Goal: Task Accomplishment & Management: Manage account settings

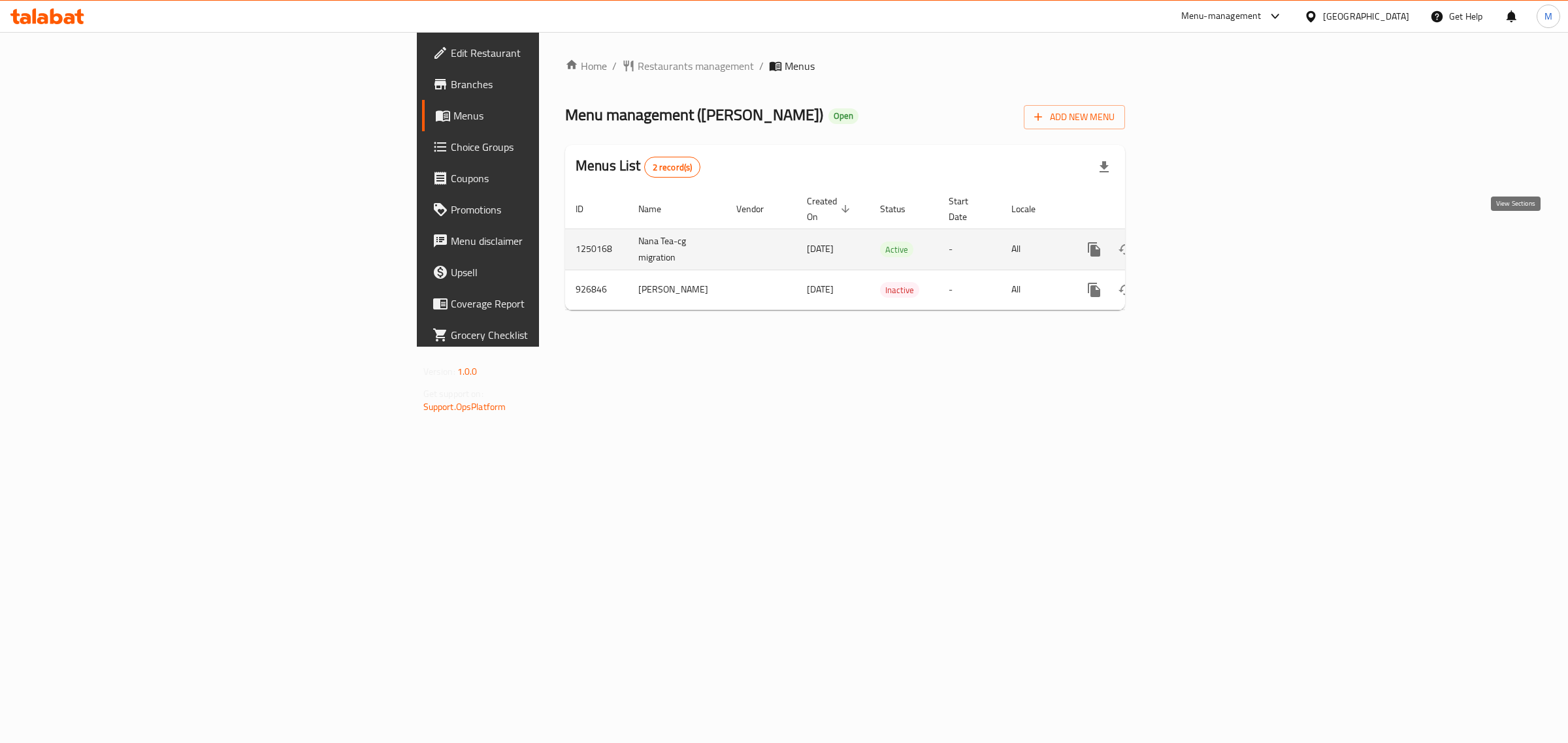
drag, startPoint x: 0, startPoint y: 0, endPoint x: 1517, endPoint y: 239, distance: 1535.7
click at [1196, 242] on icon "enhanced table" at bounding box center [1188, 249] width 16 height 16
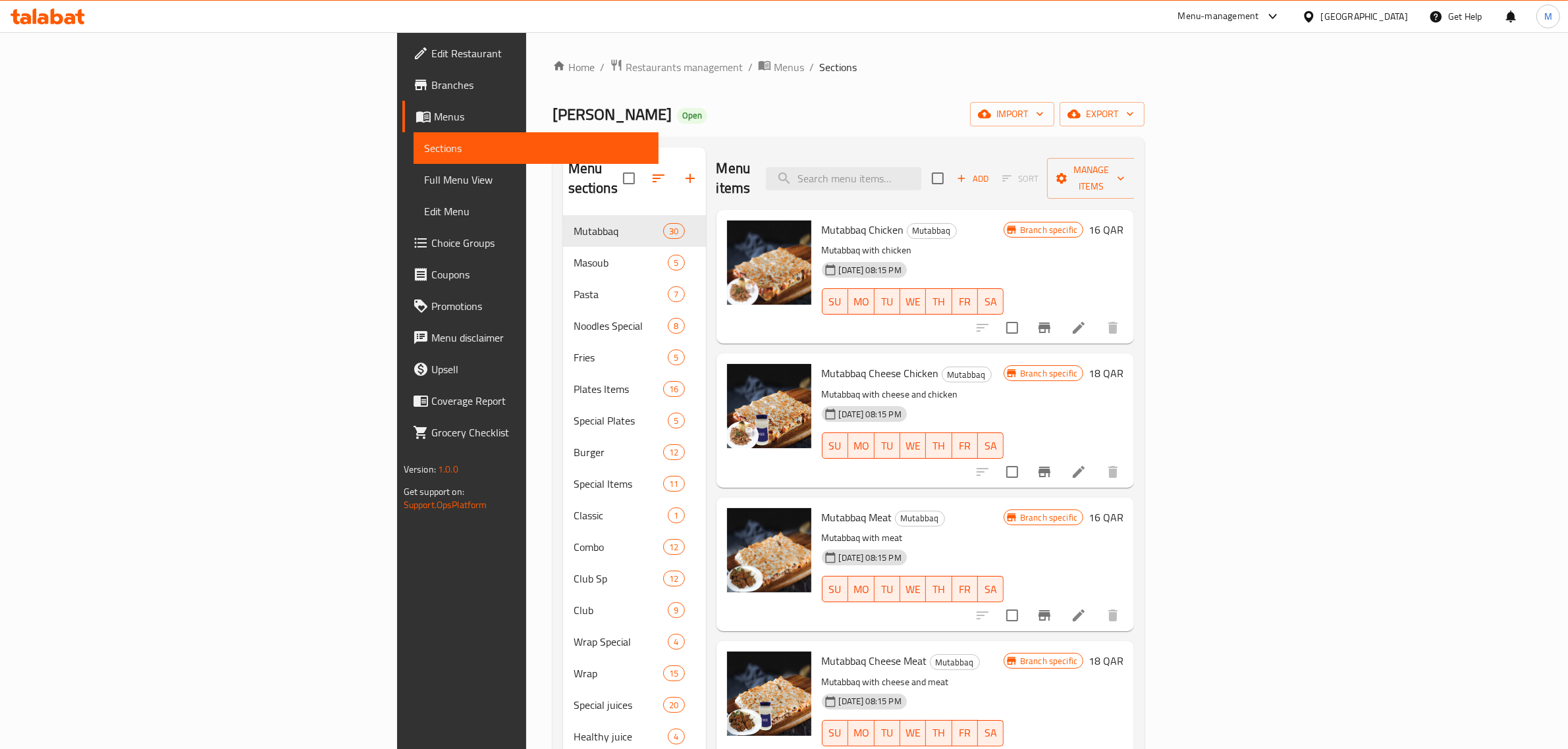
click at [1052, 320] on icon "Branch-specific-item" at bounding box center [1043, 328] width 16 height 16
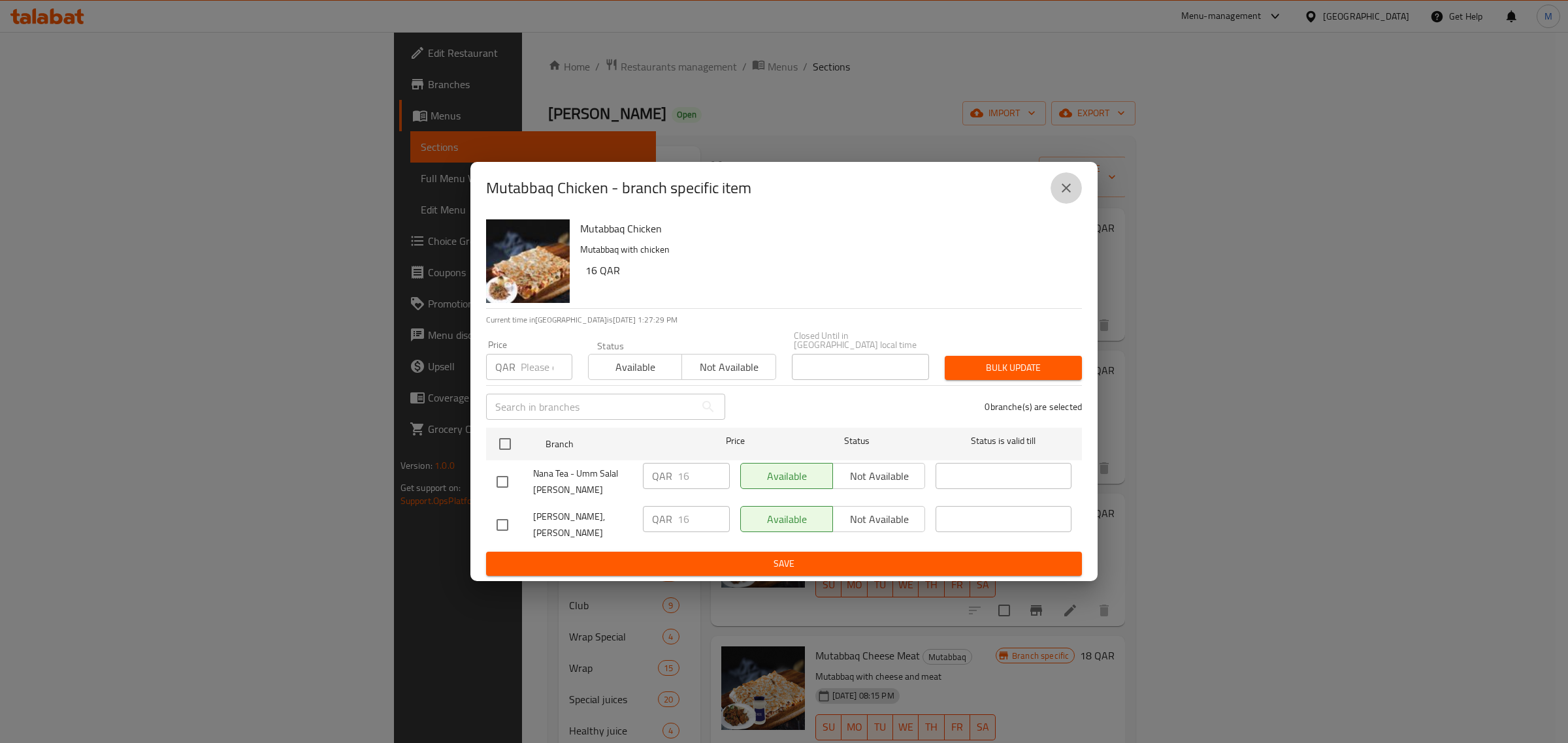
click at [1065, 191] on icon "close" at bounding box center [1066, 188] width 16 height 16
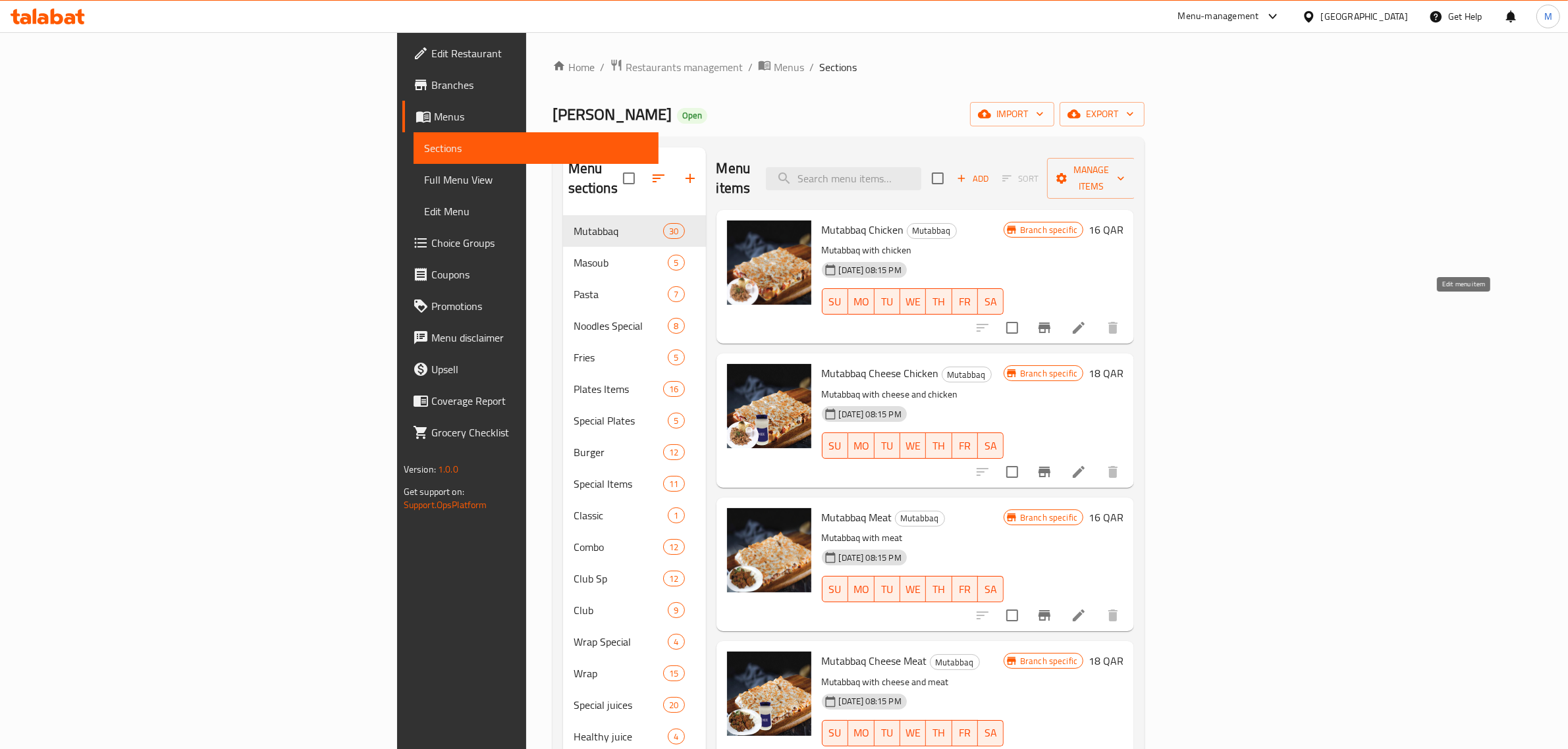
click at [1087, 320] on icon at bounding box center [1078, 328] width 16 height 16
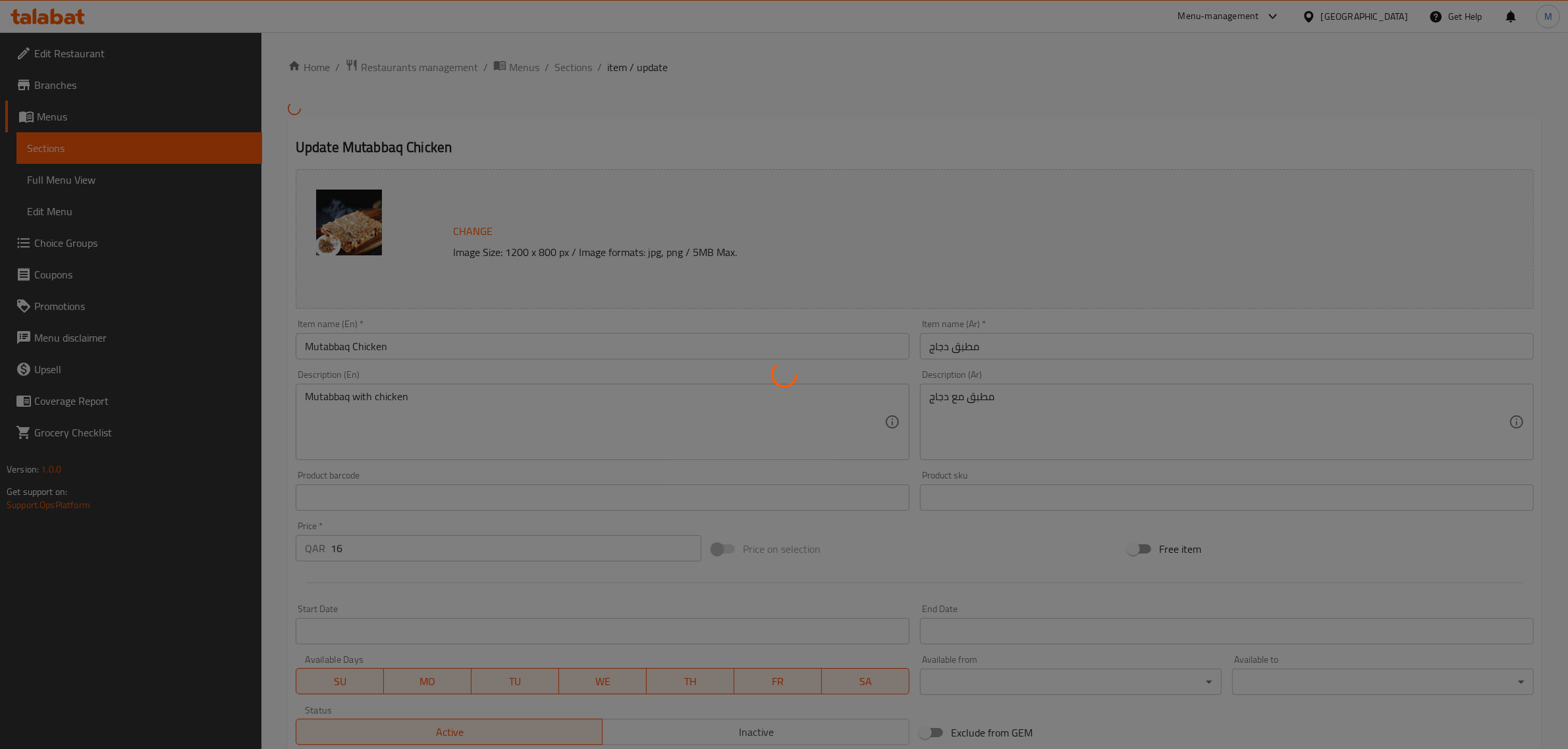
click at [660, 347] on div at bounding box center [784, 374] width 1568 height 749
click at [906, 549] on div at bounding box center [784, 374] width 1568 height 749
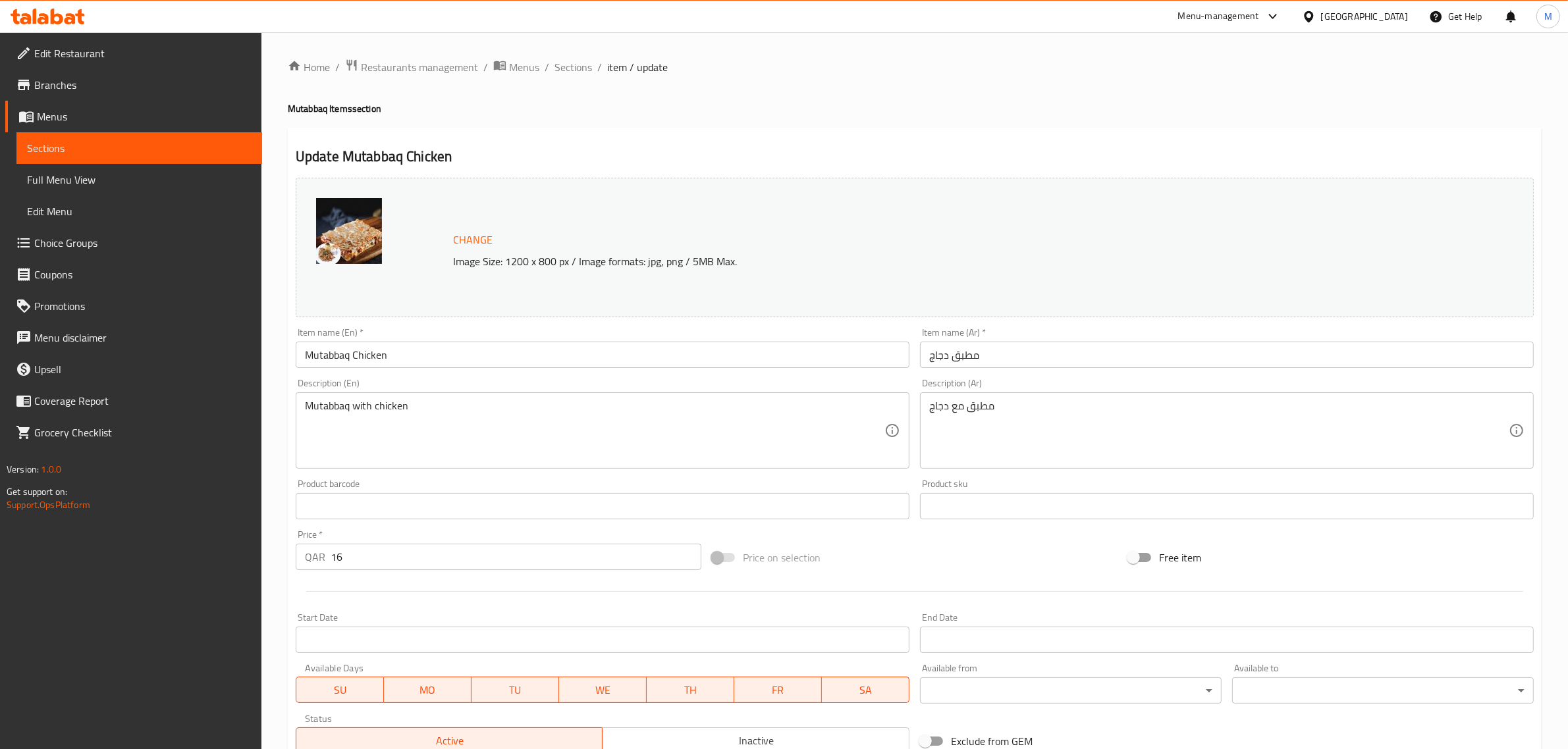
click at [1295, 122] on div "Home / Restaurants management / Menus / Sections / item / update Mutabbaq Items…" at bounding box center [915, 490] width 1254 height 865
click at [920, 524] on div "Product sku Product sku" at bounding box center [1226, 499] width 624 height 51
click at [1139, 191] on div "Change Image Size: 1200 x 800 px / Image formats: jpg, png / 5MB Max." at bounding box center [915, 248] width 1238 height 140
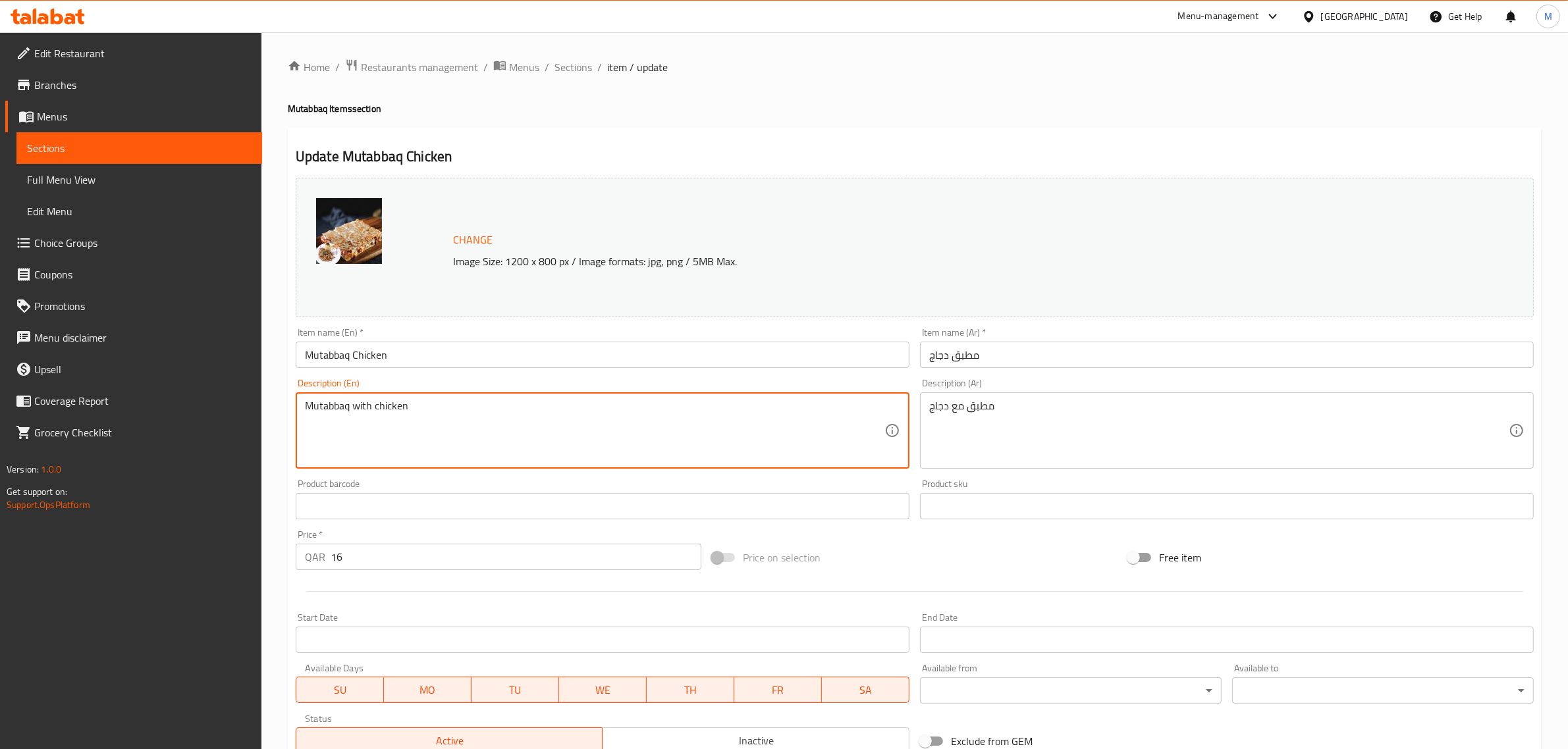
paste textarea "spiced minced chicken, green onion leaves, tomatoes, eggs, and cheese"
type textarea "spiced minced chicken, green onion leaves, tomatoes, eggs, and cheese."
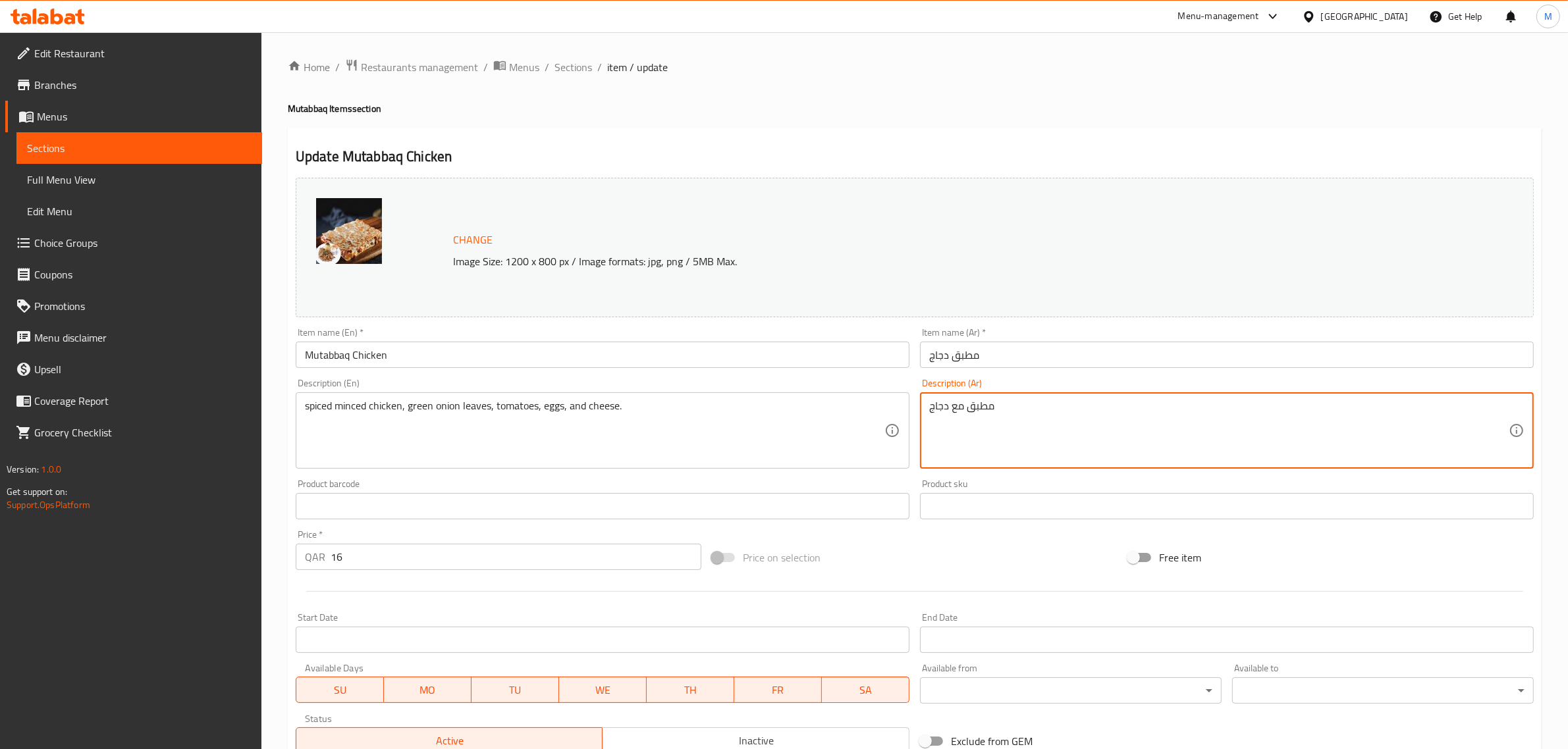
paste textarea "دجاج مفروم متبل، أوراق بصل أخضر، طماطم، بيض وجبنة"
type textarea "دجاج مفروم متبل، أوراق بصل أخضر، طماطم، بيض وجبنة"
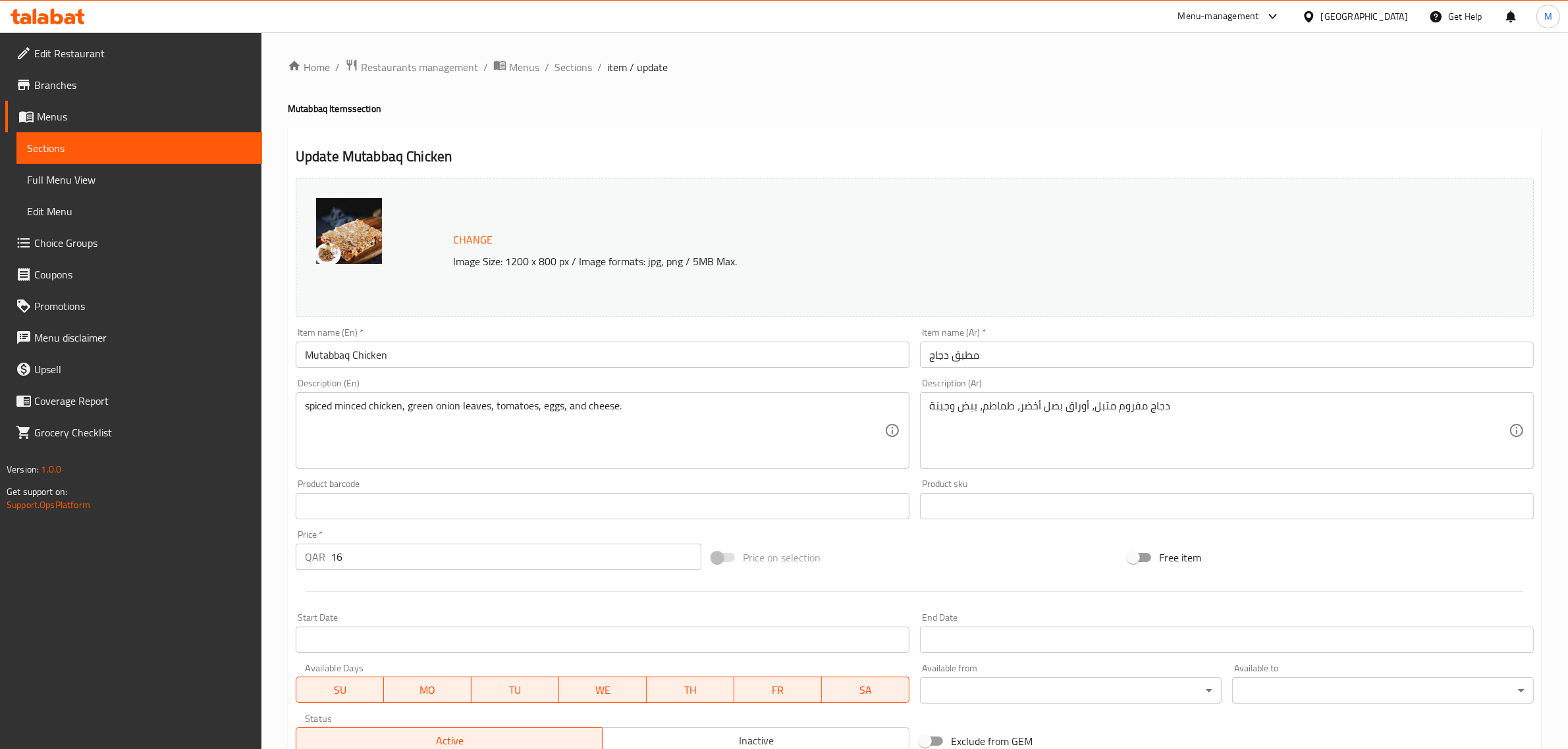
click at [916, 579] on div at bounding box center [914, 591] width 1248 height 32
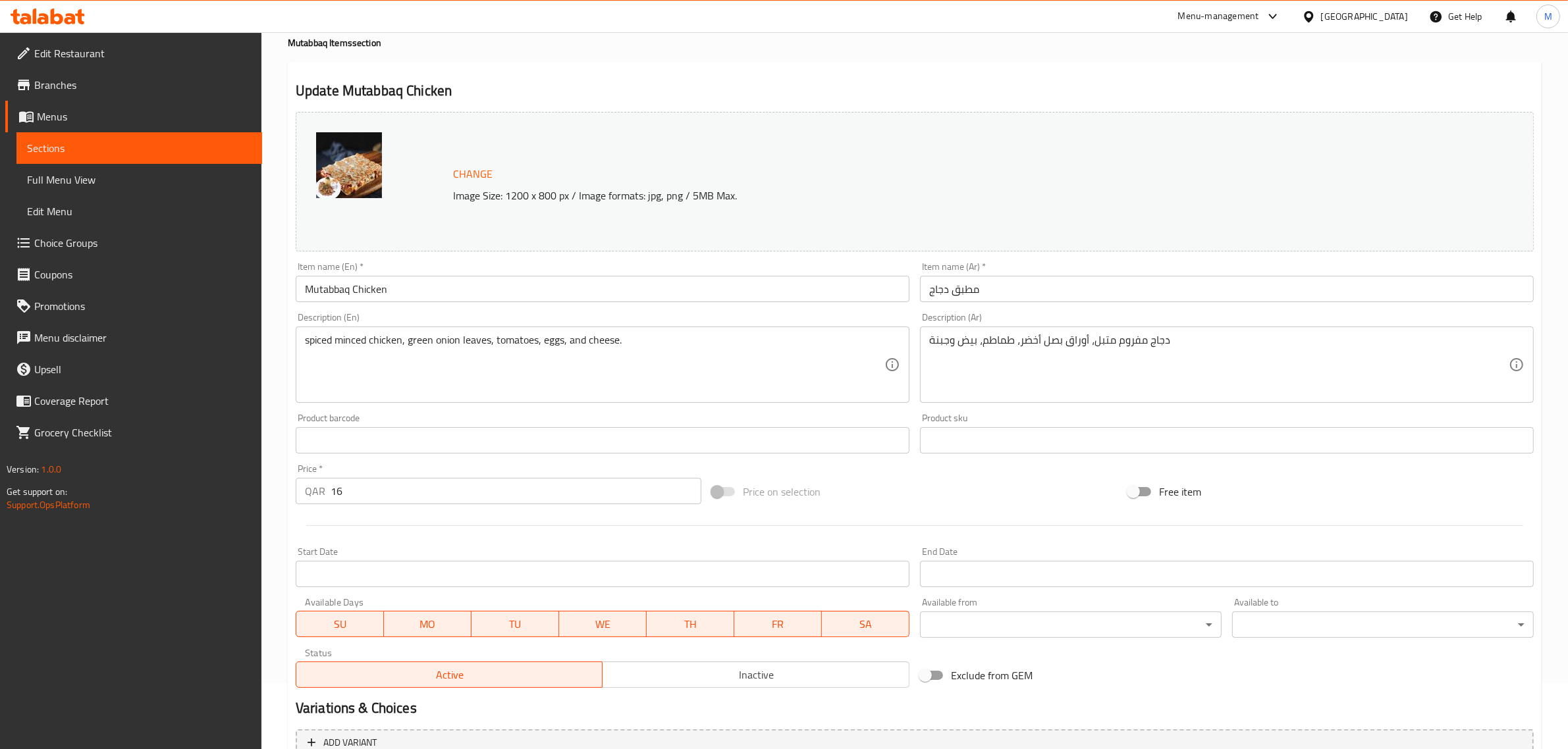
scroll to position [198, 0]
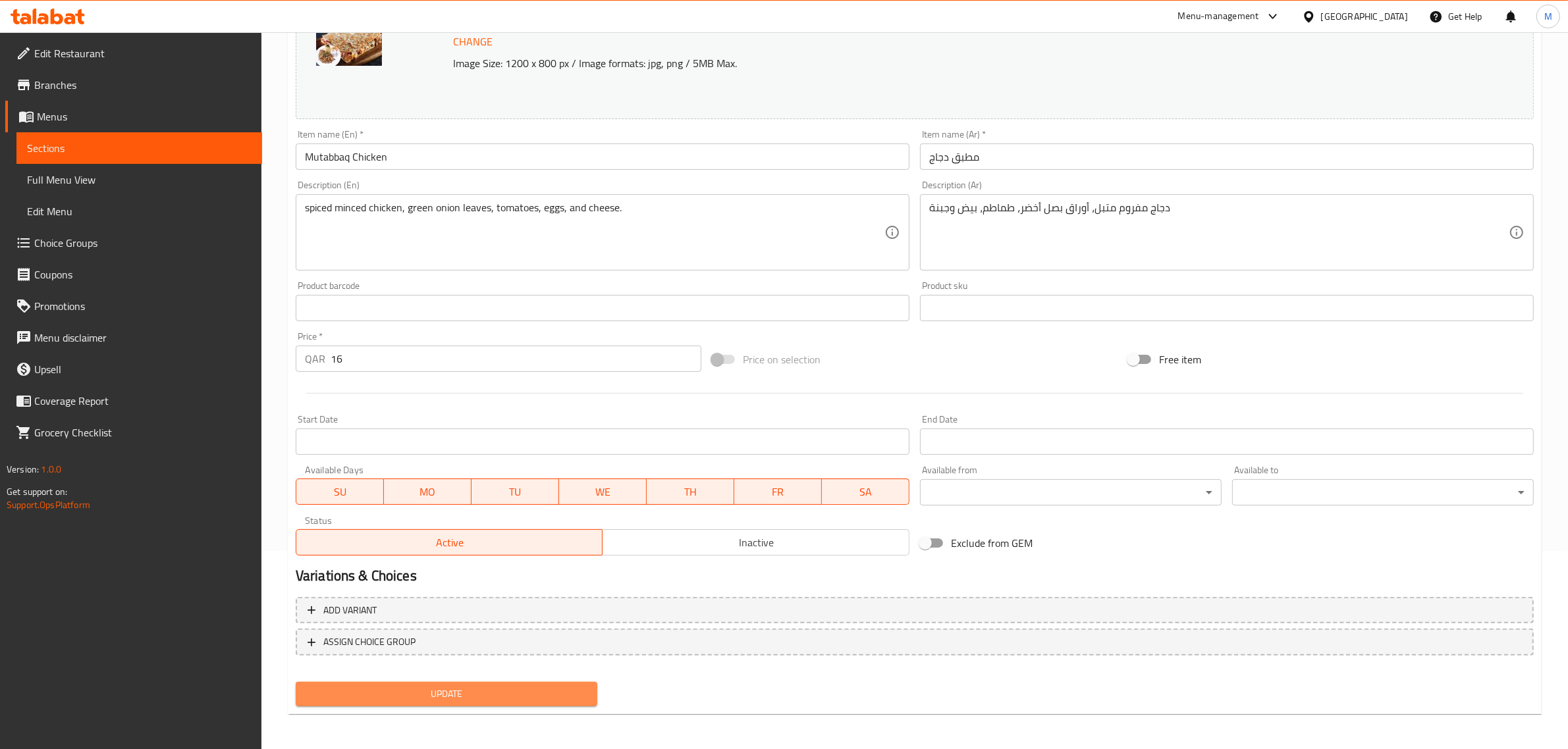
click at [555, 699] on span "Update" at bounding box center [446, 694] width 280 height 17
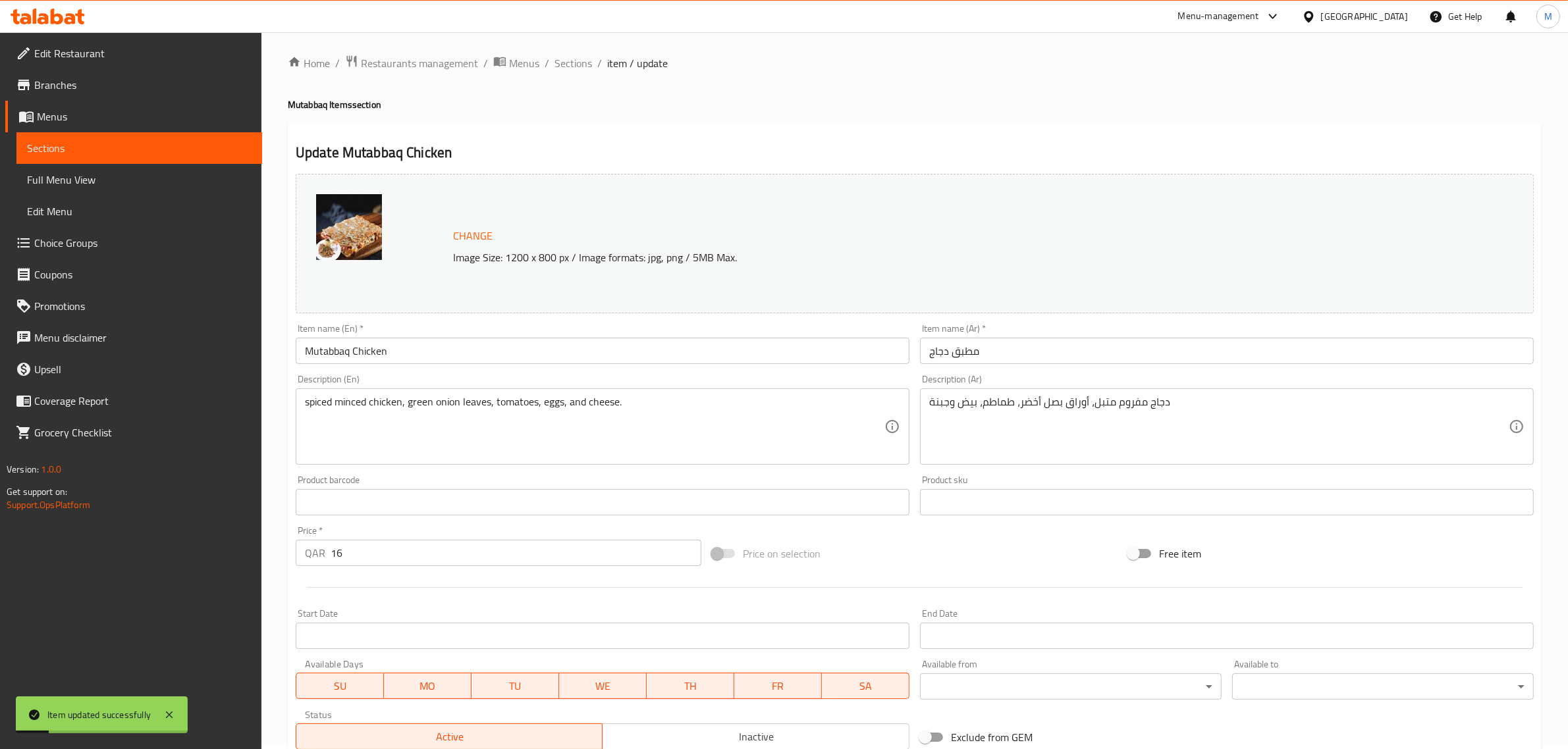
scroll to position [0, 0]
click at [574, 71] on span "Sections" at bounding box center [573, 67] width 37 height 16
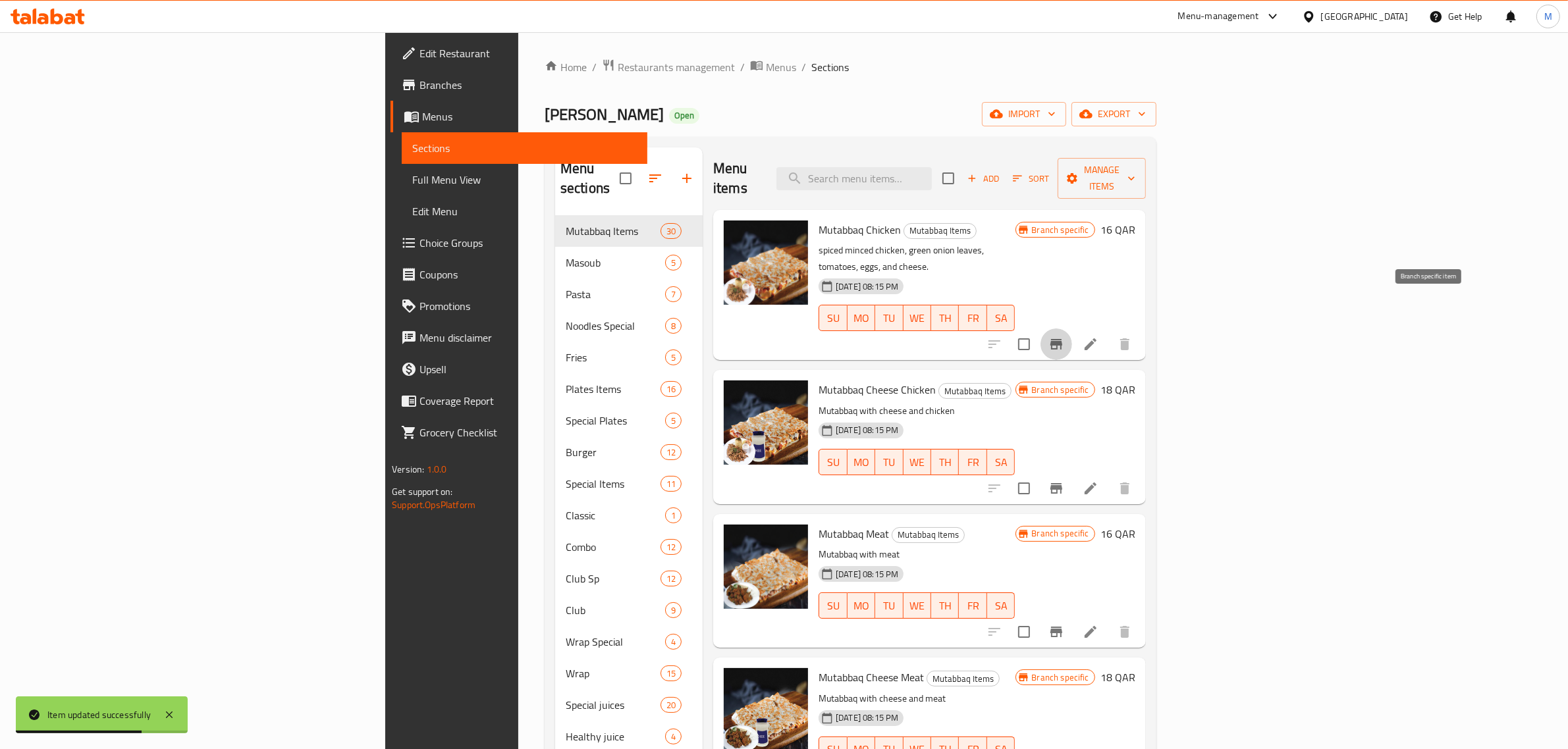
click at [1064, 337] on icon "Branch-specific-item" at bounding box center [1056, 344] width 16 height 16
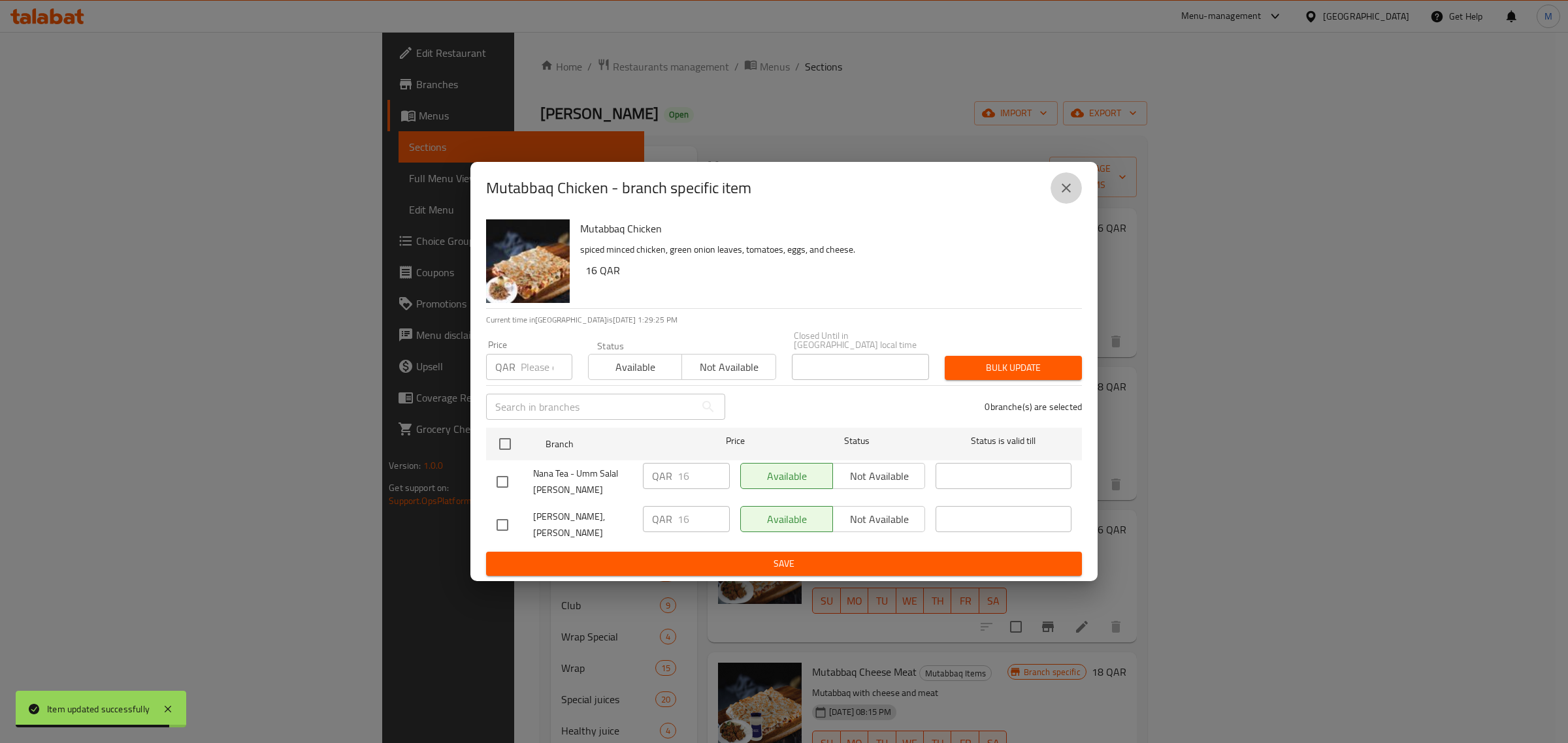
click at [1067, 196] on icon "close" at bounding box center [1066, 188] width 16 height 16
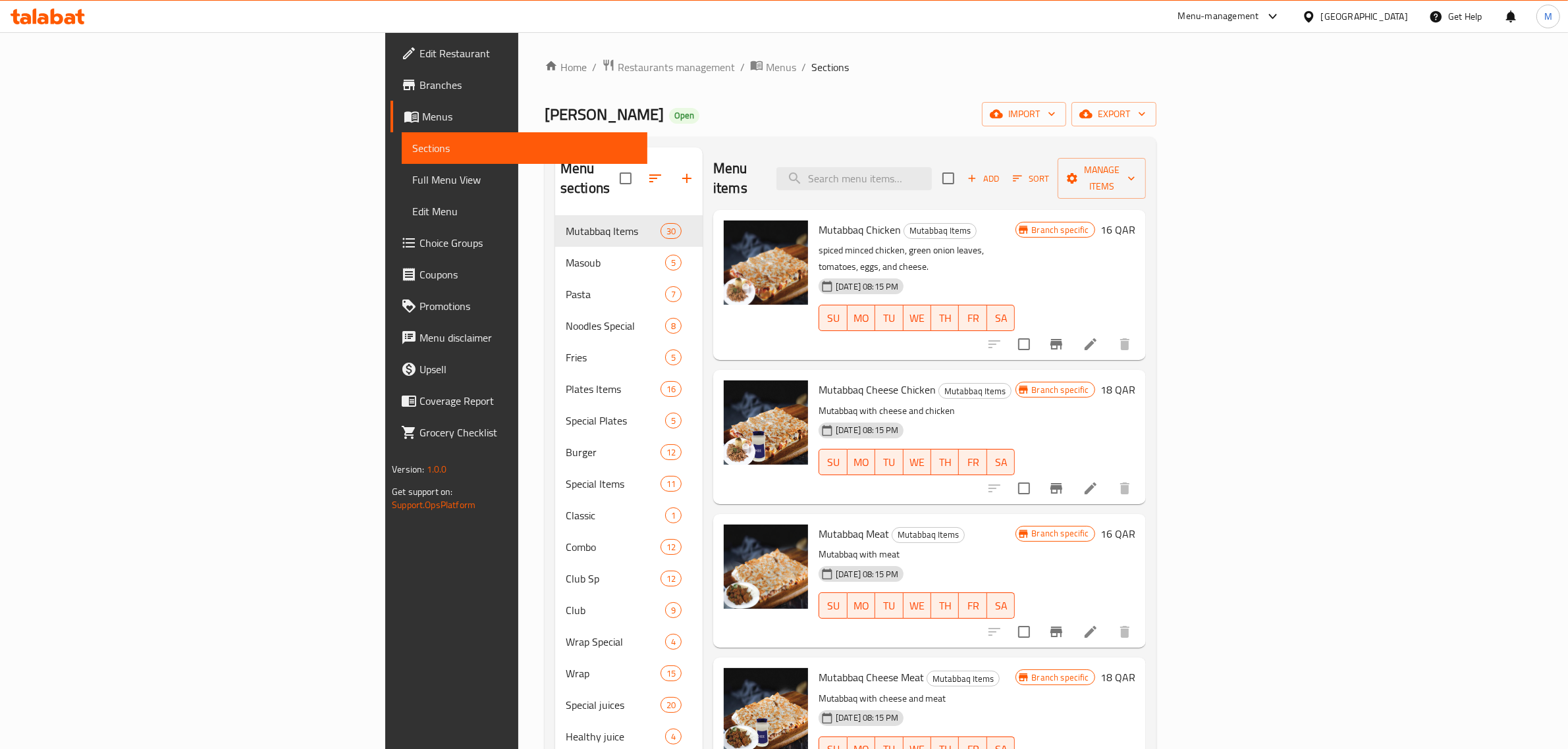
click at [1003, 381] on h6 "Mutabbaq Cheese Chicken Mutabbaq Items" at bounding box center [916, 390] width 196 height 18
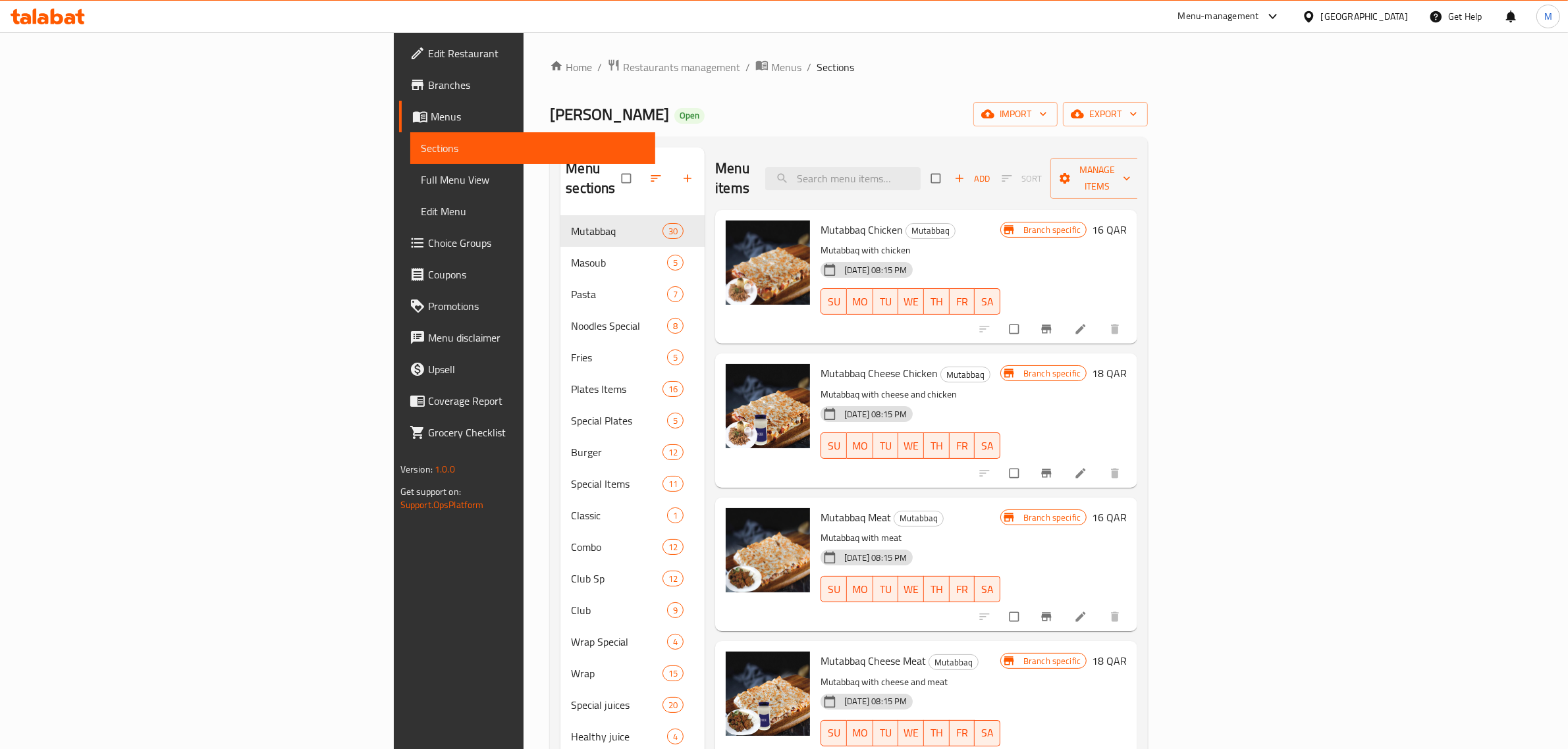
click at [421, 183] on span "Full Menu View" at bounding box center [533, 180] width 224 height 16
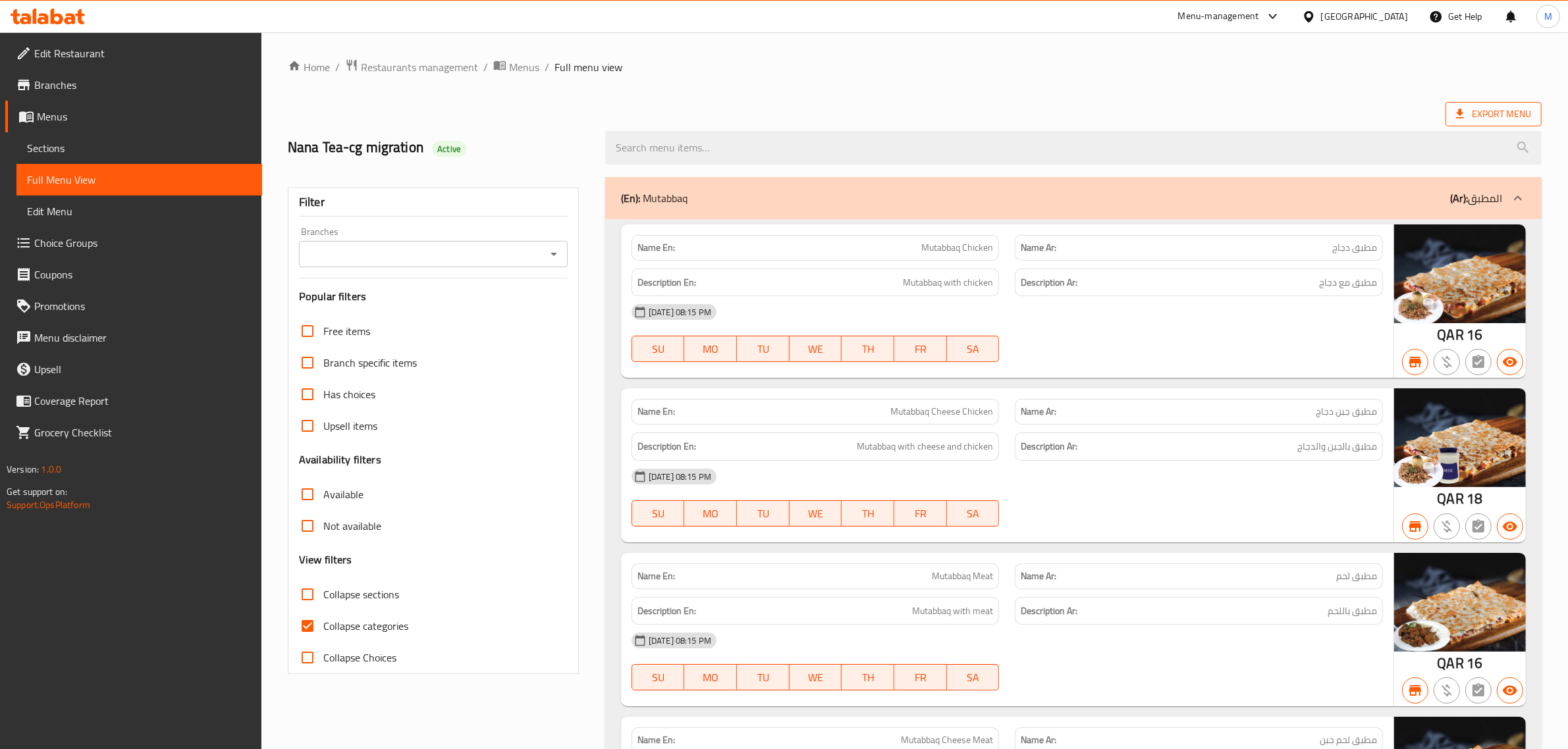
click at [1457, 114] on icon at bounding box center [1460, 113] width 8 height 9
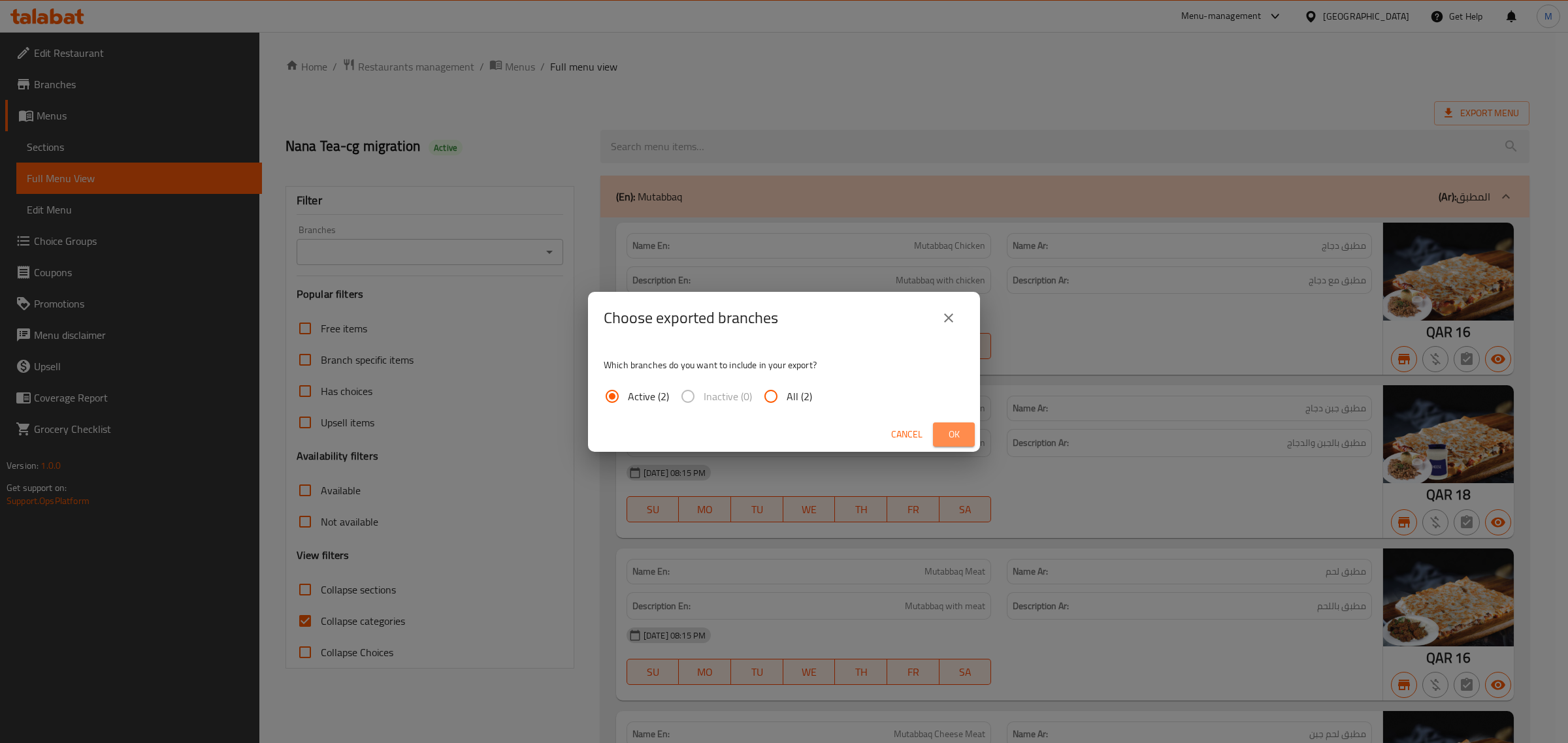
click at [968, 435] on button "Ok" at bounding box center [954, 434] width 42 height 24
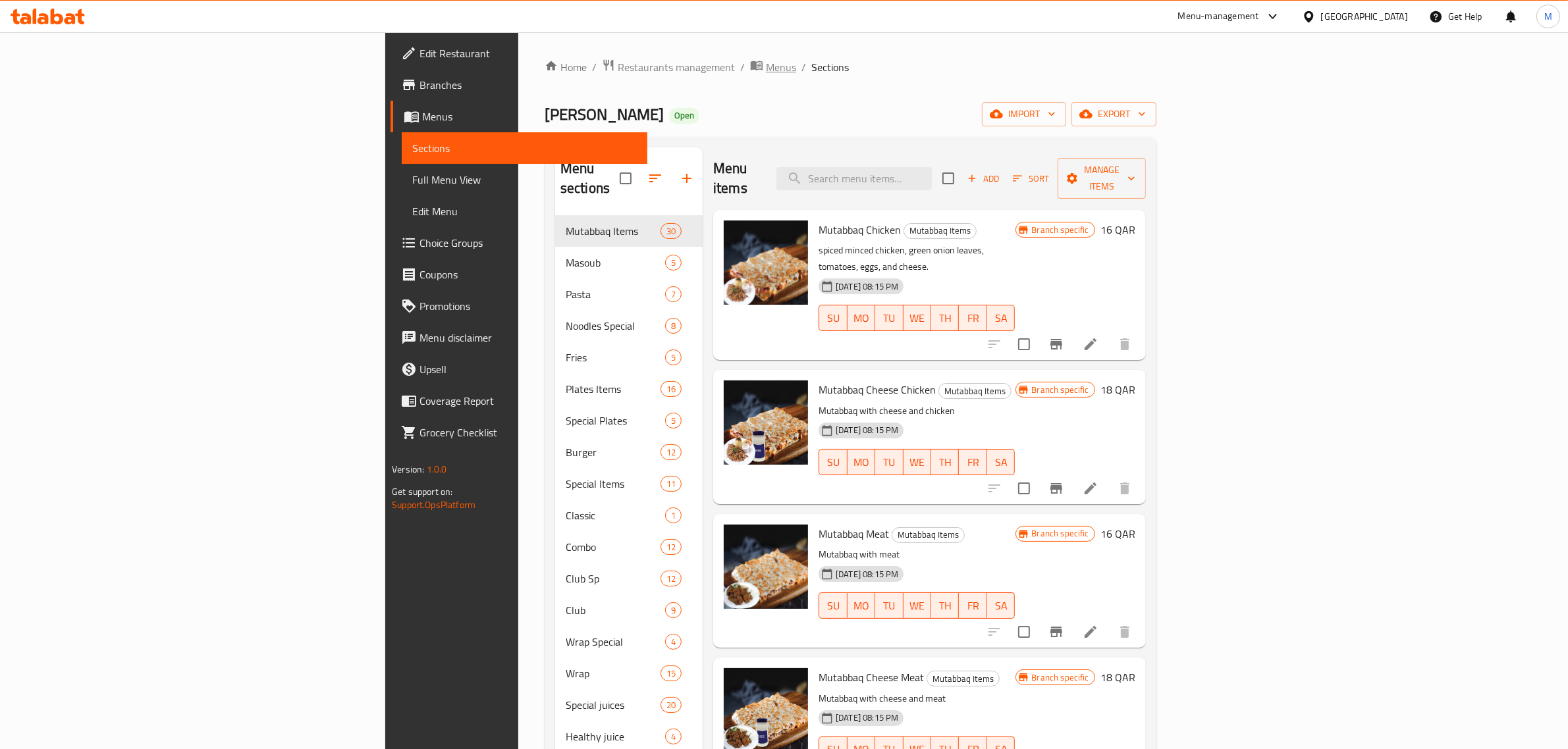
click at [766, 71] on span "Menus" at bounding box center [781, 67] width 30 height 16
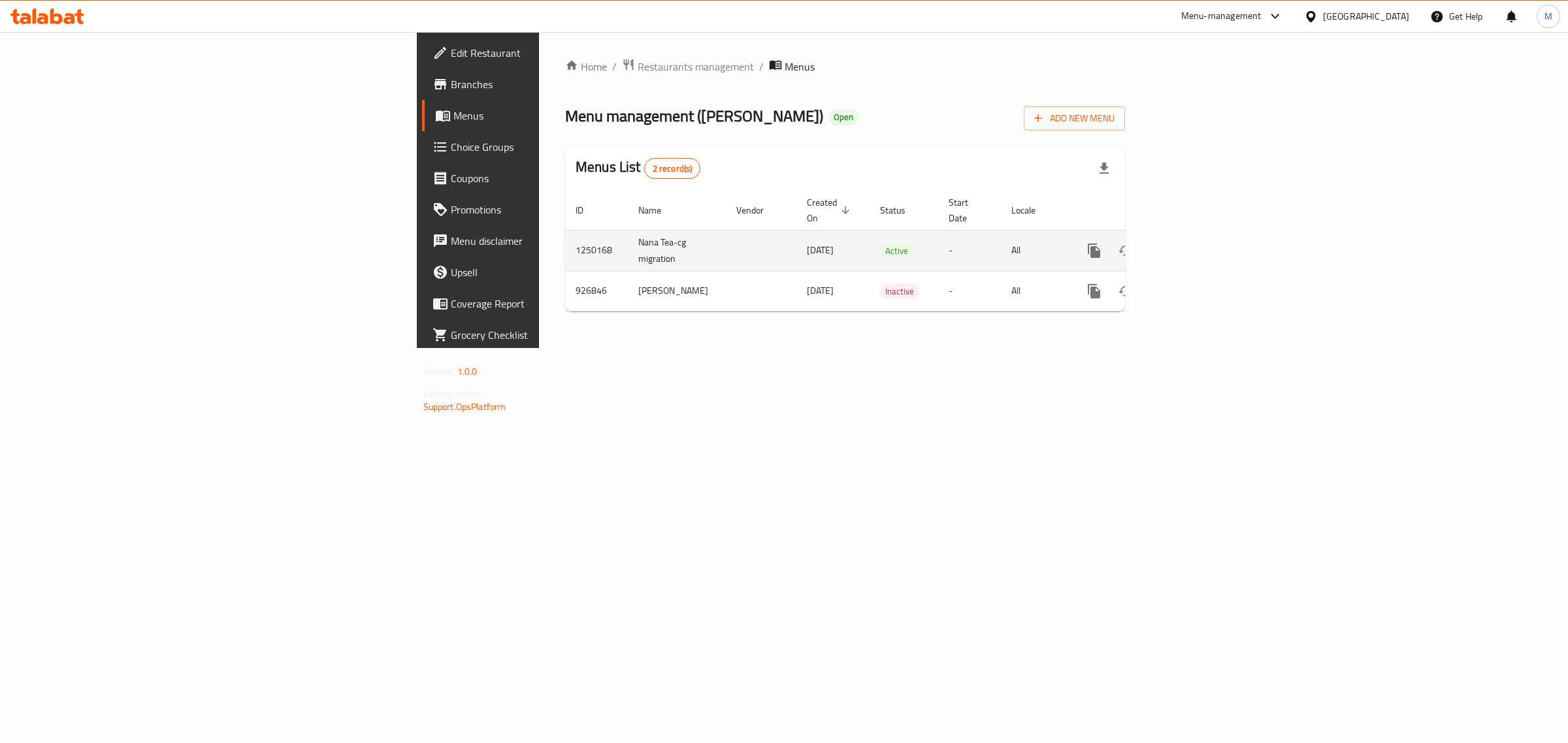
click at [628, 230] on td "Nana Tea-cg migration" at bounding box center [676, 251] width 98 height 41
copy td "Nana Tea-cg migration"
click at [565, 237] on td "1250168" at bounding box center [596, 251] width 63 height 41
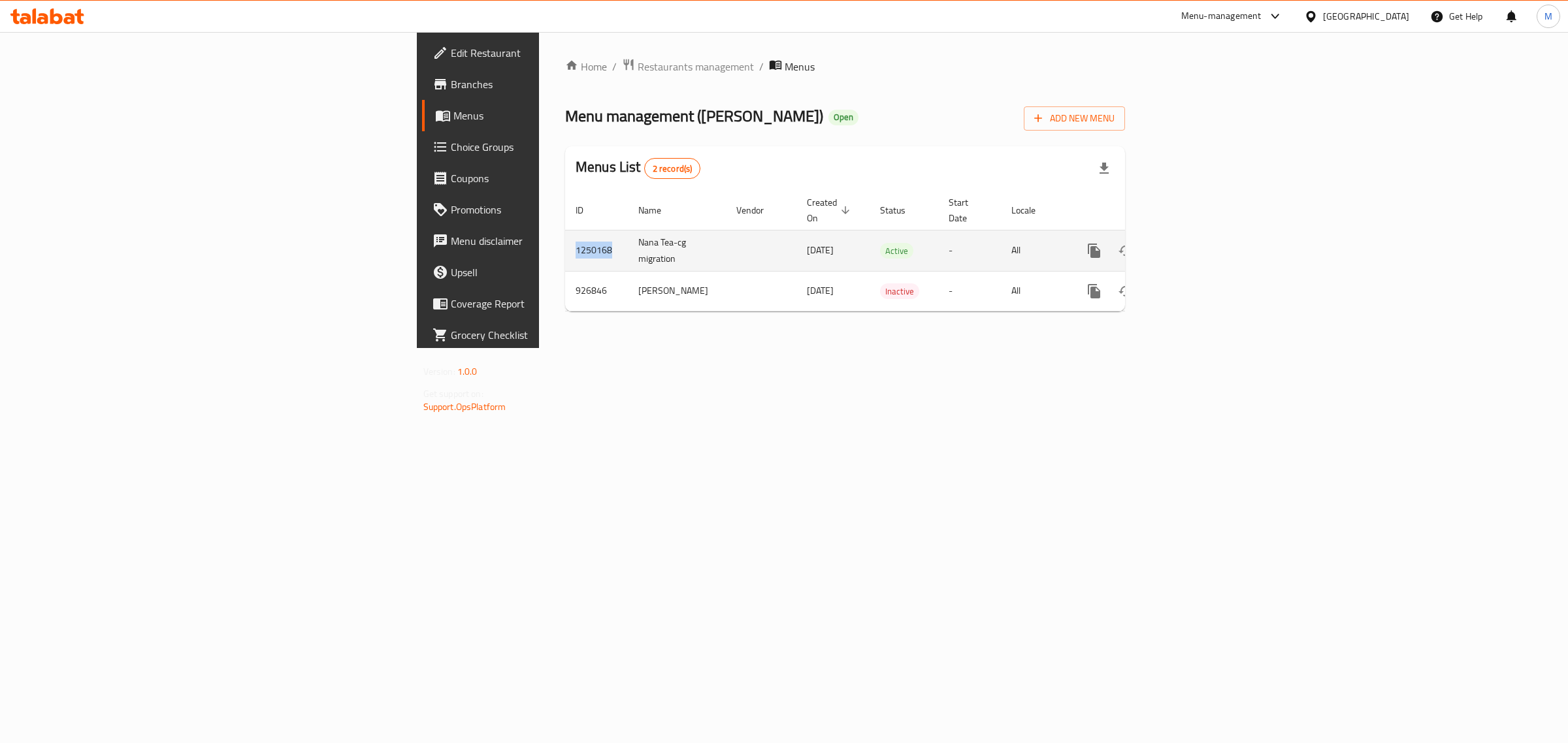
click at [565, 237] on td "1250168" at bounding box center [596, 251] width 63 height 41
copy td "1250168"
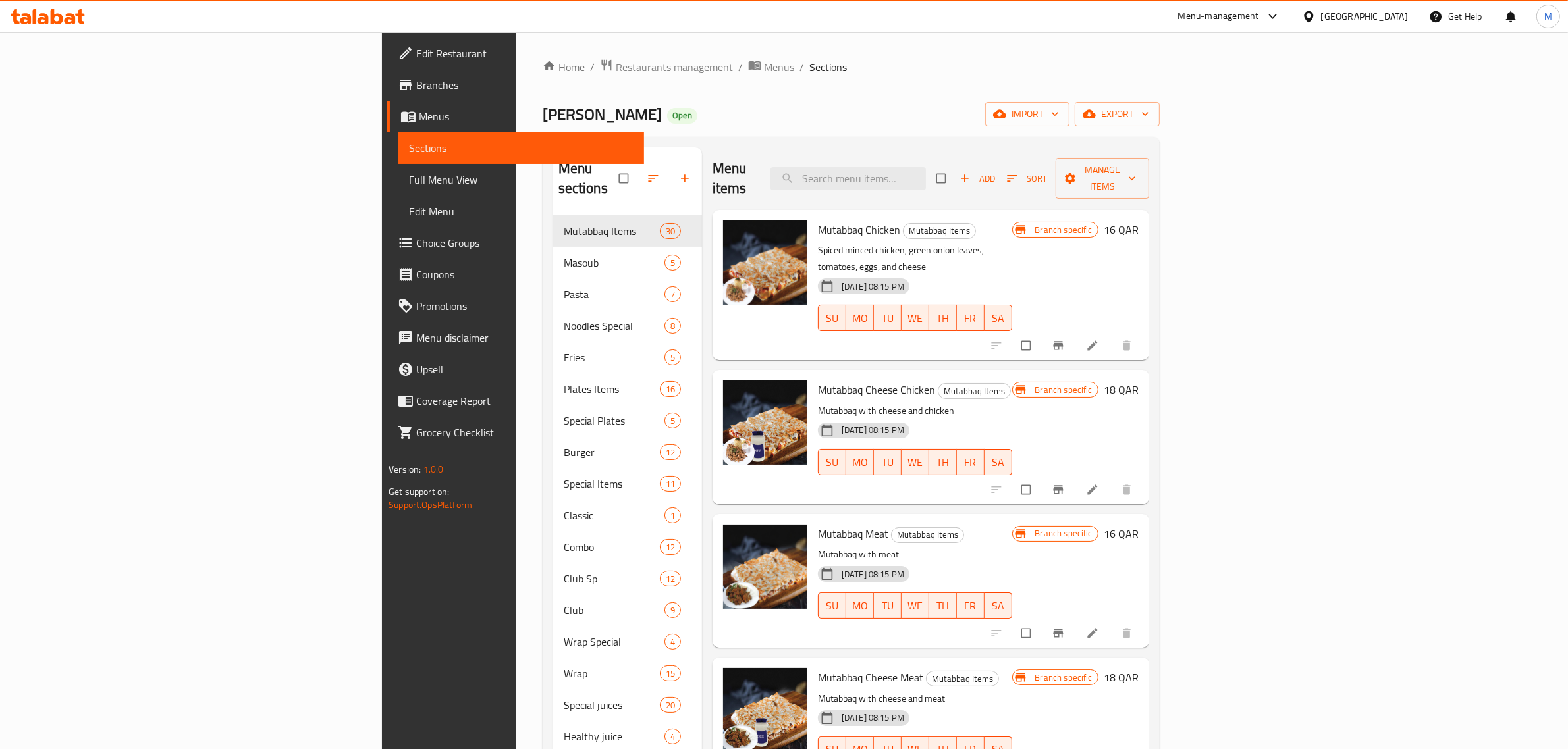
click at [955, 403] on p "Mutabbaq with cheese and chicken" at bounding box center [915, 411] width 195 height 17
click at [1075, 331] on button "Branch-specific-item" at bounding box center [1059, 345] width 32 height 29
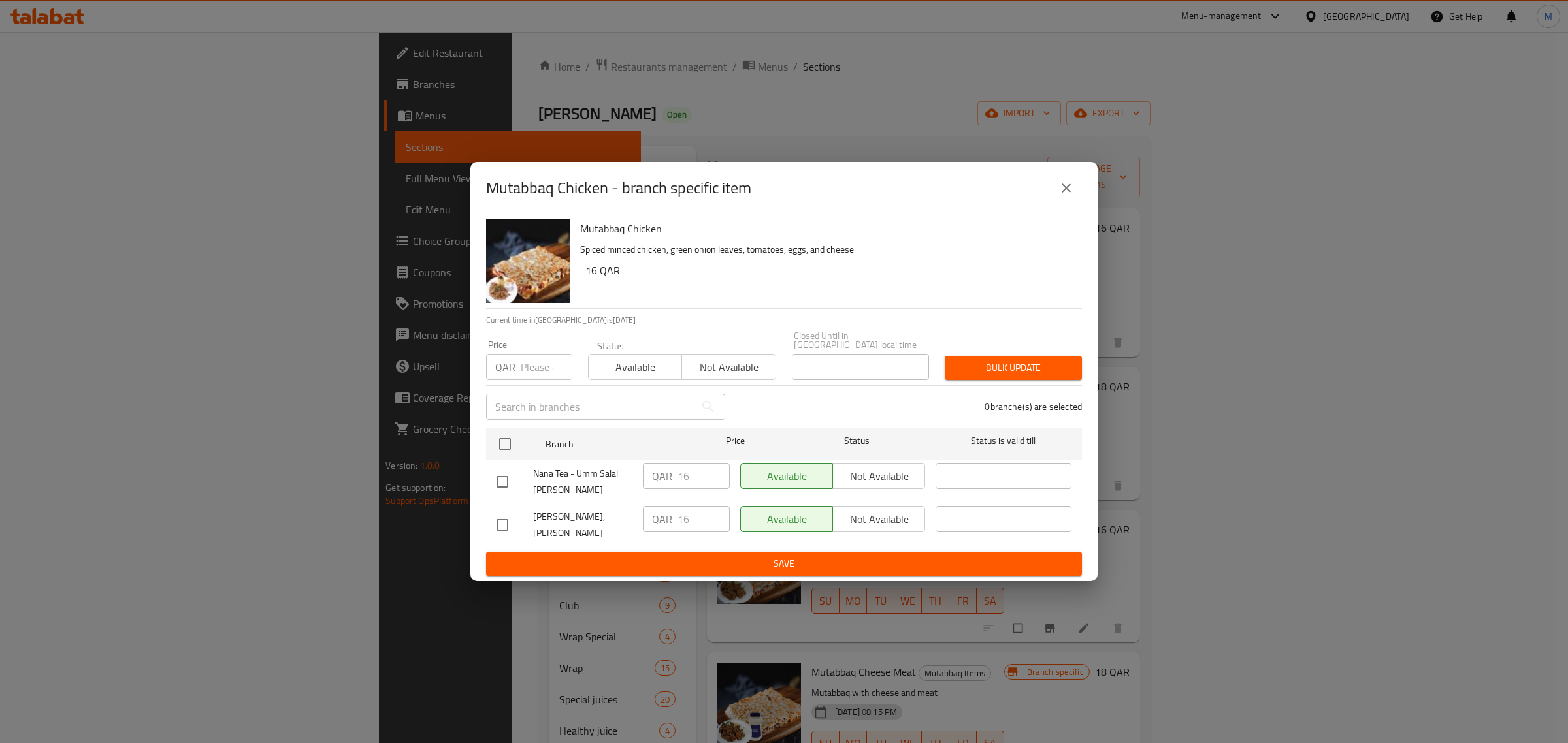
click at [1172, 373] on div "Mutabbaq Chicken - branch specific item Mutabbaq Chicken Spiced minced chicken,…" at bounding box center [784, 371] width 1568 height 743
click at [1072, 196] on icon "close" at bounding box center [1066, 188] width 16 height 16
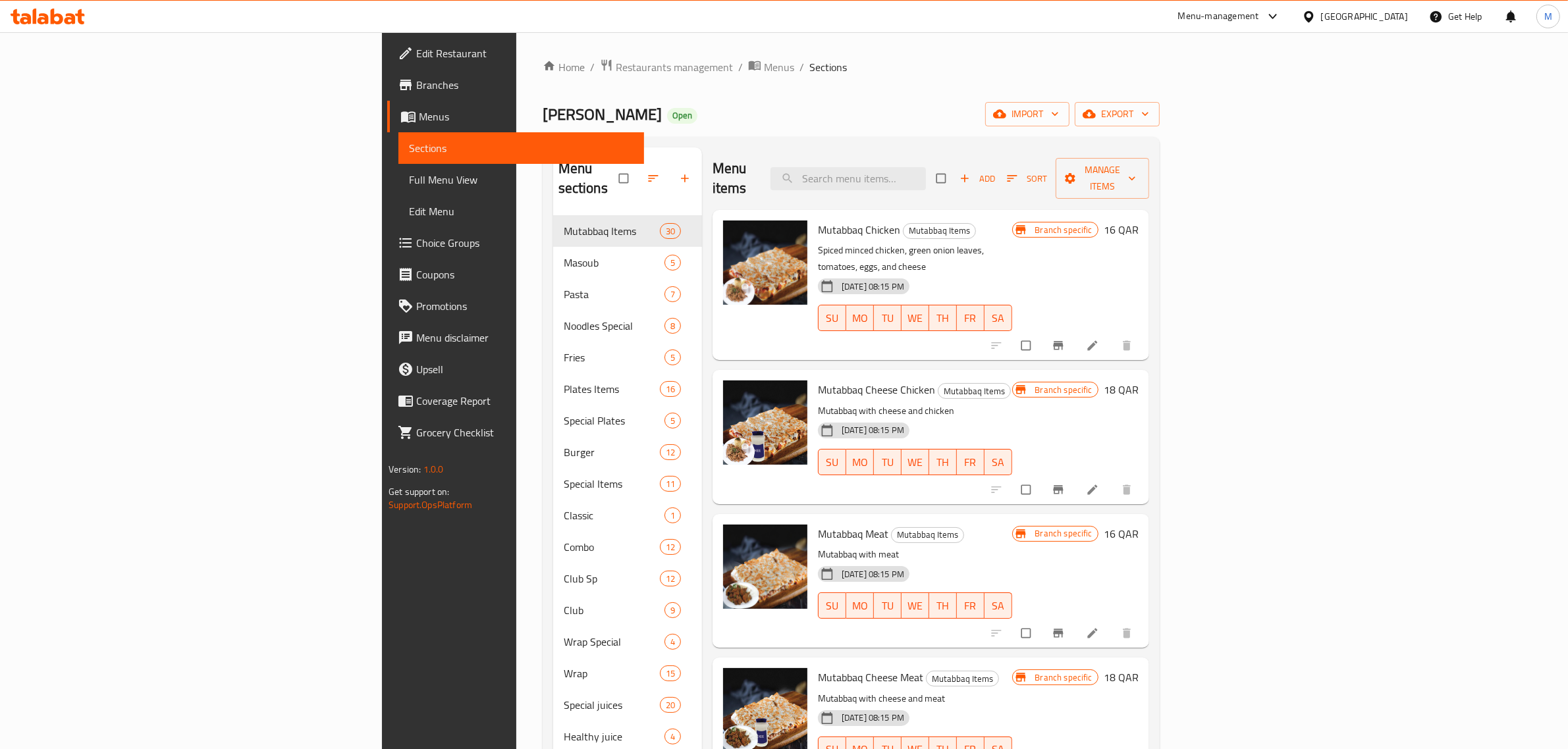
click at [1012, 403] on p "Mutabbaq with cheese and chicken" at bounding box center [915, 411] width 195 height 17
click at [818, 380] on span "Mutabbaq Cheese Chicken" at bounding box center [876, 390] width 117 height 20
copy h6 "Mutabbaq Cheese Chicken"
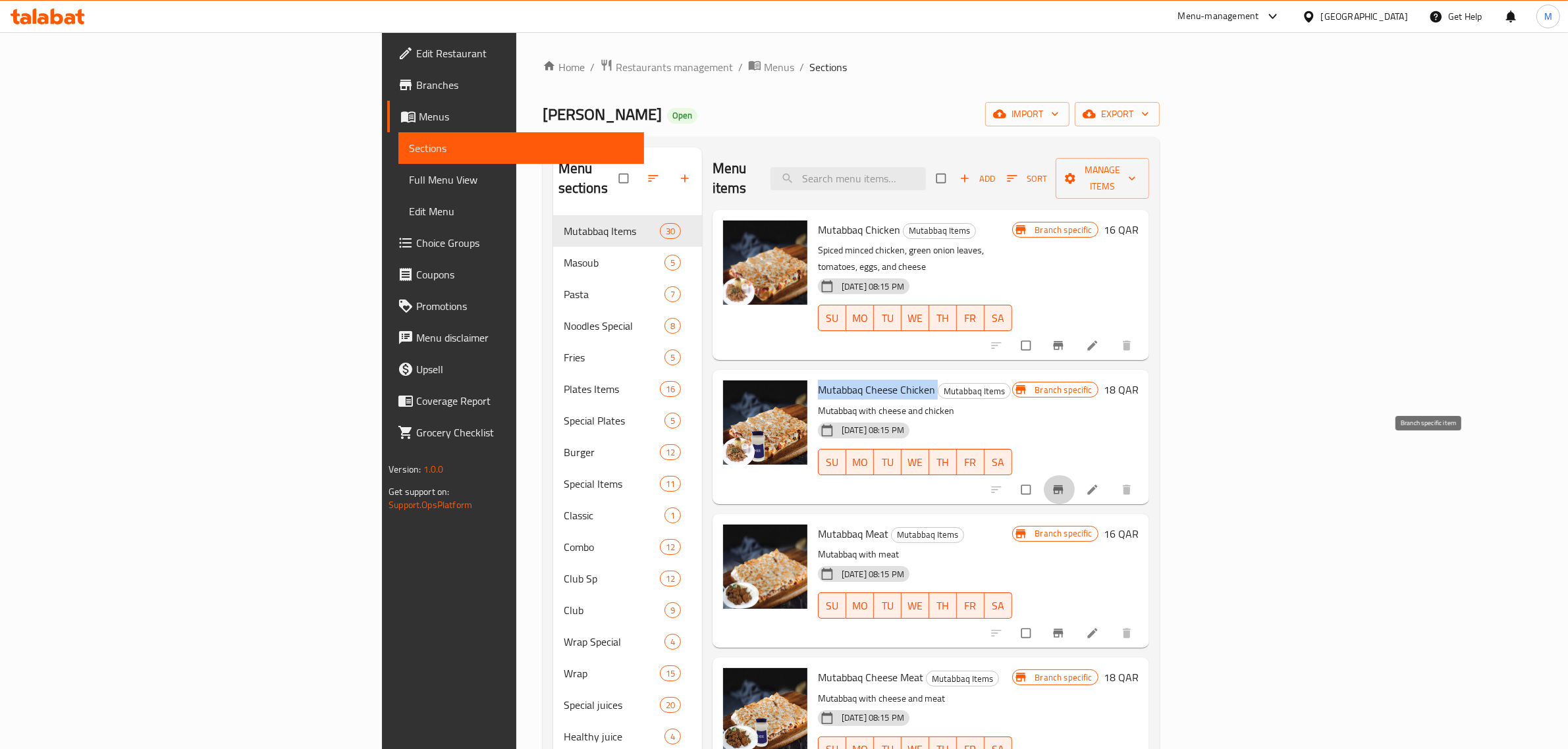
click at [1063, 485] on icon "Branch-specific-item" at bounding box center [1058, 490] width 10 height 8
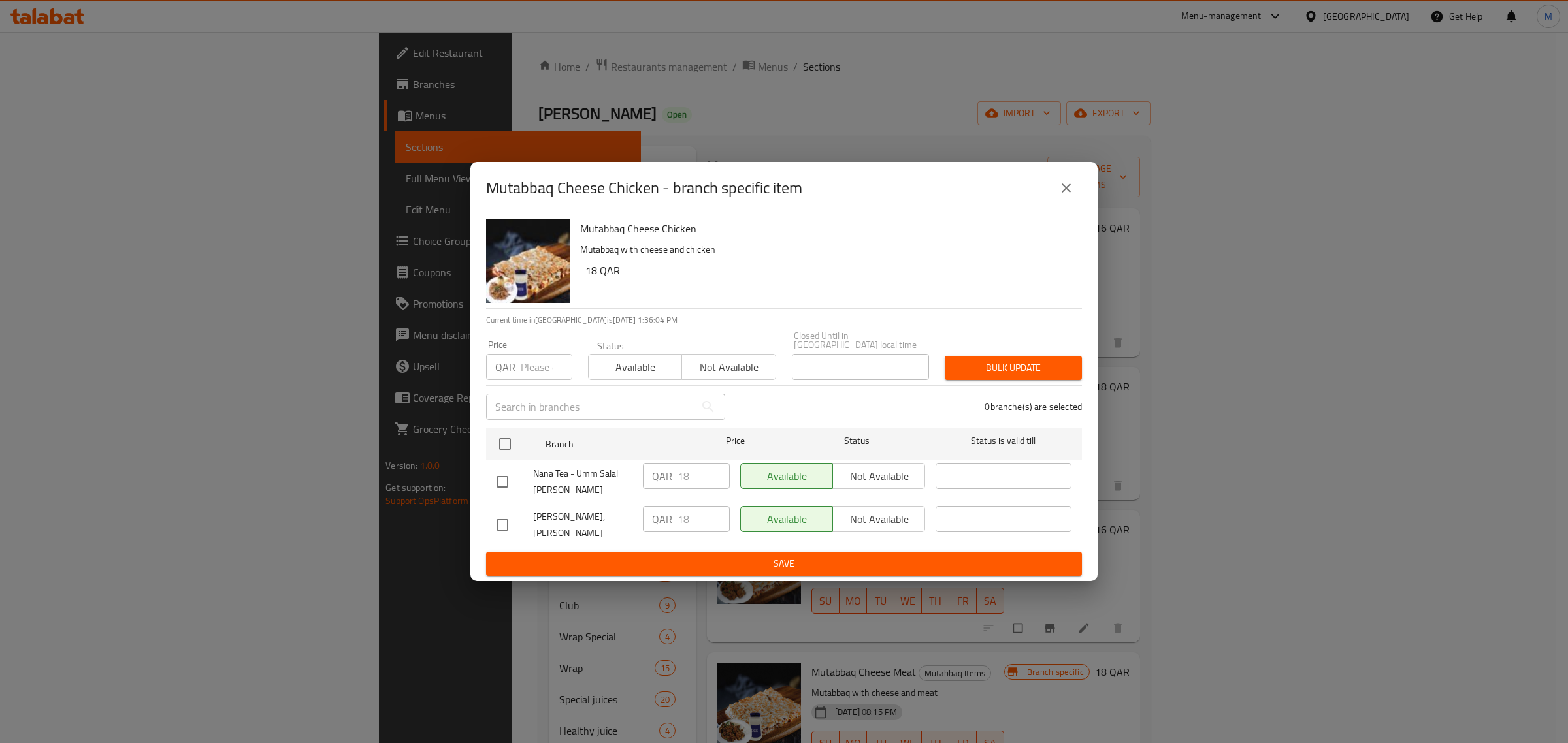
click at [1067, 196] on icon "close" at bounding box center [1066, 188] width 16 height 16
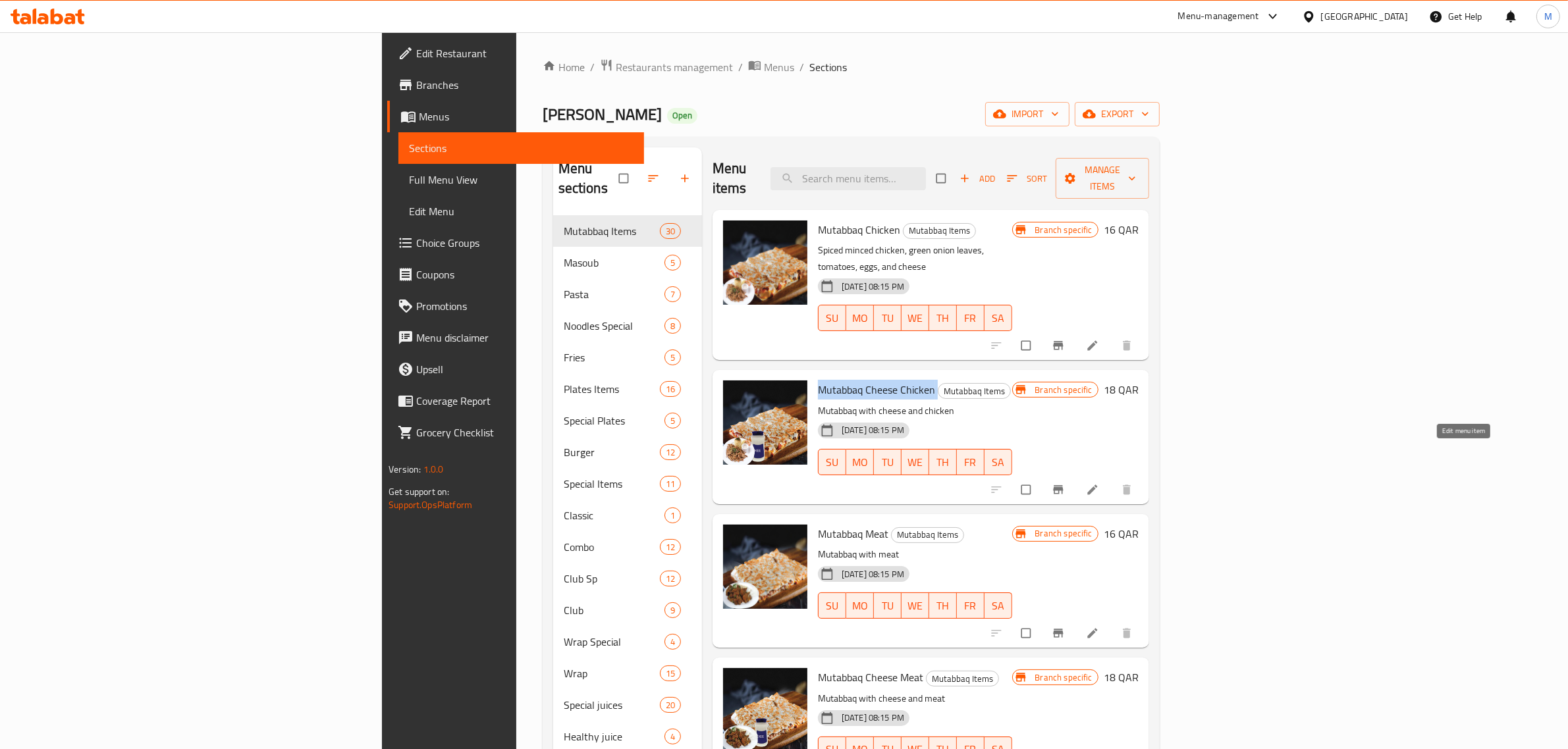
click at [1099, 483] on icon at bounding box center [1092, 490] width 13 height 13
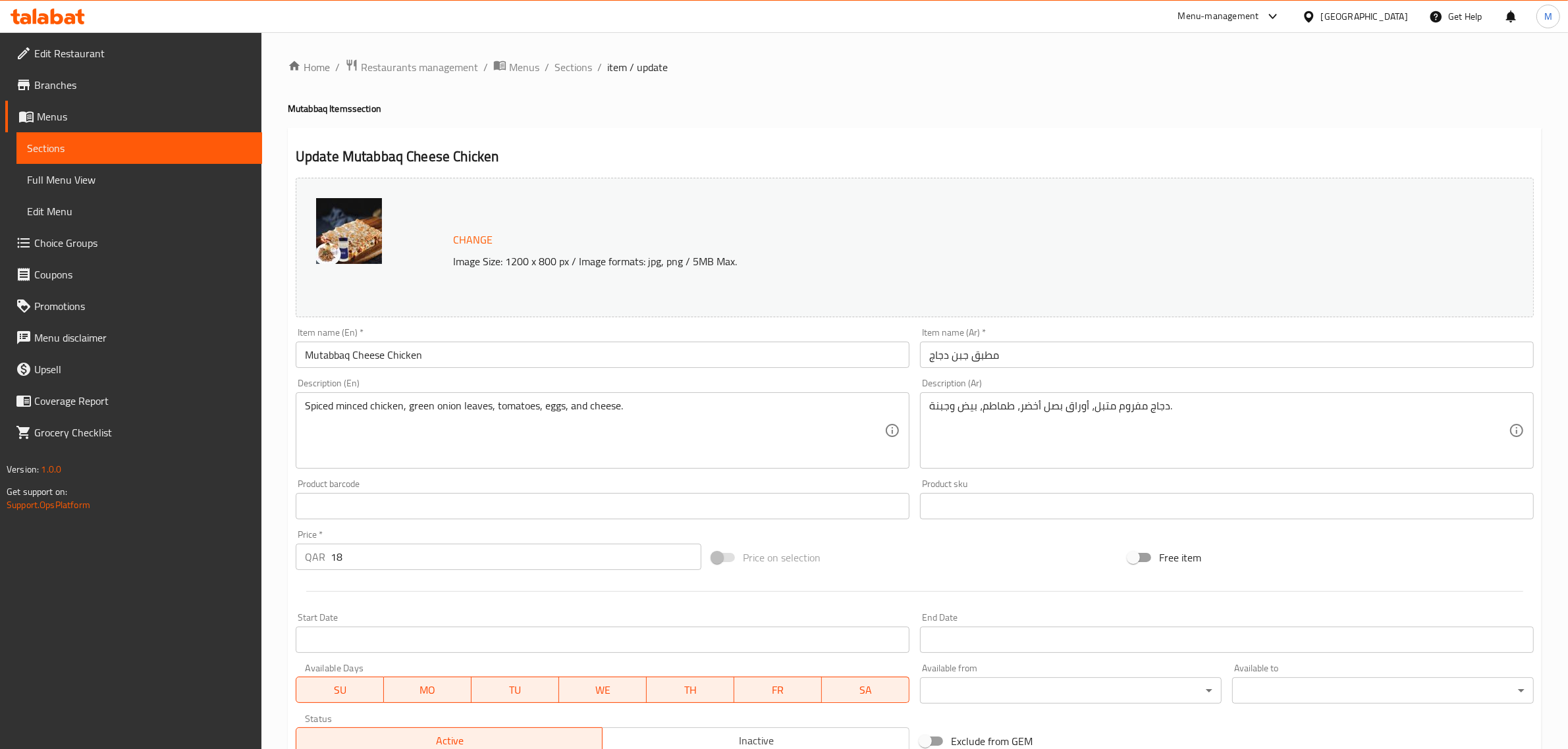
click at [1002, 550] on div "Price on selection" at bounding box center [915, 557] width 416 height 36
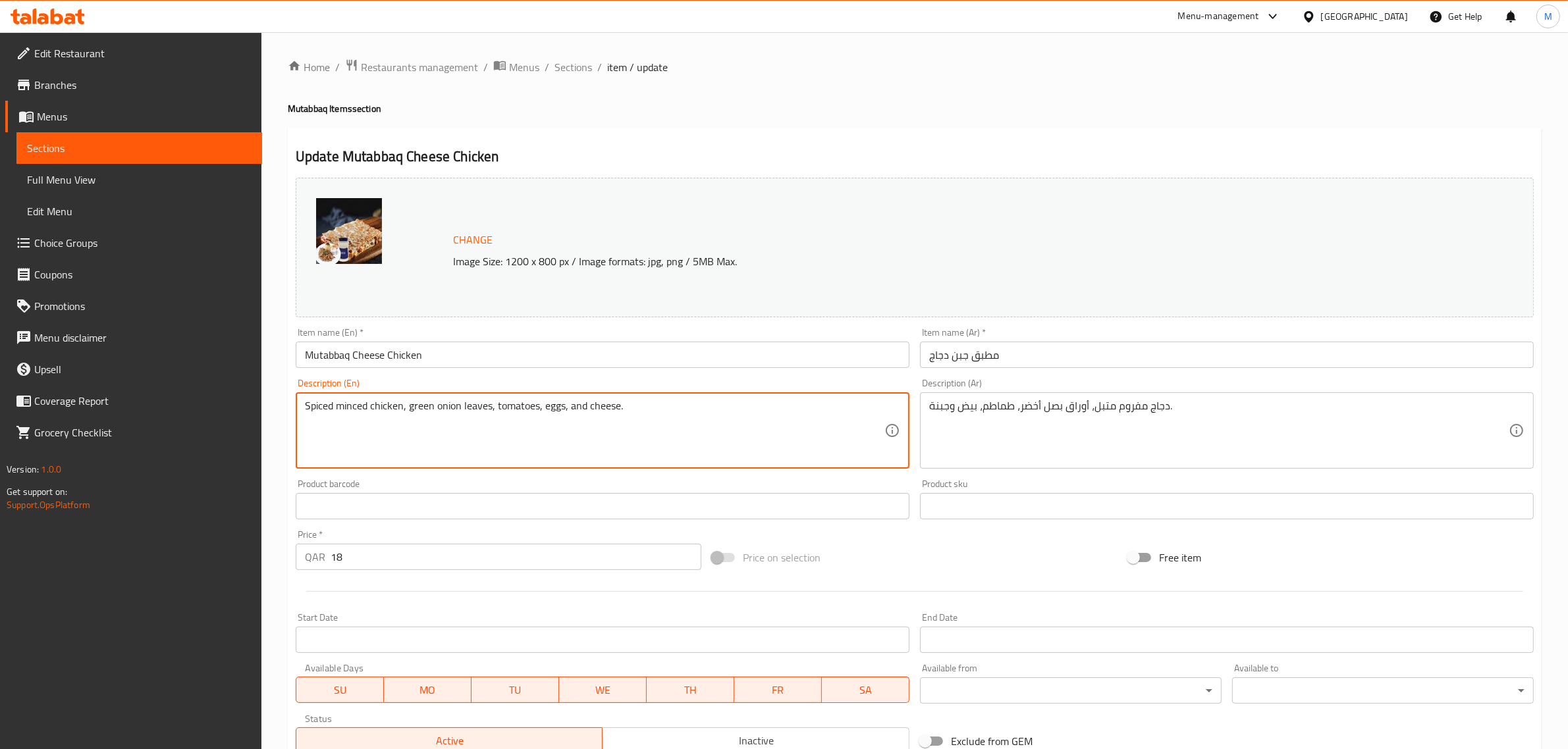
paste textarea "spiced minced chicken, green onion leaves, tomatoes, eggs, and cheese."
type textarea "Spiced minced chicken, green onion leaves, tomatoes, eggs, and cheese."
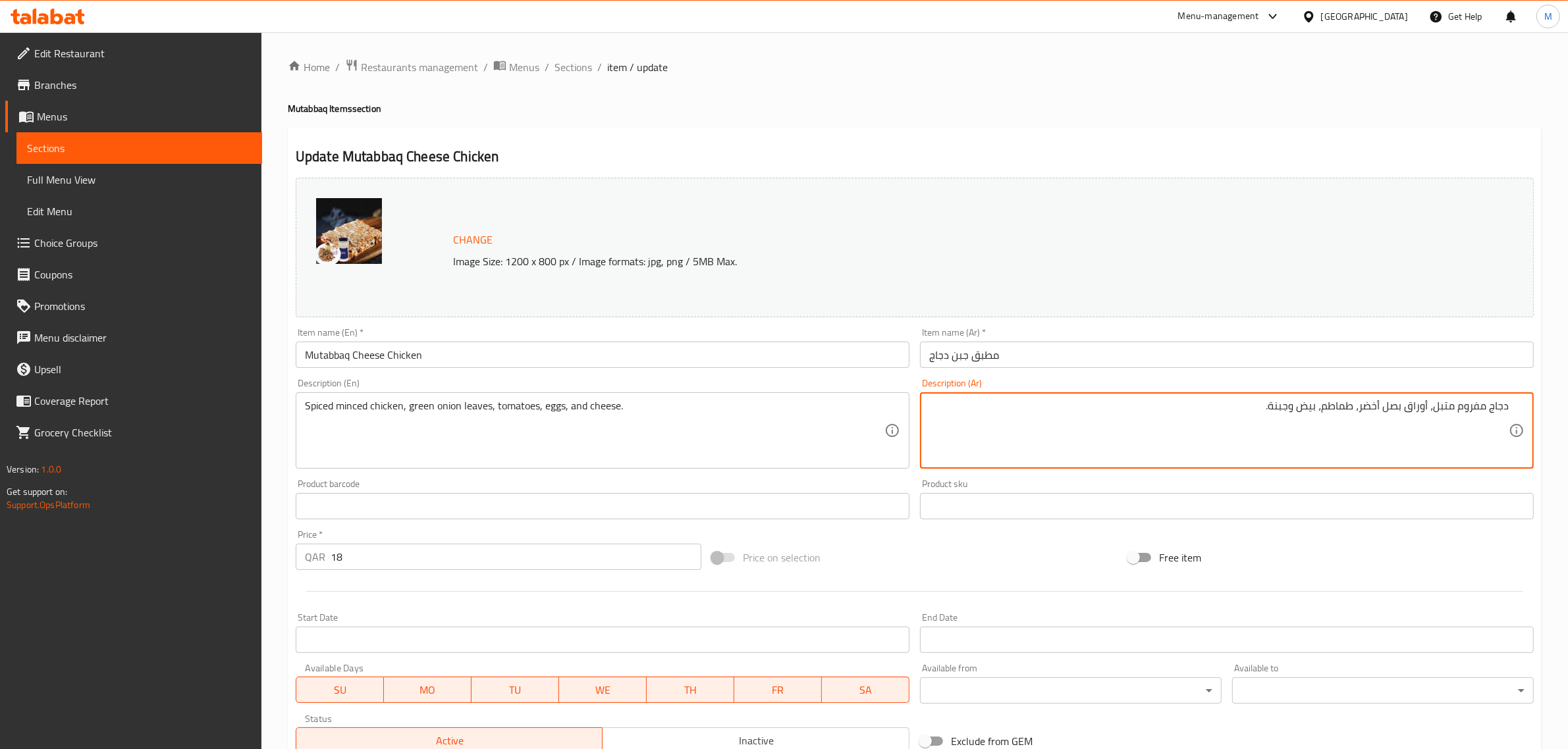
paste textarea "دجاج مفروم متبل، أوراق بصل أخضر، طماطم، بيض وجبنة."
type textarea "دجاج مفروم متبل، أوراق بصل أخضر، طماطم، بيض وجبنة."
click at [899, 559] on div "Price on selection" at bounding box center [915, 557] width 416 height 36
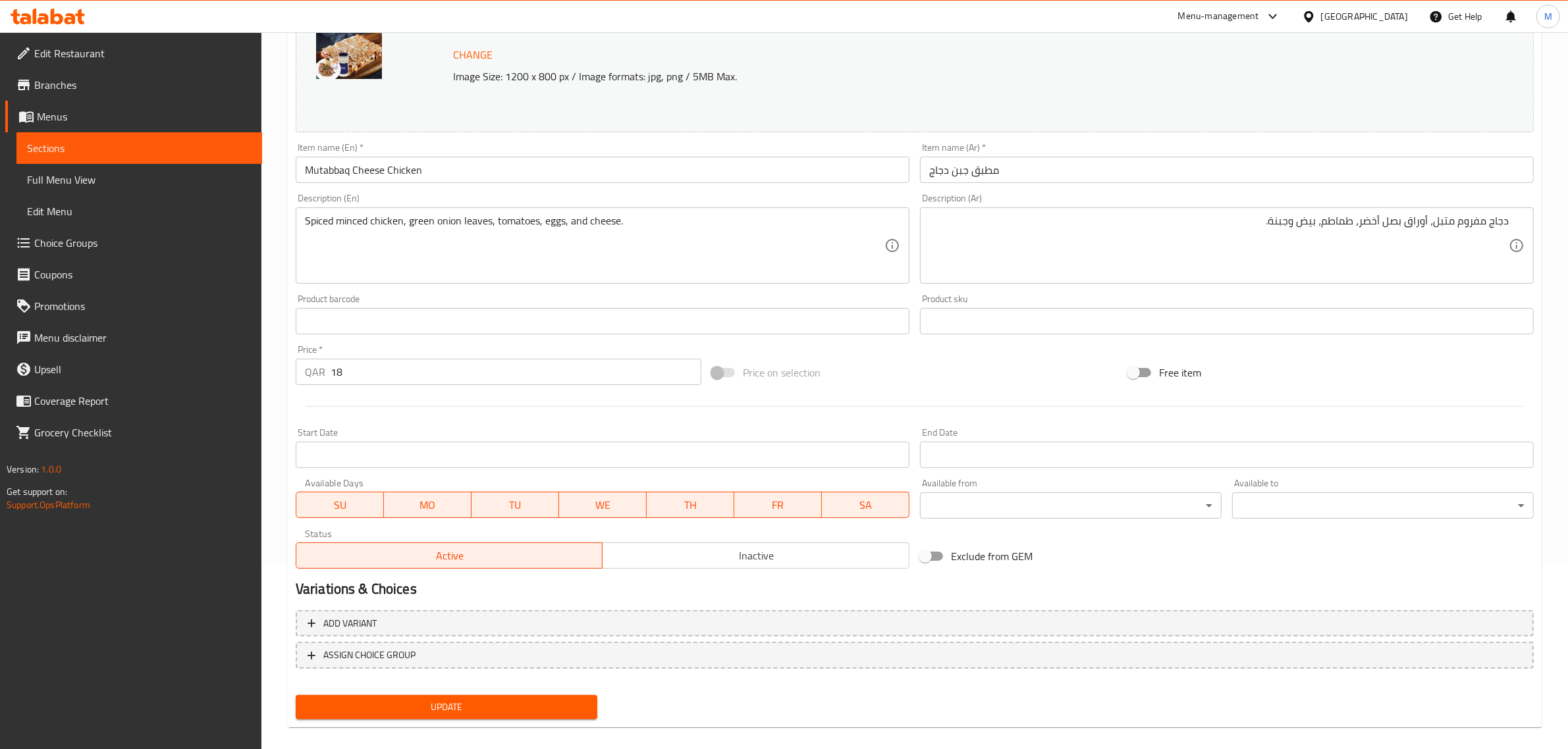
scroll to position [198, 0]
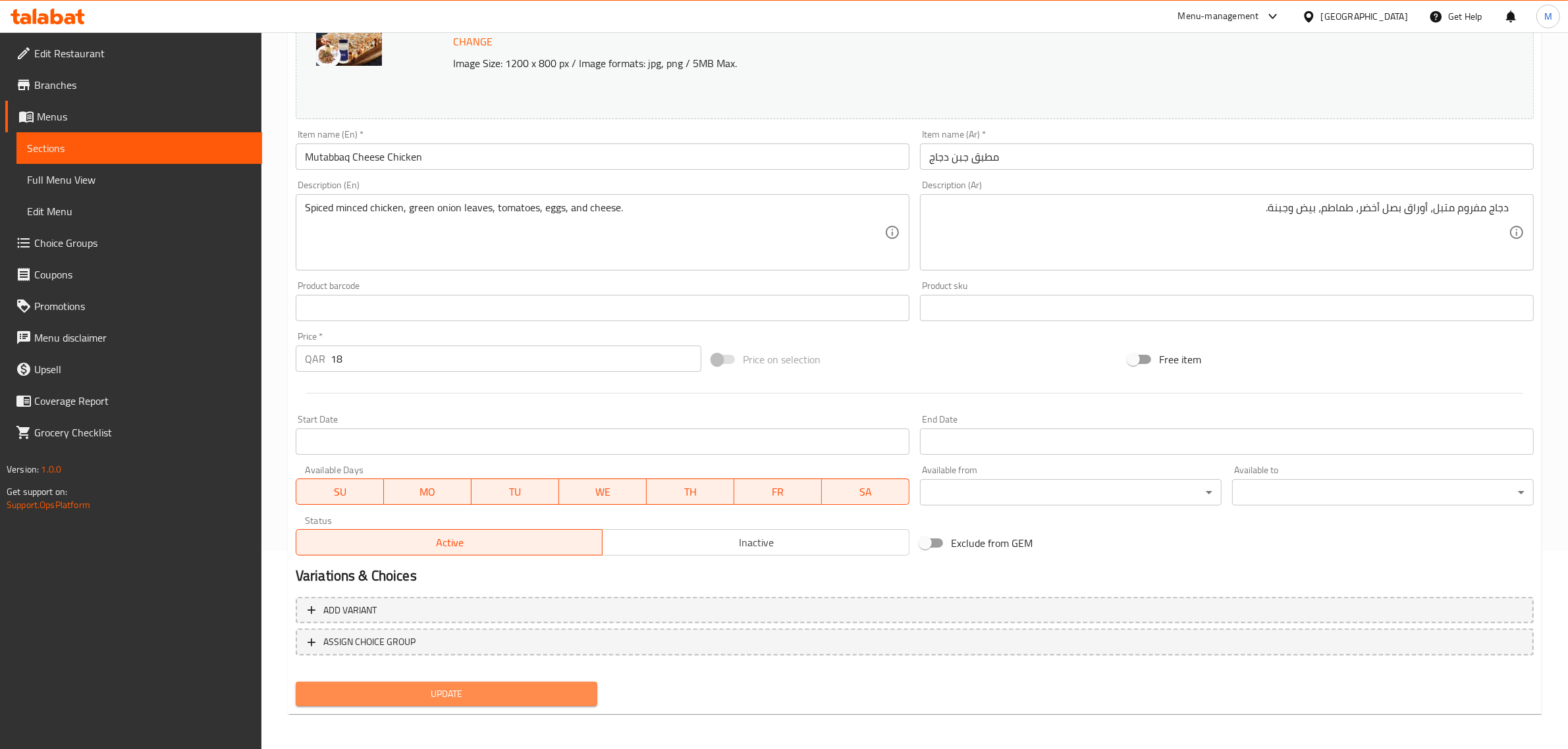
click at [495, 696] on span "Update" at bounding box center [446, 694] width 280 height 17
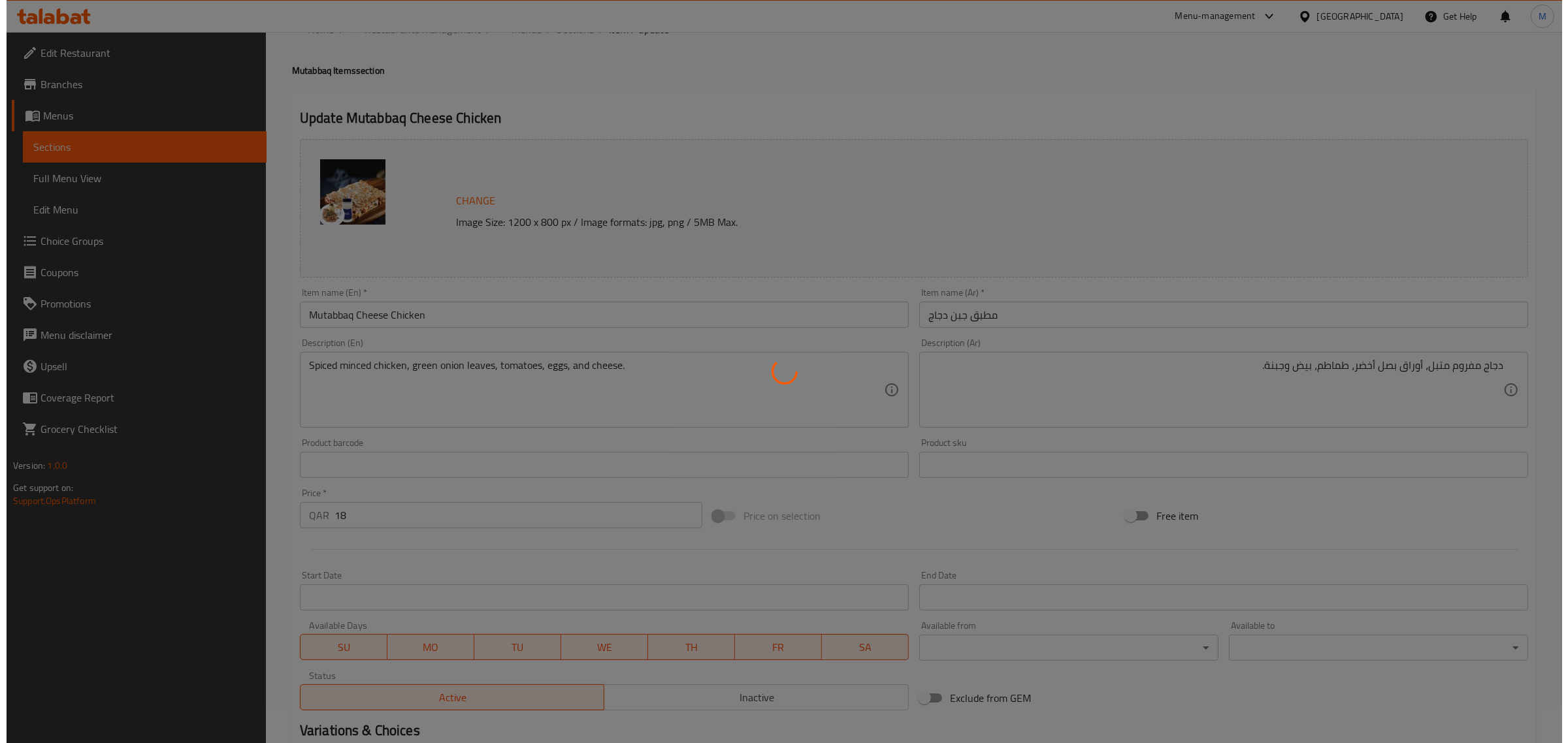
scroll to position [0, 0]
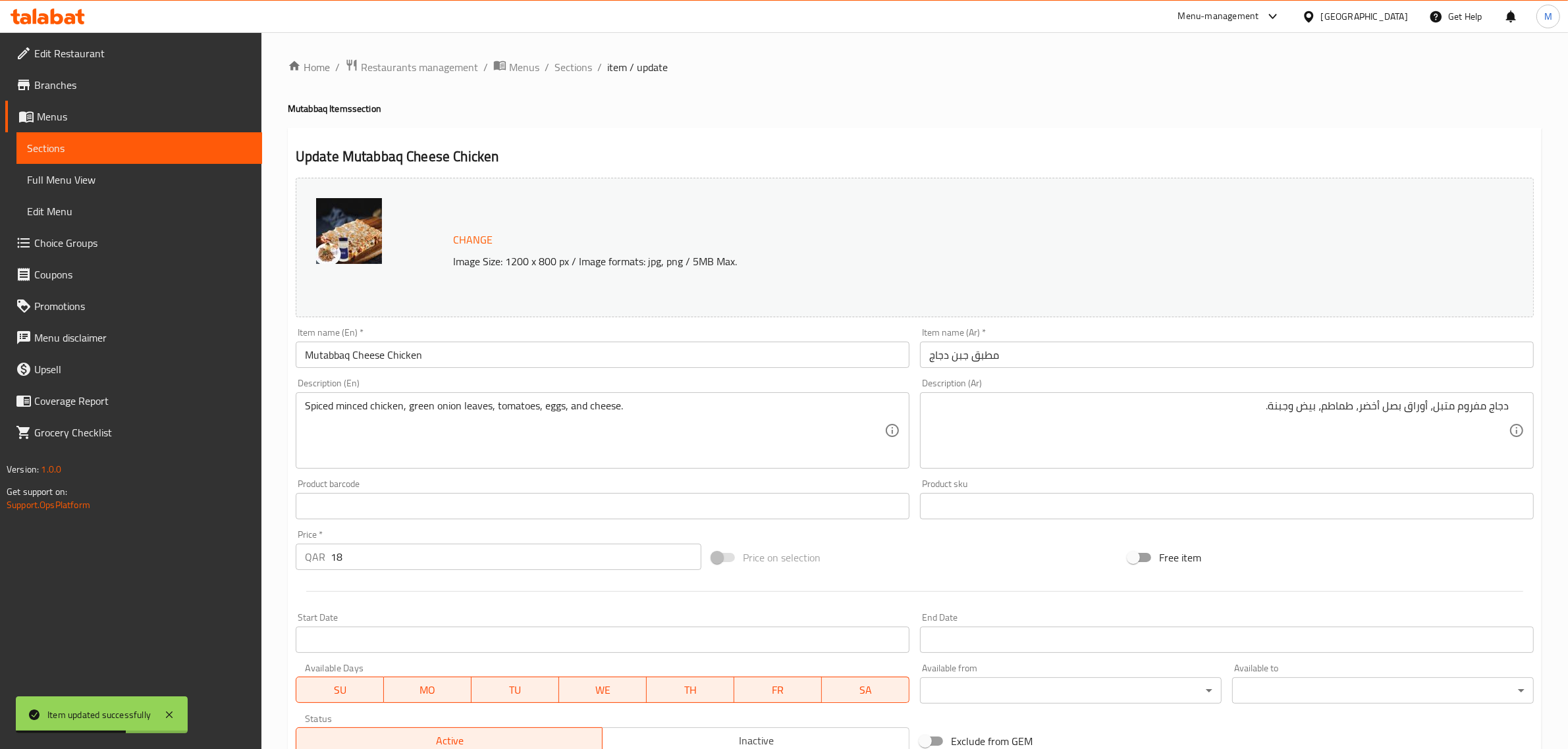
click at [748, 143] on div "Update Mutabbaq Cheese Chicken Change Image Size: 1200 x 800 px / Image formats…" at bounding box center [915, 520] width 1254 height 786
click at [584, 67] on span "Sections" at bounding box center [573, 67] width 37 height 16
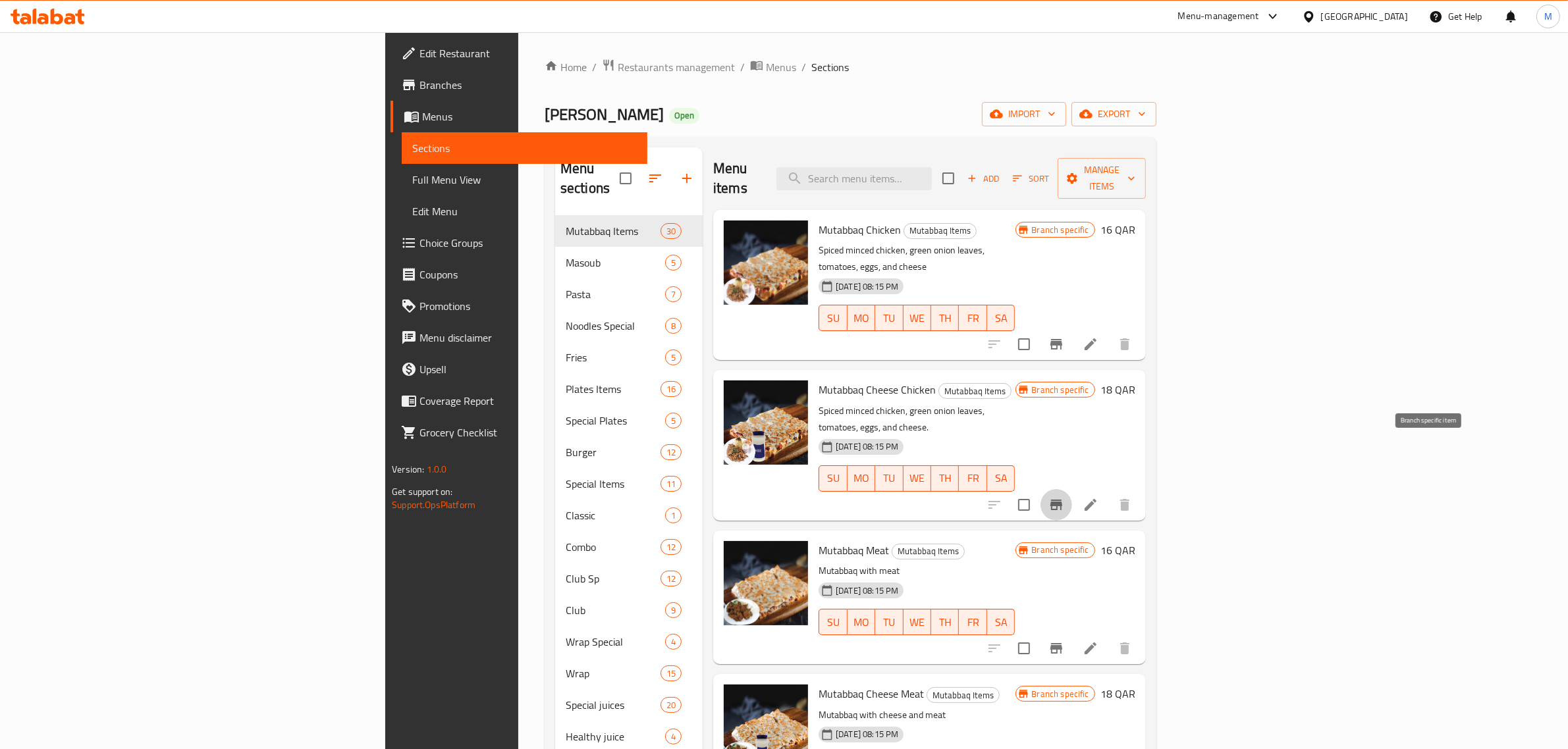
click at [1064, 497] on icon "Branch-specific-item" at bounding box center [1056, 505] width 16 height 16
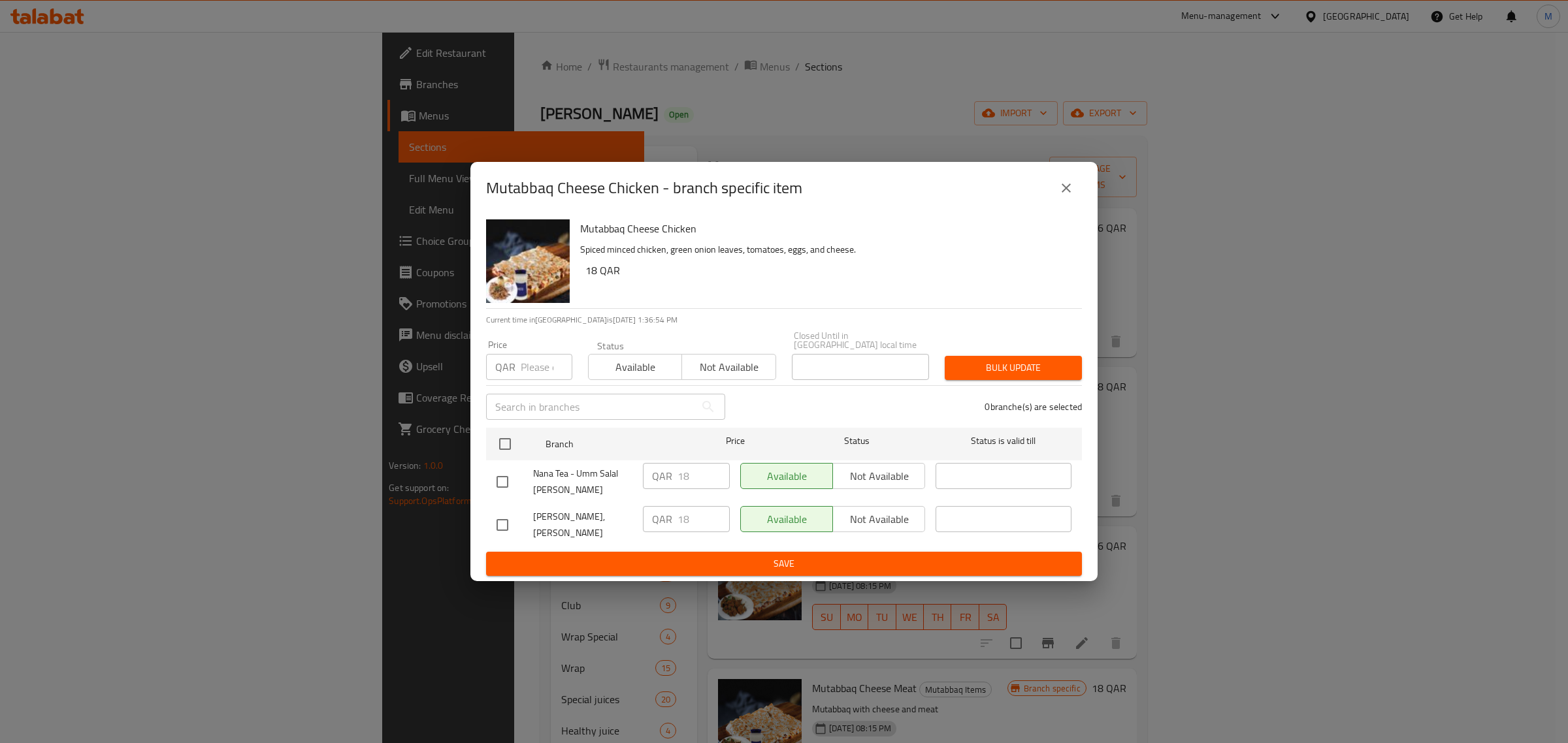
click at [1069, 193] on icon "close" at bounding box center [1066, 188] width 9 height 9
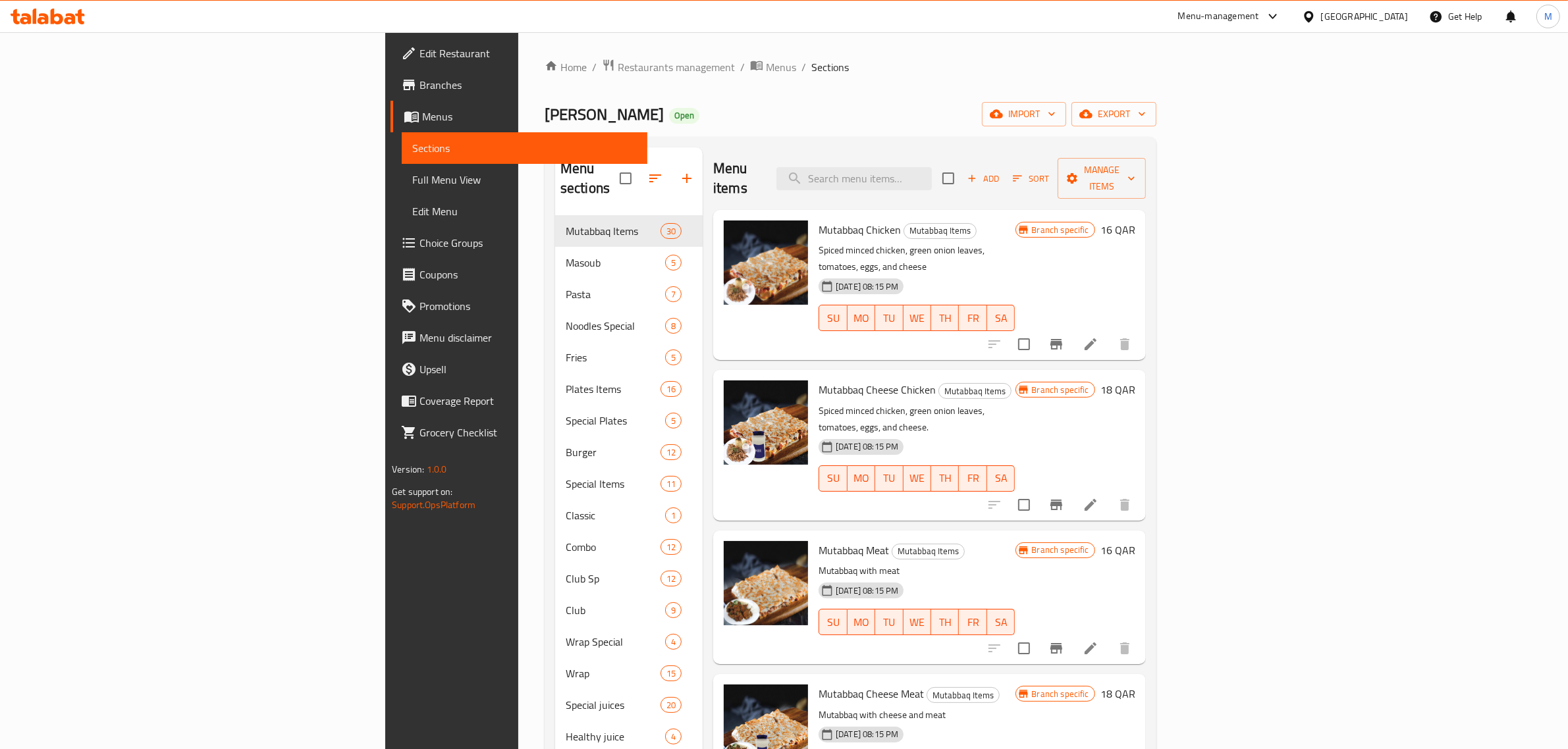
click at [1008, 578] on div "30-08-2024 08:15 PM SU MO TU WE TH FR SA" at bounding box center [916, 613] width 207 height 71
click at [1023, 172] on icon "button" at bounding box center [1017, 178] width 12 height 12
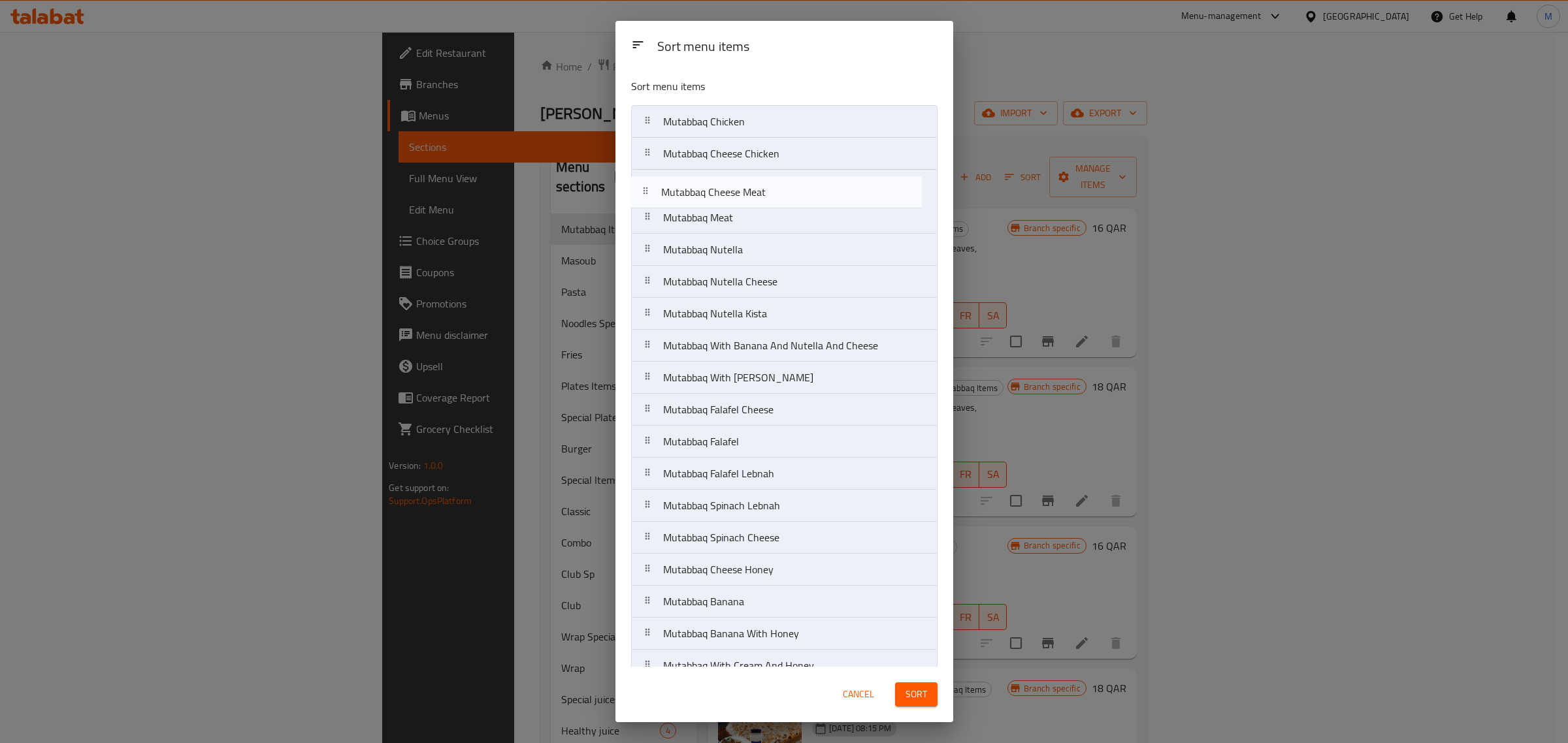
drag, startPoint x: 652, startPoint y: 225, endPoint x: 652, endPoint y: 194, distance: 31.0
click at [652, 194] on nav "Mutabbaq Chicken Mutabbaq Cheese Chicken Mutabbaq Meat Mutabbaq Cheese Meat Mut…" at bounding box center [784, 585] width 306 height 962
drag, startPoint x: 650, startPoint y: 252, endPoint x: 650, endPoint y: 225, distance: 27.0
click at [650, 225] on nav "Mutabbaq Chicken Mutabbaq Cheese Chicken Mutabbaq Cheese Meat Mutabbaq Meat Mut…" at bounding box center [784, 585] width 306 height 962
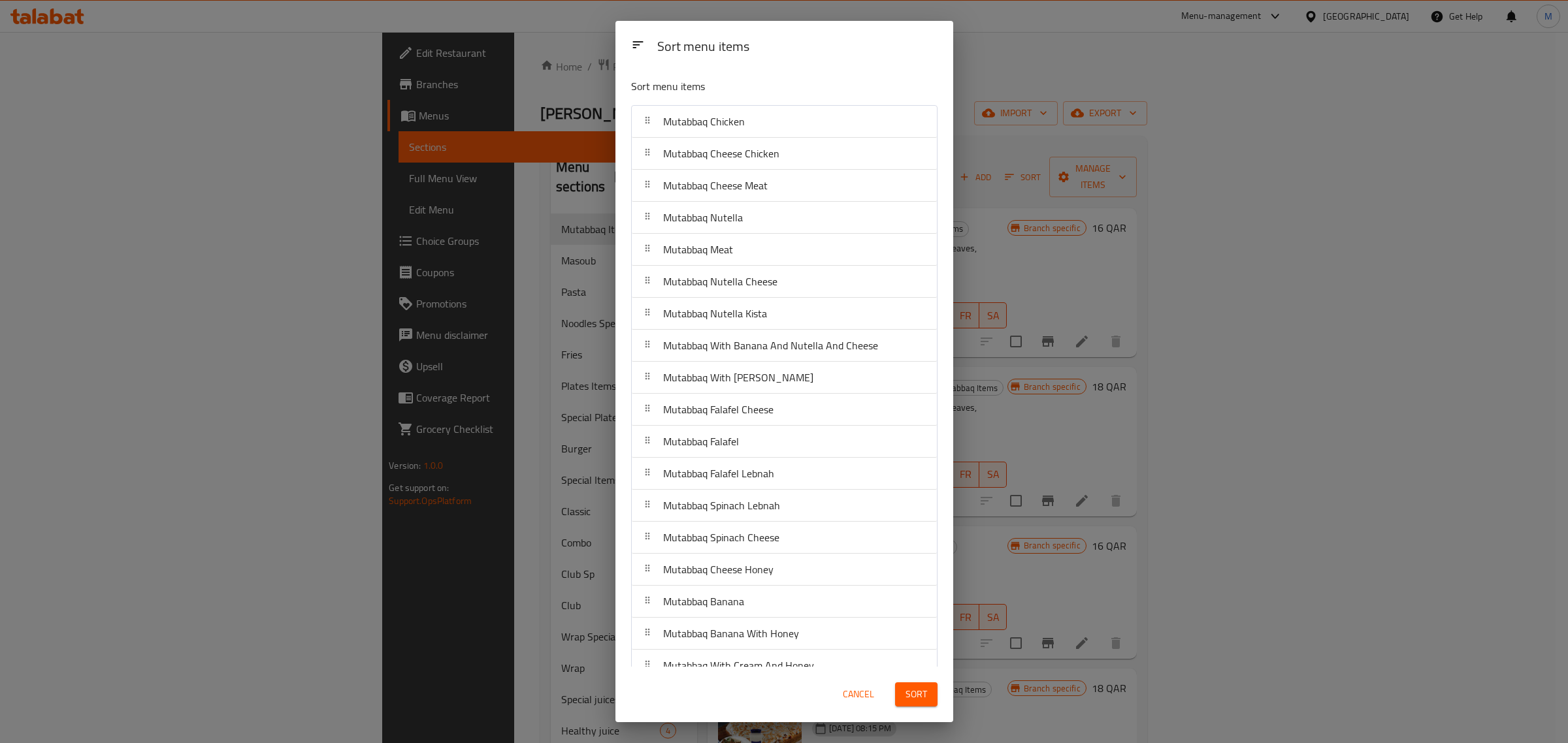
click at [869, 63] on div "Sort menu items" at bounding box center [784, 44] width 337 height 47
click at [824, 83] on p "Sort menu items" at bounding box center [752, 87] width 243 height 16
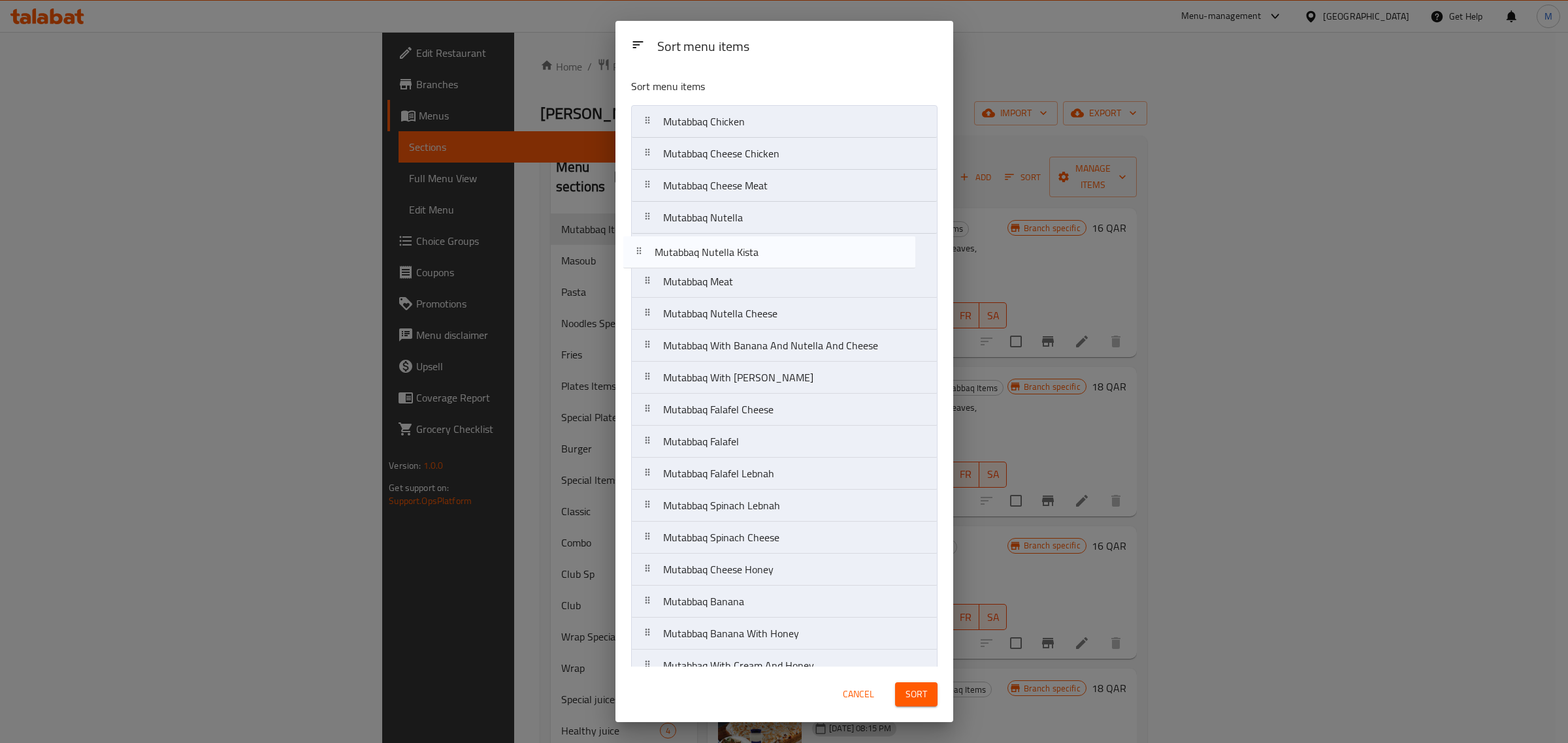
drag, startPoint x: 779, startPoint y: 315, endPoint x: 770, endPoint y: 248, distance: 67.6
click at [770, 248] on nav "Mutabbaq Chicken Mutabbaq Cheese Chicken Mutabbaq Cheese Meat Mutabbaq Nutella …" at bounding box center [784, 585] width 306 height 962
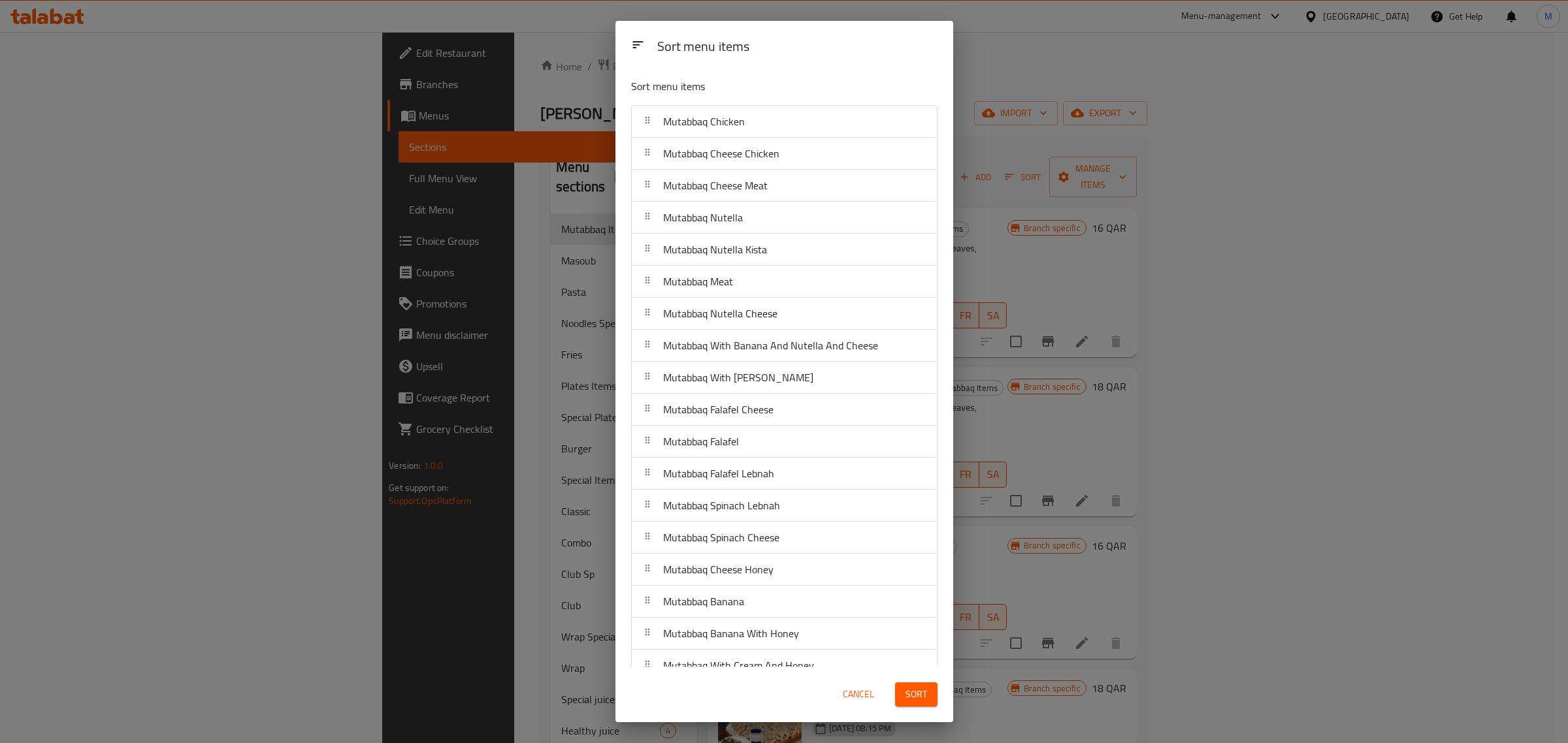
click at [938, 377] on div "Sort menu items Mutabbaq Chicken Mutabbaq Cheese Chicken Mutabbaq Cheese Meat M…" at bounding box center [784, 367] width 337 height 599
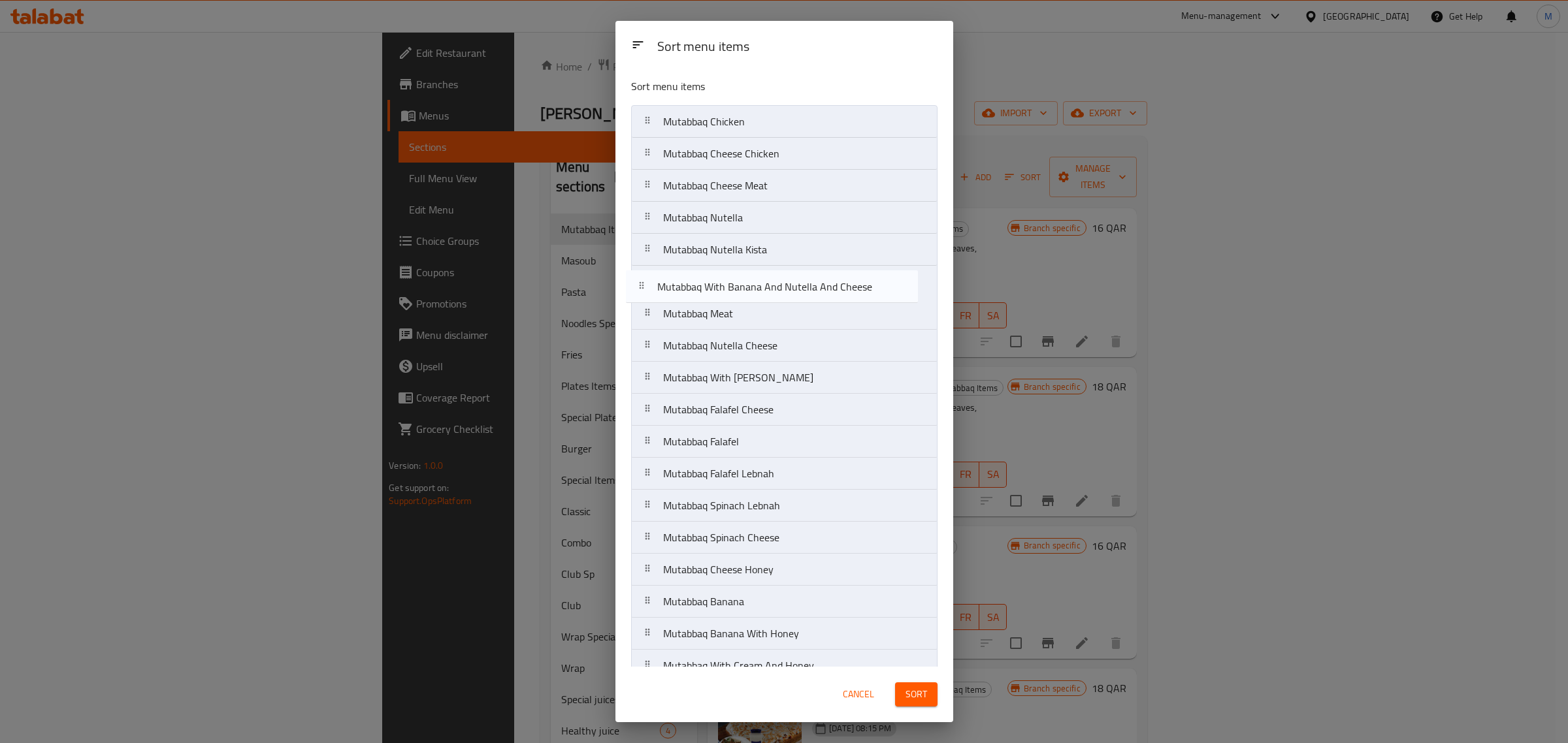
drag, startPoint x: 761, startPoint y: 353, endPoint x: 756, endPoint y: 289, distance: 64.2
click at [756, 289] on nav "Mutabbaq Chicken Mutabbaq Cheese Chicken Mutabbaq Cheese Meat Mutabbaq Nutella …" at bounding box center [784, 585] width 306 height 962
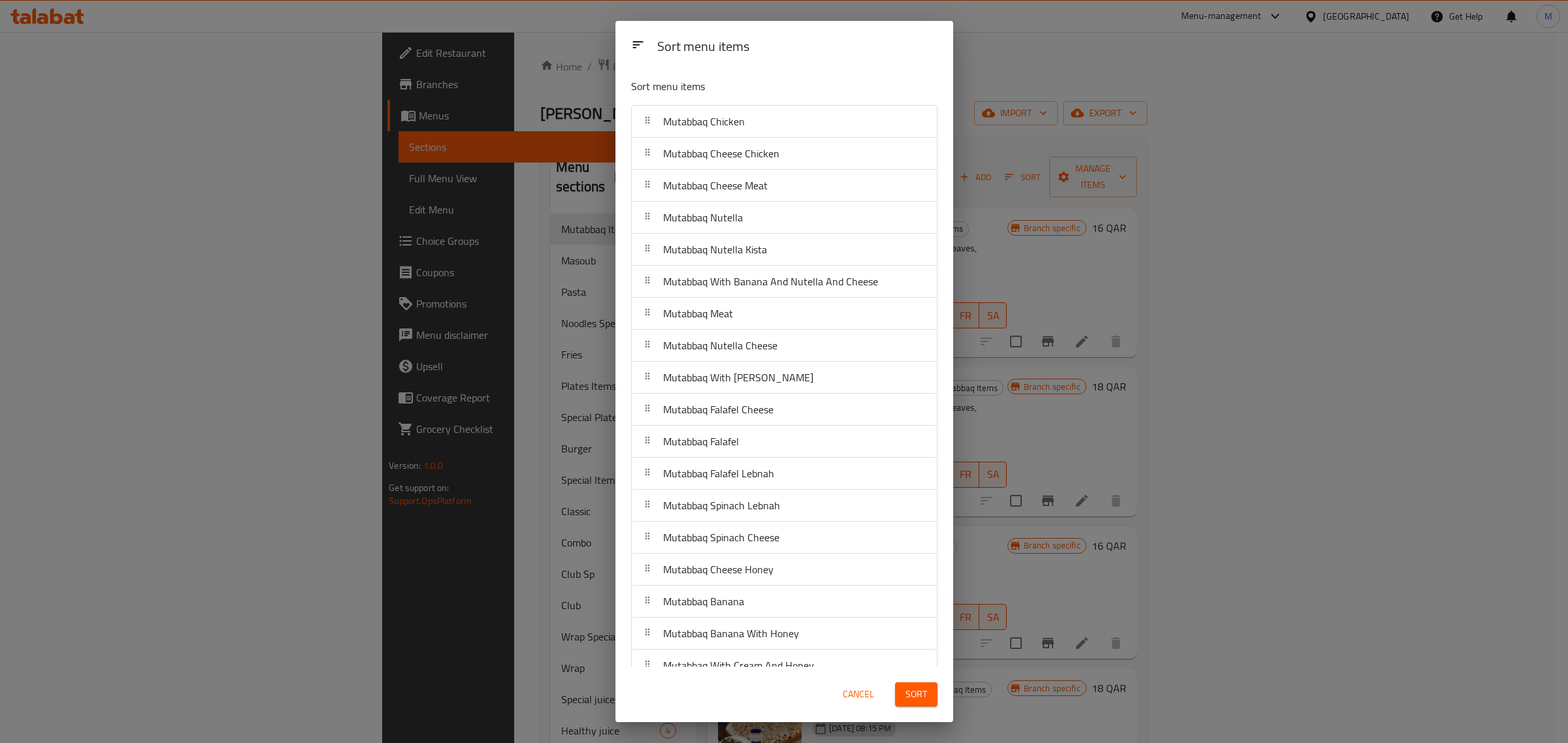
click at [756, 683] on div "Cancel Sort" at bounding box center [784, 694] width 322 height 40
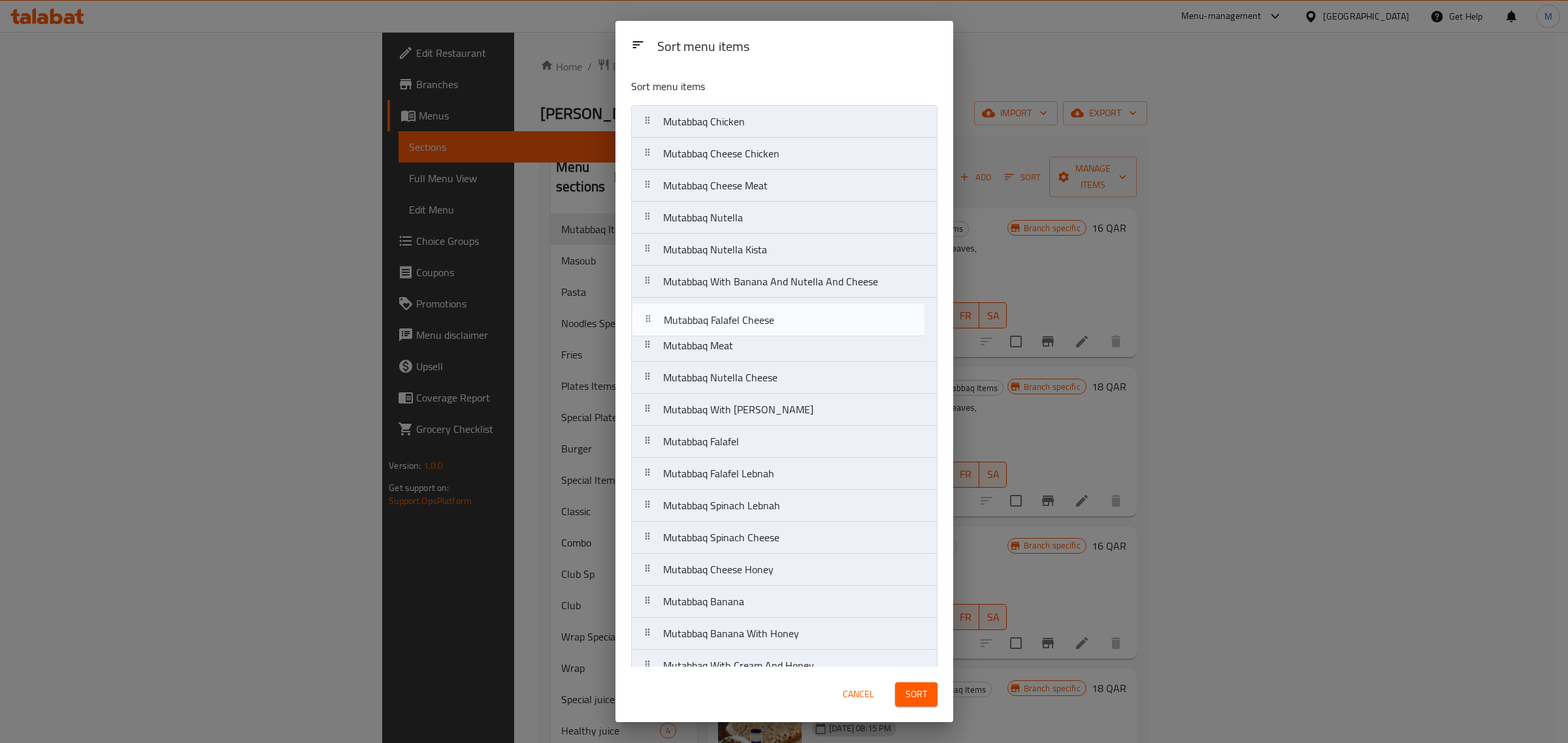
drag, startPoint x: 738, startPoint y: 416, endPoint x: 739, endPoint y: 322, distance: 94.0
click at [739, 322] on nav "Mutabbaq Chicken Mutabbaq Cheese Chicken Mutabbaq Cheese Meat Mutabbaq Nutella …" at bounding box center [784, 585] width 306 height 962
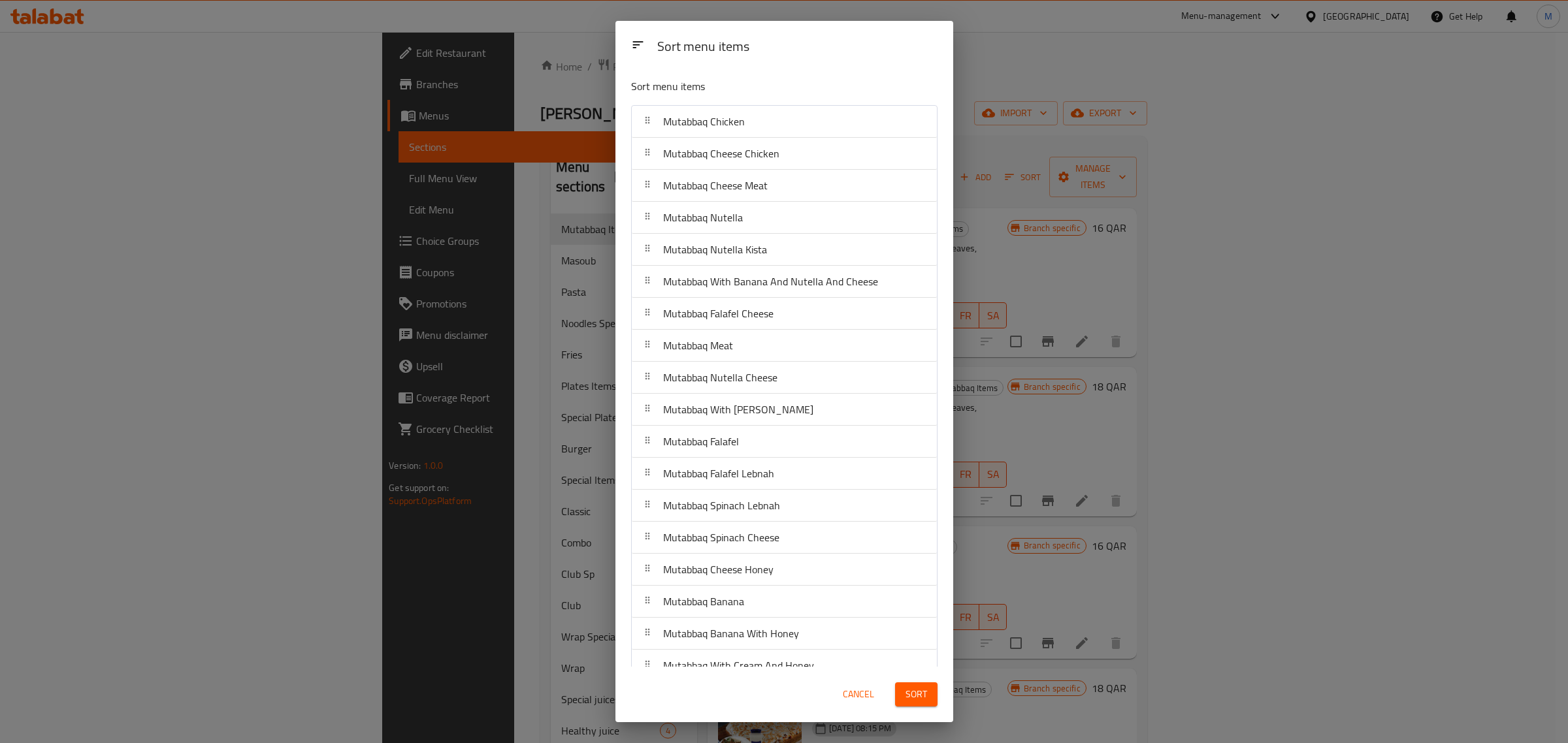
click at [746, 674] on div "Cancel Sort" at bounding box center [784, 694] width 337 height 55
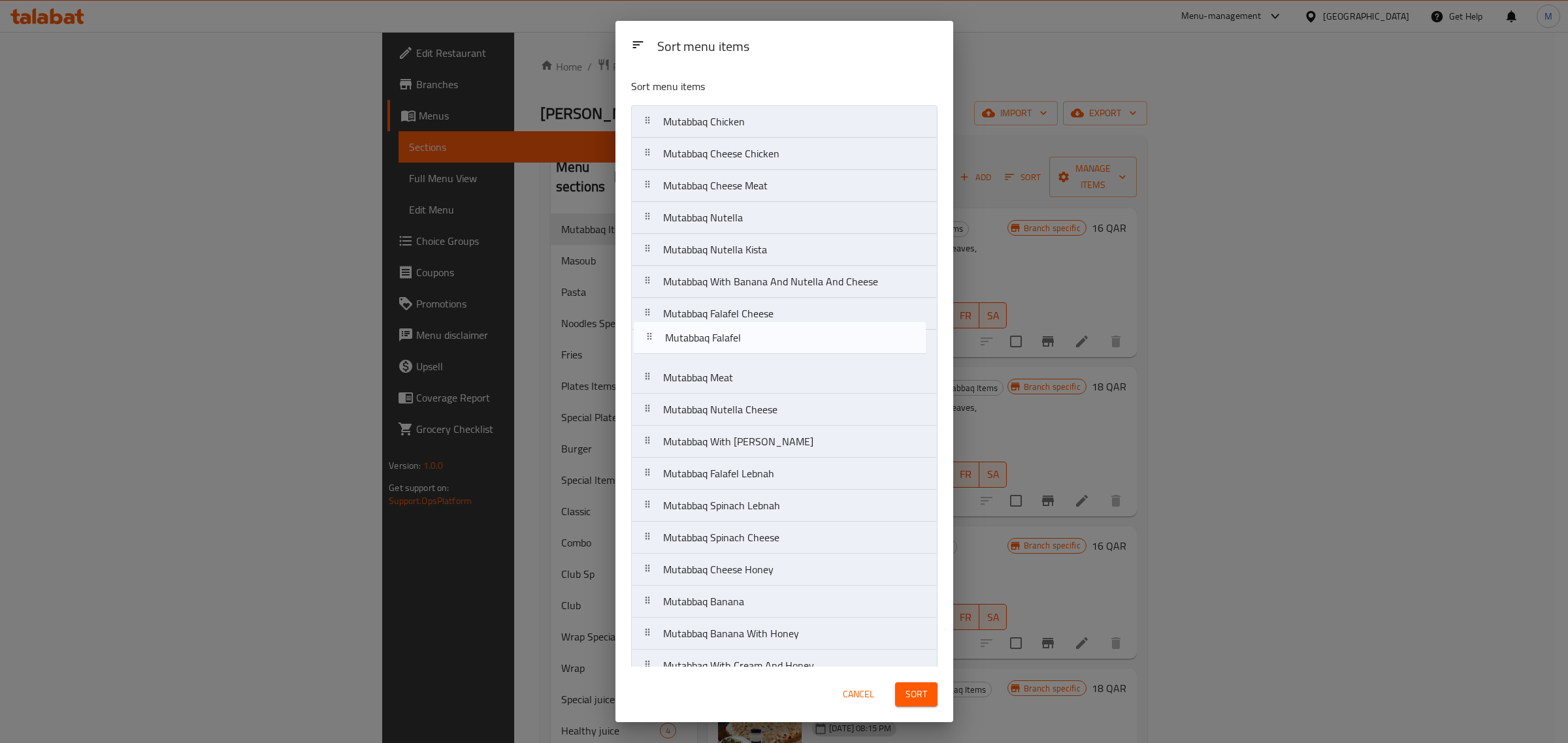
drag, startPoint x: 746, startPoint y: 446, endPoint x: 750, endPoint y: 337, distance: 109.1
click at [750, 337] on nav "Mutabbaq Chicken Mutabbaq Cheese Chicken Mutabbaq Cheese Meat Mutabbaq Nutella …" at bounding box center [784, 585] width 306 height 962
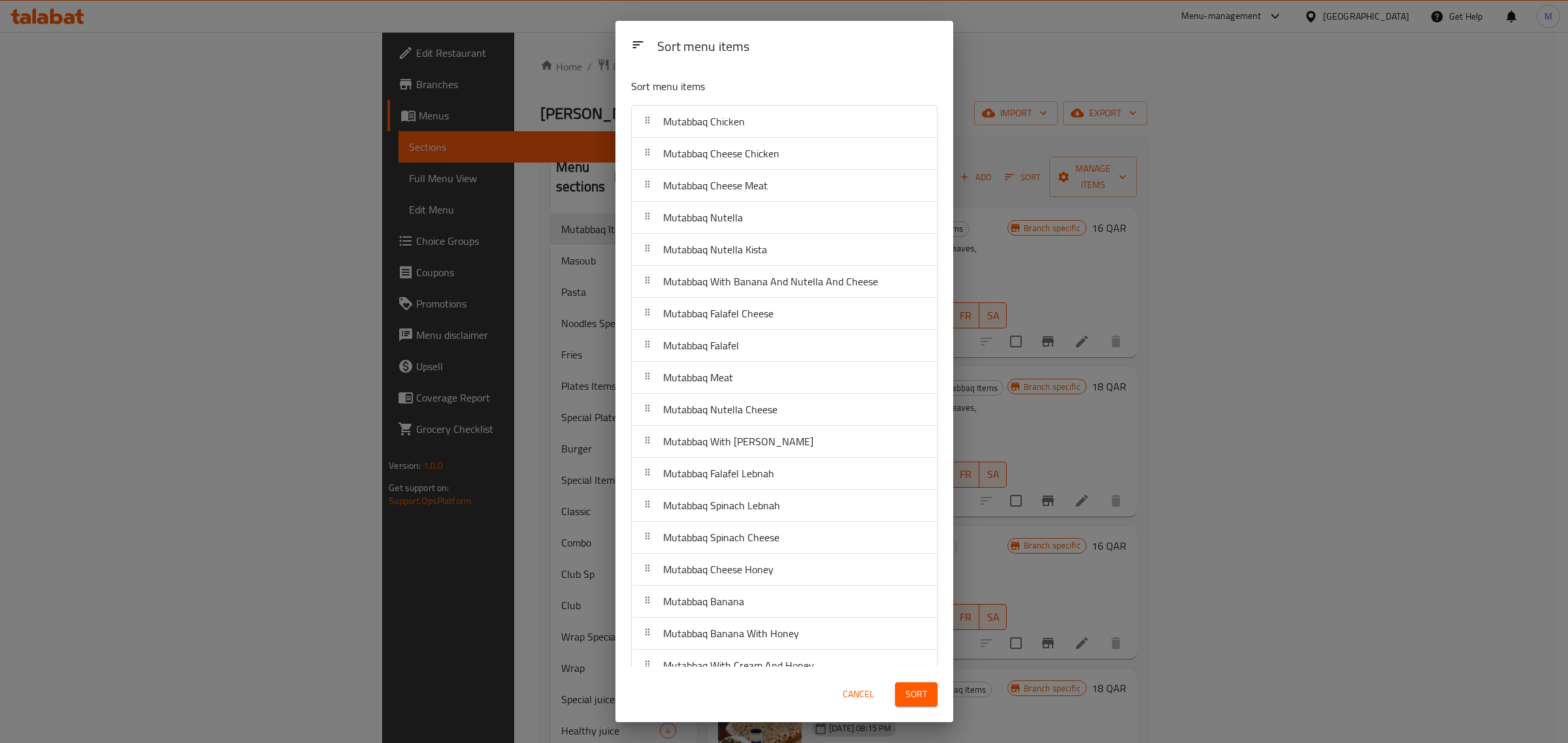
click at [686, 678] on div "Cancel Sort" at bounding box center [784, 694] width 322 height 40
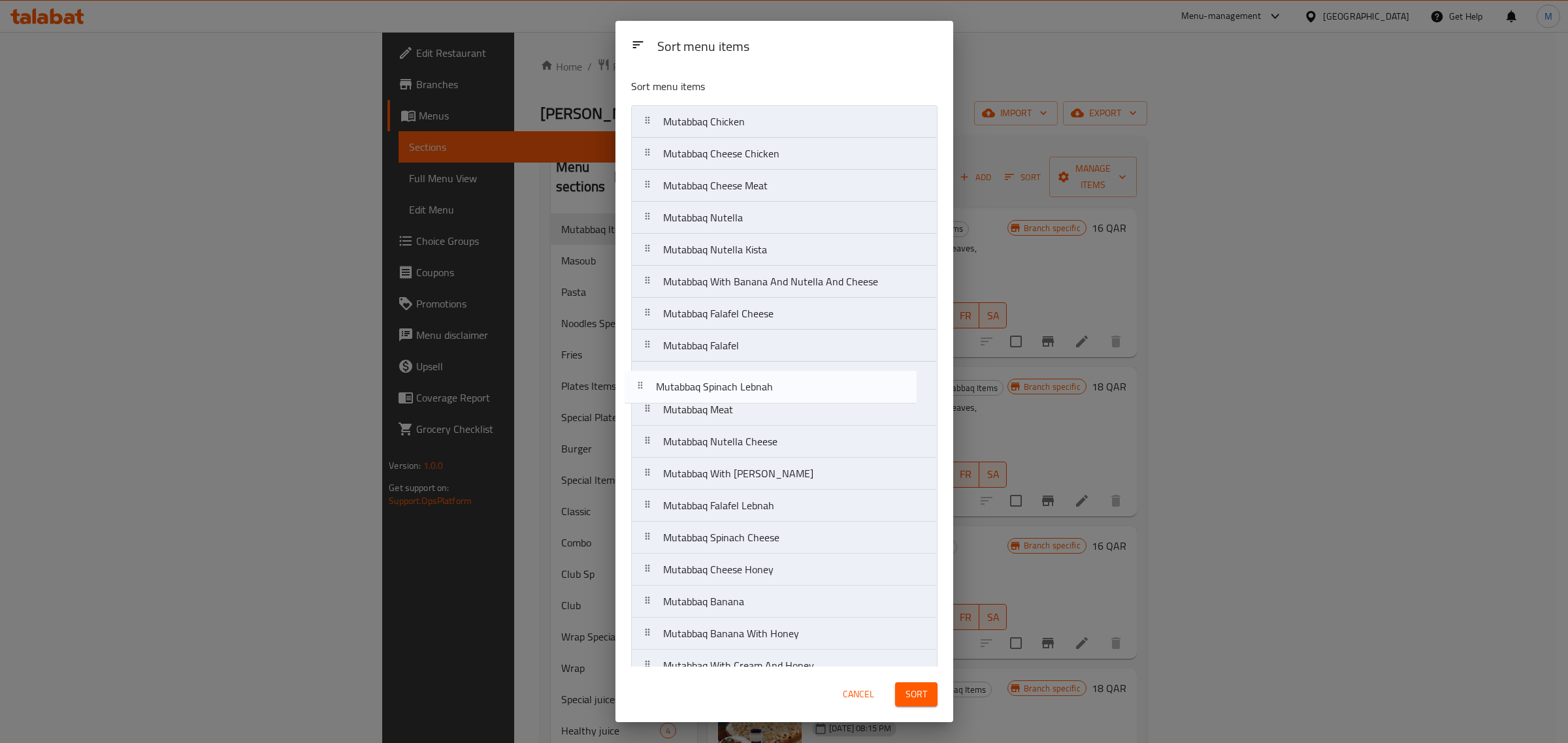
drag, startPoint x: 784, startPoint y: 507, endPoint x: 775, endPoint y: 384, distance: 123.3
click at [775, 384] on nav "Mutabbaq Chicken Mutabbaq Cheese Chicken Mutabbaq Cheese Meat Mutabbaq Nutella …" at bounding box center [784, 585] width 306 height 962
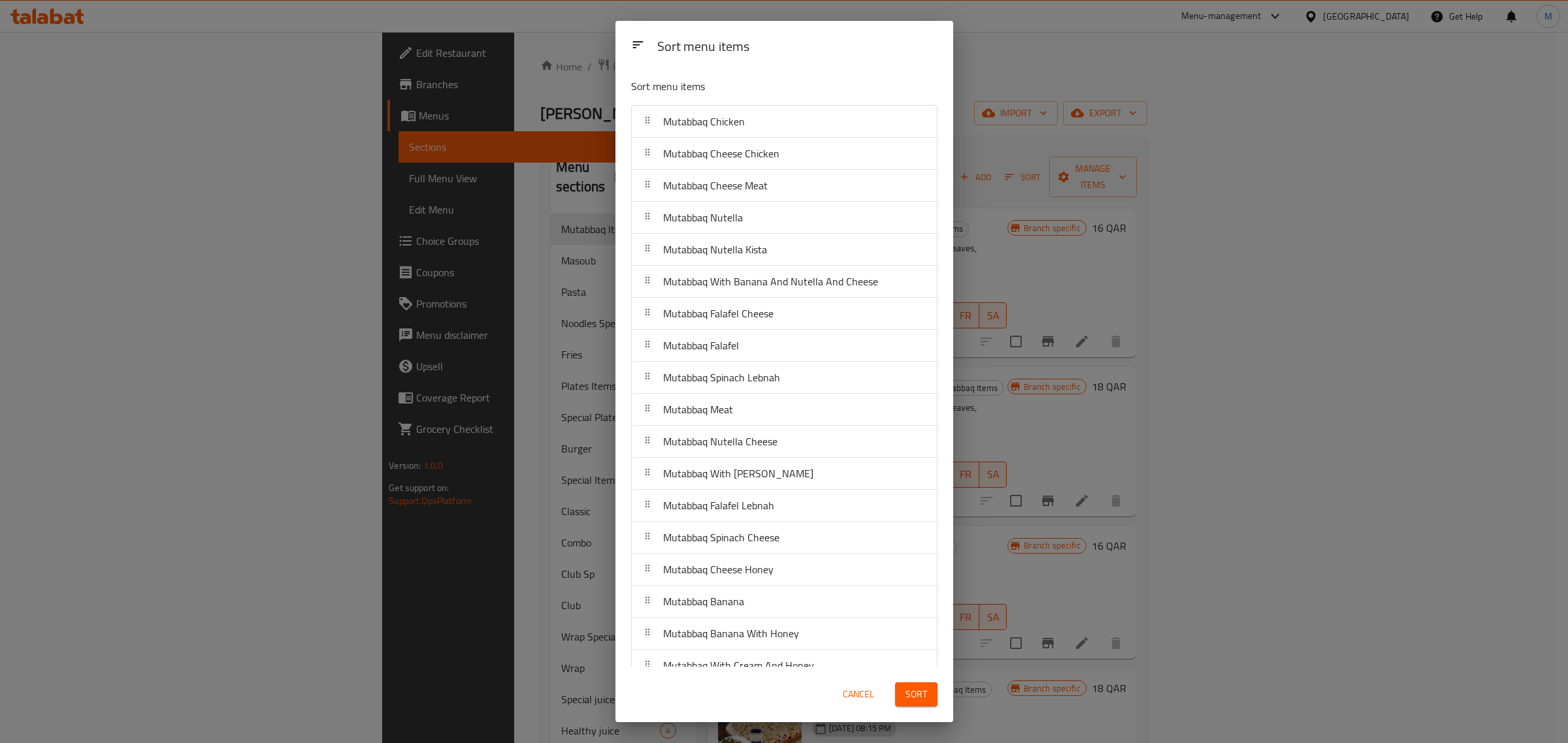
click at [930, 484] on div "Sort menu items Mutabbaq Chicken Mutabbaq Cheese Chicken Mutabbaq Cheese Meat M…" at bounding box center [784, 367] width 337 height 599
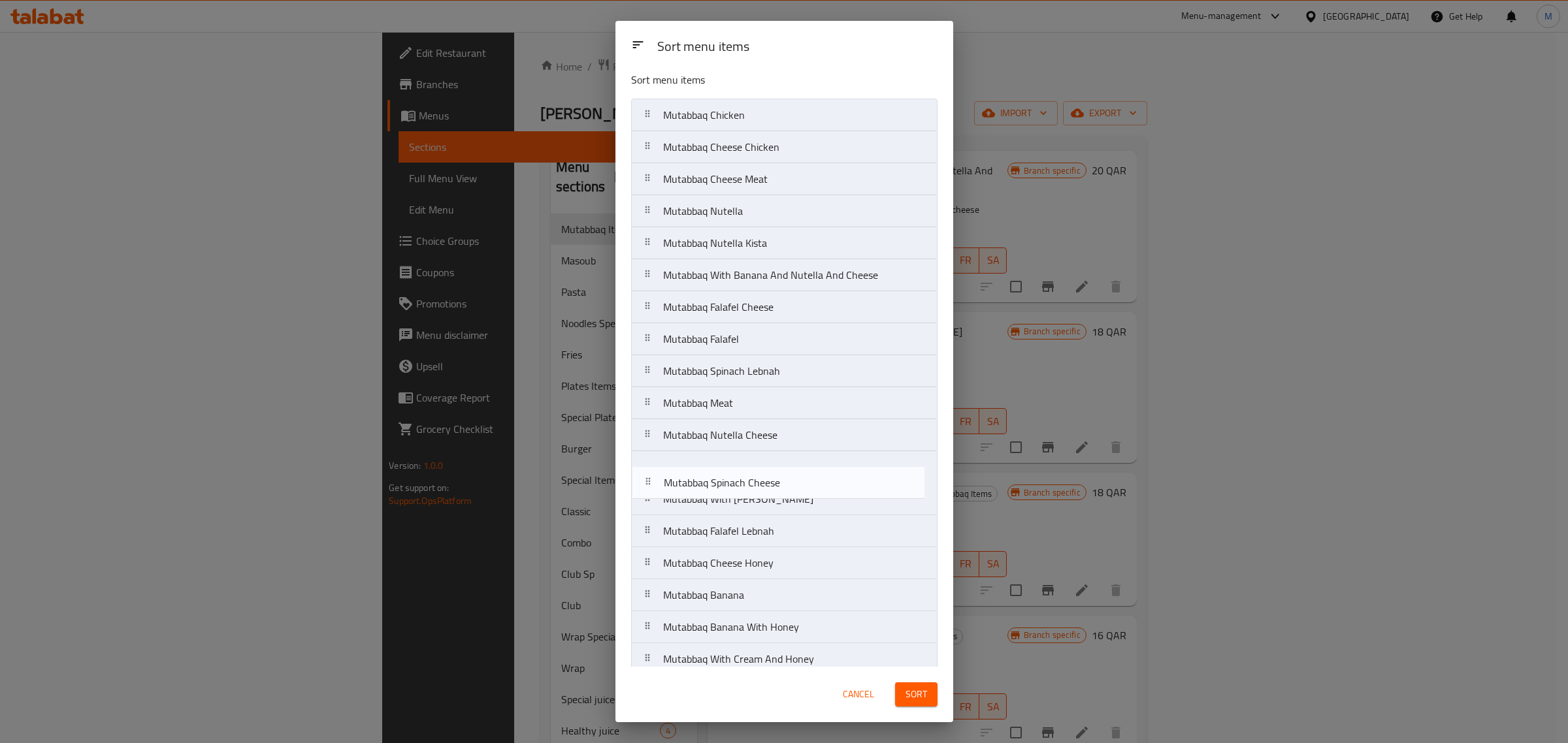
scroll to position [7, 0]
drag, startPoint x: 787, startPoint y: 544, endPoint x: 788, endPoint y: 411, distance: 133.0
click at [788, 411] on nav "Mutabbaq Chicken Mutabbaq Cheese Chicken Mutabbaq Cheese Meat Mutabbaq Nutella …" at bounding box center [784, 580] width 306 height 962
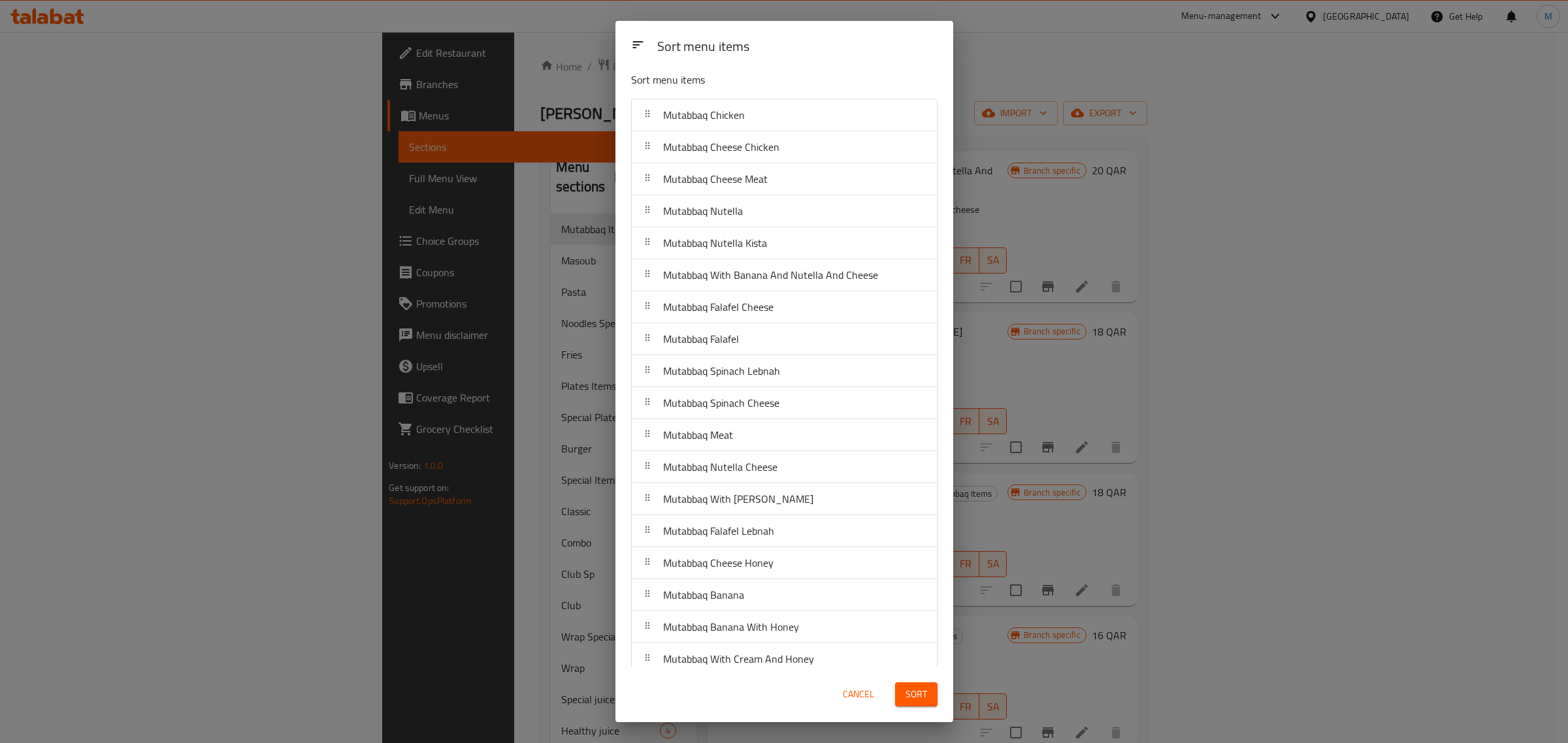
click at [699, 698] on div "Cancel Sort" at bounding box center [784, 694] width 322 height 40
click at [720, 700] on div "Cancel Sort" at bounding box center [784, 694] width 322 height 40
click at [683, 701] on div "Cancel Sort" at bounding box center [784, 694] width 322 height 40
click at [695, 707] on div "Cancel Sort" at bounding box center [784, 694] width 322 height 40
click at [711, 693] on div "Cancel Sort" at bounding box center [784, 694] width 322 height 40
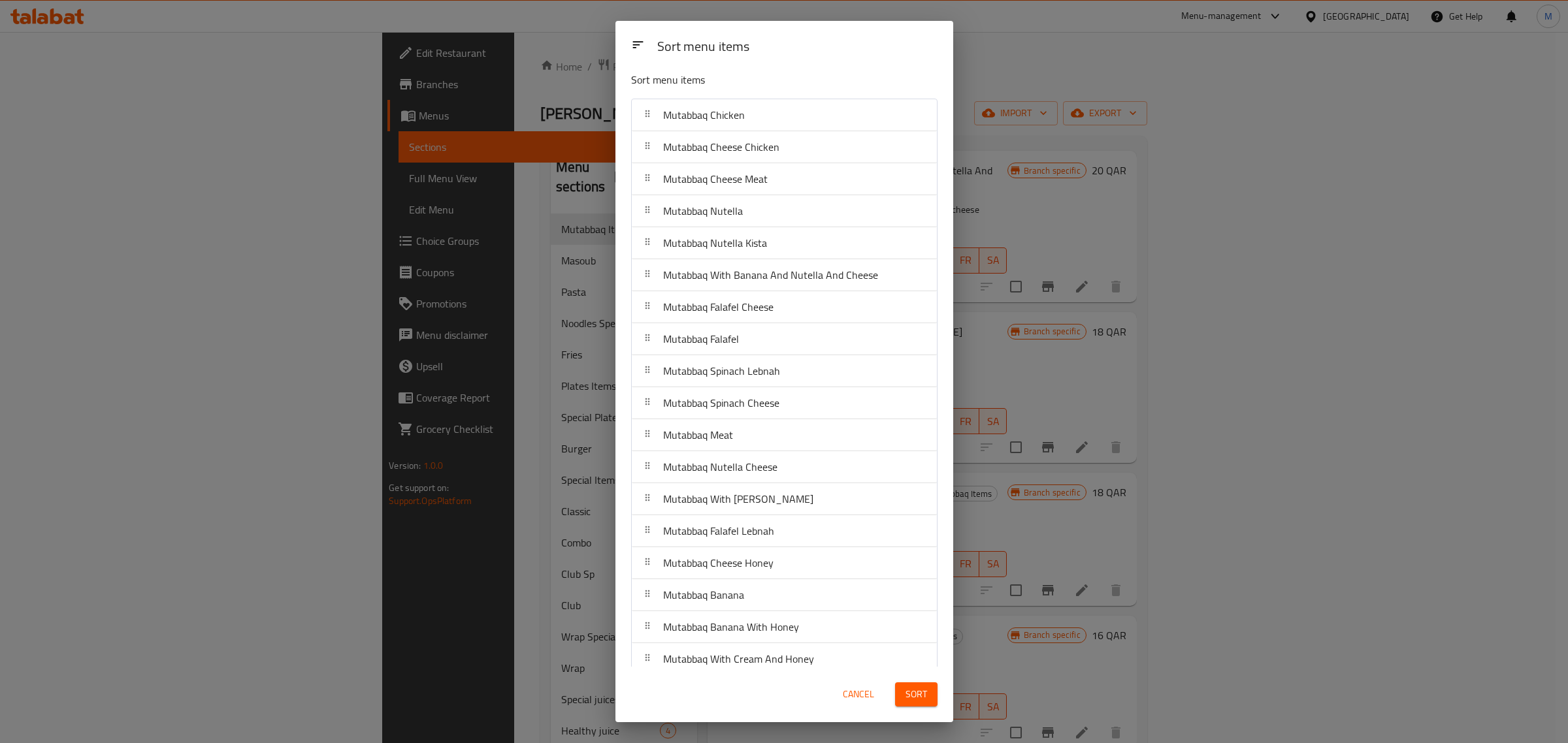
click at [723, 698] on div "Cancel Sort" at bounding box center [784, 694] width 322 height 40
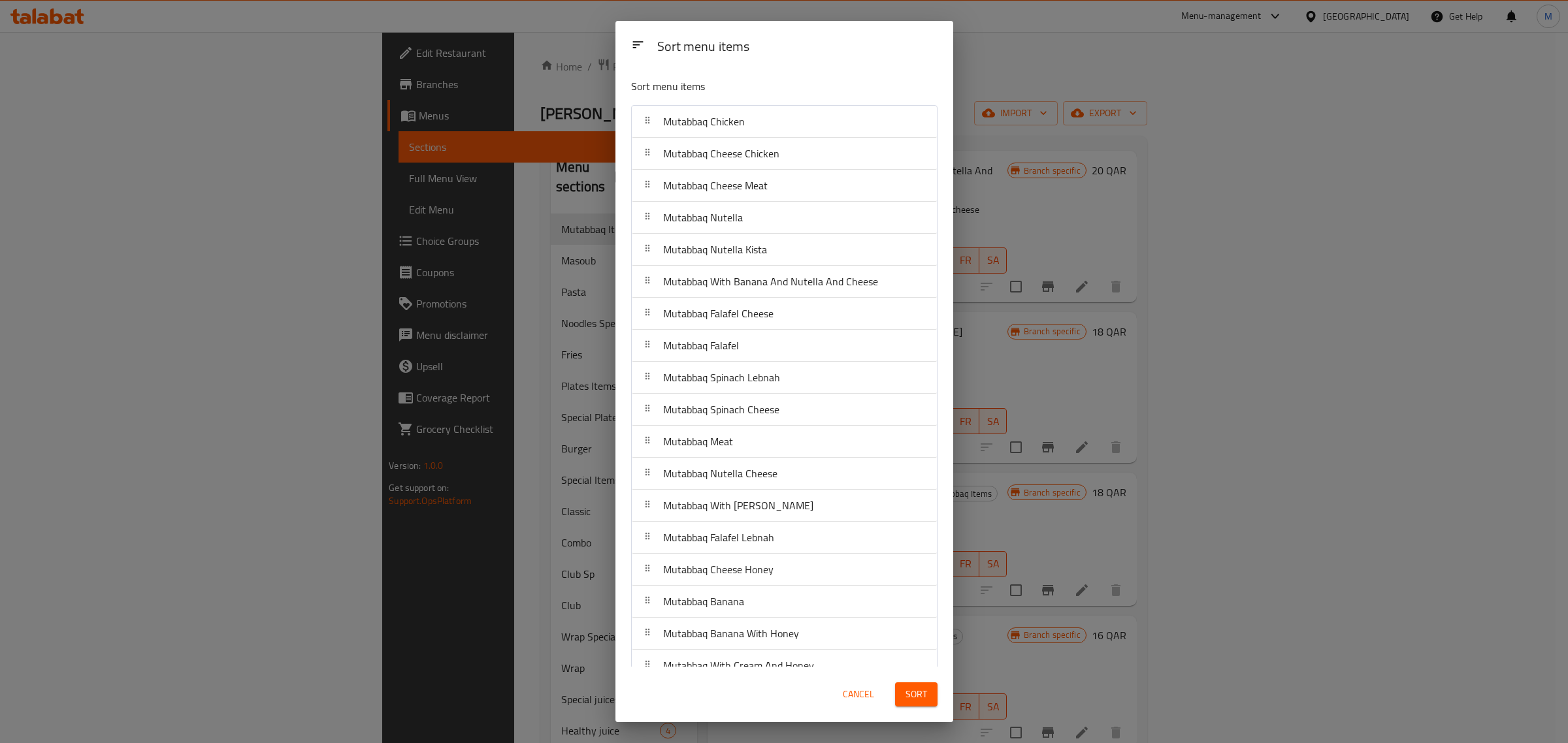
click at [708, 681] on div "Cancel Sort" at bounding box center [784, 694] width 322 height 40
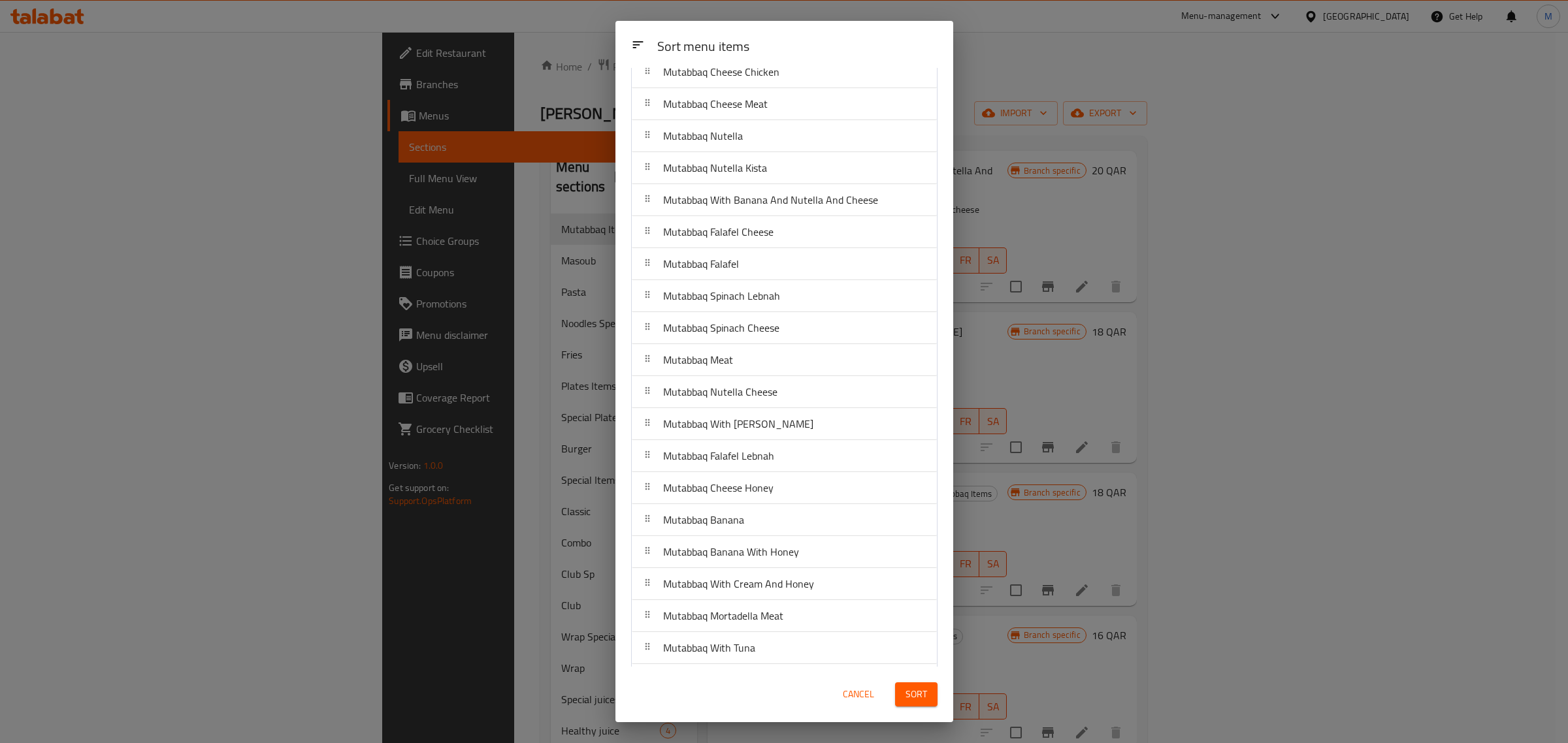
click at [710, 684] on div "Cancel Sort" at bounding box center [784, 694] width 322 height 40
click at [765, 690] on div "Cancel Sort" at bounding box center [784, 694] width 322 height 40
click at [698, 680] on div "Cancel Sort" at bounding box center [784, 694] width 322 height 40
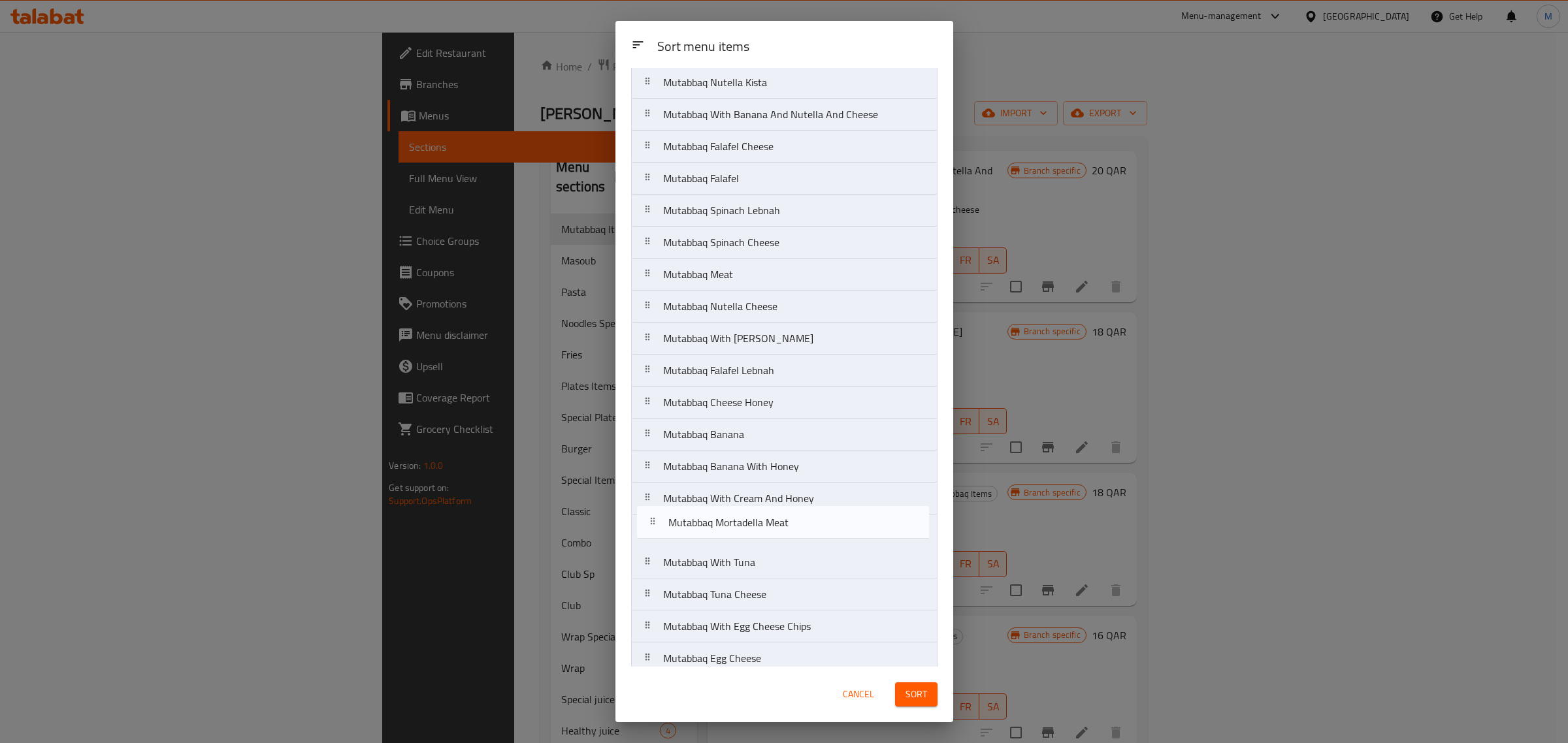
scroll to position [174, 0]
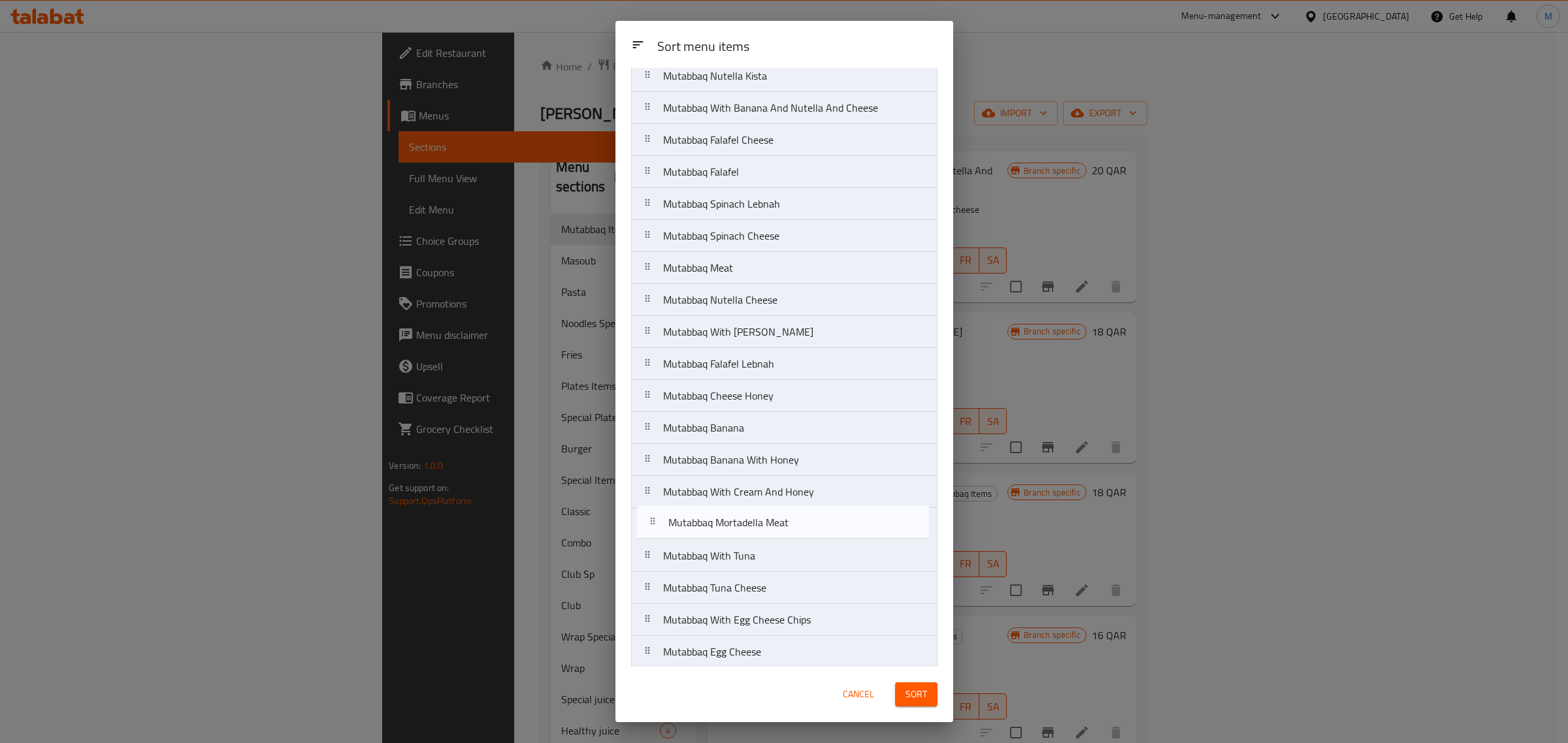
drag, startPoint x: 698, startPoint y: 623, endPoint x: 703, endPoint y: 524, distance: 99.1
click at [703, 524] on nav "Mutabbaq Chicken Mutabbaq Cheese Chicken Mutabbaq Cheese Meat Mutabbaq Nutella …" at bounding box center [784, 412] width 306 height 962
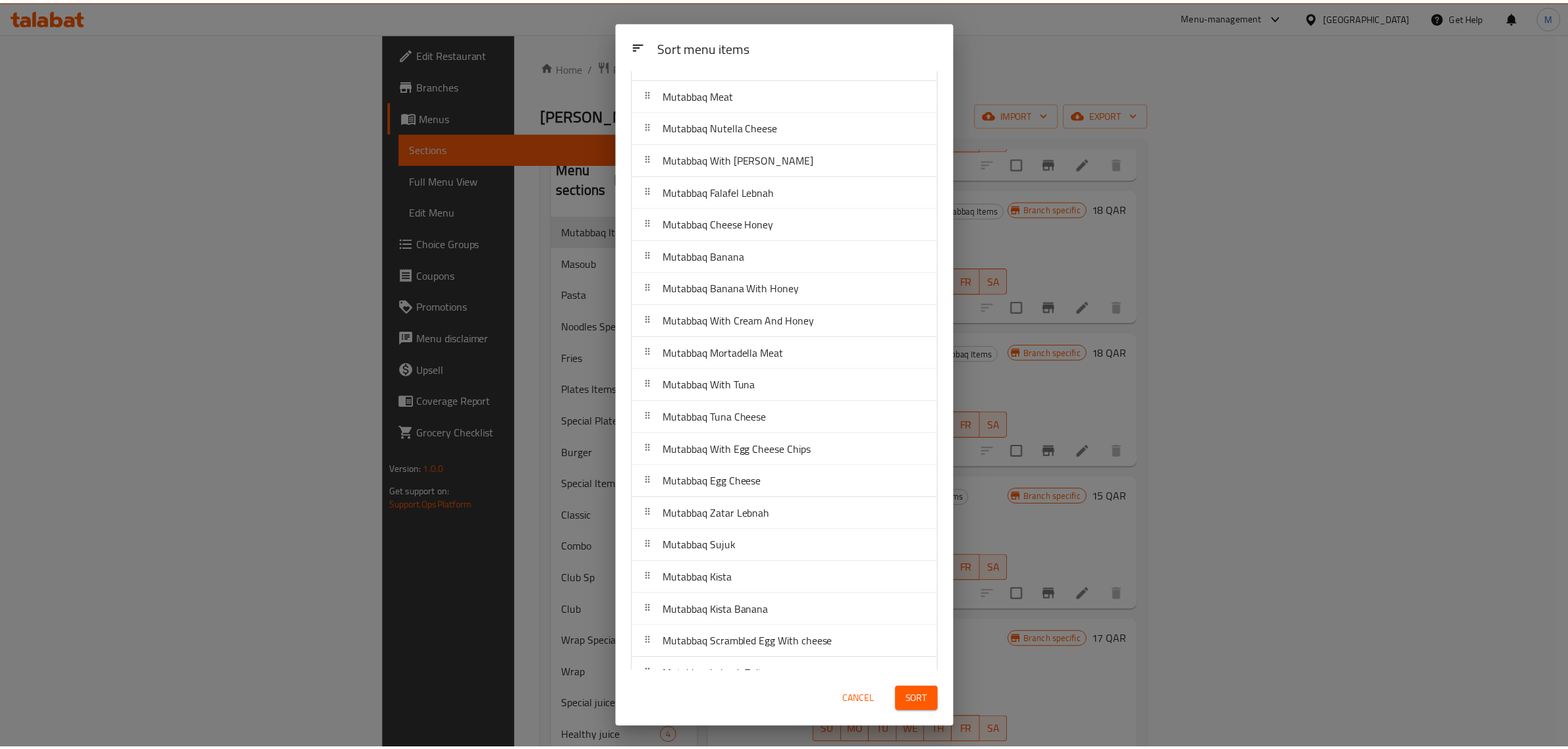
scroll to position [329, 0]
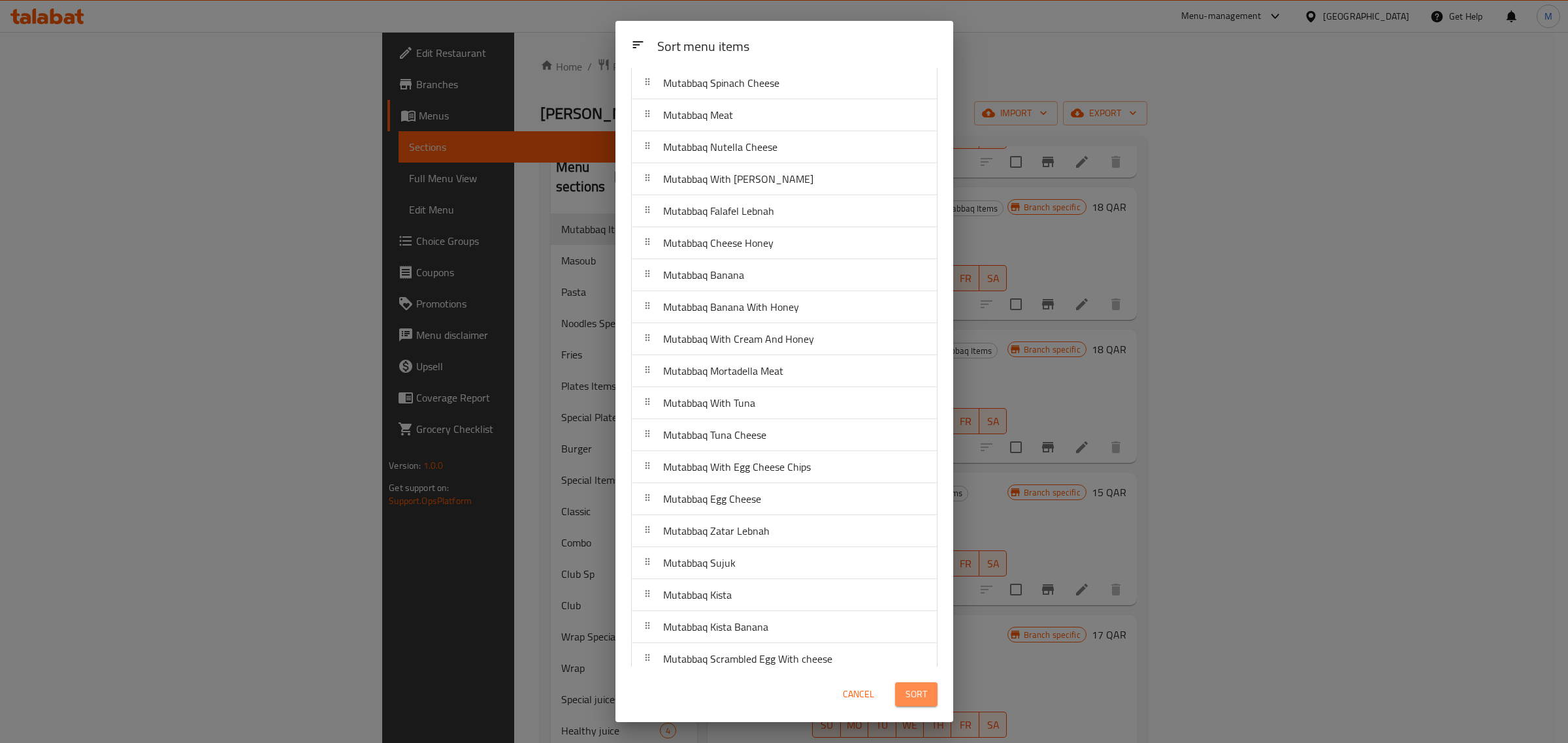
click at [921, 698] on span "Sort" at bounding box center [916, 694] width 21 height 16
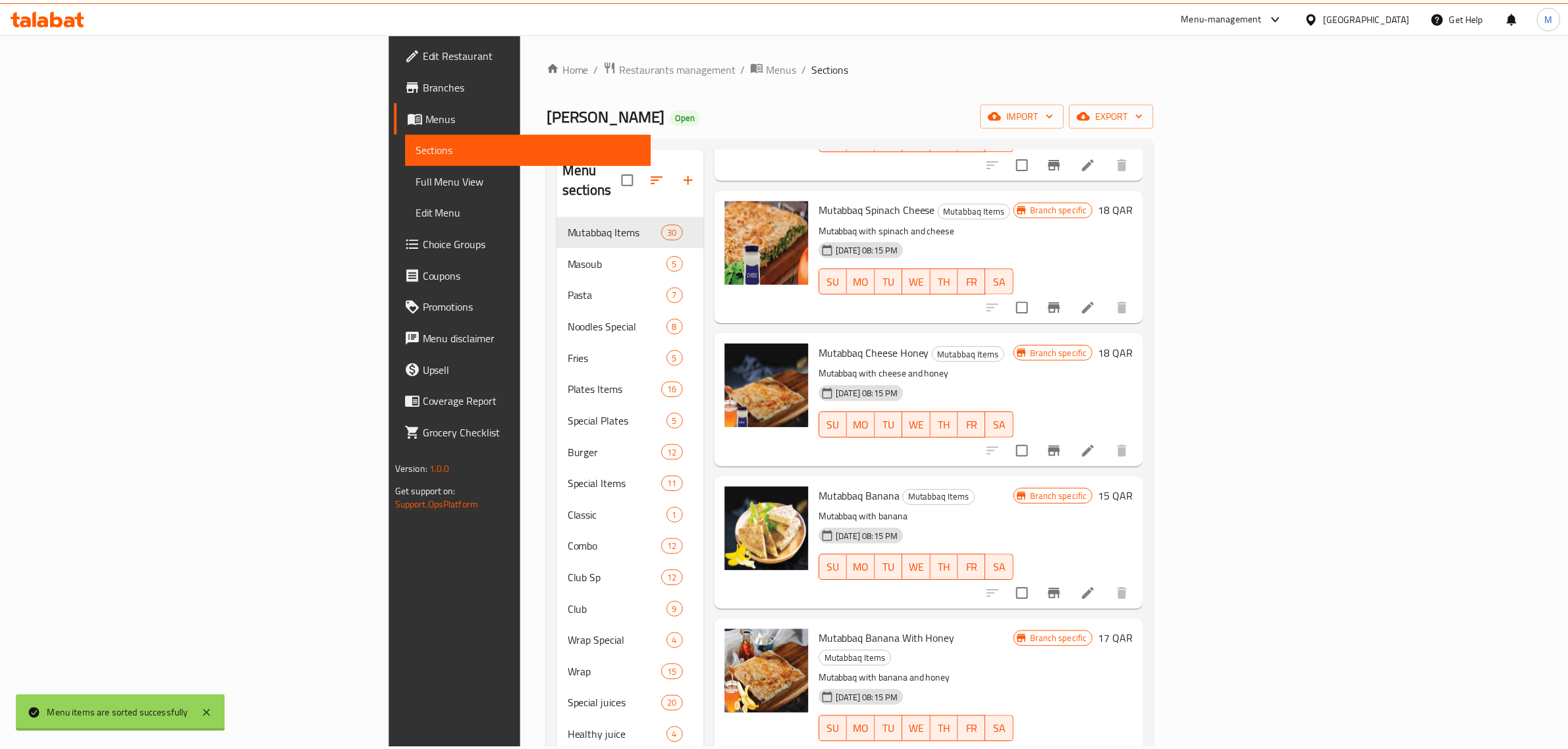
scroll to position [0, 0]
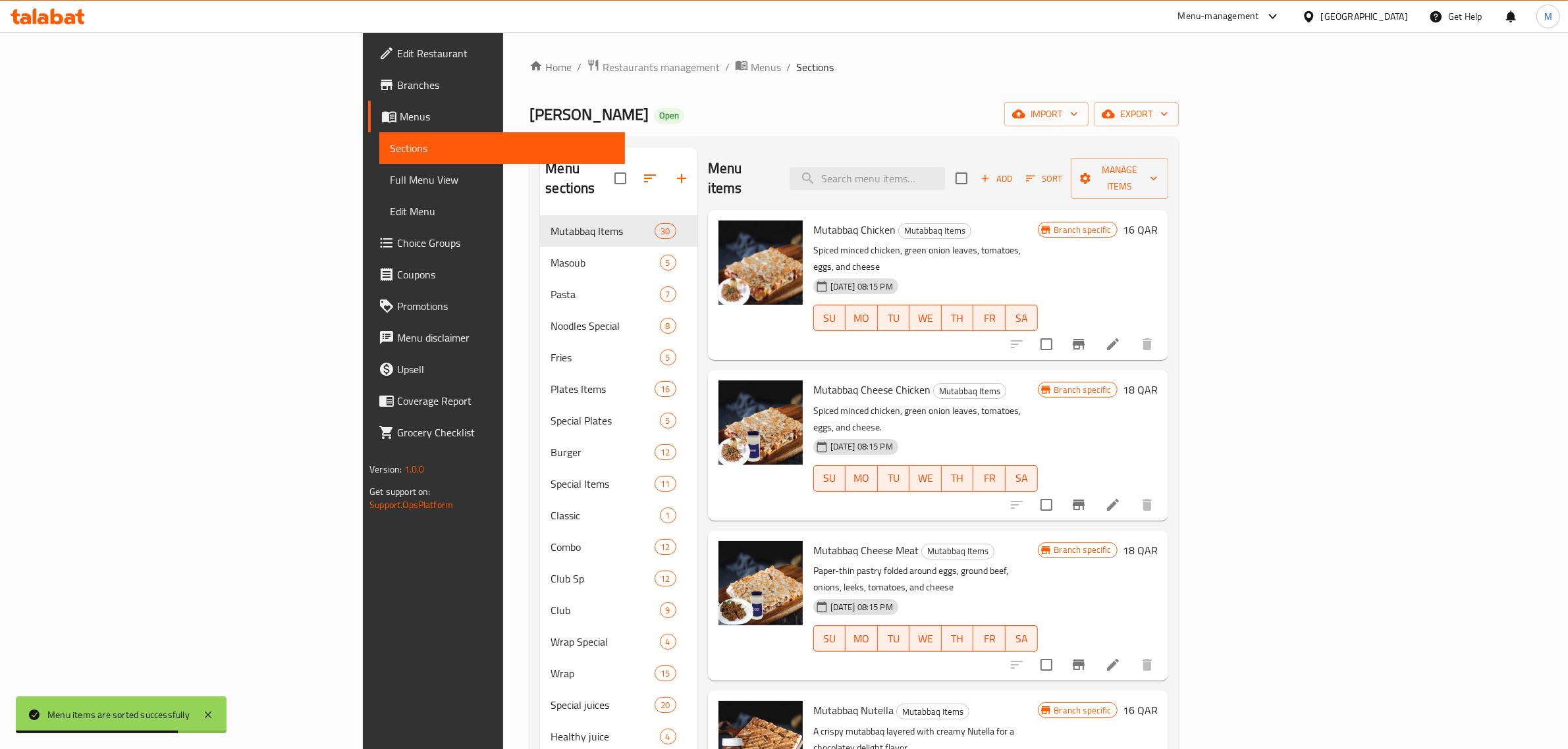
click at [1043, 434] on div "30-08-2024 08:15 PM SU MO TU WE TH FR SA" at bounding box center [925, 470] width 235 height 71
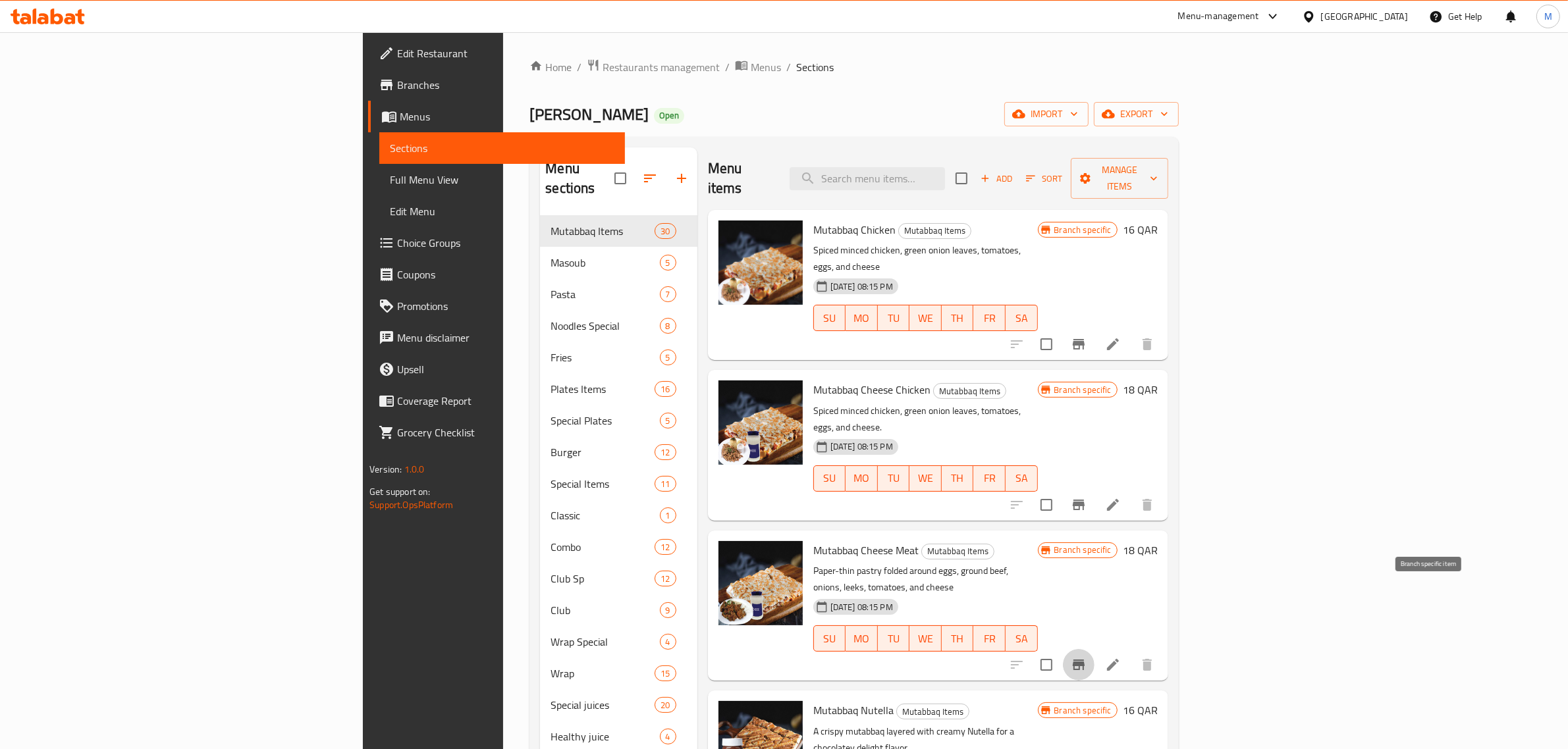
click at [1084, 660] on icon "Branch-specific-item" at bounding box center [1078, 665] width 12 height 11
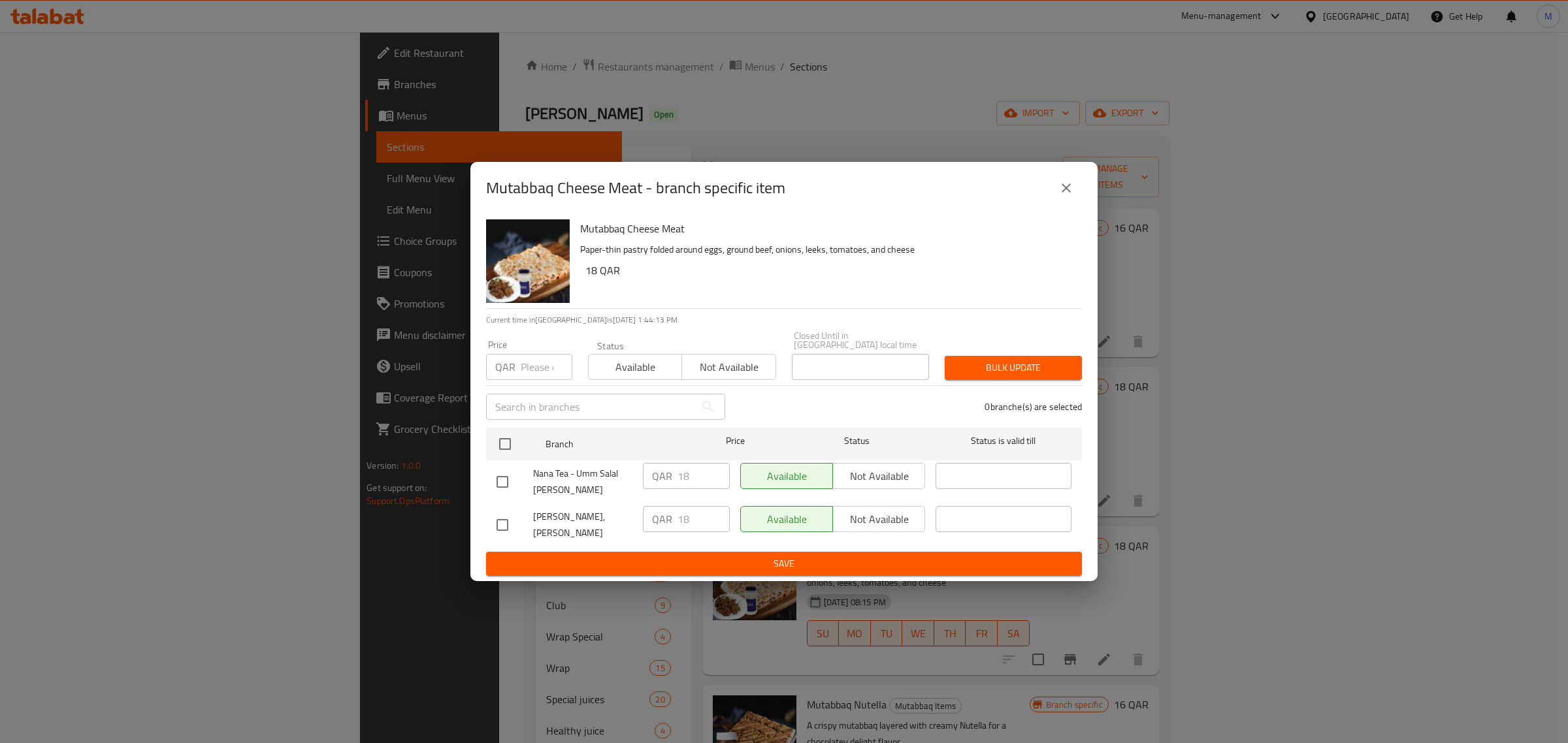
click at [1062, 196] on icon "close" at bounding box center [1066, 188] width 16 height 16
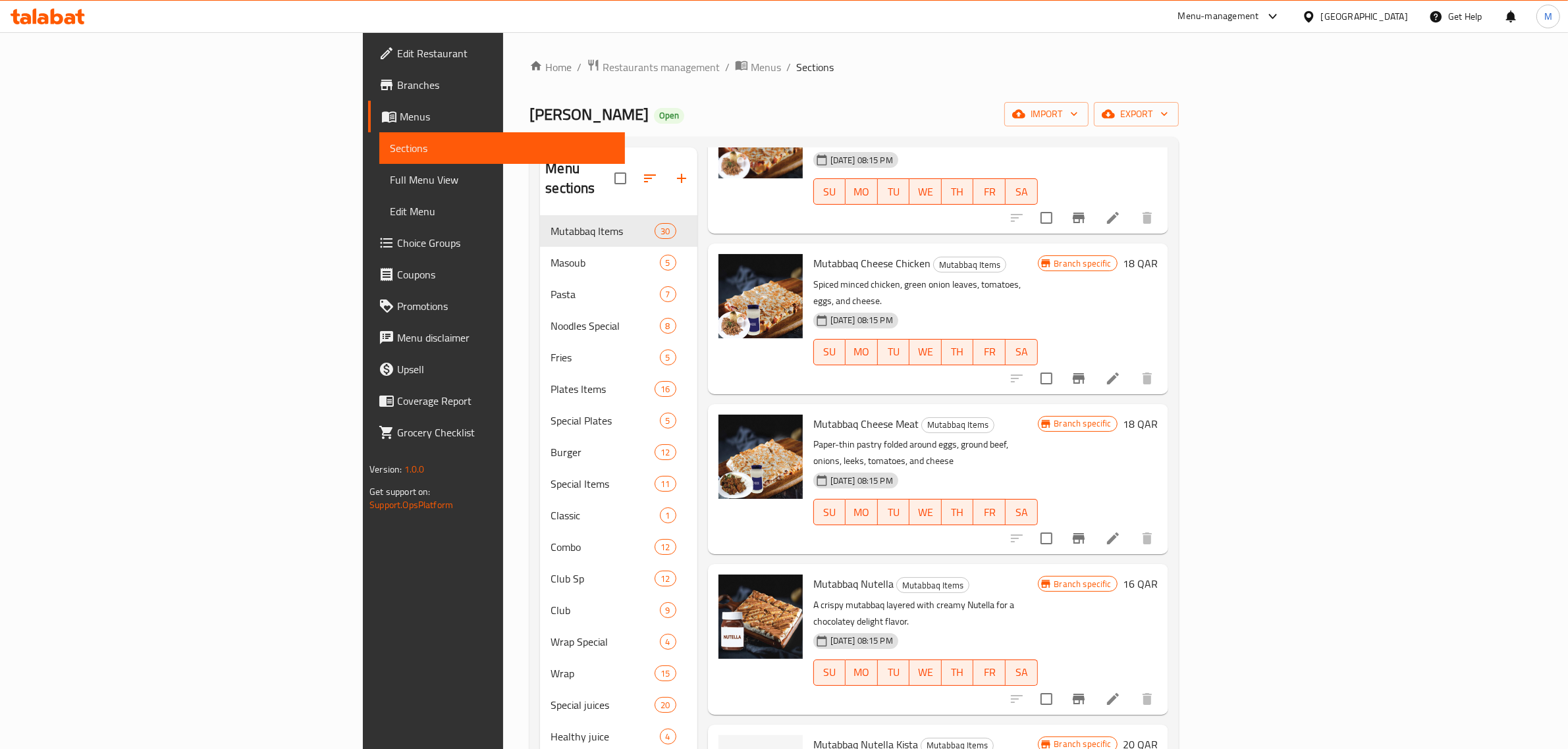
scroll to position [165, 0]
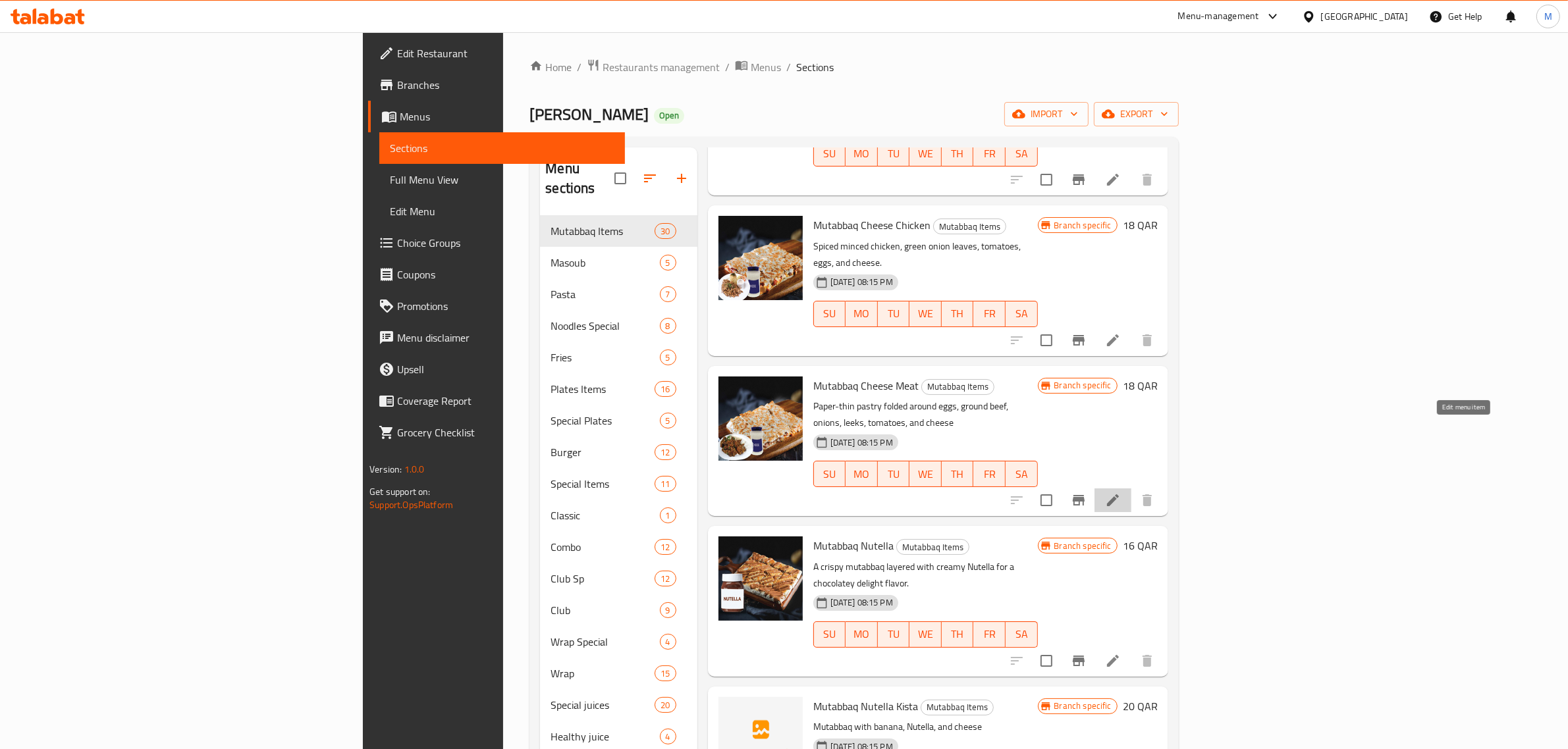
click at [1121, 492] on icon at bounding box center [1112, 500] width 16 height 16
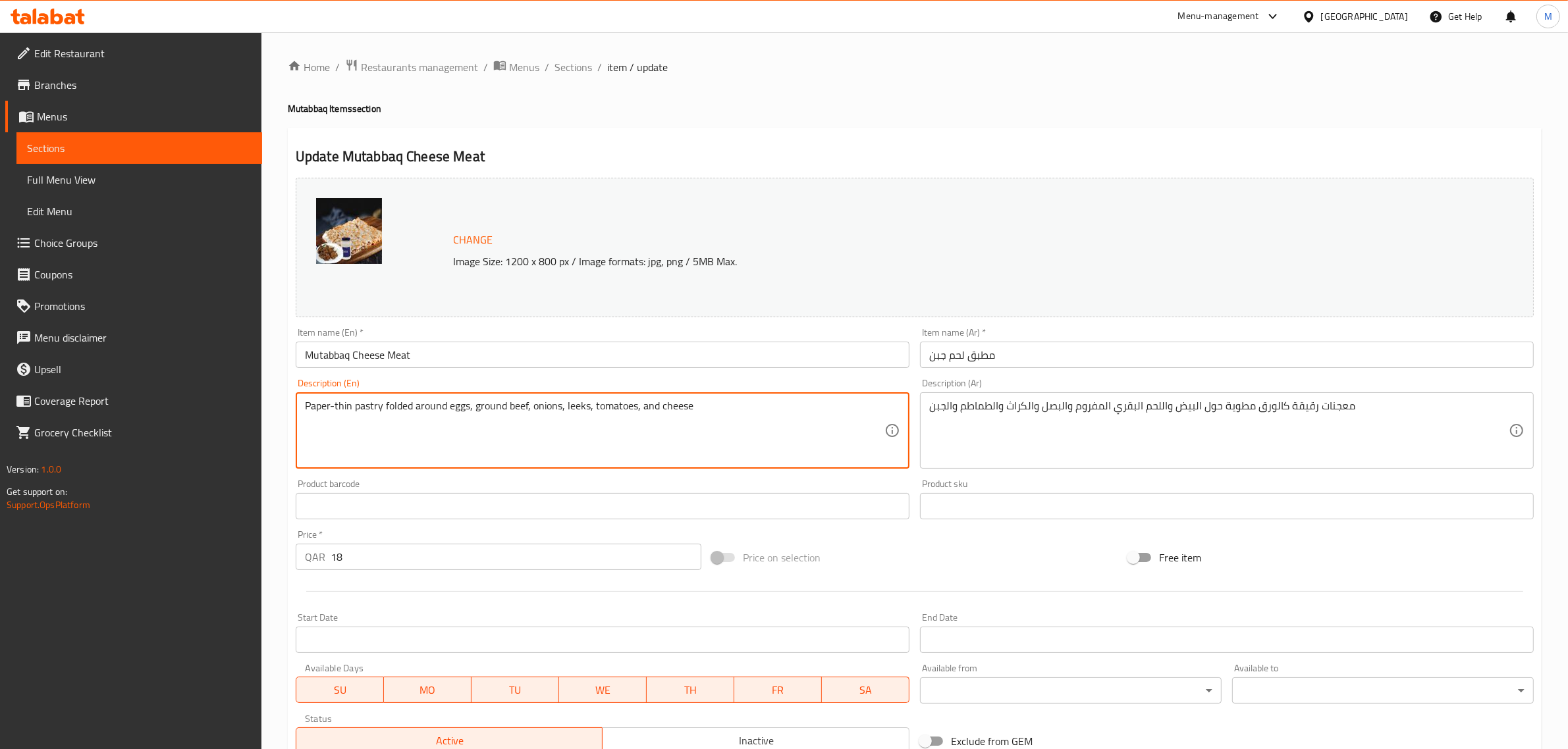
paste textarea "Paper-thin pastry folded around eggs, ground beef, onions, leeks, tomatoes, and…"
click at [620, 421] on textarea "Paper-thin pastry folded around eggs, ground beef, onions, leeks, tomatoes, and…" at bounding box center [594, 431] width 579 height 62
type textarea "Paper-thin pastry folded around eggs, ground beef, onions, leeks, tomatoes, and…"
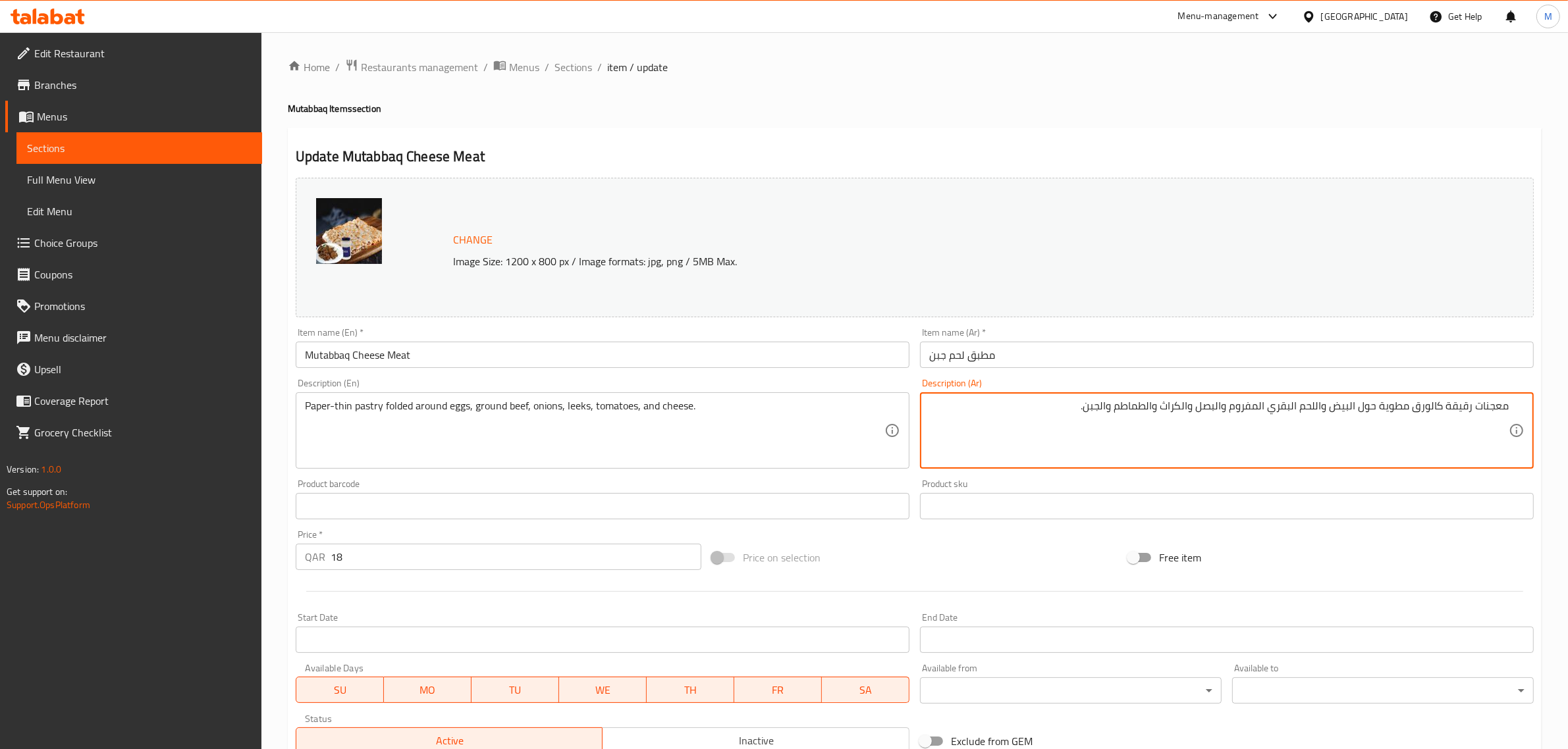
click at [1064, 546] on div "Price on selection" at bounding box center [915, 557] width 416 height 36
paste textarea "معجنات رقيقة مطوية حول البيض واللحم البقري المفروم والبصل والكراث والطماطم والج…"
click at [1270, 423] on textarea "معجنات رقيقة كالورق مطوية حول البيض واللحم البقري المفروم والبصل والكراث والطما…" at bounding box center [1218, 431] width 579 height 62
click at [1271, 422] on textarea "معجنات رقيقة كالورق مطوية حول البيض واللحم البقري المفروم والبصل والكراث والطما…" at bounding box center [1218, 431] width 579 height 62
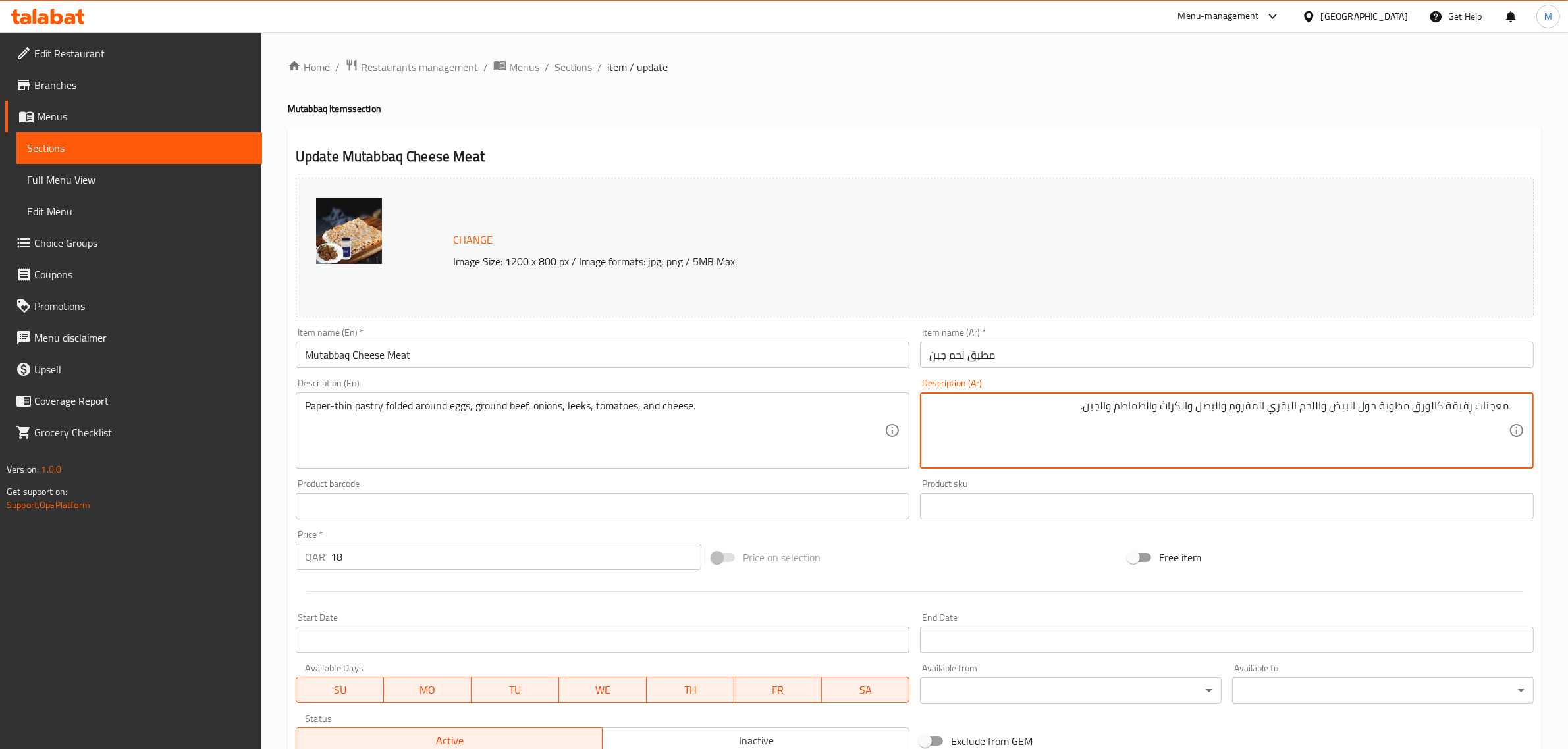
type textarea "معجنات رقيقة كالورق مطوية حول البيض واللحم البقري المفروم والبصل والكراث والطما…"
click at [912, 553] on div "Price on selection" at bounding box center [915, 557] width 416 height 36
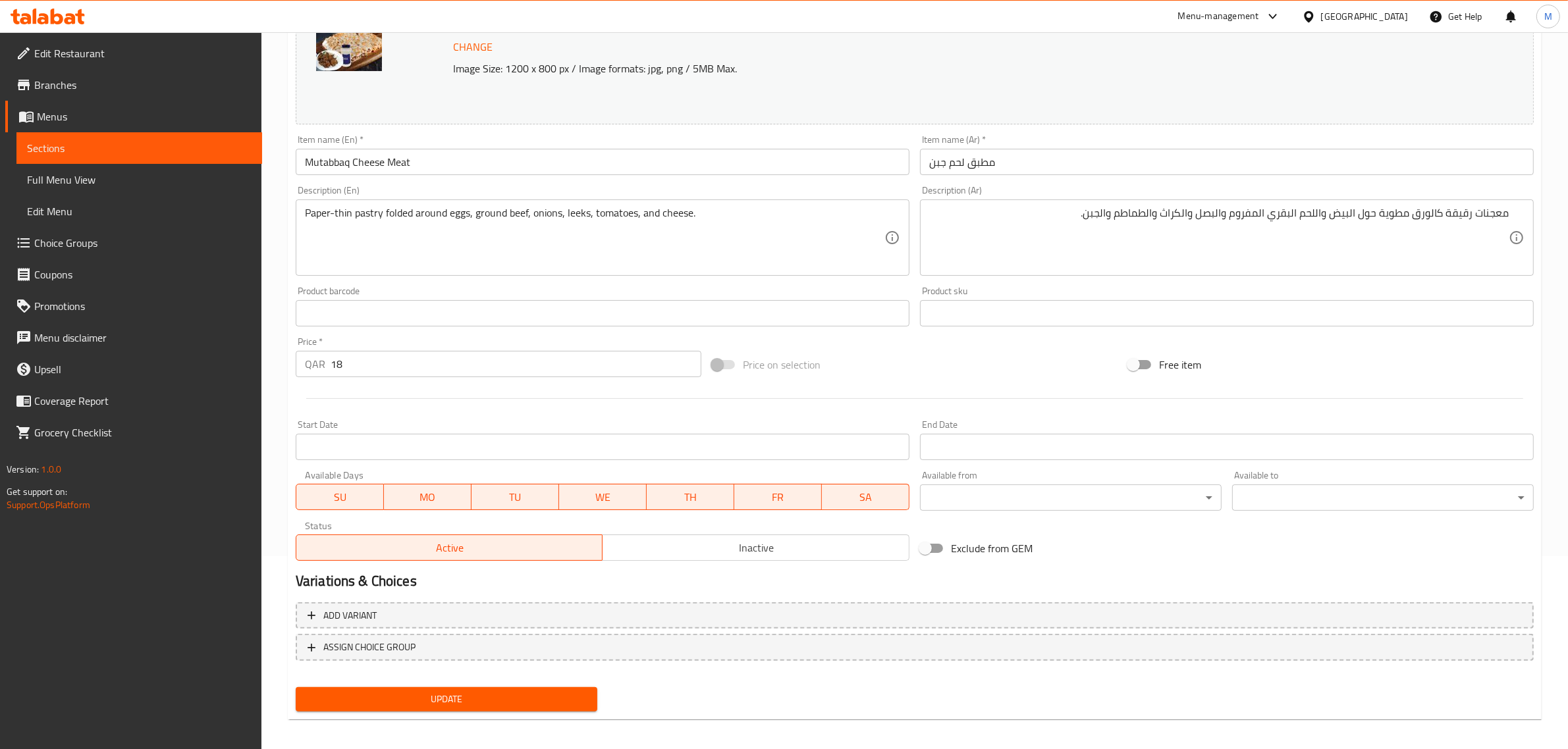
scroll to position [198, 0]
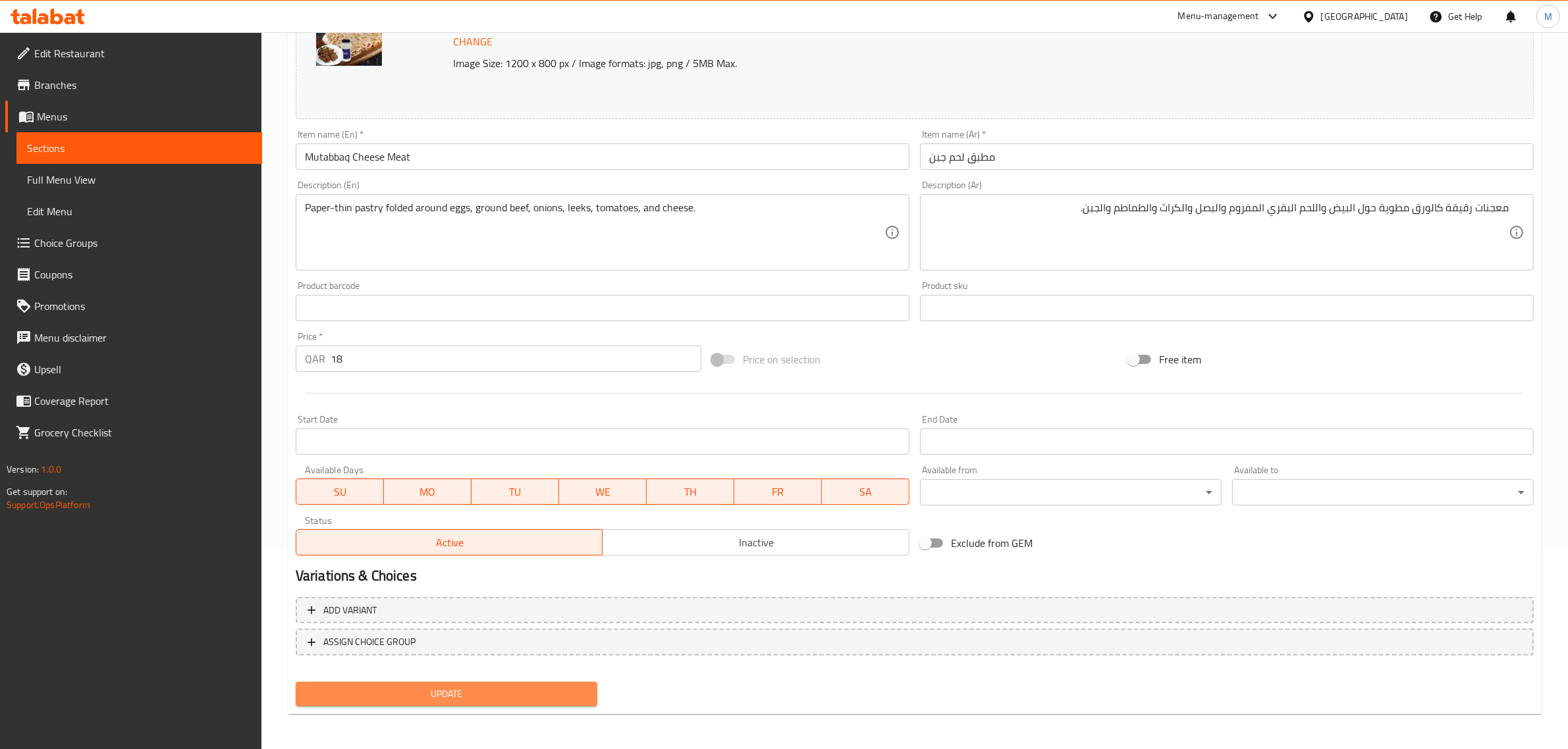
click at [550, 682] on button "Update" at bounding box center [446, 693] width 302 height 24
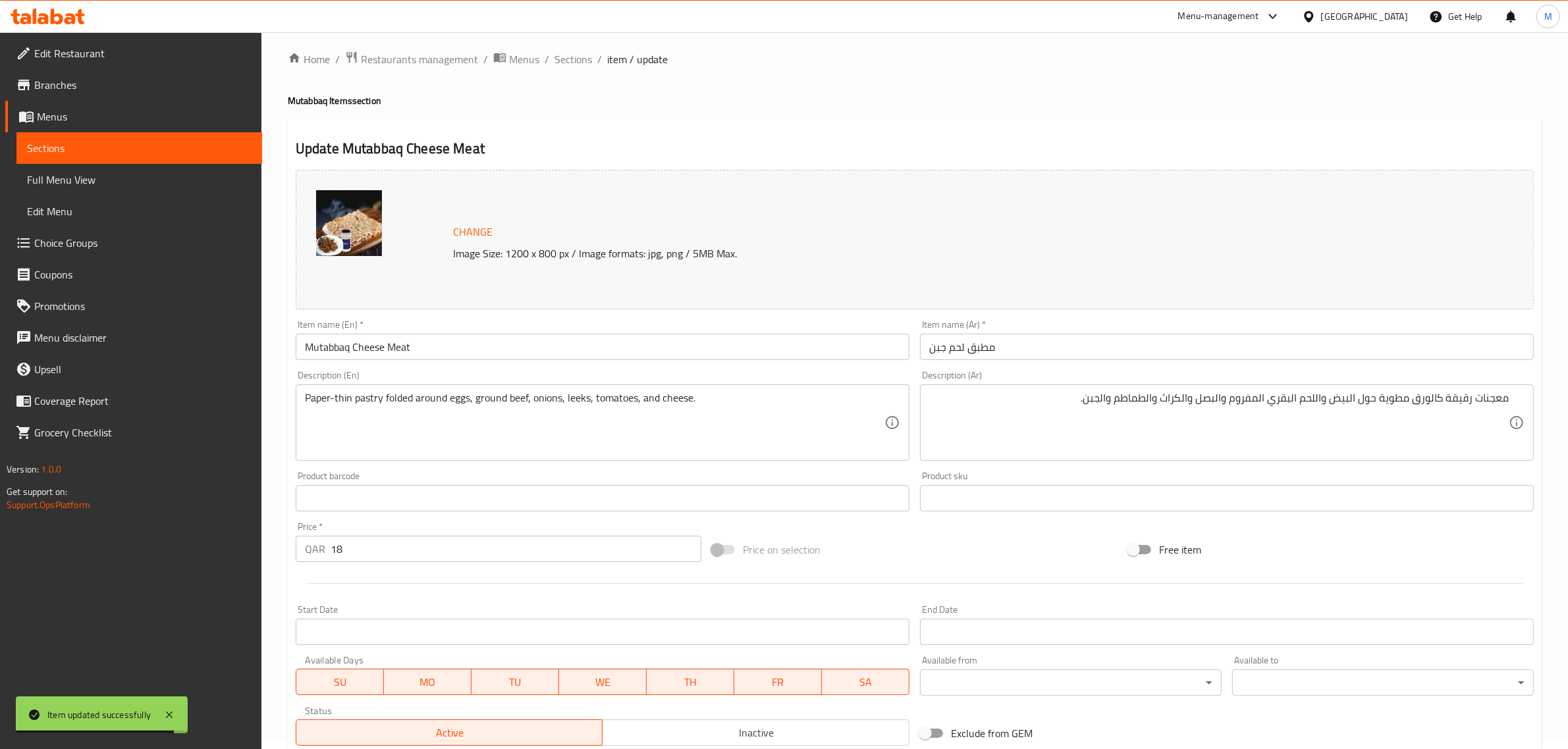
scroll to position [0, 0]
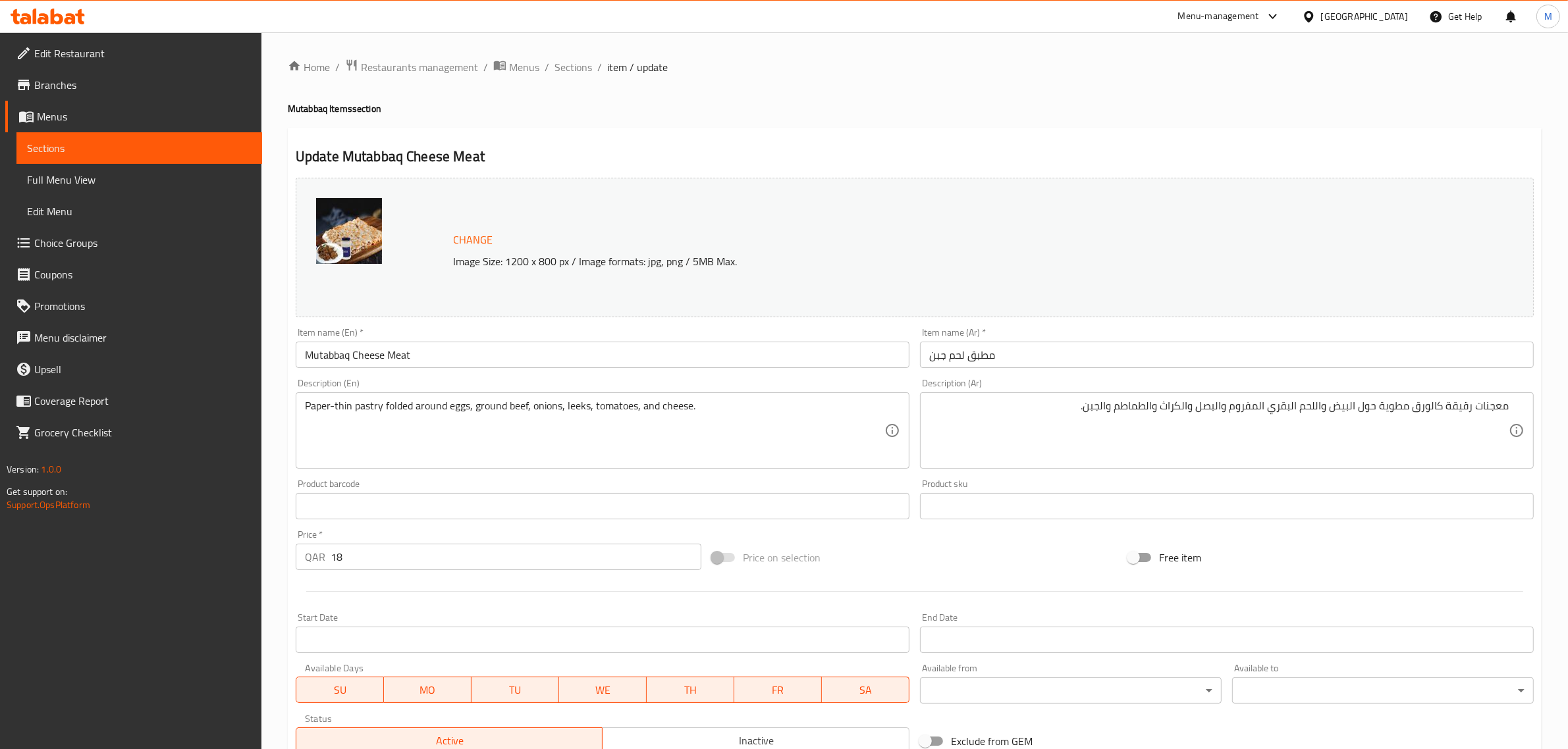
drag, startPoint x: 624, startPoint y: 136, endPoint x: 584, endPoint y: 93, distance: 58.7
click at [613, 119] on div "Home / Restaurants management / Menus / Sections / item / update Mutabbaq Items…" at bounding box center [915, 490] width 1254 height 865
drag, startPoint x: 580, startPoint y: 67, endPoint x: 589, endPoint y: 77, distance: 13.5
click at [580, 67] on span "Sections" at bounding box center [573, 67] width 37 height 16
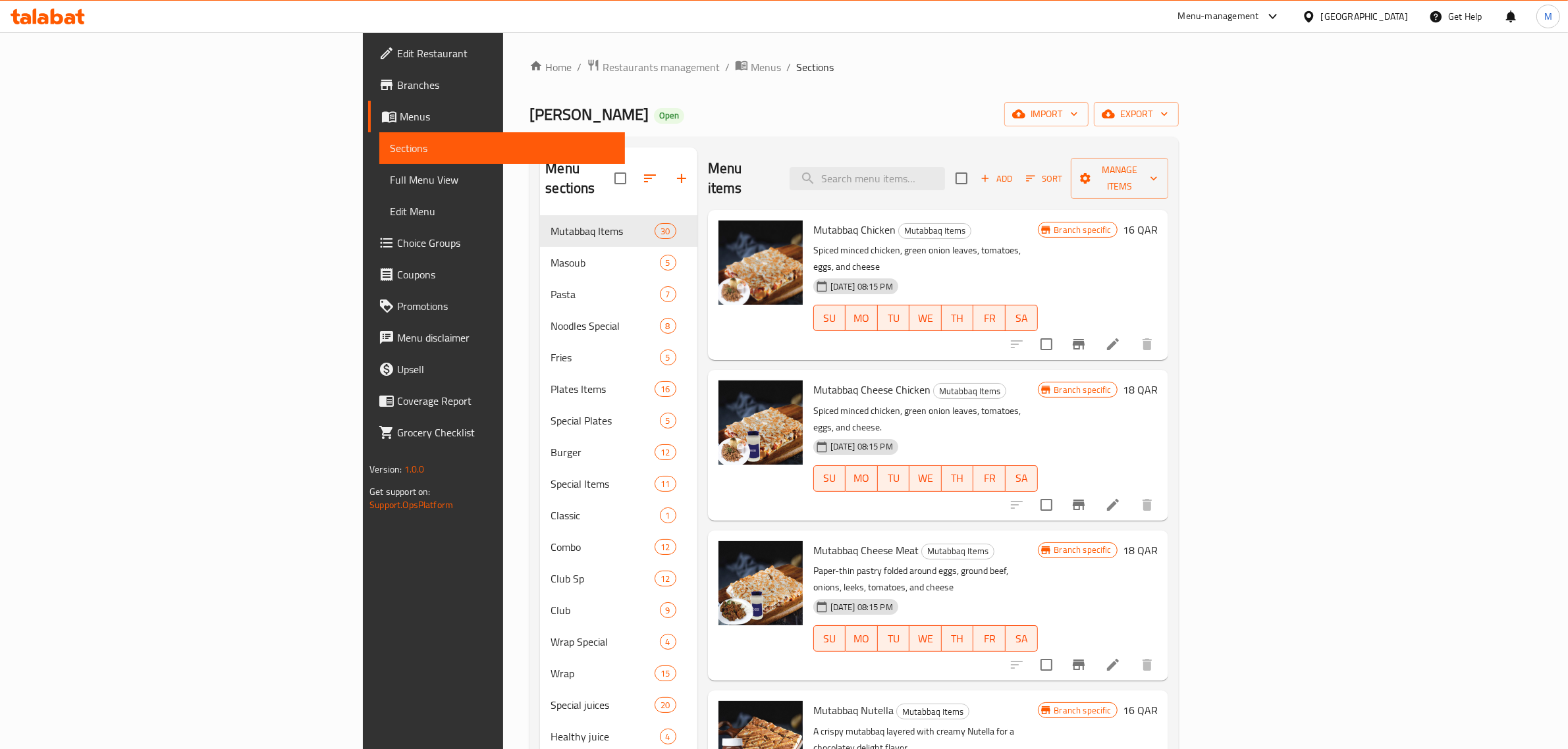
click at [969, 403] on p "Spiced minced chicken, green onion leaves, tomatoes, eggs, and cheese." at bounding box center [925, 420] width 224 height 33
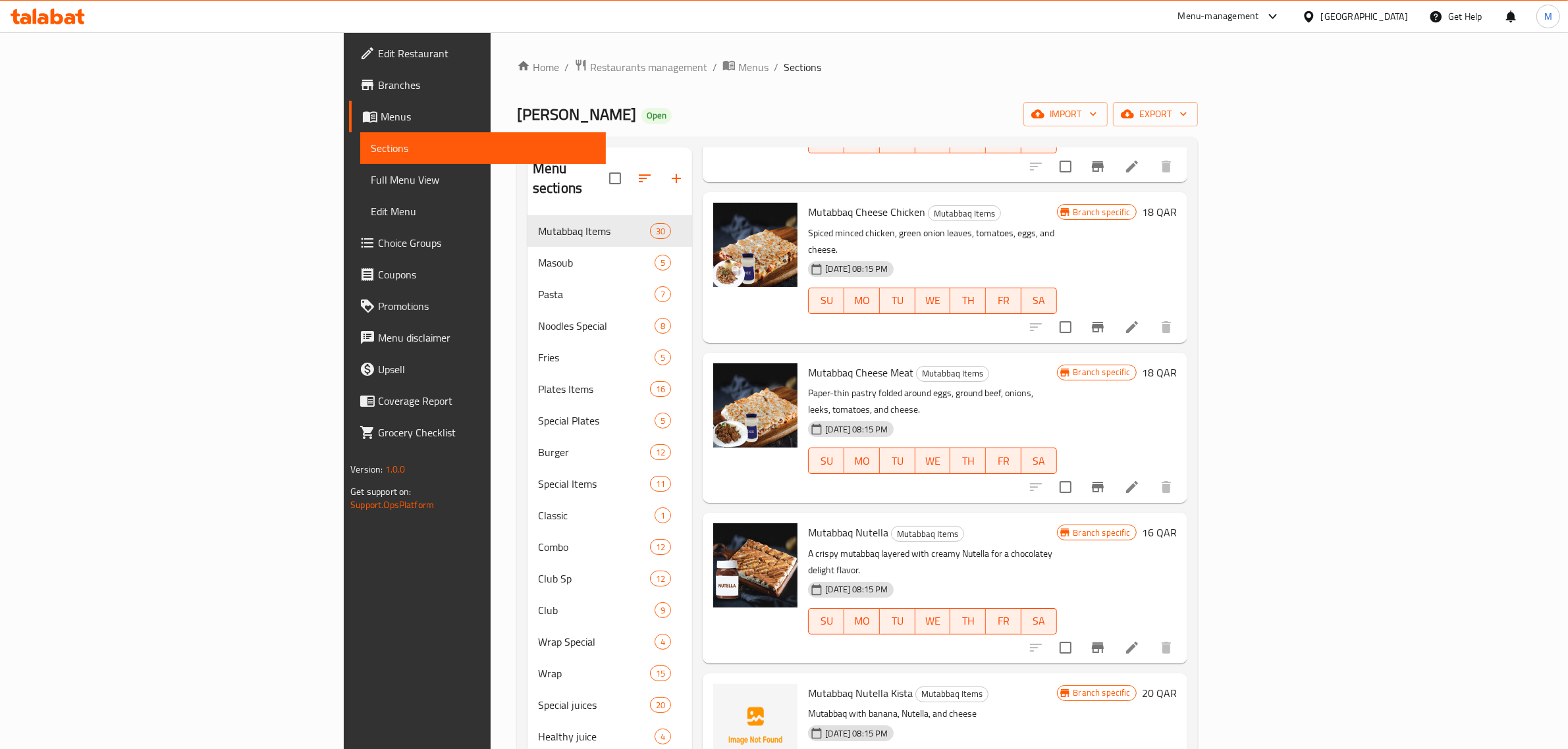
scroll to position [165, 0]
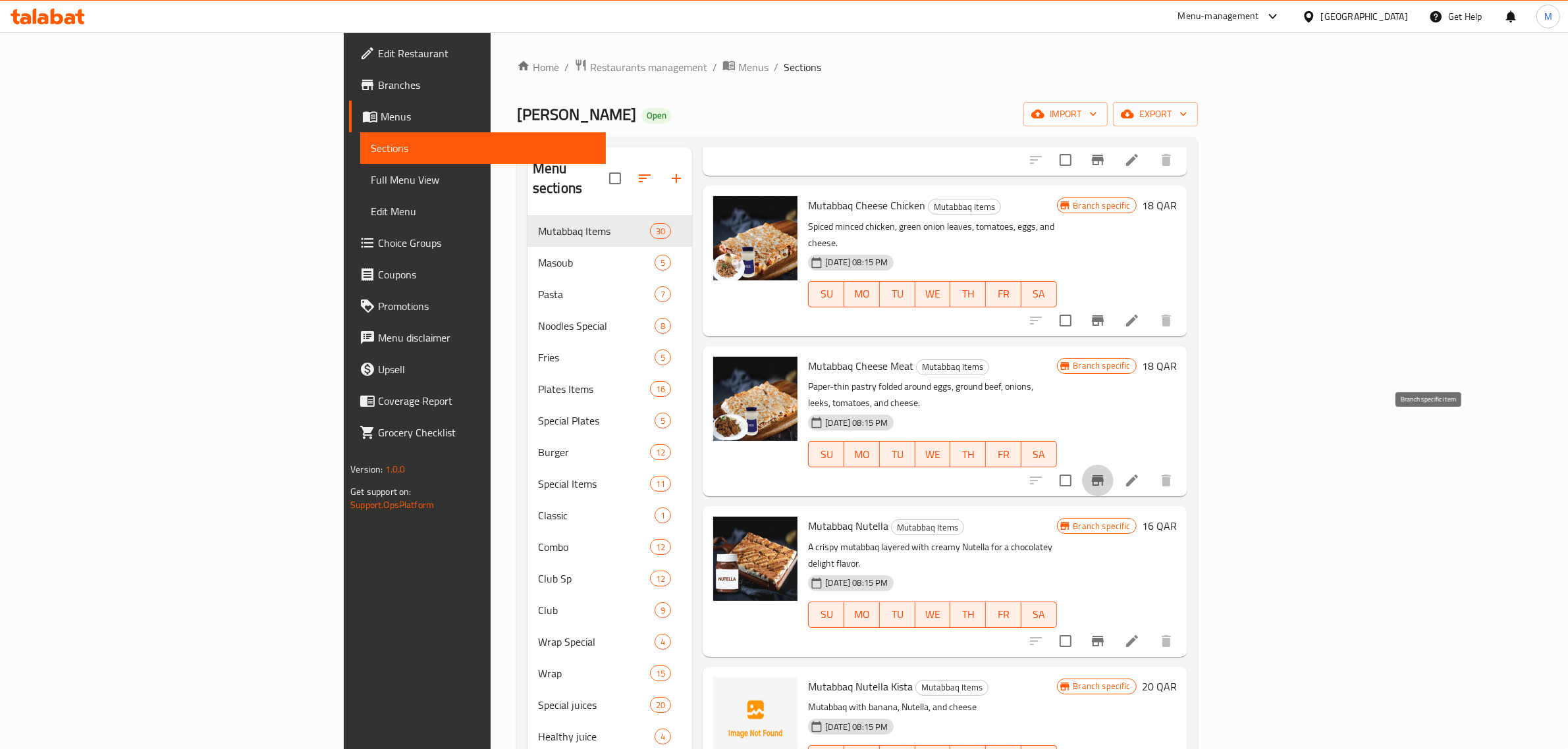
click at [1106, 473] on icon "Branch-specific-item" at bounding box center [1097, 480] width 16 height 16
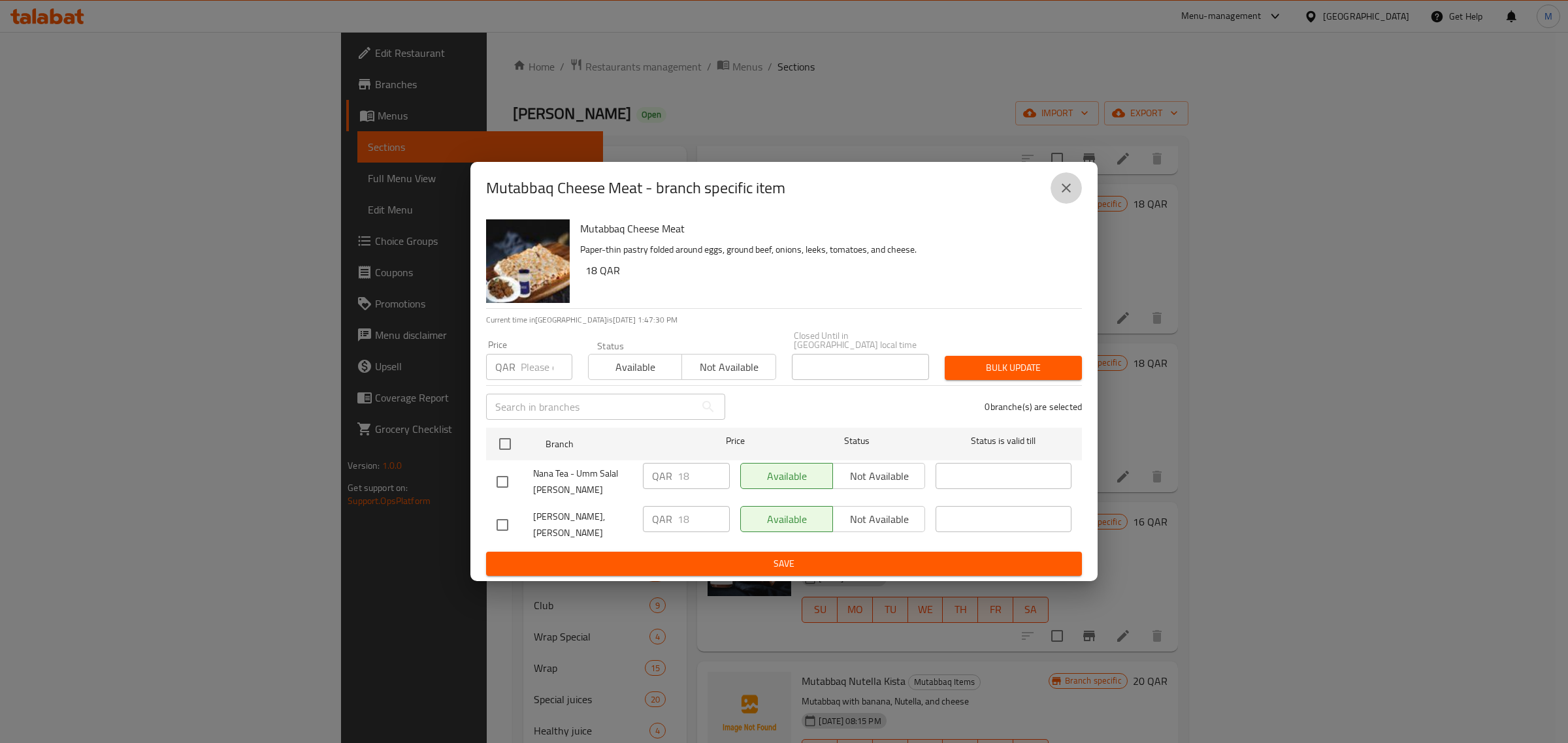
click at [1068, 193] on icon "close" at bounding box center [1066, 188] width 9 height 9
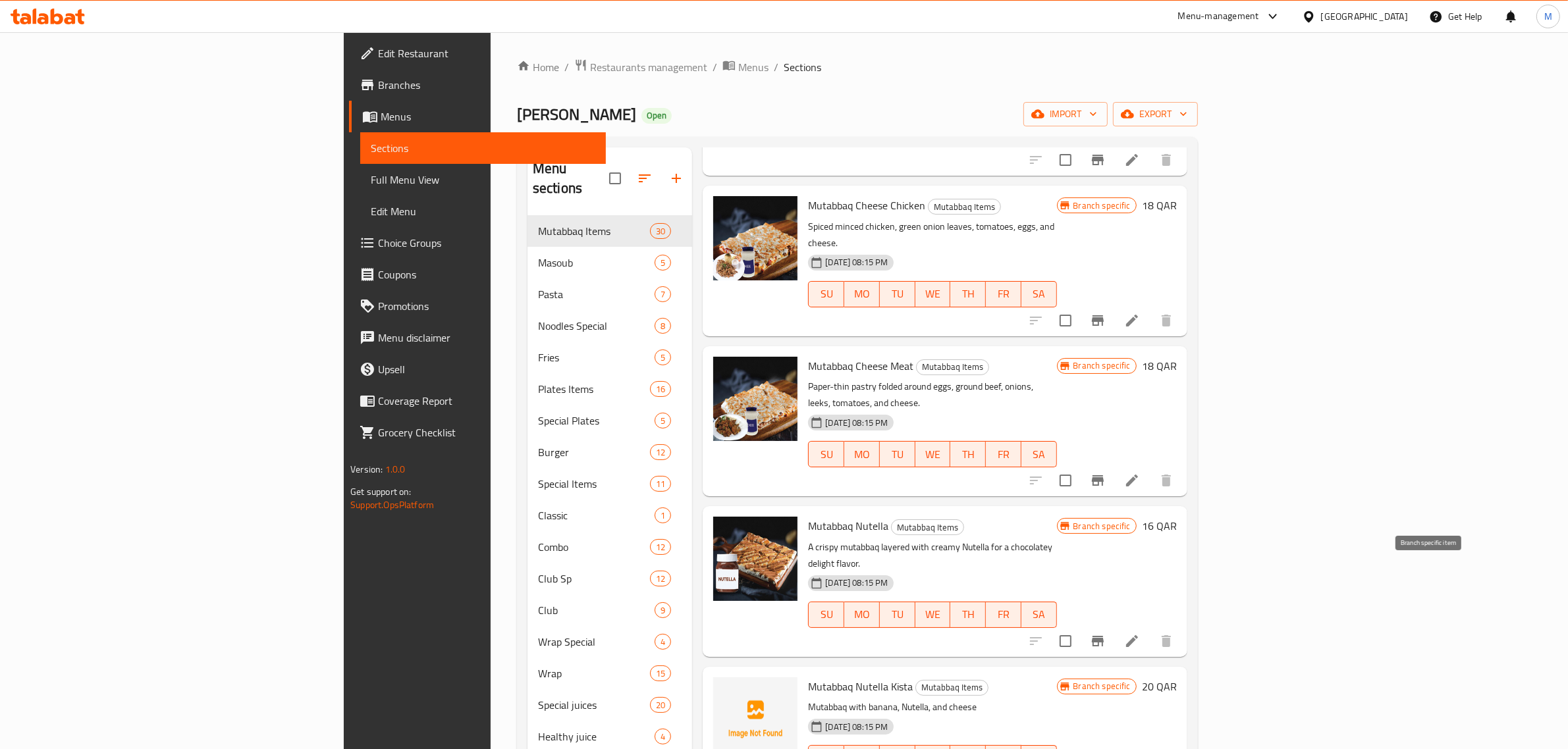
click at [1106, 633] on icon "Branch-specific-item" at bounding box center [1097, 641] width 16 height 16
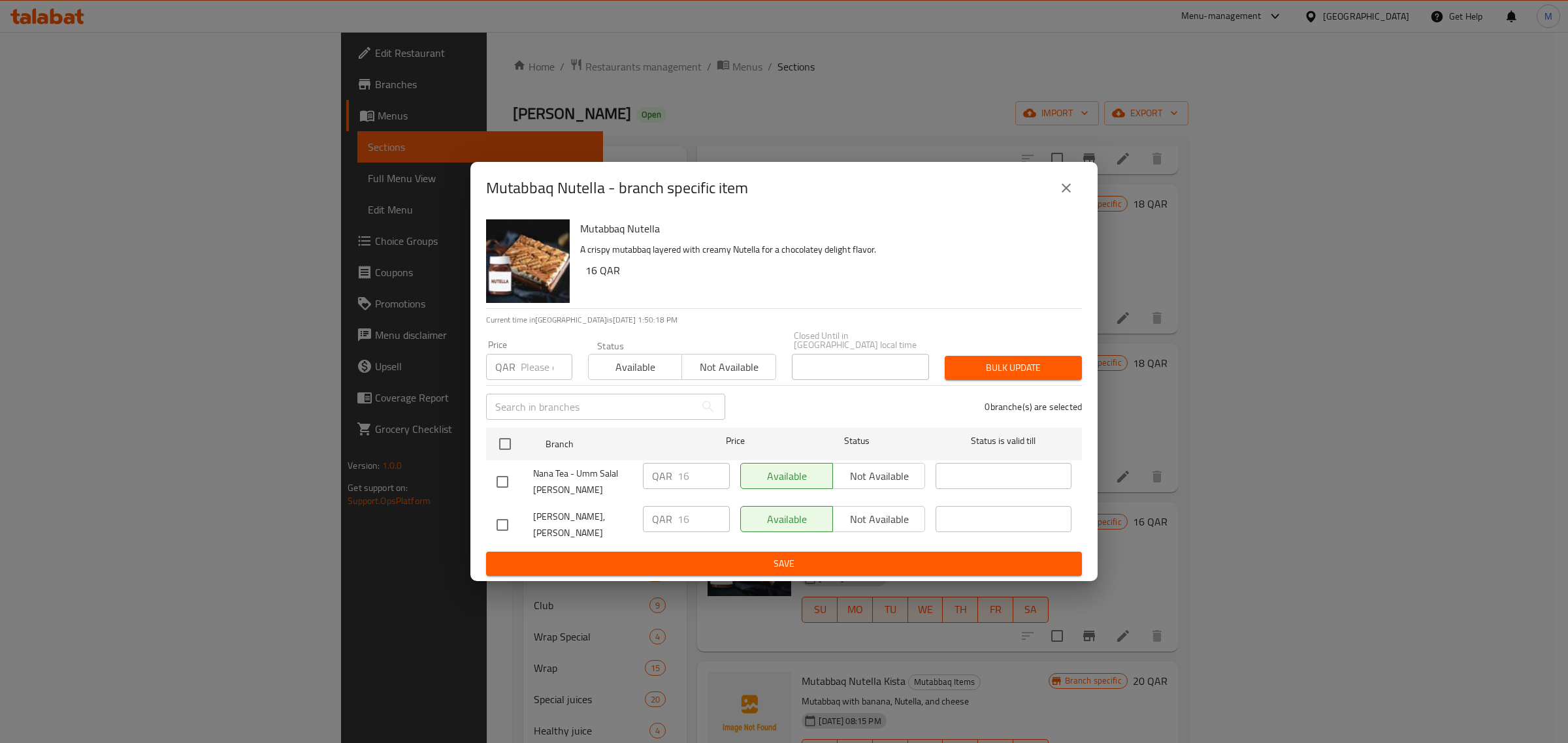
click at [1019, 280] on h6 "16 QAR" at bounding box center [828, 270] width 486 height 18
click at [1008, 298] on div "Mutabbaq Nutella A crispy mutabbaq layered with creamy Nutella for a chocolatey…" at bounding box center [826, 261] width 501 height 94
click at [1068, 196] on icon "close" at bounding box center [1066, 188] width 16 height 16
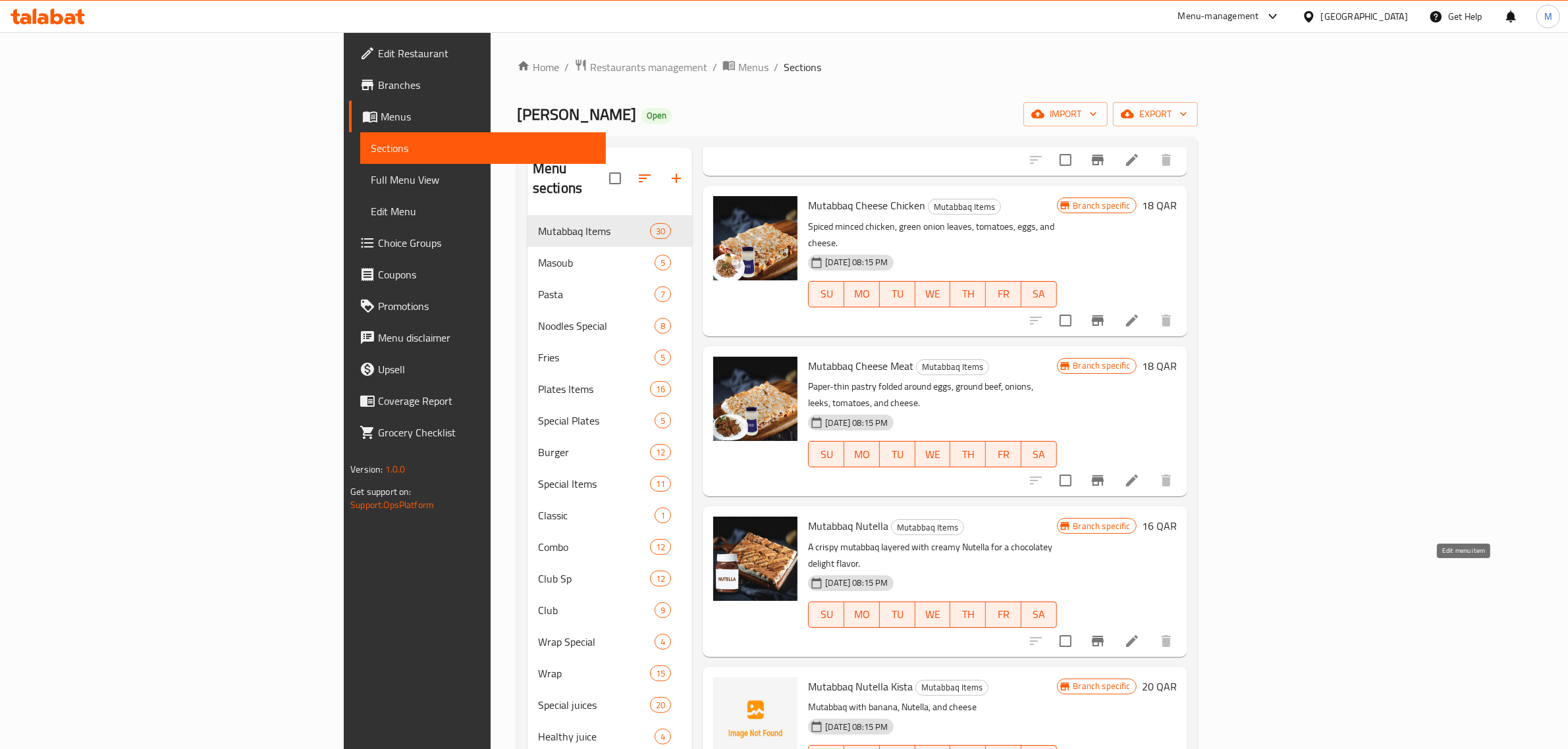
click at [1140, 633] on icon at bounding box center [1132, 641] width 16 height 16
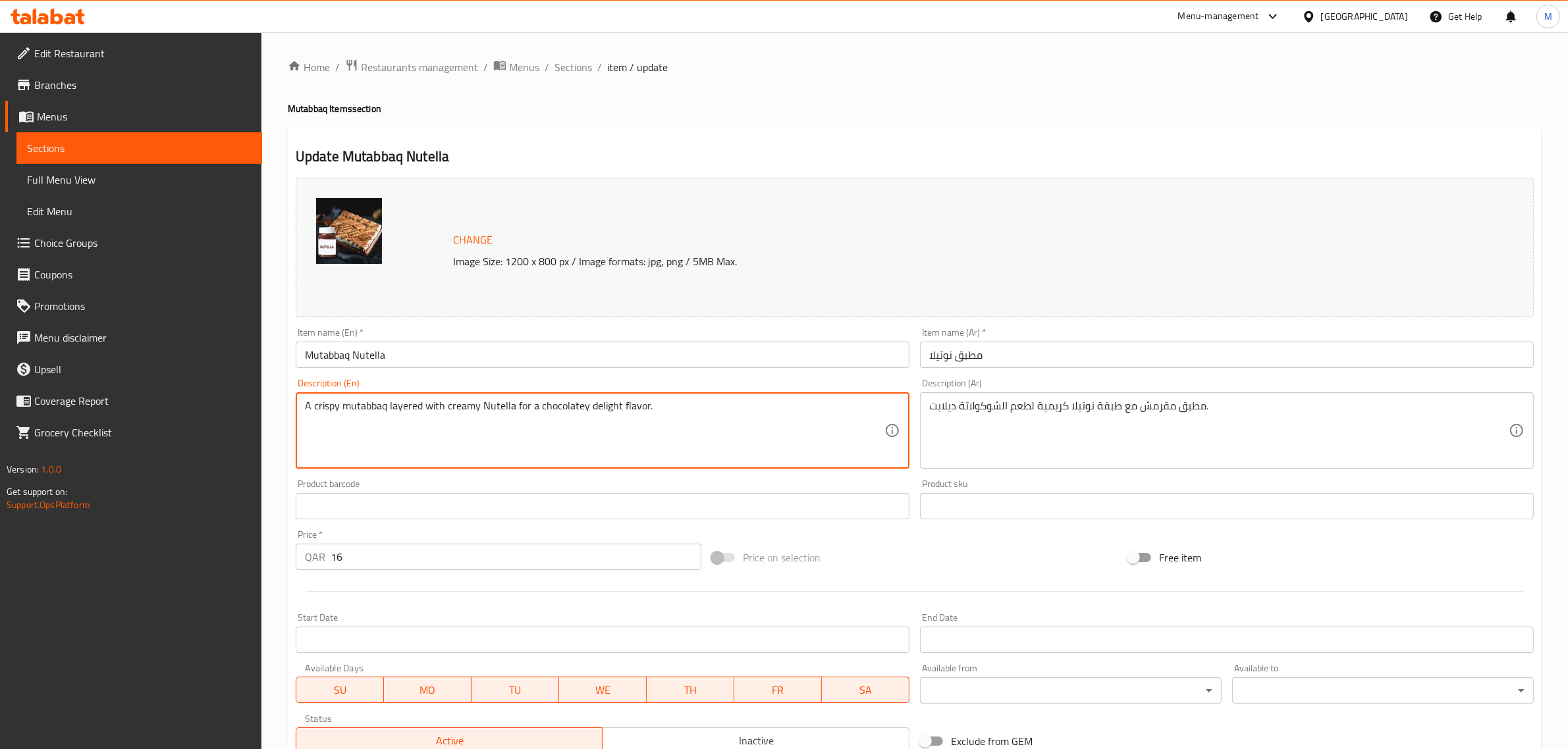
paste textarea "A crispy mutabbaq layered with creamy Nutella for a chocolatey delight."
paste textarea
type textarea "A crispy mutabbaq layered with creamy Nutella for a chocolatey delight."
click at [687, 422] on textarea "A crispy mutabbaq layered with creamy Nutella for a chocolatey delight." at bounding box center [594, 431] width 579 height 62
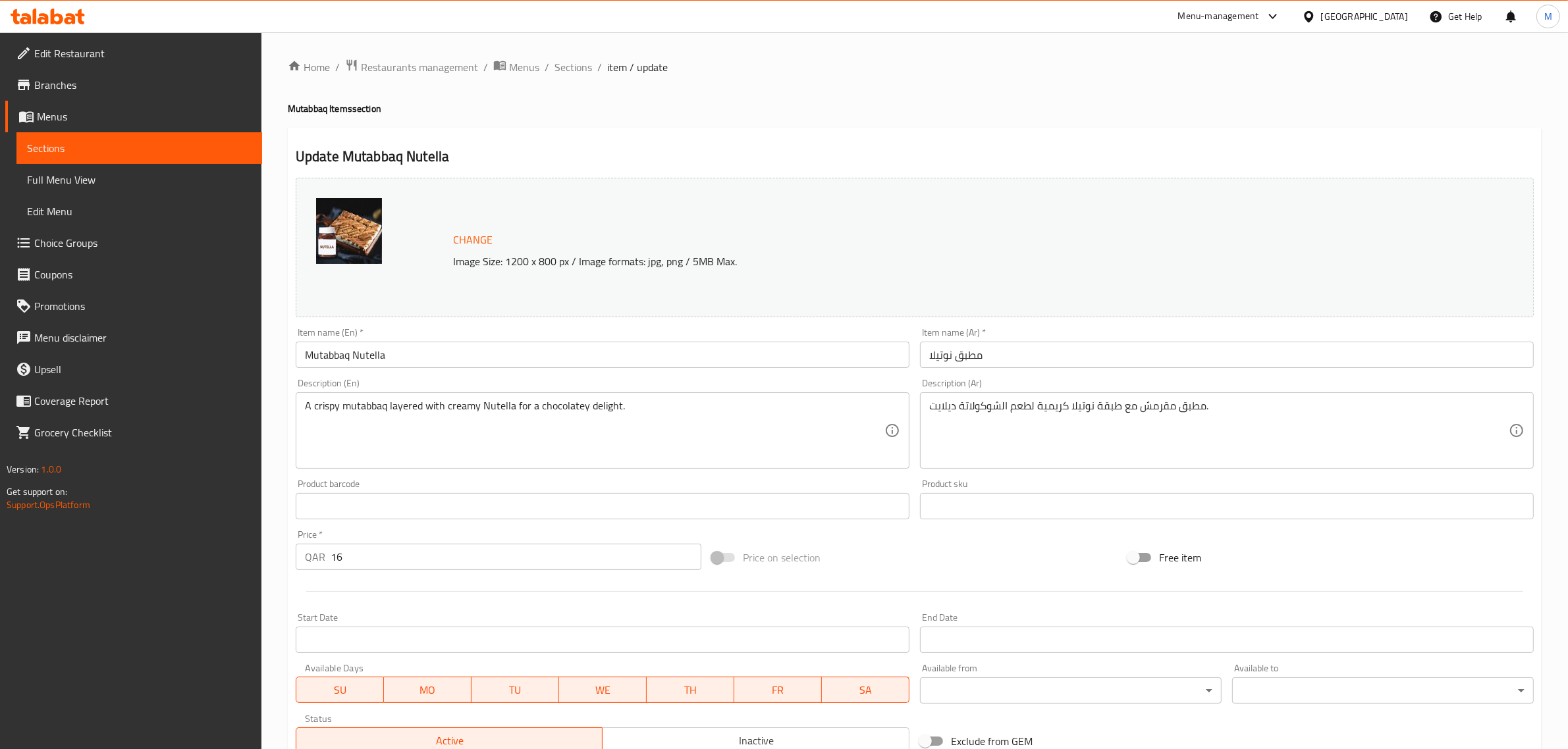
click at [752, 411] on textarea "A crispy mutabbaq layered with creamy Nutella for a chocolatey delight." at bounding box center [594, 431] width 579 height 62
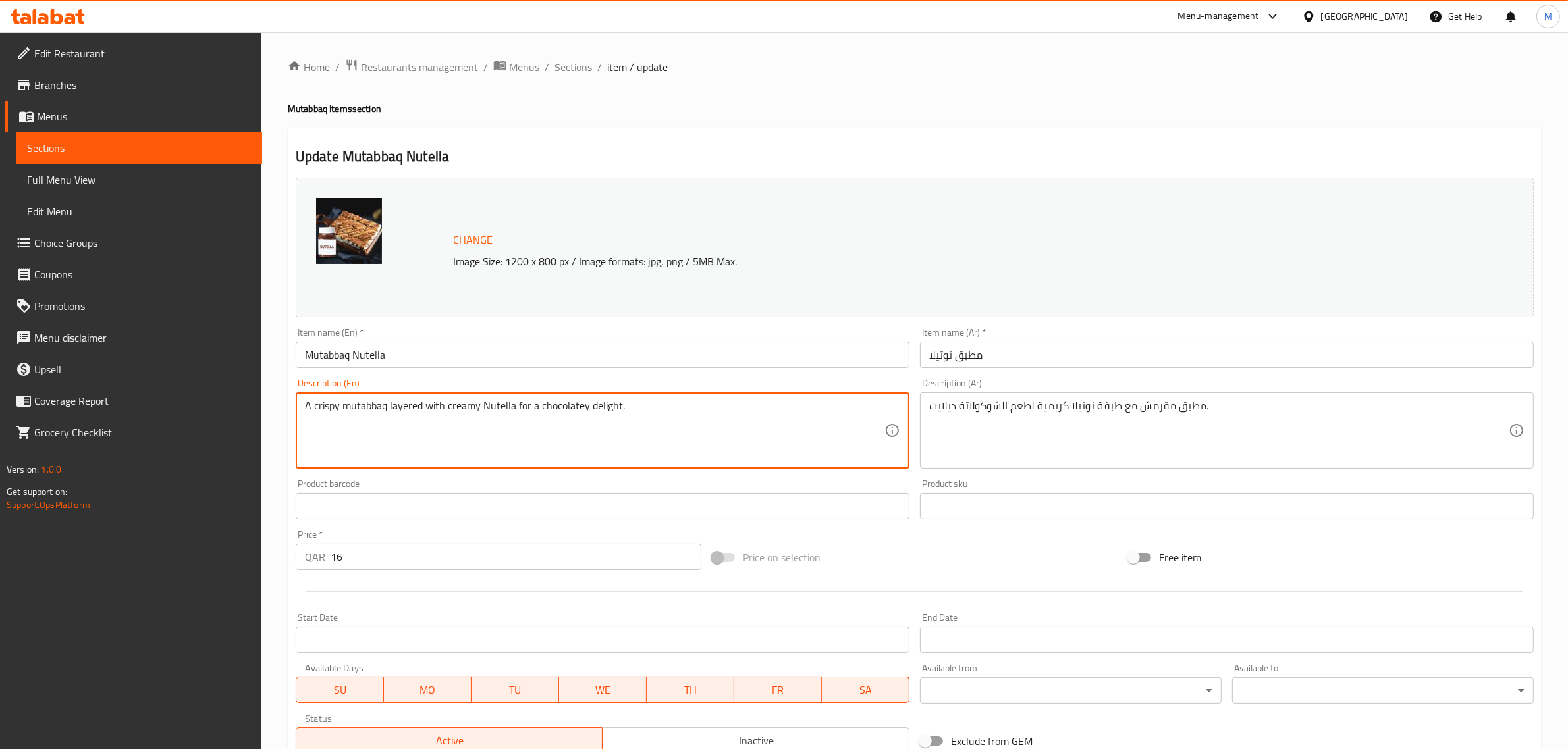
click at [752, 411] on textarea "A crispy mutabbaq layered with creamy Nutella for a chocolatey delight." at bounding box center [594, 431] width 579 height 62
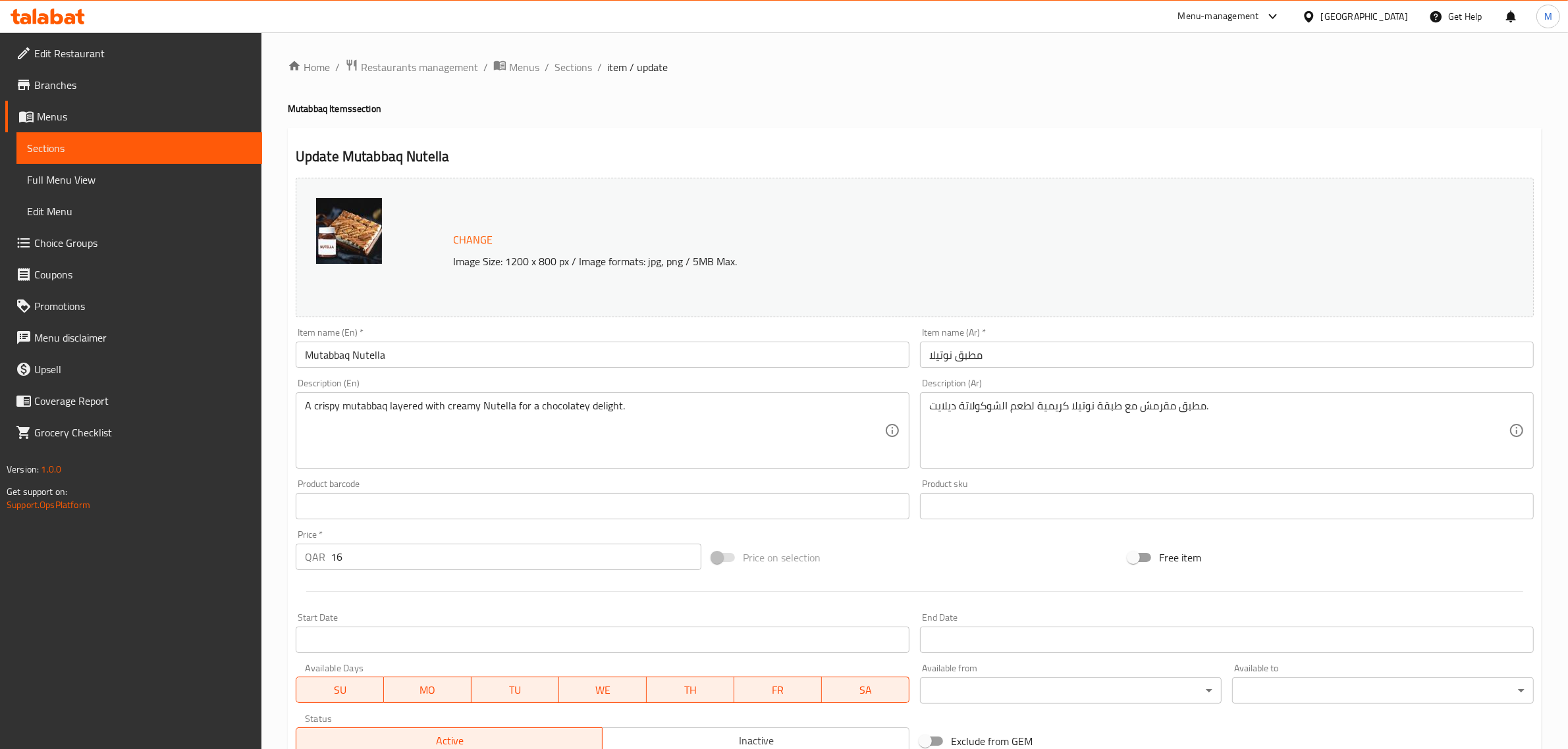
click at [894, 568] on div "Price on selection" at bounding box center [915, 557] width 416 height 36
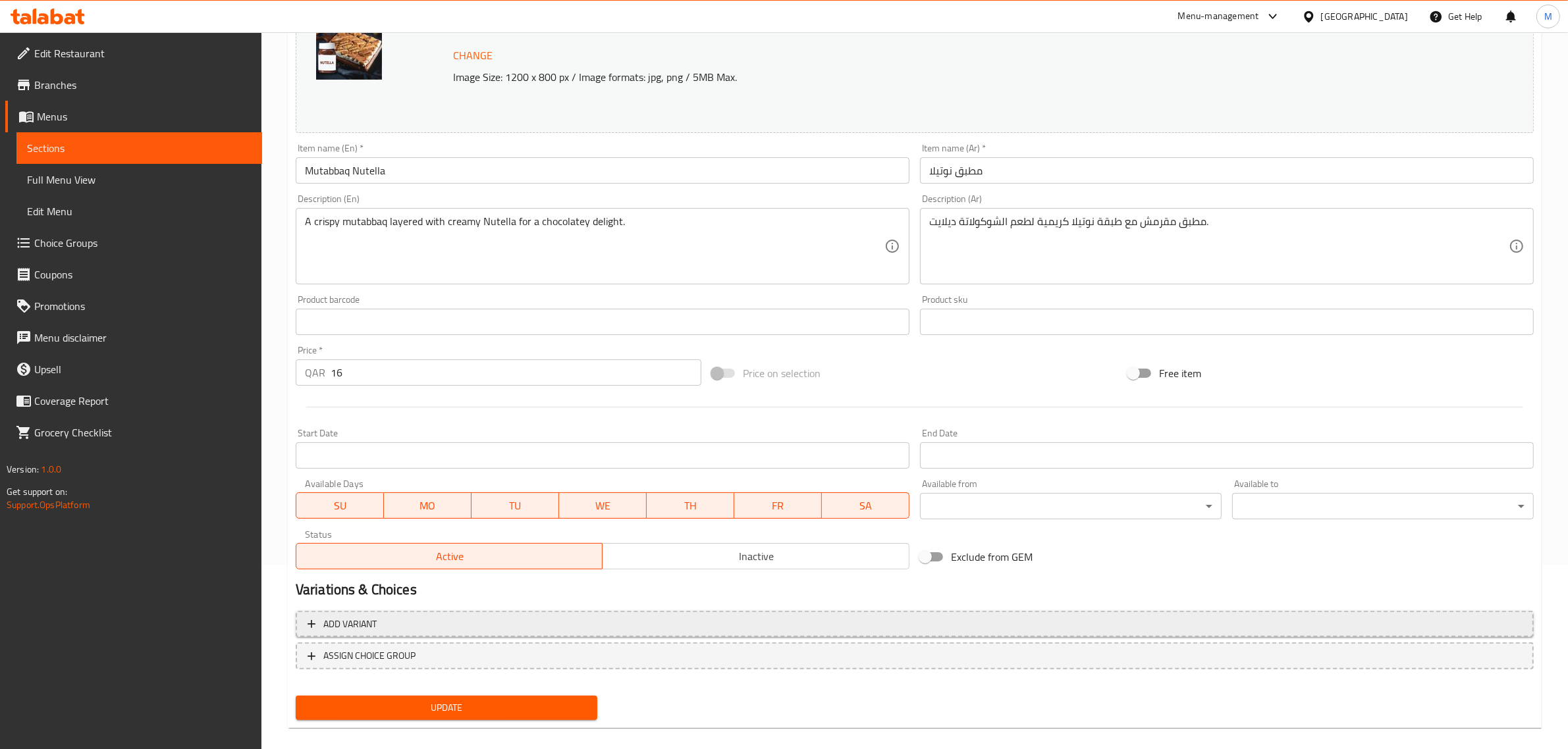
scroll to position [198, 0]
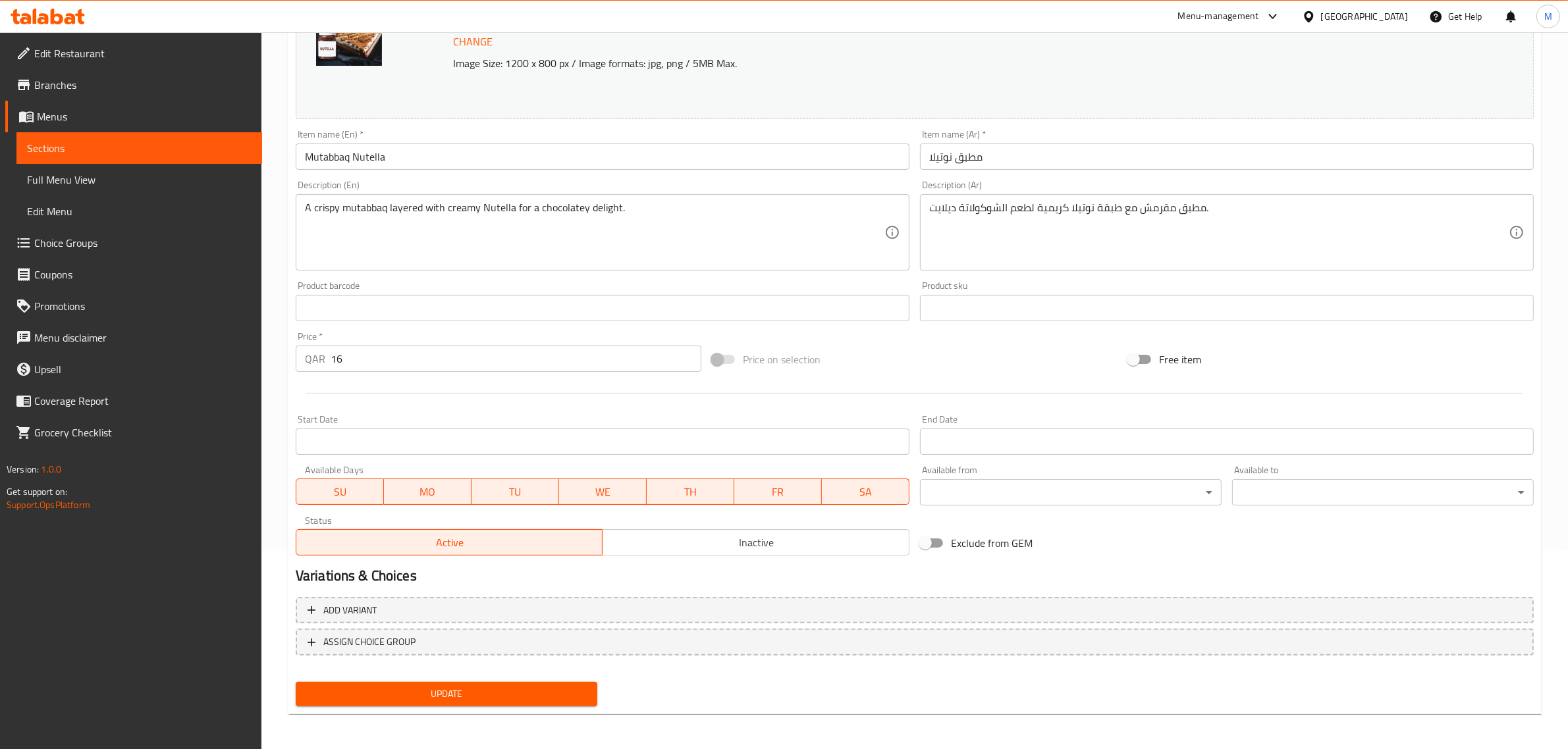
click at [501, 707] on div "Update" at bounding box center [446, 694] width 312 height 35
click at [507, 695] on span "Update" at bounding box center [446, 694] width 280 height 17
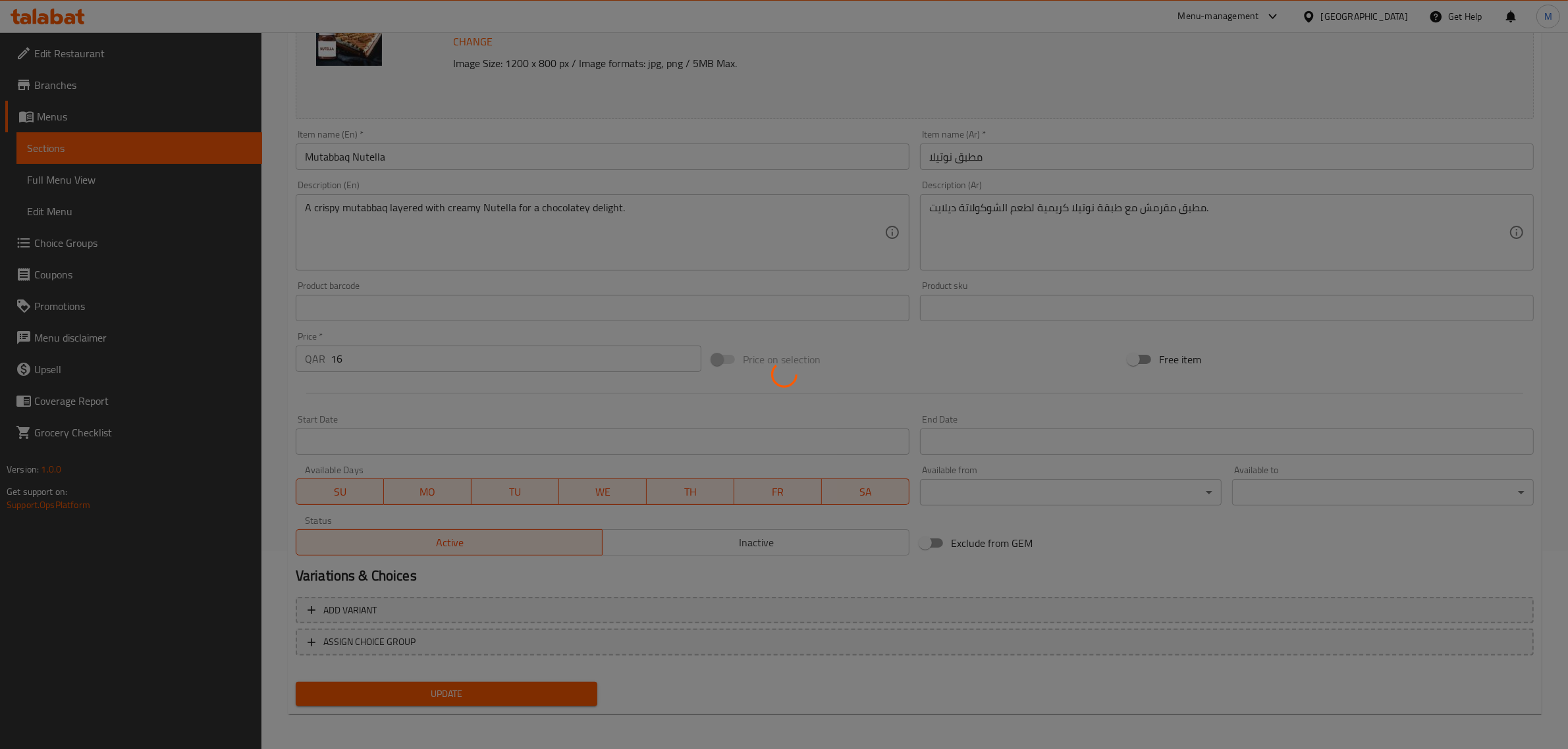
click at [507, 695] on div at bounding box center [784, 374] width 1568 height 749
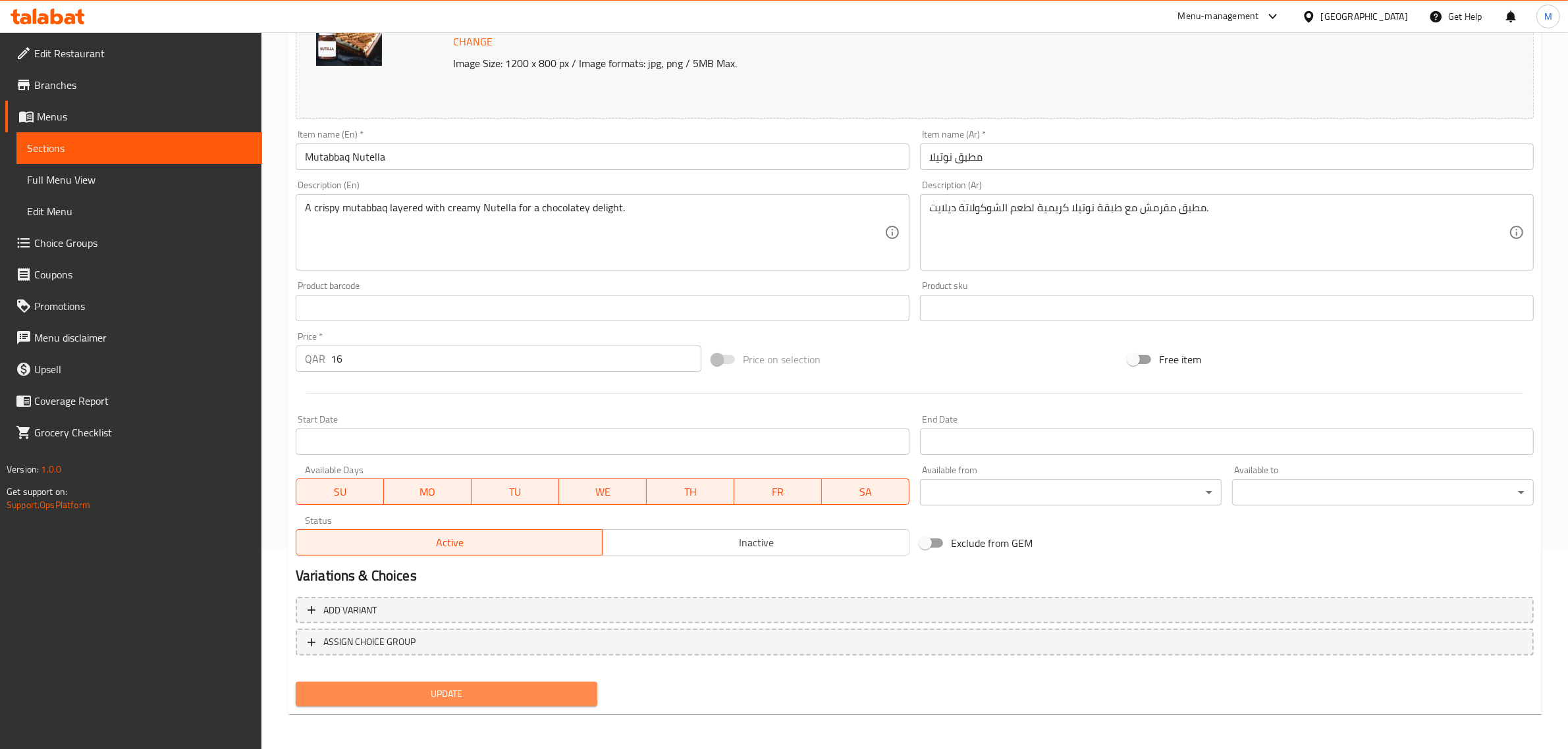
click at [525, 688] on span "Update" at bounding box center [446, 694] width 280 height 17
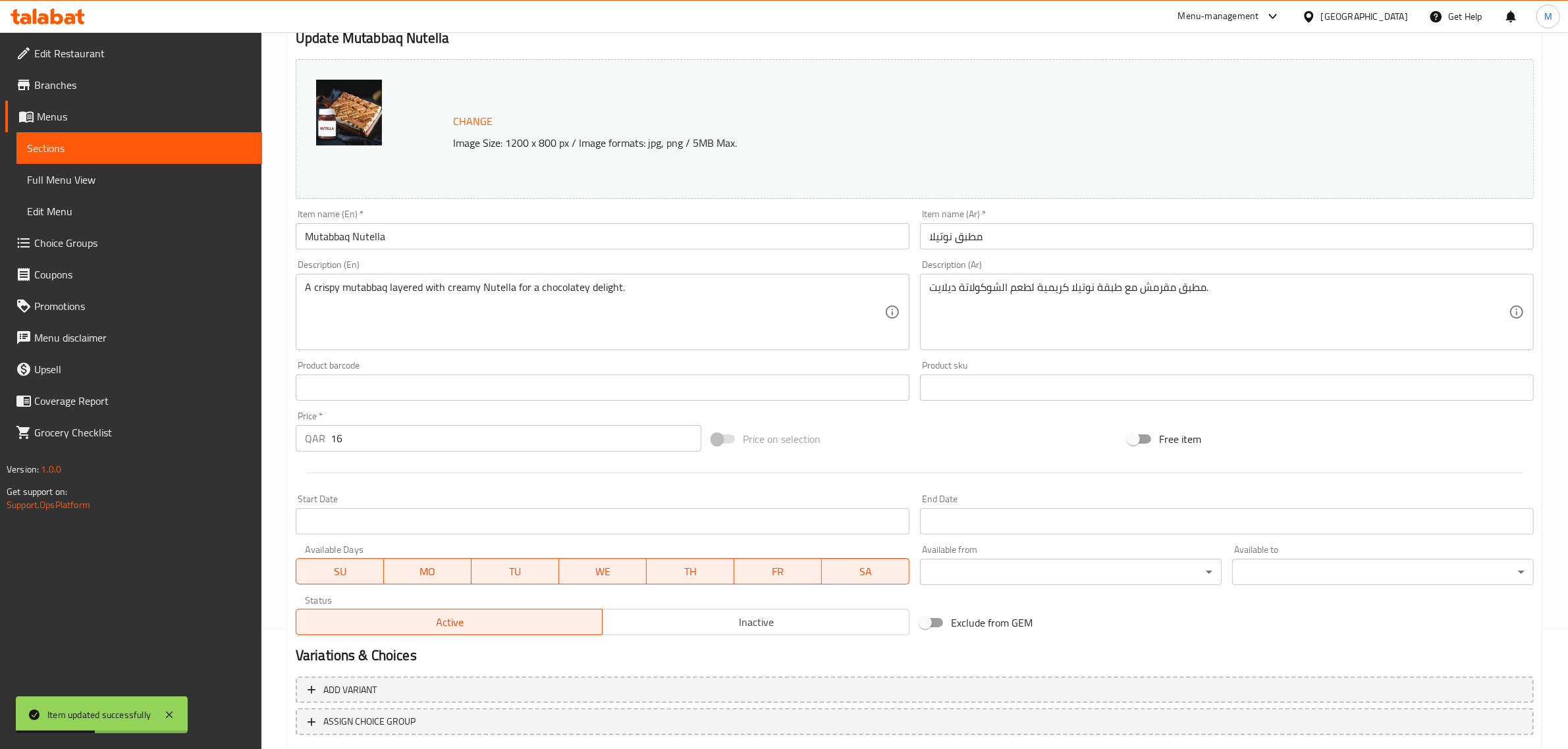
scroll to position [0, 0]
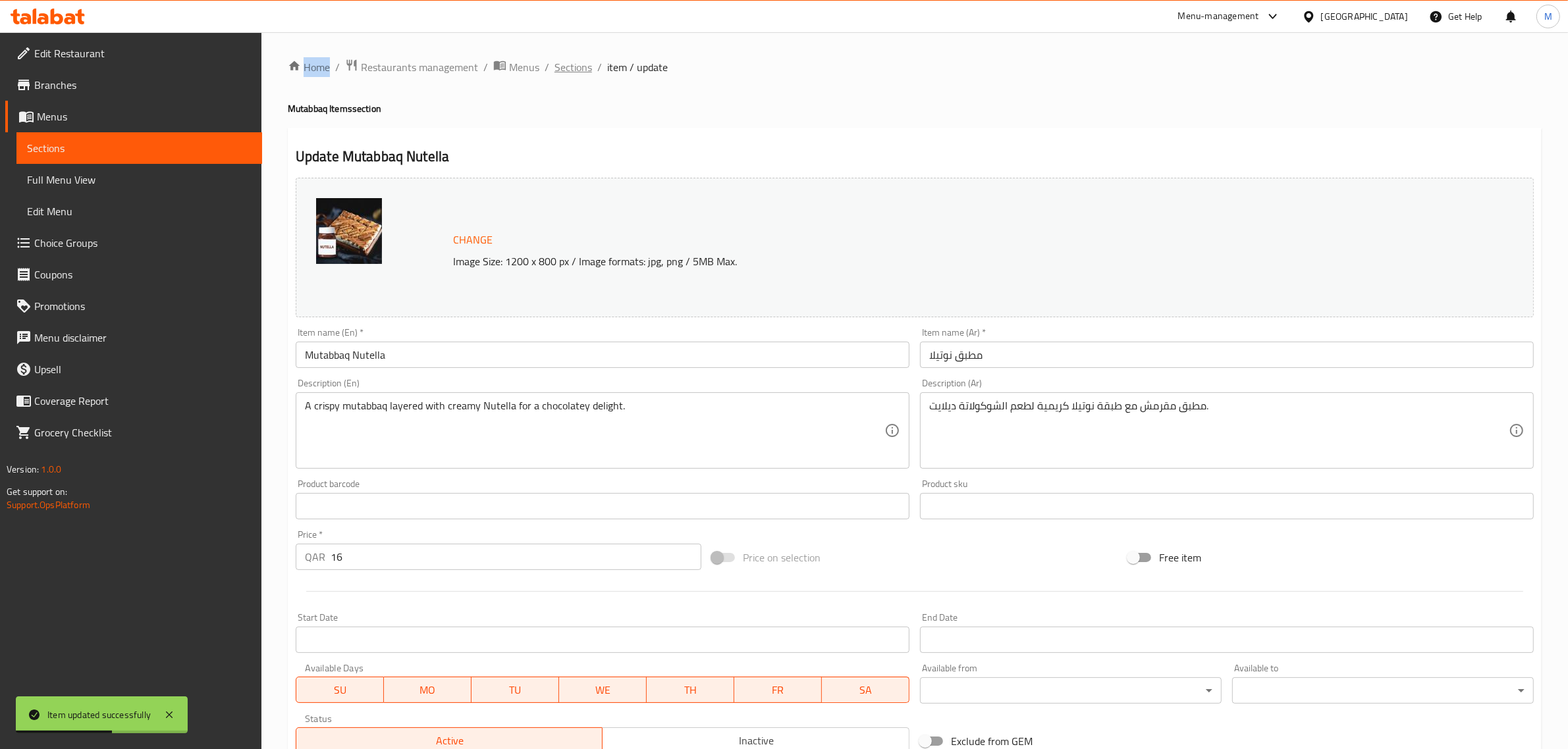
click at [580, 65] on span "Sections" at bounding box center [573, 67] width 37 height 16
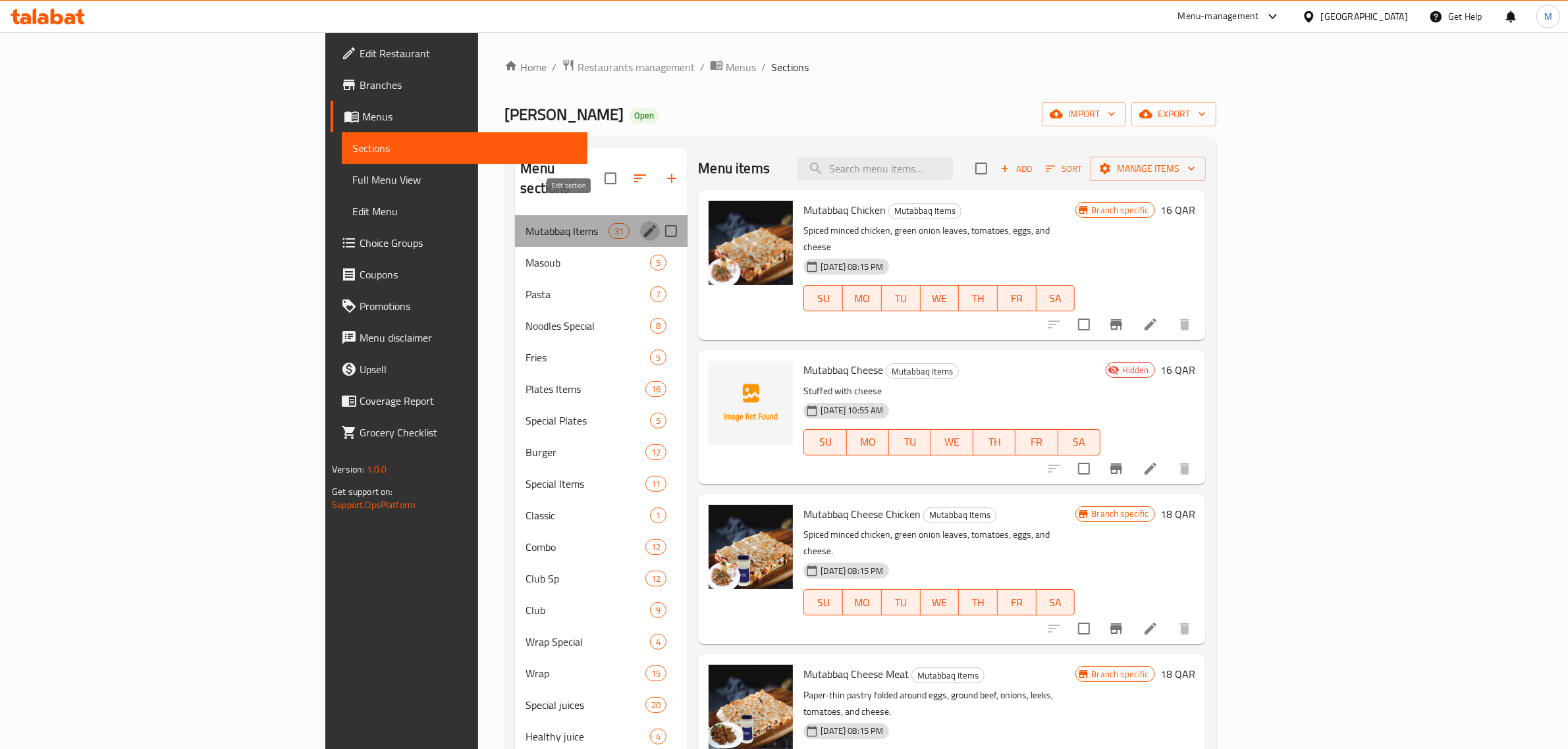
click at [642, 223] on icon "edit" at bounding box center [649, 230] width 16 height 16
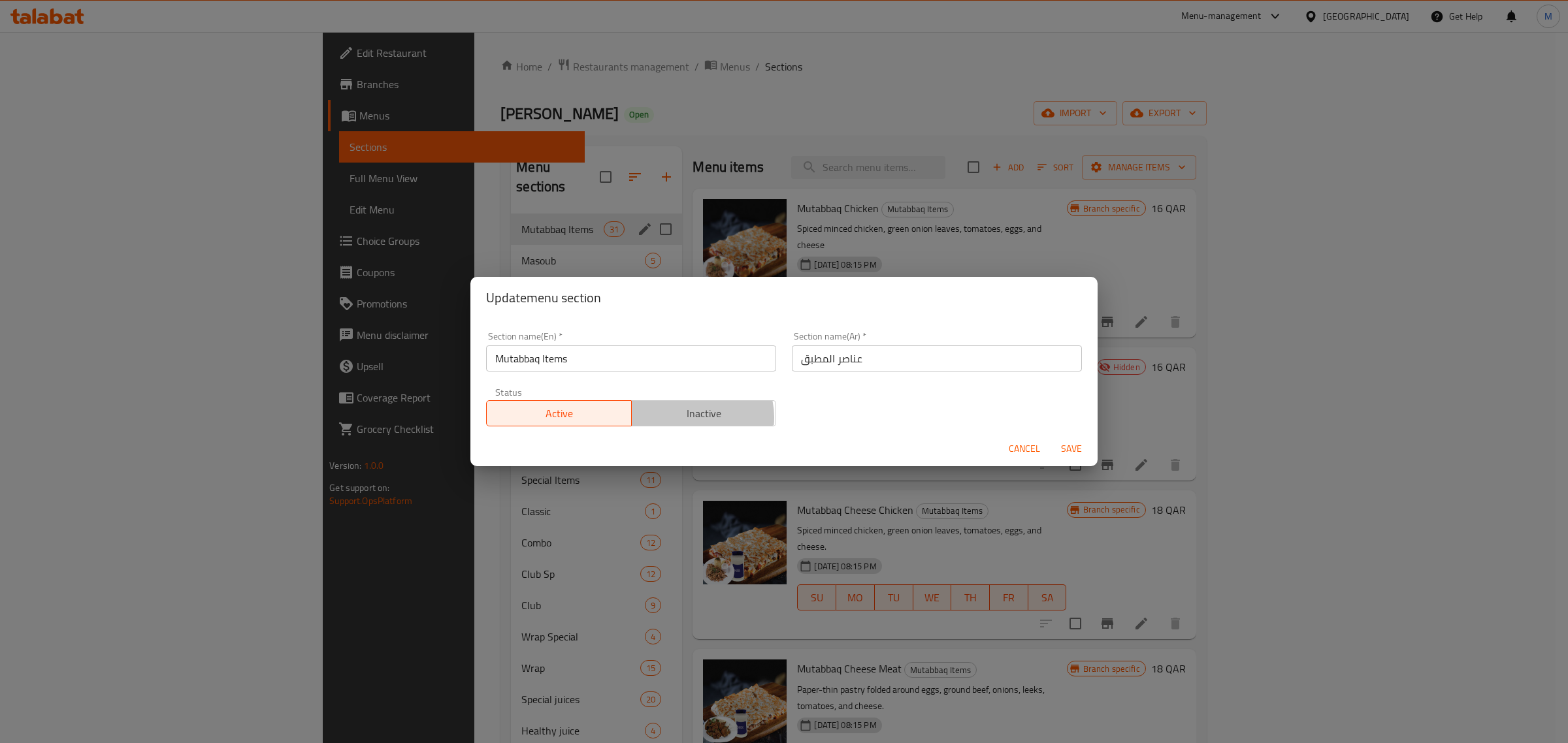
click at [694, 418] on span "Inactive" at bounding box center [704, 413] width 134 height 19
click at [1066, 445] on span "Save" at bounding box center [1071, 449] width 31 height 16
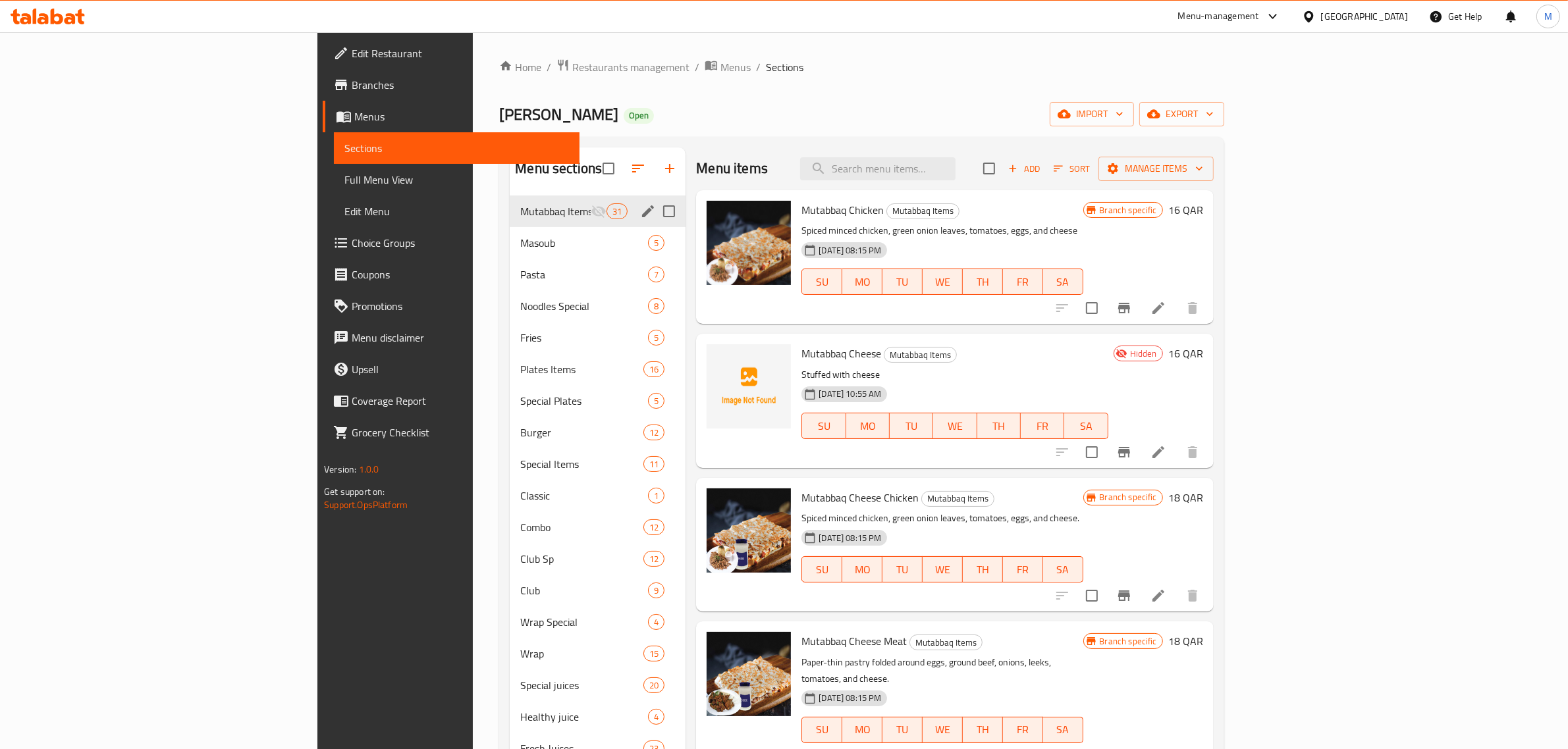
click at [640, 109] on div "Nana Tea Open import export" at bounding box center [860, 114] width 724 height 24
click at [1082, 230] on p "Spiced minced chicken, green onion leaves, tomatoes, eggs, and cheese" at bounding box center [942, 231] width 281 height 17
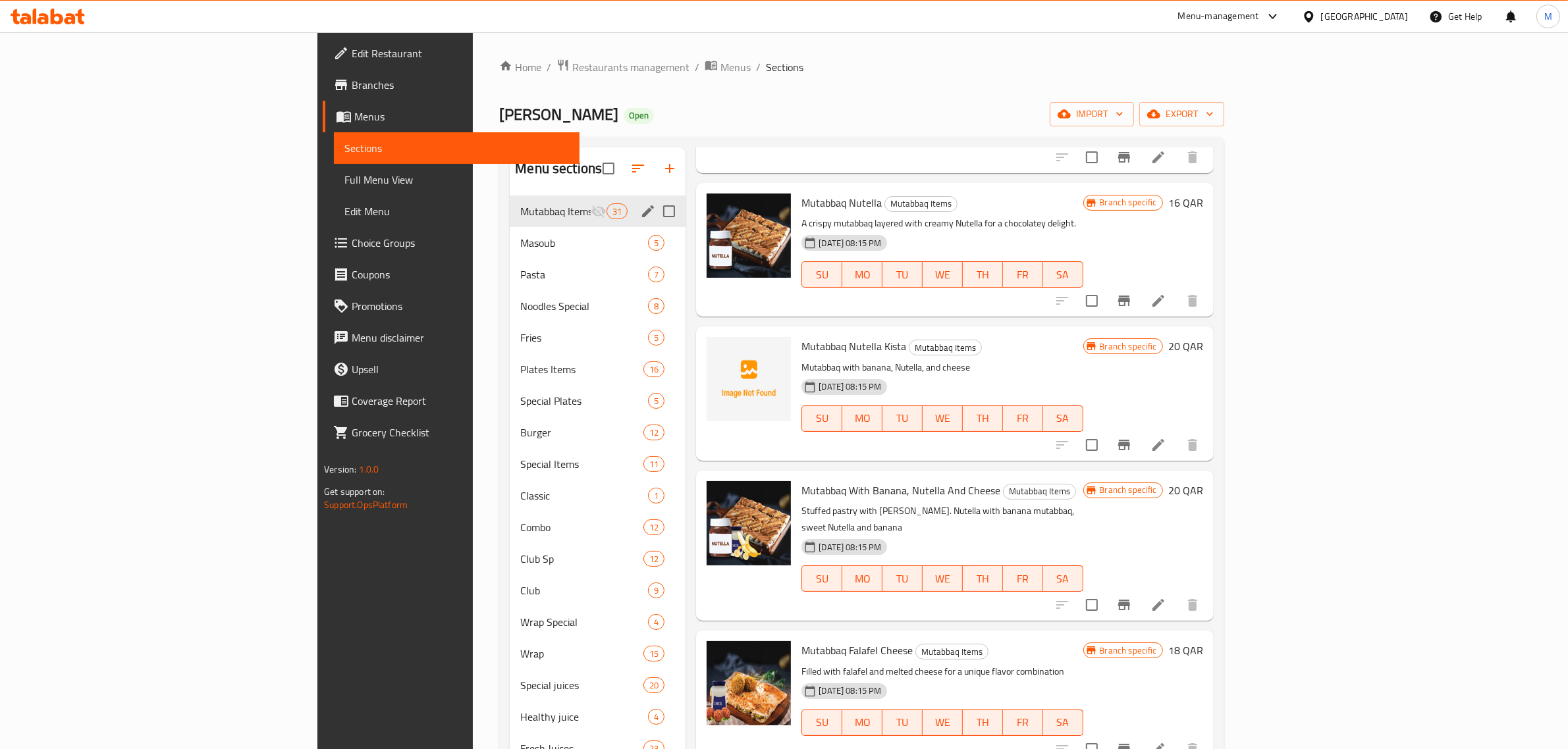
scroll to position [494, 0]
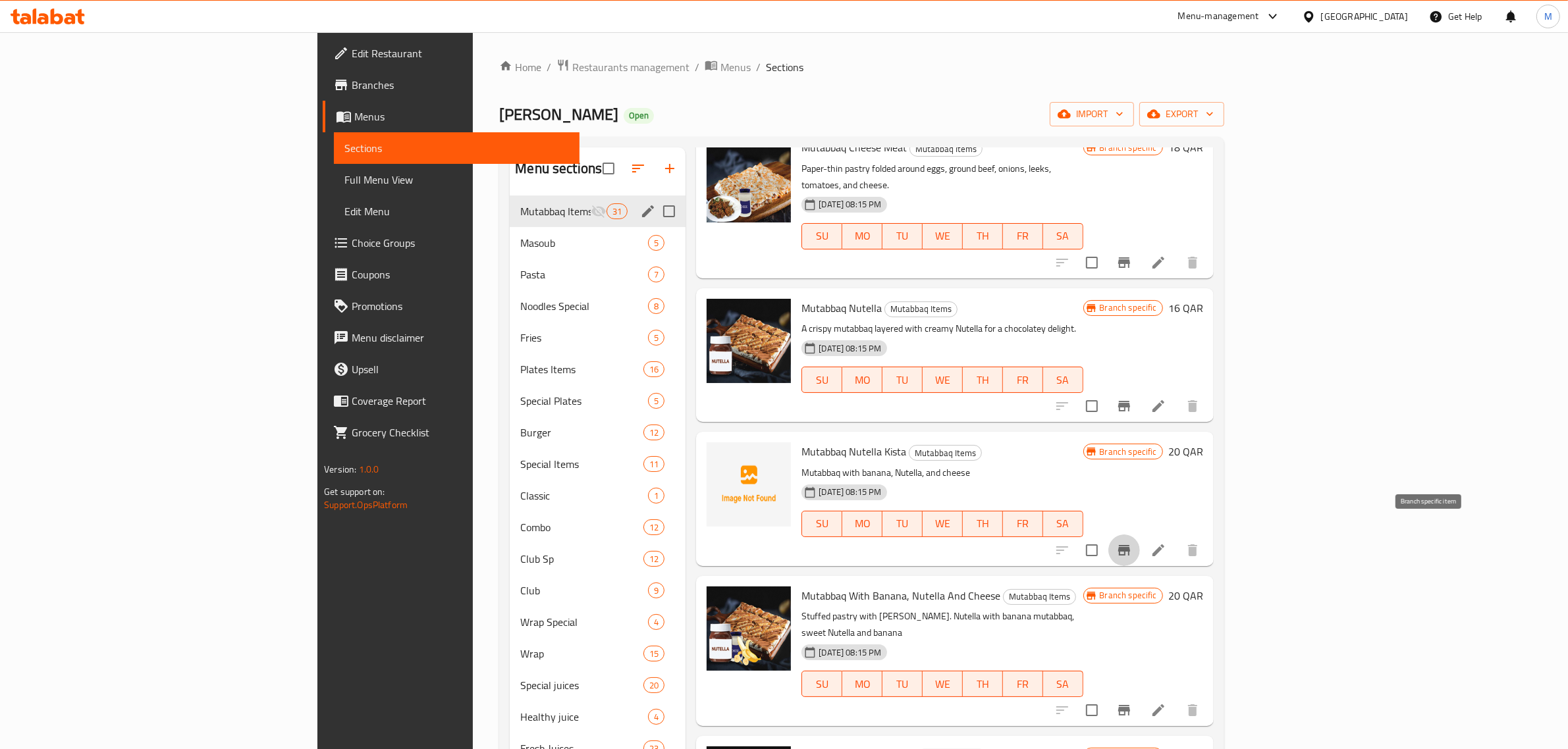
click at [1132, 543] on icon "Branch-specific-item" at bounding box center [1123, 550] width 16 height 16
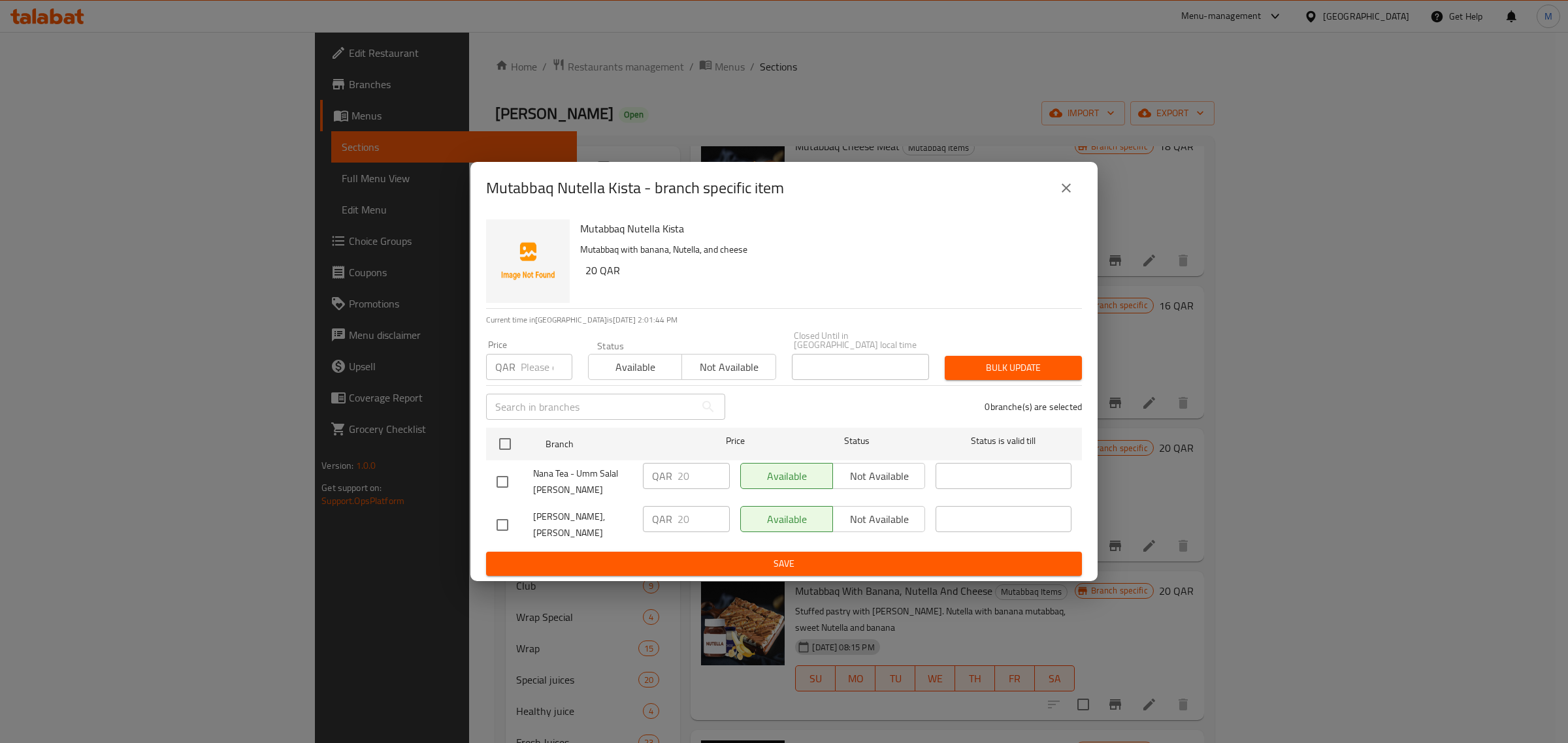
click at [1083, 196] on div "Mutabbaq Nutella Kista - branch specific item" at bounding box center [784, 187] width 627 height 52
click at [1069, 196] on icon "close" at bounding box center [1066, 188] width 16 height 16
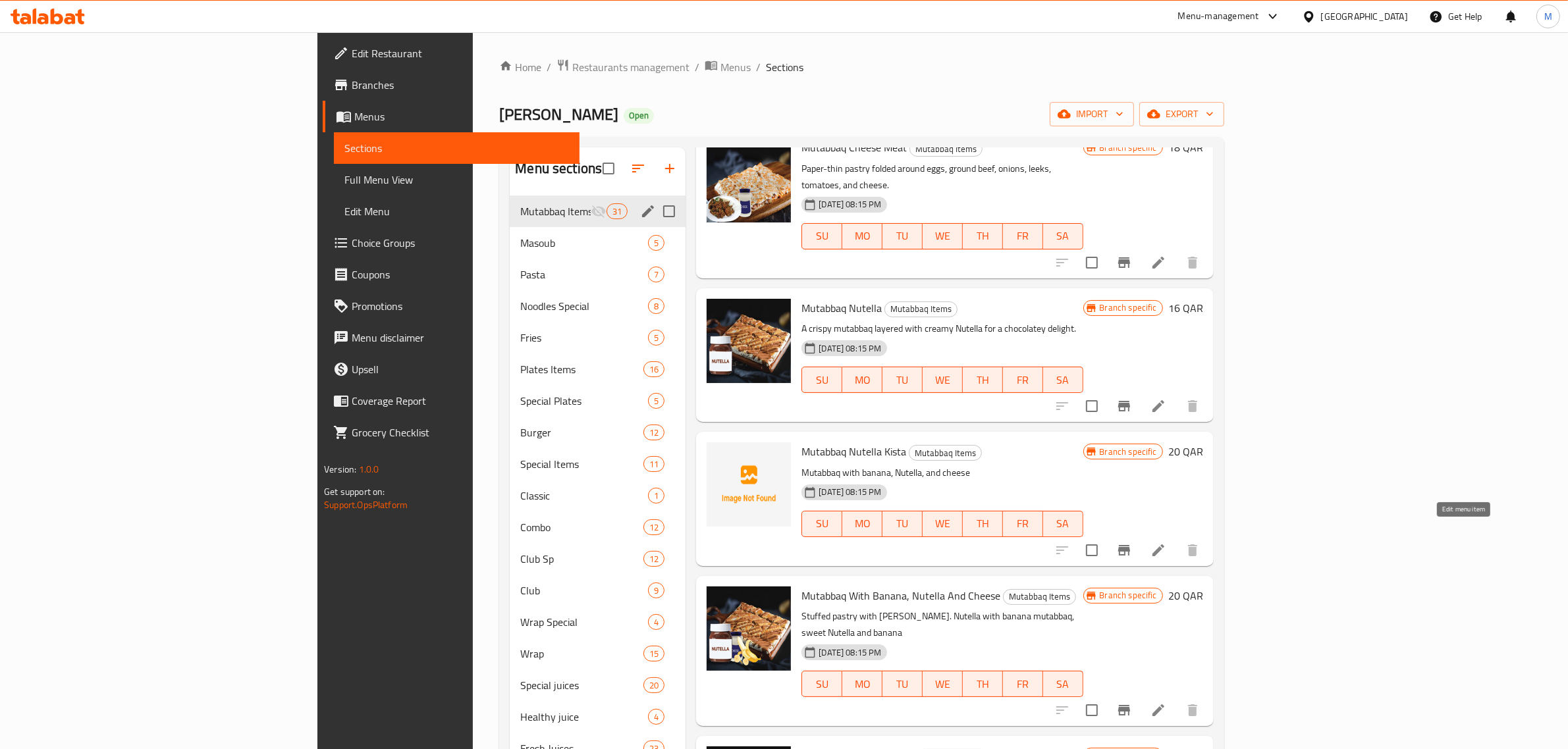
click at [1166, 543] on icon at bounding box center [1157, 550] width 16 height 16
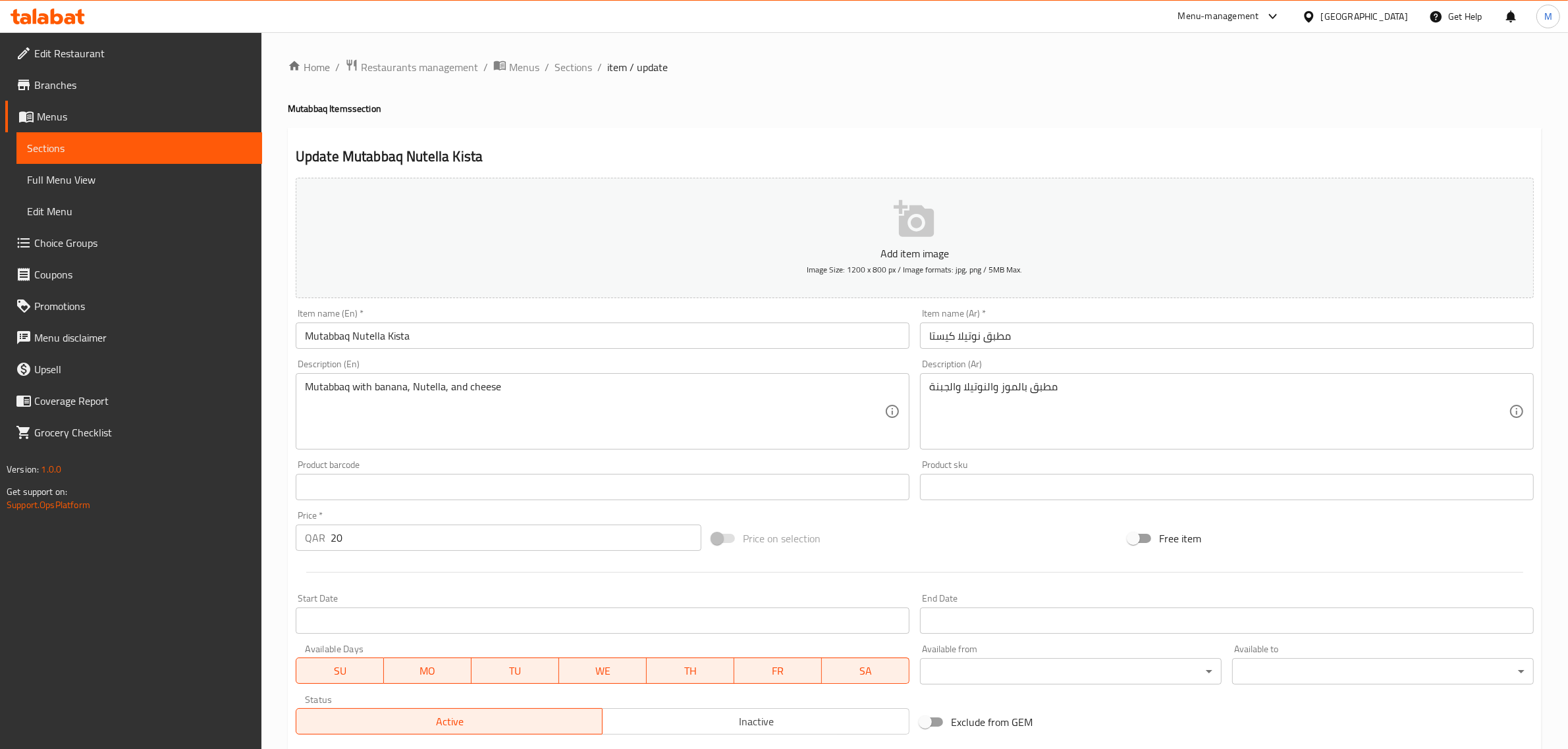
click at [1052, 549] on div "Price on selection" at bounding box center [915, 538] width 416 height 36
click at [1023, 528] on div "Price on selection" at bounding box center [915, 538] width 416 height 36
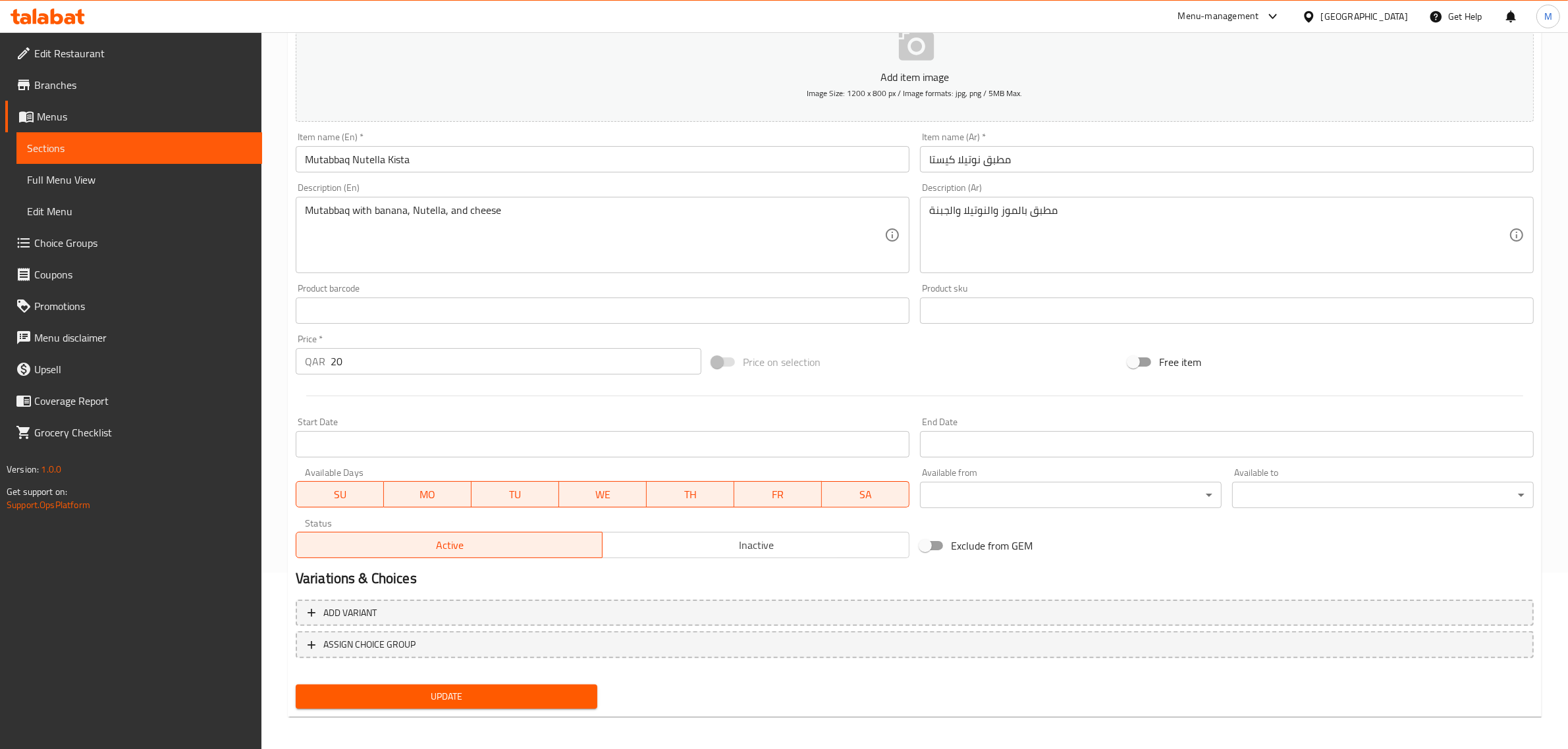
scroll to position [179, 0]
click at [512, 696] on span "Update" at bounding box center [446, 695] width 280 height 17
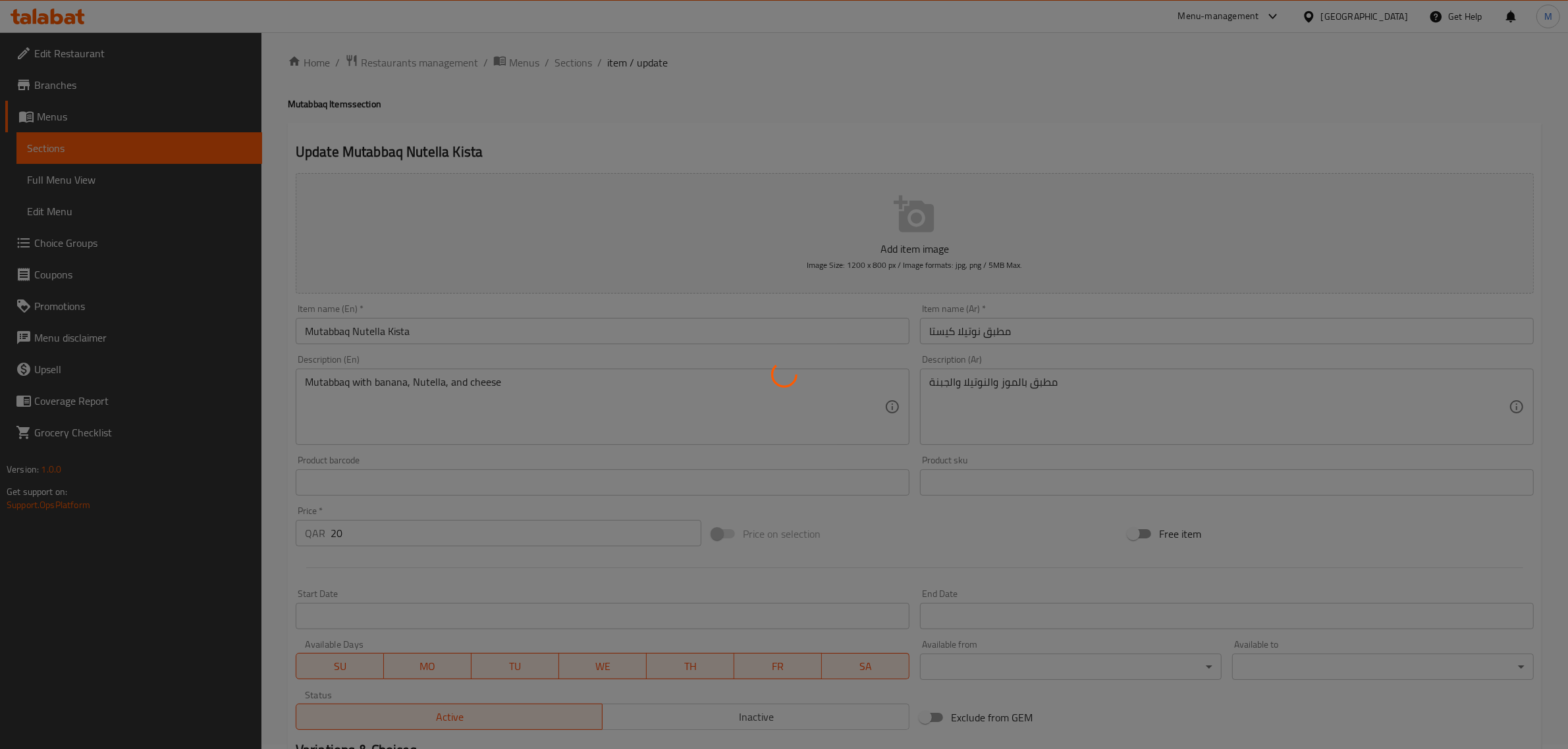
scroll to position [0, 0]
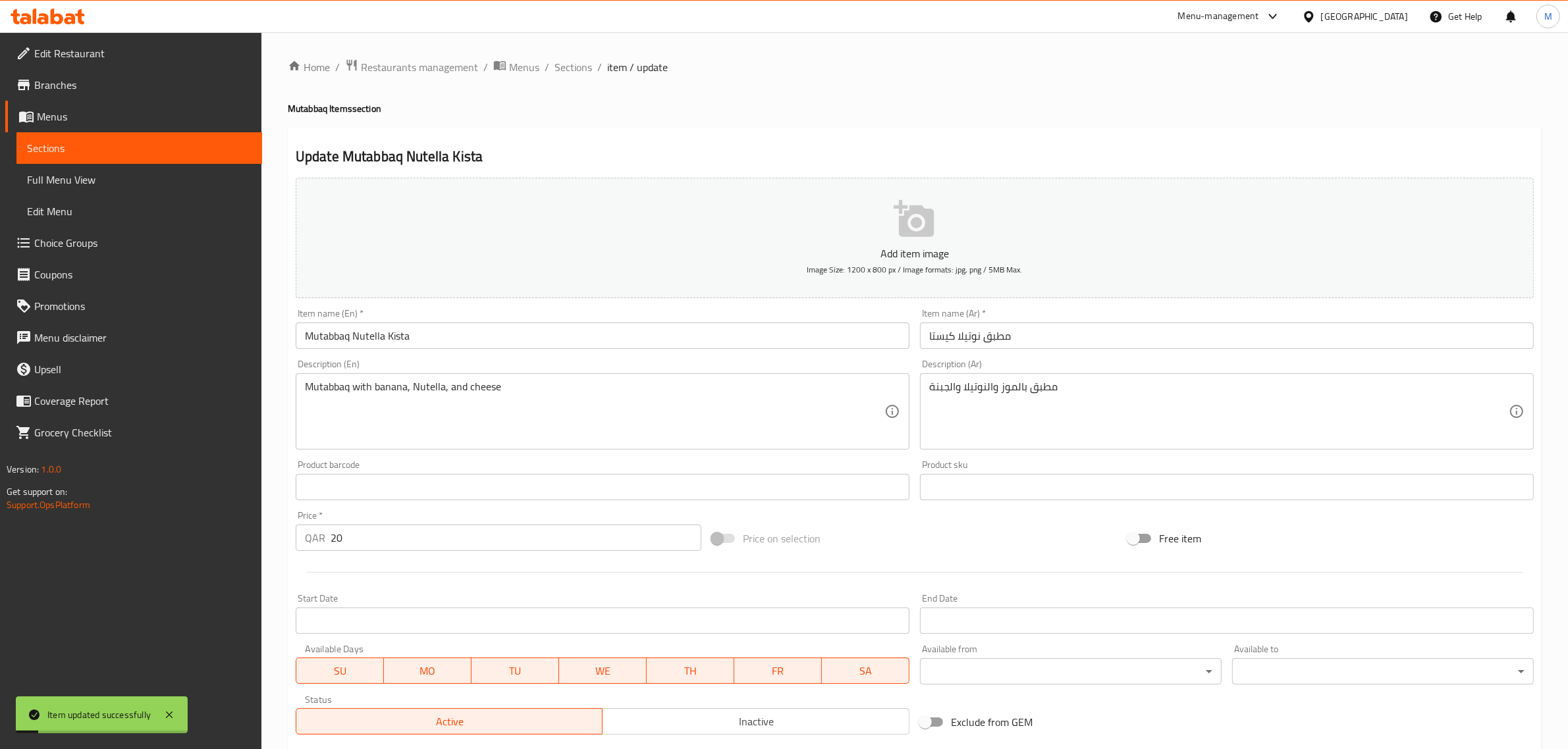
drag, startPoint x: 599, startPoint y: 104, endPoint x: 584, endPoint y: 81, distance: 27.5
click at [598, 103] on h4 "Mutabbaq Items section" at bounding box center [915, 109] width 1254 height 13
click at [576, 69] on span "Sections" at bounding box center [573, 67] width 37 height 16
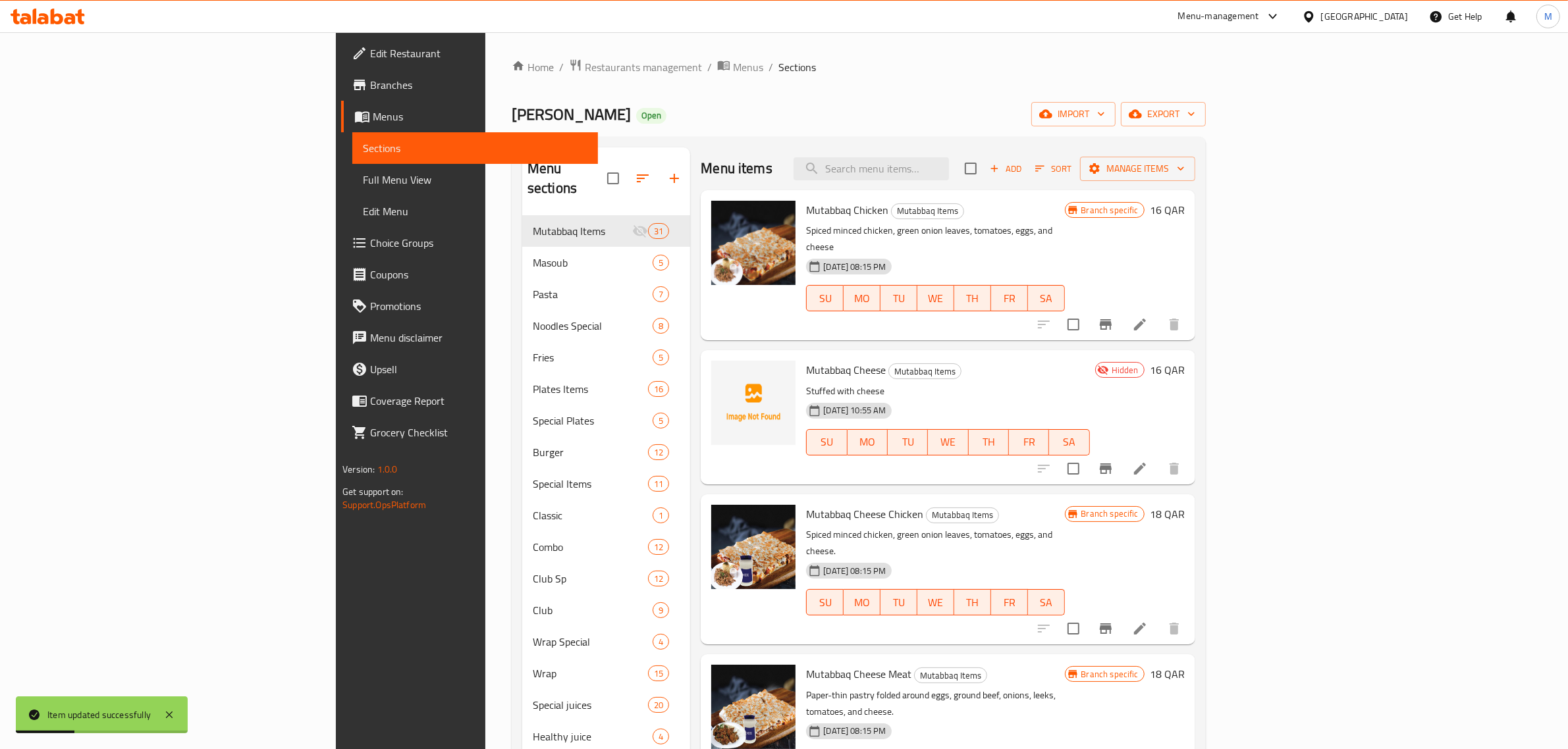
click at [972, 505] on h6 "Mutabbaq Cheese Chicken Mutabbaq Items" at bounding box center [934, 514] width 258 height 18
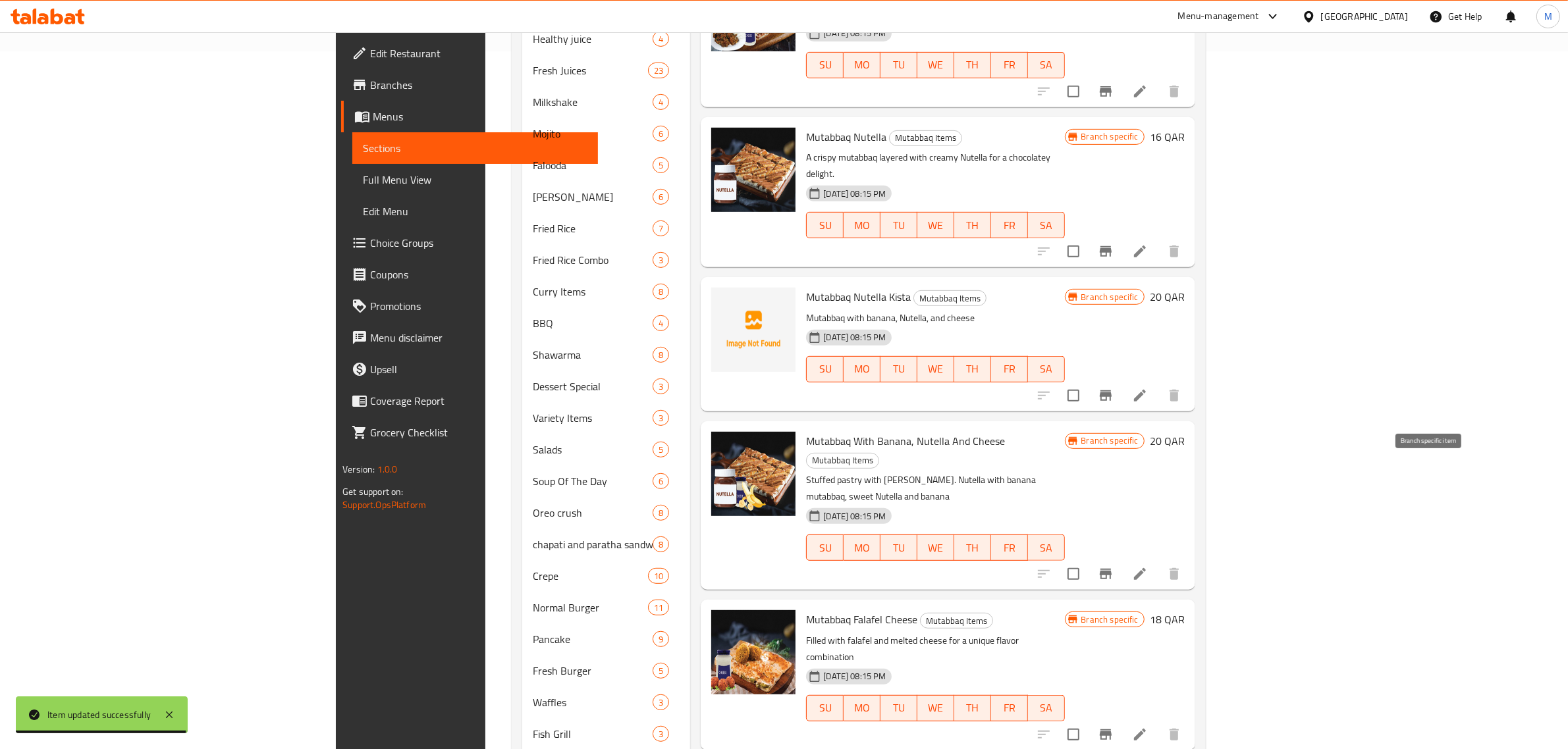
click at [1112, 569] on icon "Branch-specific-item" at bounding box center [1106, 574] width 12 height 11
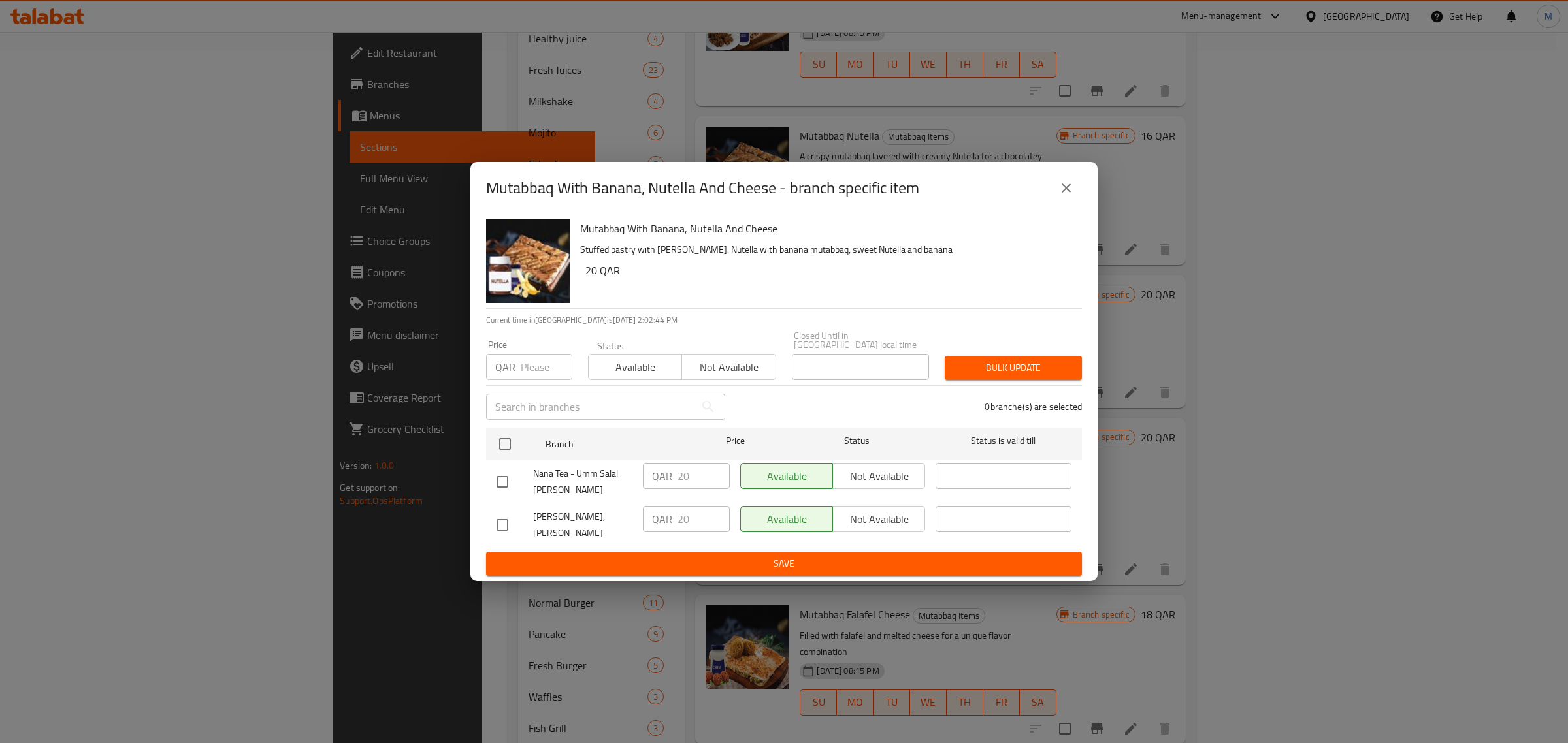
click at [1070, 193] on icon "close" at bounding box center [1066, 188] width 16 height 16
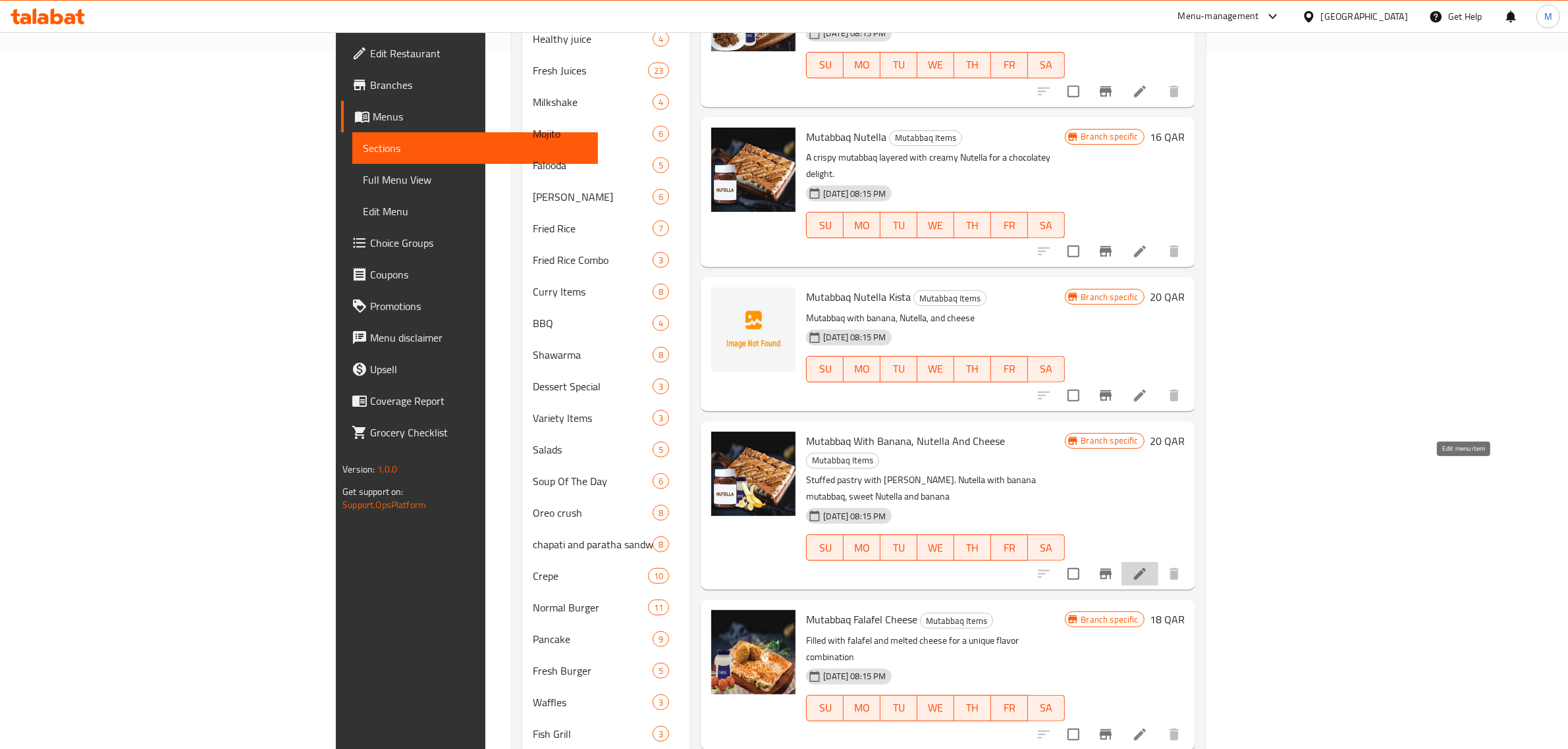
click at [1147, 566] on icon at bounding box center [1139, 574] width 16 height 16
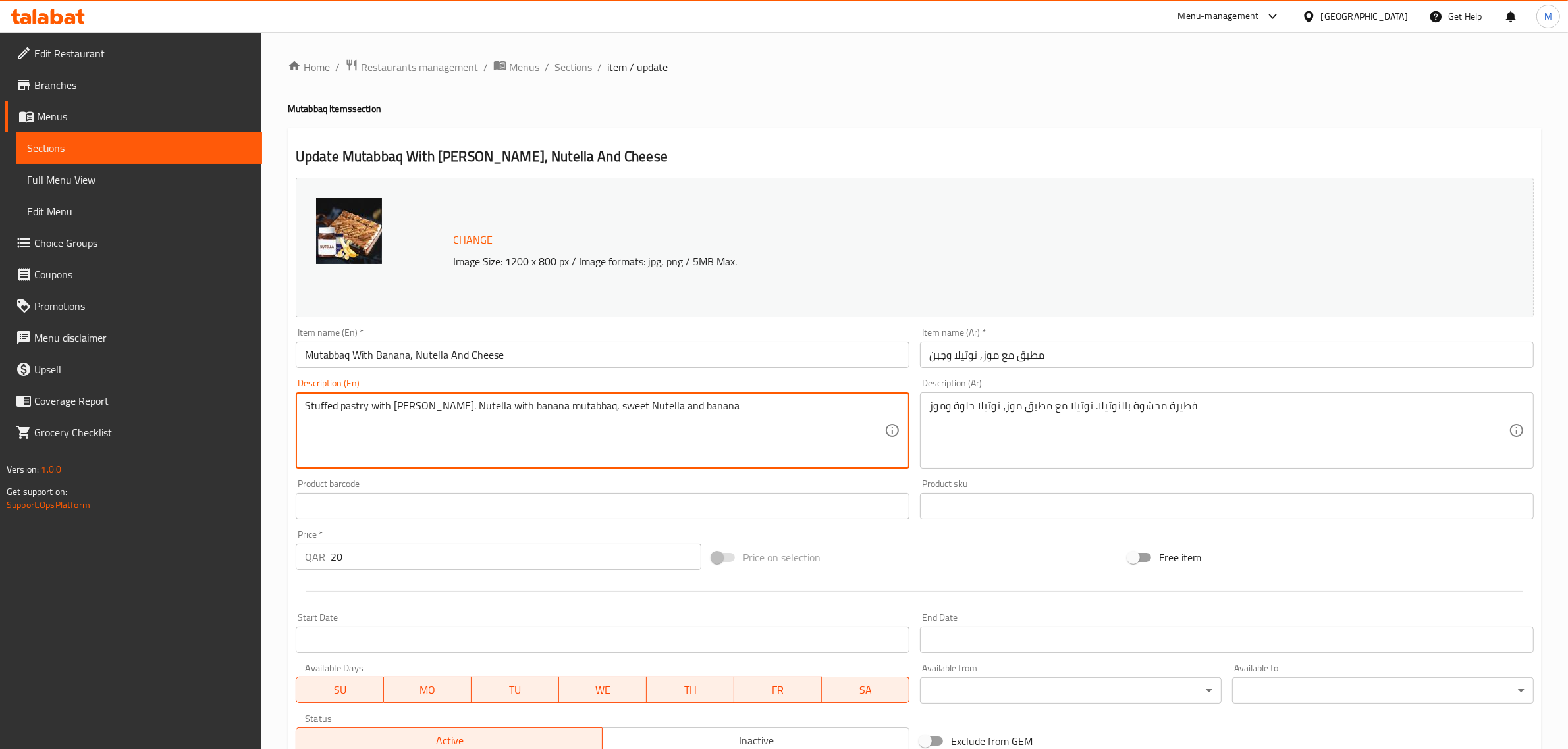
paste textarea "Stuffed pastry with Nutella. Nutella with Banana Mutabbaq, sweet Nutella and ba…"
type textarea "Stuffed pastry with Nutella. Nutella with banana mutabbaq, sweet Nutella and ba…"
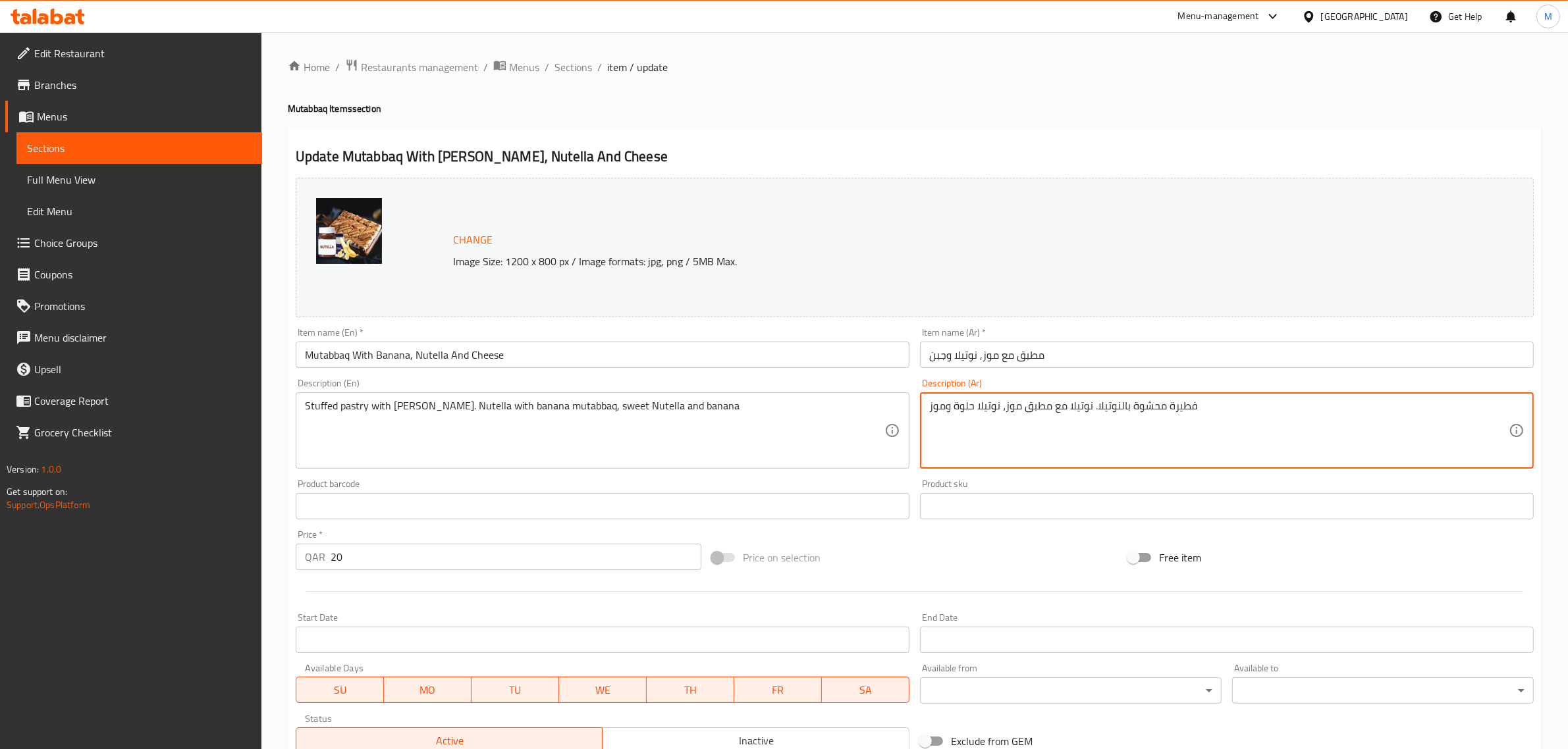
paste textarea "عجنات محشوة بالنوتيلا. نوتيلا مع مطبق ال"
type textarea "معجنات محشوة بالنوتيلا. نوتيلا مع مطبق الموز، نوتيلا حلوة وموز"
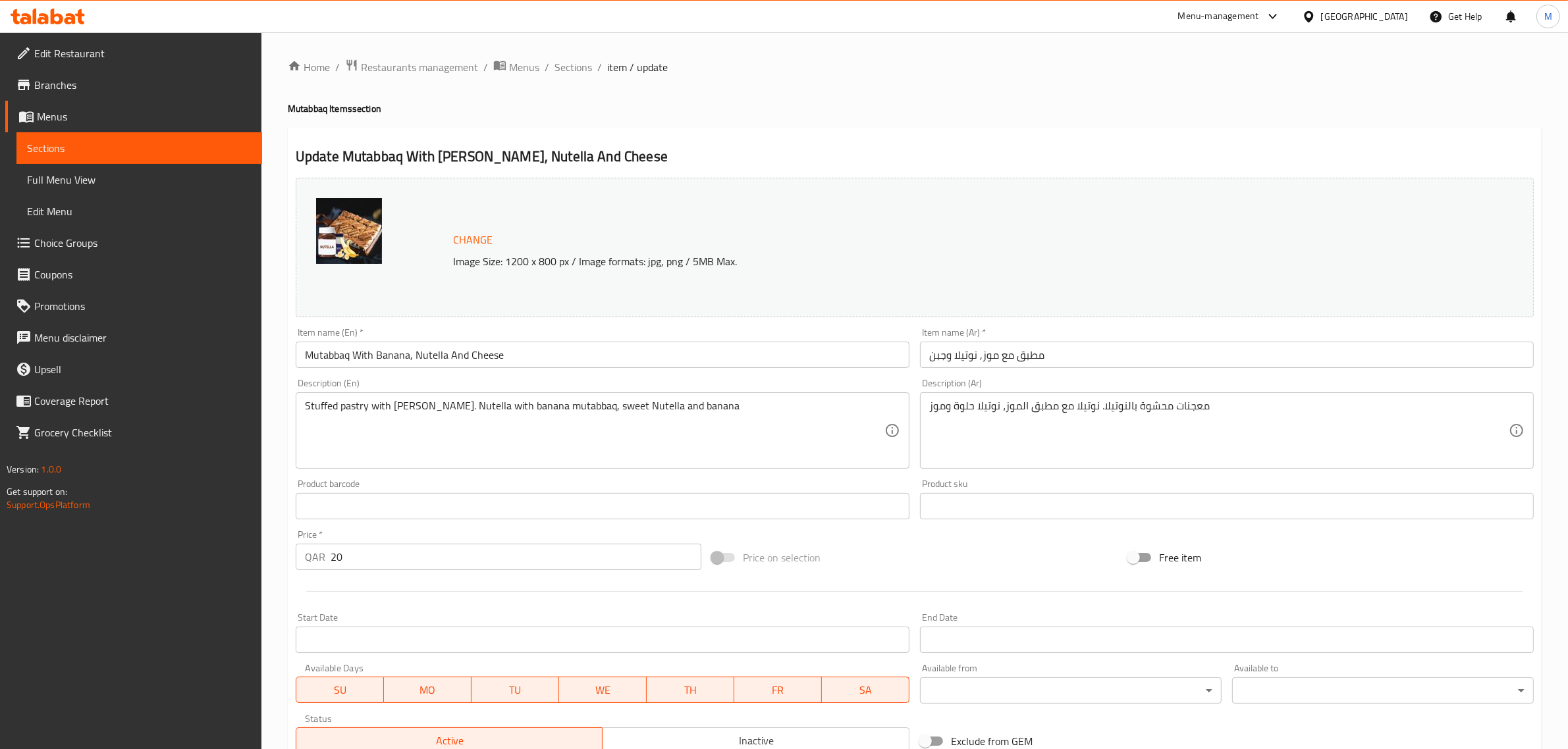
click at [910, 563] on div "Price on selection" at bounding box center [915, 557] width 416 height 36
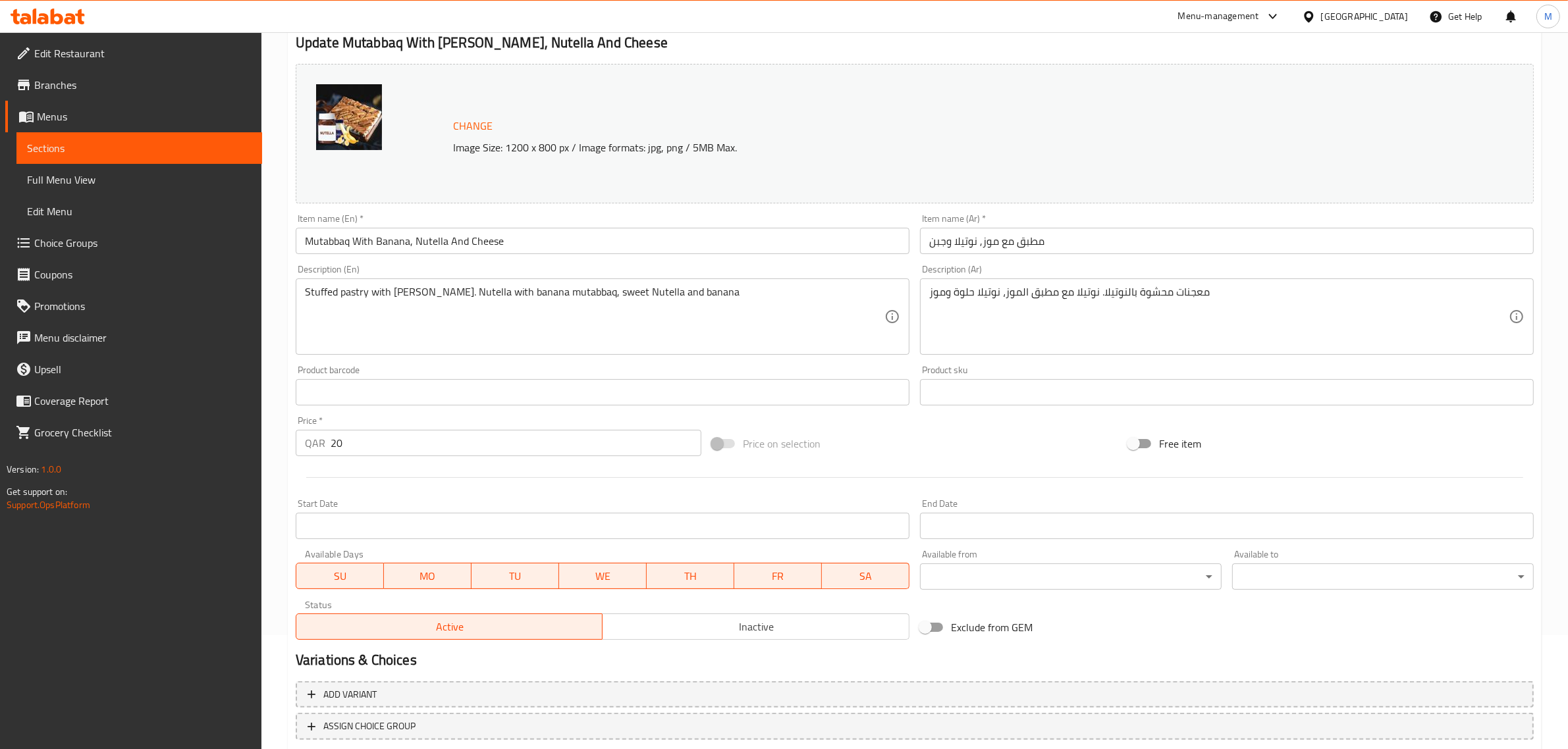
scroll to position [198, 0]
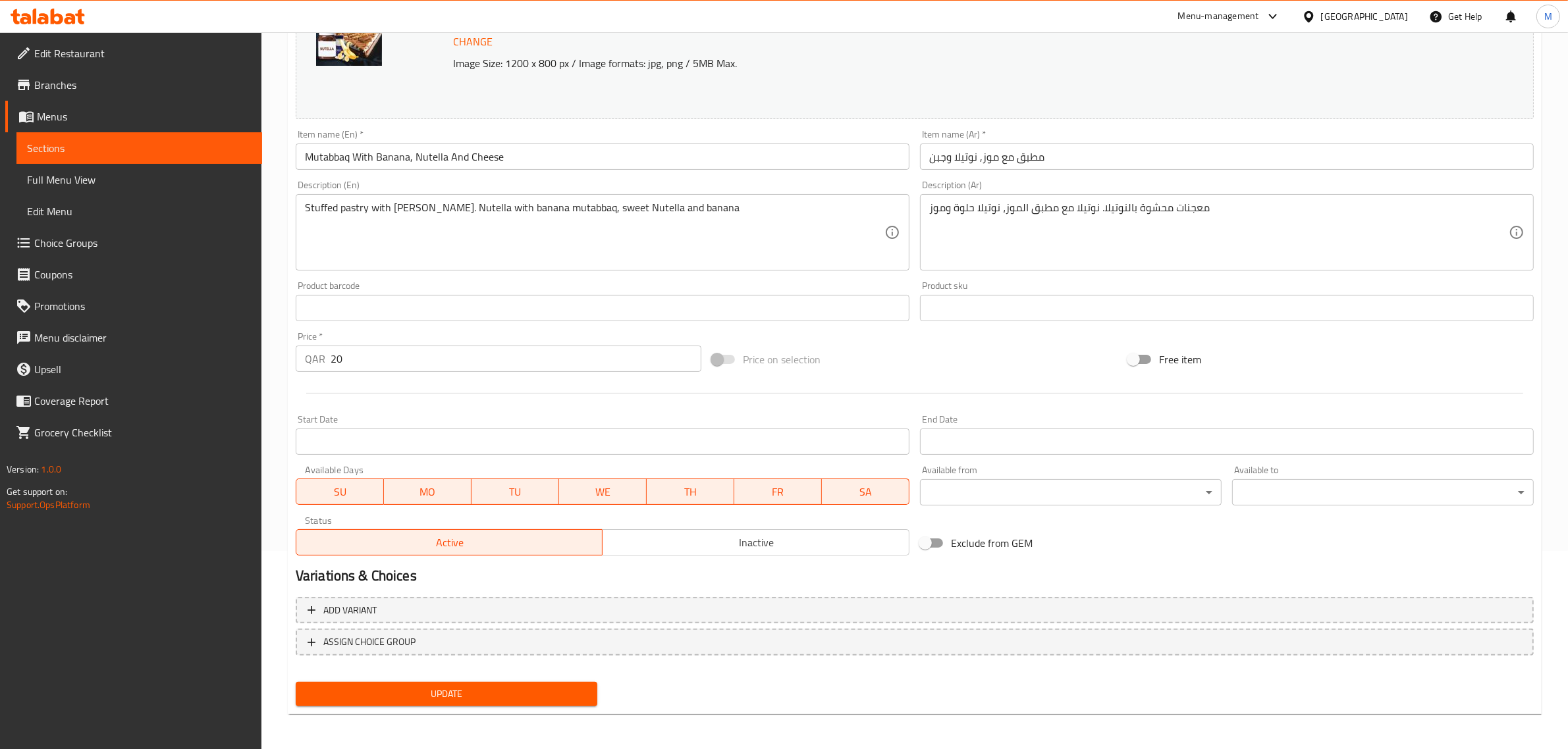
click at [550, 697] on span "Update" at bounding box center [446, 694] width 280 height 17
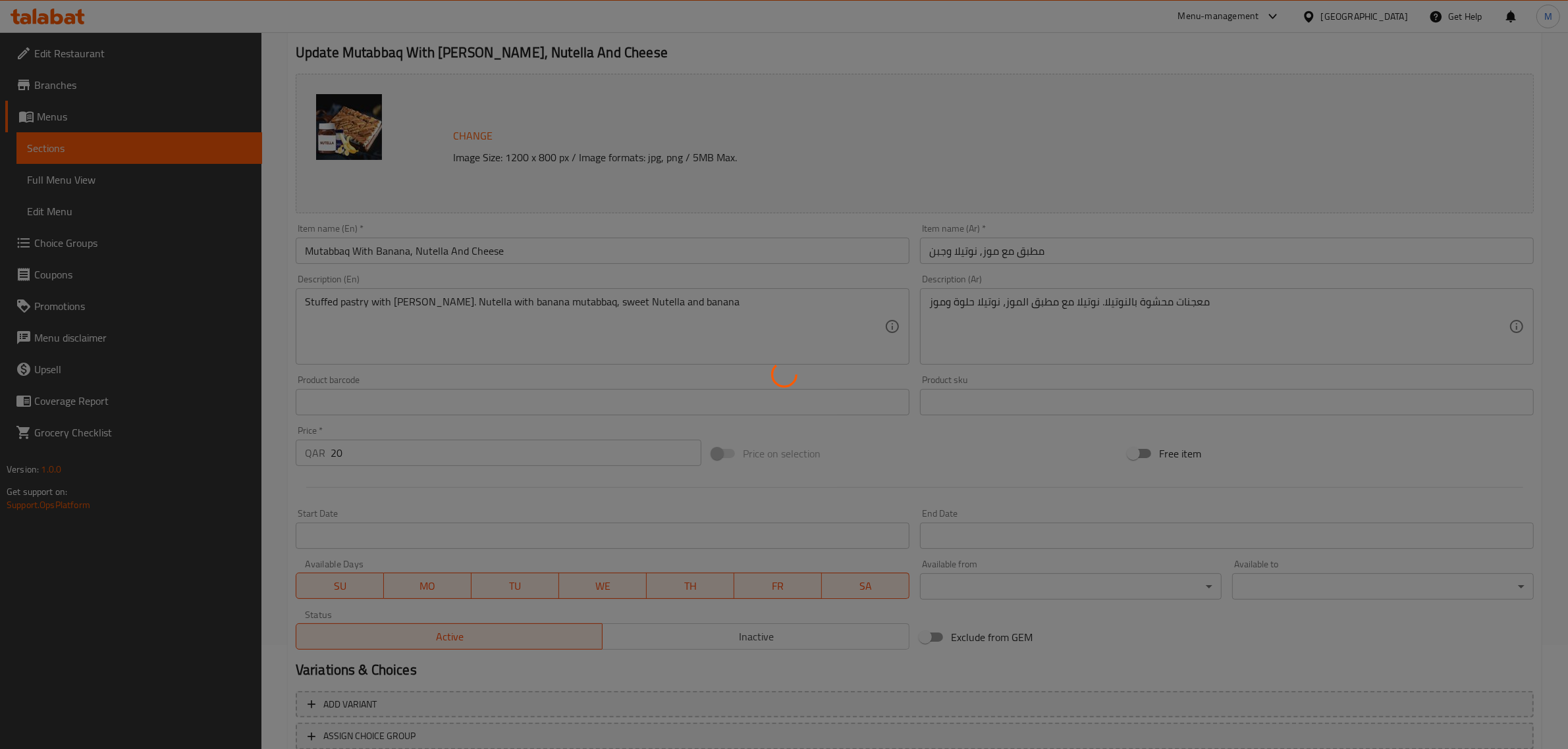
scroll to position [0, 0]
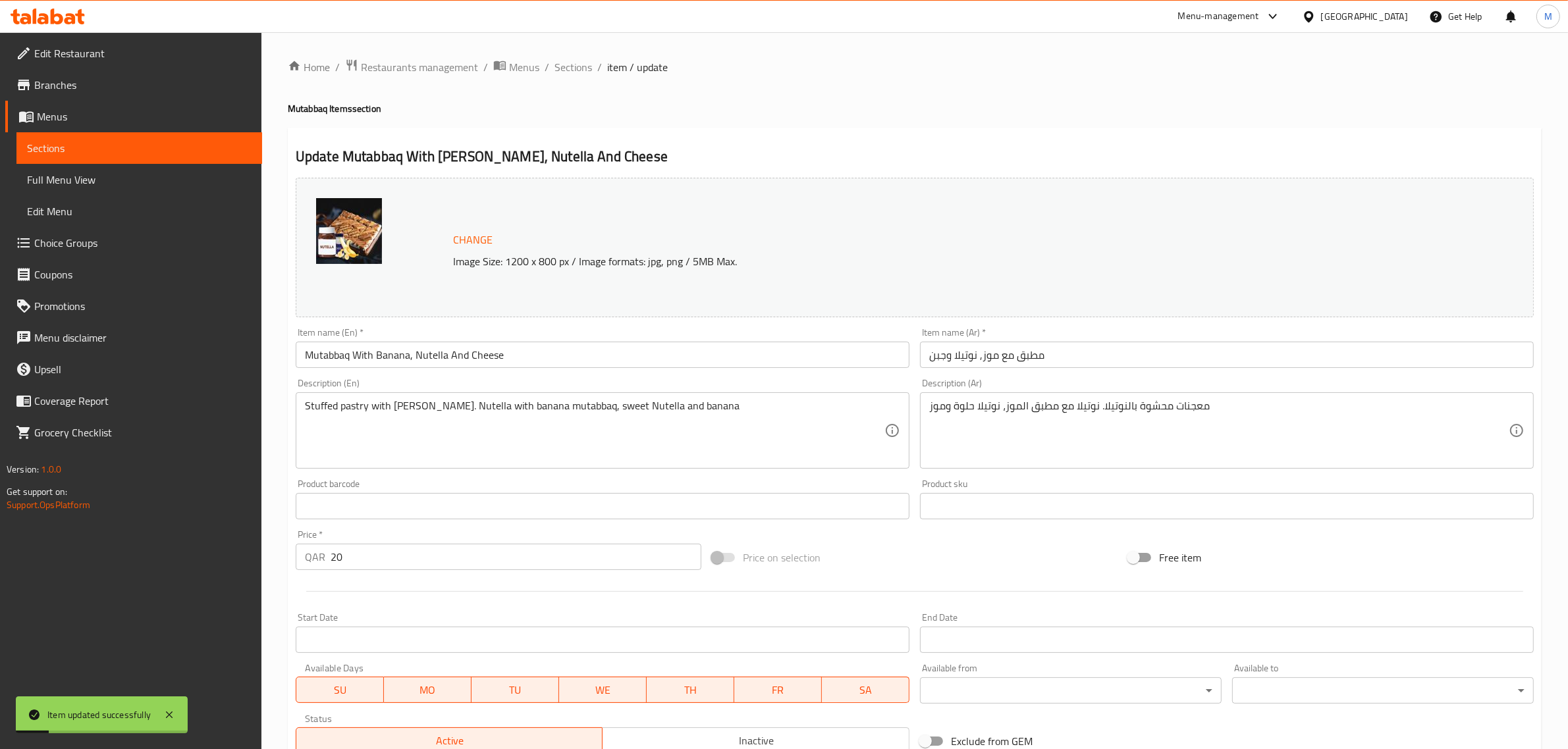
click at [823, 124] on div "Home / Restaurants management / Menus / Sections / item / update Mutabbaq Items…" at bounding box center [915, 490] width 1254 height 865
click at [563, 68] on span "Sections" at bounding box center [573, 67] width 37 height 16
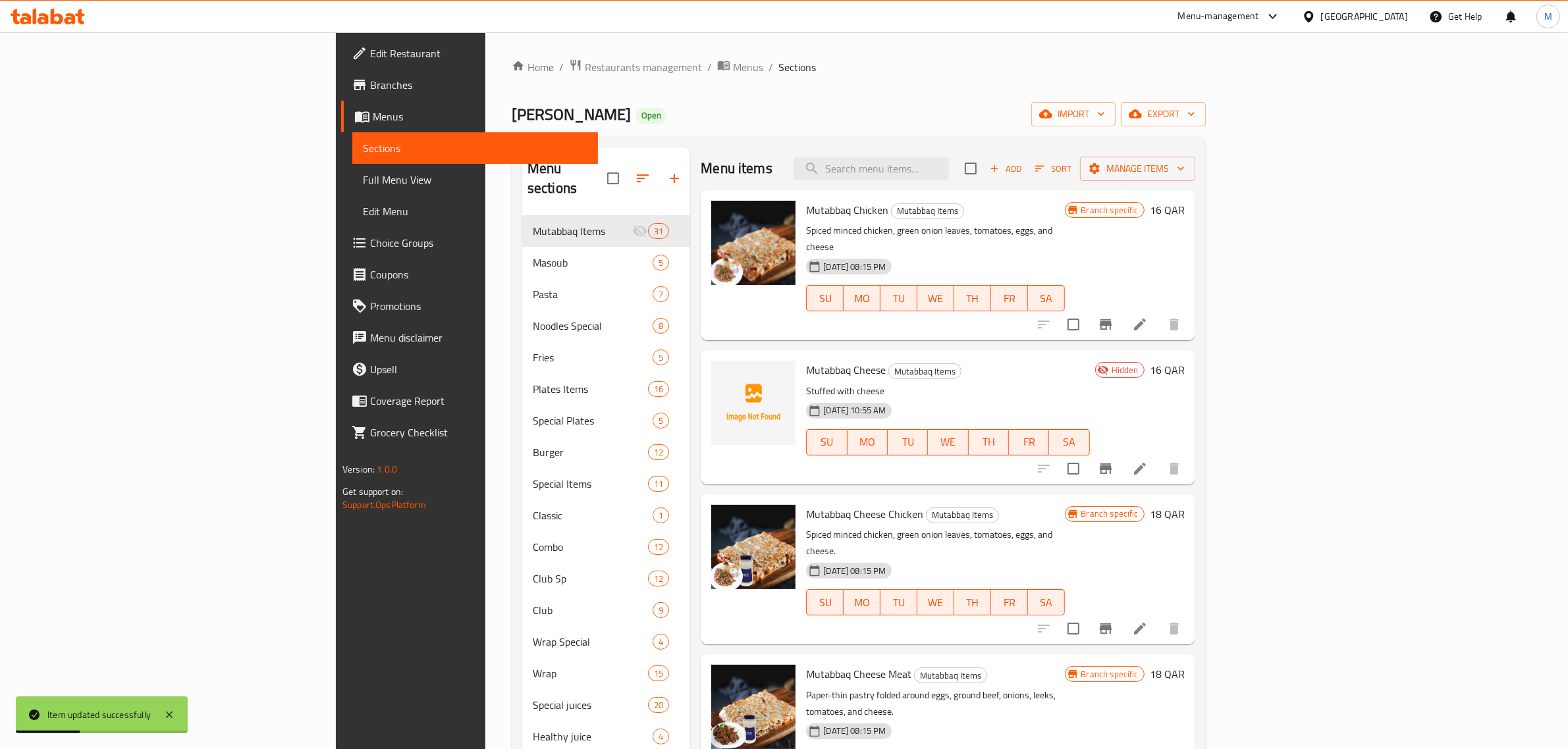
click at [964, 400] on div "04-09-2025 10:55 AM SU MO TU WE TH FR SA" at bounding box center [947, 433] width 293 height 71
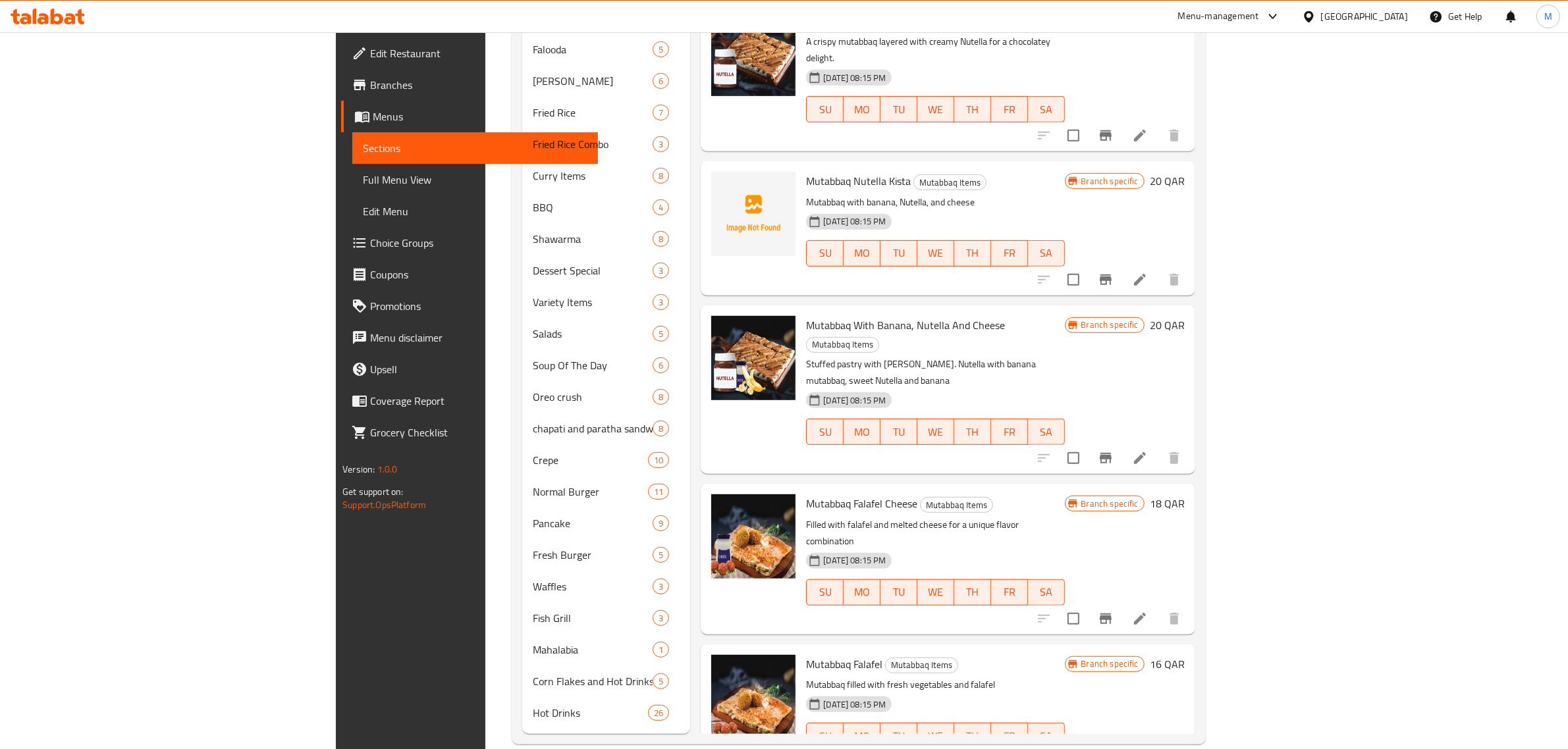
click at [1064, 495] on h6 "Mutabbaq Falafel Cheese Mutabbaq Items" at bounding box center [934, 504] width 258 height 18
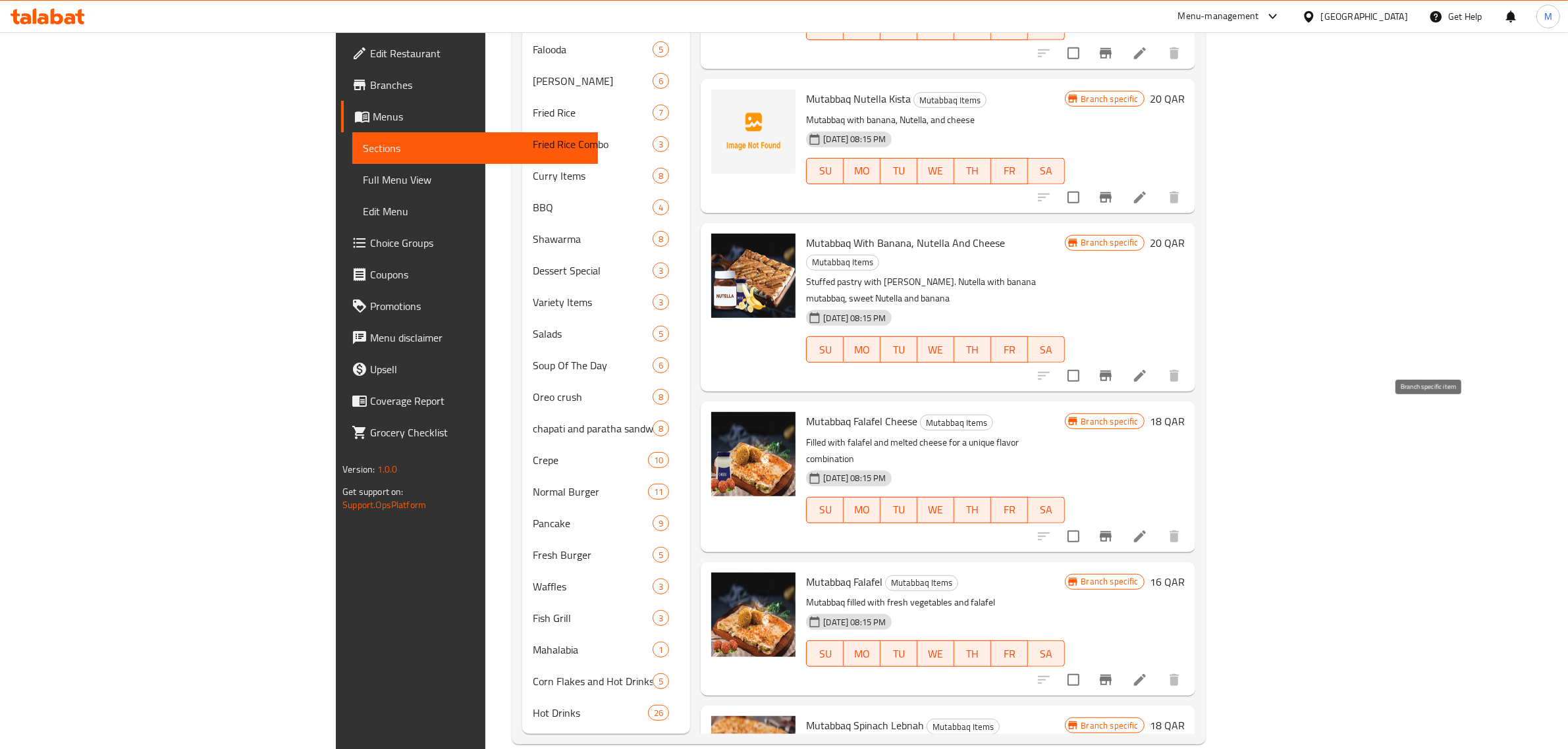
click at [1112, 531] on icon "Branch-specific-item" at bounding box center [1106, 536] width 12 height 11
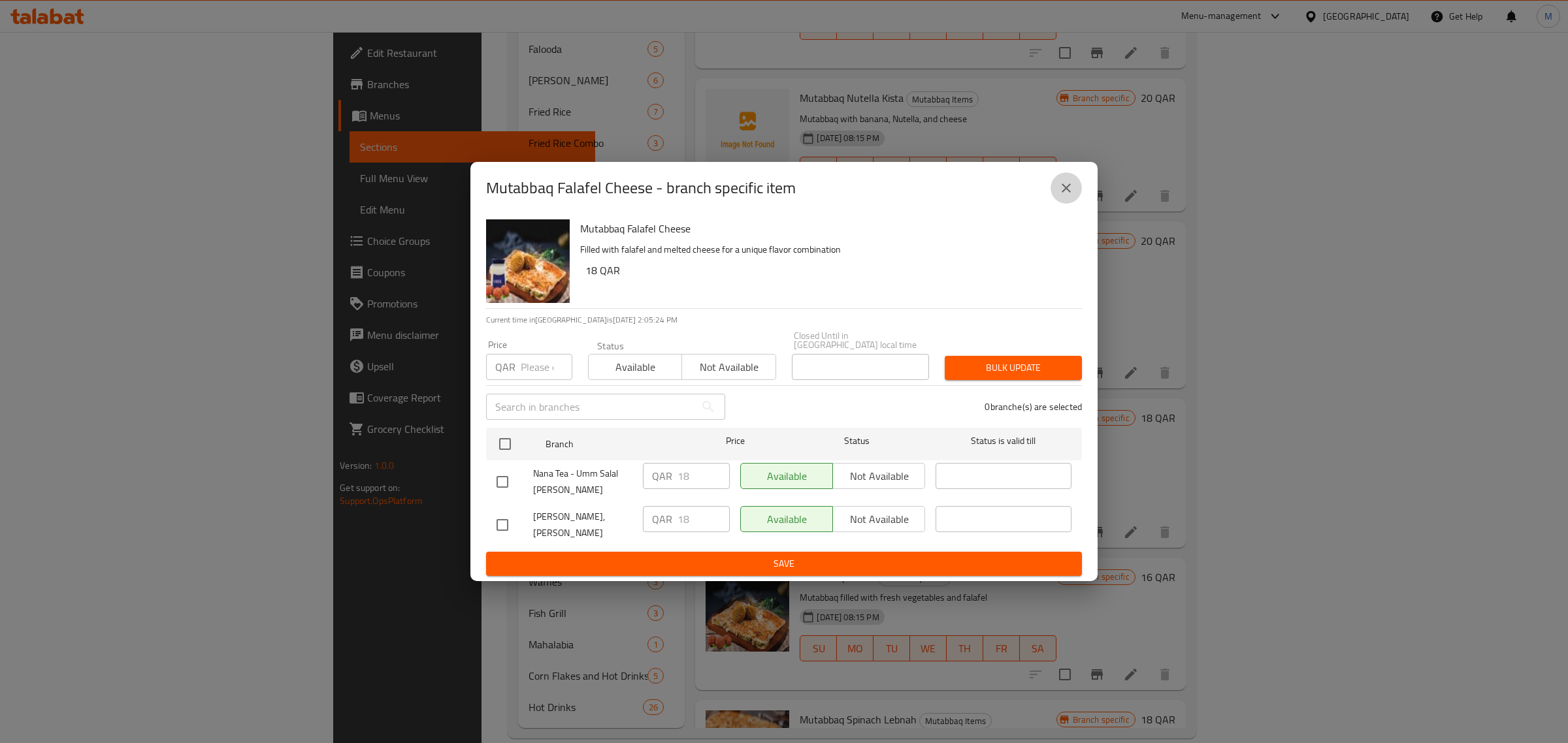
click at [1066, 204] on button "close" at bounding box center [1066, 188] width 31 height 31
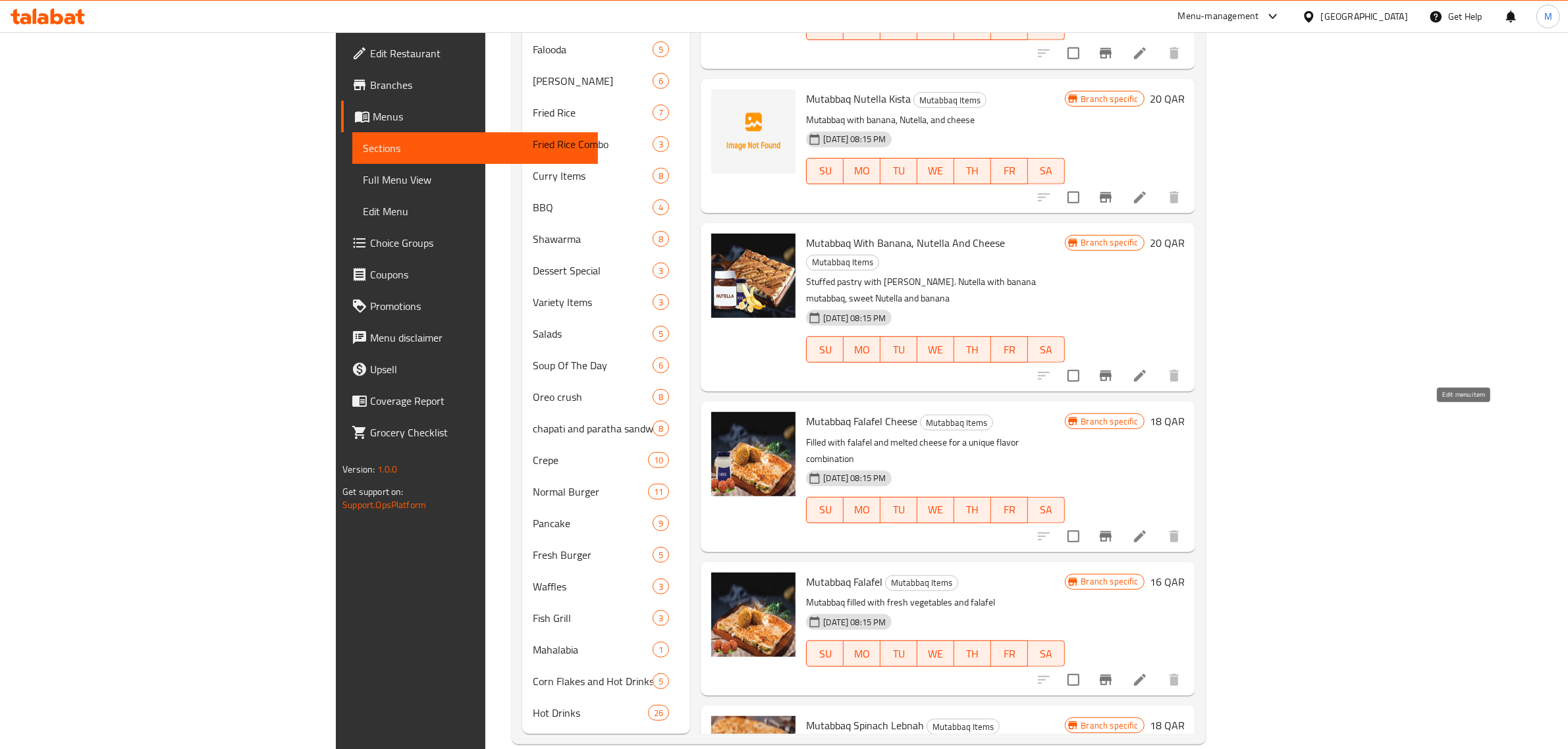
click at [1147, 529] on icon at bounding box center [1139, 536] width 16 height 16
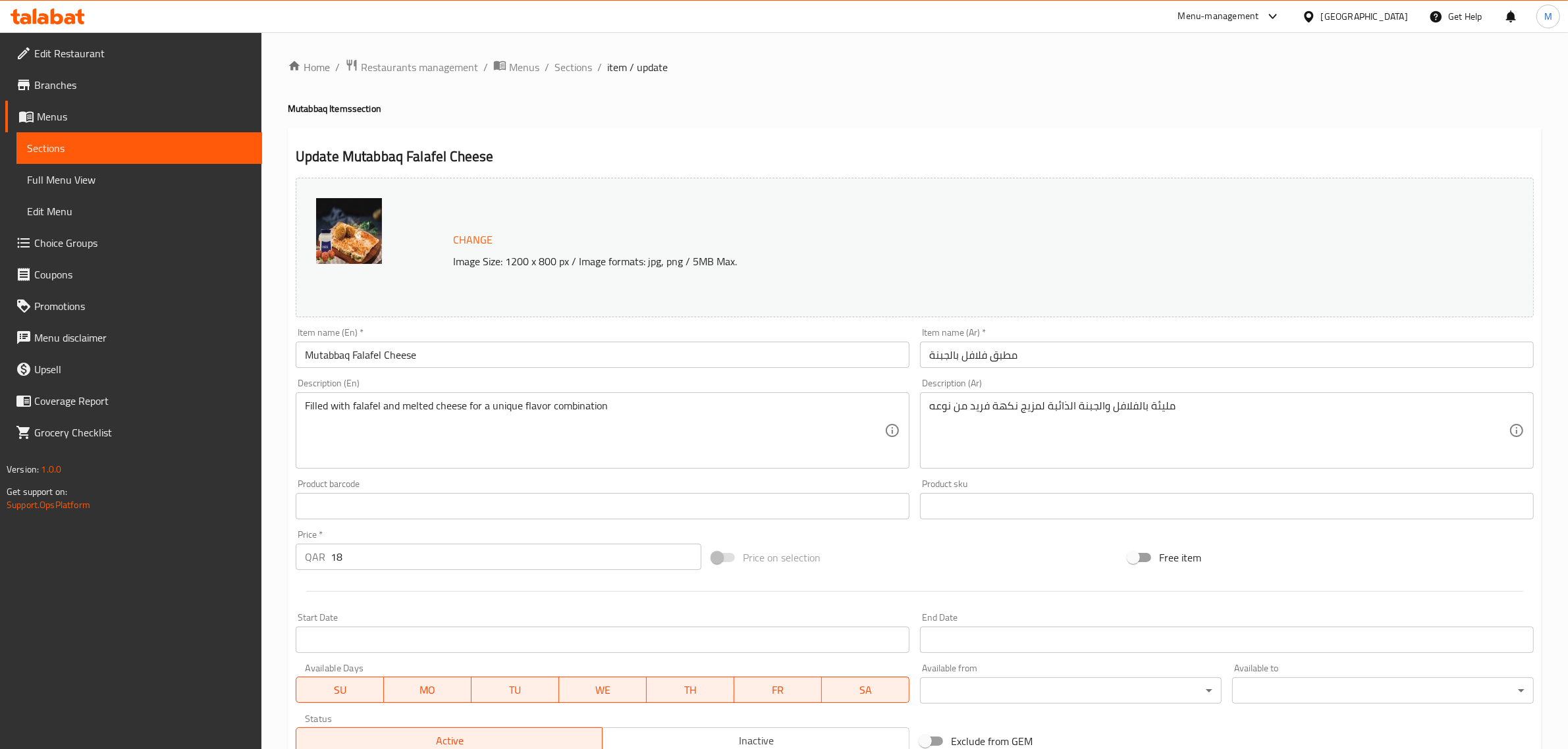
click at [742, 399] on div "Filled with falafel and melted cheese for a unique flavor combination Descripti…" at bounding box center [603, 431] width 614 height 76
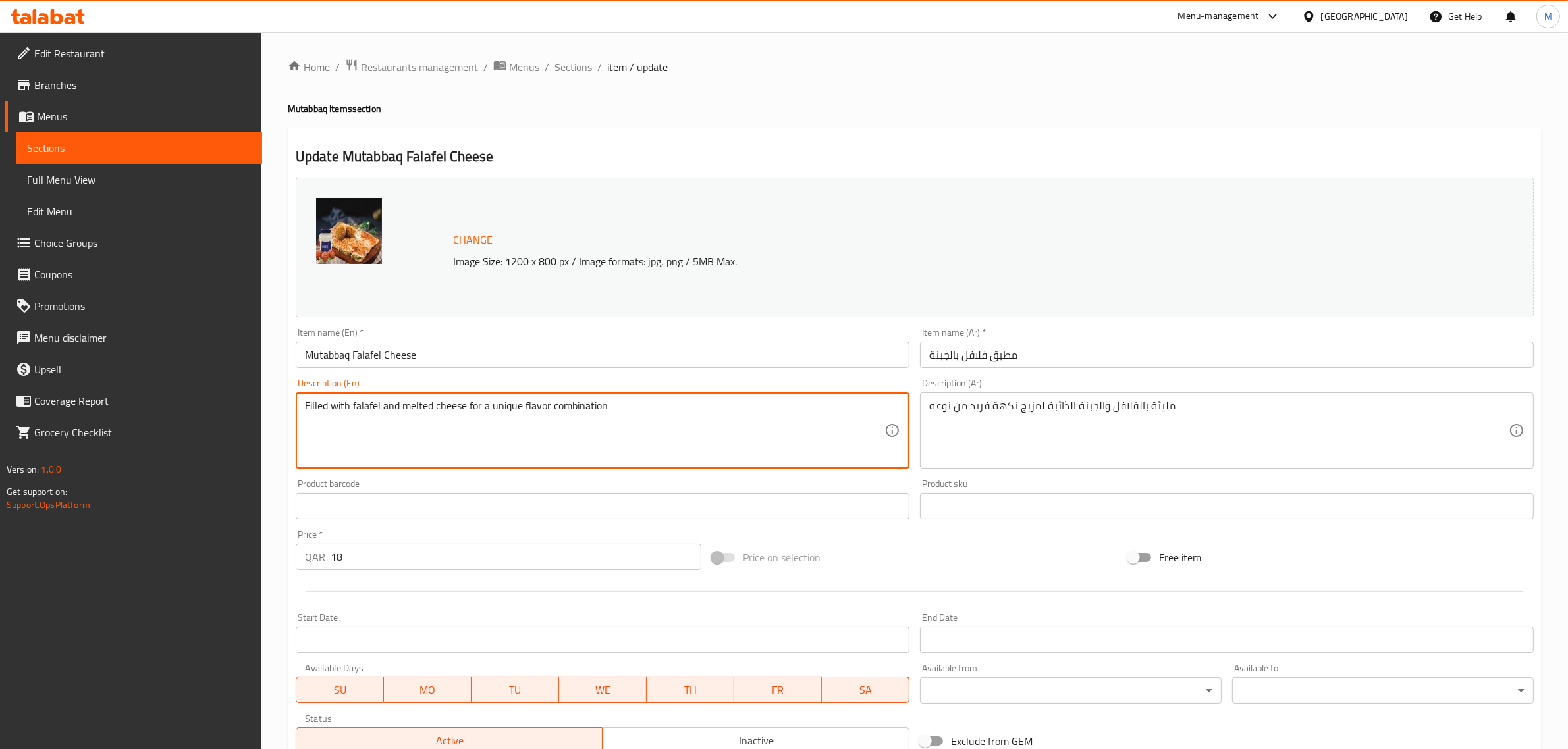
click at [729, 410] on textarea "Filled with falafel and melted cheese for a unique flavor combination" at bounding box center [594, 431] width 579 height 62
paste textarea "filled with falafel and melted cheese for a unique flavor combination"
type textarea "Filled with falafel and melted cheese for a unique flavor combination"
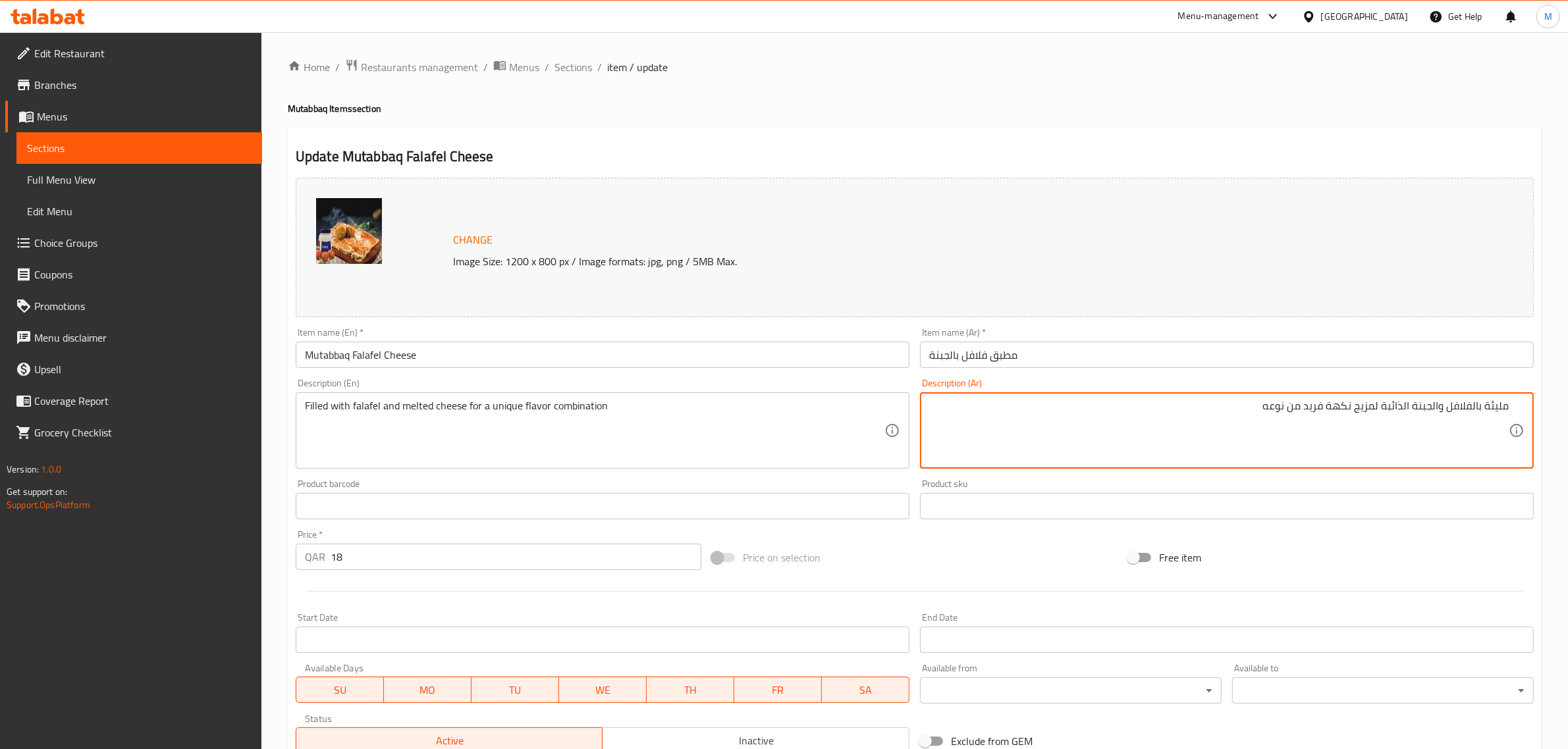
click at [1344, 450] on textarea "مليئة بالفلافل والجبنة الذائبة لمزيج نكهة فريد من نوعه" at bounding box center [1218, 431] width 579 height 62
paste textarea "مليئة بالفلافل والجبنة الذائبة لمزيج نكهة فريد من نوعه"
click at [1381, 426] on textarea "مليئة بالفلافل والجبنة الذائبة لمزيج نكهة فريد من نوعه مليئة بالفلافل والجبنة ا…" at bounding box center [1218, 431] width 579 height 62
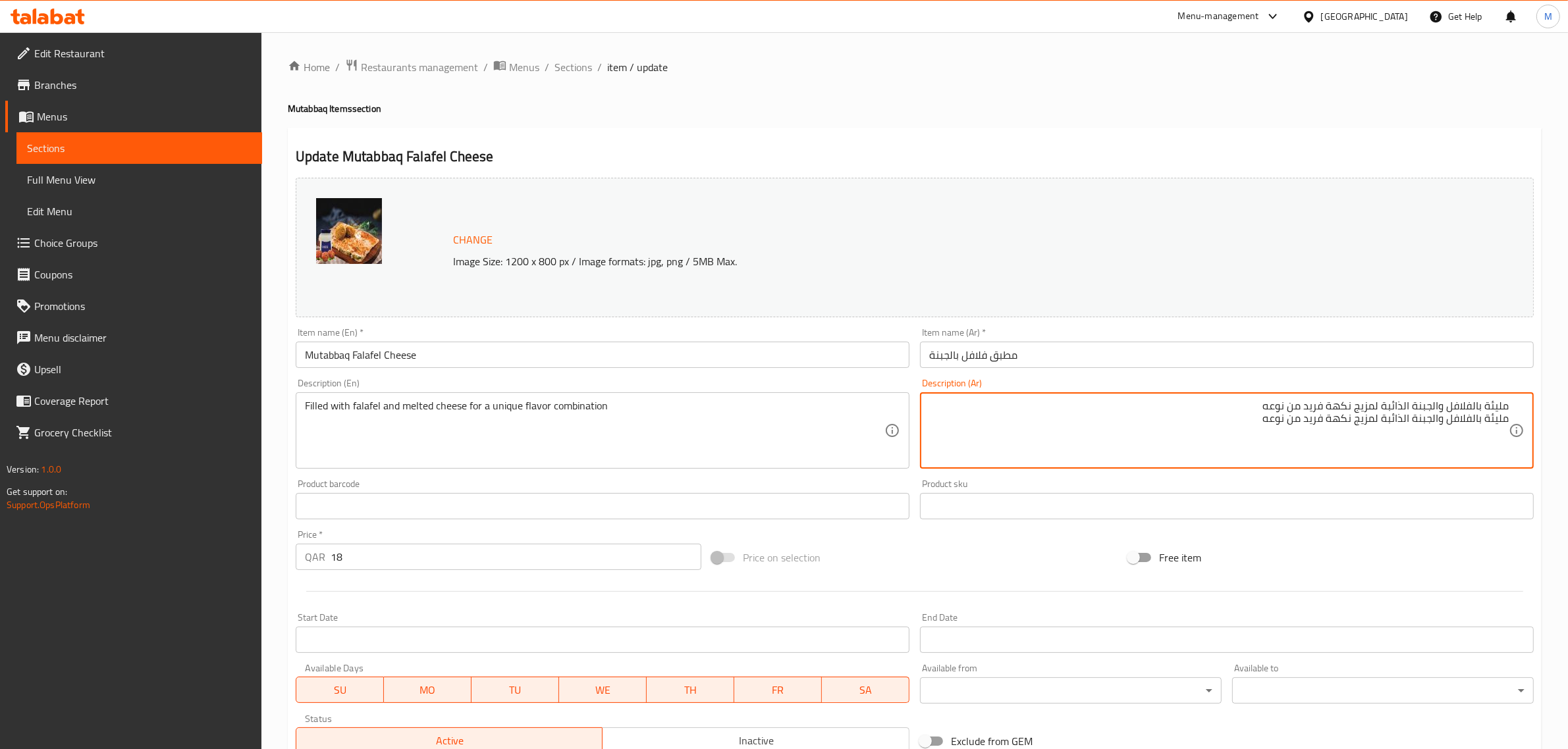
type textarea "مليئة بالفلافل والجبنة الذائبة لمزيج نكهة فريد من نوعه"
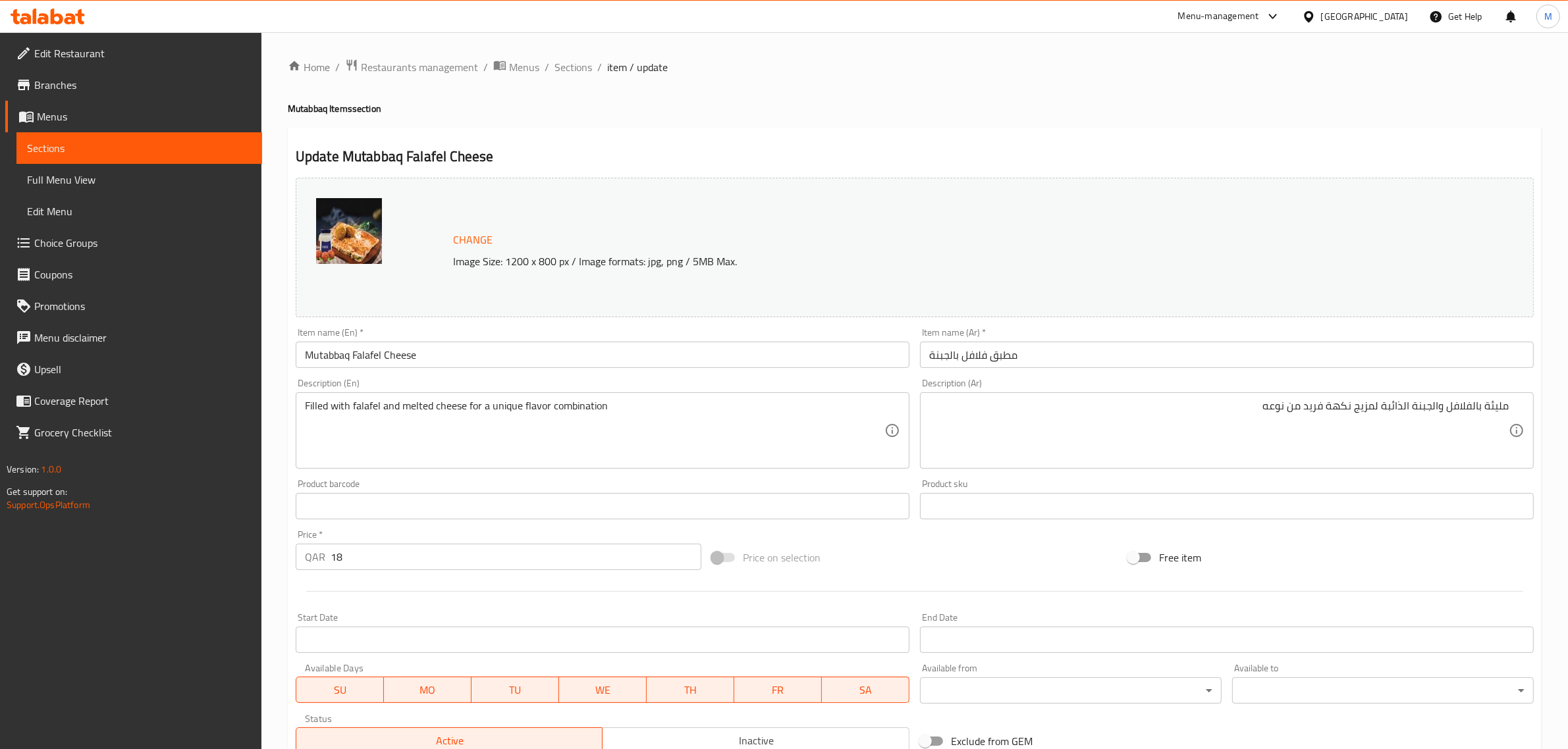
click at [1040, 568] on div "Price on selection" at bounding box center [915, 557] width 416 height 36
drag, startPoint x: 1023, startPoint y: 549, endPoint x: 998, endPoint y: 554, distance: 25.5
drag, startPoint x: 998, startPoint y: 554, endPoint x: 945, endPoint y: 560, distance: 53.3
click at [945, 560] on div "Price on selection" at bounding box center [915, 557] width 416 height 36
click at [870, 557] on div "Price on selection" at bounding box center [915, 557] width 416 height 36
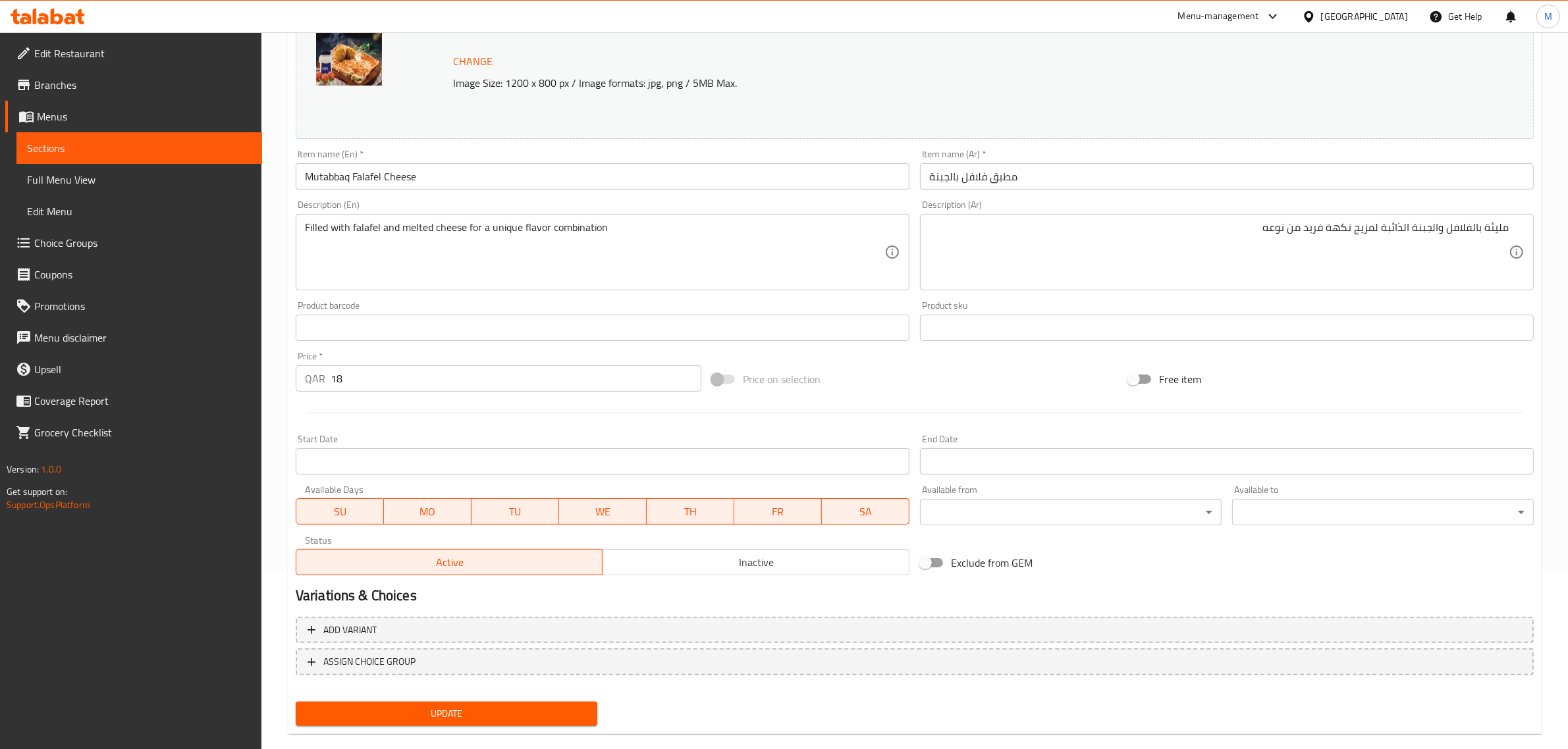
scroll to position [198, 0]
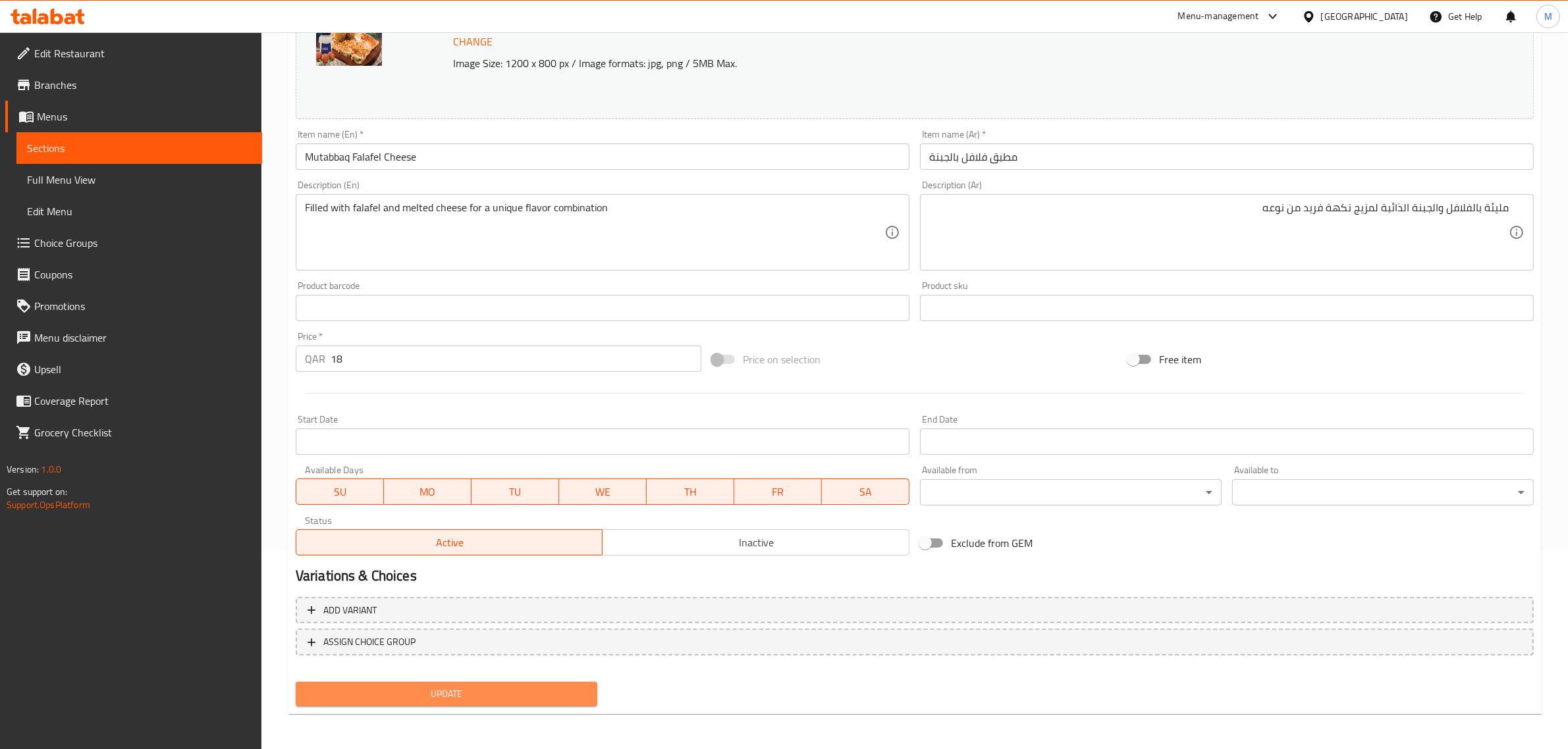
click at [534, 692] on span "Update" at bounding box center [446, 694] width 280 height 17
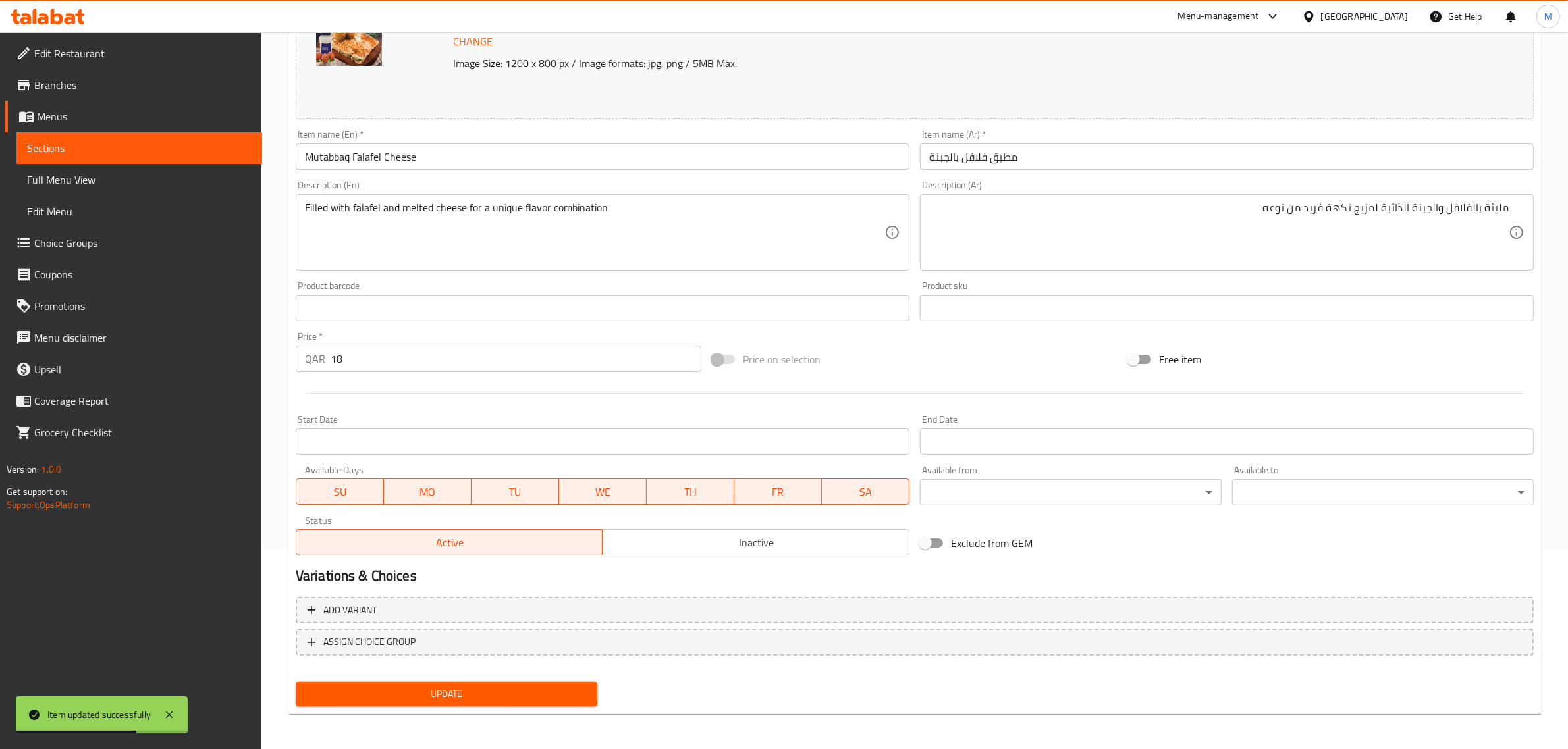
click at [930, 374] on div "Price on selection" at bounding box center [915, 359] width 416 height 36
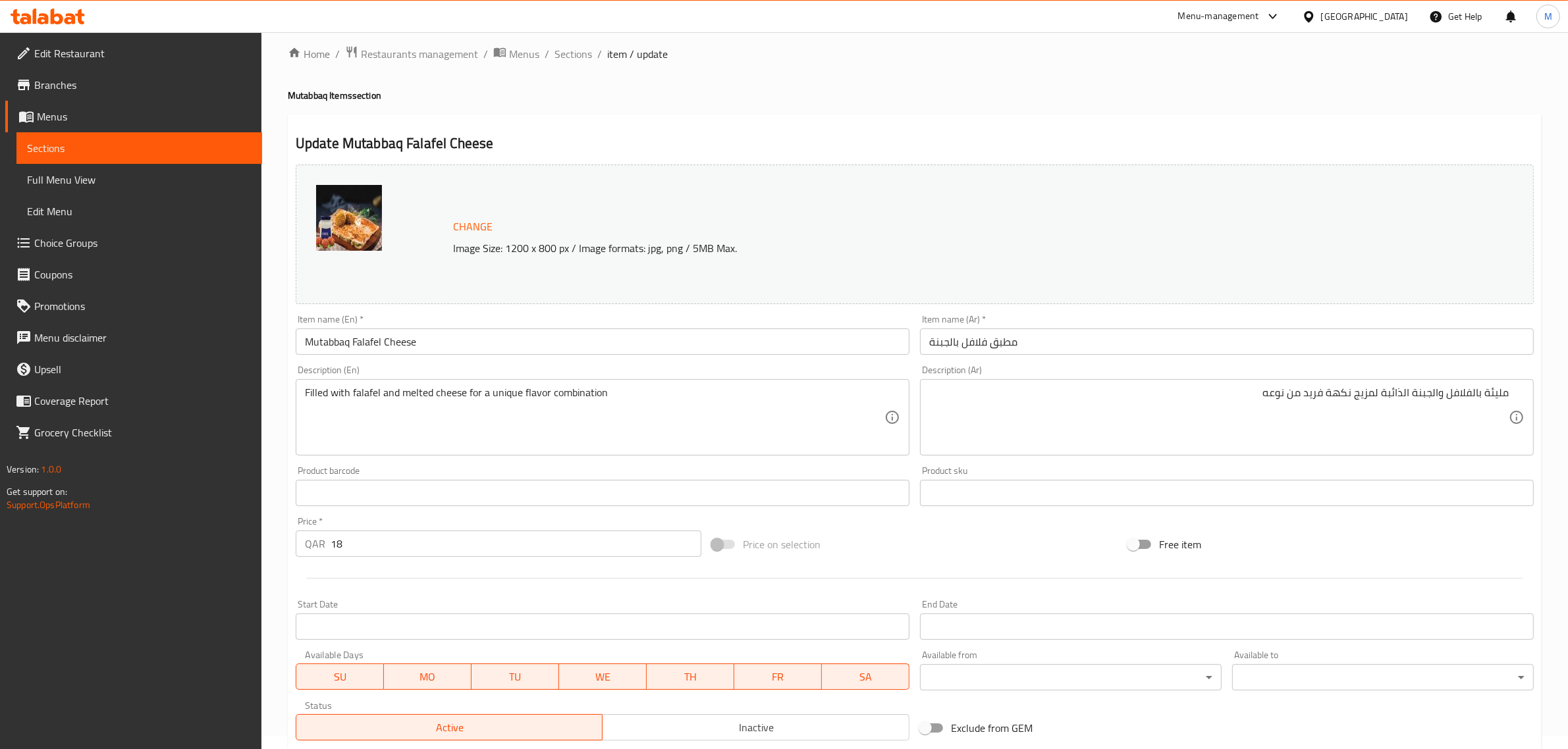
scroll to position [0, 0]
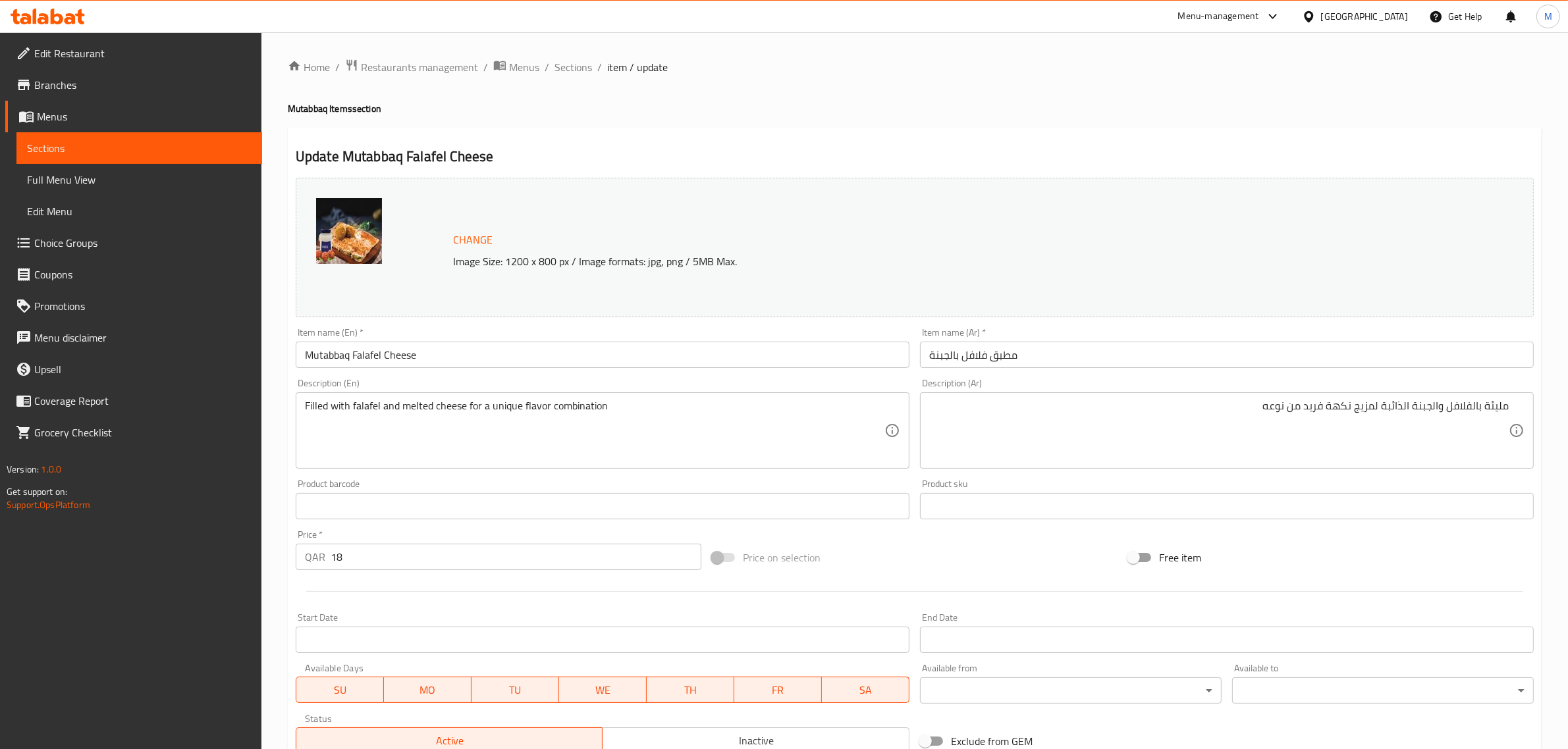
click at [720, 150] on h2 "Update Mutabbaq Falafel Cheese" at bounding box center [915, 157] width 1238 height 20
click at [604, 116] on div "Home / Restaurants management / Menus / Sections / item / update Mutabbaq Items…" at bounding box center [915, 490] width 1254 height 865
click at [520, 351] on input "Mutabbaq Falafel Cheese" at bounding box center [603, 355] width 614 height 27
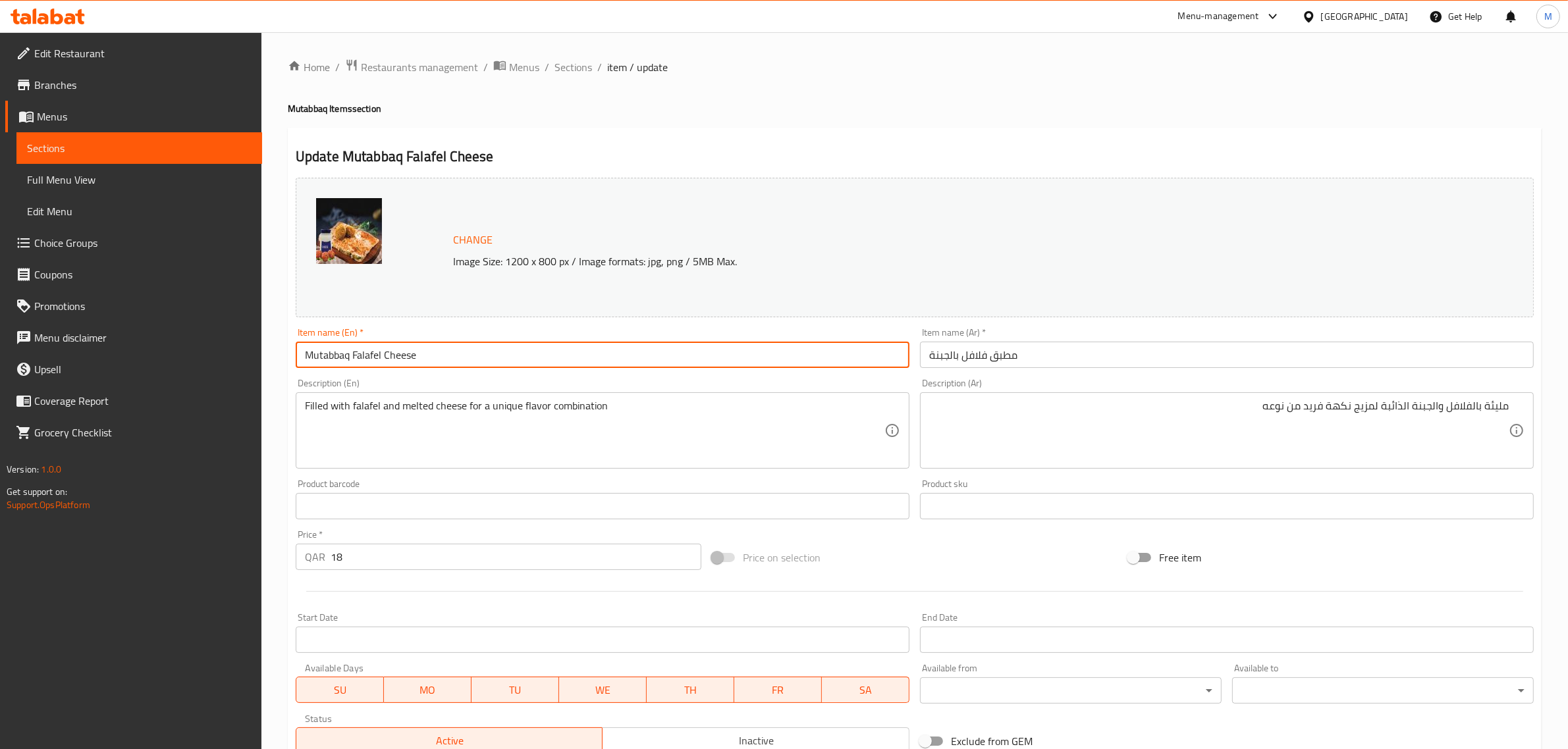
click at [520, 351] on input "Mutabbaq Falafel Cheese" at bounding box center [603, 355] width 614 height 27
click at [520, 352] on input "Mutabbaq Falafel Cheese" at bounding box center [603, 355] width 614 height 27
drag, startPoint x: 618, startPoint y: 147, endPoint x: 603, endPoint y: 129, distance: 23.4
click at [617, 144] on div "Update Mutabbaq Falafel Cheese Change Image Size: 1200 x 800 px / Image formats…" at bounding box center [915, 520] width 1254 height 786
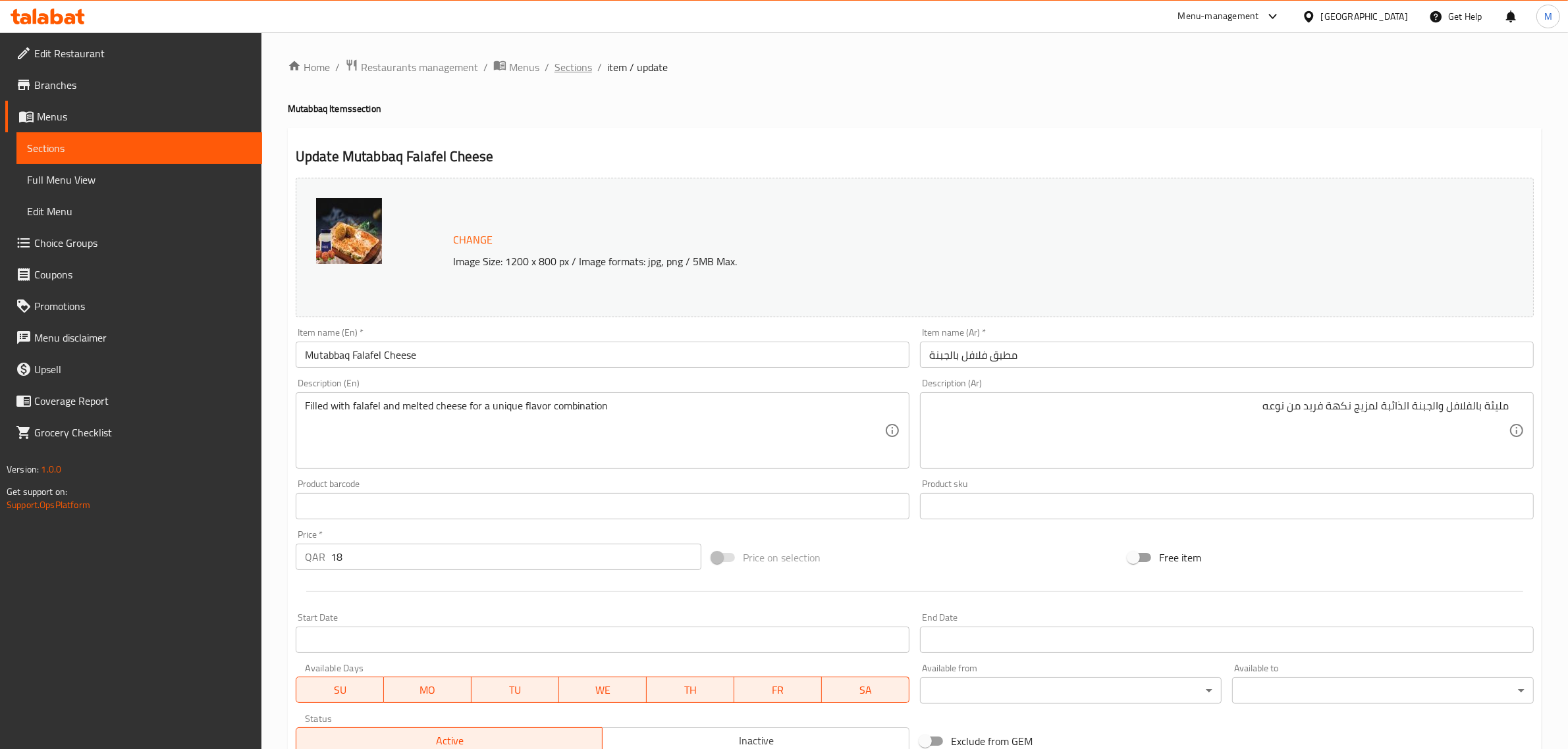
click at [583, 68] on span "Sections" at bounding box center [573, 67] width 37 height 16
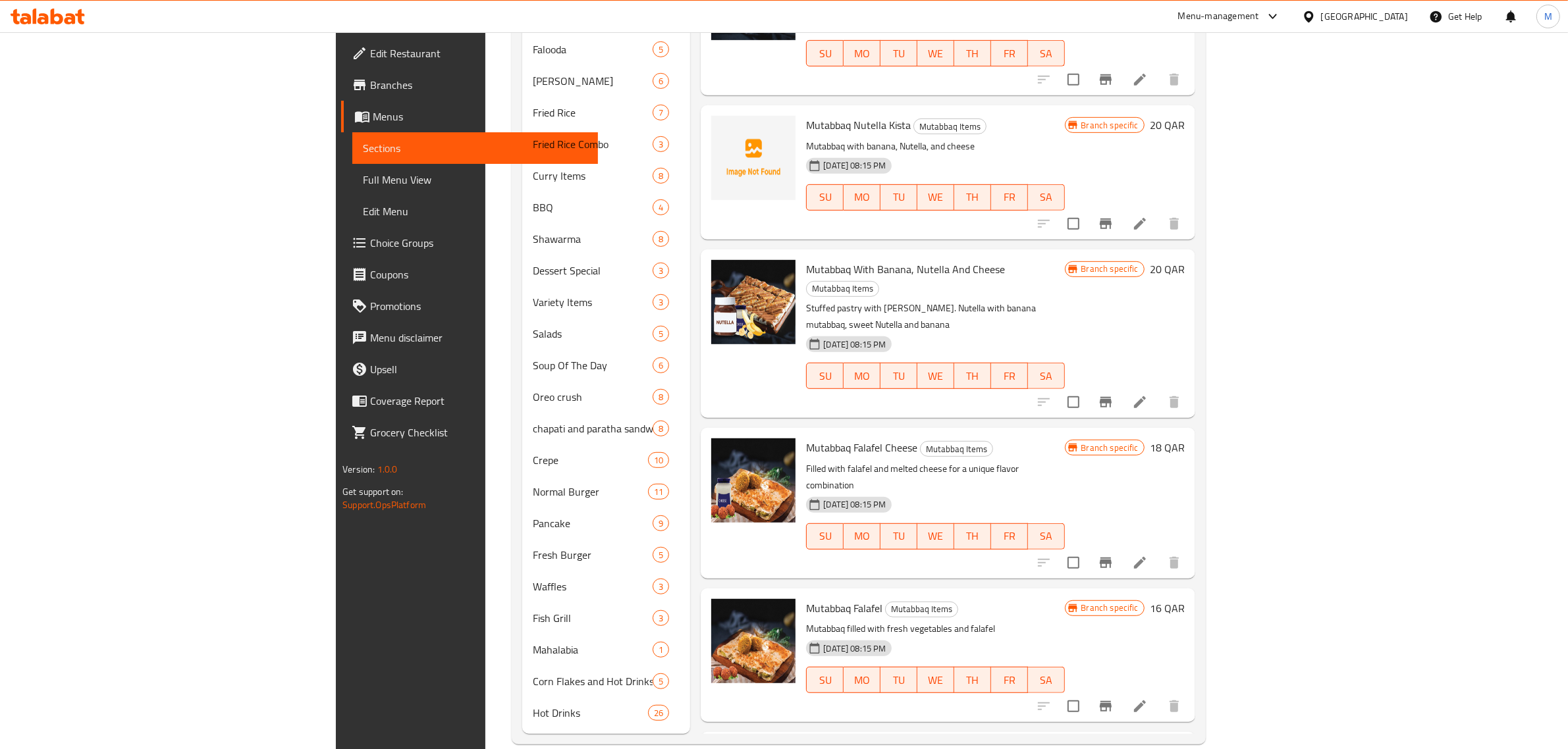
scroll to position [82, 0]
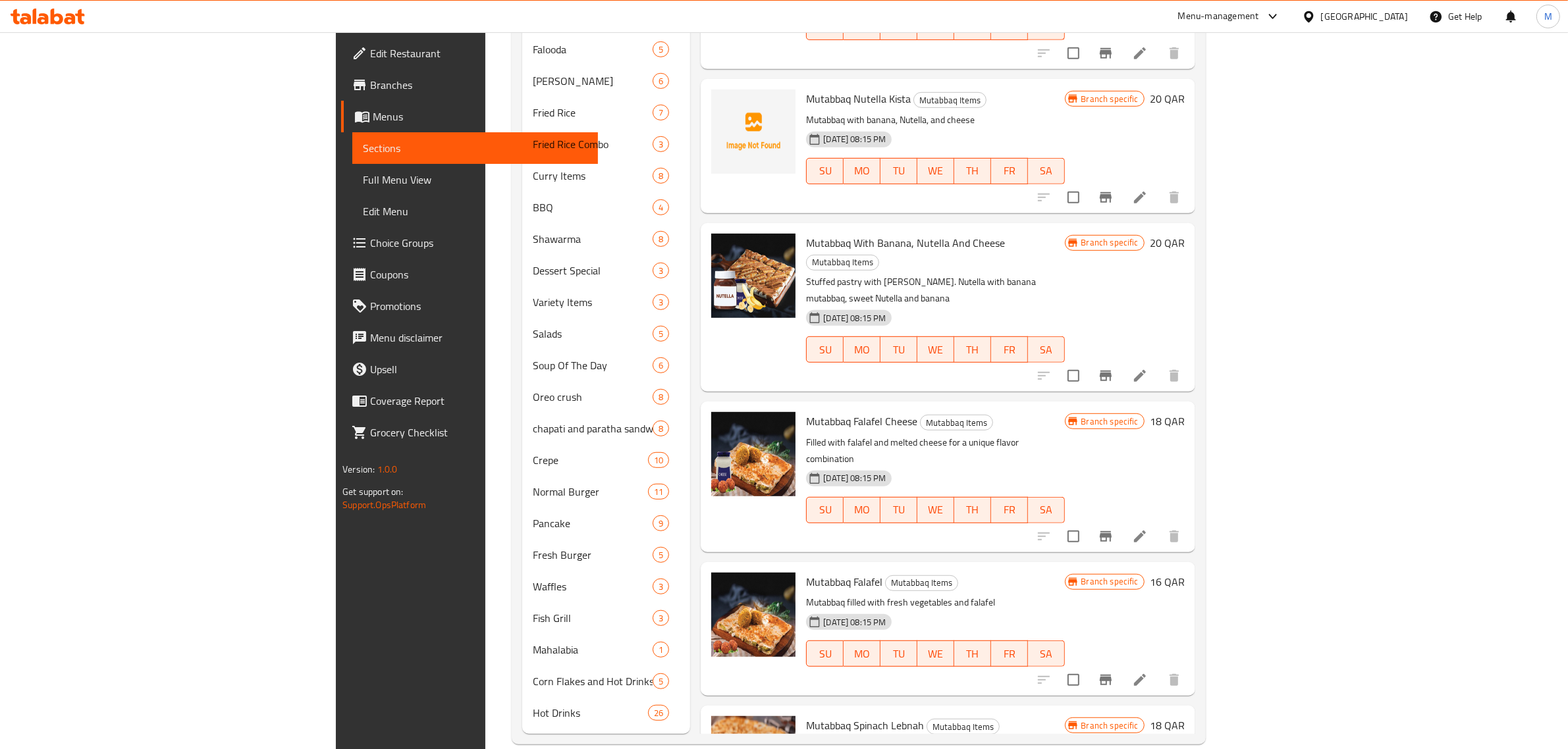
click at [1011, 594] on p "Mutabbaq filled with fresh vegetables and falafel" at bounding box center [934, 603] width 258 height 17
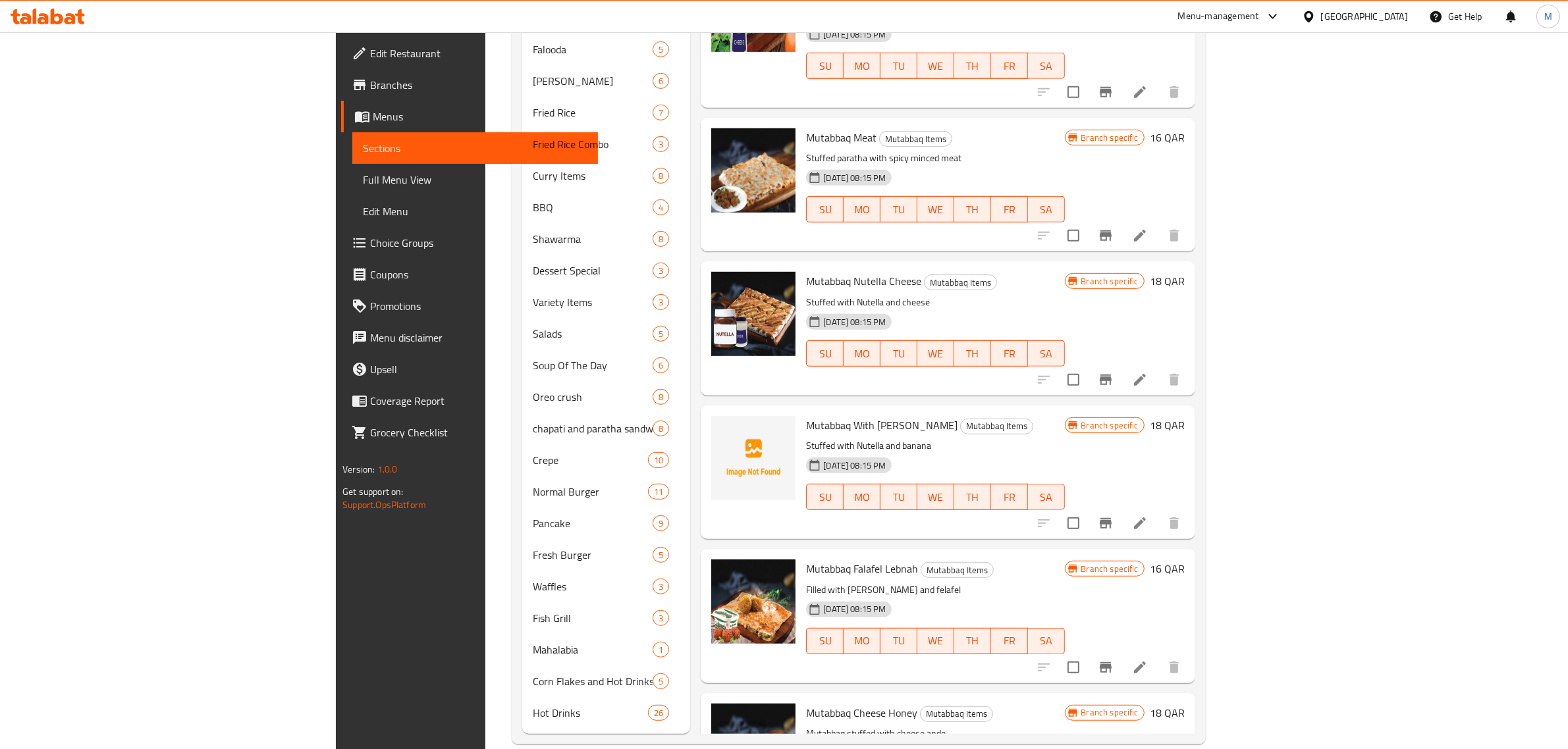
scroll to position [0, 0]
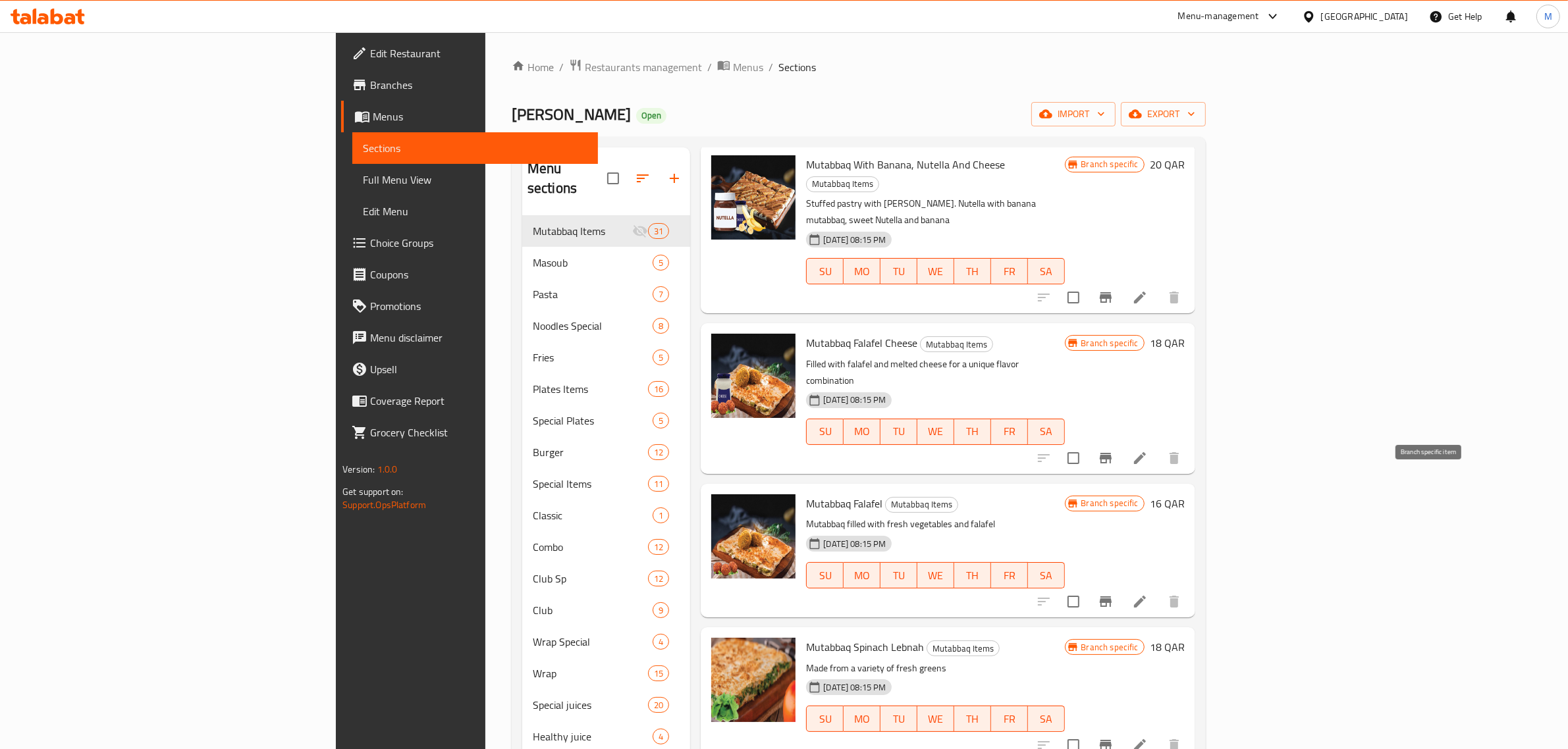
click at [1112, 596] on icon "Branch-specific-item" at bounding box center [1106, 601] width 12 height 11
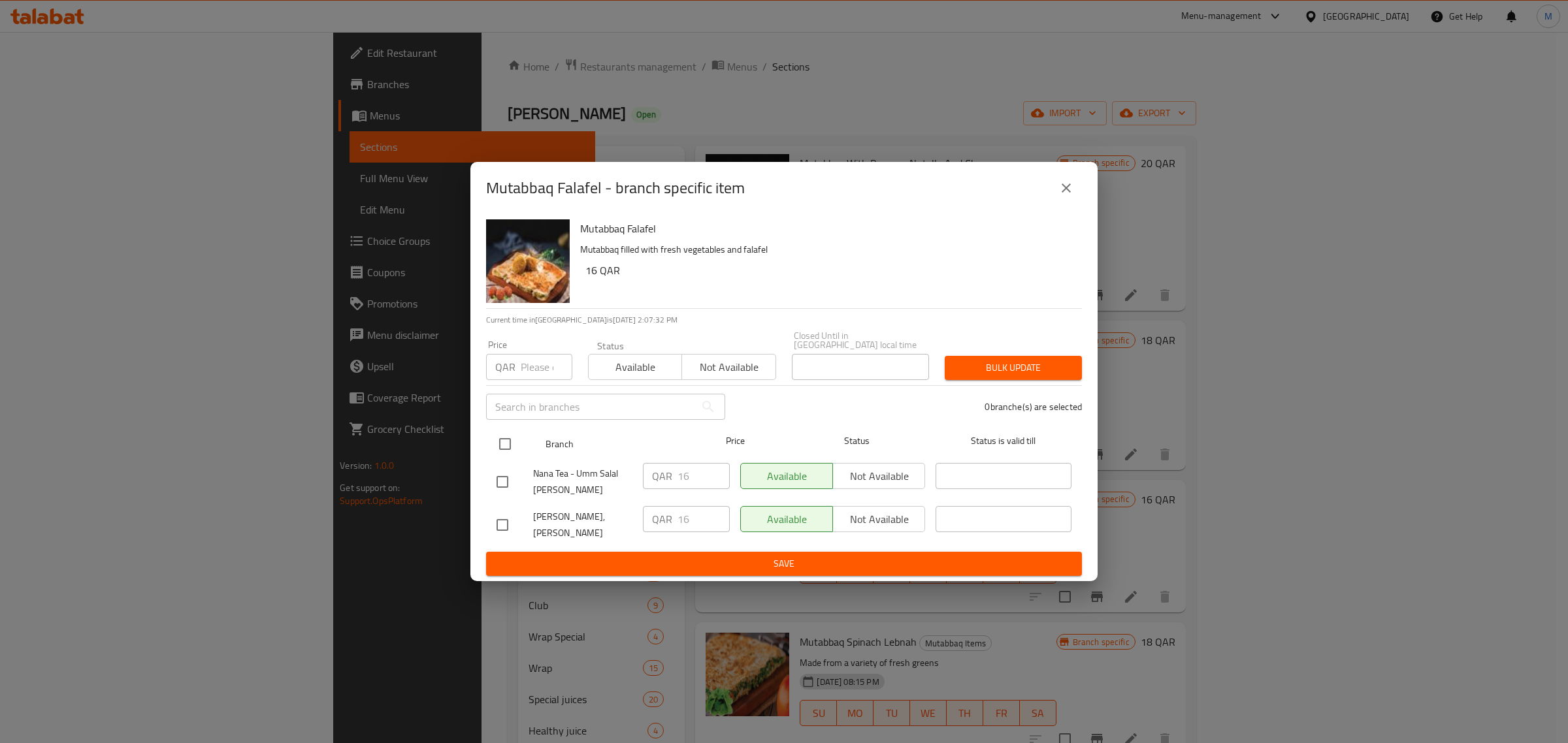
click at [504, 449] on input "checkbox" at bounding box center [505, 444] width 27 height 27
checkbox input "true"
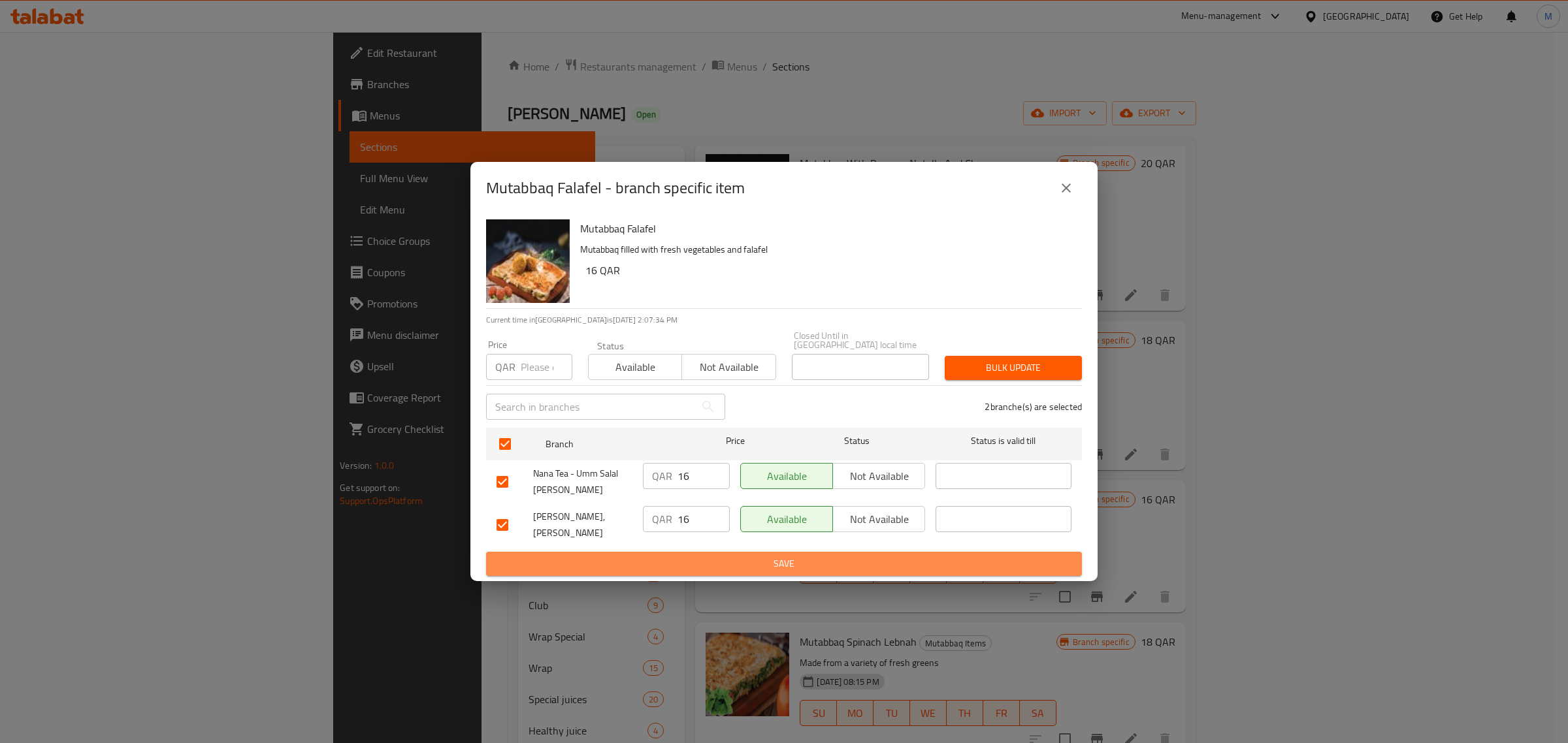
click at [709, 556] on span "Save" at bounding box center [784, 564] width 575 height 16
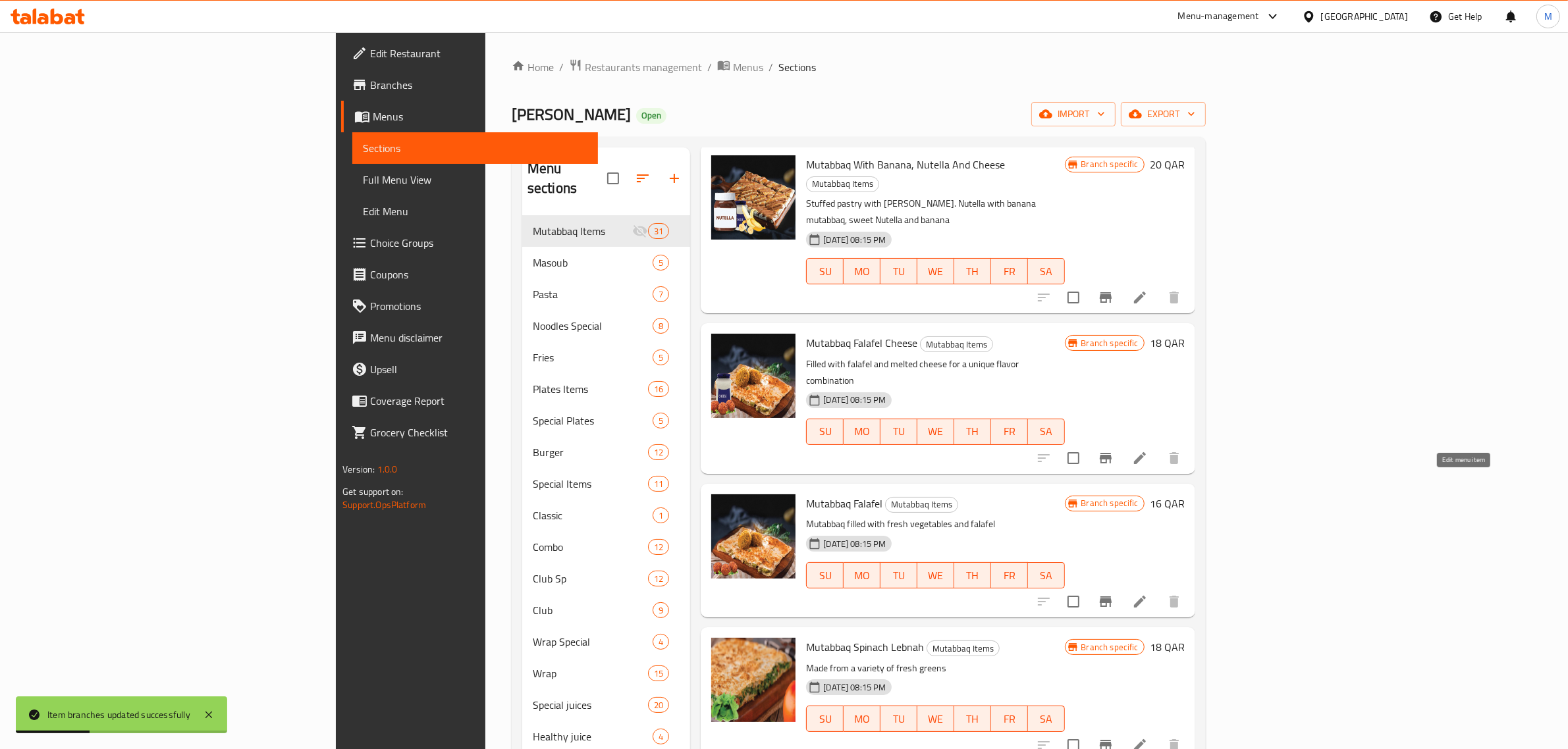
click at [1147, 594] on icon at bounding box center [1139, 601] width 16 height 16
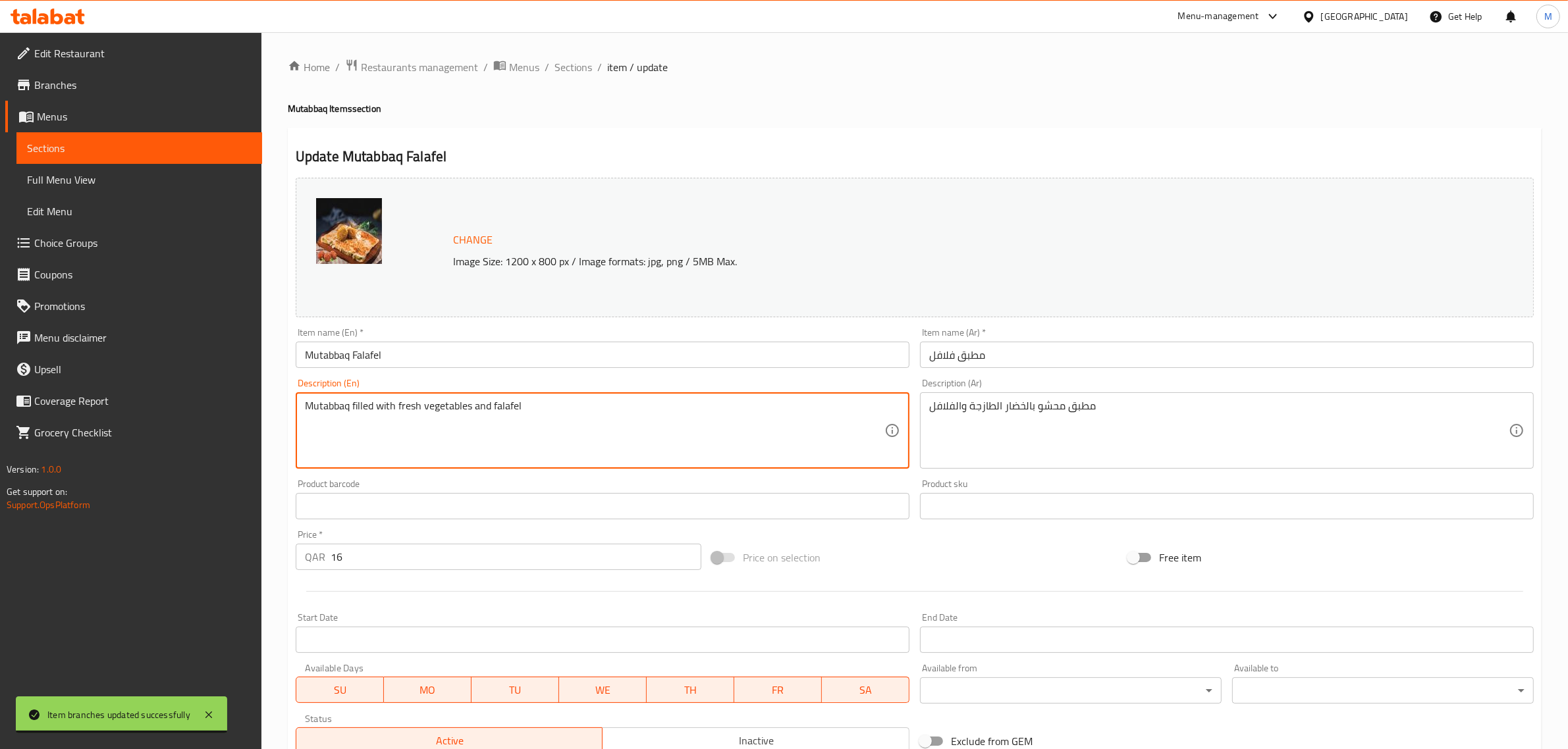
paste textarea "Mutabbaq filled with fresh vegetables and falafel"
type textarea "Mutabbaq filled with fresh vegetables and falafel"
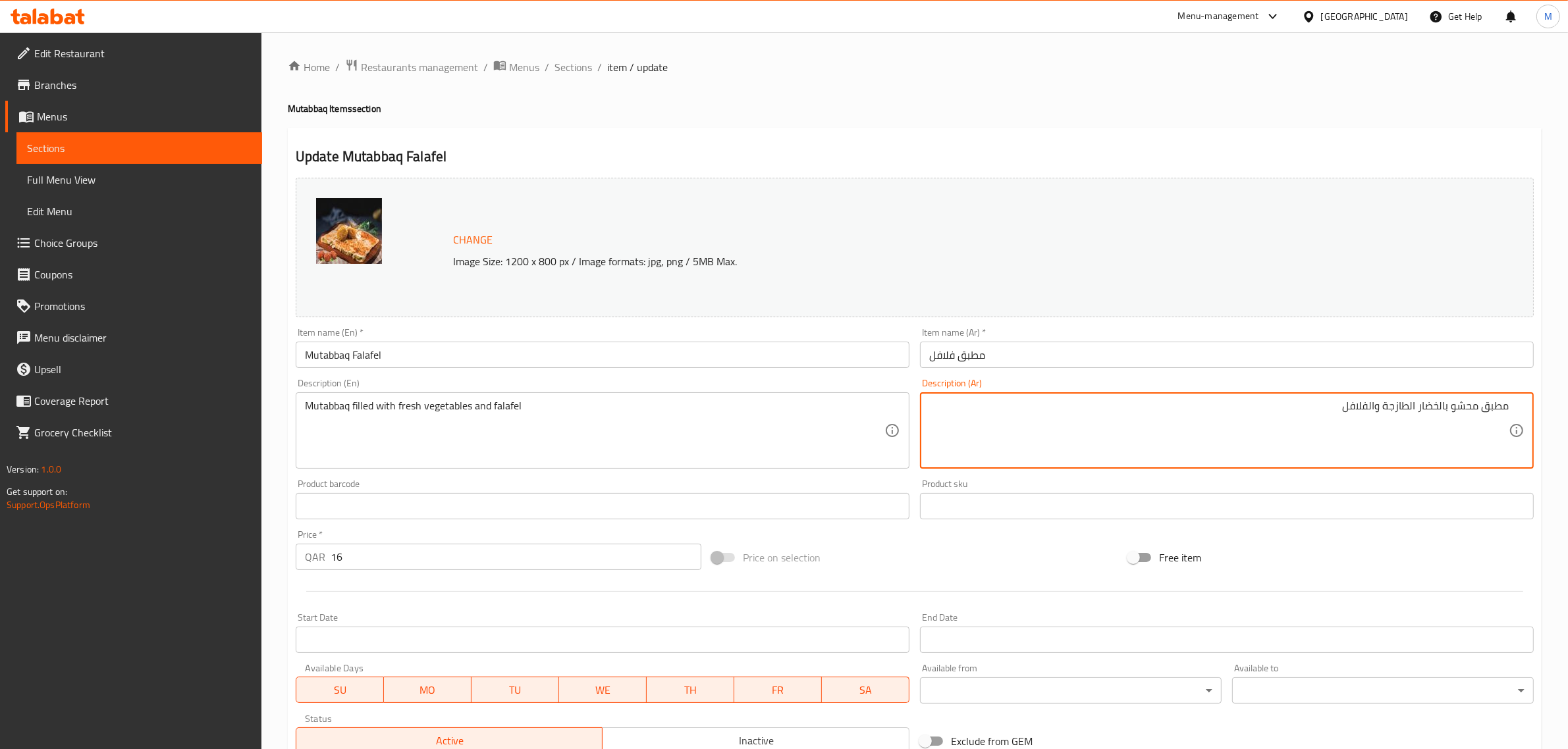
paste textarea "مطبق محشو بالخضار الطازجة والفلافل"
type textarea "مطبق محشو بالخضار الطازجة والفلافل"
click at [964, 546] on div "Price on selection" at bounding box center [915, 557] width 416 height 36
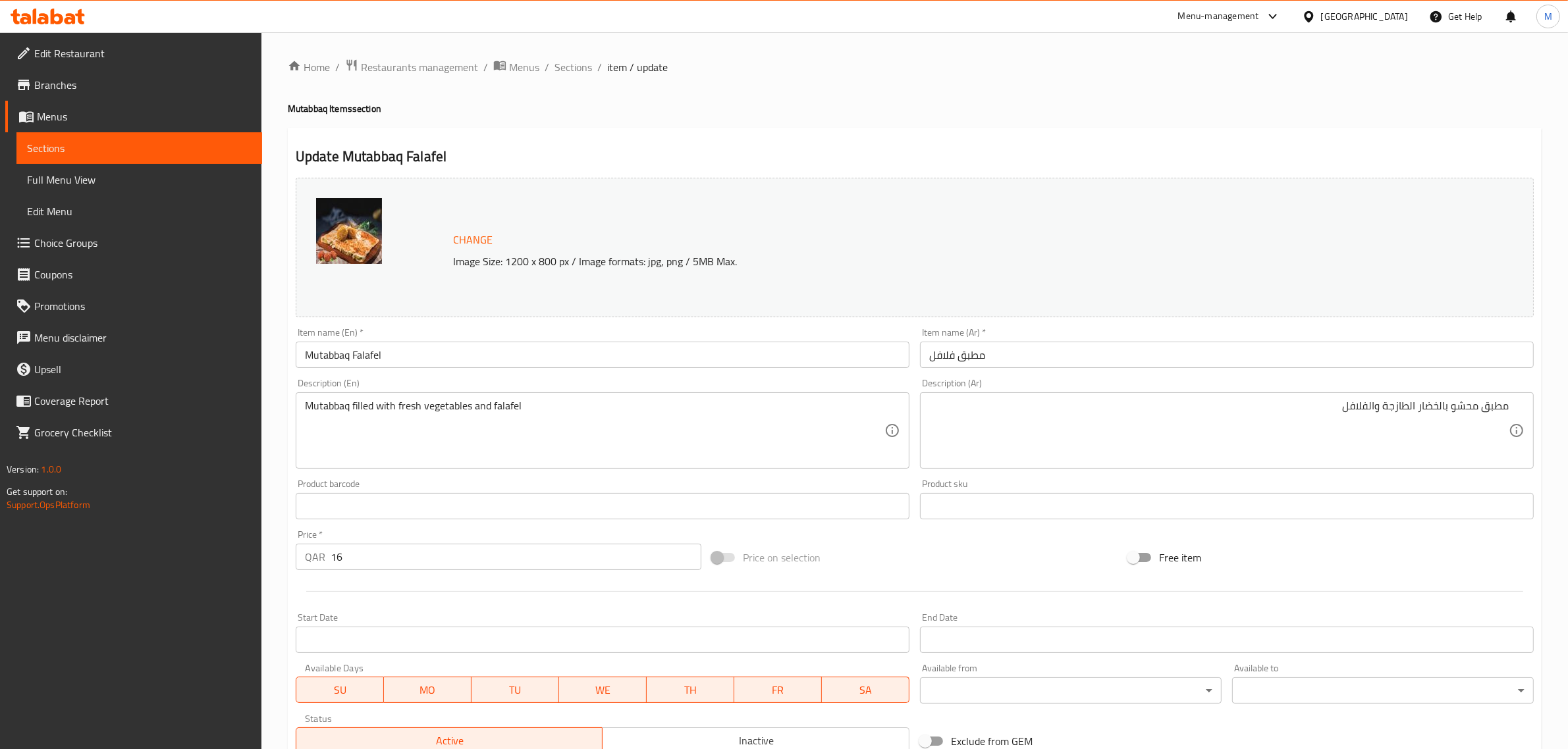
click at [868, 552] on div "Price on selection" at bounding box center [915, 557] width 416 height 36
click at [894, 550] on div "Price on selection" at bounding box center [915, 557] width 416 height 36
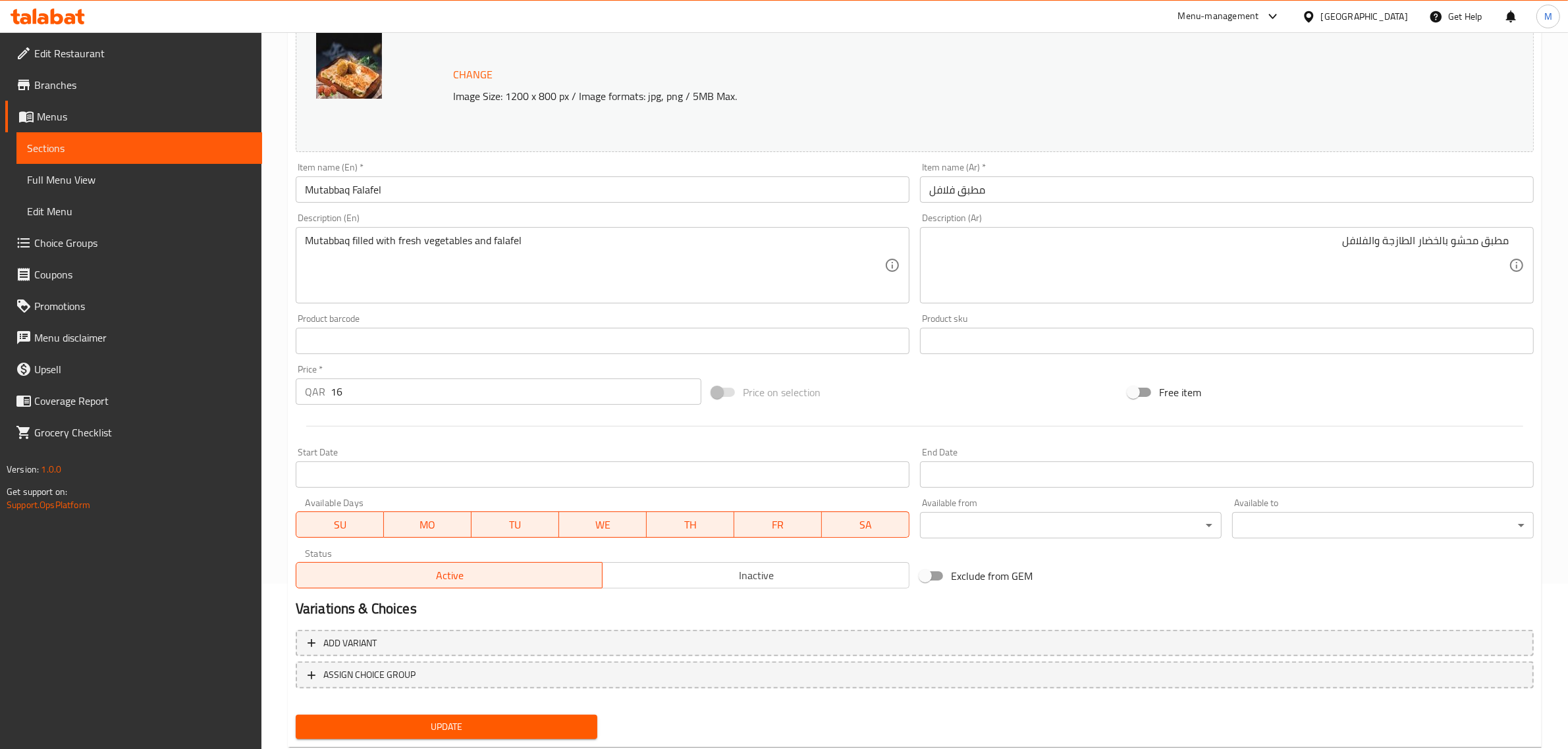
scroll to position [198, 0]
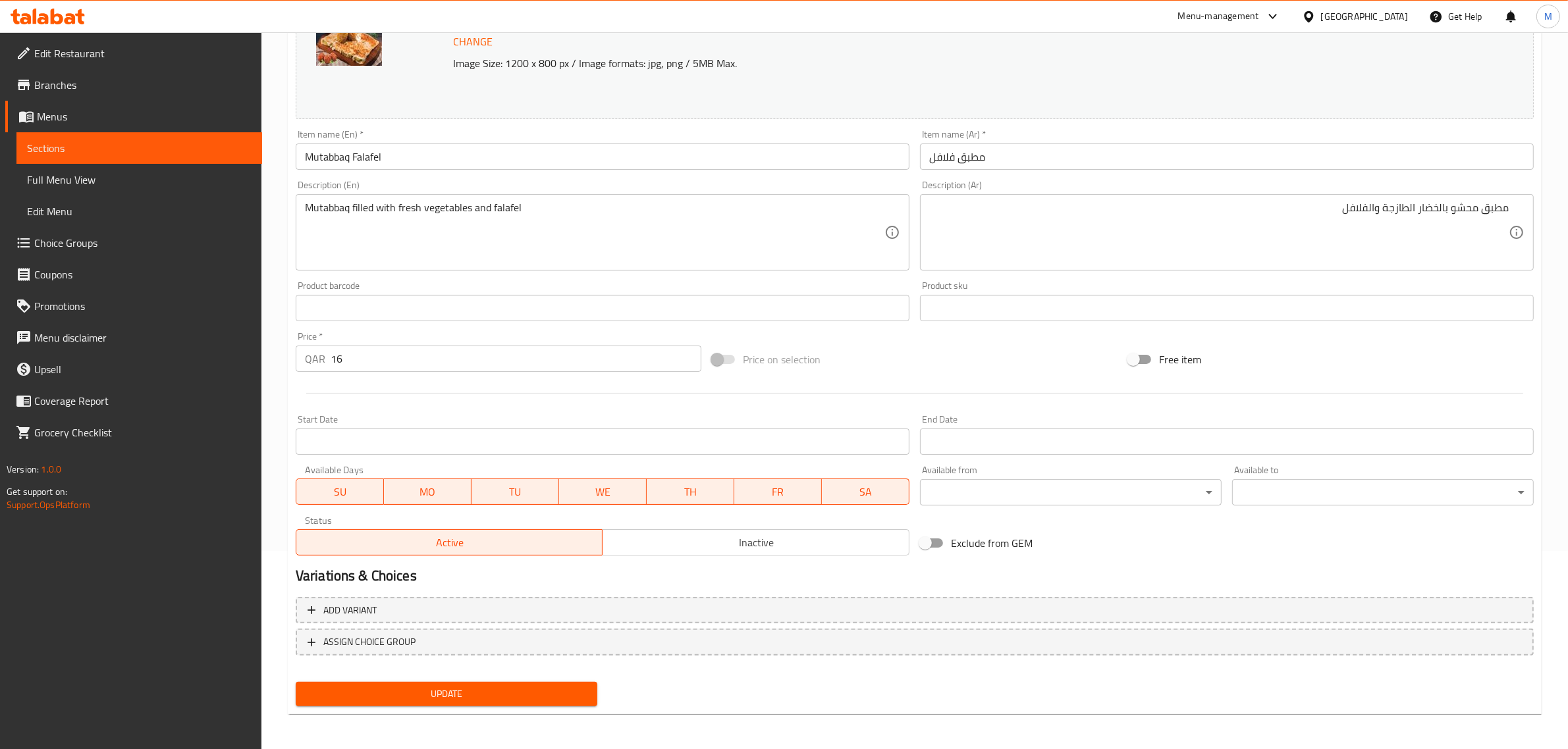
click at [474, 690] on span "Update" at bounding box center [446, 694] width 280 height 17
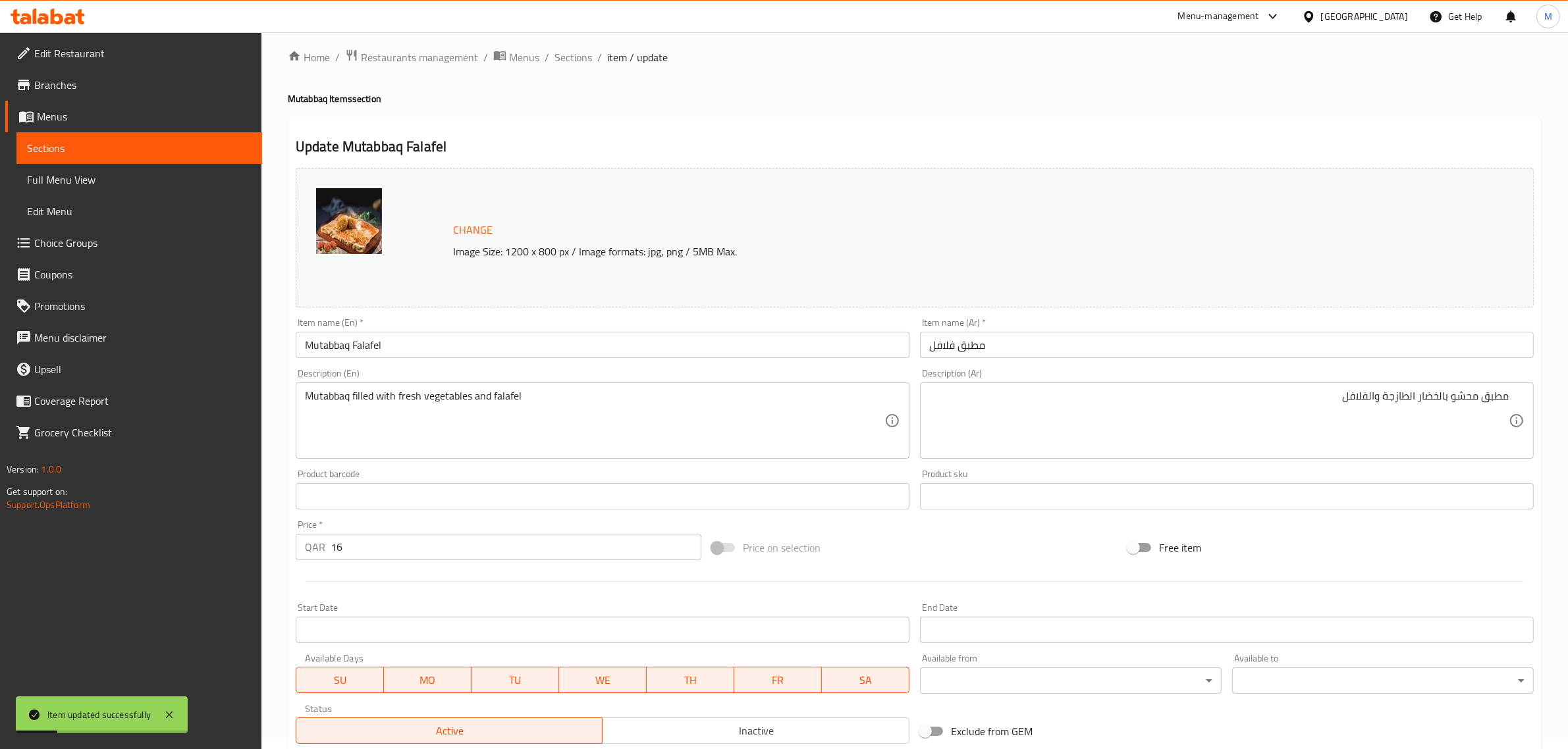
scroll to position [0, 0]
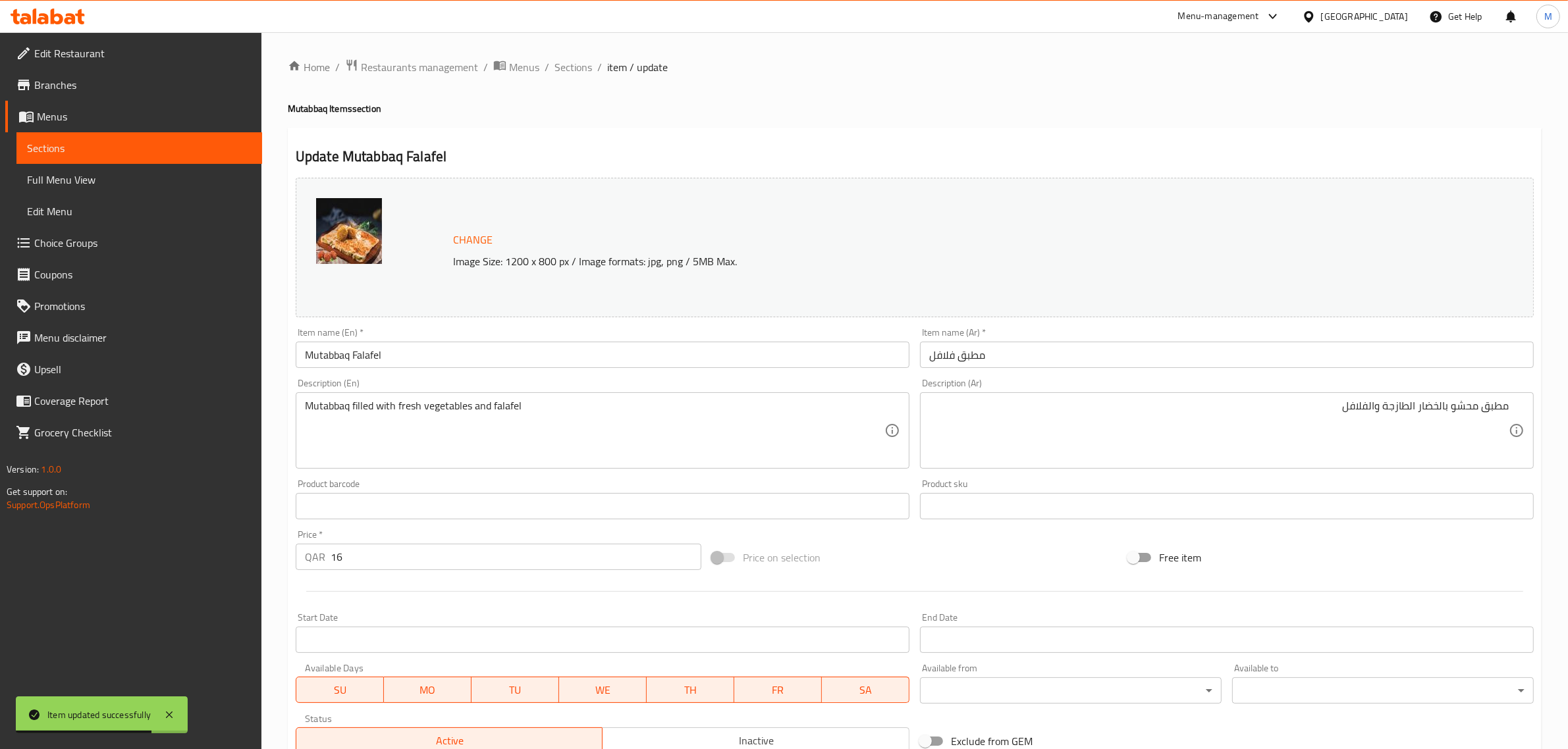
click at [574, 91] on div "Home / Restaurants management / Menus / Sections / item / update Mutabbaq Items…" at bounding box center [915, 490] width 1254 height 865
drag, startPoint x: 720, startPoint y: 156, endPoint x: 707, endPoint y: 161, distance: 13.9
click at [720, 156] on h2 "Update Mutabbaq Falafel" at bounding box center [915, 157] width 1238 height 20
click at [584, 74] on span "Sections" at bounding box center [573, 67] width 37 height 16
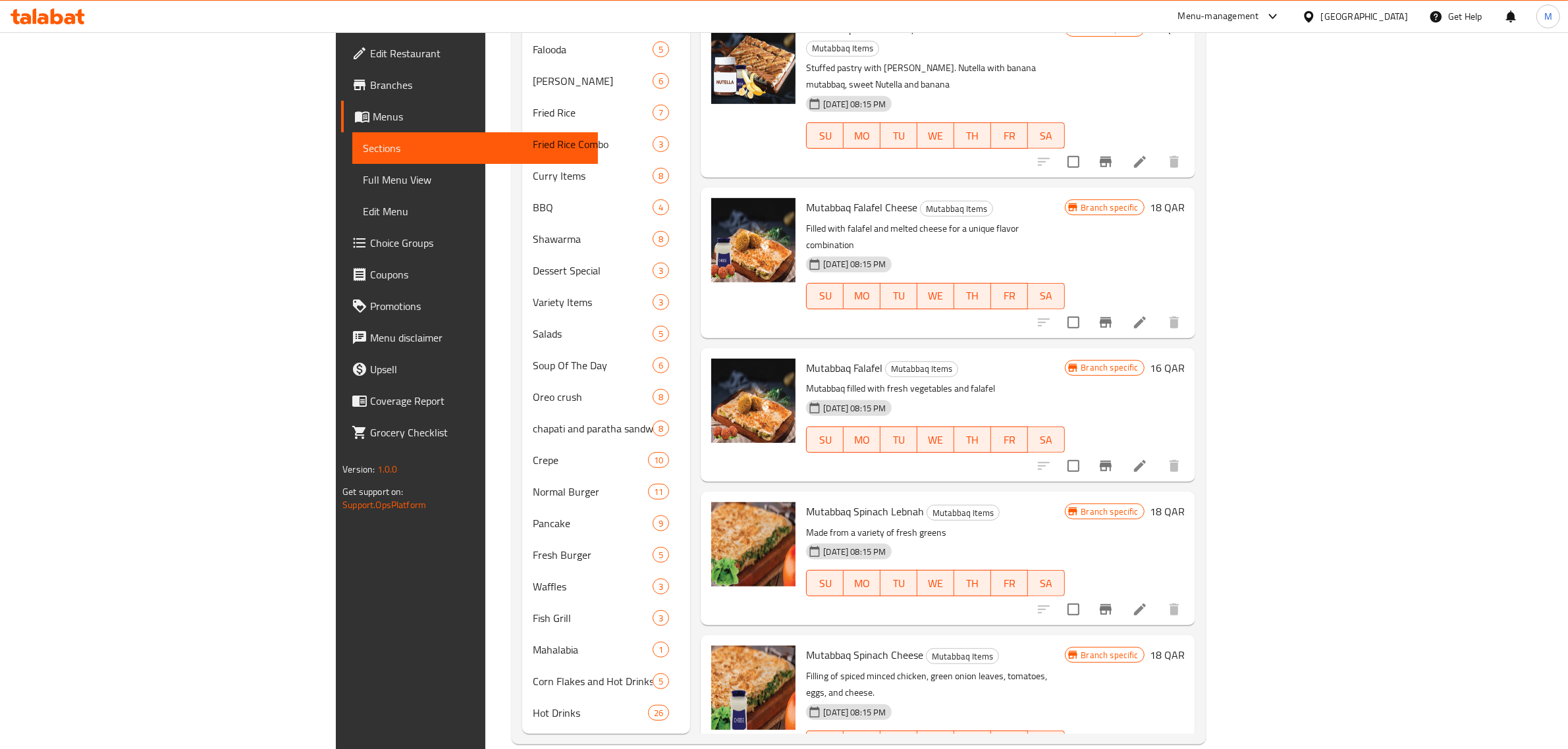
scroll to position [329, 0]
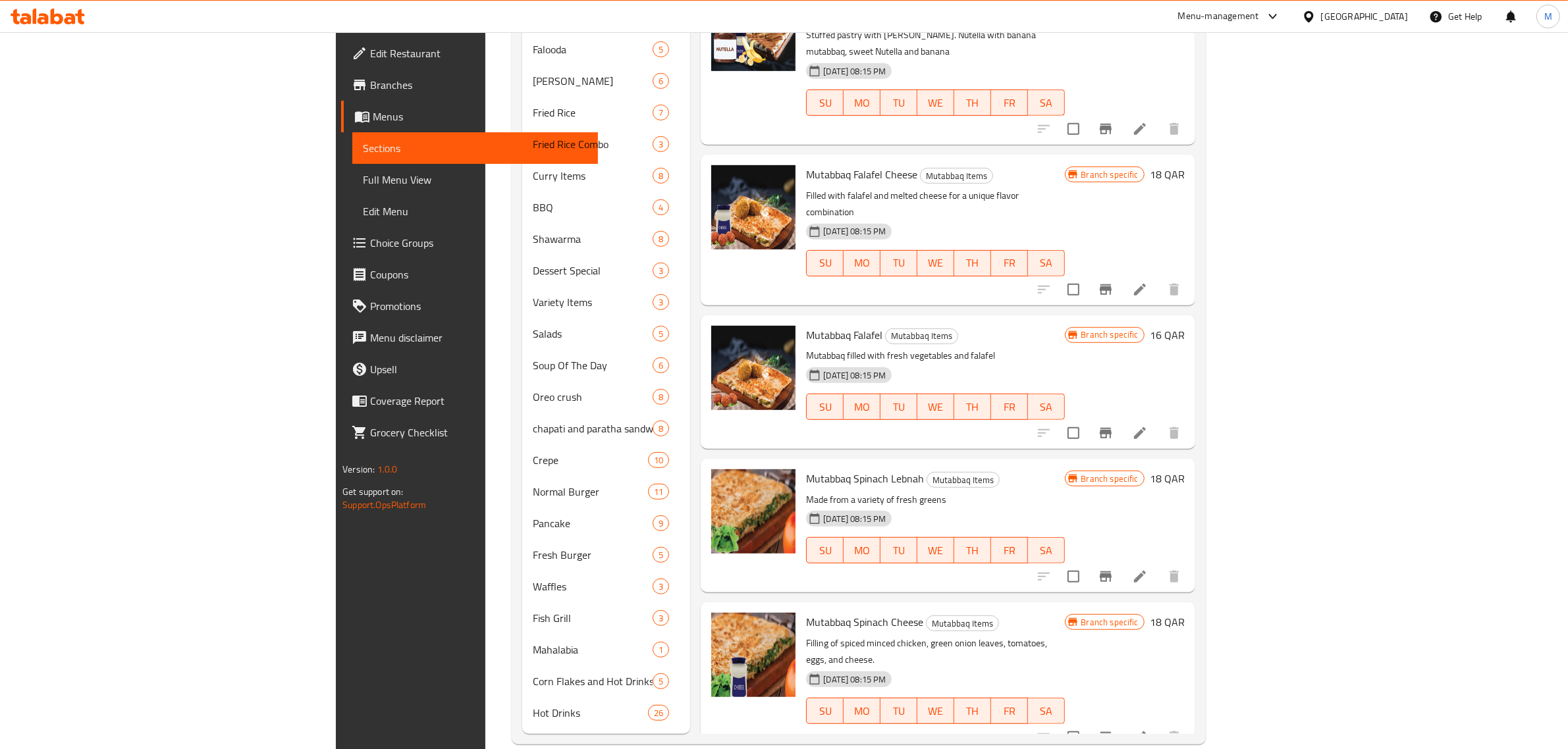
click at [1002, 492] on p "Made from a variety of fresh greens" at bounding box center [934, 500] width 258 height 17
click at [1113, 569] on icon "Branch-specific-item" at bounding box center [1105, 576] width 16 height 16
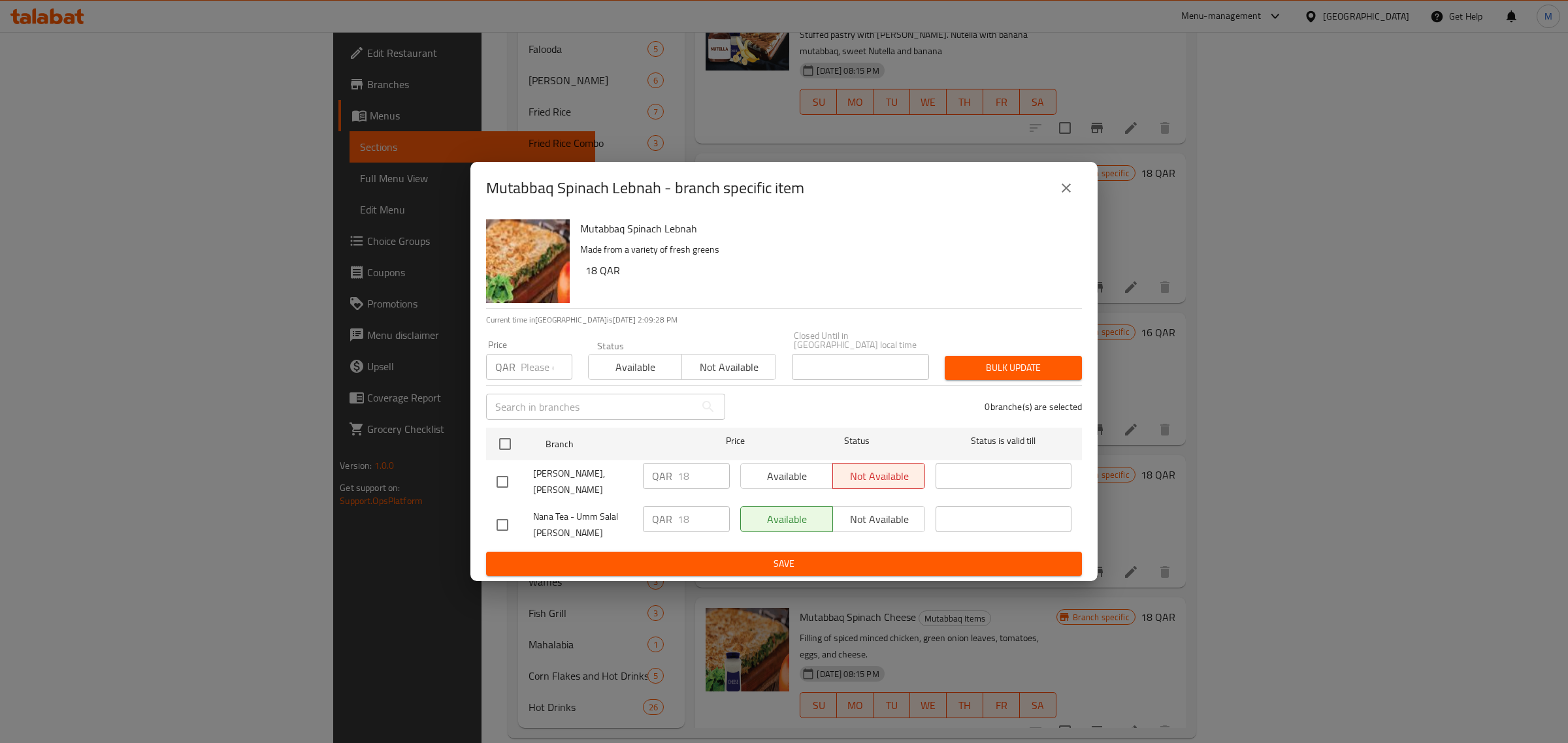
click at [1066, 193] on icon "close" at bounding box center [1066, 188] width 9 height 9
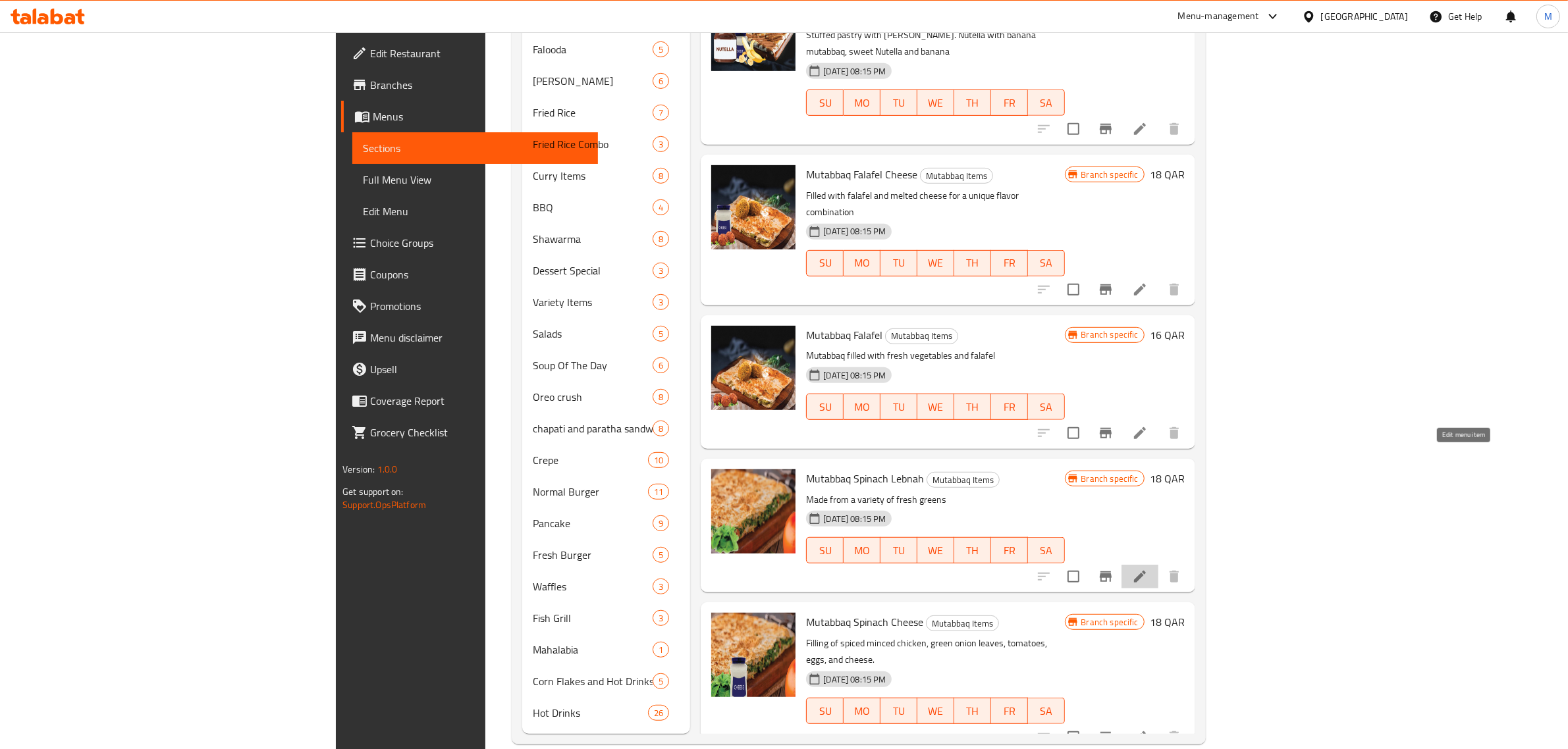
click at [1146, 571] on icon at bounding box center [1140, 577] width 12 height 12
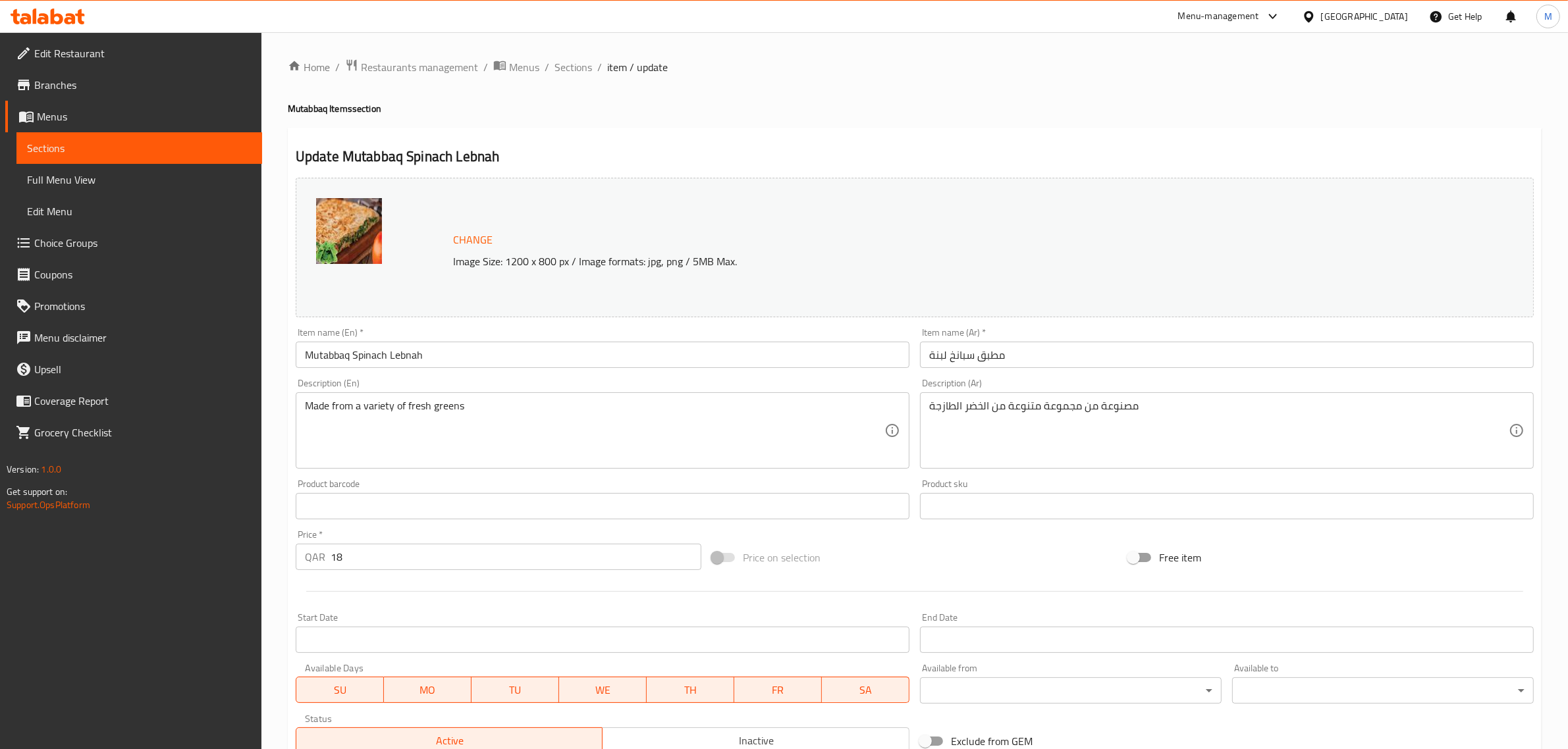
click at [1026, 550] on div "Price on selection" at bounding box center [915, 557] width 416 height 36
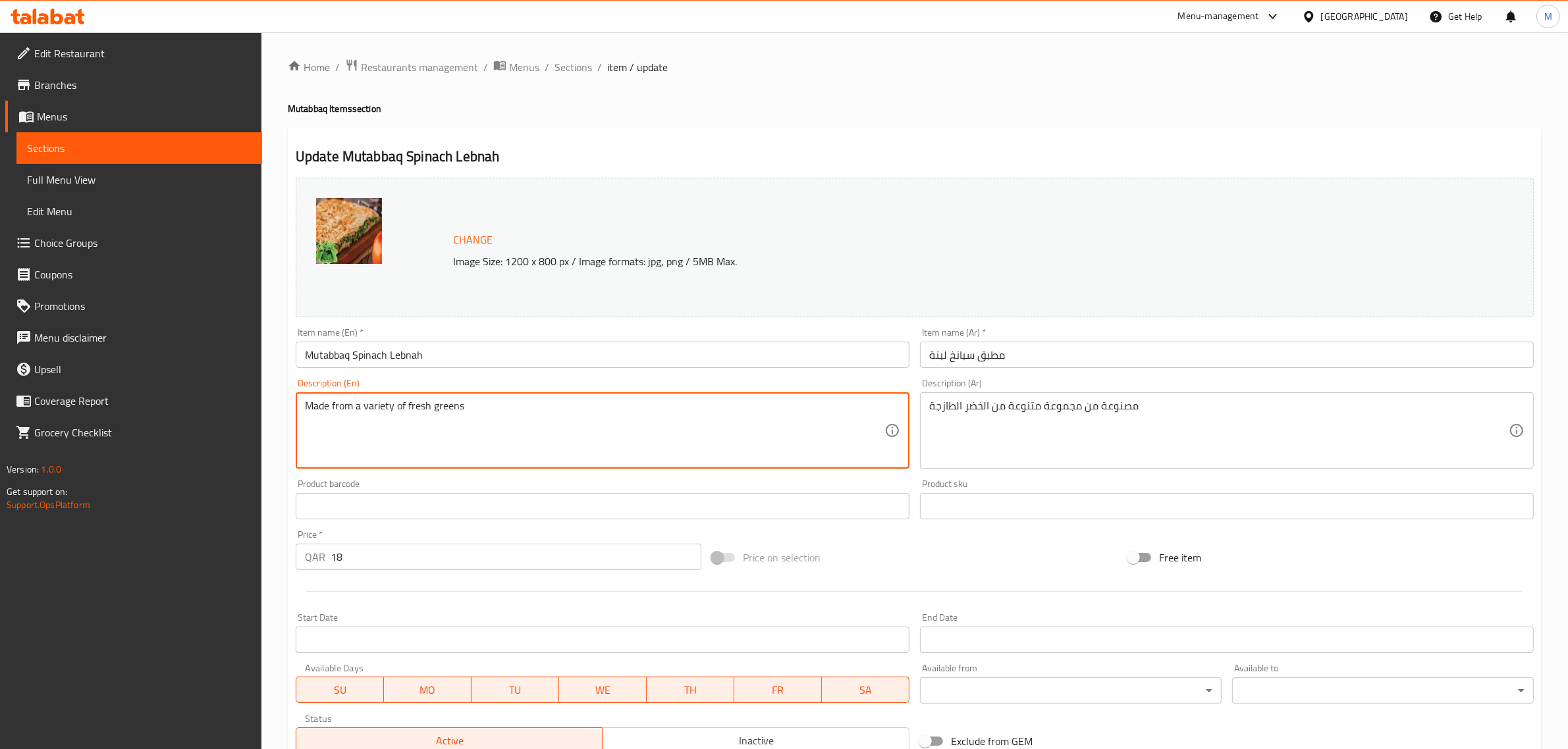
paste textarea "made from a variety of fresh greens"
type textarea "Made from a variety of fresh greens"
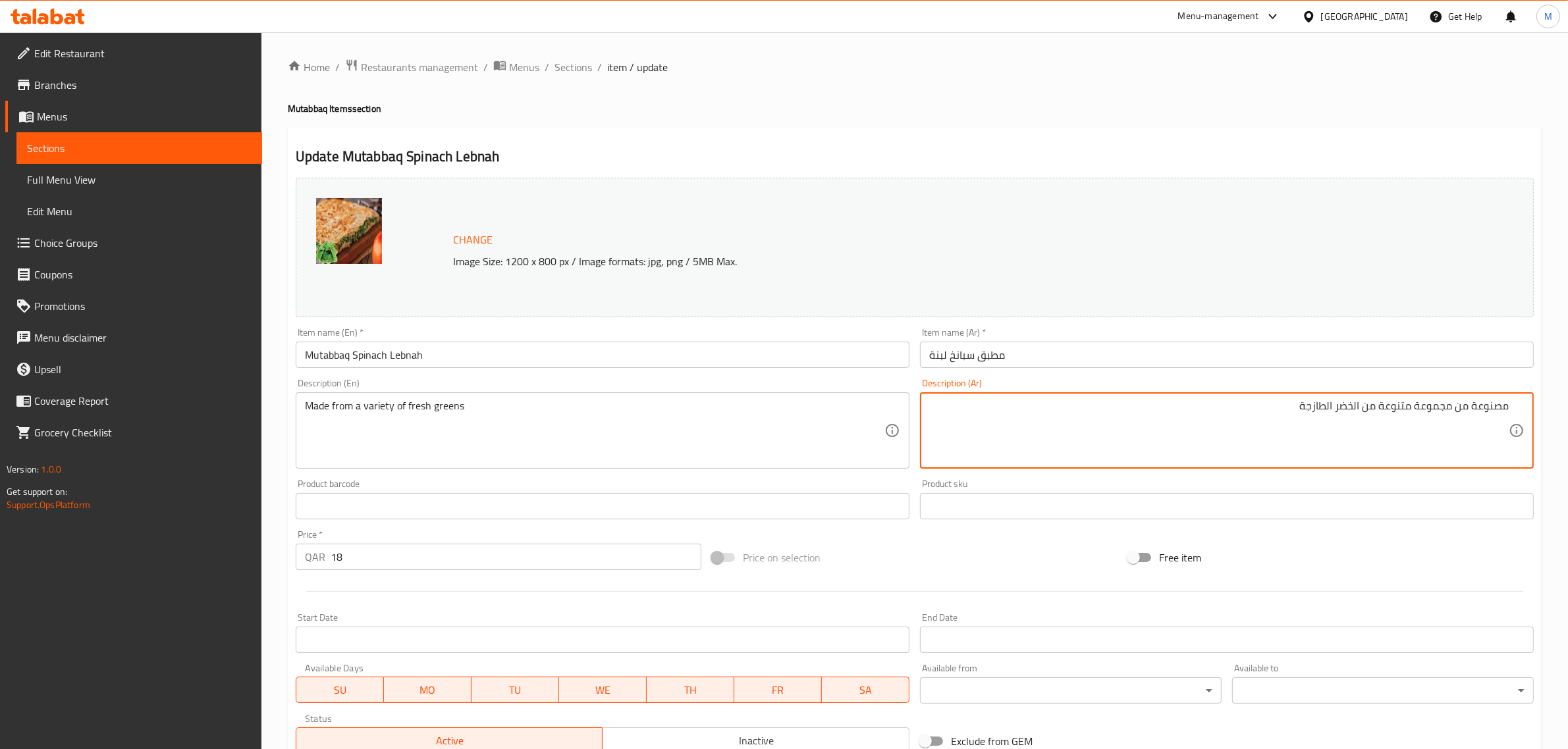
paste textarea "مصنوعة من مجموعة متنوعة من الخضر الطازجة"
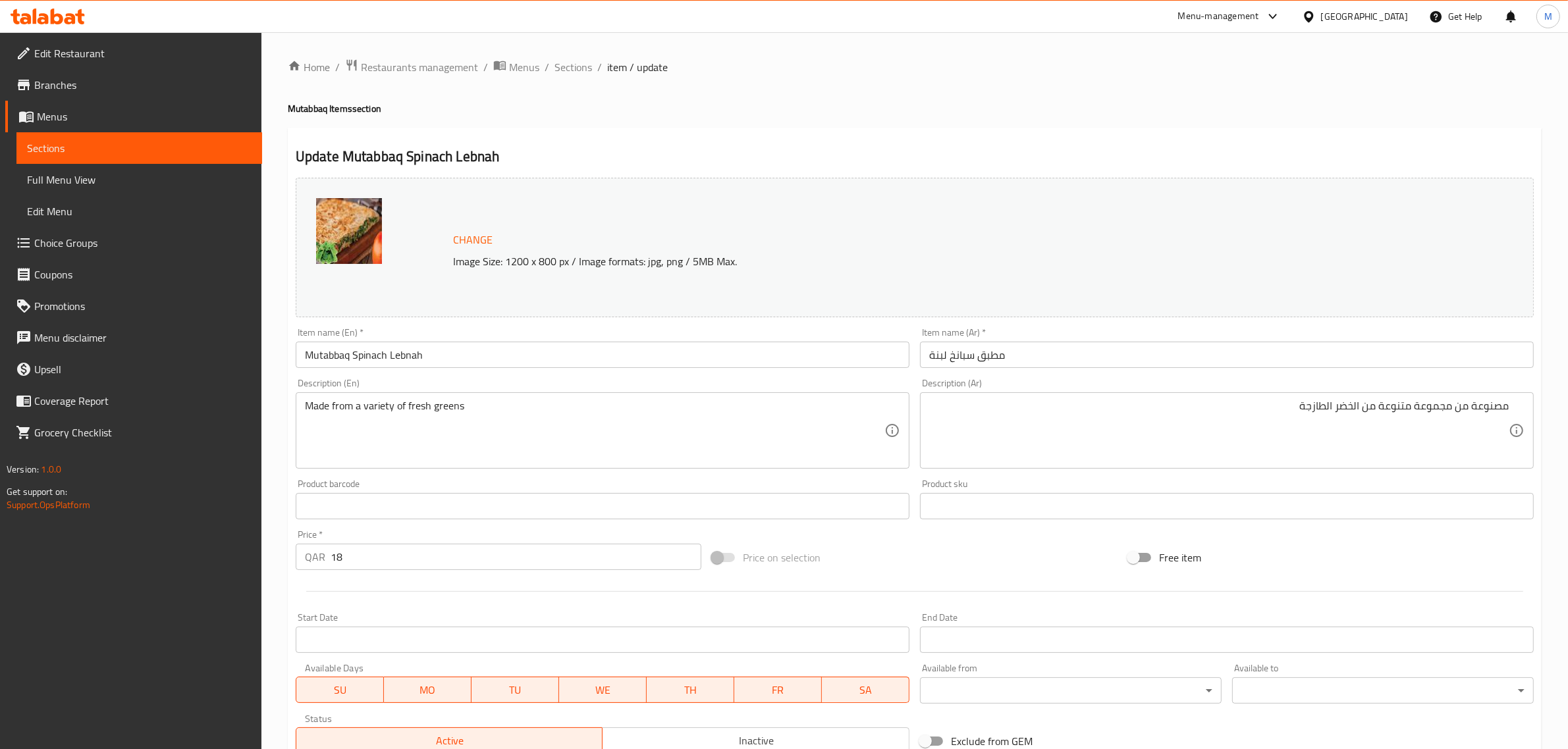
click at [954, 556] on div "Price on selection" at bounding box center [915, 557] width 416 height 36
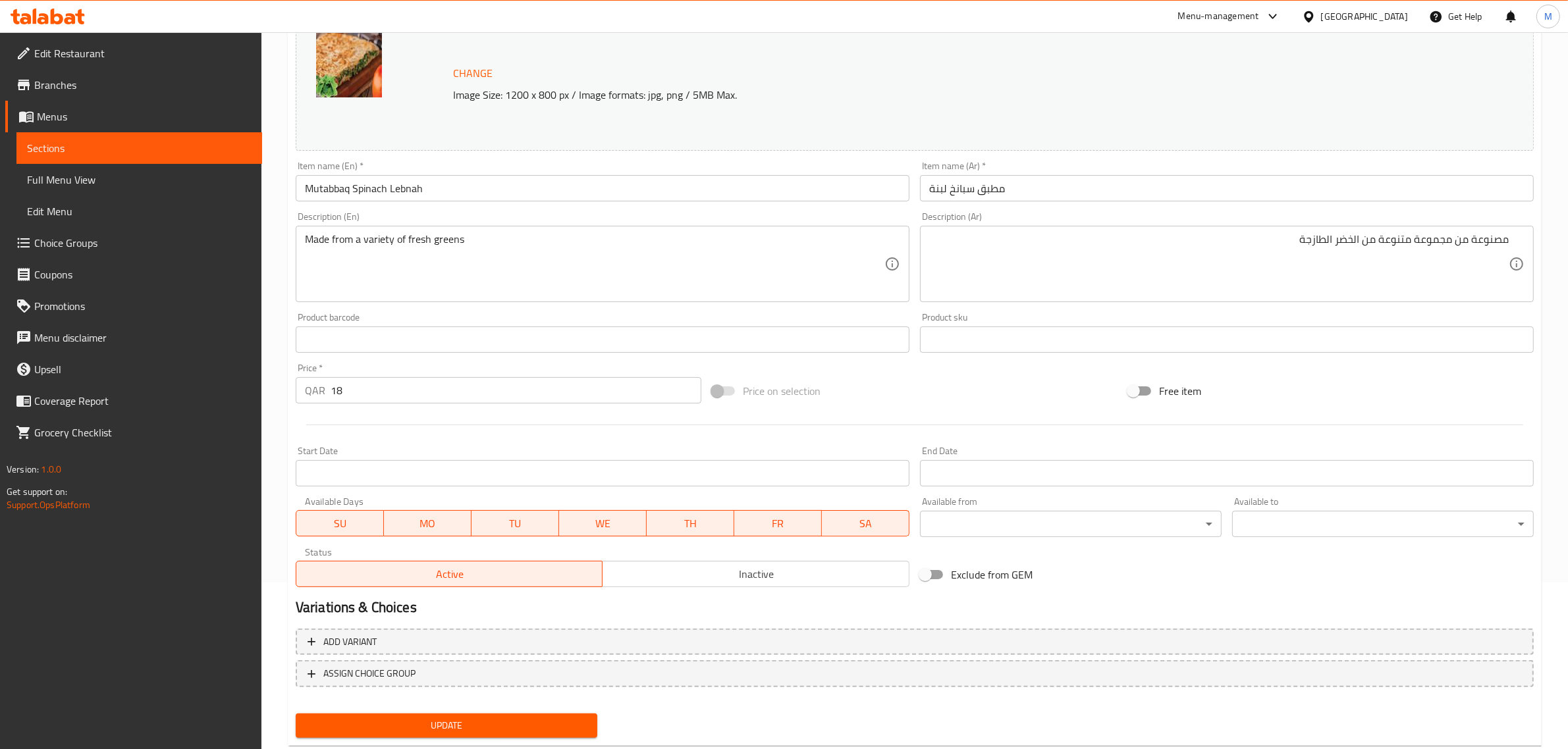
scroll to position [198, 0]
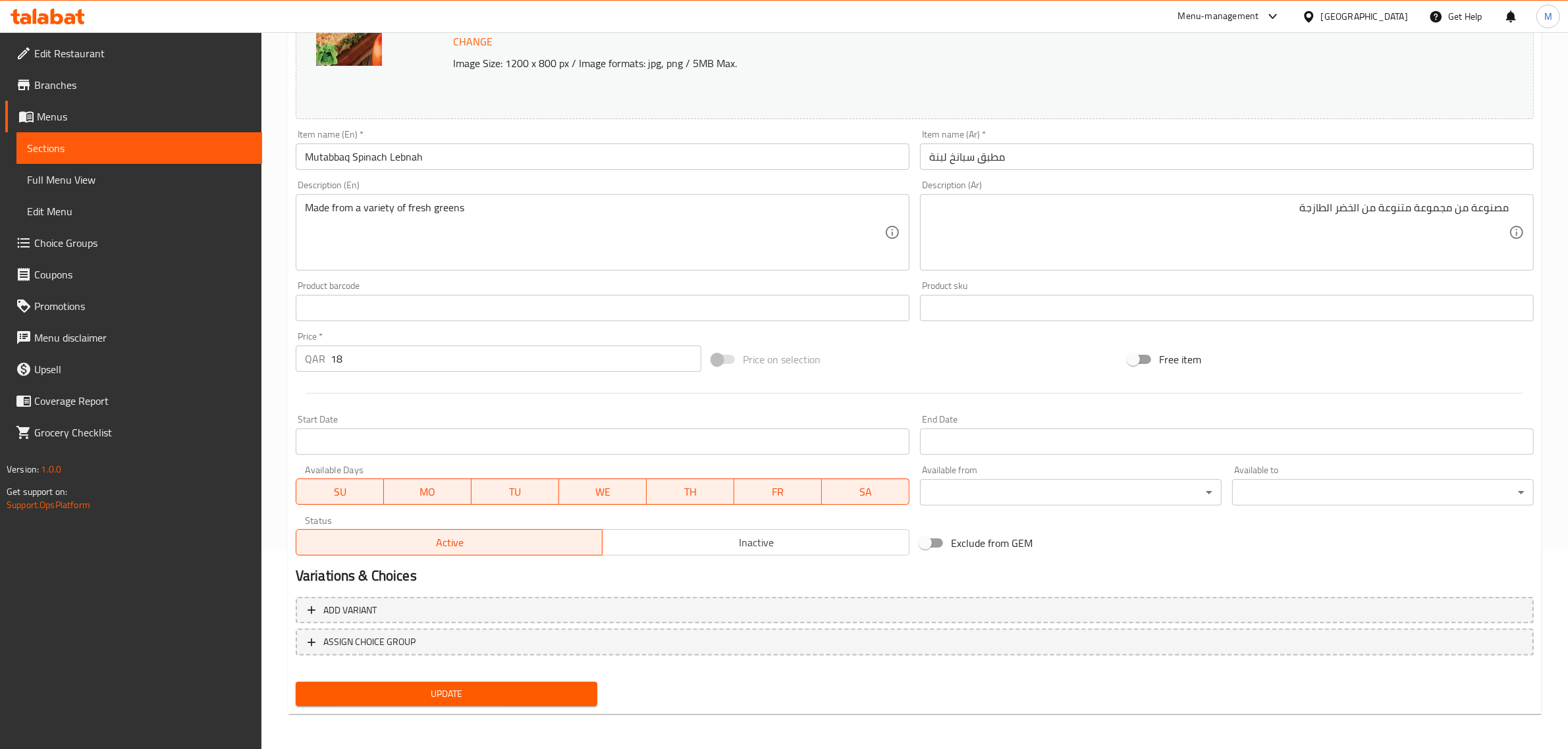
click at [486, 689] on span "Update" at bounding box center [446, 694] width 280 height 17
click at [546, 697] on span "Update" at bounding box center [446, 694] width 280 height 17
click at [705, 668] on nav at bounding box center [915, 666] width 1238 height 11
click at [994, 342] on div "Price on selection" at bounding box center [915, 359] width 416 height 36
click at [954, 382] on div at bounding box center [914, 393] width 1248 height 32
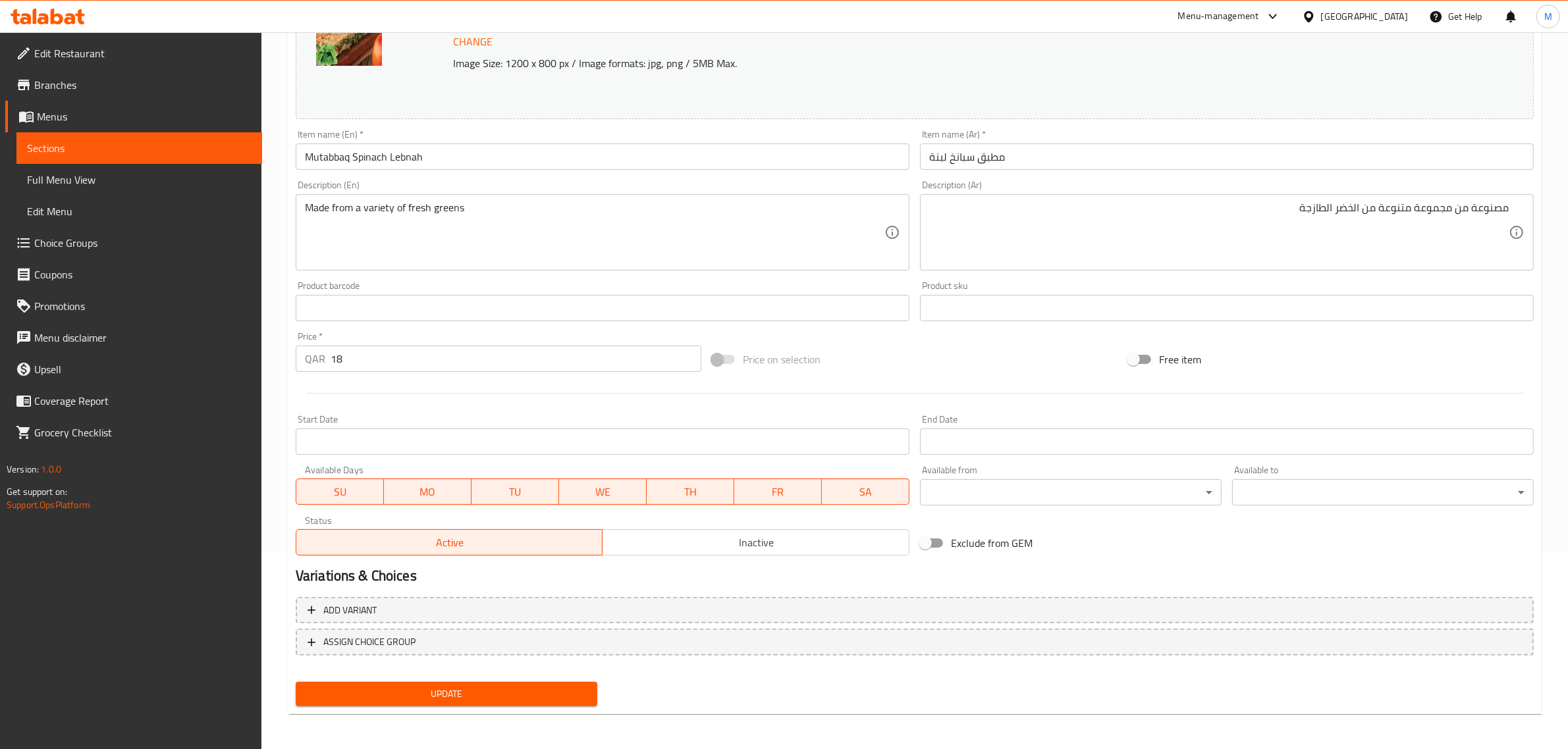
click at [986, 343] on div "Price on selection" at bounding box center [915, 359] width 416 height 36
click at [910, 366] on div "Price on selection" at bounding box center [915, 359] width 416 height 36
click at [913, 357] on div "Price on selection" at bounding box center [915, 359] width 416 height 36
drag, startPoint x: 935, startPoint y: 350, endPoint x: 922, endPoint y: 351, distance: 13.0
drag, startPoint x: 922, startPoint y: 351, endPoint x: 912, endPoint y: 342, distance: 13.5
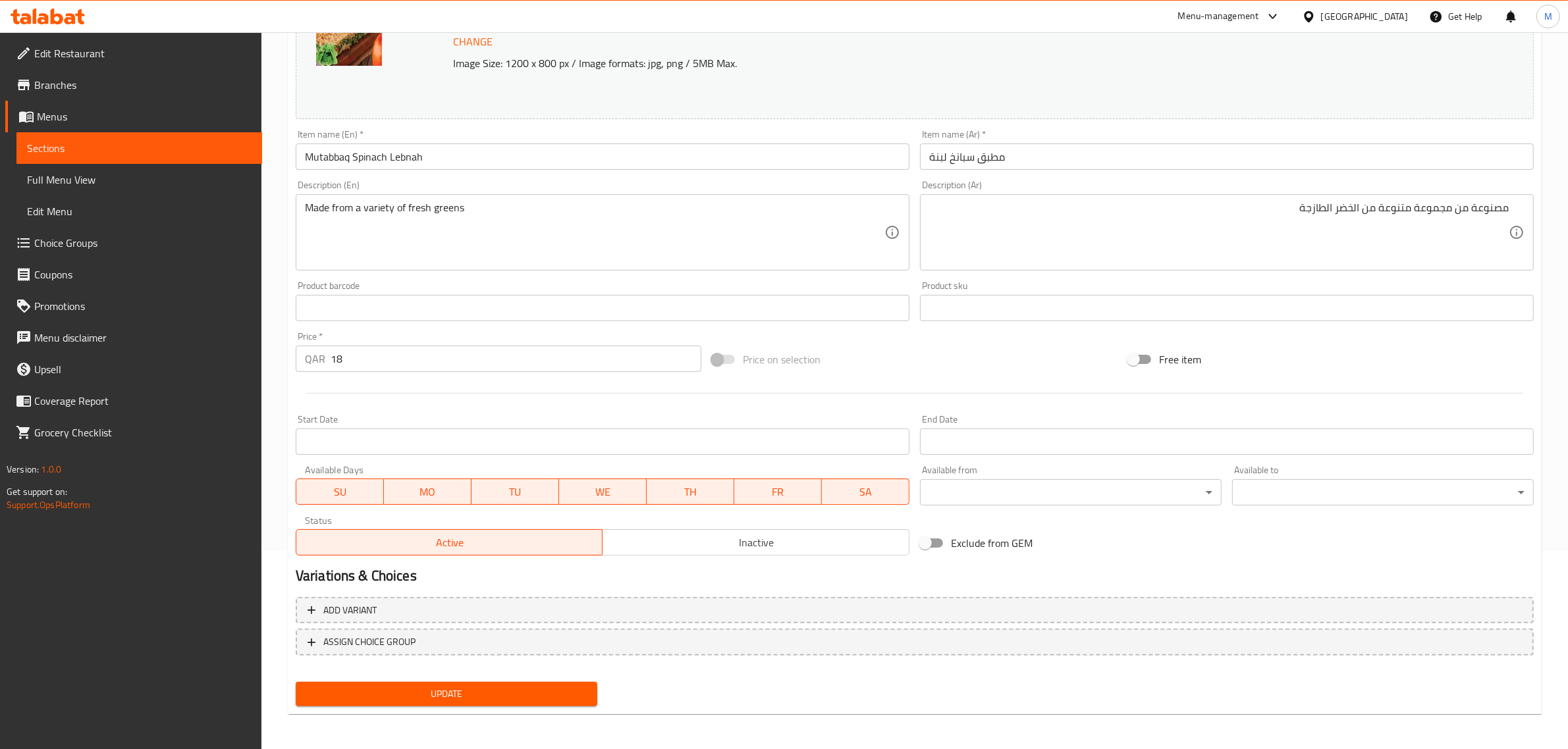
click at [912, 342] on div "Price on selection" at bounding box center [915, 359] width 416 height 36
click at [919, 338] on div "Change Image Size: 1200 x 800 px / Image formats: jpg, png / 5MB Max. Item name…" at bounding box center [914, 268] width 1248 height 587
click at [932, 342] on div "Price on selection" at bounding box center [915, 359] width 416 height 36
click at [932, 340] on div "Change Image Size: 1200 x 800 px / Image formats: jpg, png / 5MB Max. Item name…" at bounding box center [914, 268] width 1248 height 587
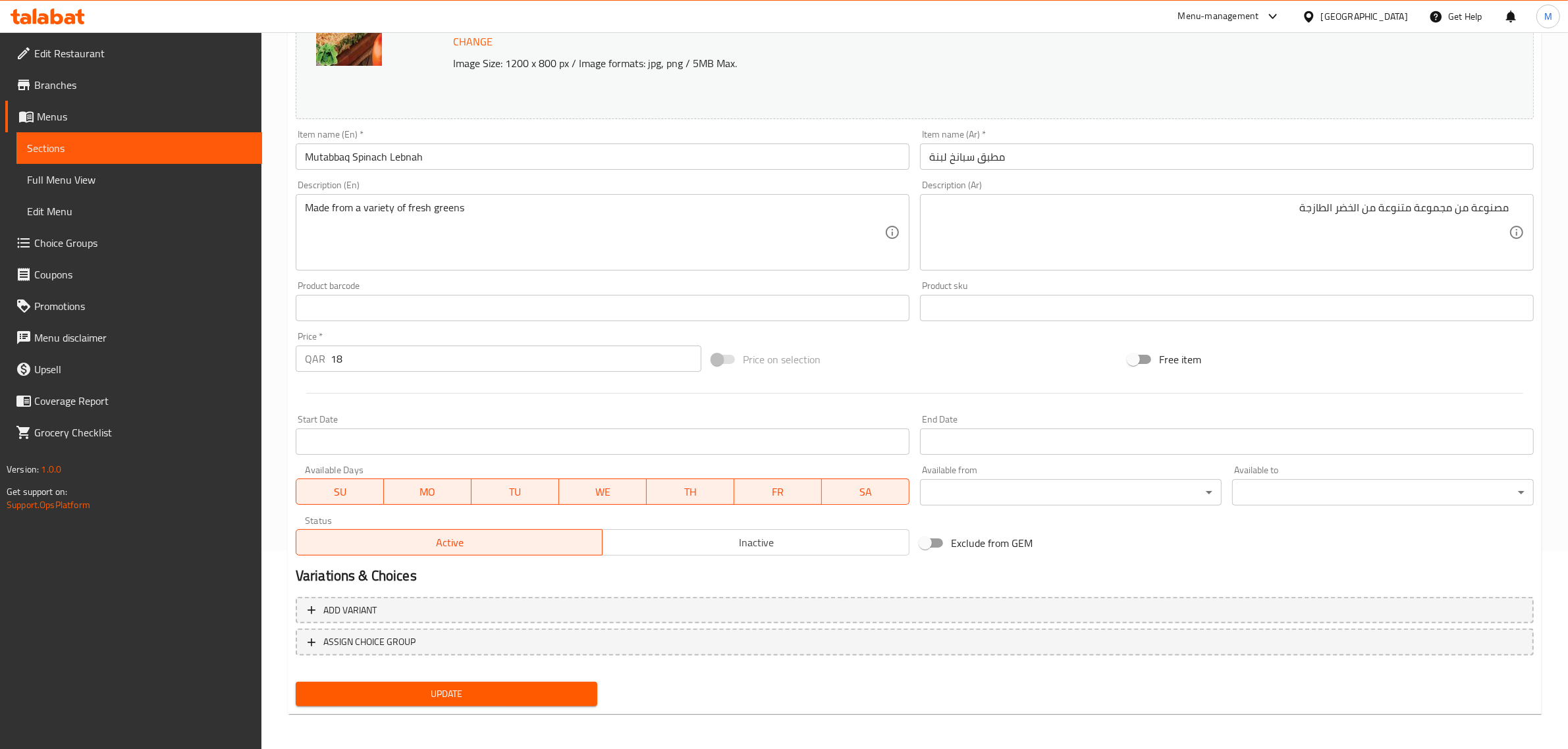
click at [932, 341] on div "Change Image Size: 1200 x 800 px / Image formats: jpg, png / 5MB Max. Item name…" at bounding box center [914, 268] width 1248 height 587
click at [927, 337] on div "Change Image Size: 1200 x 800 px / Image formats: jpg, png / 5MB Max. Item name…" at bounding box center [914, 268] width 1248 height 587
click at [909, 352] on div "Price on selection" at bounding box center [915, 359] width 416 height 36
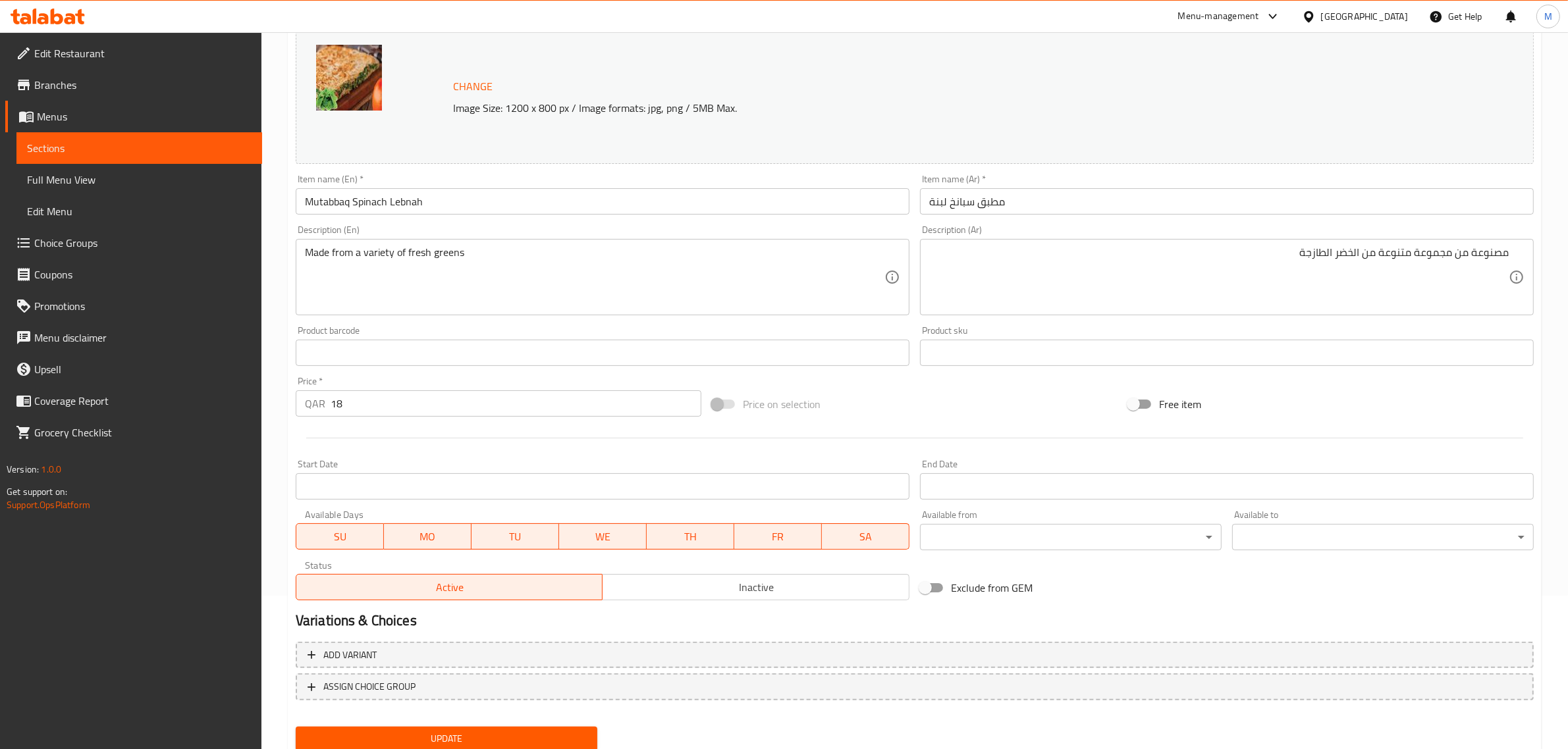
scroll to position [165, 0]
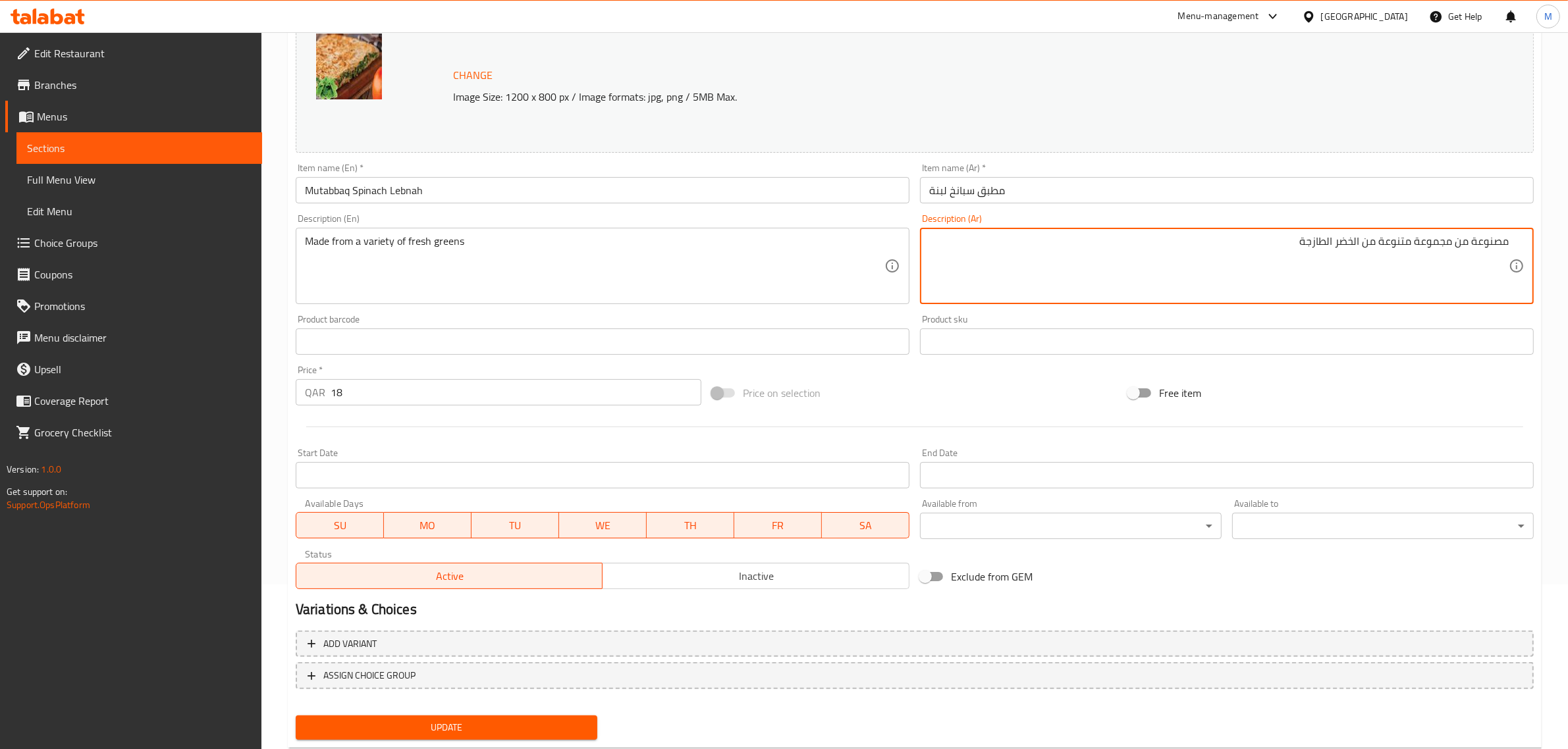
paste textarea "مصنوعة من مجموعة متنوعة من الخضر الطازجة"
type textarea "مصنوعة من مجموعة متنوعة من الخضر الطازجة"
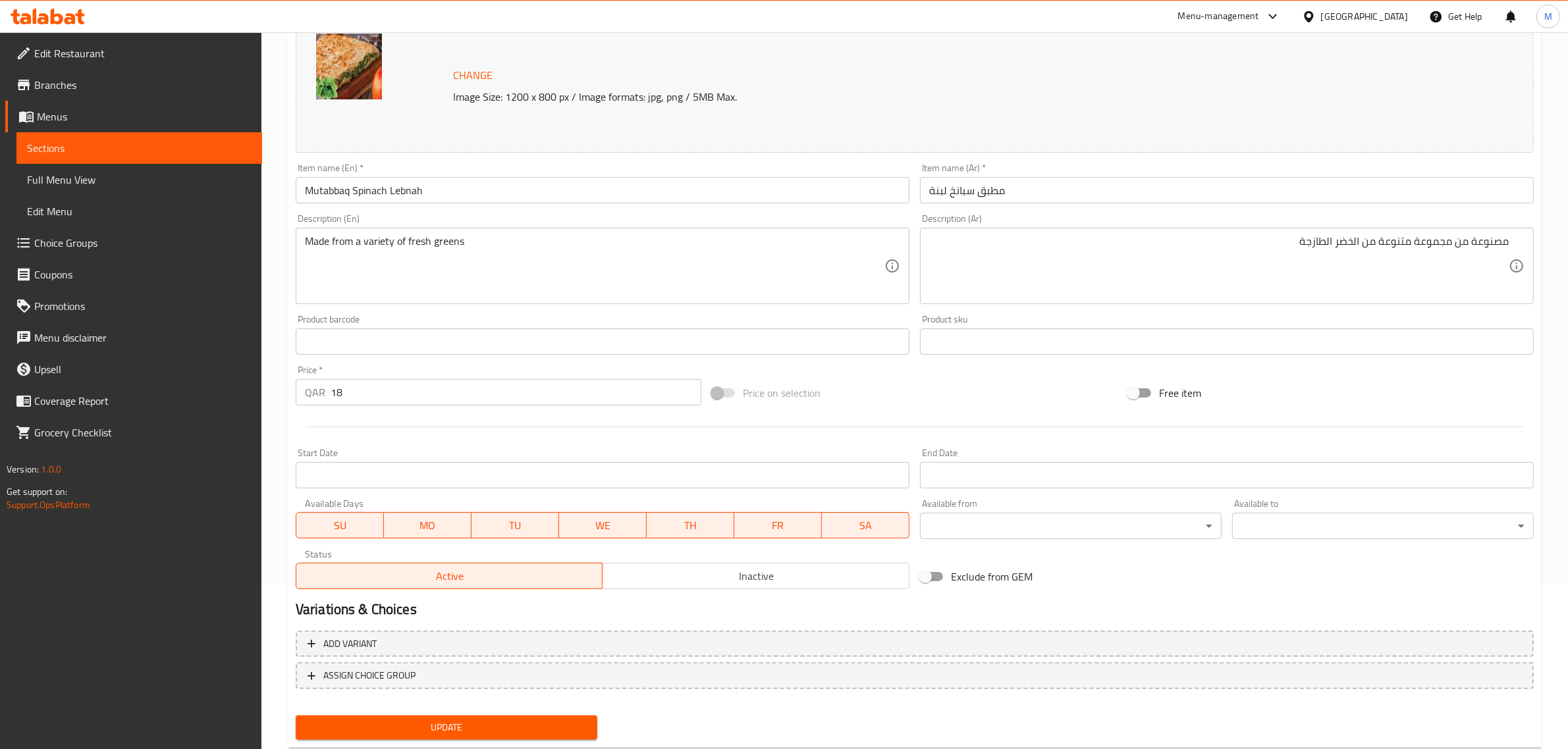
click at [1008, 400] on div "Price on selection" at bounding box center [915, 392] width 416 height 36
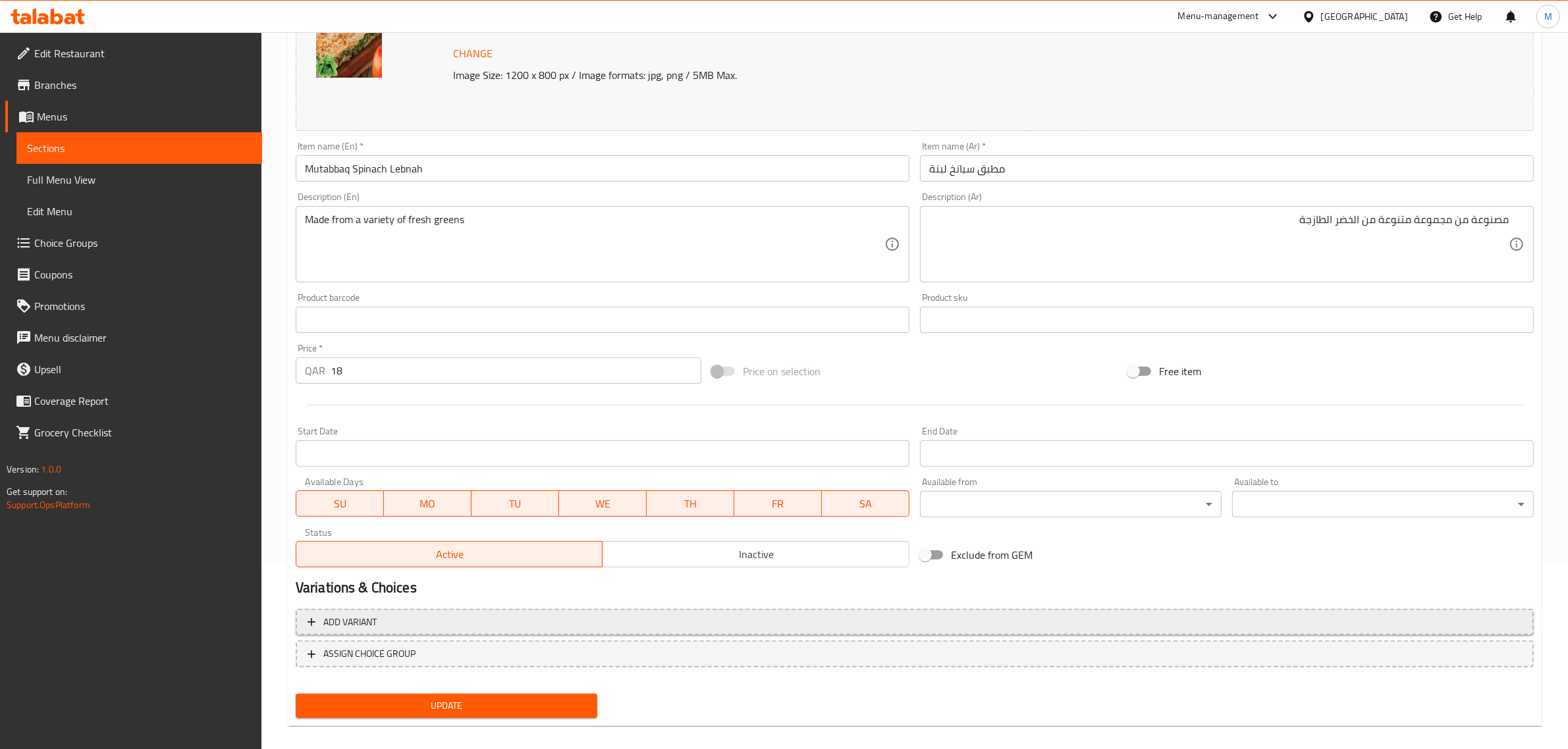
scroll to position [198, 0]
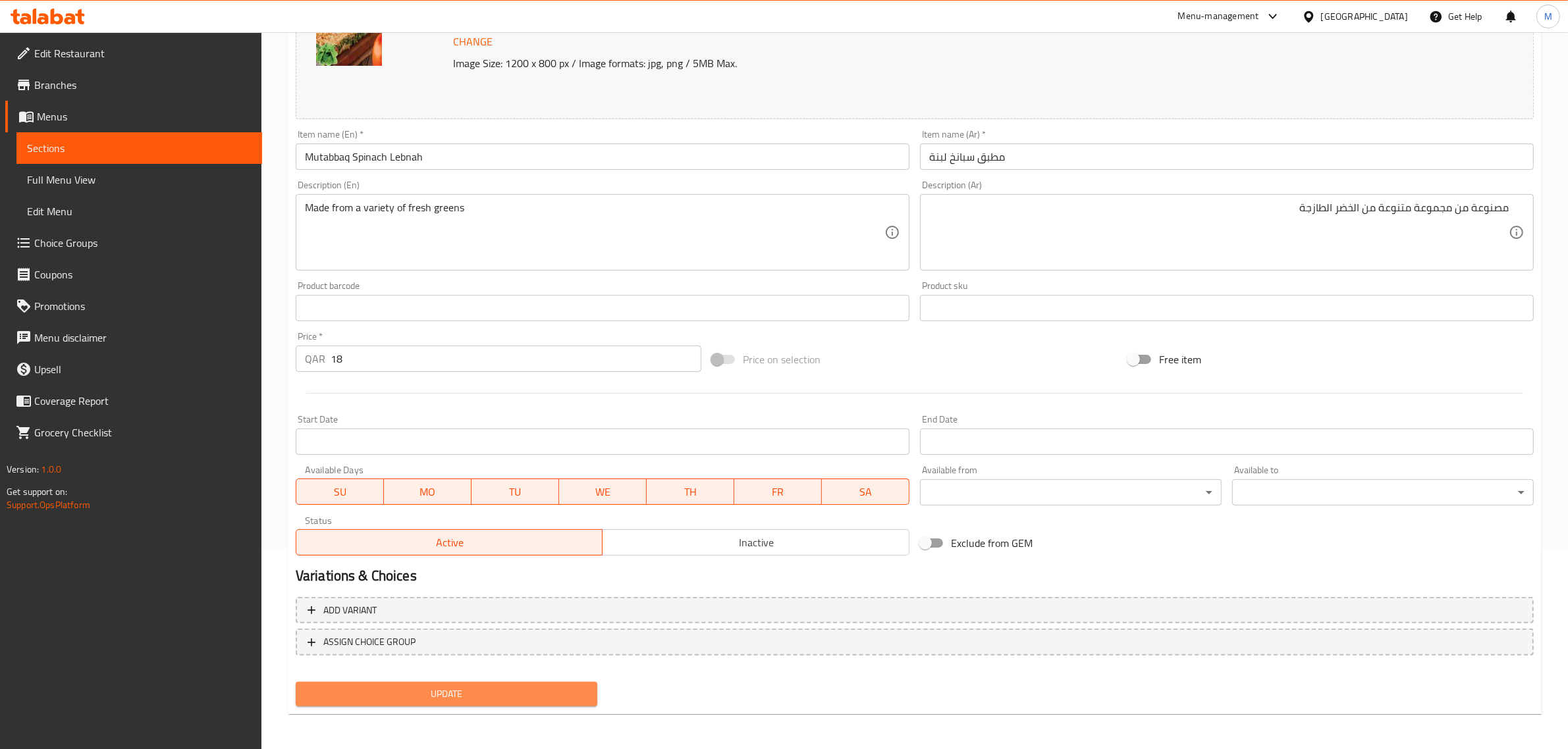
click at [489, 694] on span "Update" at bounding box center [446, 694] width 280 height 17
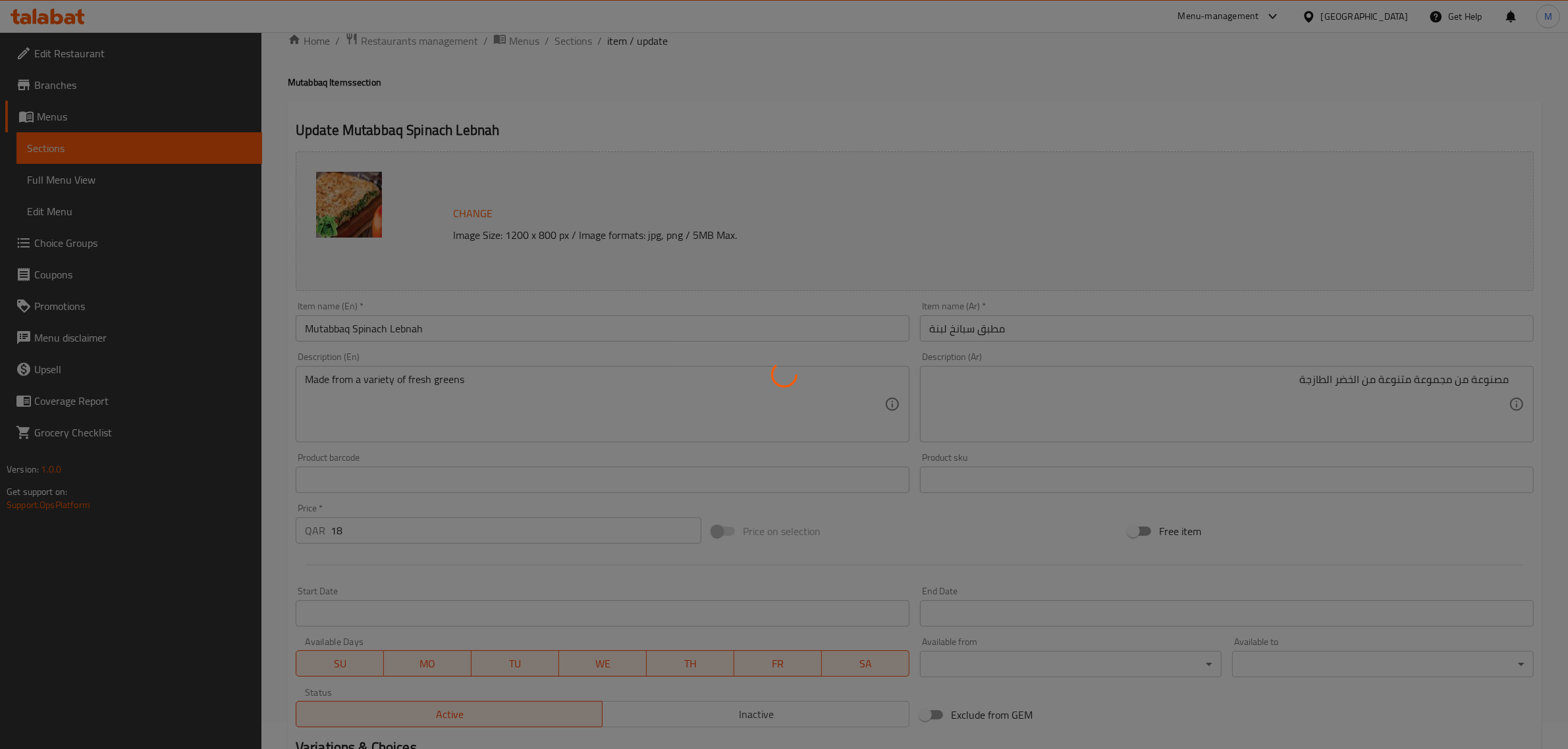
scroll to position [0, 0]
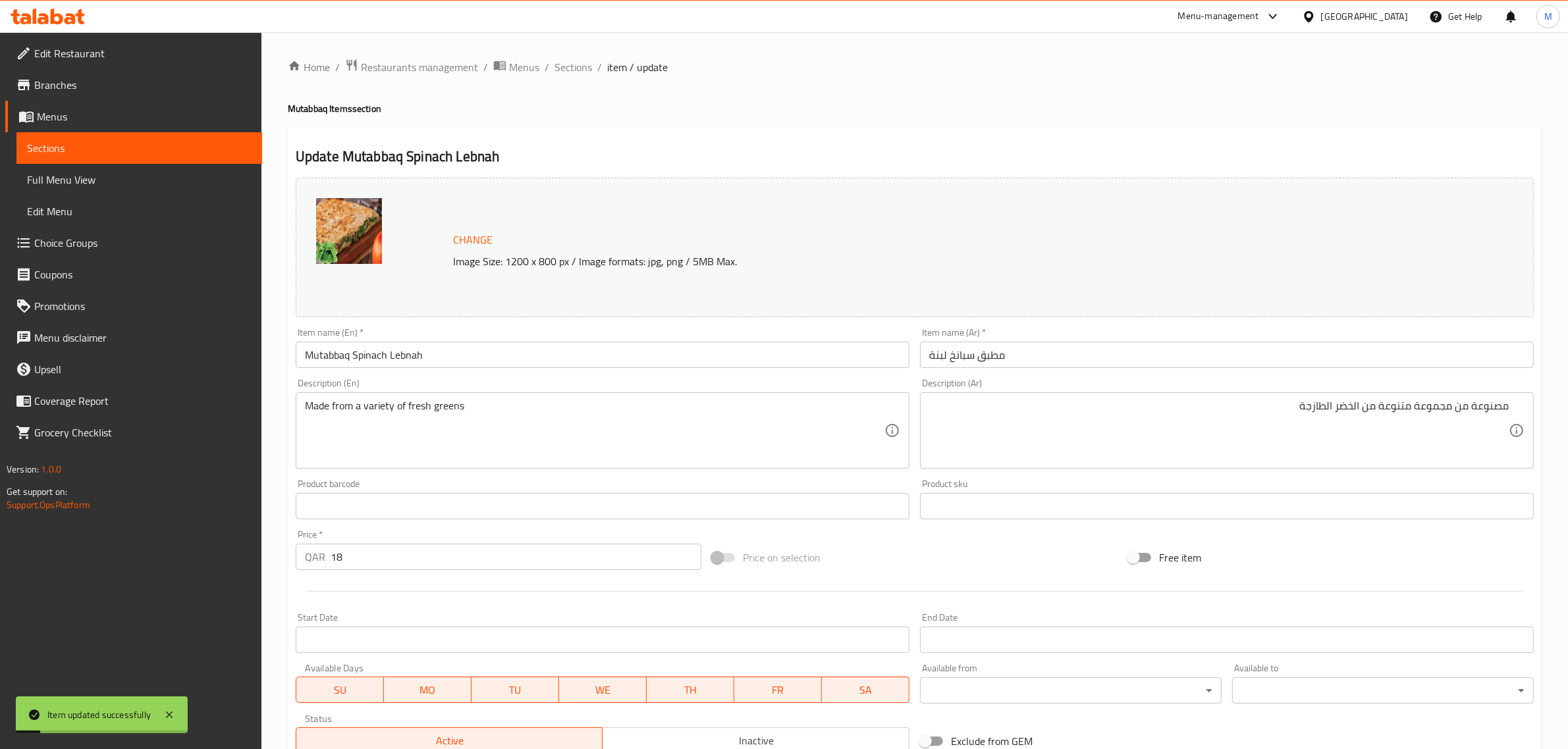
drag, startPoint x: 587, startPoint y: 121, endPoint x: 571, endPoint y: 87, distance: 37.6
click at [587, 121] on div "Home / Restaurants management / Menus / Sections / item / update Mutabbaq Items…" at bounding box center [915, 490] width 1254 height 865
click at [565, 71] on span "Sections" at bounding box center [573, 67] width 37 height 16
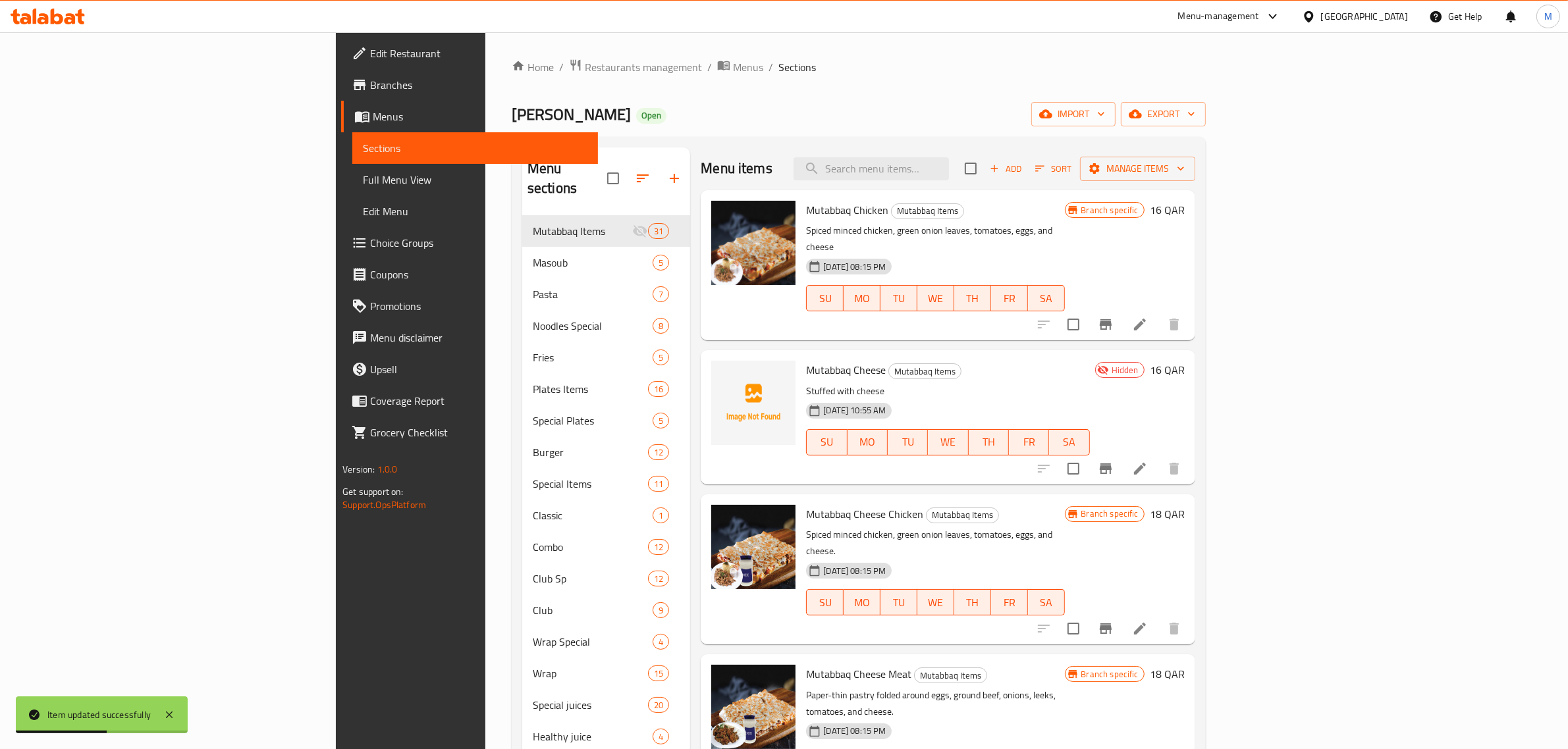
scroll to position [462, 0]
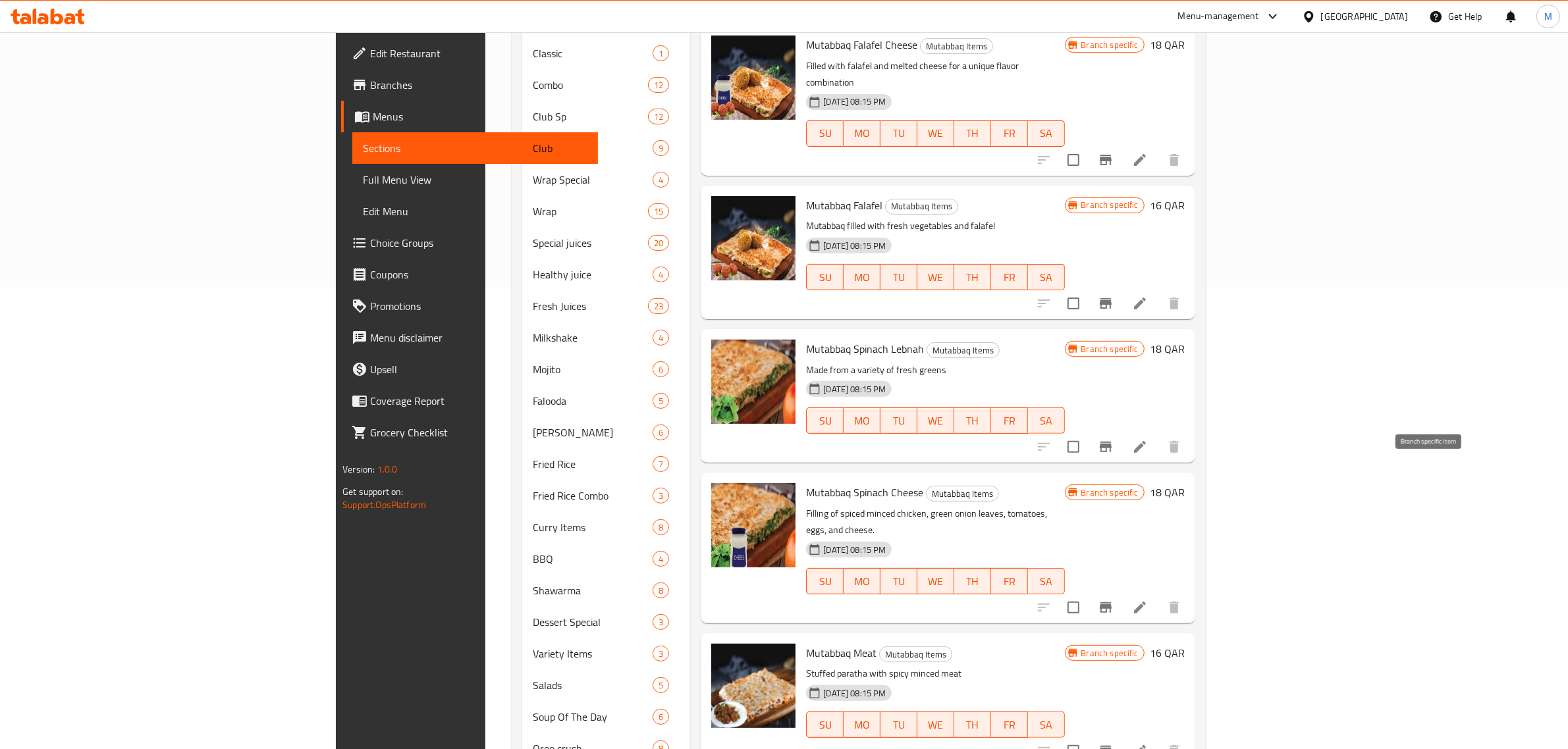
click at [1113, 599] on icon "Branch-specific-item" at bounding box center [1105, 607] width 16 height 16
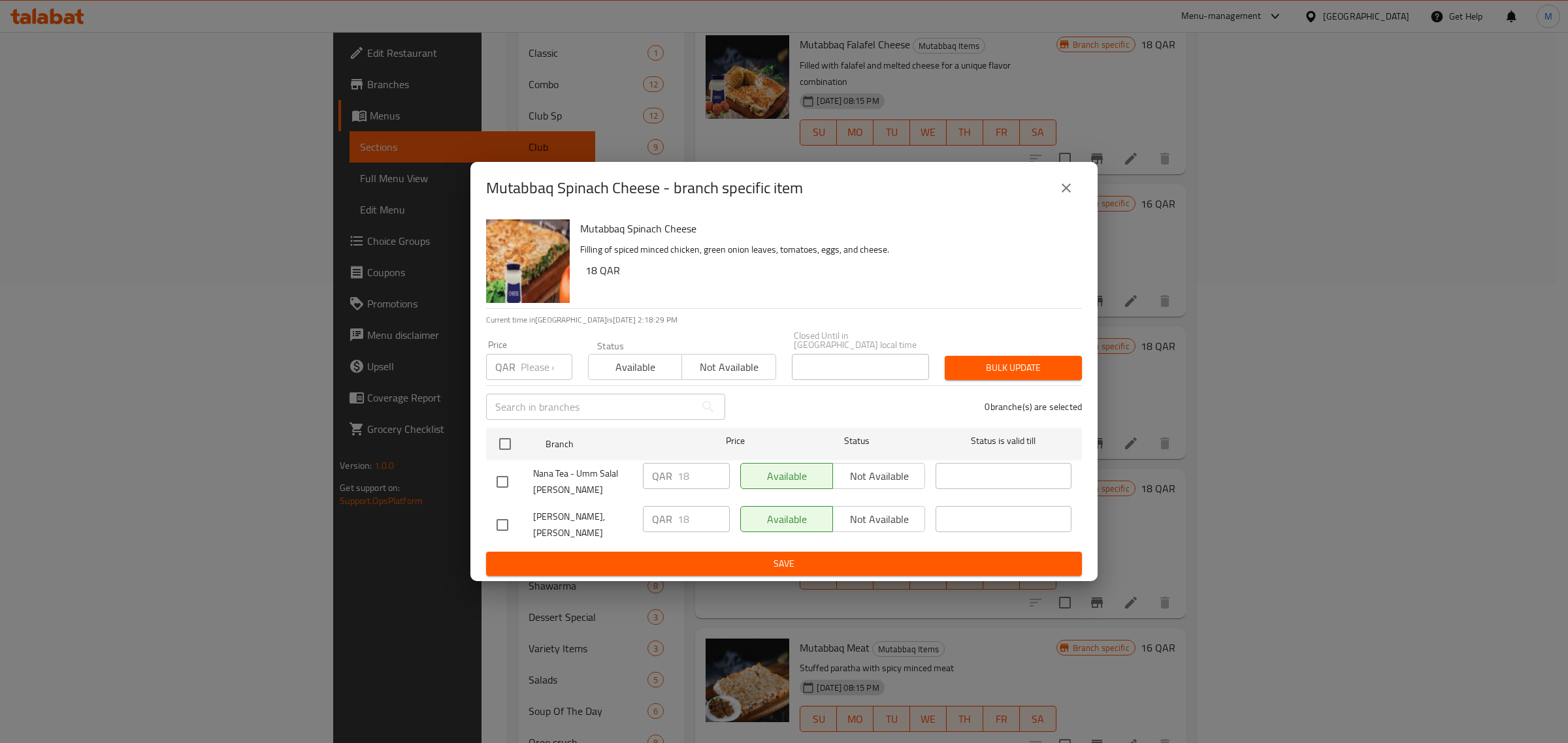
click at [1066, 196] on icon "close" at bounding box center [1066, 188] width 16 height 16
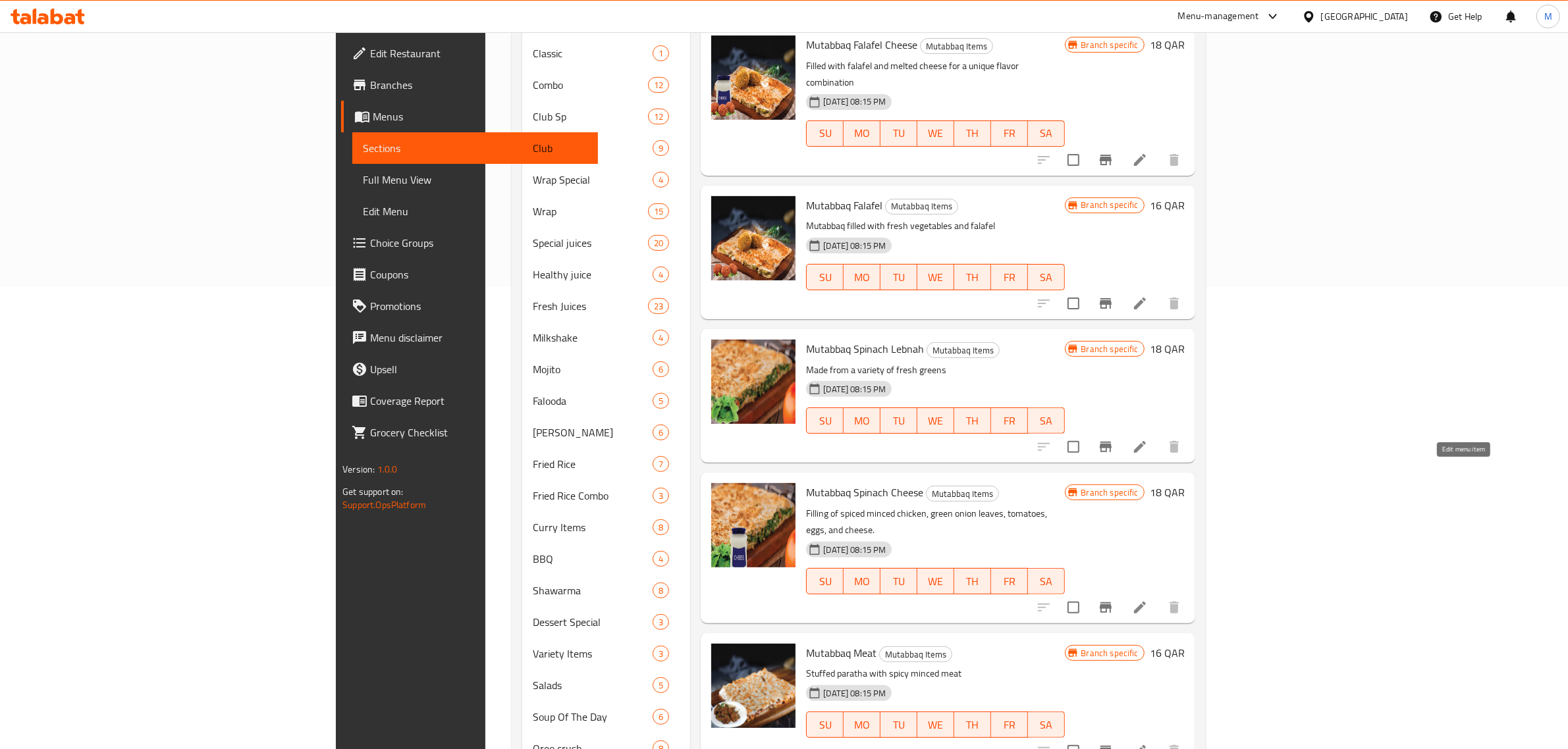
click at [1147, 599] on icon at bounding box center [1139, 607] width 16 height 16
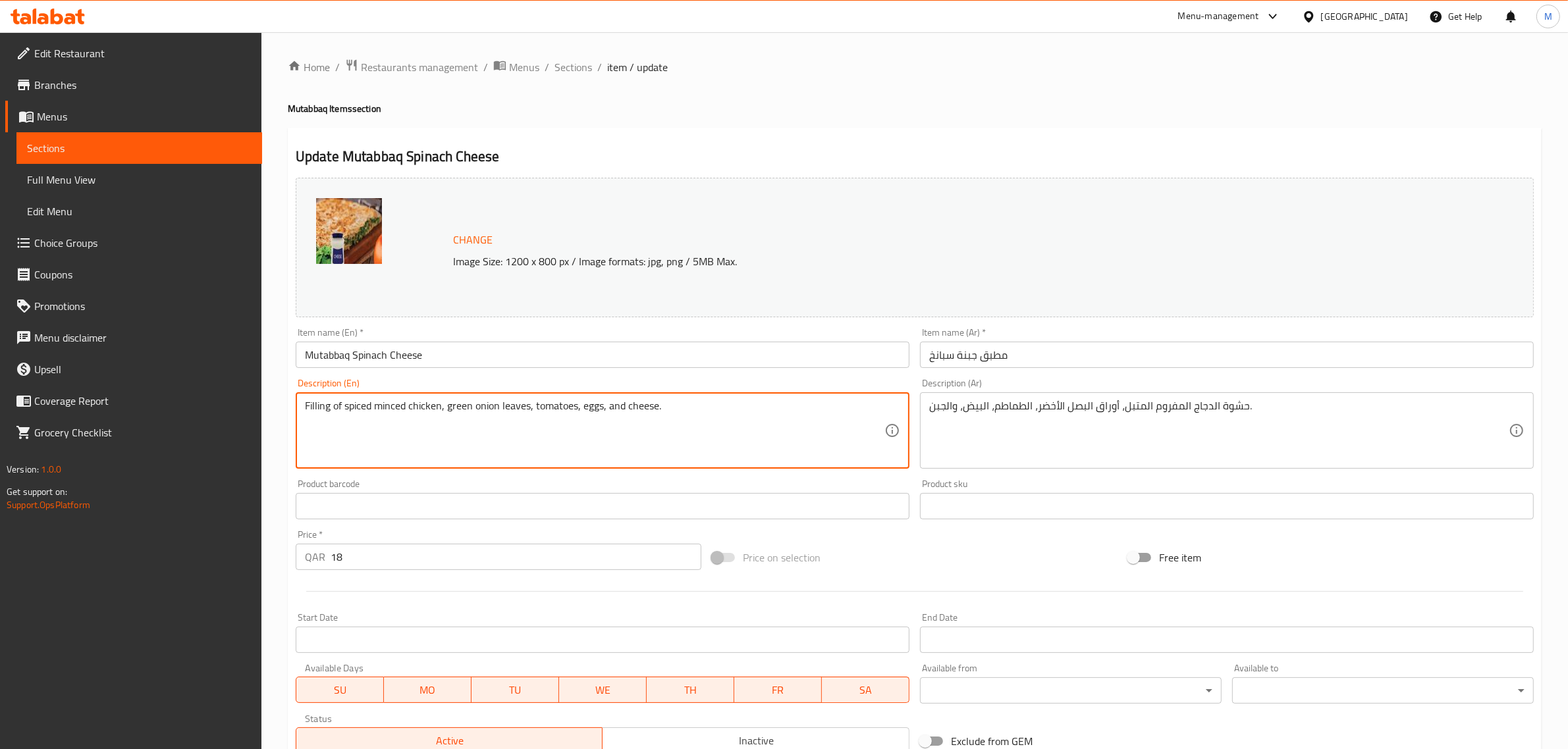
paste textarea "filling of spiced minced chicken, green onion leaves, tomatoes, eggs, and chees…"
type textarea "Filling of spiced minced chicken, green onion leaves, tomatoes, eggs, and chees…"
click at [865, 553] on div "Price on selection" at bounding box center [915, 557] width 416 height 36
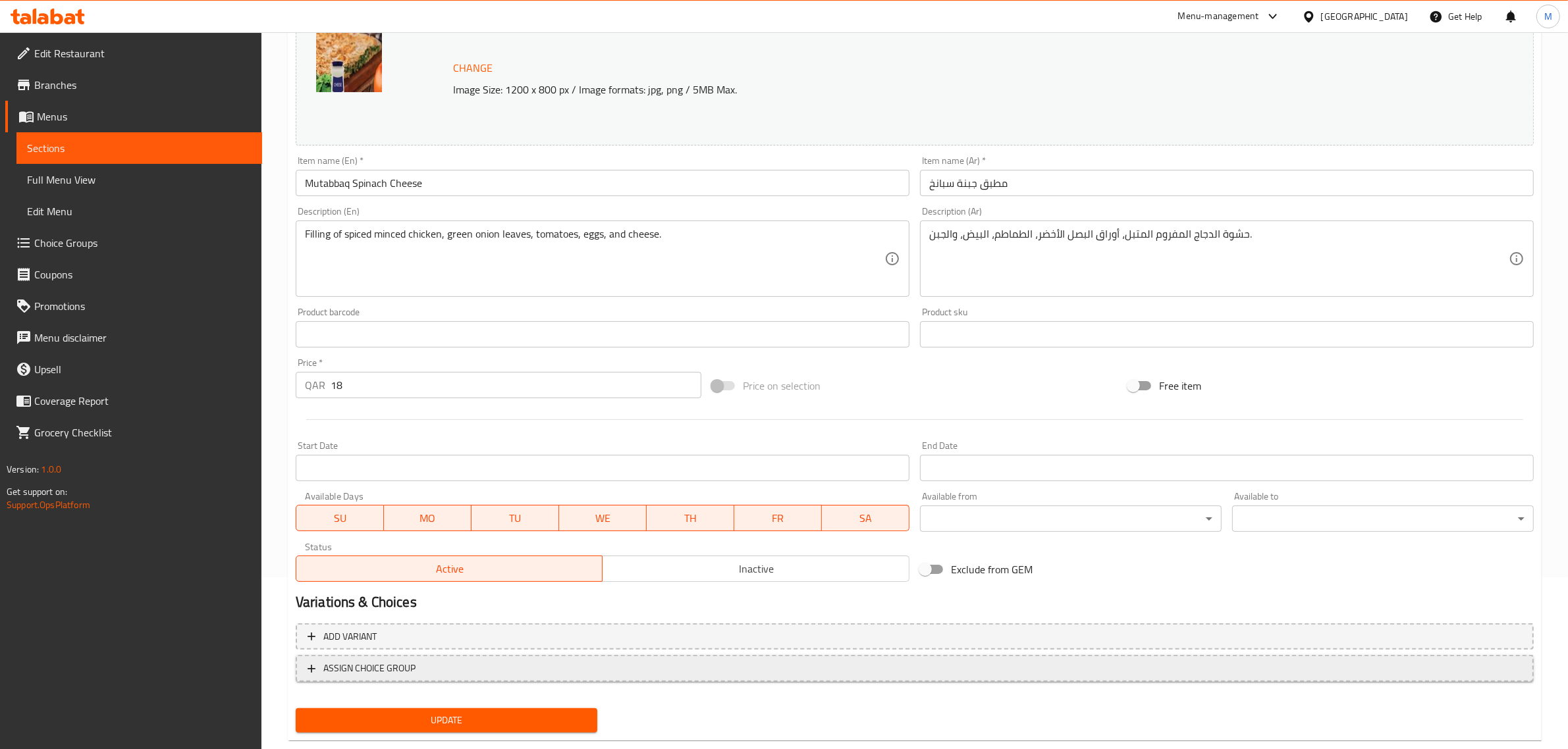
scroll to position [198, 0]
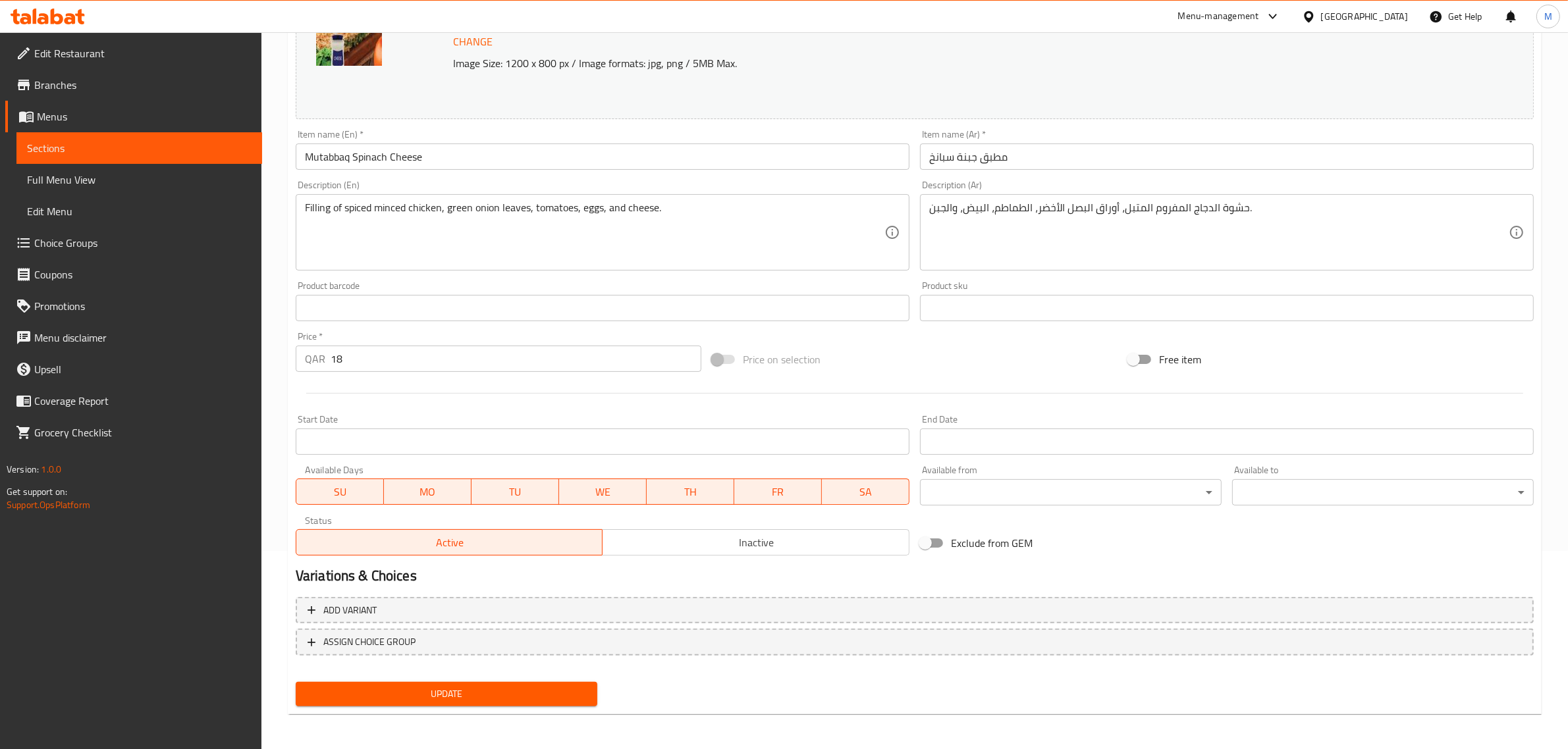
click at [525, 697] on span "Update" at bounding box center [446, 694] width 280 height 17
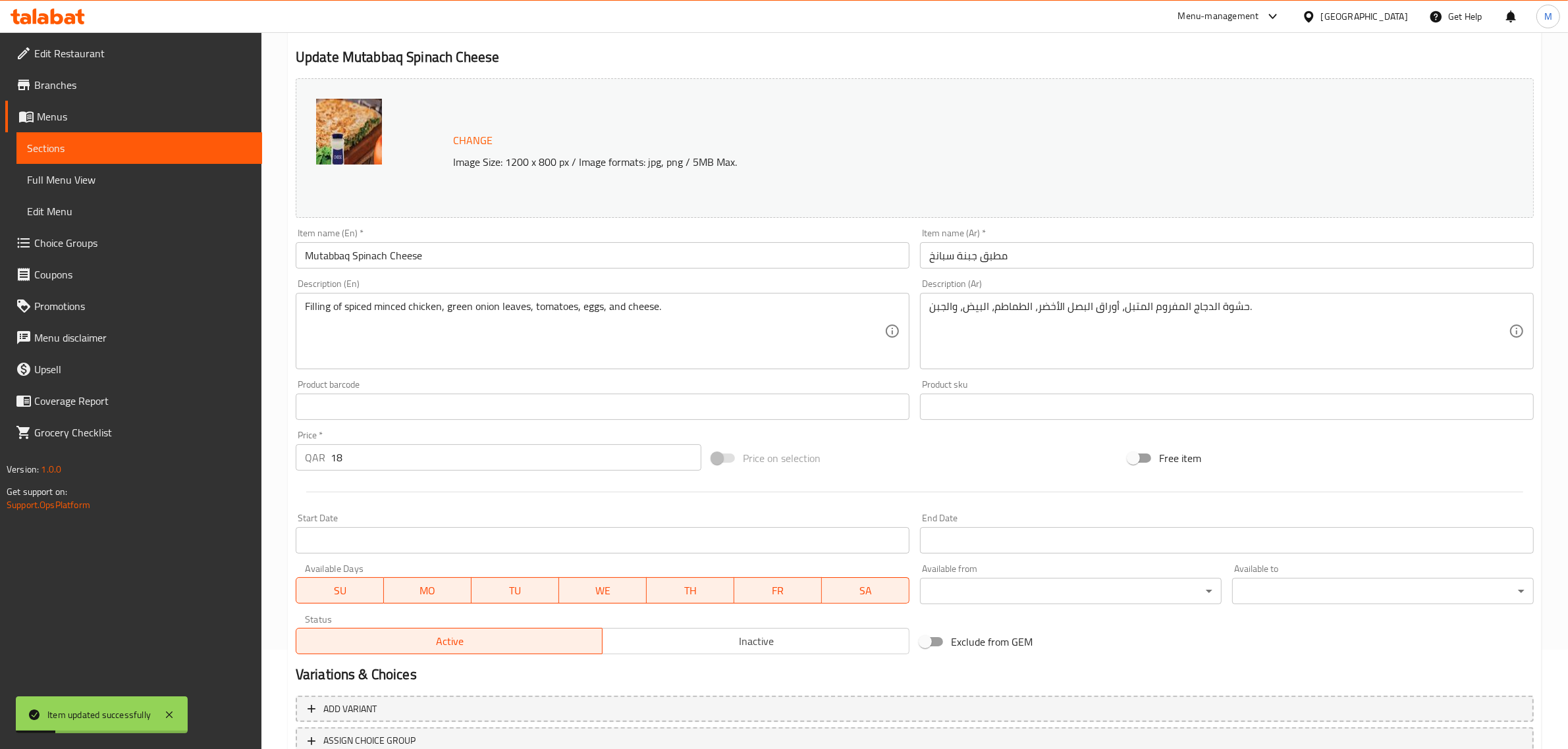
scroll to position [0, 0]
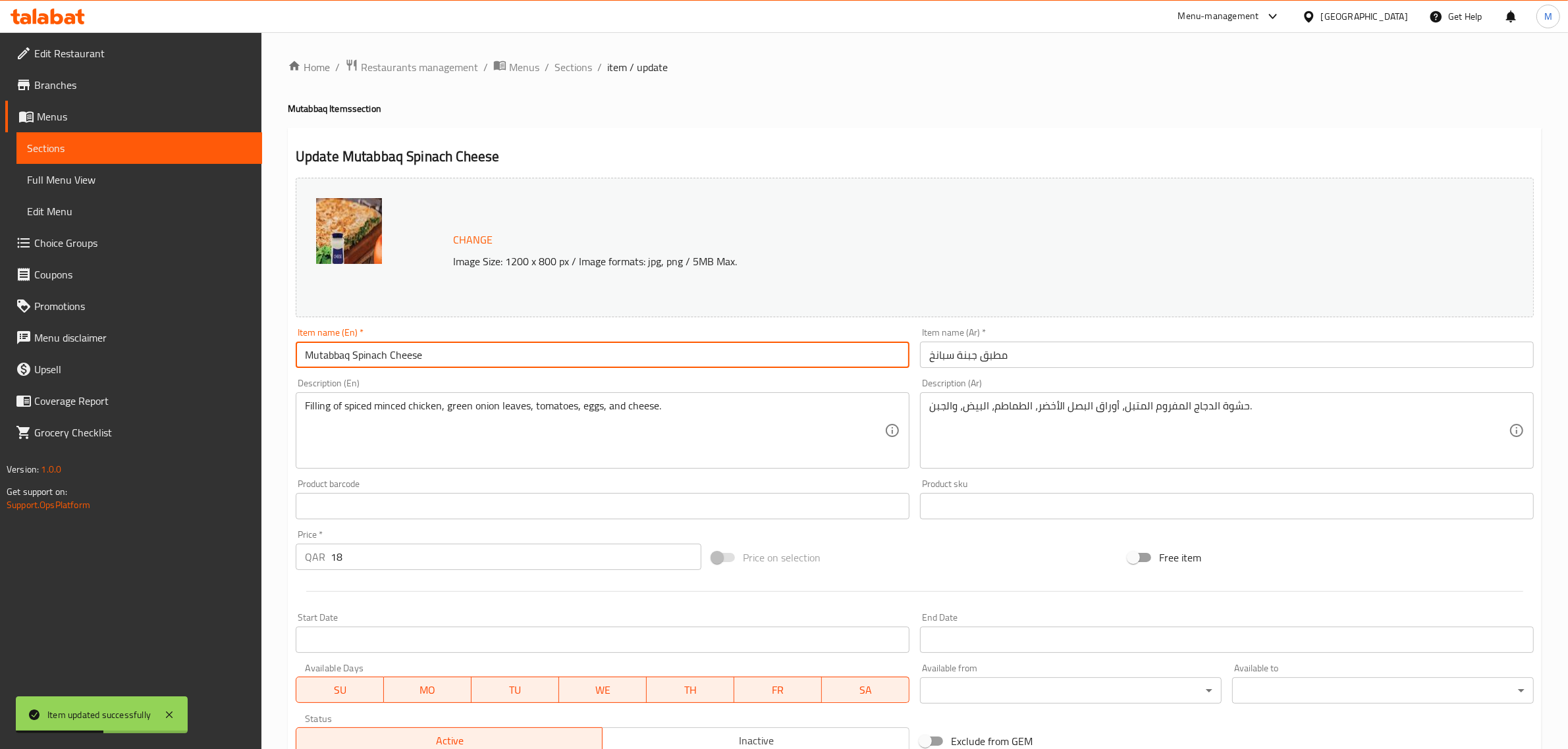
click at [468, 343] on input "Mutabbaq Spinach Cheese" at bounding box center [603, 355] width 614 height 27
click at [467, 344] on input "Mutabbaq Spinach Cheese" at bounding box center [603, 355] width 614 height 27
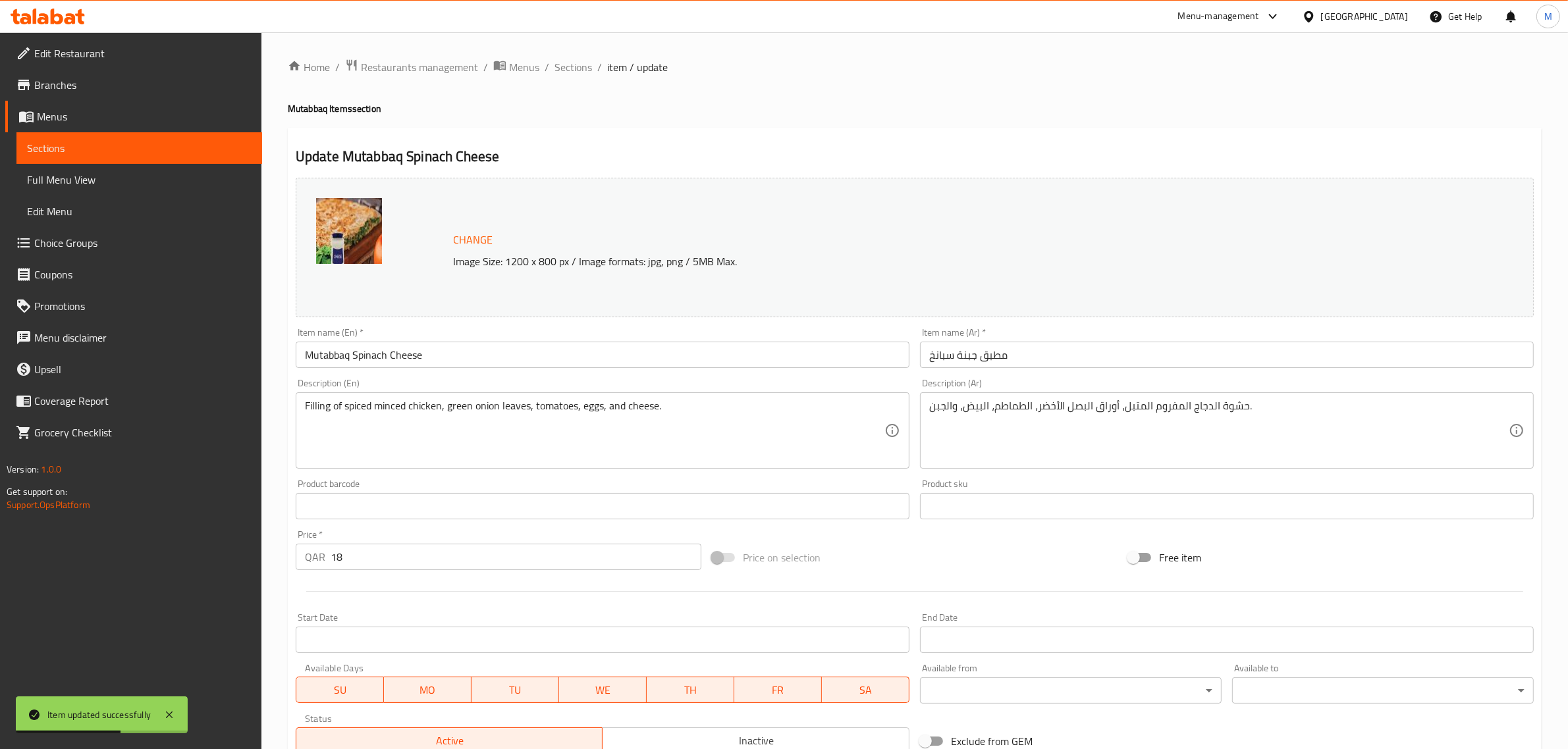
click at [586, 125] on div "Home / Restaurants management / Menus / Sections / item / update Mutabbaq Items…" at bounding box center [915, 490] width 1254 height 865
drag, startPoint x: 579, startPoint y: 68, endPoint x: 579, endPoint y: 79, distance: 11.0
click at [579, 69] on span "Sections" at bounding box center [573, 67] width 37 height 16
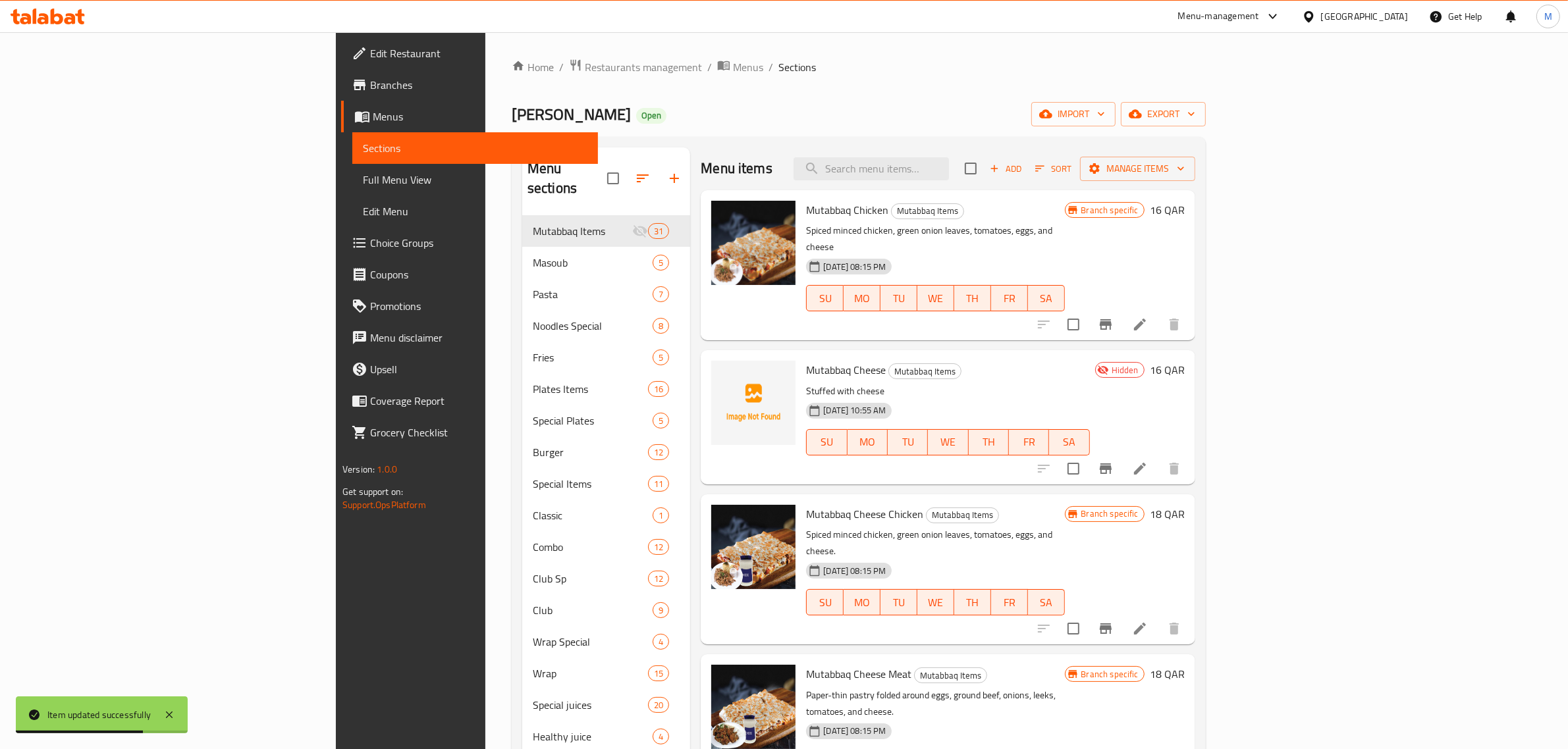
scroll to position [811, 0]
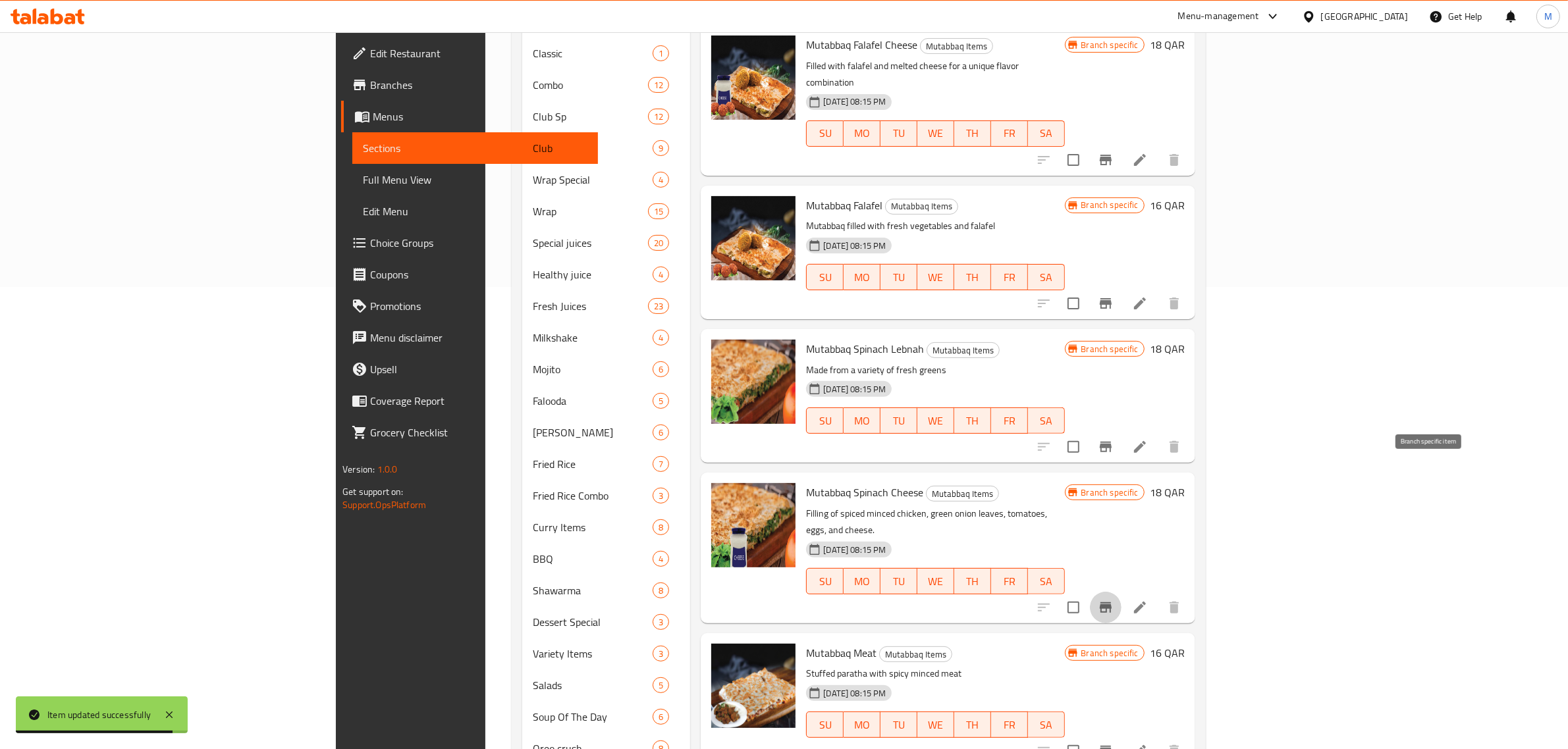
click at [1122, 592] on button "Branch-specific-item" at bounding box center [1106, 608] width 32 height 32
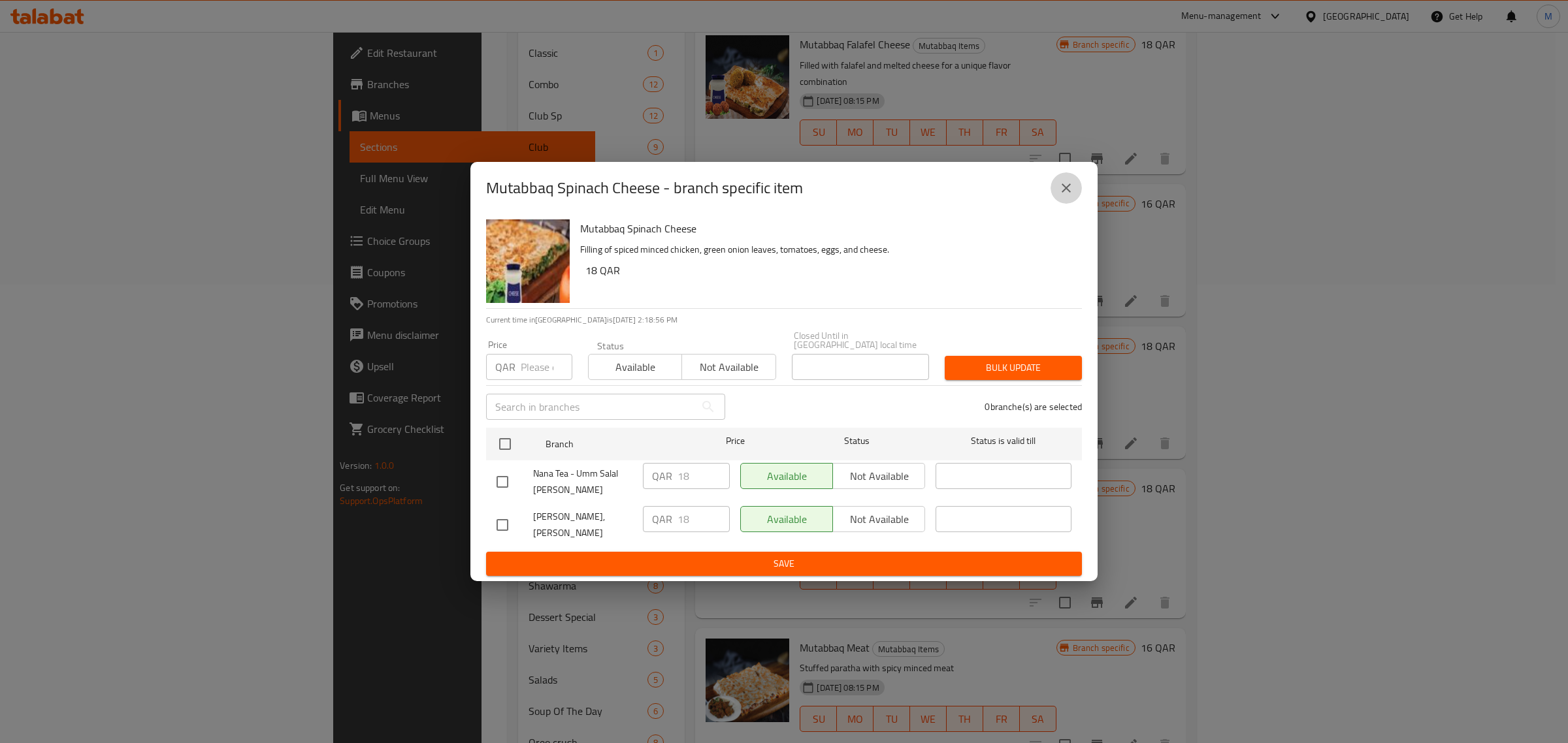
click at [1060, 196] on icon "close" at bounding box center [1066, 188] width 16 height 16
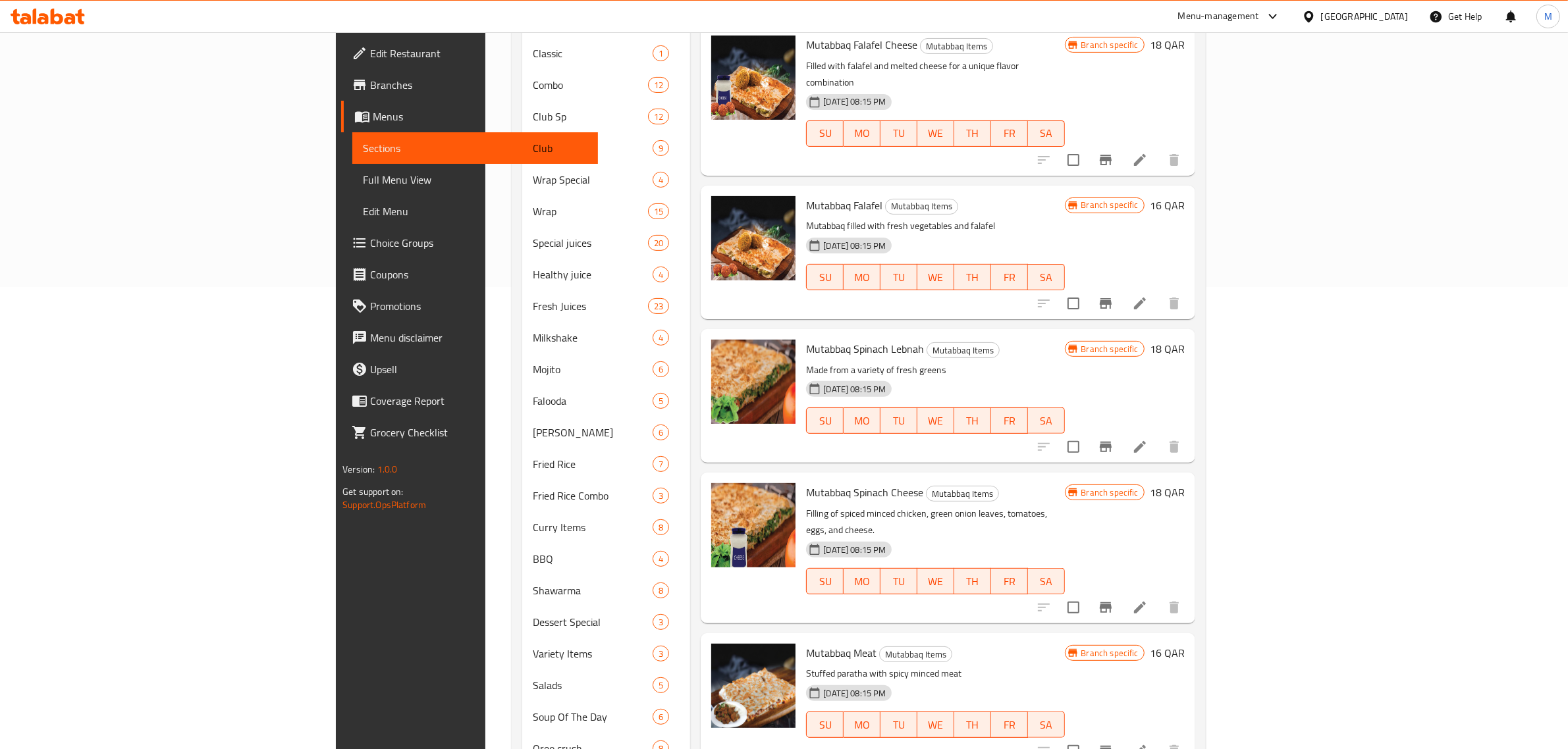
scroll to position [893, 0]
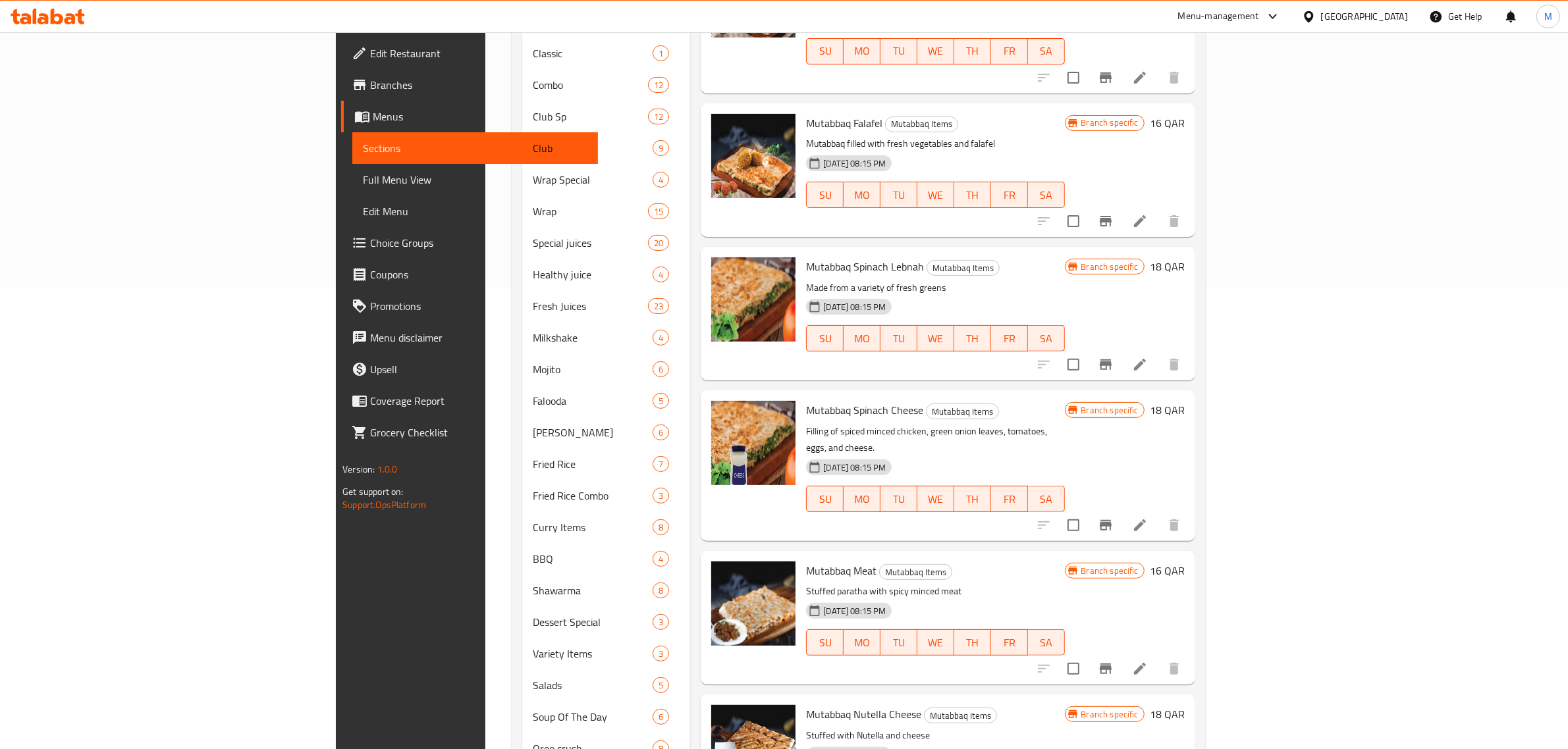
drag, startPoint x: 1042, startPoint y: 426, endPoint x: 1030, endPoint y: 416, distance: 15.6
click at [1030, 416] on div "Menu items Add Sort Manage items Mutabbaq Chicken Mutabbaq Items Spiced minced …" at bounding box center [942, 385] width 505 height 1400
click at [1064, 584] on p "Stuffed paratha with spicy minced meat" at bounding box center [934, 592] width 258 height 17
click at [1112, 663] on icon "Branch-specific-item" at bounding box center [1106, 668] width 12 height 11
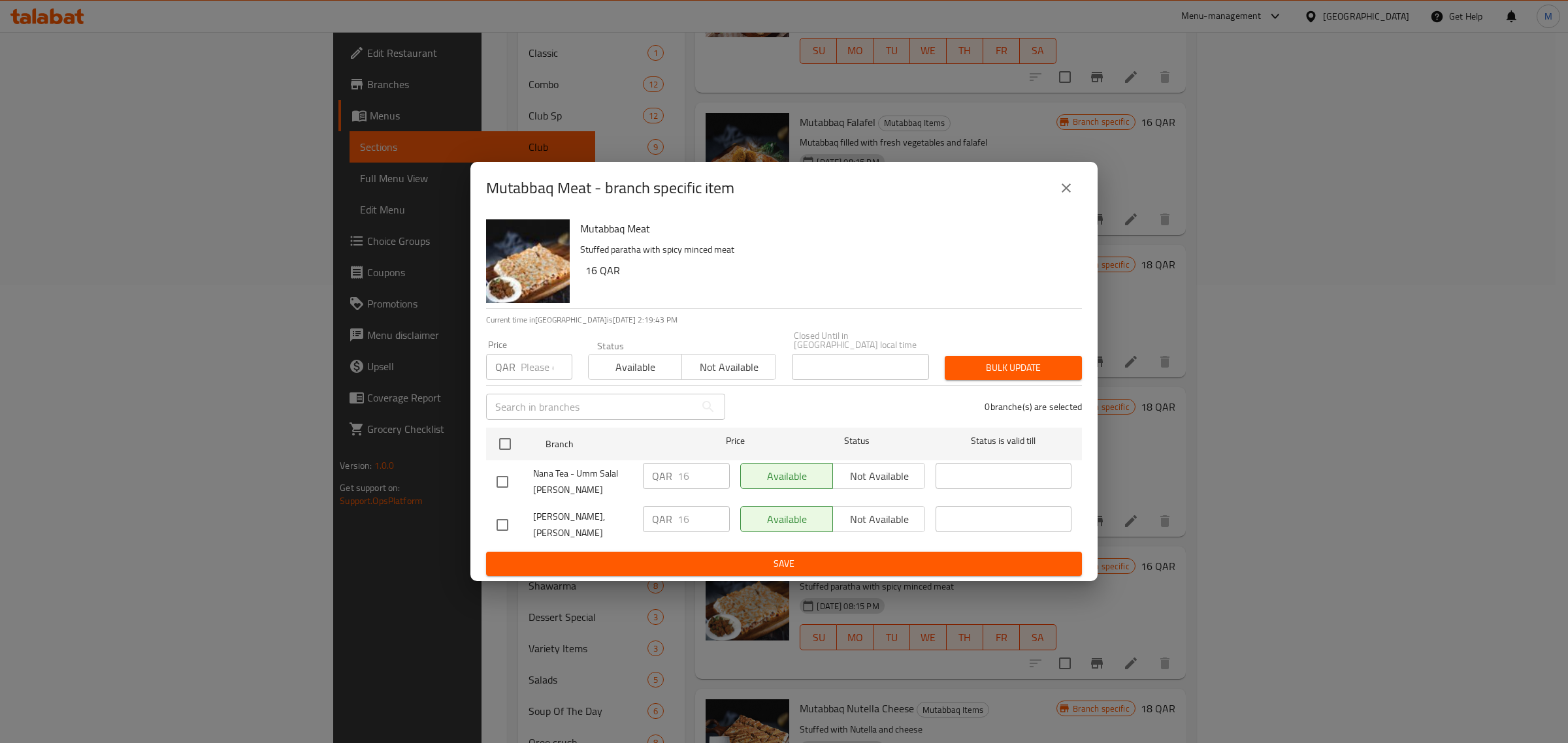
click at [1066, 196] on icon "close" at bounding box center [1066, 188] width 16 height 16
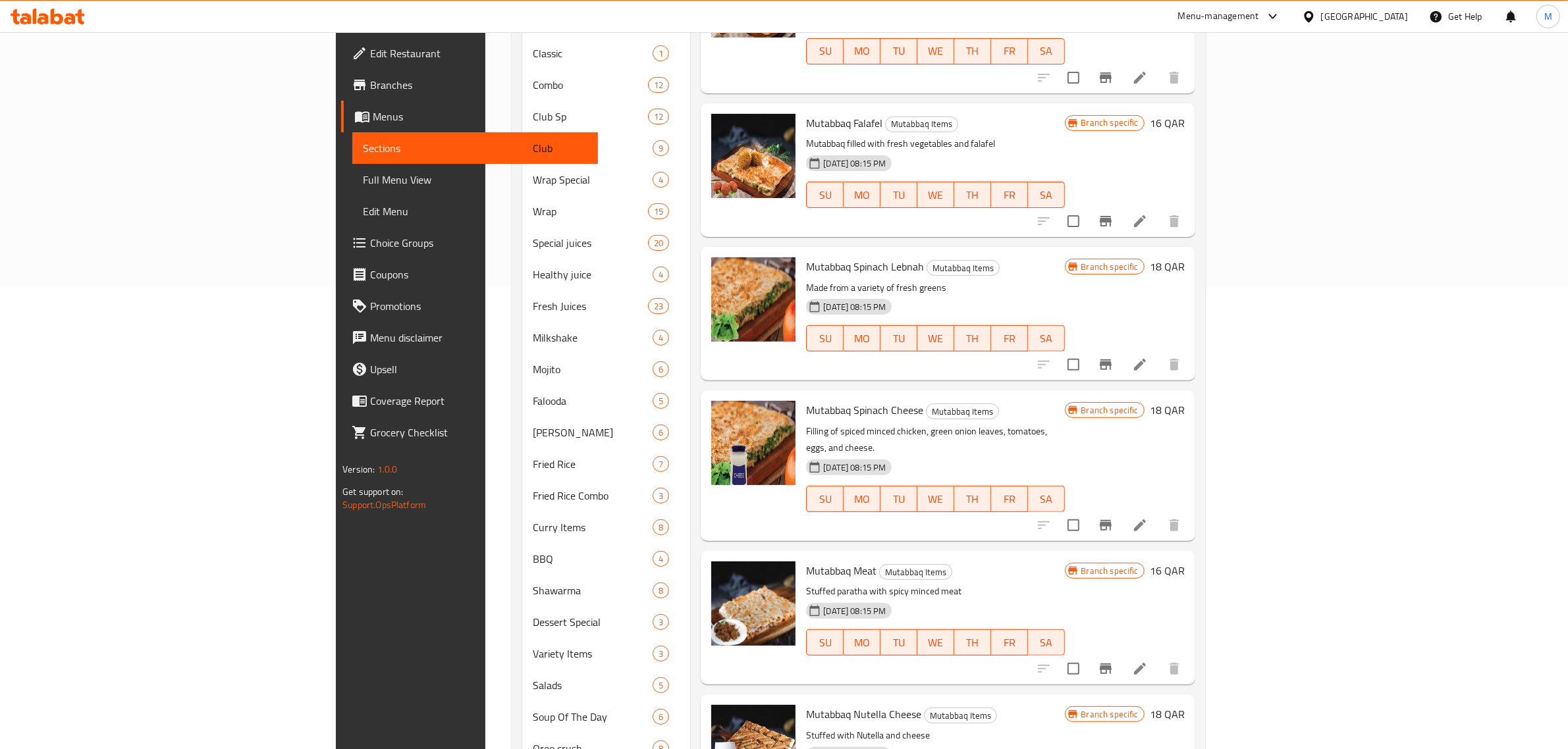
click at [1158, 657] on li at bounding box center [1140, 668] width 37 height 24
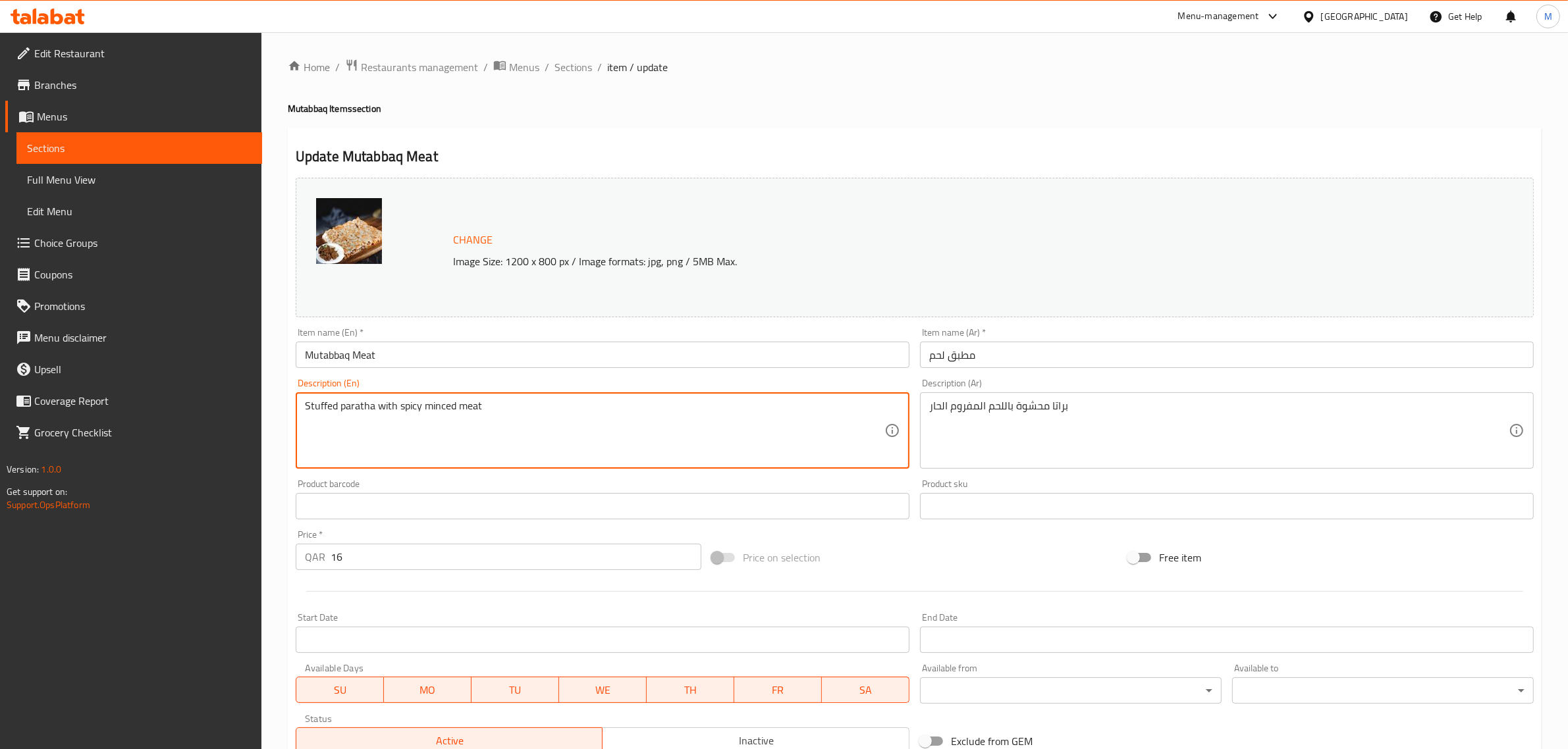
paste textarea "stuffed paratha with spicy minced meat"
type textarea "Stuffed paratha with spicy minced meat"
click at [583, 71] on span "Sections" at bounding box center [573, 67] width 37 height 16
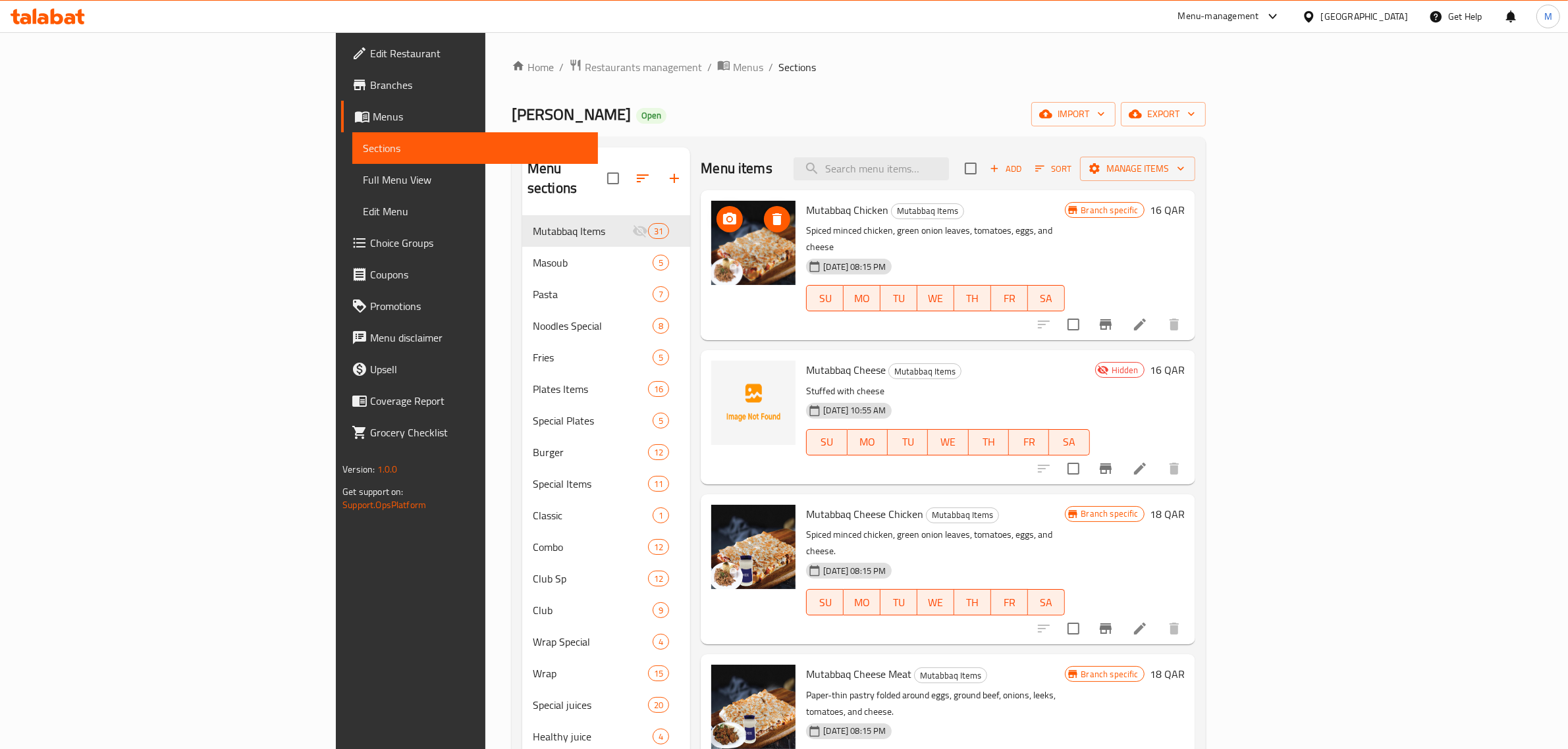
scroll to position [462, 0]
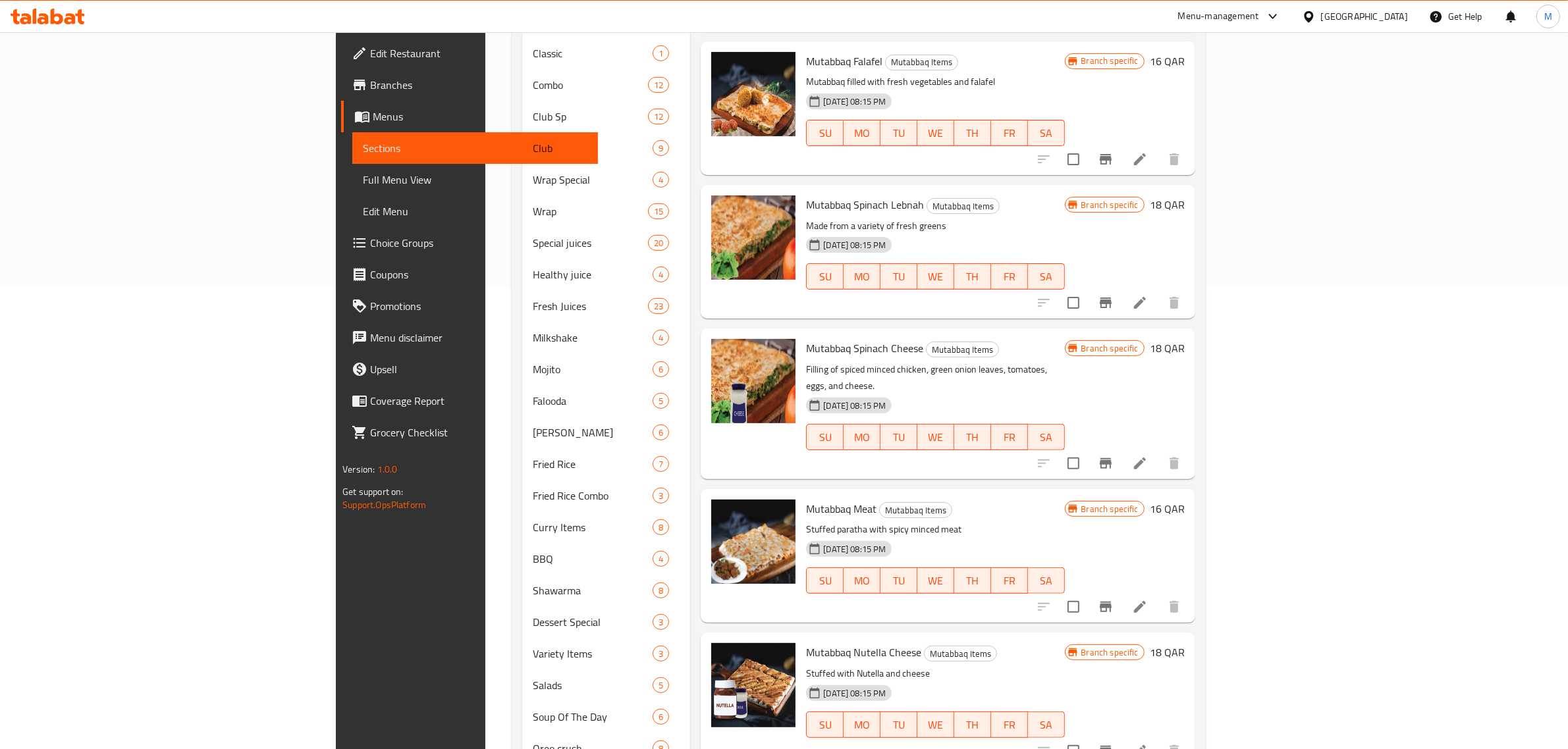
click at [1069, 638] on div "Mutabbaq Nutella Cheese Mutabbaq Items Stuffed with Nutella and cheese 30-08-20…" at bounding box center [934, 699] width 269 height 123
click at [1113, 743] on icon "Branch-specific-item" at bounding box center [1105, 751] width 16 height 16
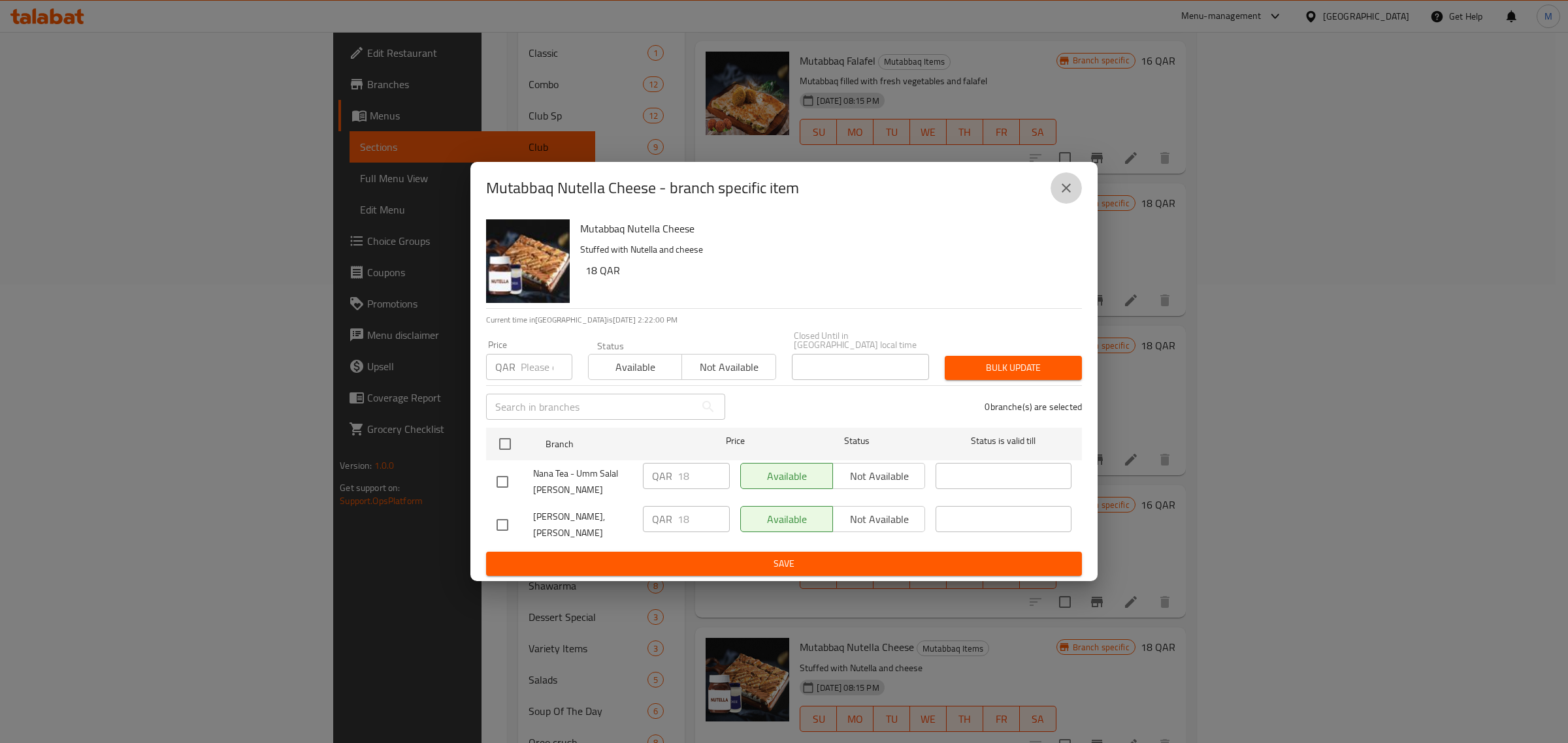
click at [1066, 196] on icon "close" at bounding box center [1066, 188] width 16 height 16
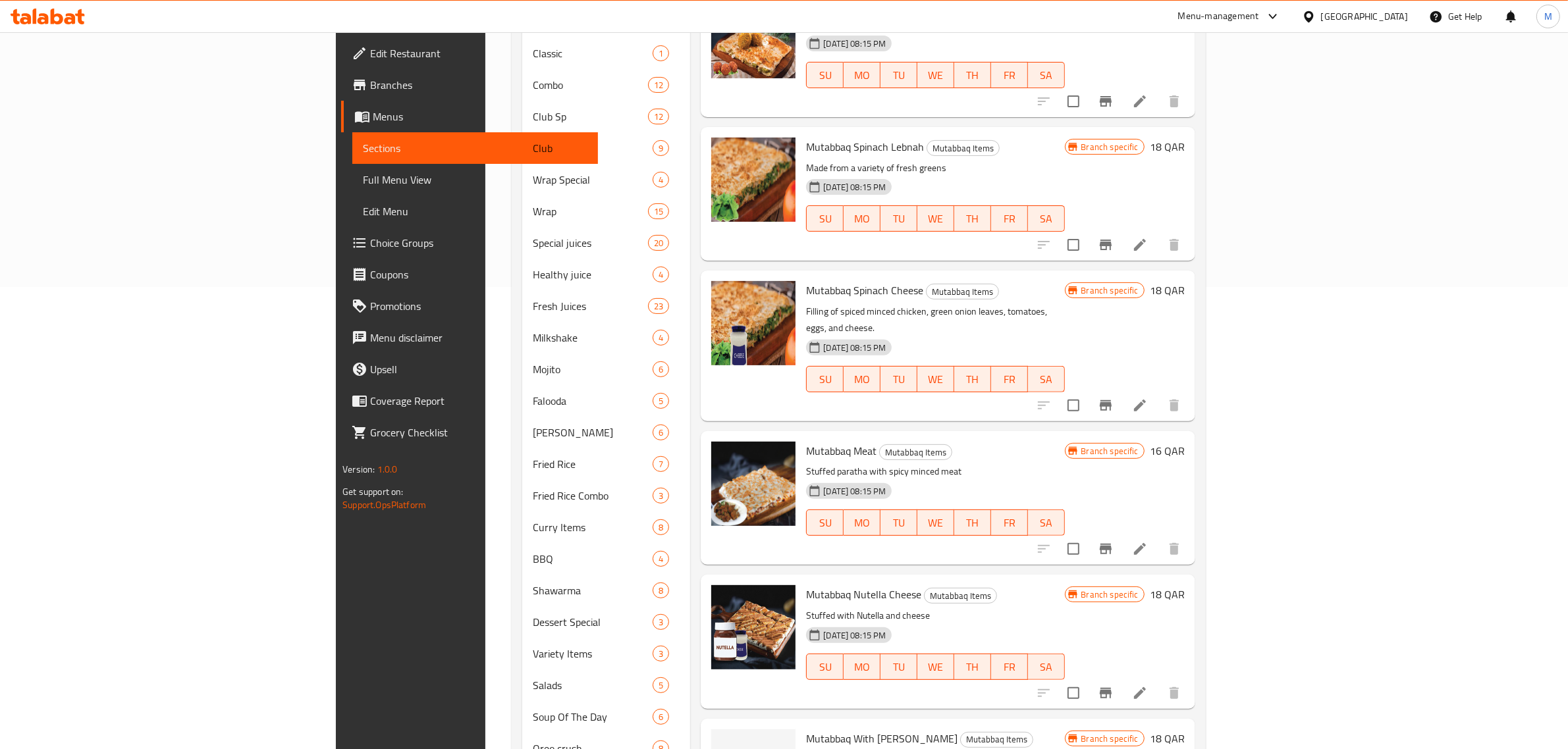
scroll to position [1119, 0]
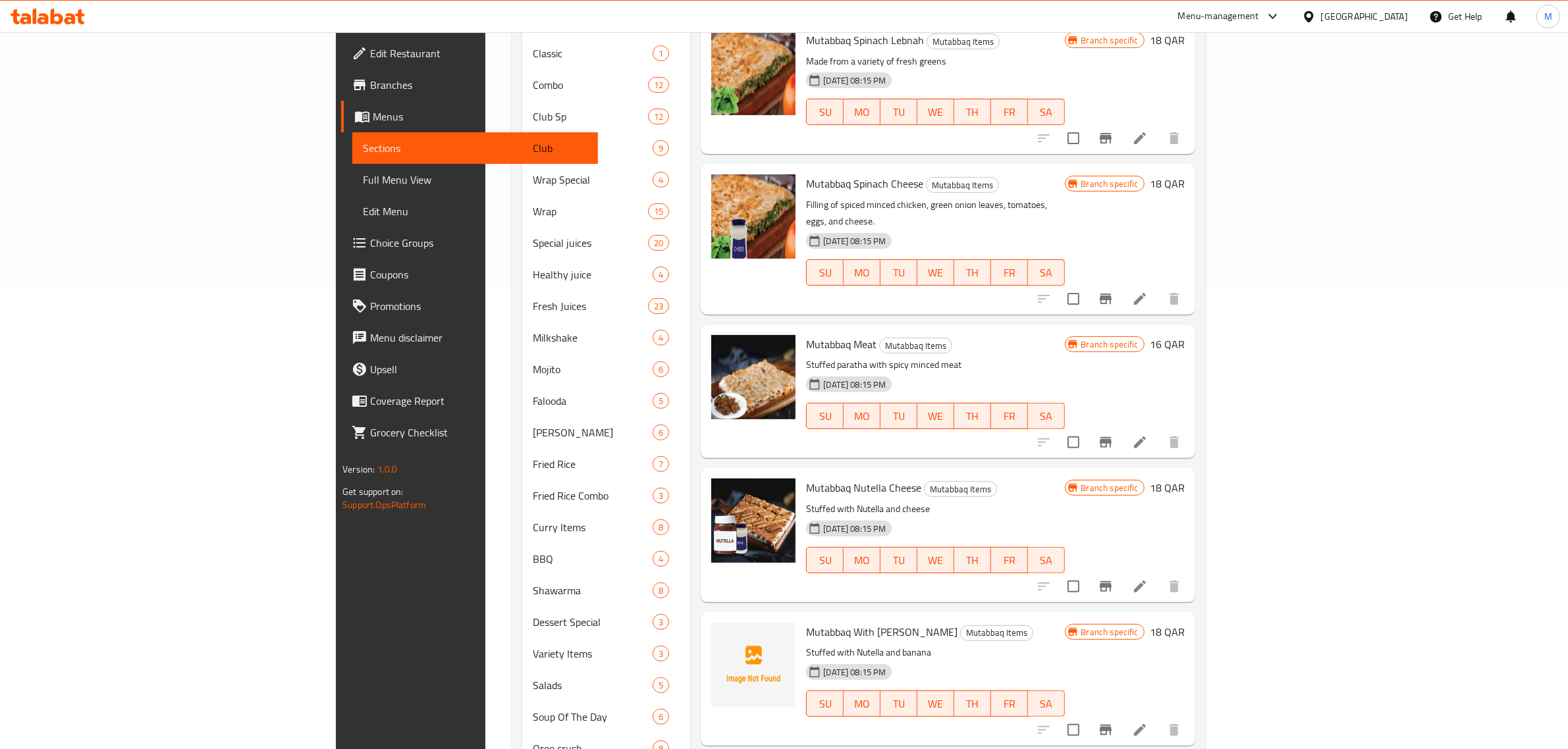
click at [1030, 623] on h6 "Mutabbaq With Nutella Banana Mutabbaq Items" at bounding box center [934, 632] width 258 height 18
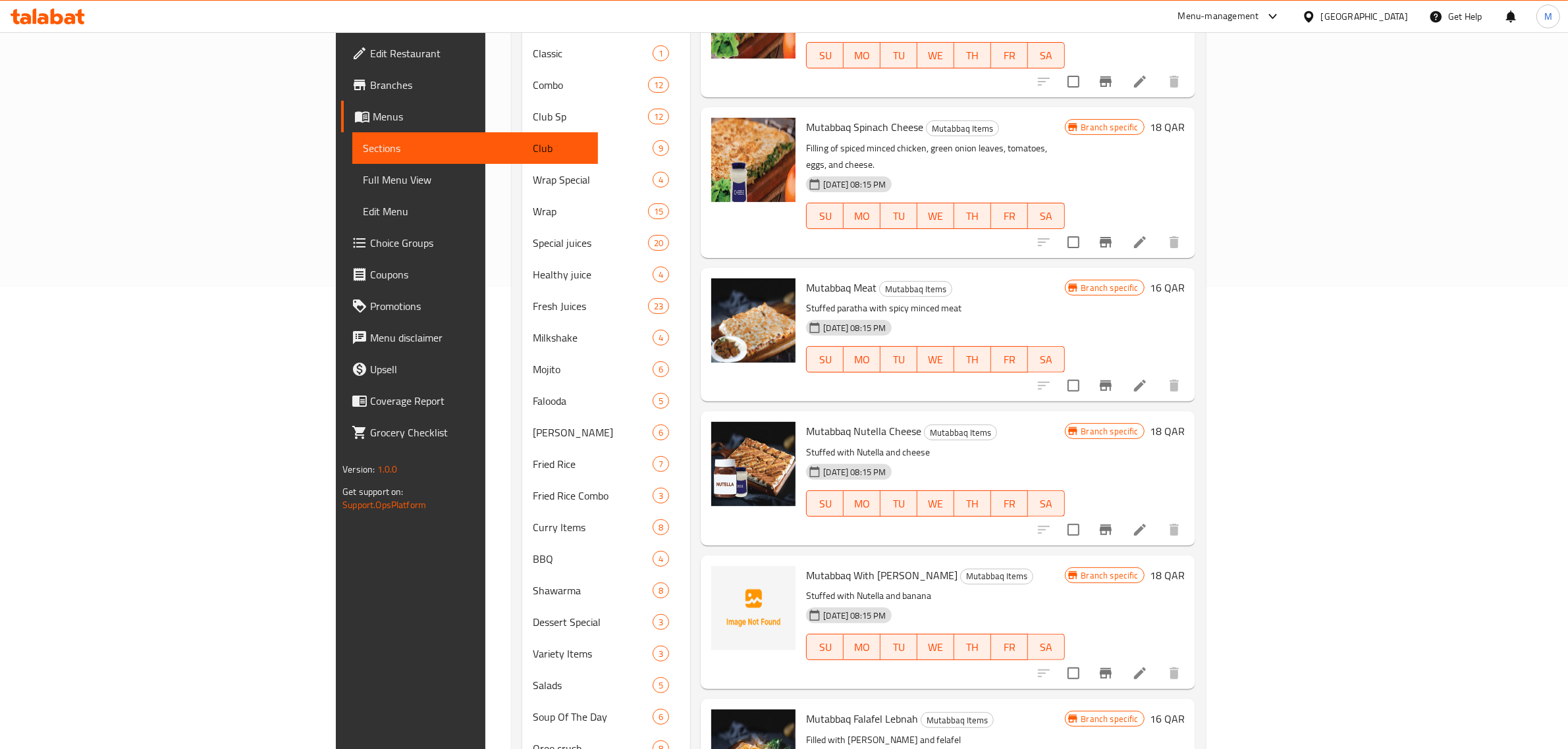
scroll to position [1201, 0]
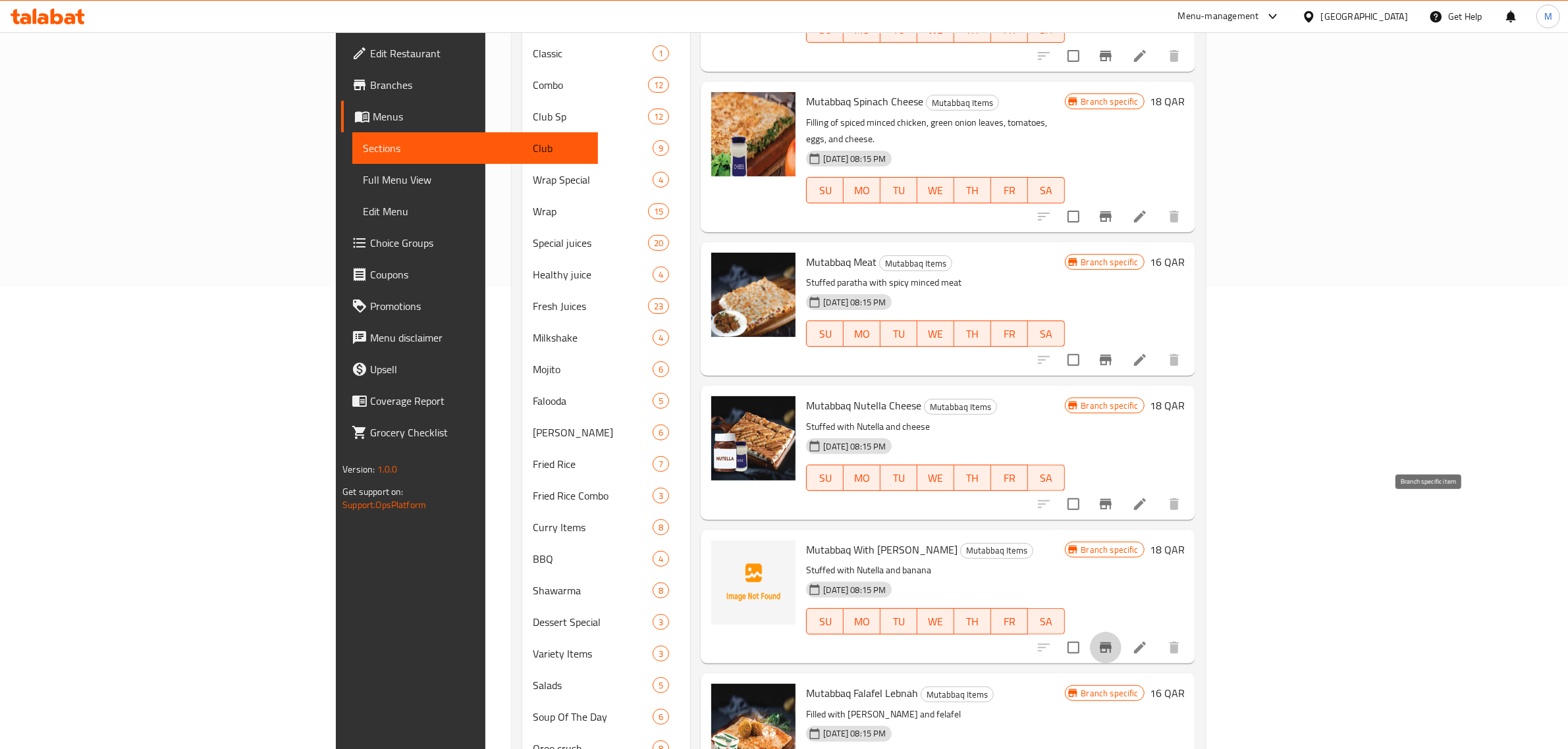
click at [1113, 640] on icon "Branch-specific-item" at bounding box center [1105, 648] width 16 height 16
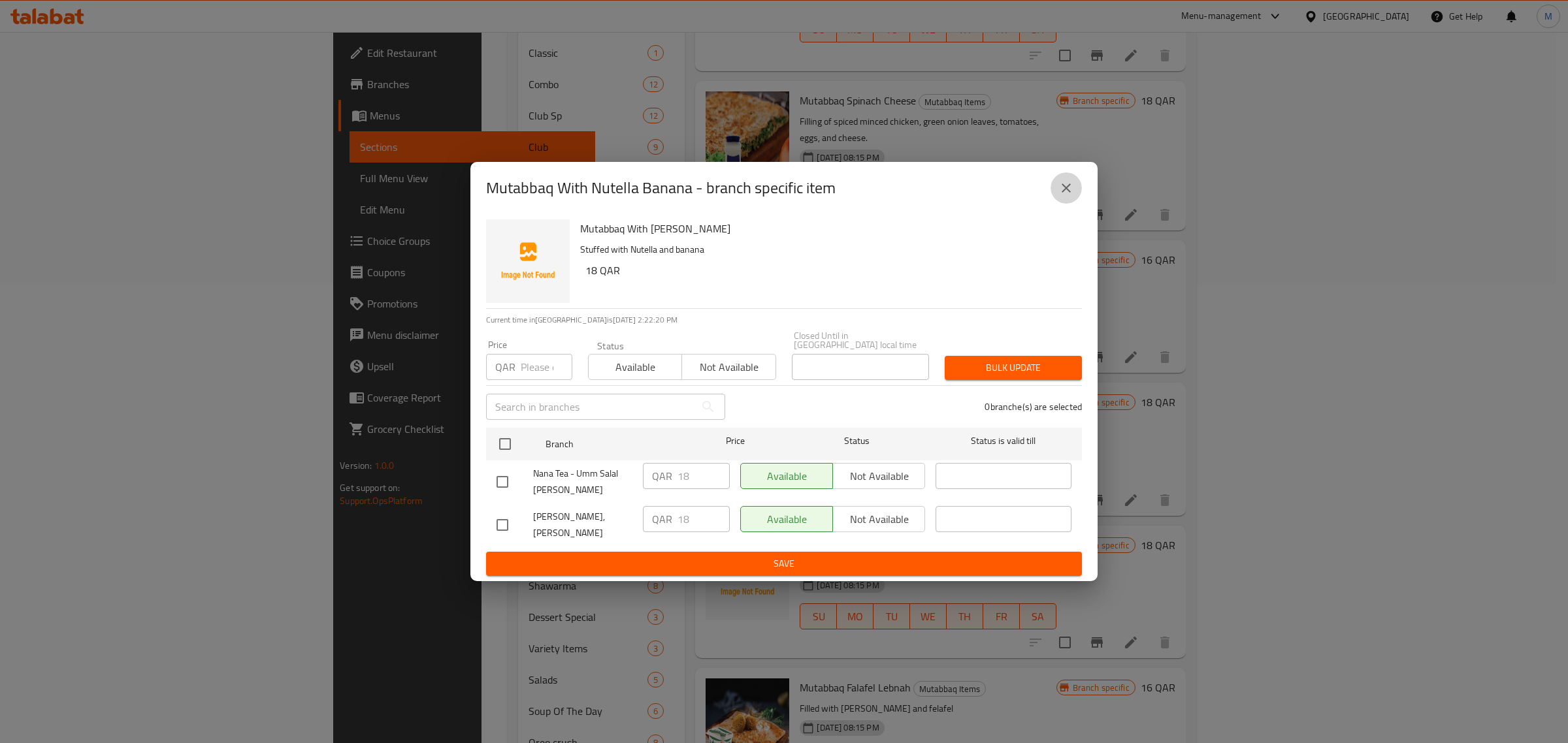
click at [1059, 196] on icon "close" at bounding box center [1066, 188] width 16 height 16
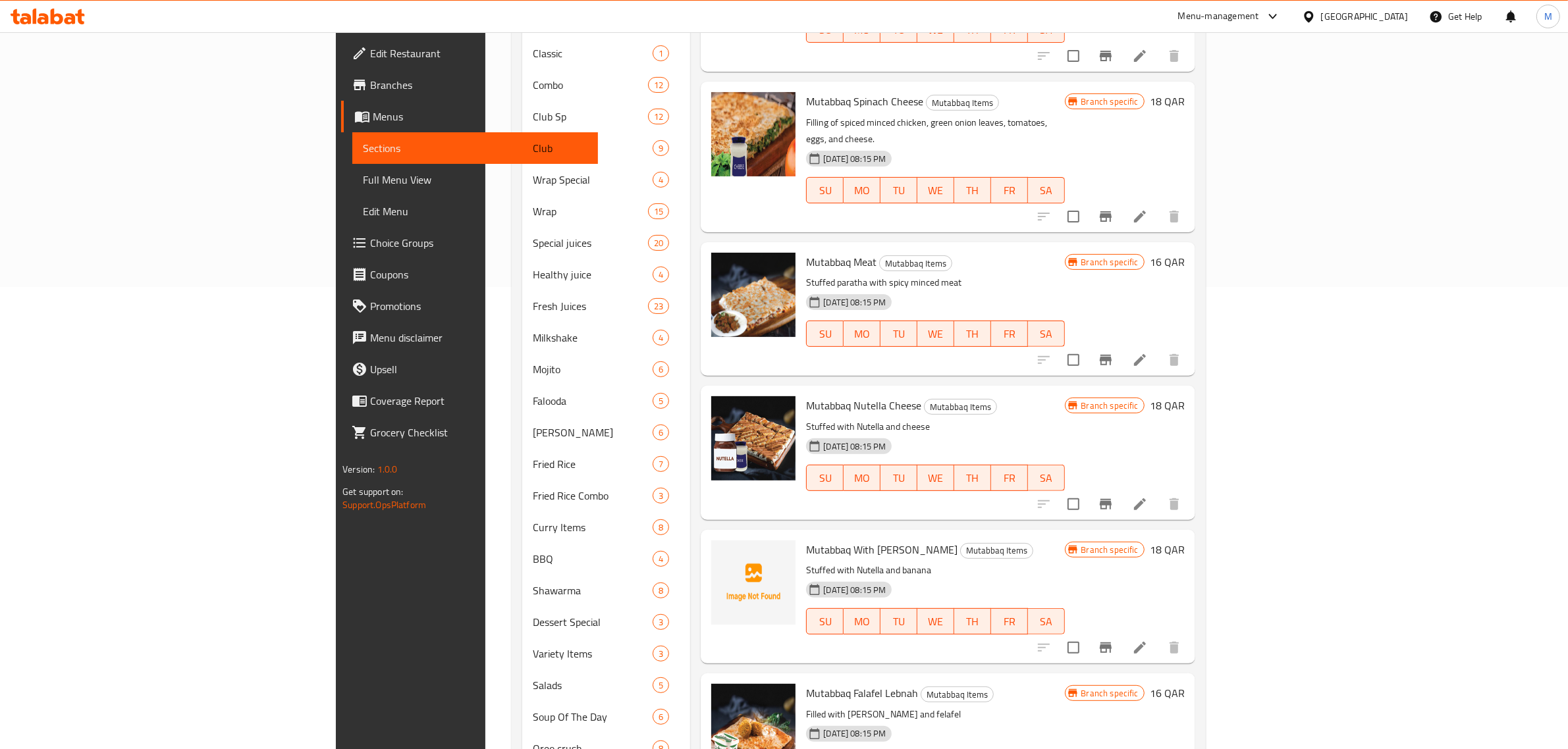
click at [972, 707] on p "Filled with lebneh and felafel" at bounding box center [934, 715] width 258 height 17
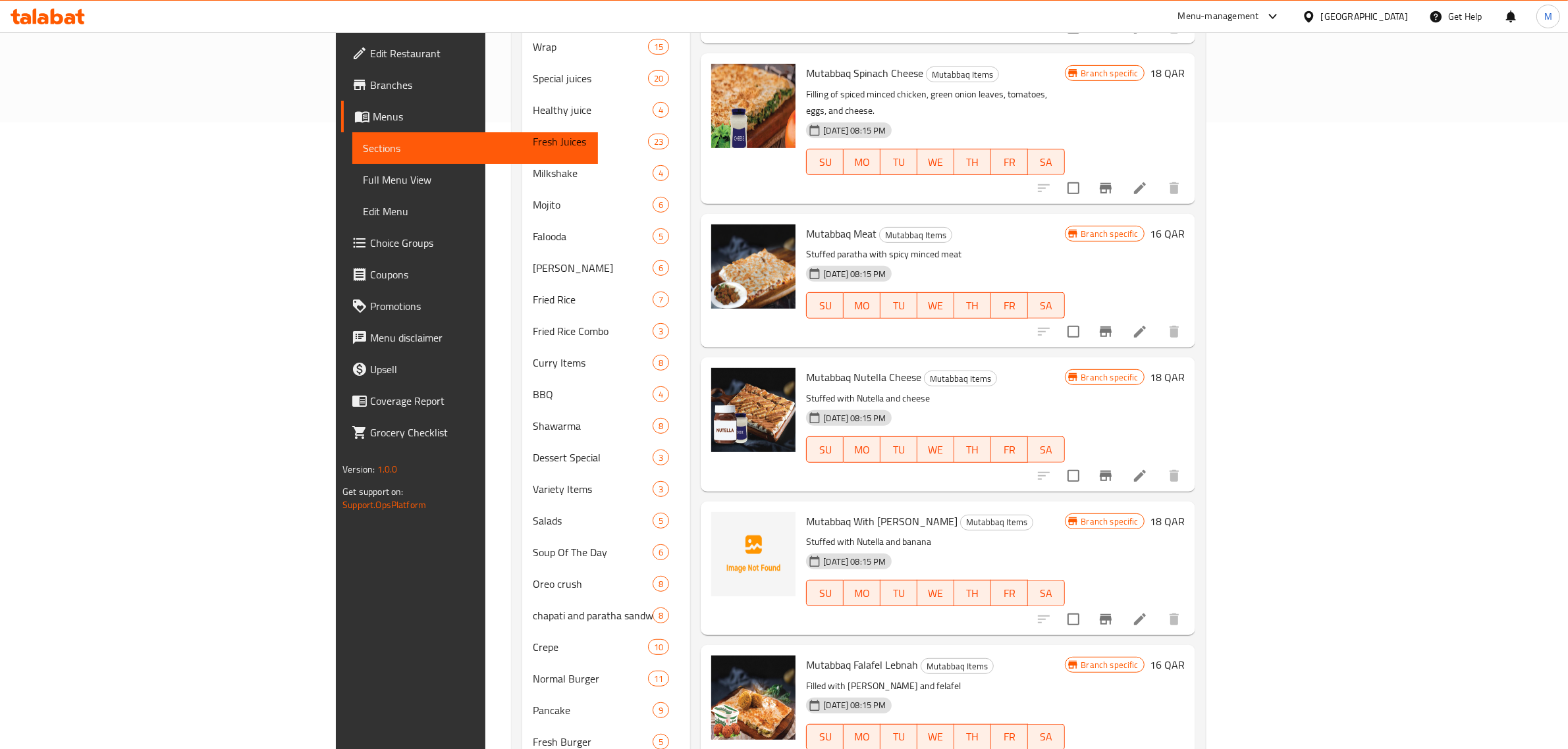
scroll to position [1037, 0]
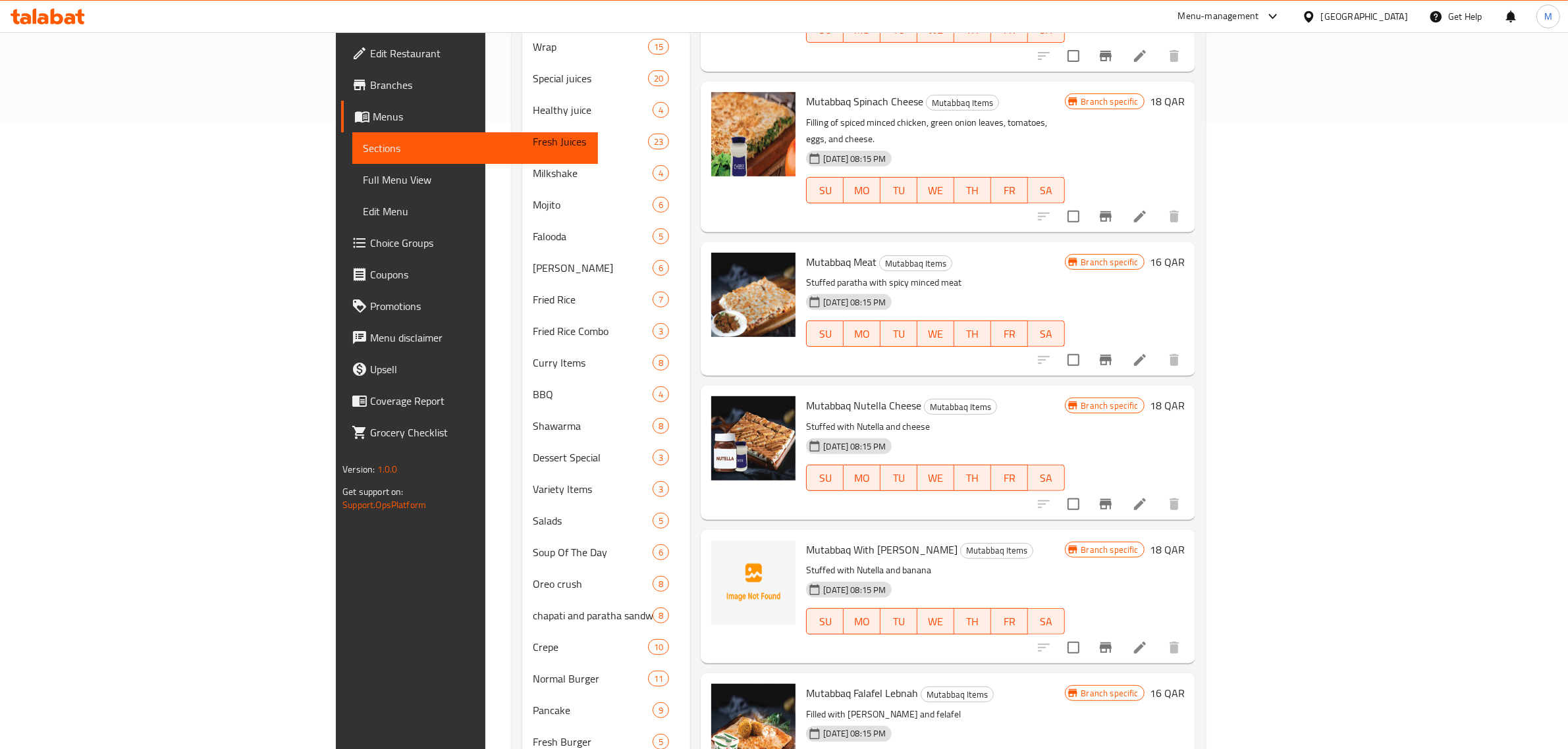
click at [994, 684] on h6 "Mutabbaq Falafel Lebnah Mutabbaq Items" at bounding box center [934, 693] width 258 height 18
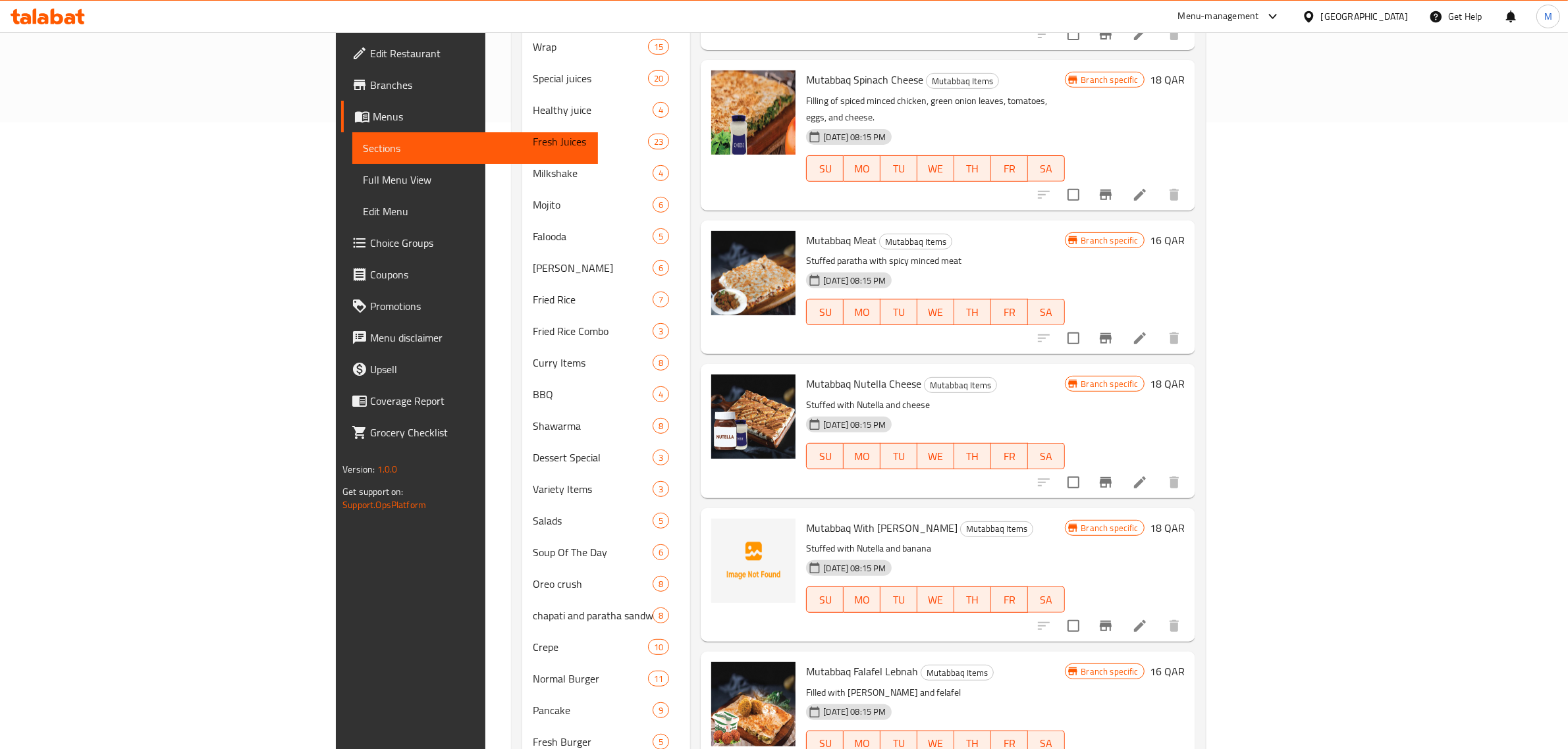
scroll to position [1119, 0]
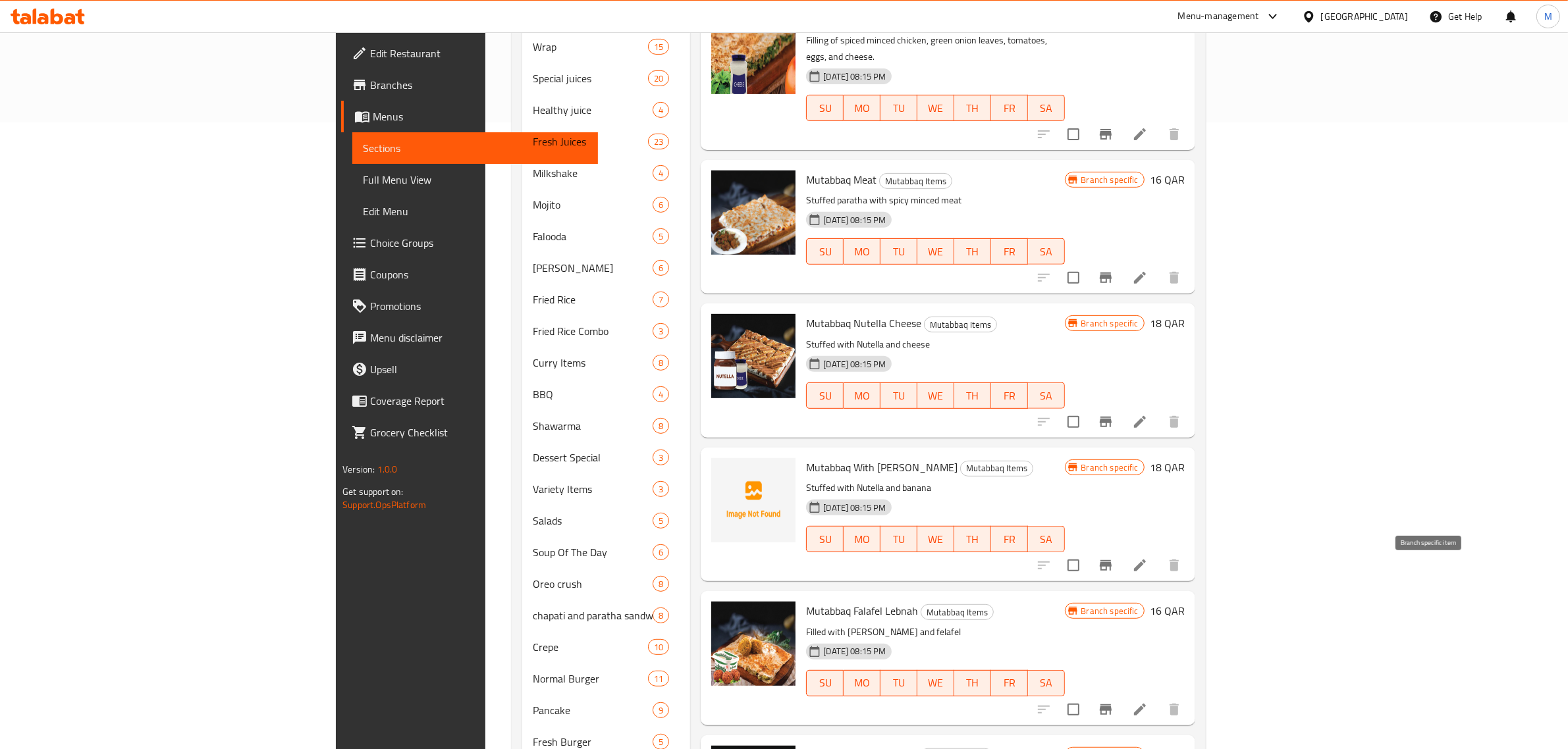
click at [1113, 702] on icon "Branch-specific-item" at bounding box center [1105, 709] width 16 height 16
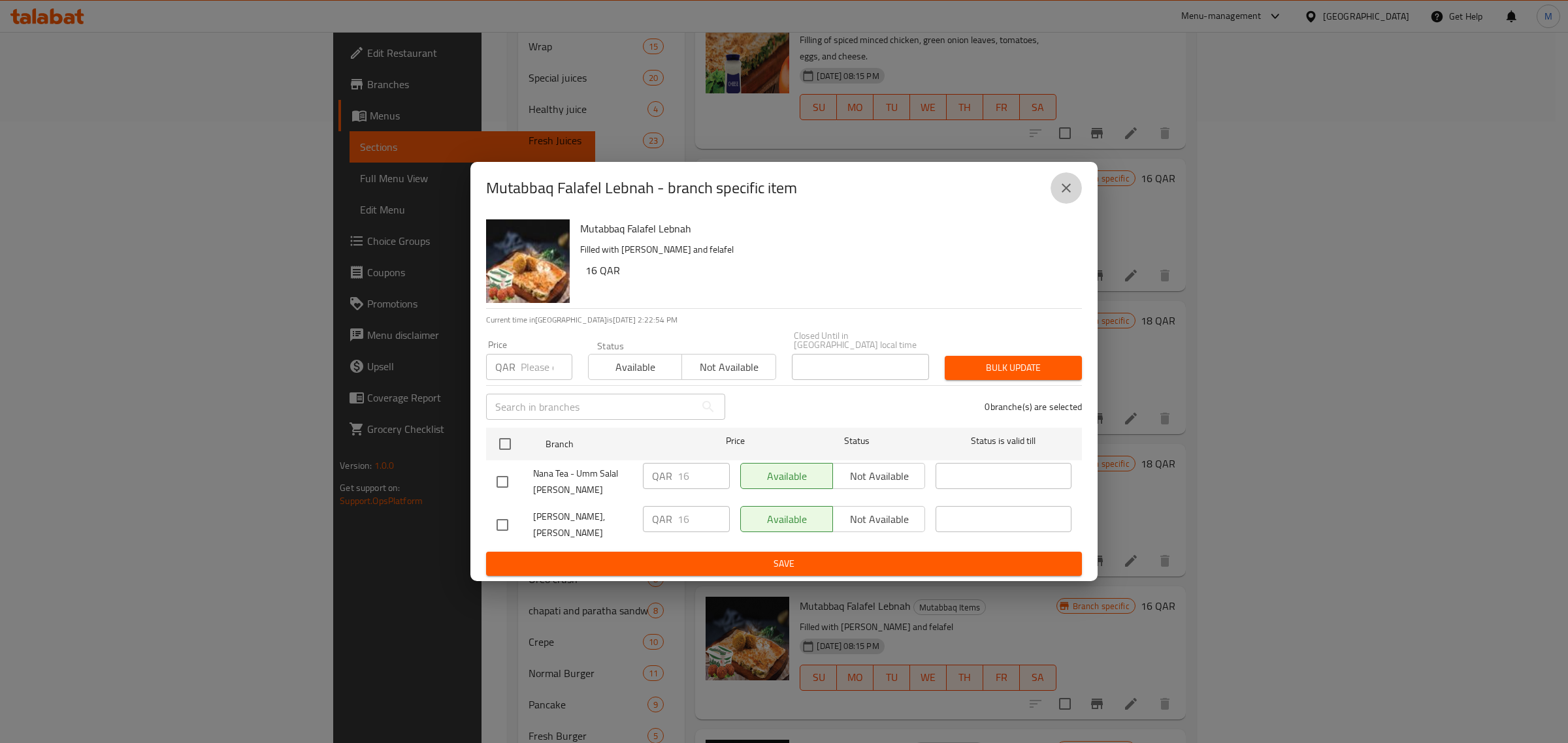
click at [1063, 193] on icon "close" at bounding box center [1066, 188] width 9 height 9
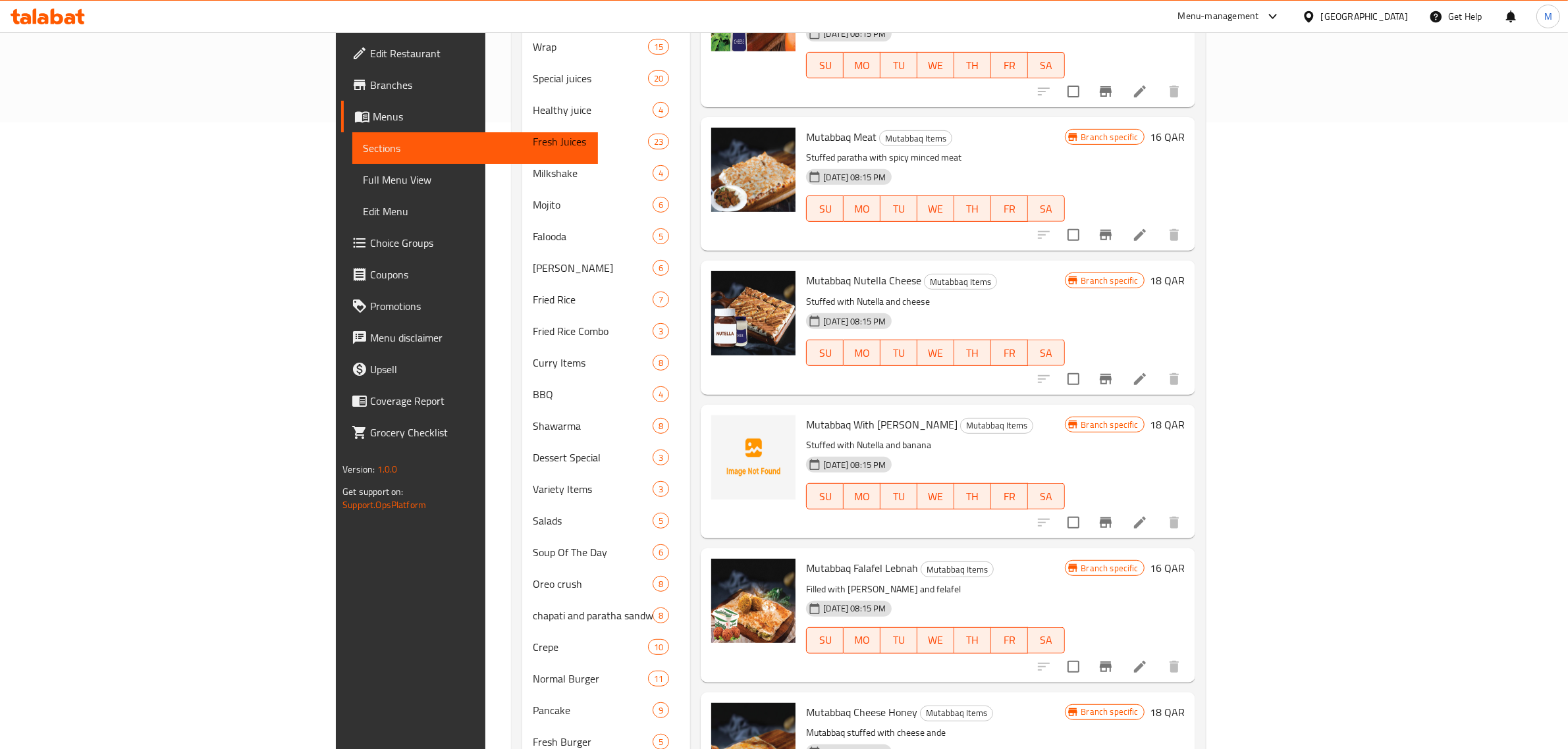
scroll to position [1201, 0]
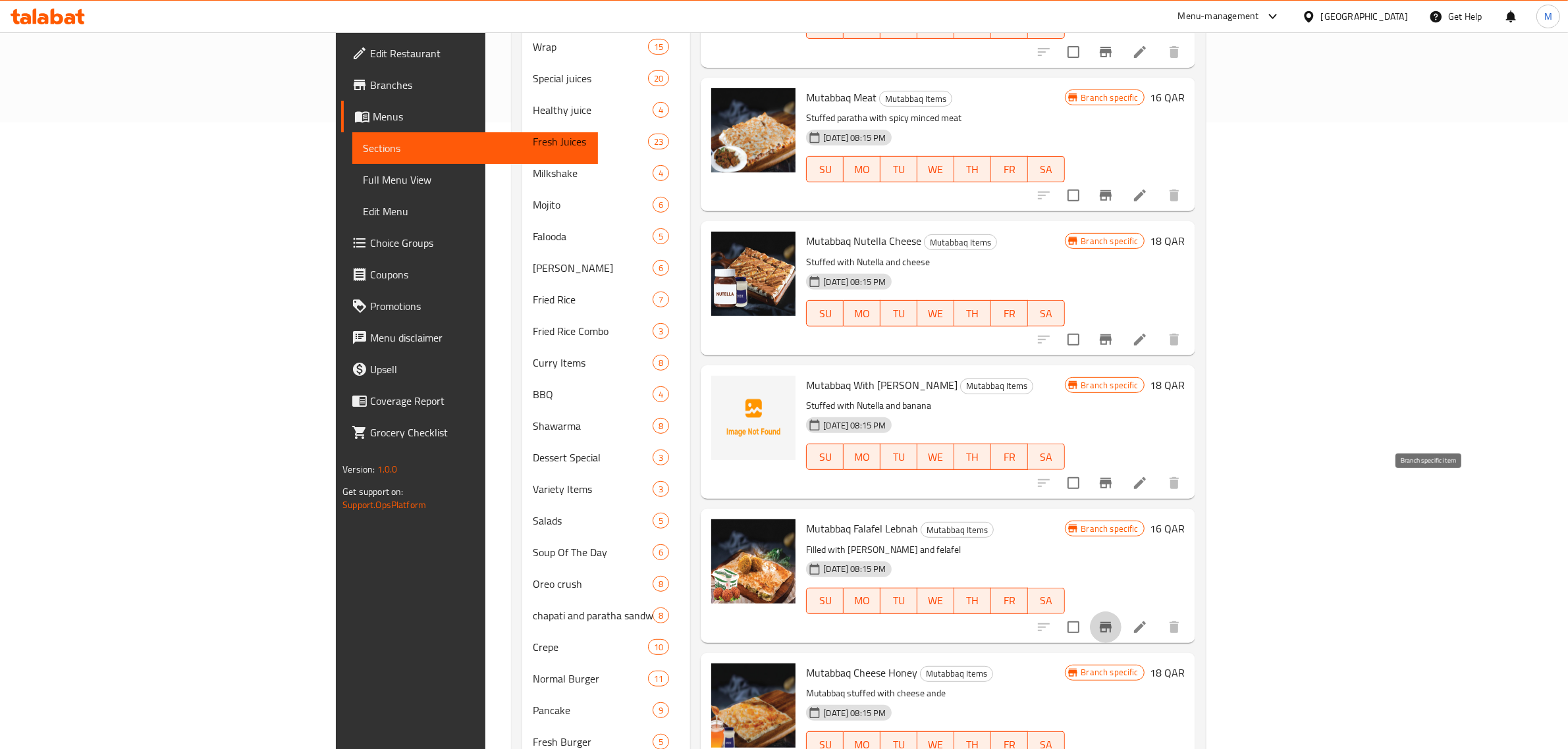
click at [1112, 622] on icon "Branch-specific-item" at bounding box center [1106, 627] width 12 height 11
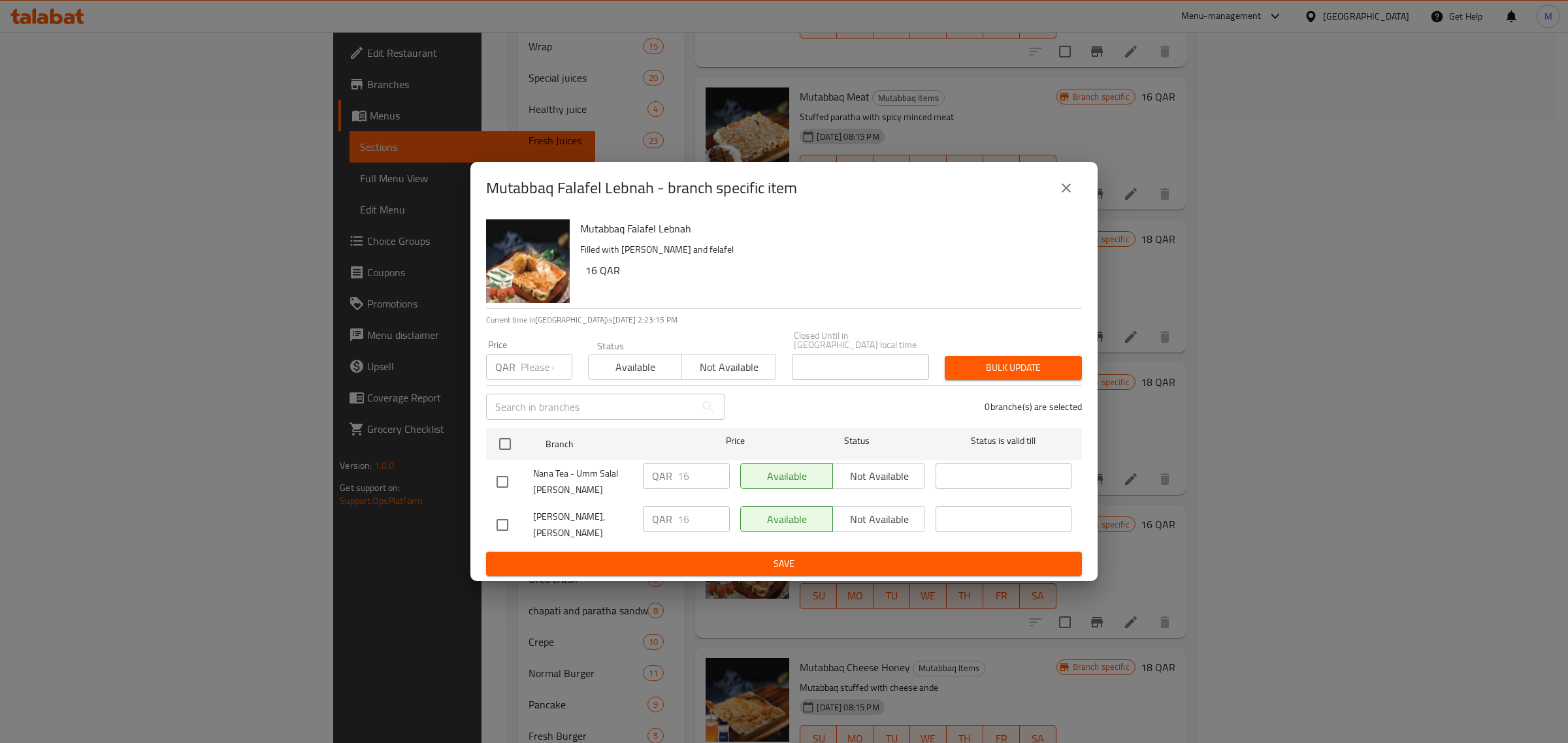
click at [1068, 194] on icon "close" at bounding box center [1066, 188] width 16 height 16
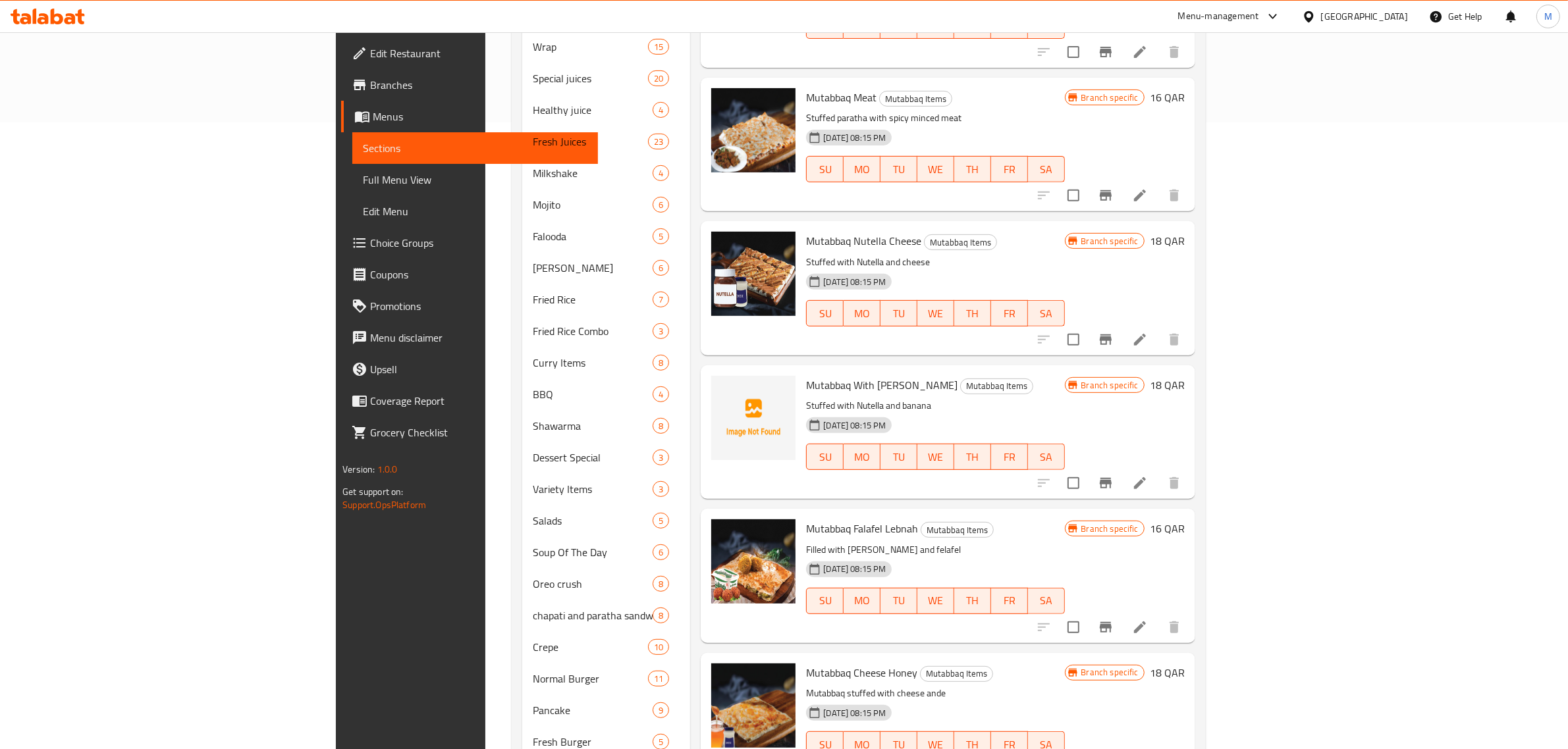
click at [1069, 700] on div "30-08-2024 08:15 PM SU MO TU WE TH FR SA" at bounding box center [934, 736] width 269 height 71
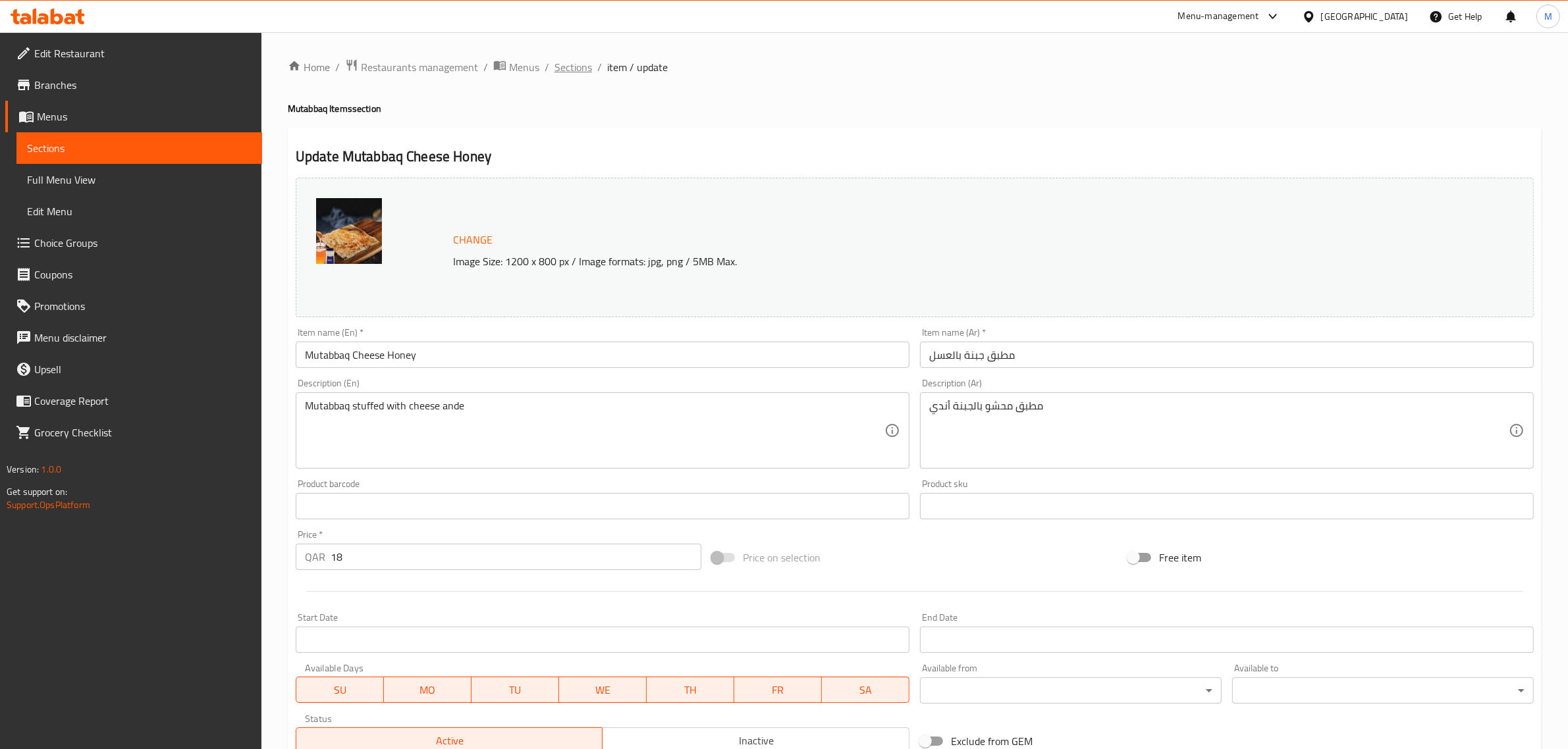
click at [560, 67] on span "Sections" at bounding box center [573, 67] width 37 height 16
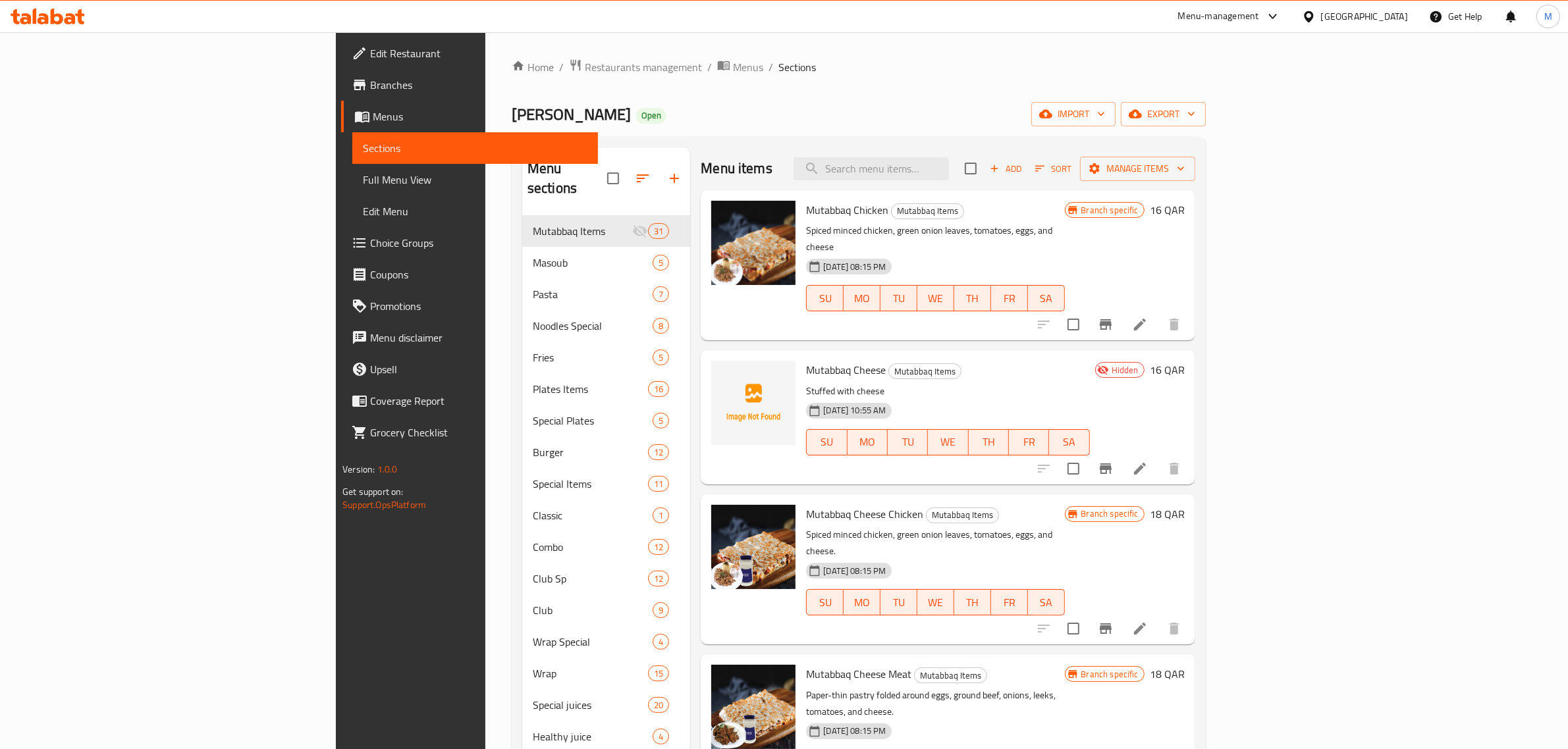
click at [1030, 527] on p "Spiced minced chicken, green onion leaves, tomatoes, eggs, and cheese." at bounding box center [934, 544] width 258 height 33
click at [1064, 527] on p "Spiced minced chicken, green onion leaves, tomatoes, eggs, and cheese." at bounding box center [934, 544] width 258 height 33
click at [1071, 166] on span "Sort" at bounding box center [1053, 169] width 37 height 15
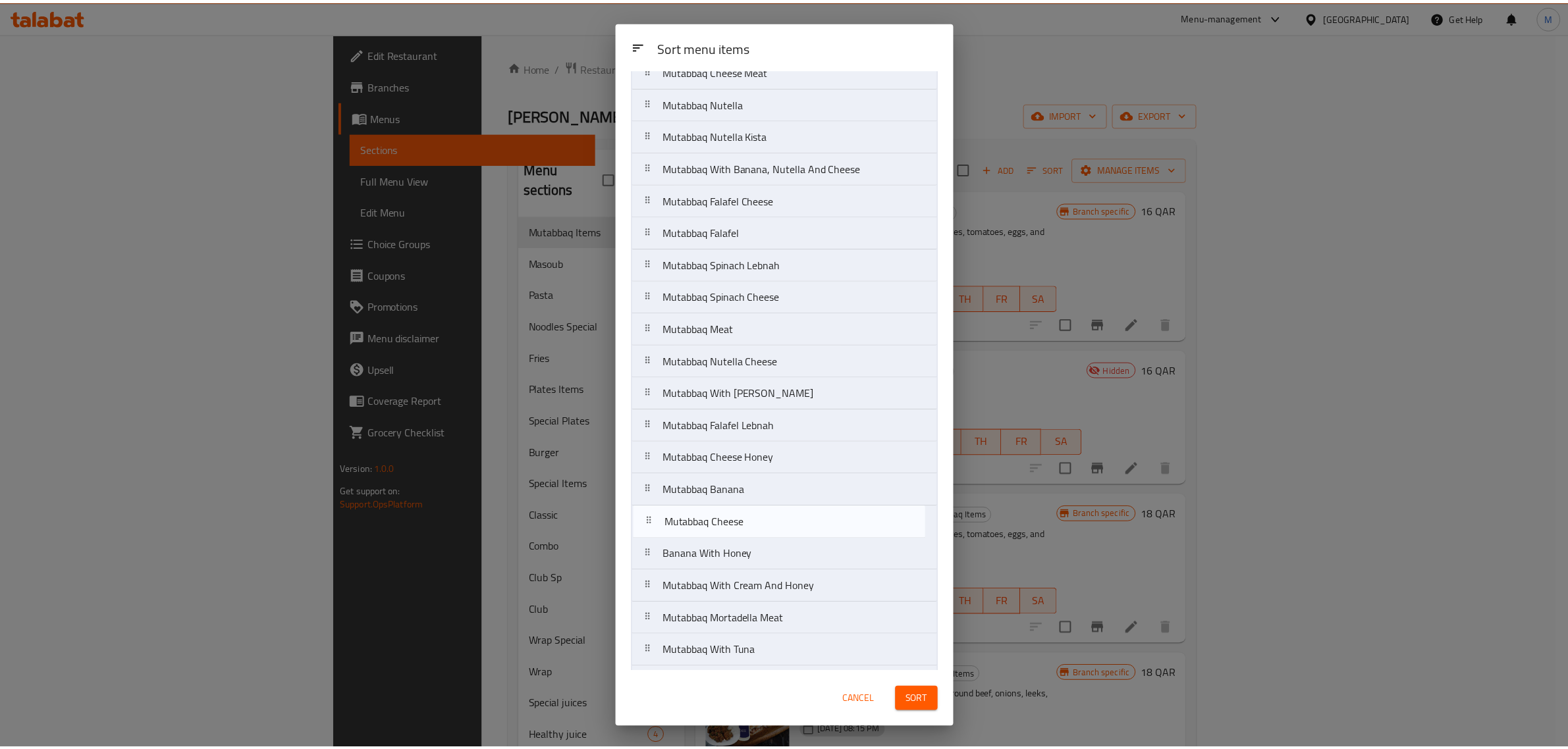
scroll to position [121, 0]
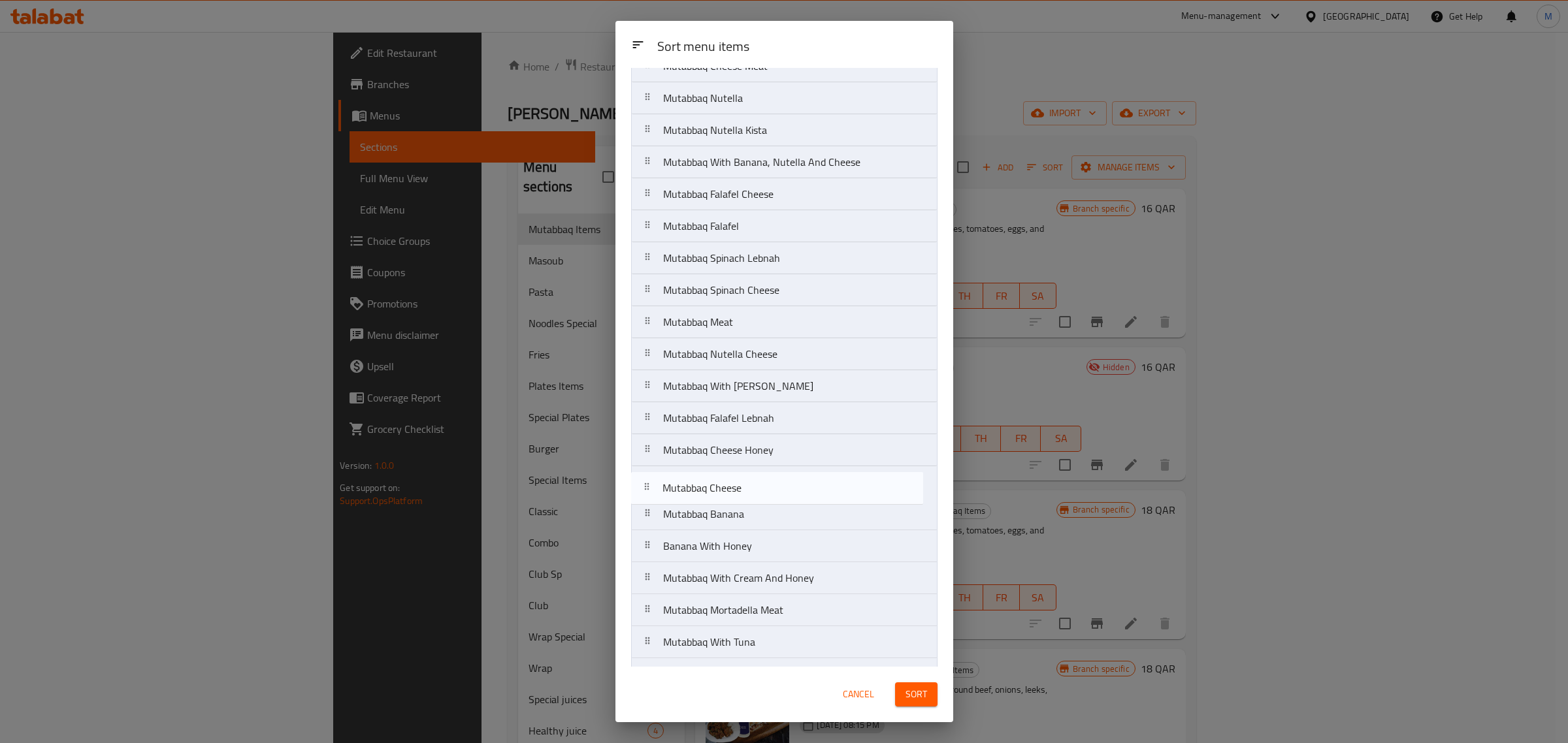
drag, startPoint x: 760, startPoint y: 160, endPoint x: 759, endPoint y: 497, distance: 337.0
click at [759, 497] on nav "Mutabbaq Chicken Mutabbaq Cheese Mutabbaq Cheese Chicken Mutabbaq Cheese Meat M…" at bounding box center [784, 482] width 306 height 994
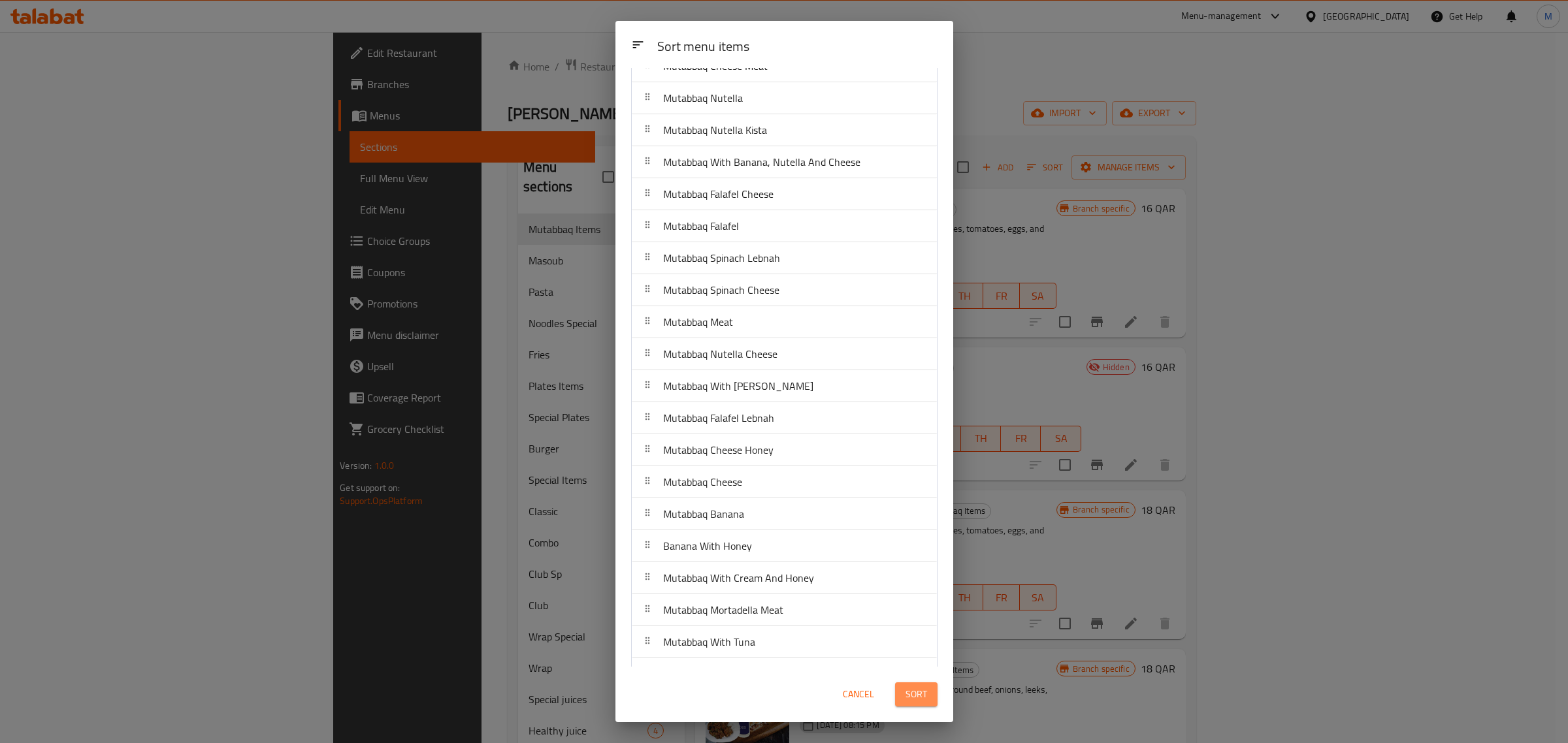
click at [912, 696] on span "Sort" at bounding box center [916, 694] width 21 height 16
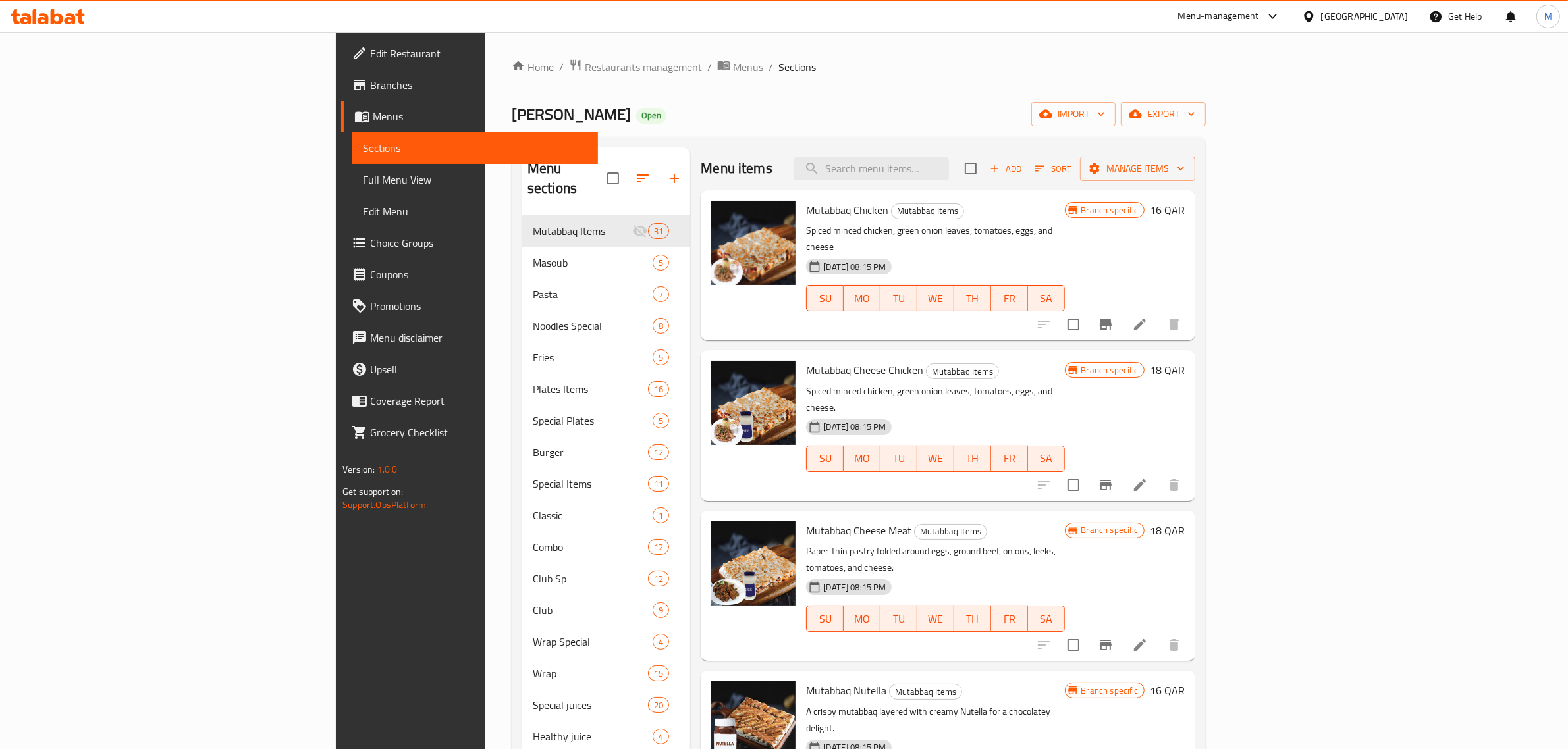
click at [1064, 521] on h6 "Mutabbaq Cheese Meat Mutabbaq Items" at bounding box center [934, 530] width 258 height 18
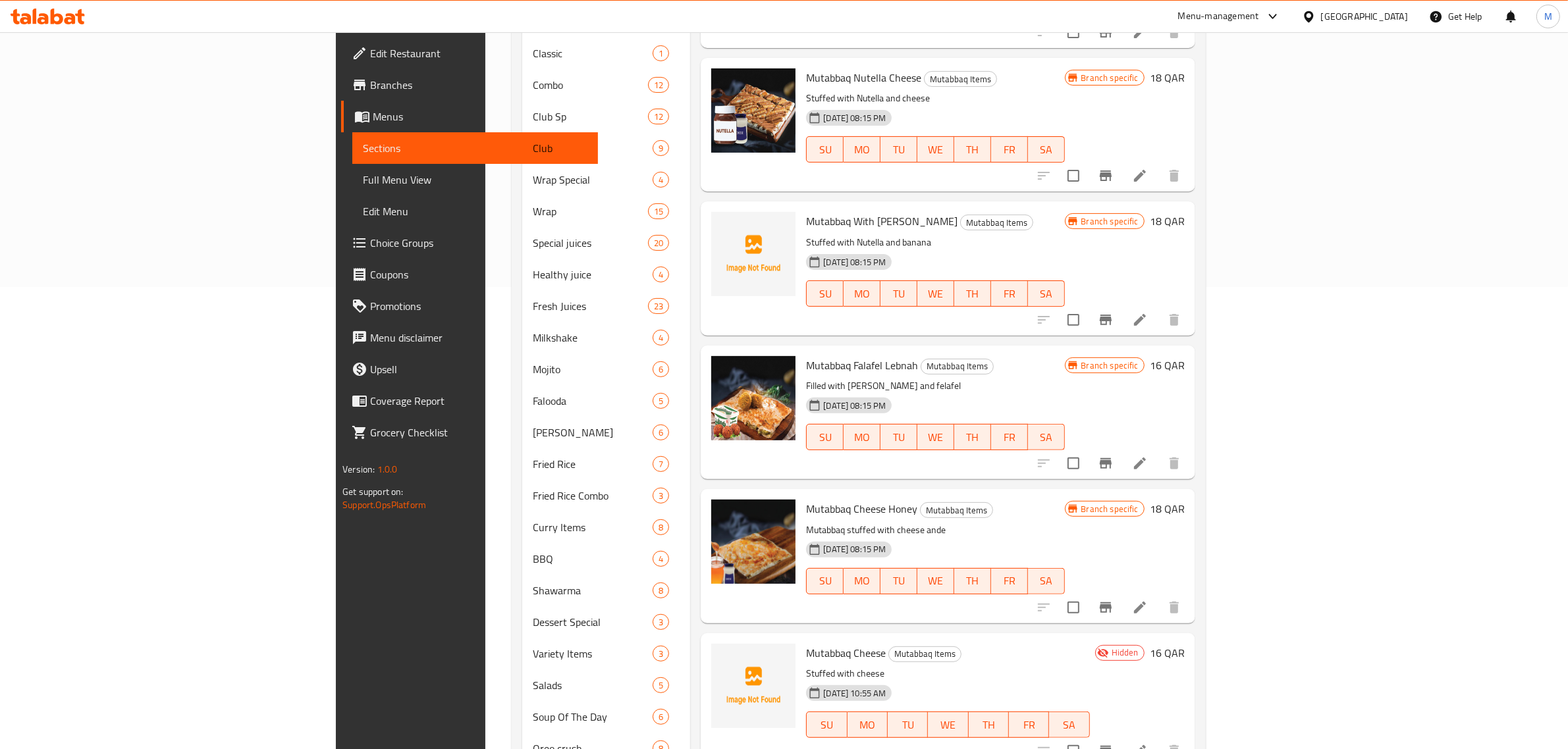
click at [1089, 643] on h6 "Mutabbaq Cheese Mutabbaq Items" at bounding box center [947, 653] width 284 height 18
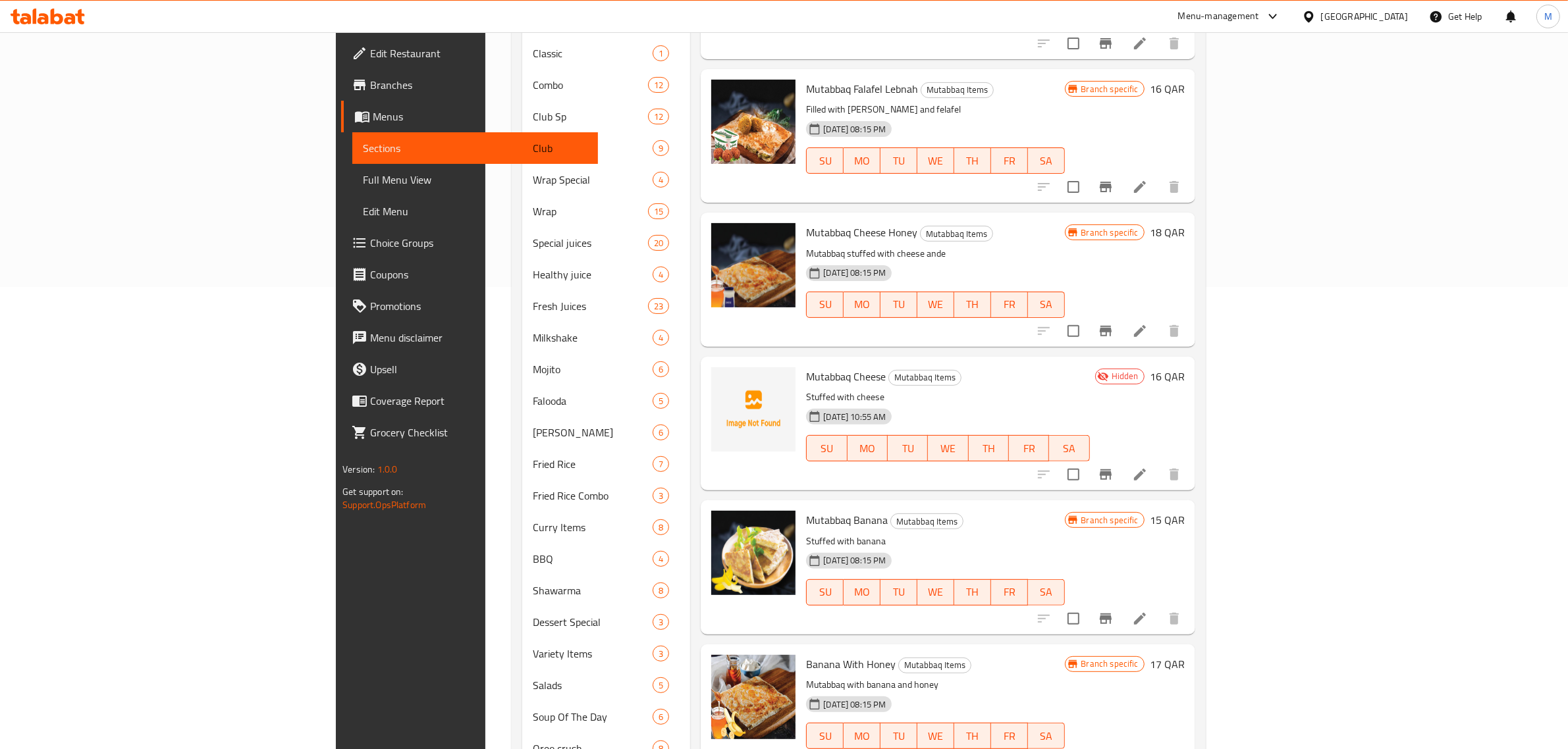
scroll to position [1633, 0]
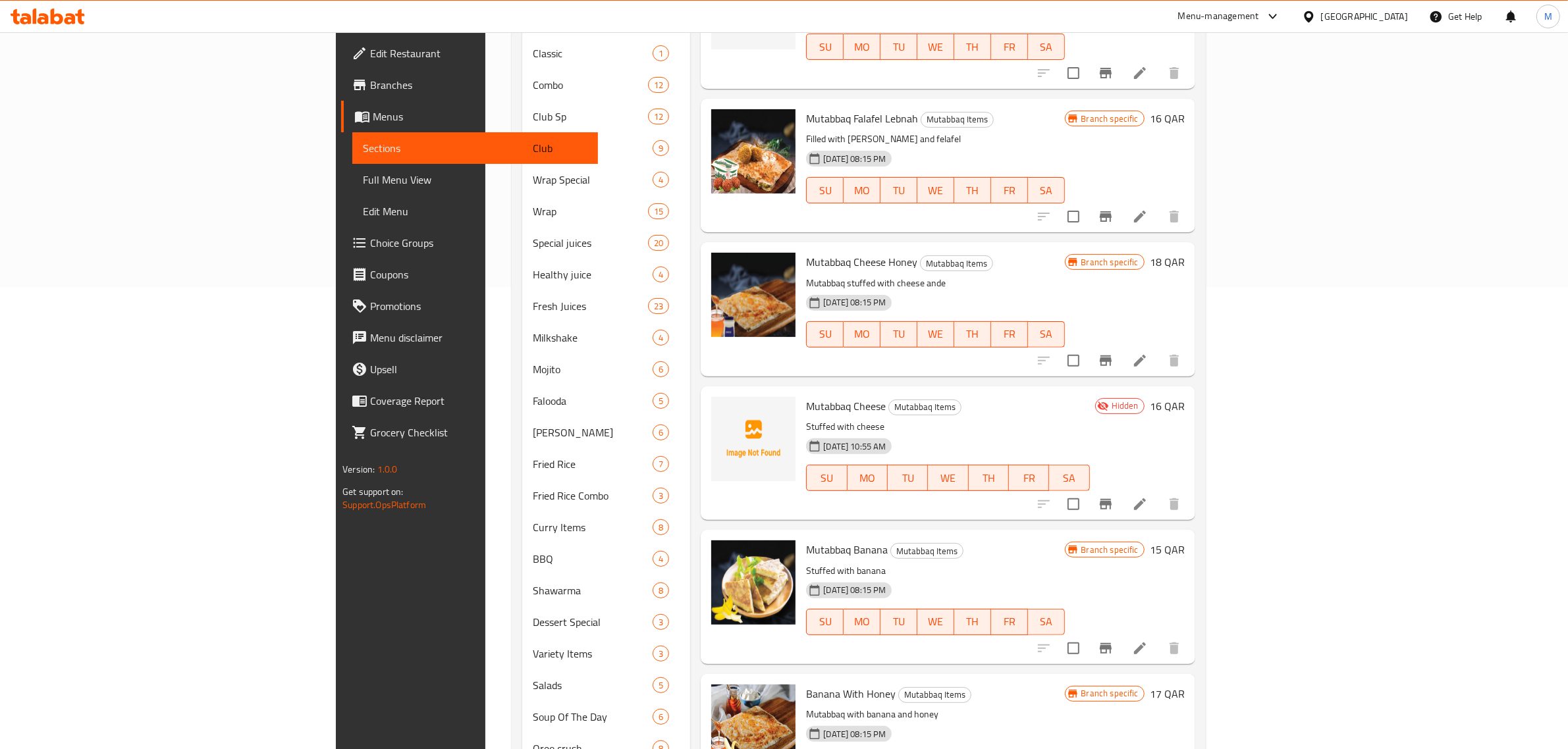
click at [1069, 578] on div "30-08-2024 08:15 PM SU MO TU WE TH FR SA" at bounding box center [934, 613] width 269 height 71
click at [1064, 685] on h6 "Banana With Honey Mutabbaq Items" at bounding box center [934, 694] width 258 height 18
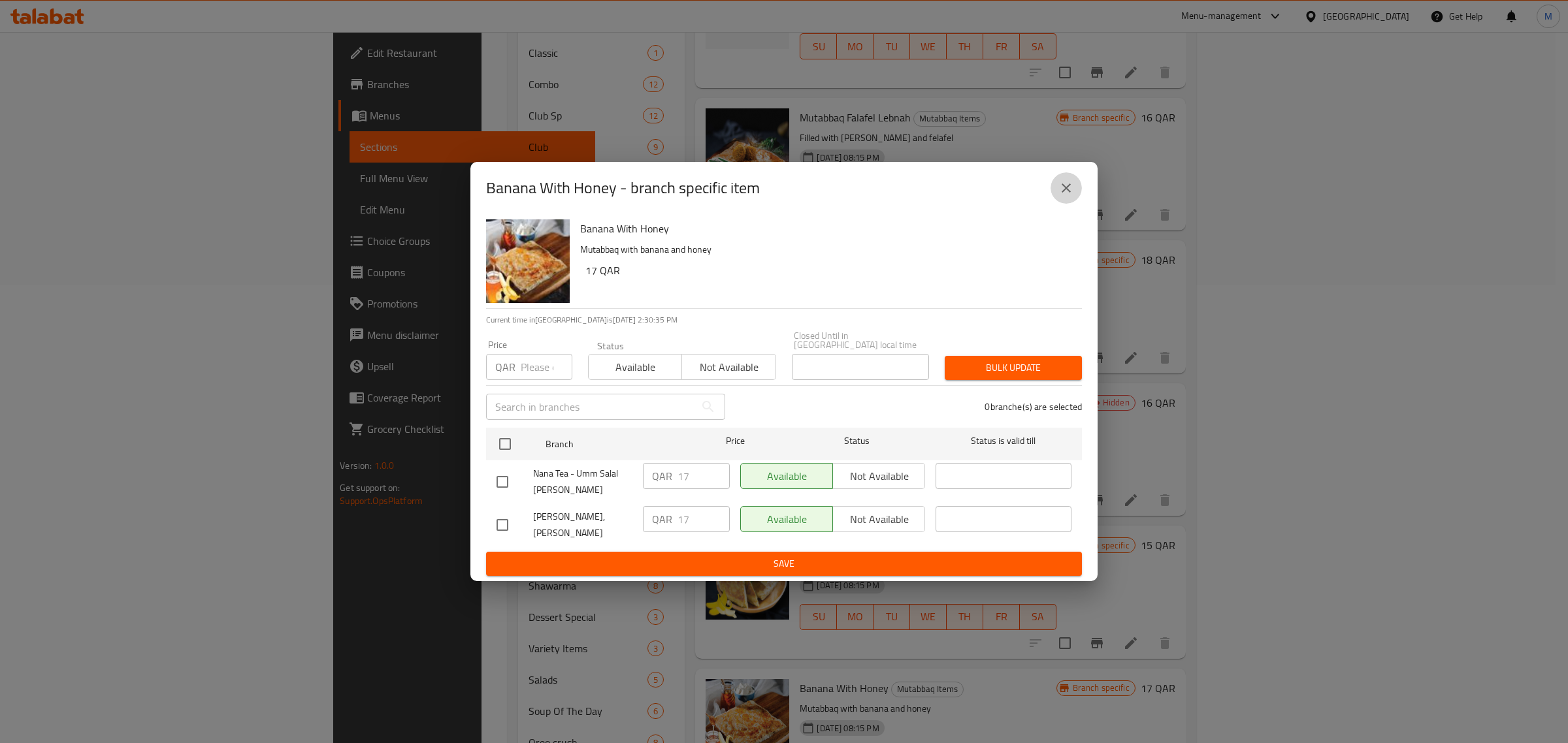
click at [1066, 193] on icon "close" at bounding box center [1066, 188] width 9 height 9
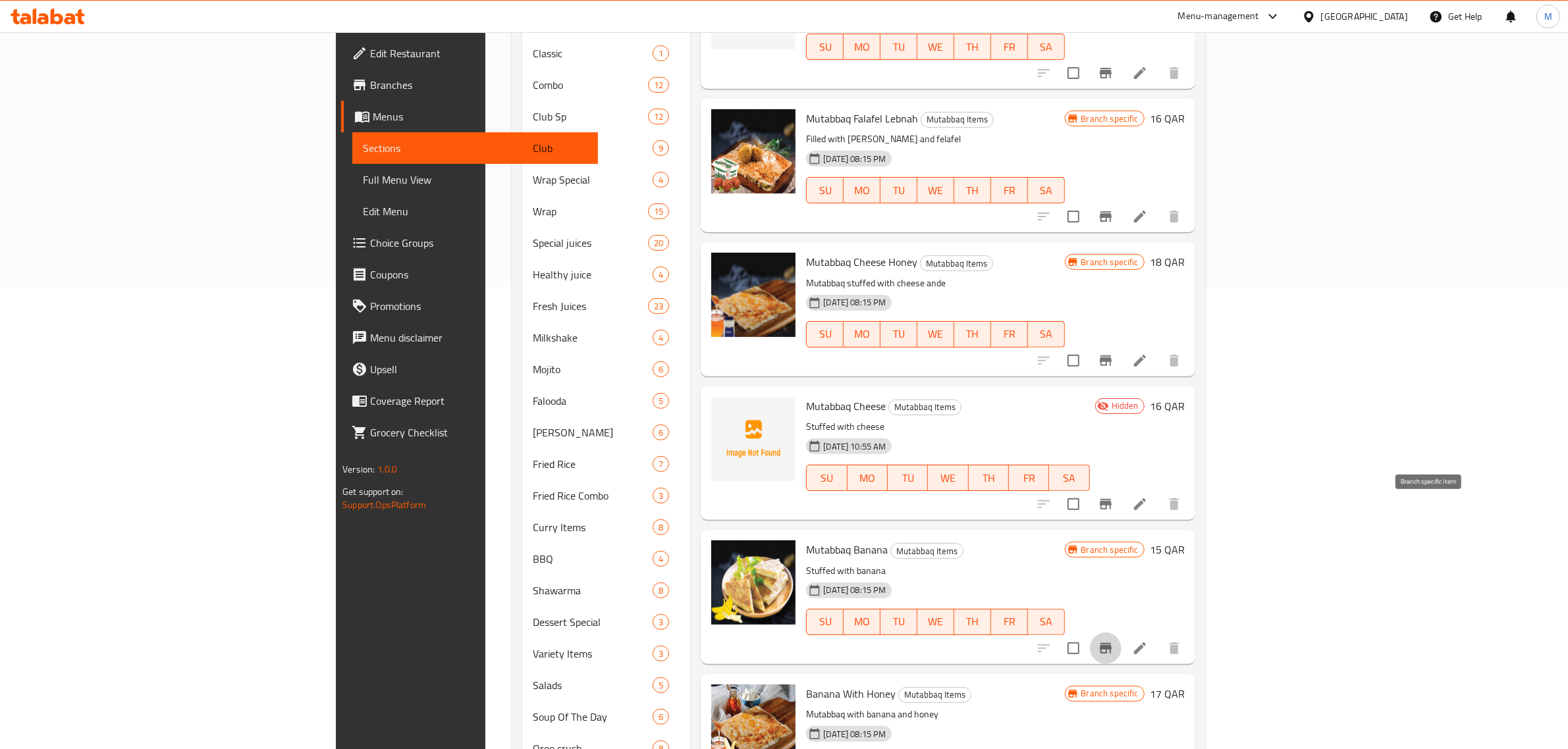
click at [1112, 643] on icon "Branch-specific-item" at bounding box center [1106, 648] width 12 height 11
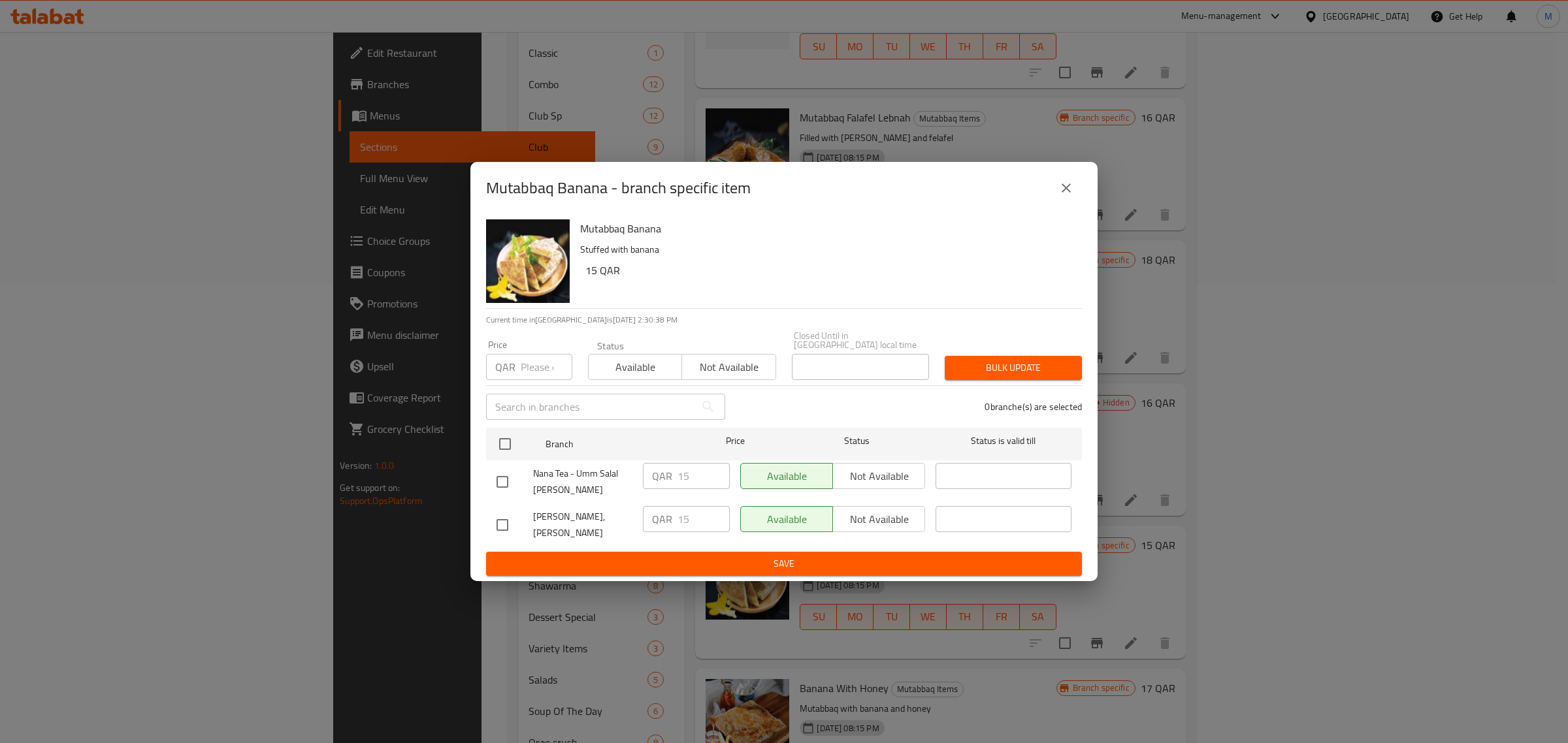
drag, startPoint x: 1066, startPoint y: 202, endPoint x: 1081, endPoint y: 219, distance: 22.7
click at [1066, 196] on icon "close" at bounding box center [1066, 188] width 16 height 16
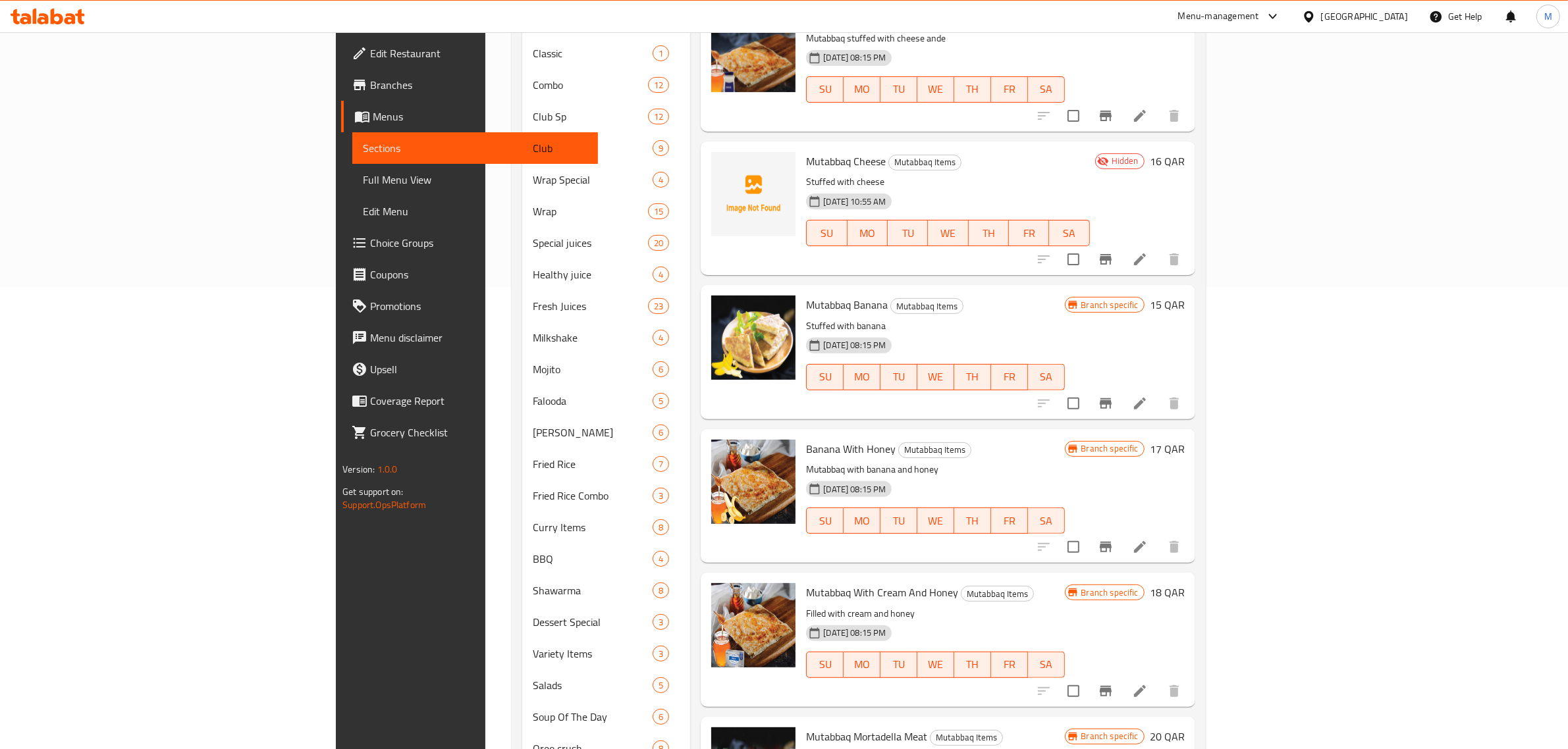
scroll to position [1880, 0]
click at [1069, 576] on div "Mutabbaq With Cream And Honey Mutabbaq Items Filled with cream and honey 30-08-…" at bounding box center [934, 638] width 269 height 123
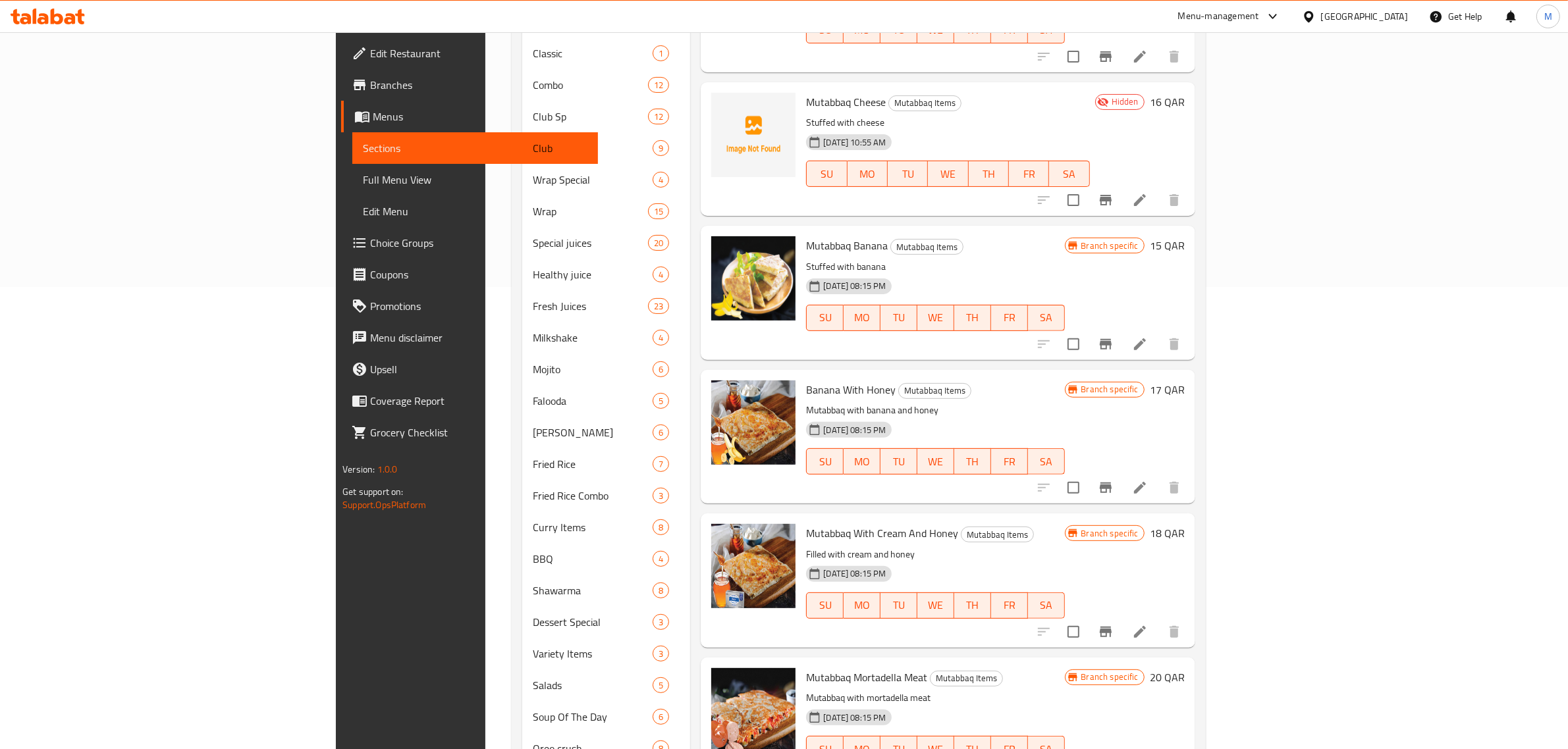
scroll to position [1962, 0]
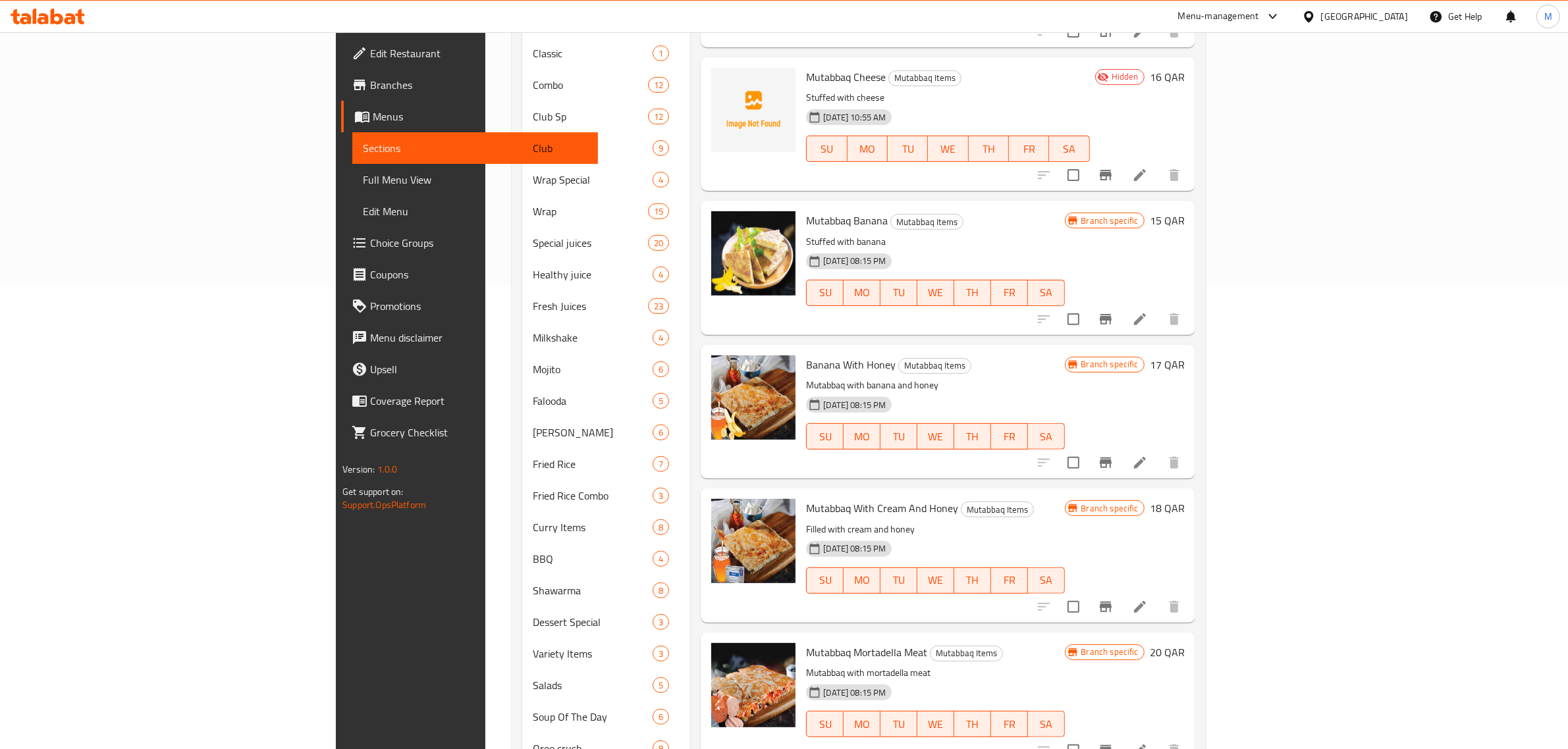
click at [1064, 643] on h6 "Mutabbaq Mortadella Meat Mutabbaq Items" at bounding box center [934, 653] width 258 height 18
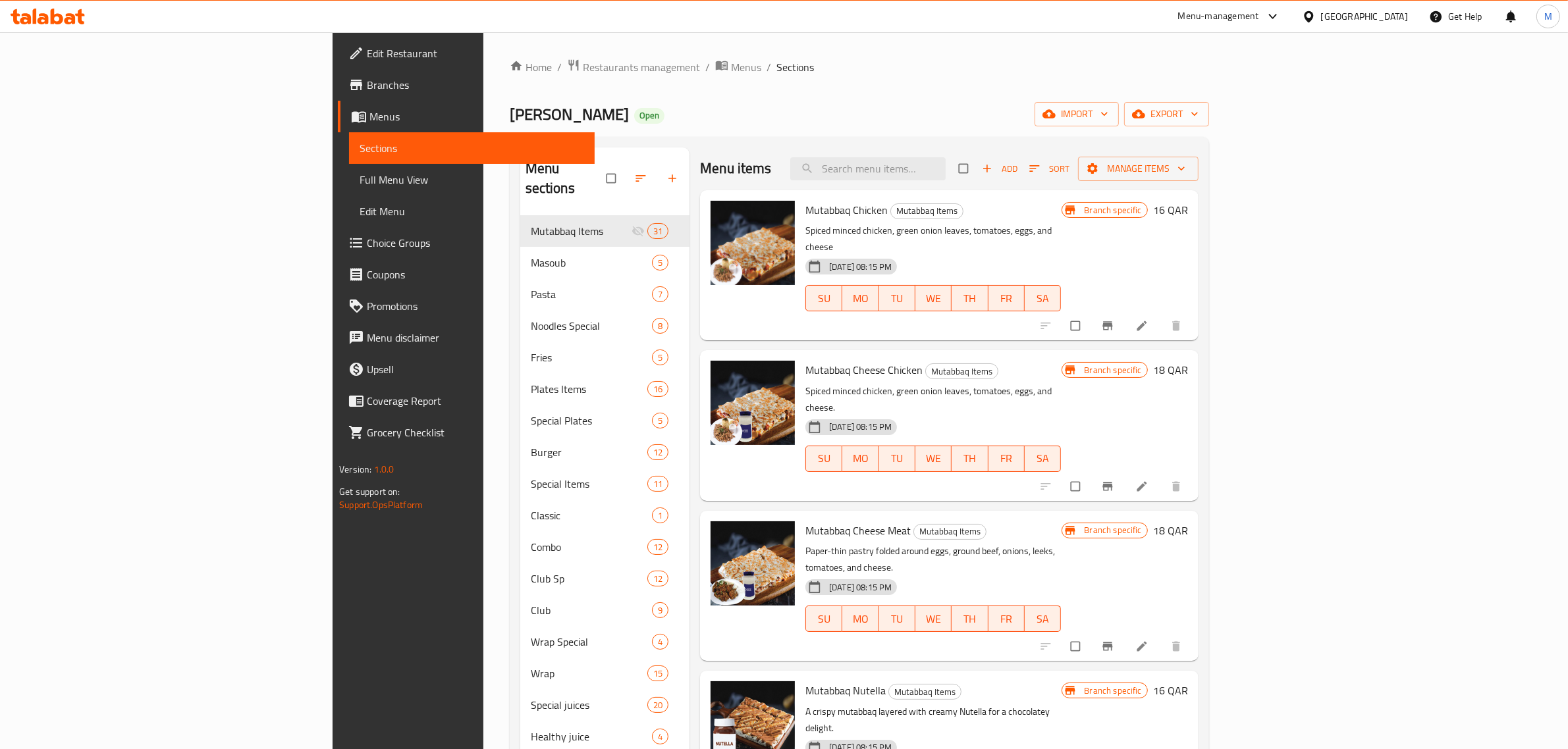
click at [1061, 521] on h6 "Mutabbaq Cheese Meat Mutabbaq Items" at bounding box center [933, 530] width 255 height 18
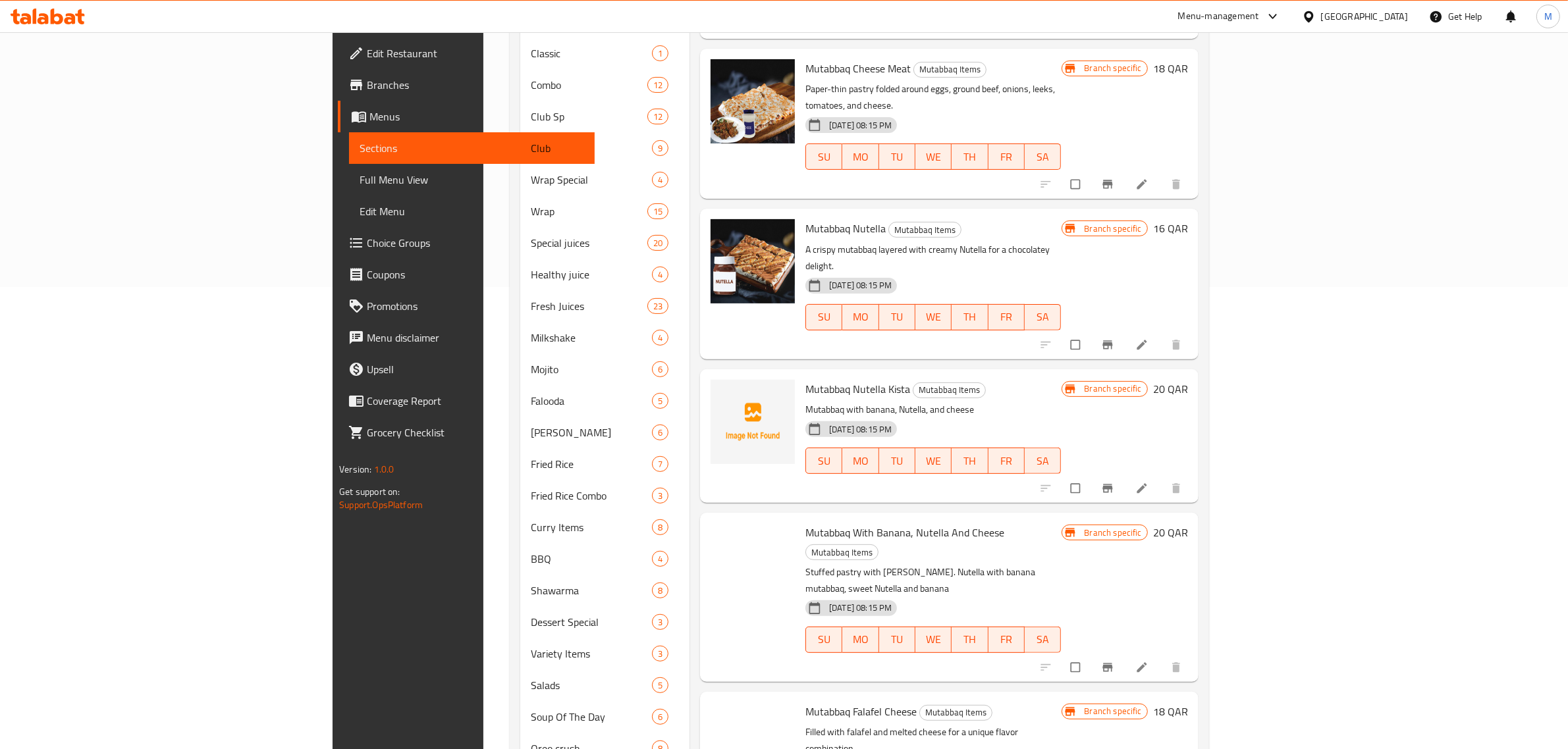
scroll to position [2104, 0]
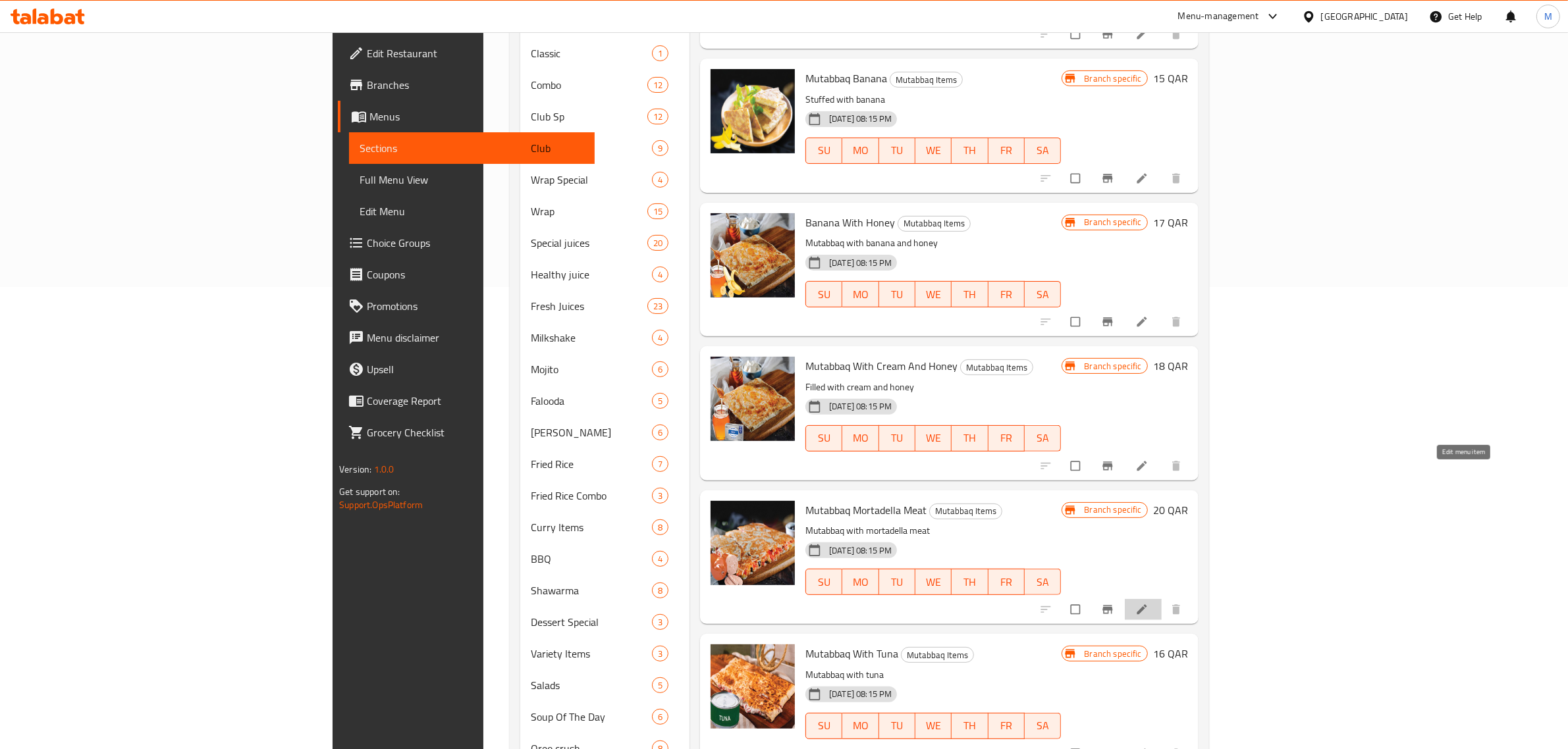
click at [1148, 603] on icon at bounding box center [1141, 609] width 13 height 13
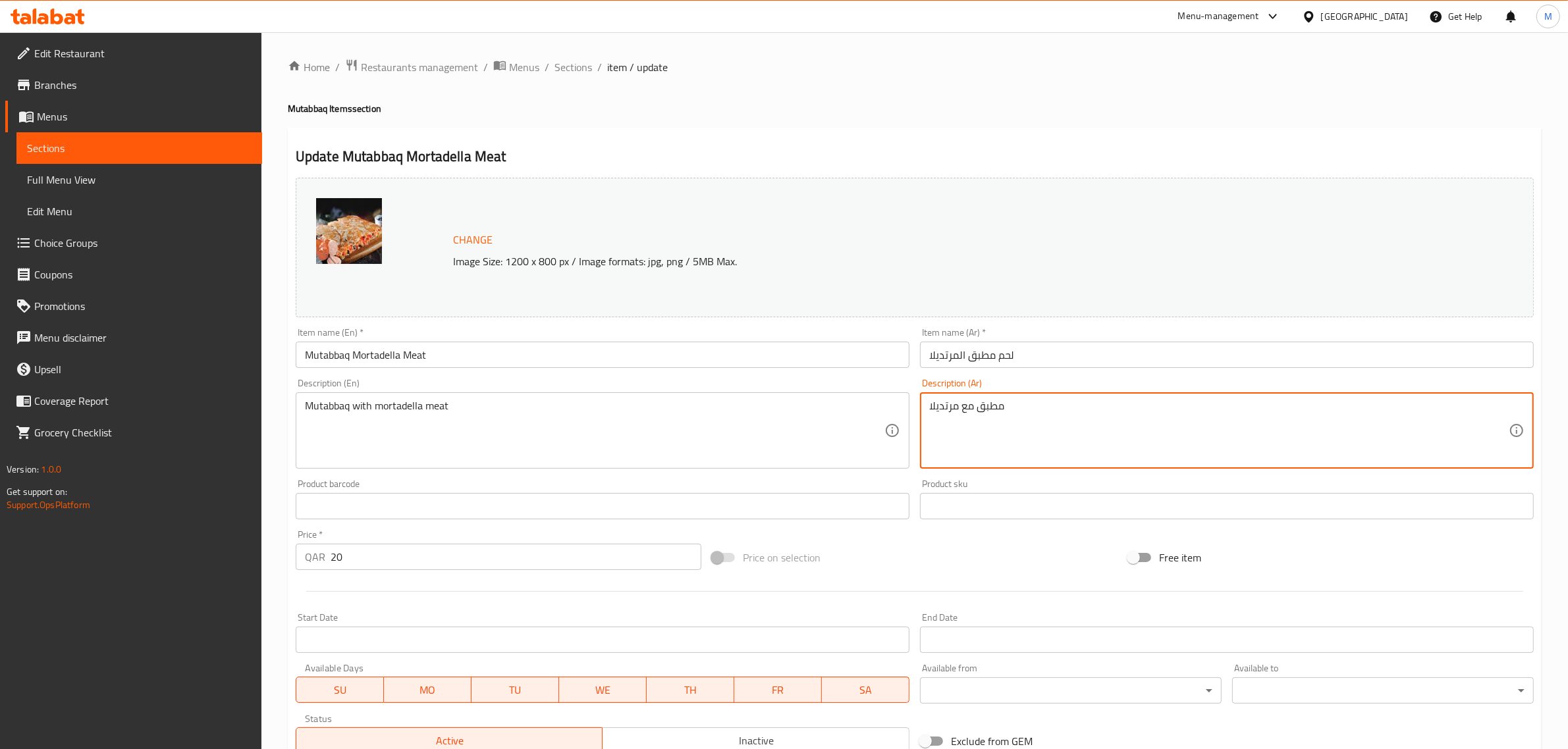
paste textarea "حم"
type textarea "مطبق مع لحم مرتديلا"
click at [834, 578] on div at bounding box center [914, 591] width 1248 height 32
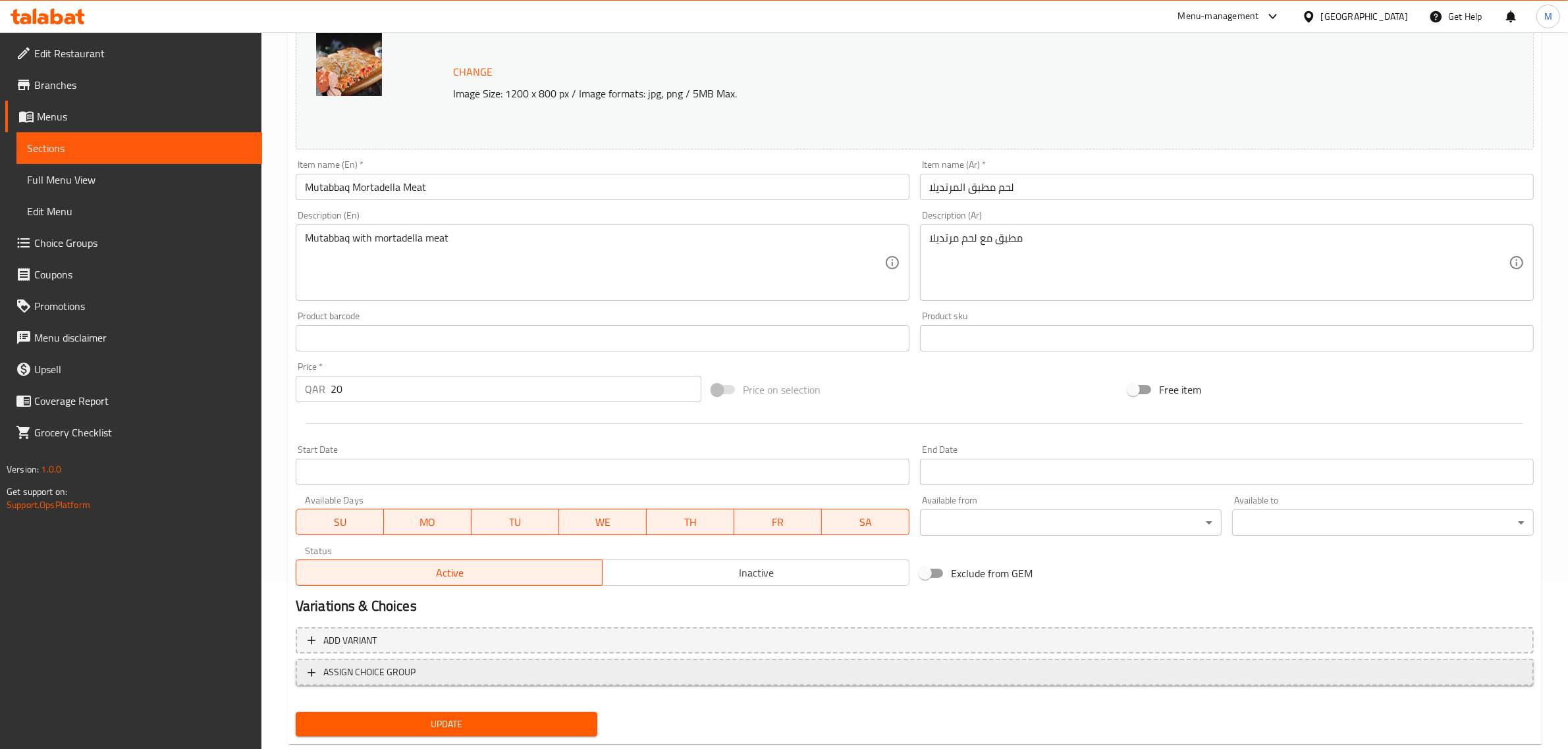
scroll to position [198, 0]
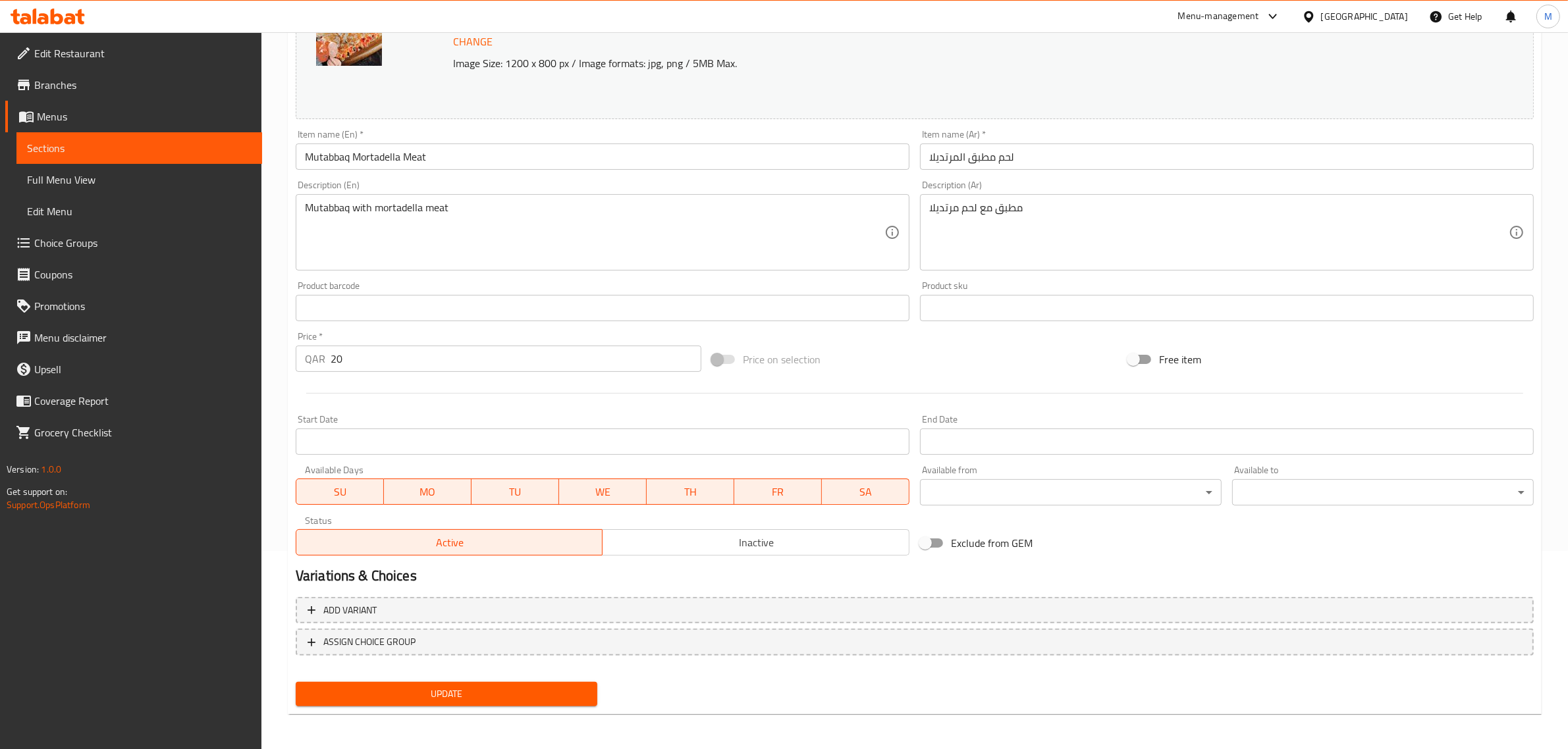
click at [535, 690] on span "Update" at bounding box center [446, 694] width 280 height 17
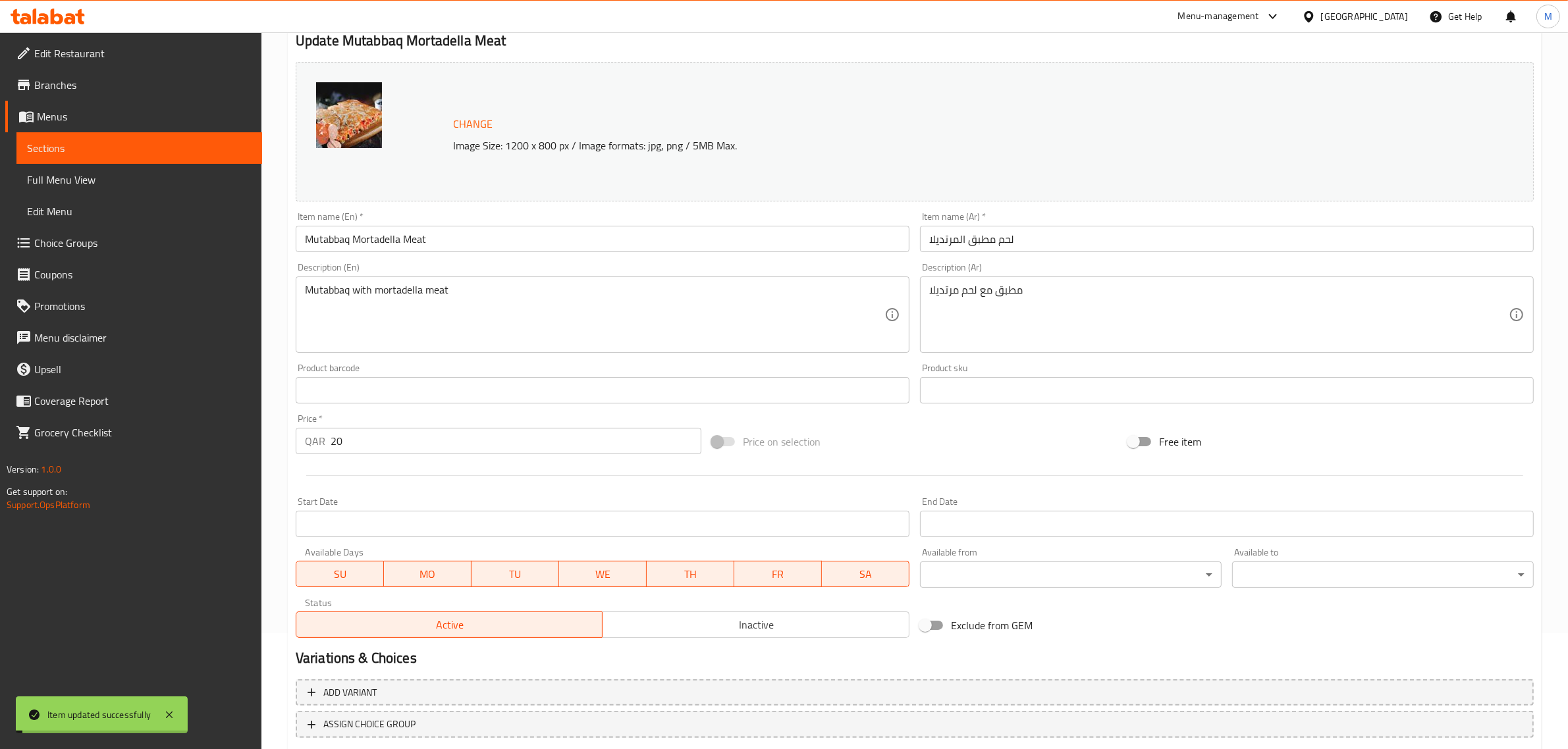
scroll to position [0, 0]
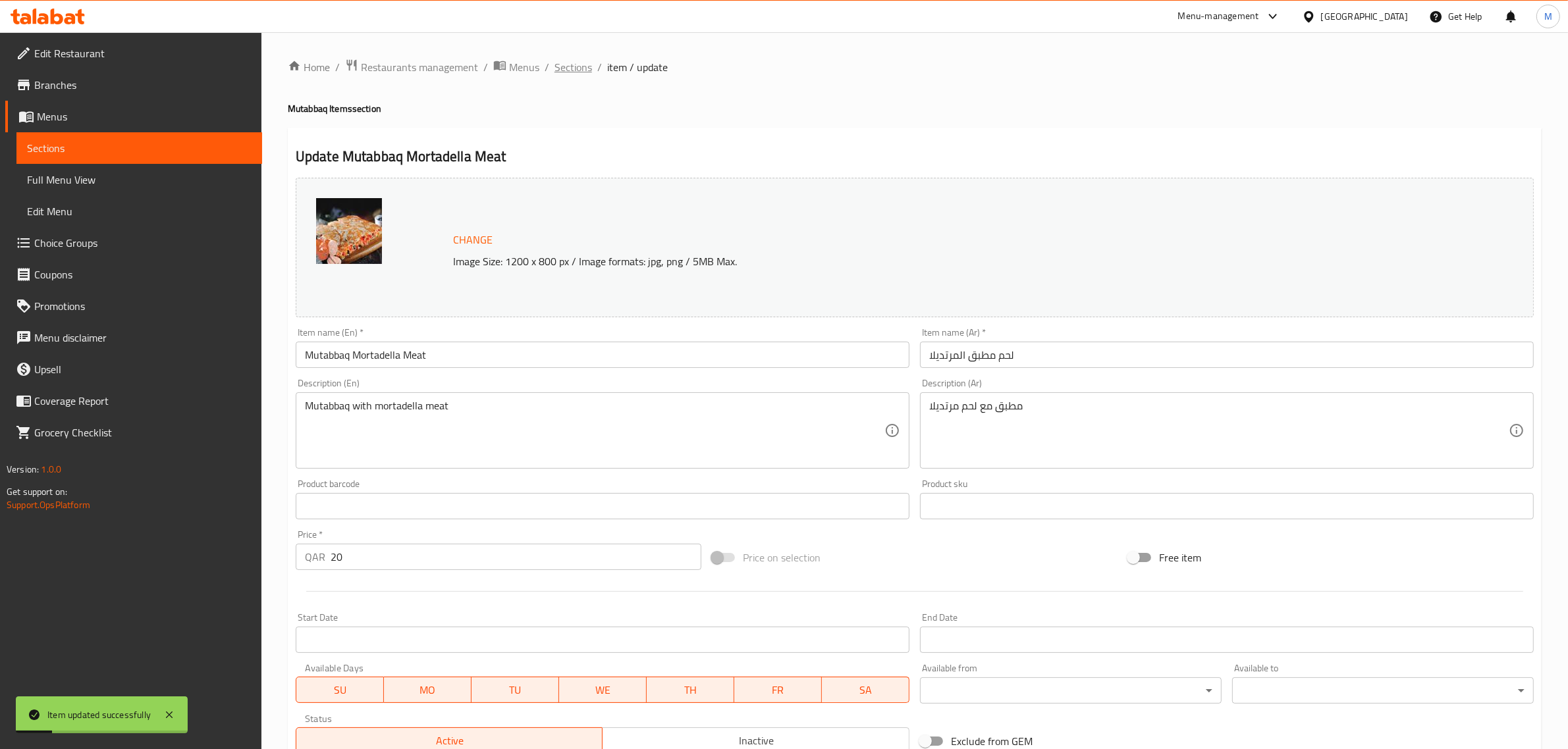
click at [587, 62] on span "Sections" at bounding box center [573, 67] width 37 height 16
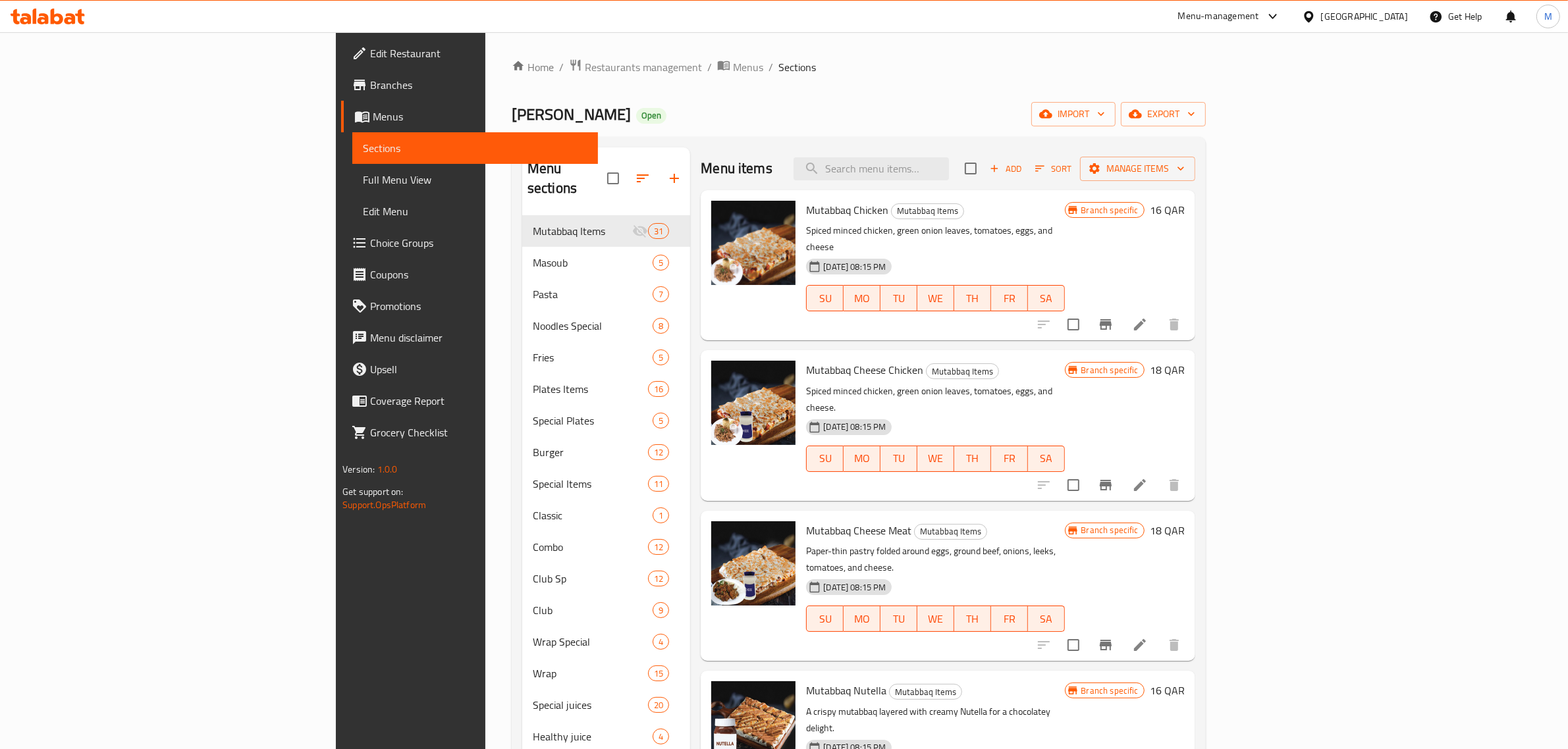
click at [1064, 383] on p "Spiced minced chicken, green onion leaves, tomatoes, eggs, and cheese." at bounding box center [934, 400] width 258 height 33
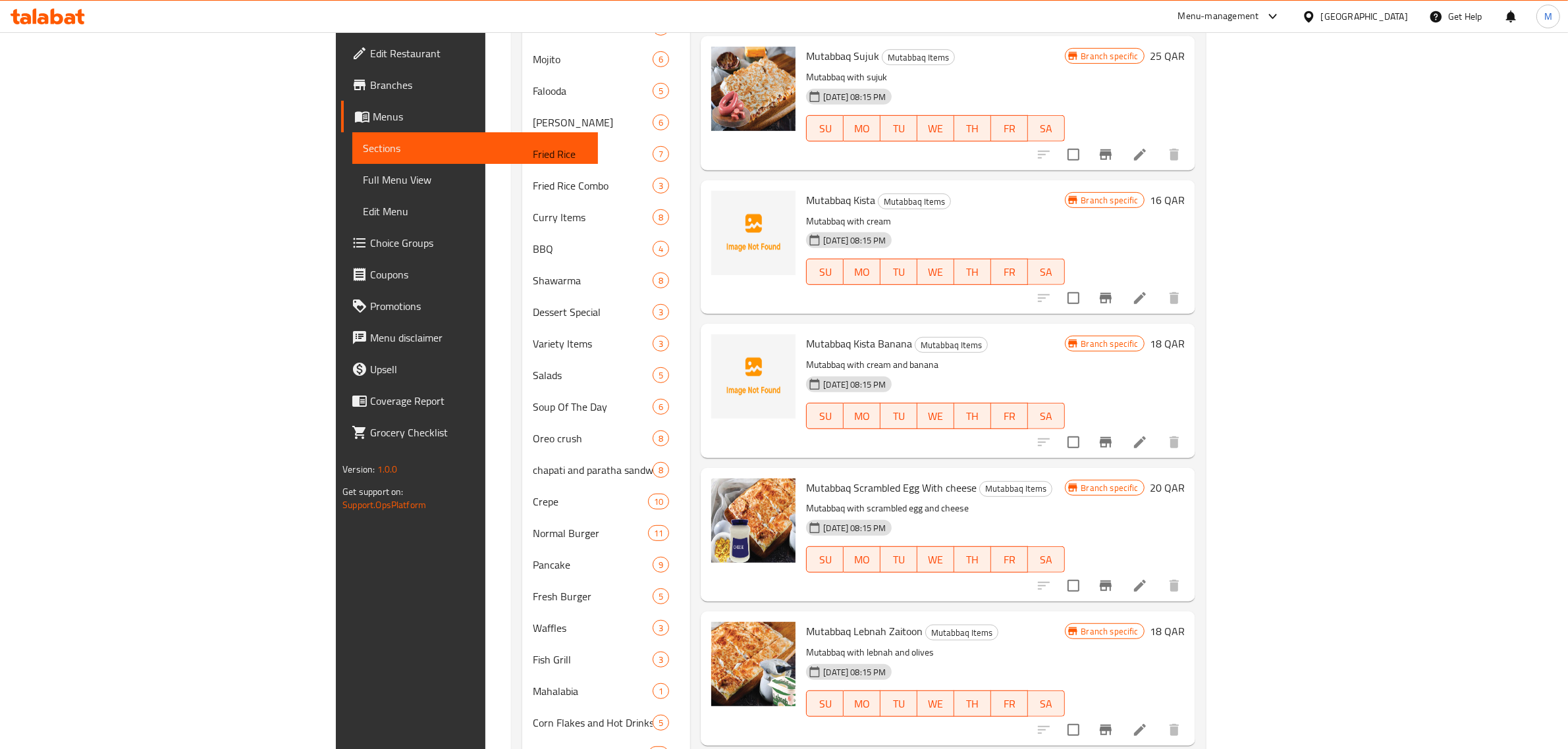
scroll to position [814, 0]
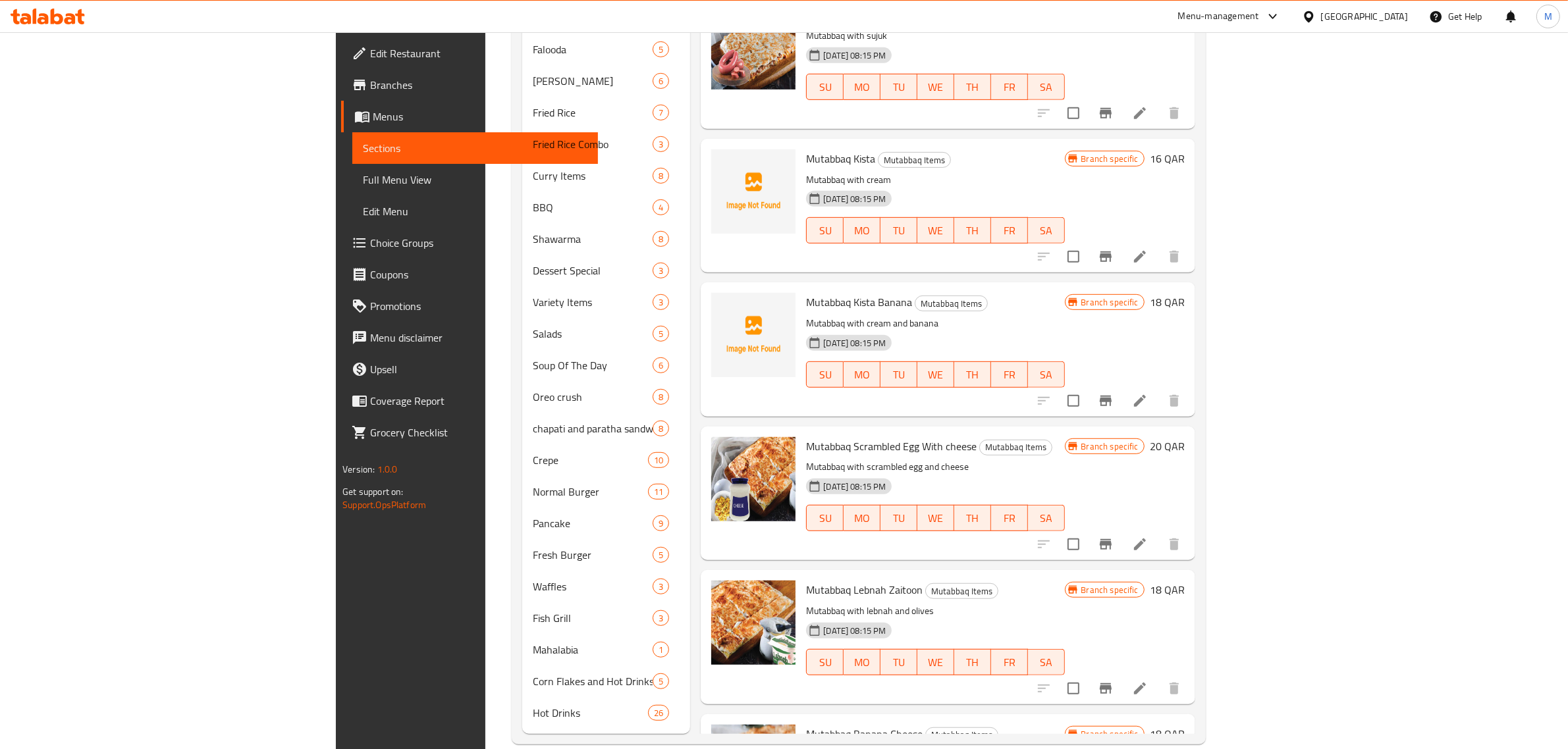
click at [1064, 459] on p "Mutabbaq with scrambled egg and cheese" at bounding box center [934, 467] width 258 height 17
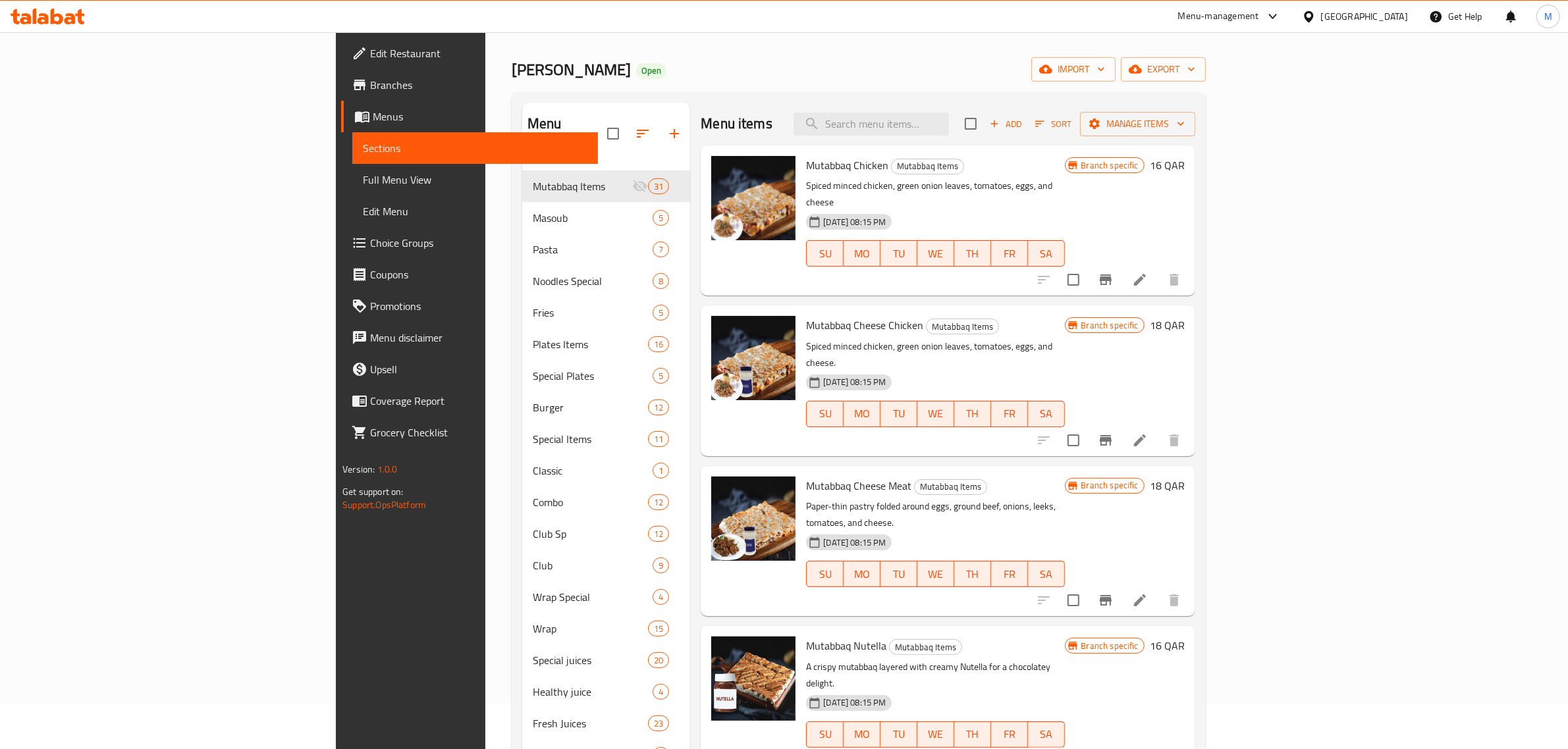
scroll to position [0, 0]
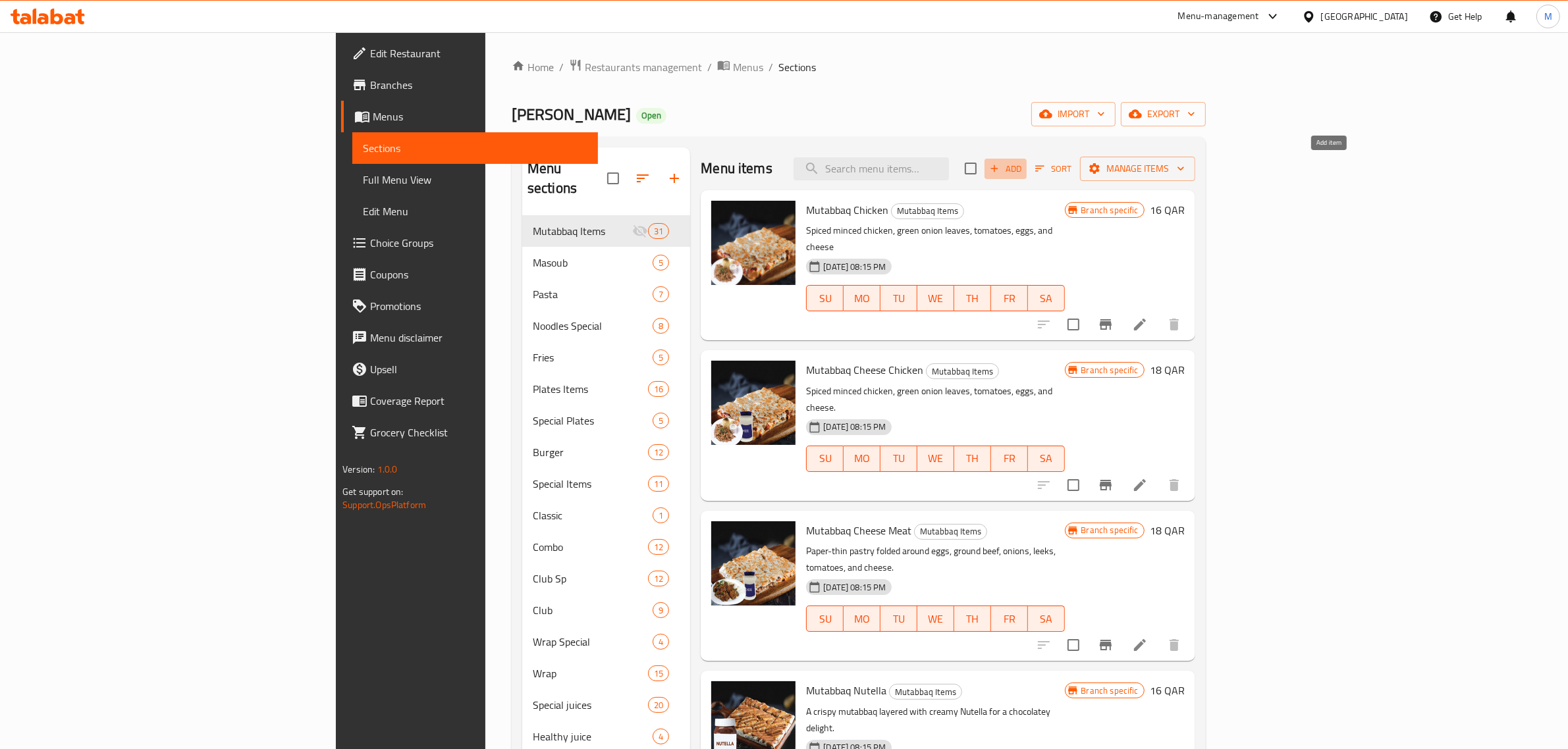
click at [1023, 176] on span "Add" at bounding box center [1005, 169] width 36 height 15
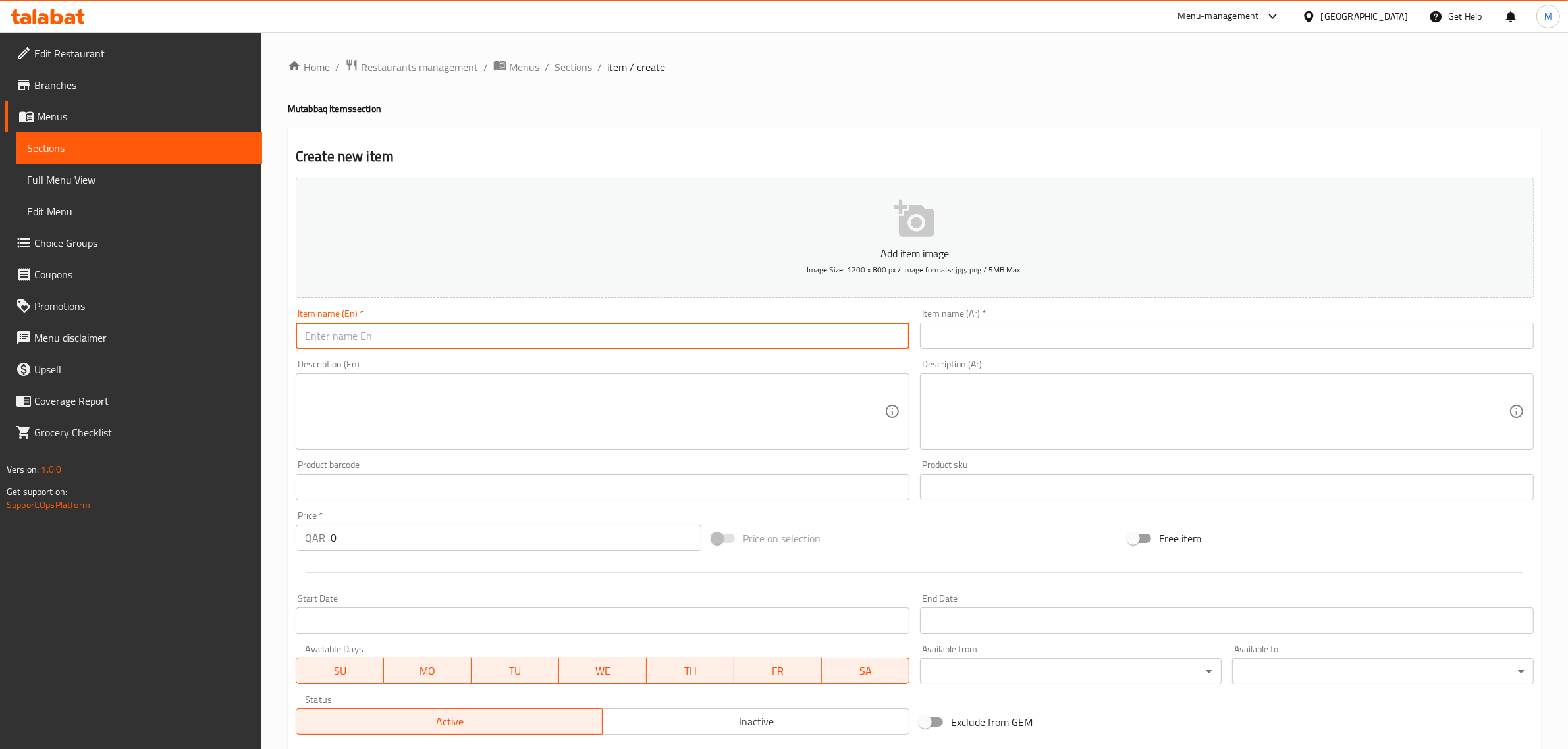
click at [872, 330] on input "text" at bounding box center [603, 336] width 614 height 27
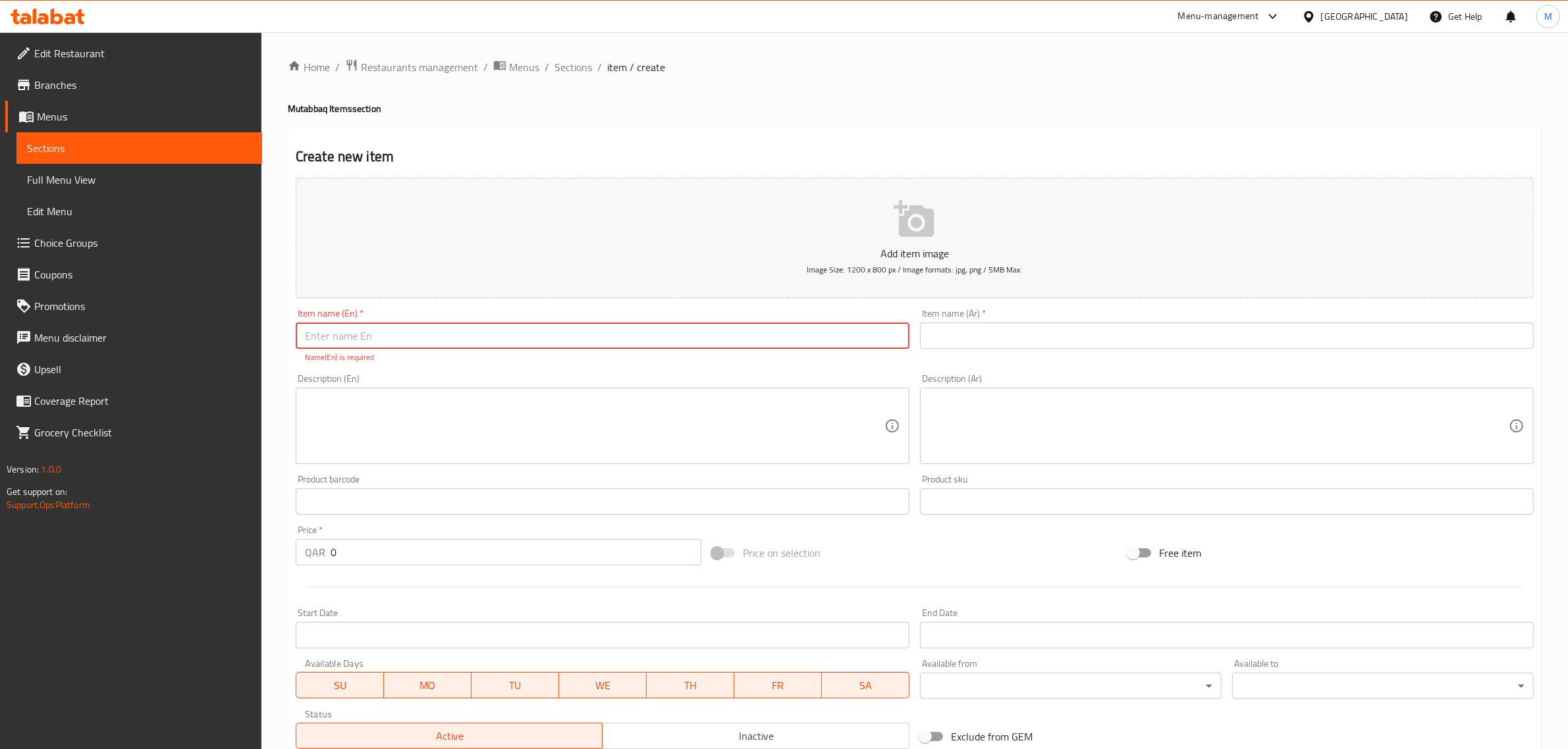
paste input "MORTADELLA CHICKEN"
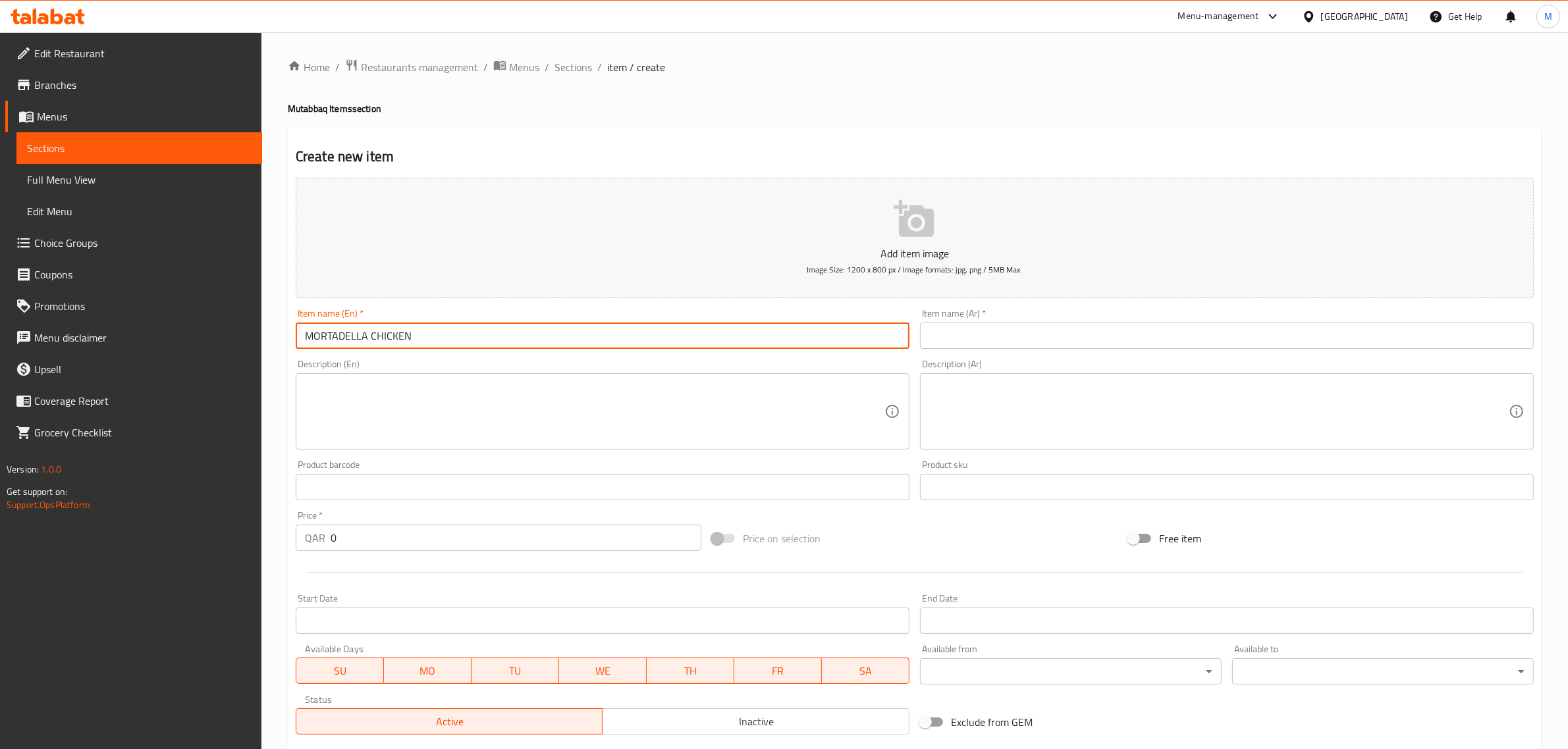
paste input "Mutabbaq"
click at [485, 337] on input "Mutabbaq MORTADELLA CHICKEN" at bounding box center [603, 336] width 614 height 27
type input "Mutabbaq Mortadella Chicken"
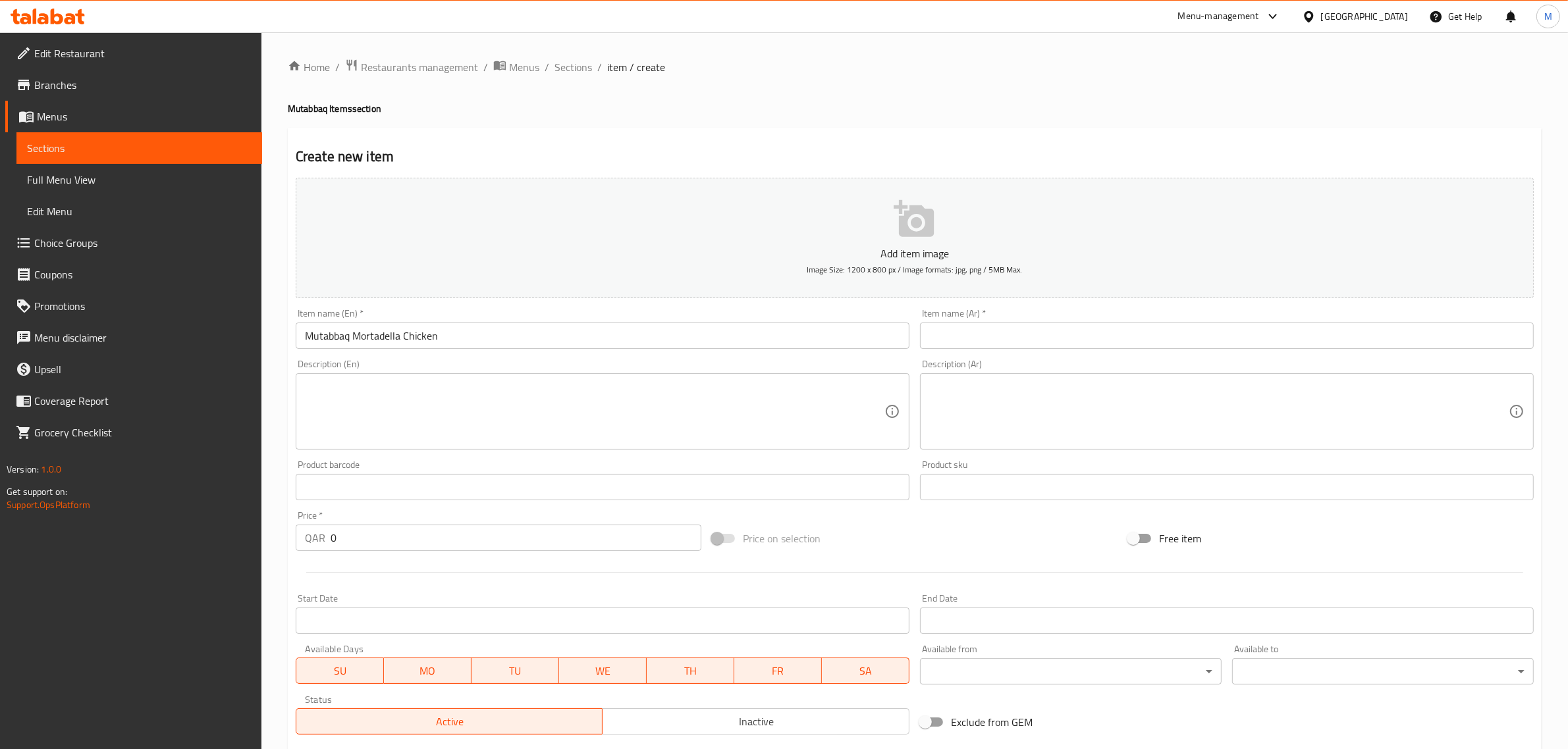
click at [929, 543] on div "Price on selection" at bounding box center [915, 538] width 416 height 36
click at [1413, 330] on input "text" at bounding box center [1226, 336] width 614 height 27
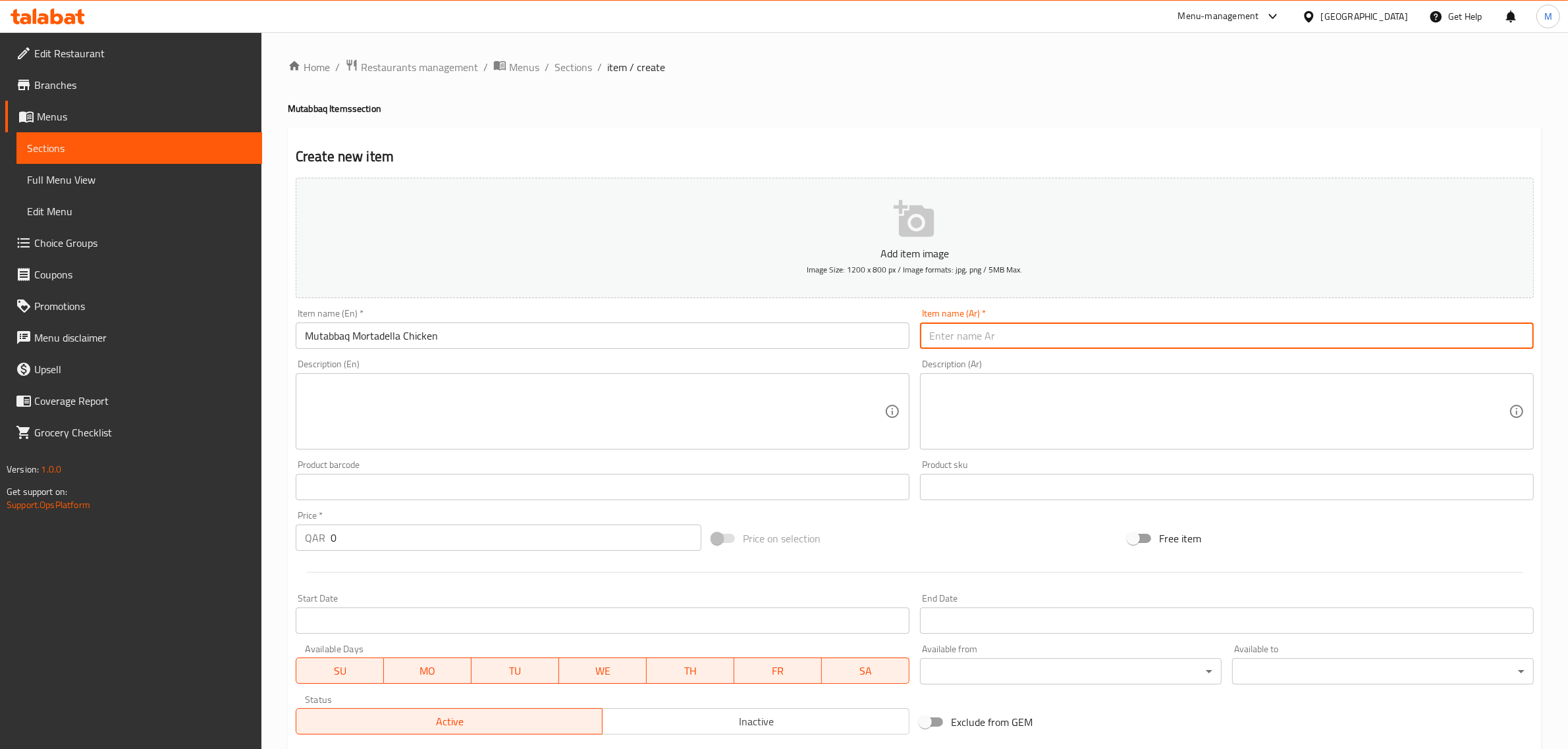
paste input "مطبق مع دجاج مرتديلا"
type input "مطبق مع دجاج مرتديلا"
click at [353, 334] on input "Mutabbaq Mortadella Chicken" at bounding box center [603, 336] width 614 height 27
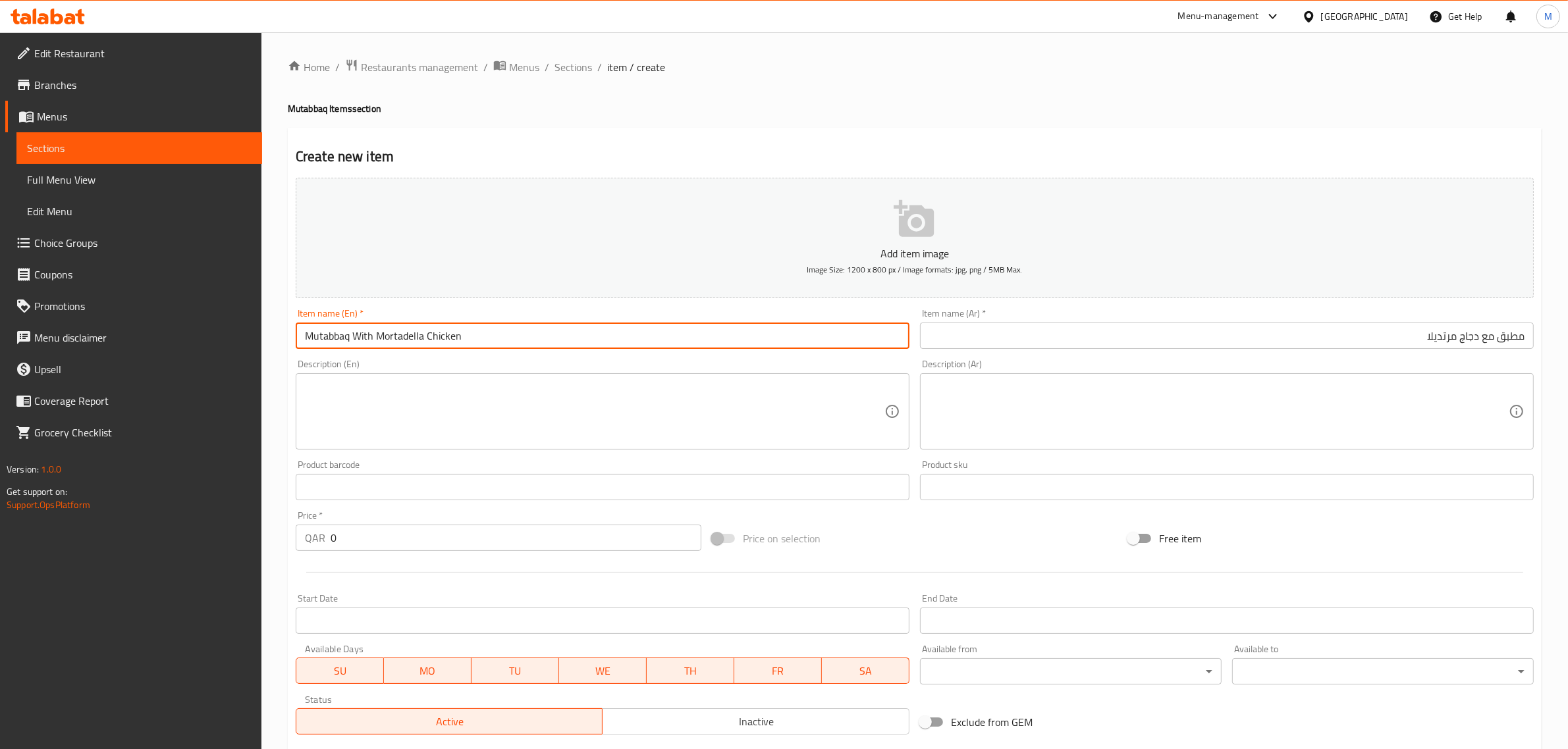
type input "Mutabbaq With Mortadella Chicken"
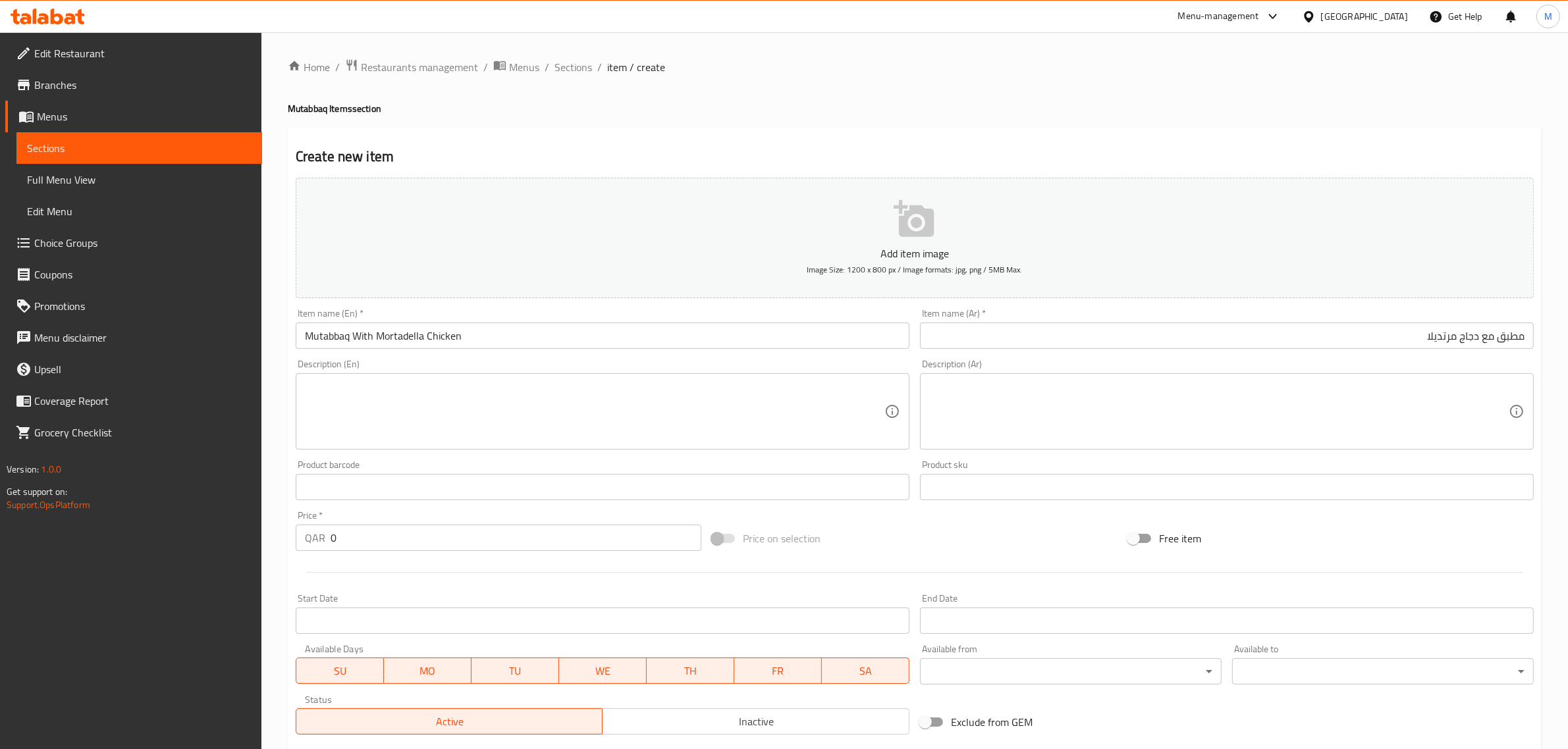
click at [906, 519] on div "Add item image Image Size: 1200 x 800 px / Image formats: jpg, png / 5MB Max. I…" at bounding box center [914, 456] width 1248 height 568
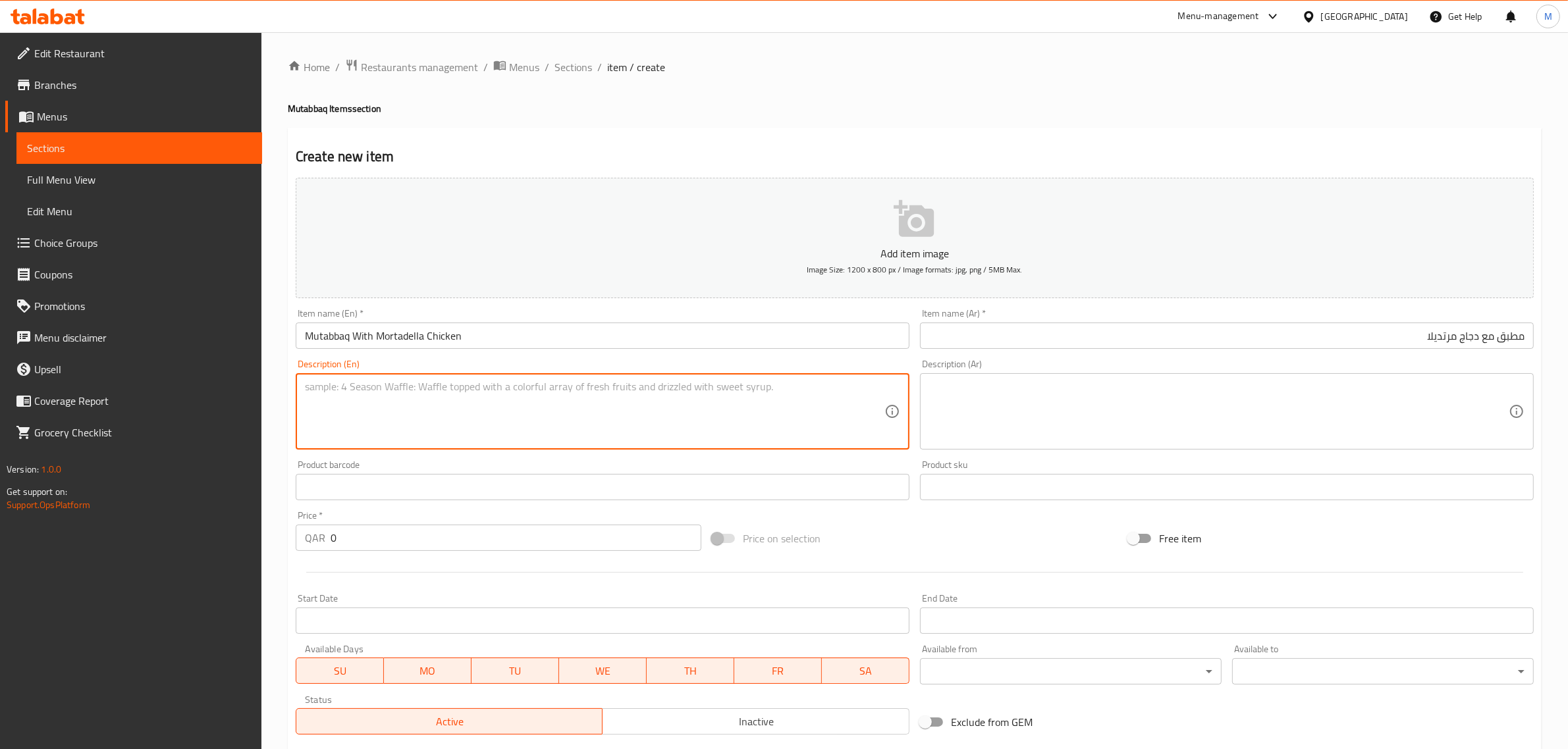
click at [831, 413] on textarea at bounding box center [594, 411] width 579 height 62
paste textarea "Stuffed with chicken"
type textarea "Stuffed with chicken"
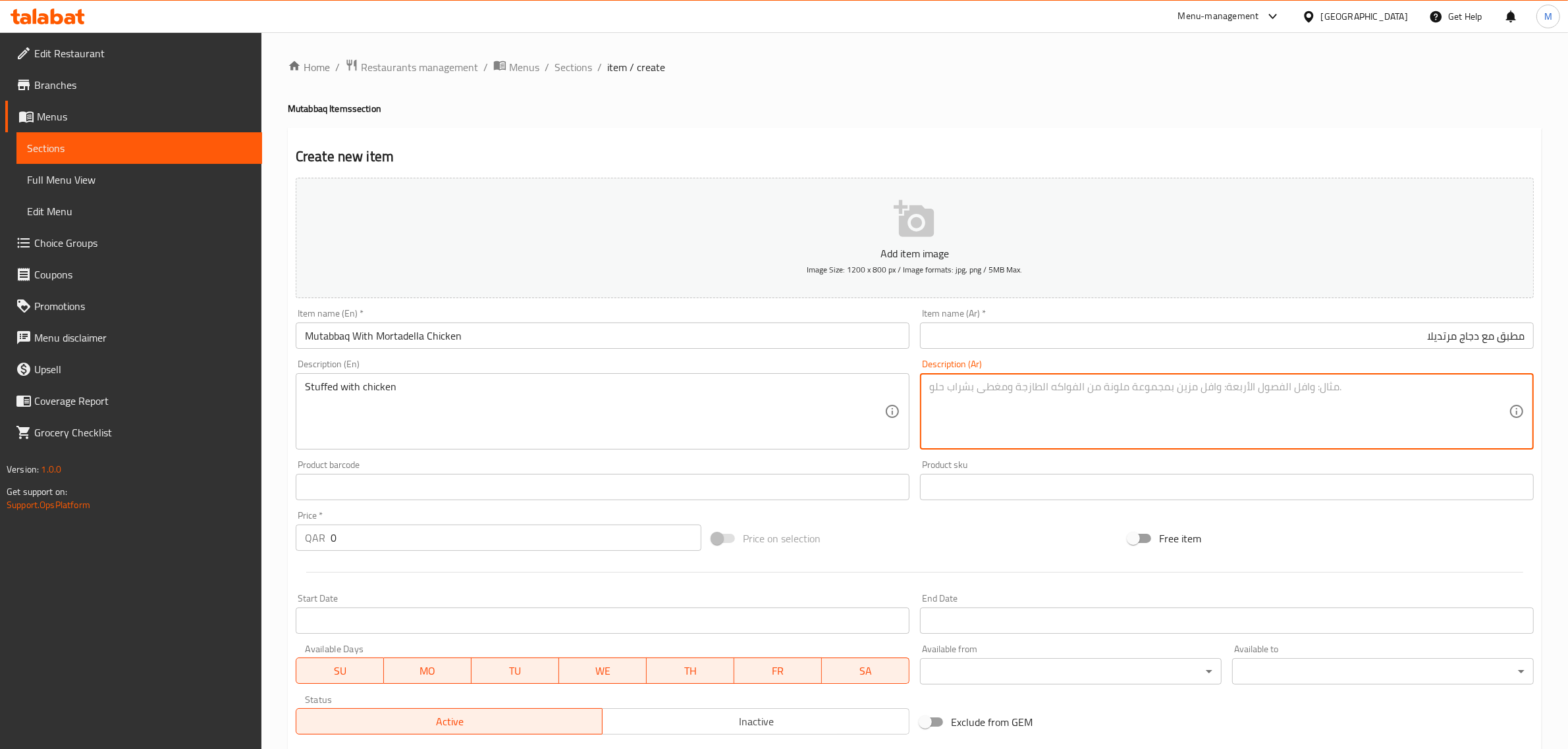
click at [1397, 416] on textarea at bounding box center [1218, 411] width 579 height 62
paste textarea "محشوة بالدجاج"
type textarea "محشوة بالدجاج"
click at [996, 540] on div "Price on selection" at bounding box center [915, 538] width 416 height 36
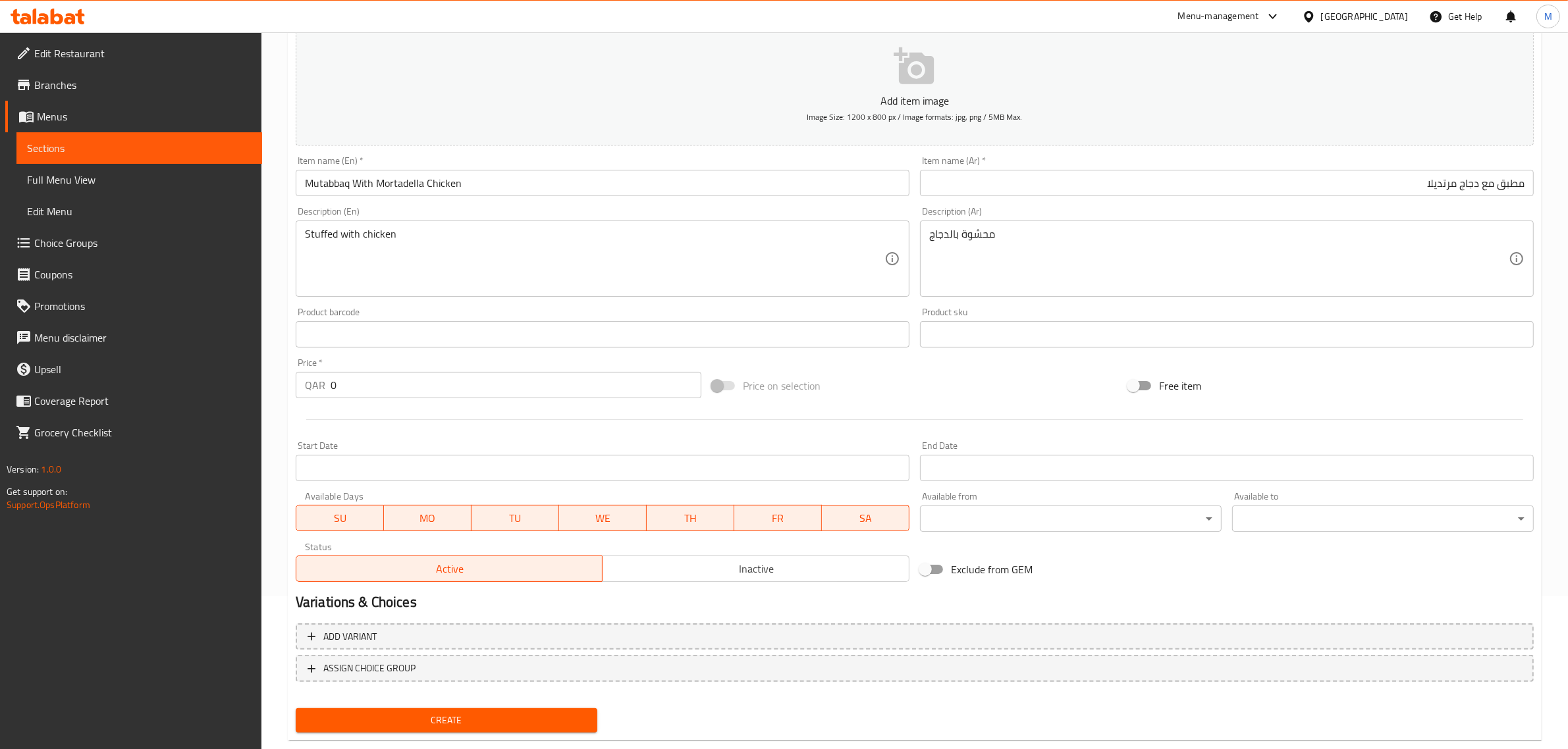
scroll to position [165, 0]
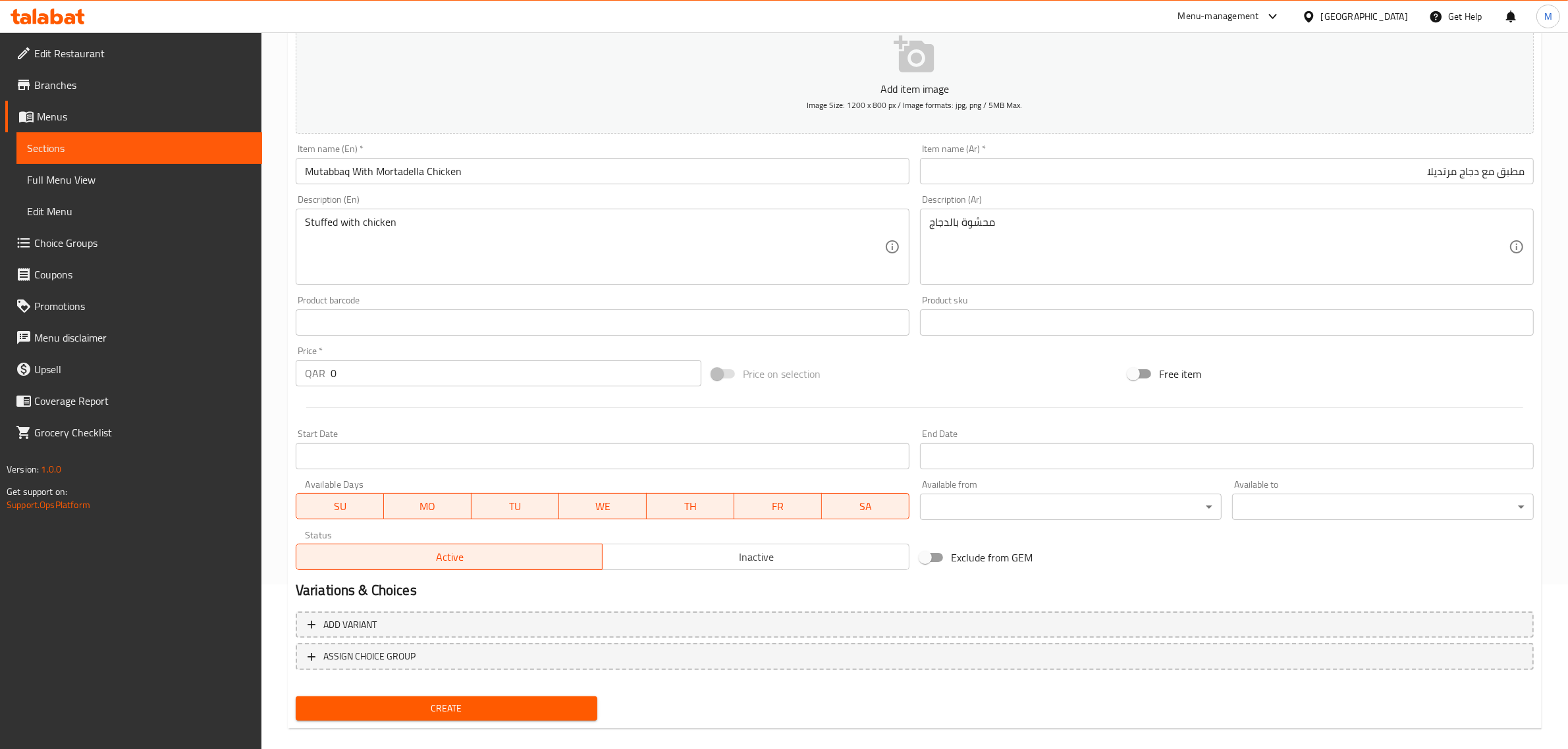
click at [476, 376] on input "0" at bounding box center [516, 373] width 371 height 27
type input "20"
click at [899, 366] on div "Price on selection" at bounding box center [915, 373] width 416 height 36
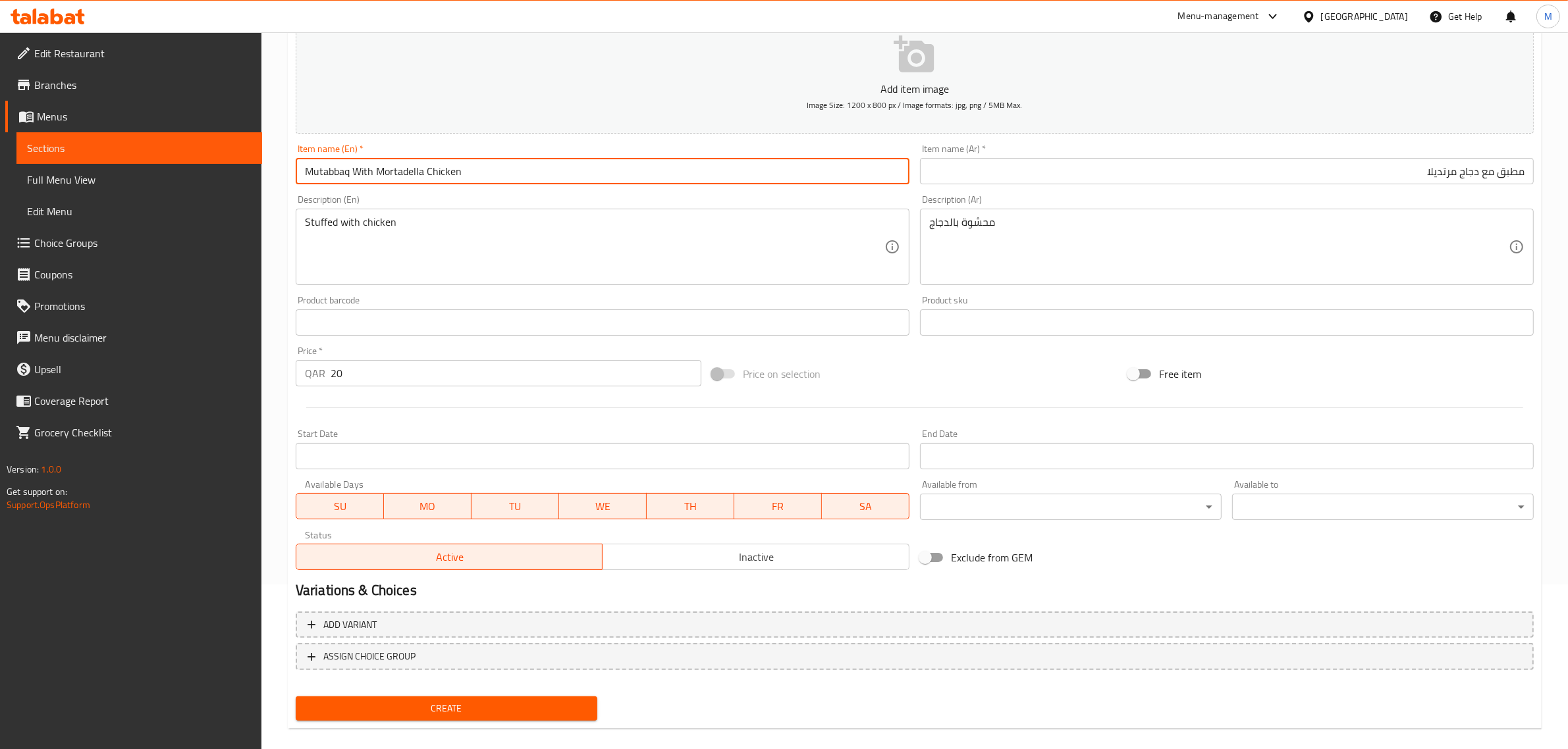
click at [529, 179] on input "Mutabbaq With Mortadella Chicken" at bounding box center [603, 171] width 614 height 27
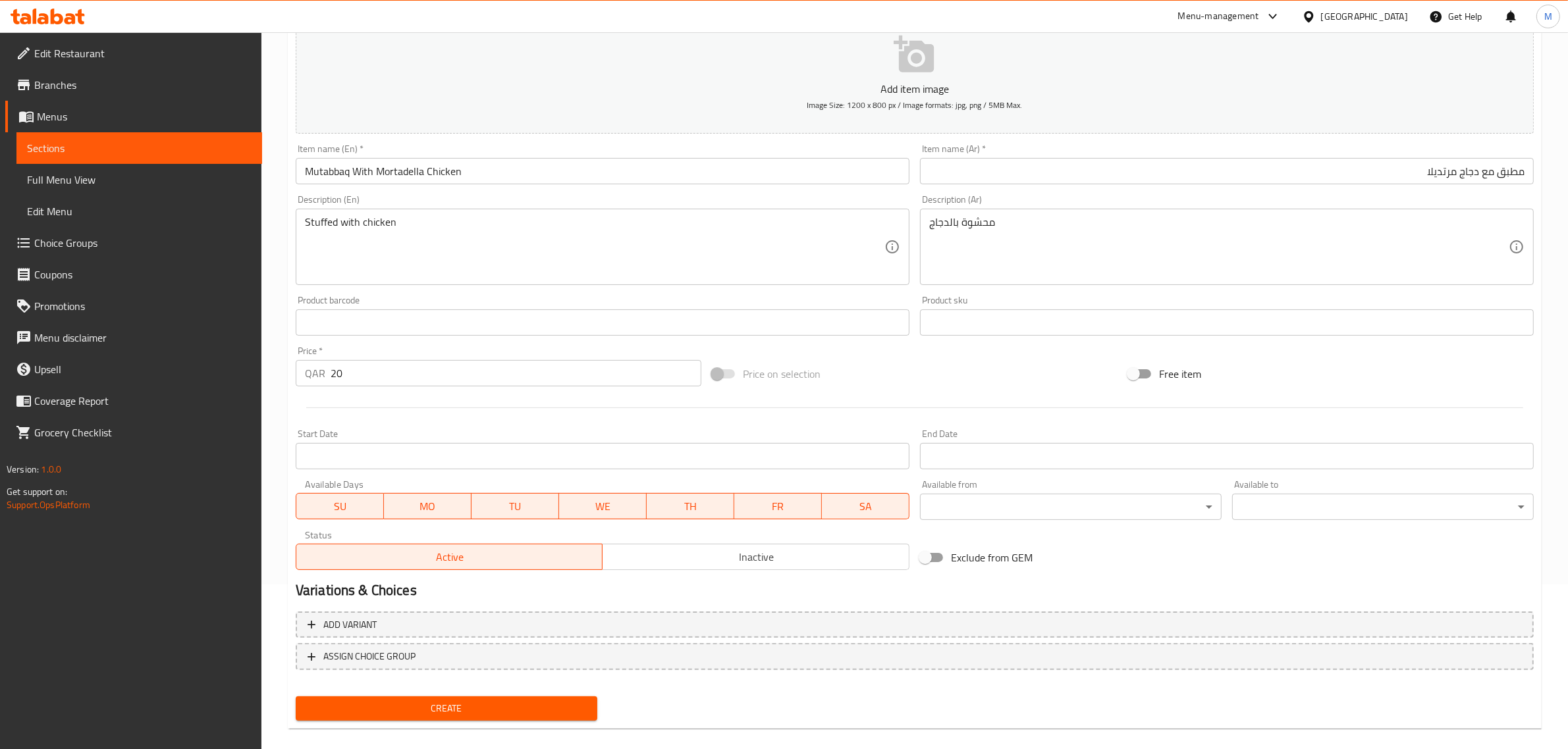
click at [954, 351] on div "Add item image Image Size: 1200 x 800 px / Image formats: jpg, png / 5MB Max. I…" at bounding box center [914, 292] width 1248 height 568
click at [563, 701] on span "Create" at bounding box center [446, 709] width 280 height 17
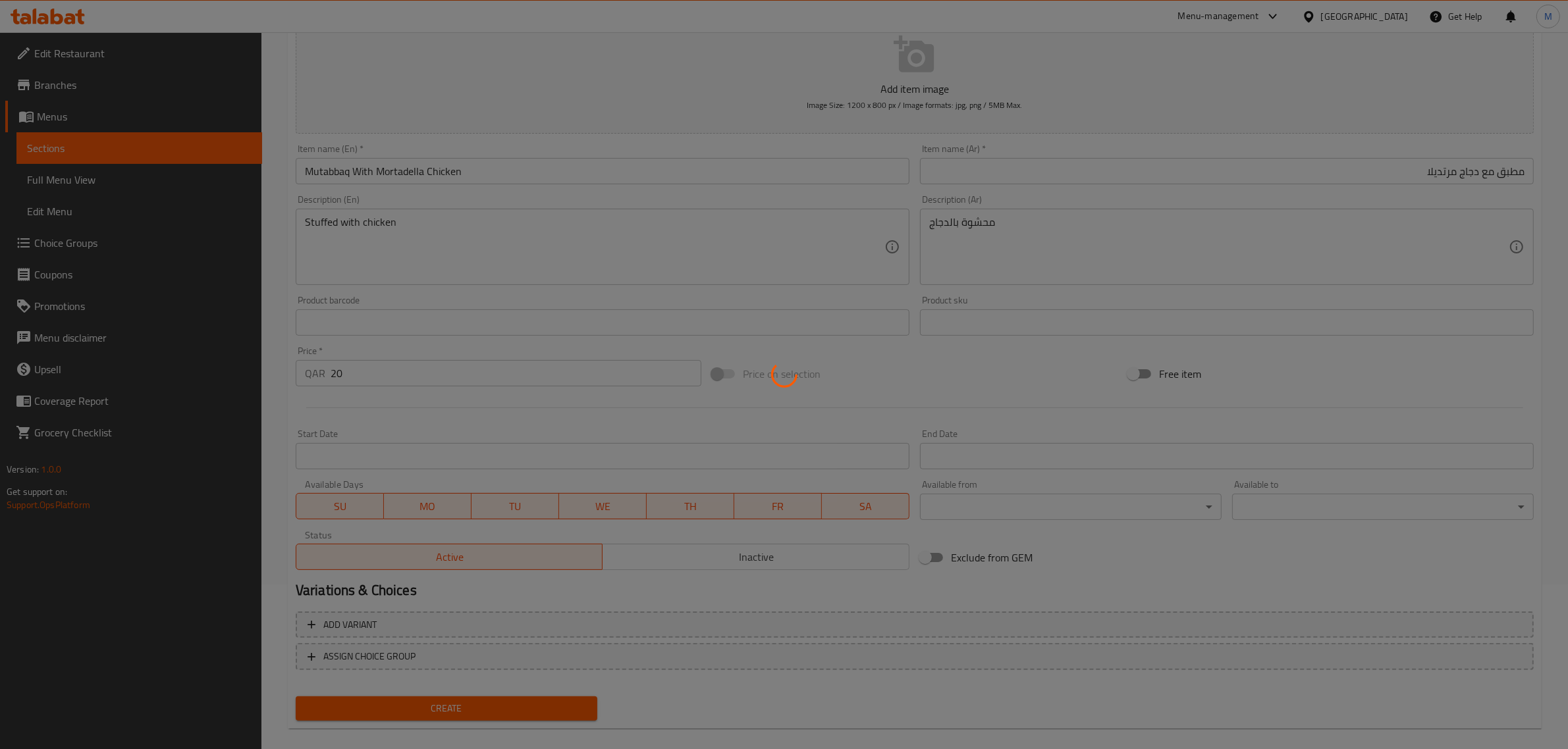
type input "0"
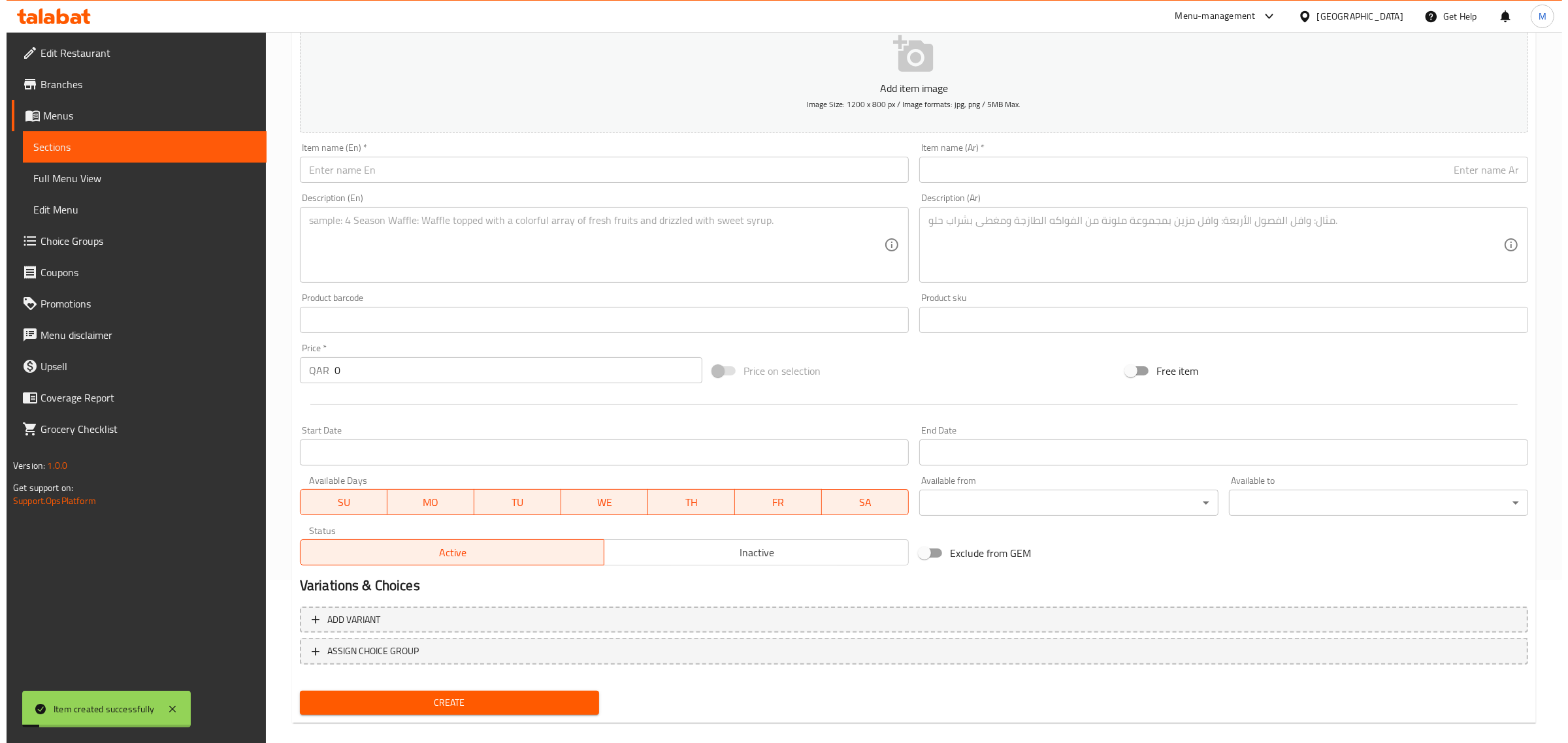
scroll to position [0, 0]
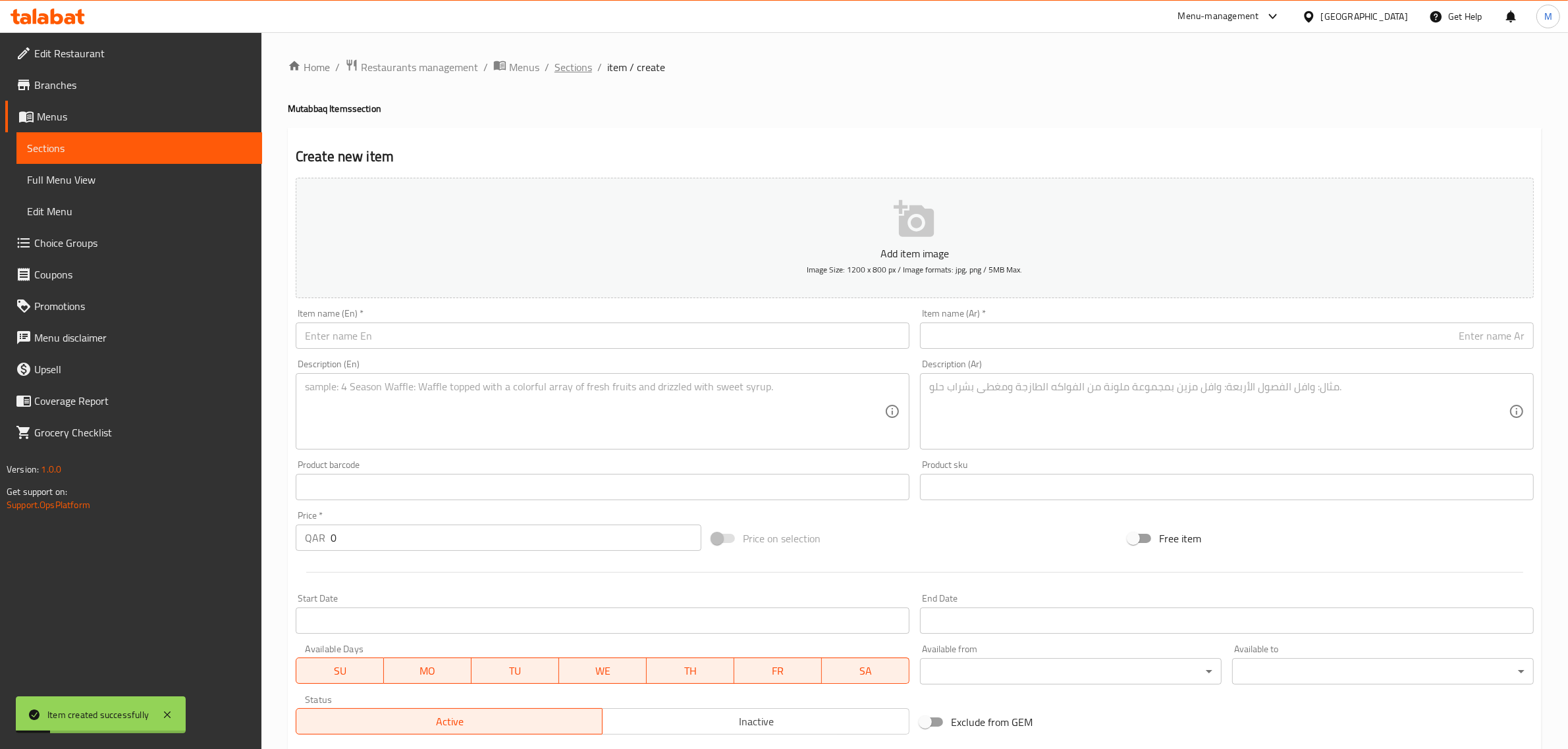
click at [563, 62] on span "Sections" at bounding box center [573, 67] width 37 height 16
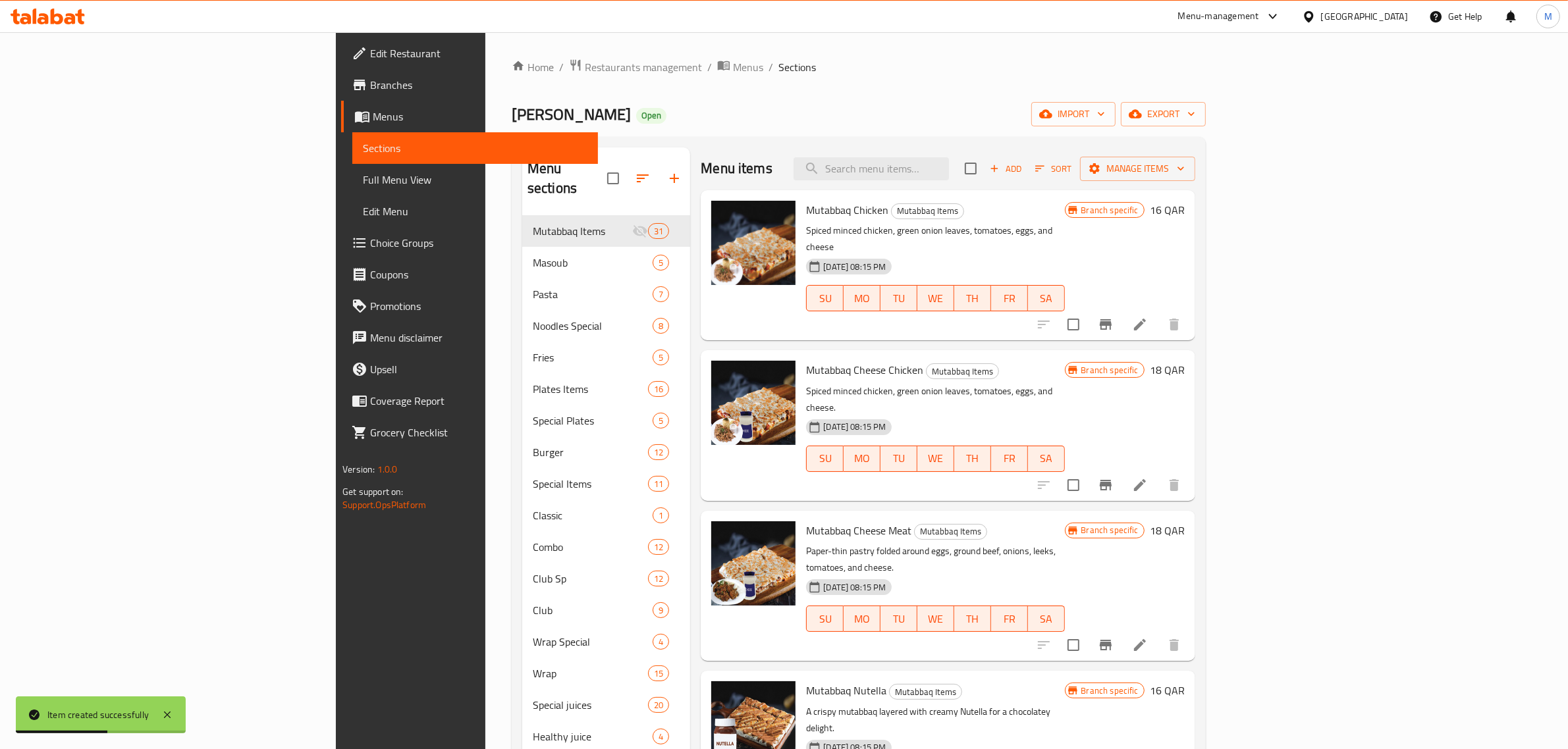
click at [1188, 190] on div "Mutabbaq Chicken Mutabbaq Items Spiced minced chicken, green onion leaves, toma…" at bounding box center [948, 265] width 494 height 150
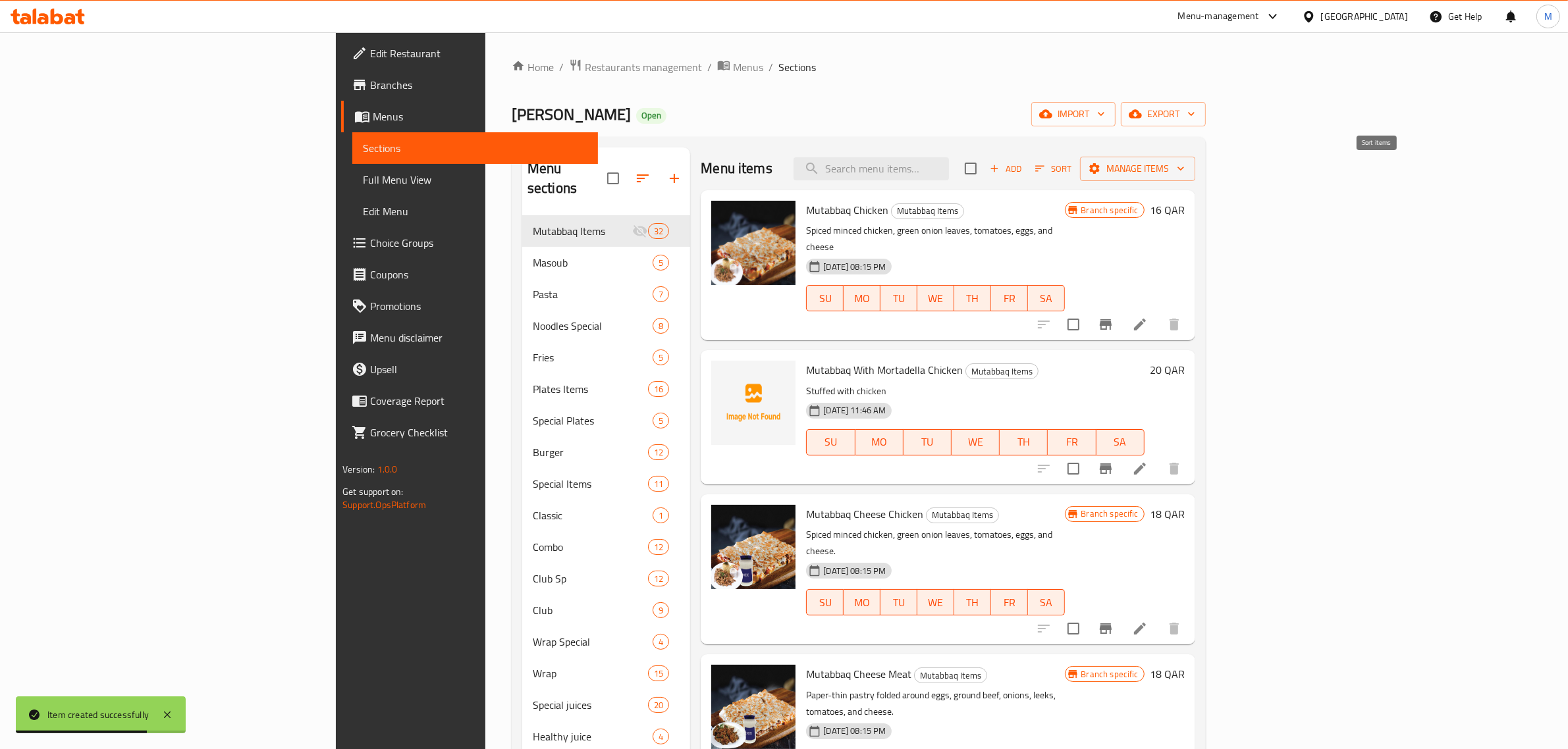
click at [1071, 172] on span "Sort" at bounding box center [1053, 169] width 37 height 15
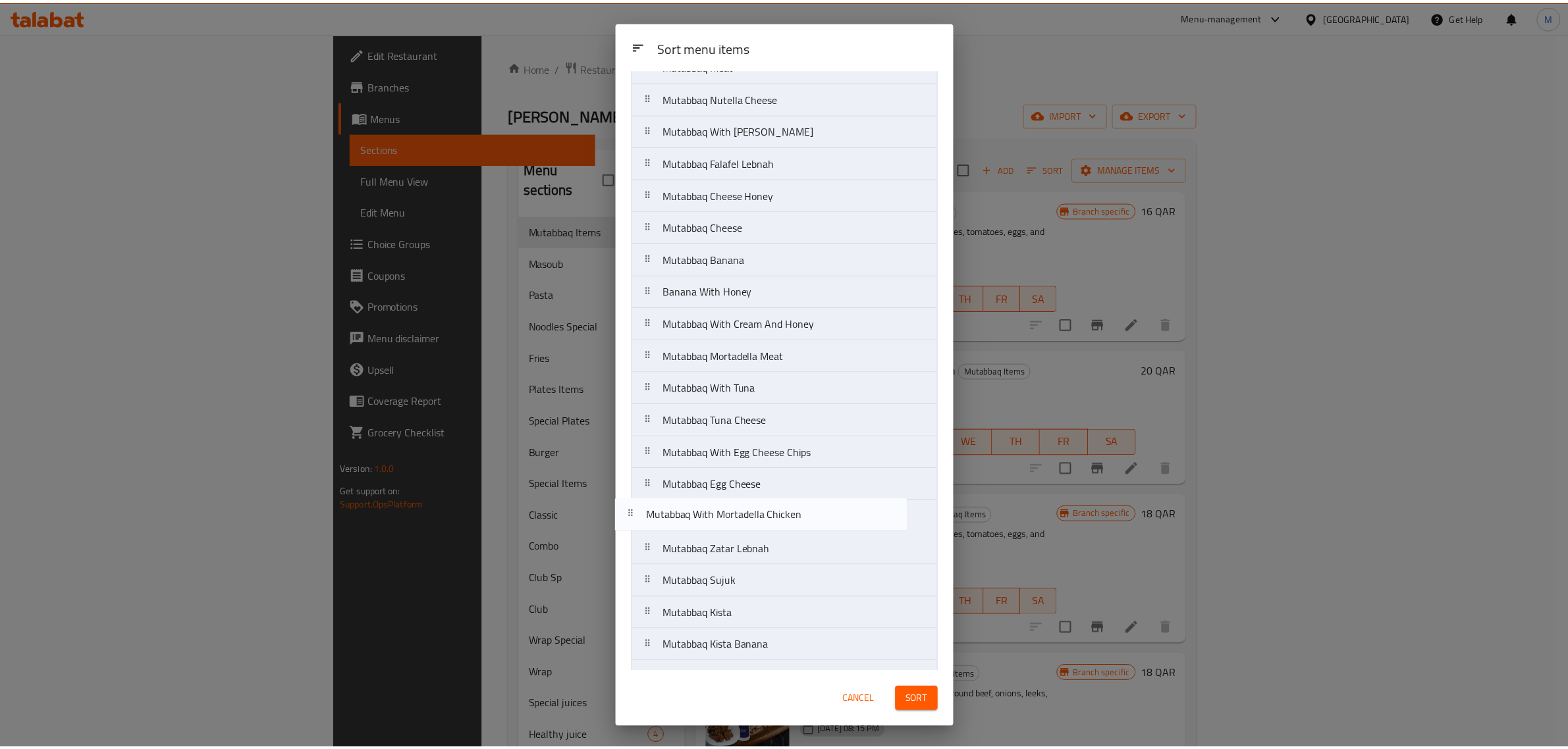
scroll to position [381, 0]
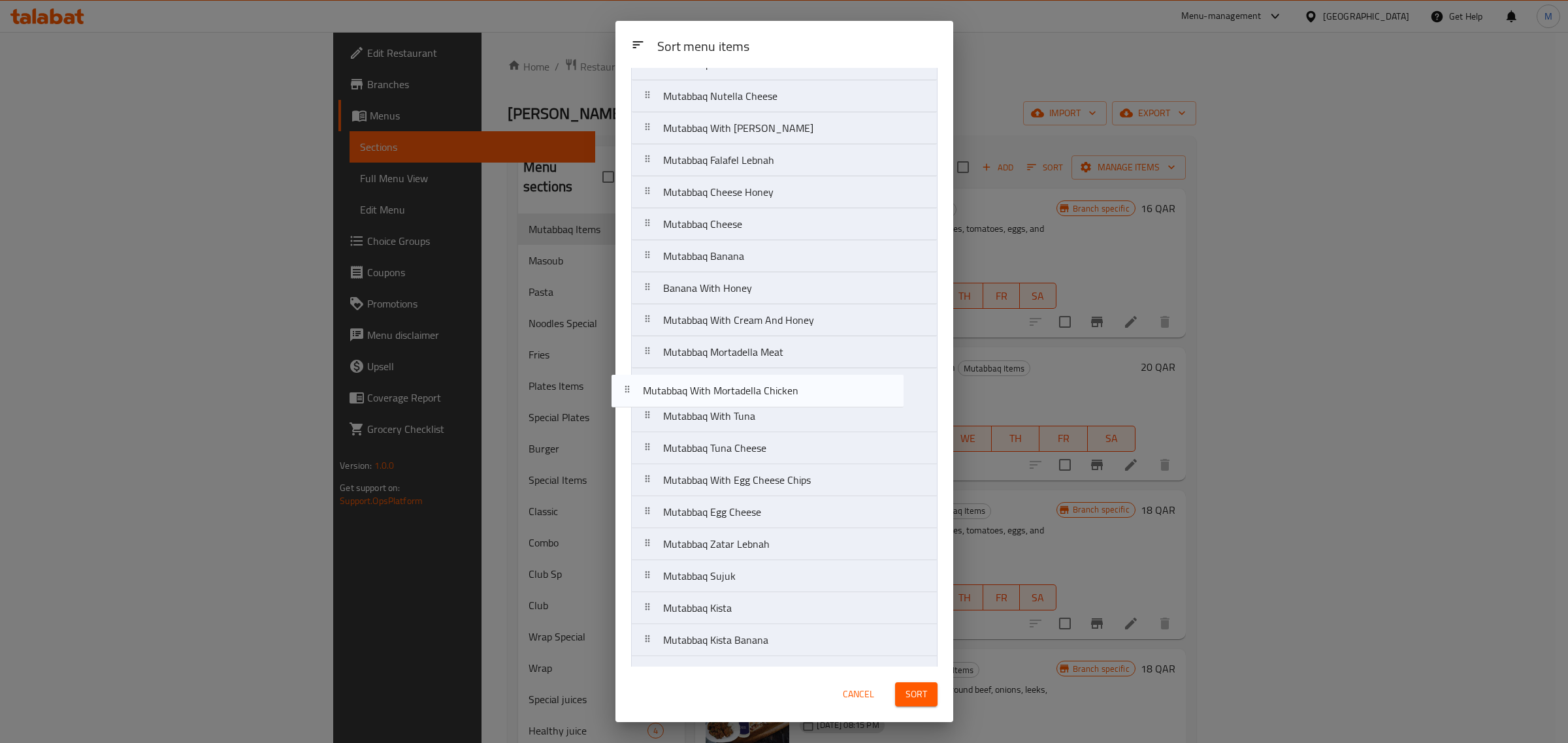
drag, startPoint x: 837, startPoint y: 160, endPoint x: 815, endPoint y: 400, distance: 241.0
click at [817, 400] on nav "Mutabbaq Chicken Mutabbaq With Mortadella Chicken Mutabbaq Cheese Chicken Mutab…" at bounding box center [784, 240] width 306 height 1025
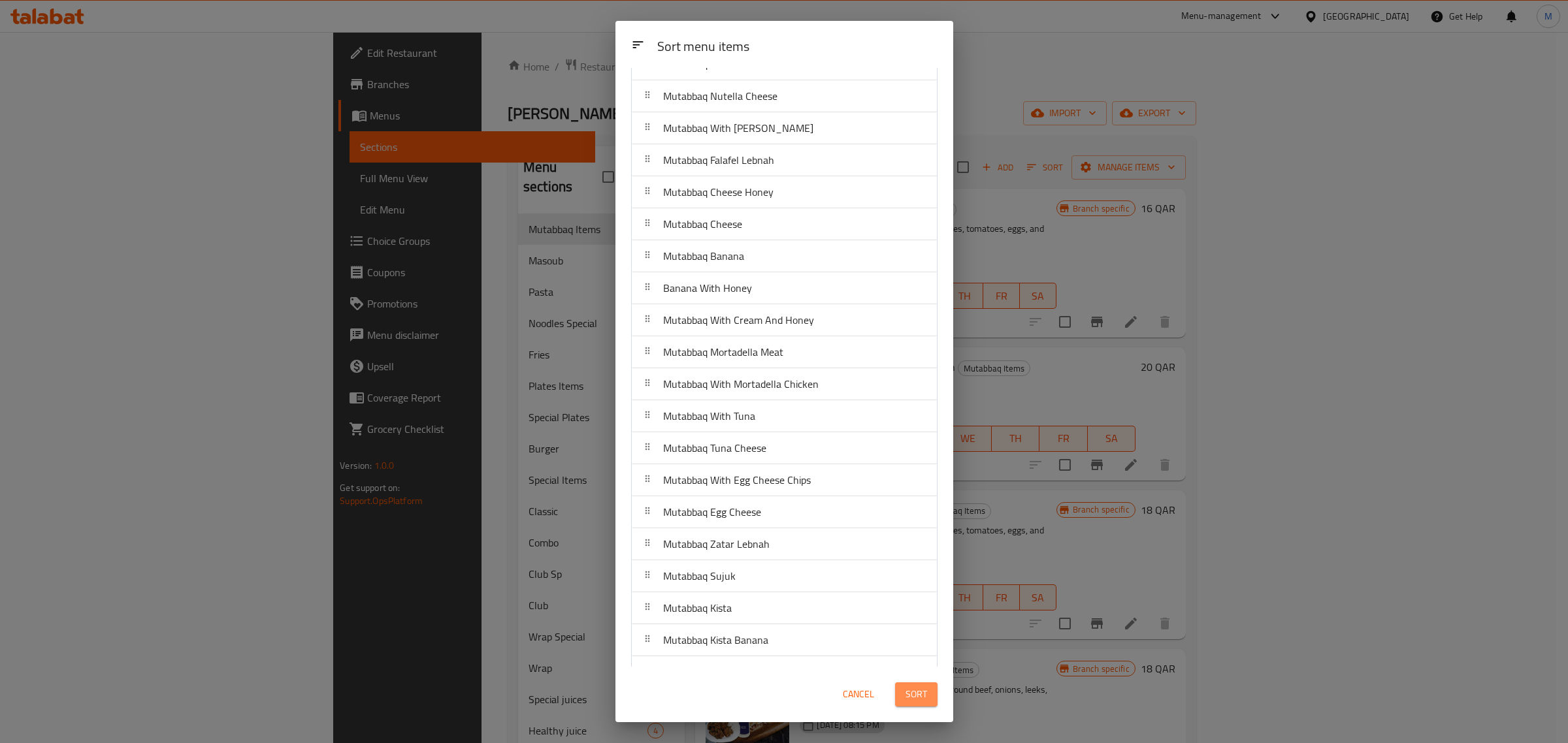
click at [921, 689] on span "Sort" at bounding box center [916, 694] width 21 height 16
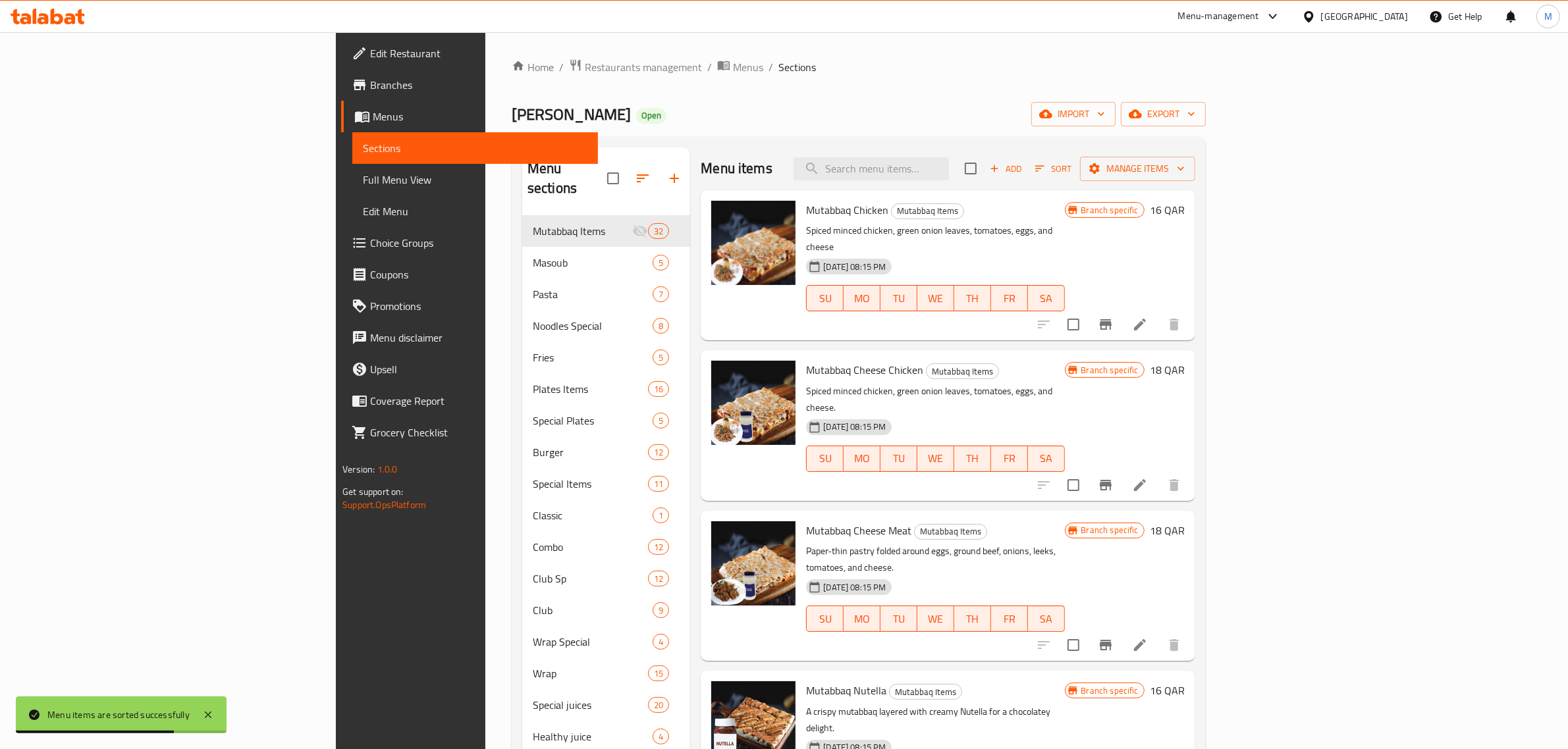
click at [1064, 543] on p "Paper-thin pastry folded around eggs, ground beef, onions, leeks, tomatoes, and…" at bounding box center [934, 559] width 258 height 33
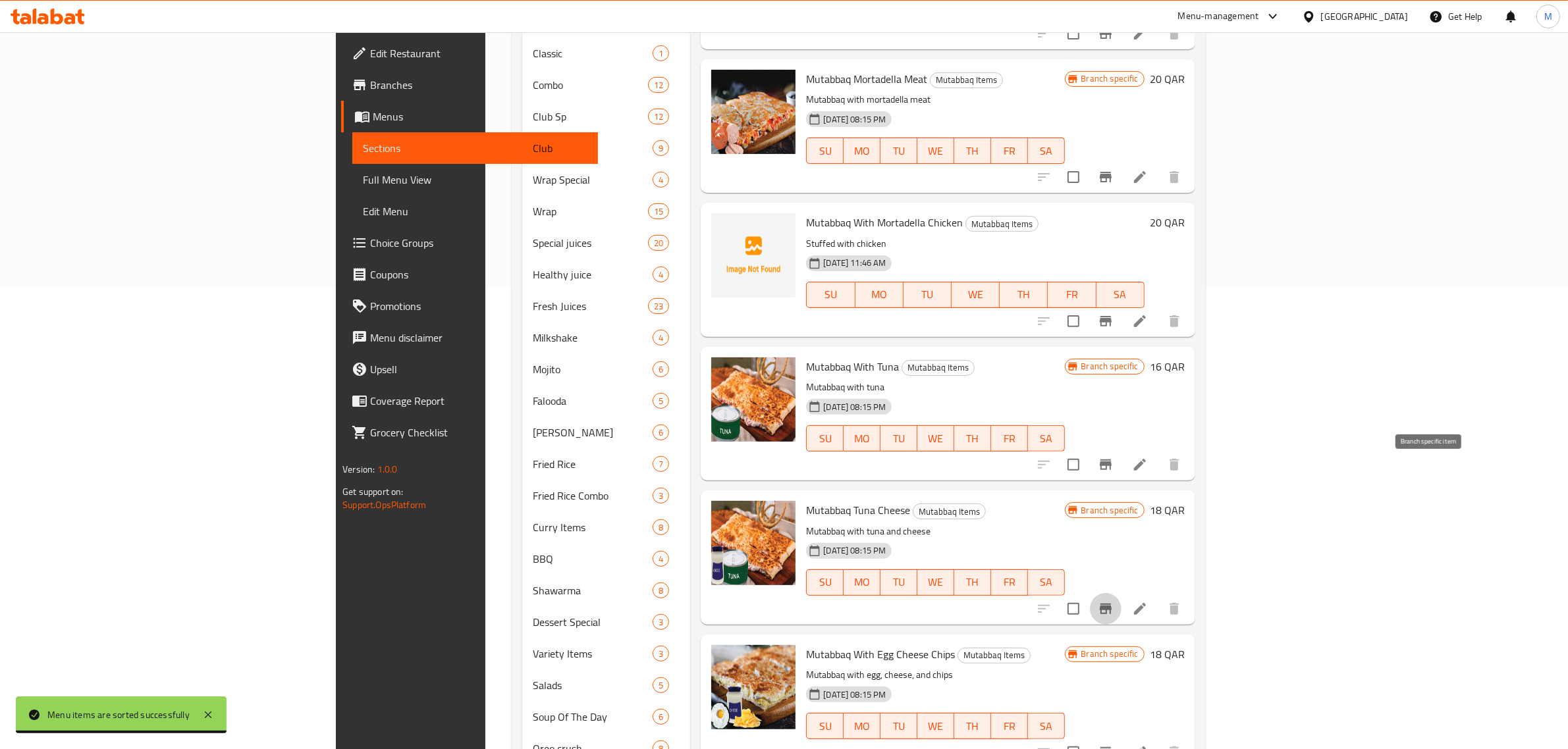
click at [1113, 601] on icon "Branch-specific-item" at bounding box center [1105, 609] width 16 height 16
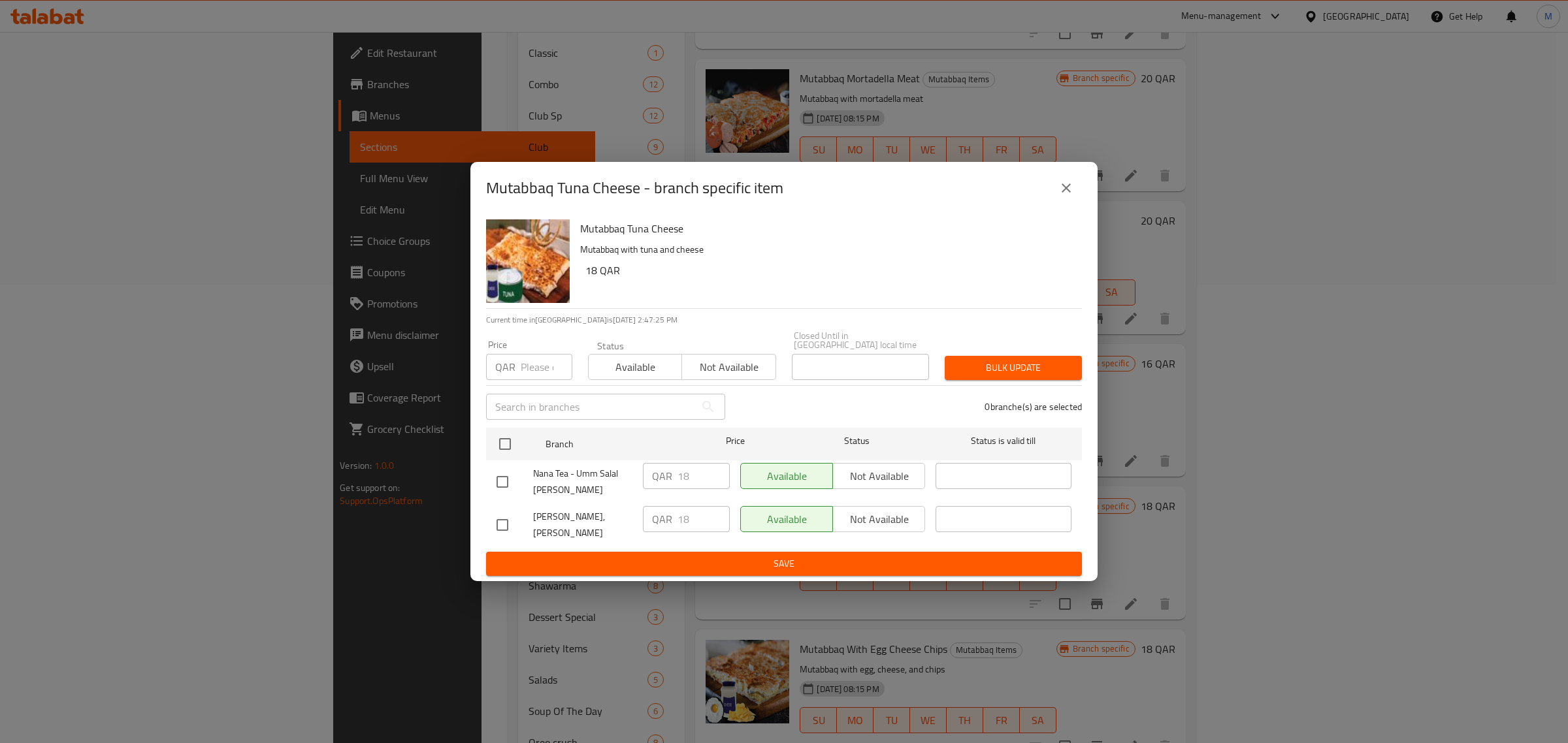
click at [831, 280] on h6 "18 QAR" at bounding box center [828, 270] width 486 height 18
click at [1060, 196] on icon "close" at bounding box center [1066, 188] width 16 height 16
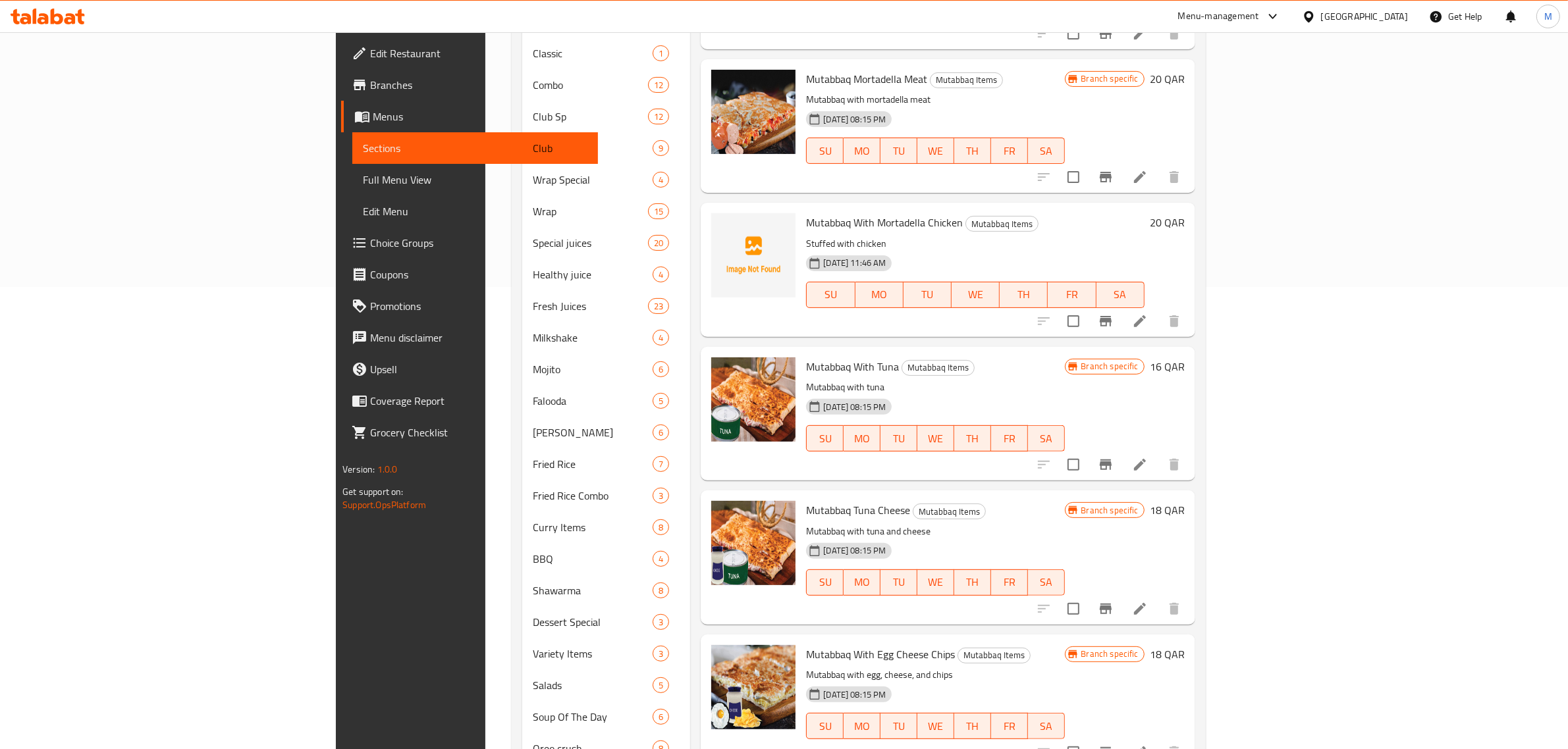
drag, startPoint x: 953, startPoint y: 327, endPoint x: 920, endPoint y: 347, distance: 38.6
drag, startPoint x: 920, startPoint y: 347, endPoint x: 913, endPoint y: 347, distance: 7.0
click at [913, 347] on div "Menu items Add Sort Manage items Mutabbaq Chicken Mutabbaq Items Spiced minced …" at bounding box center [942, 385] width 505 height 1400
click at [1112, 604] on icon "Branch-specific-item" at bounding box center [1106, 609] width 12 height 11
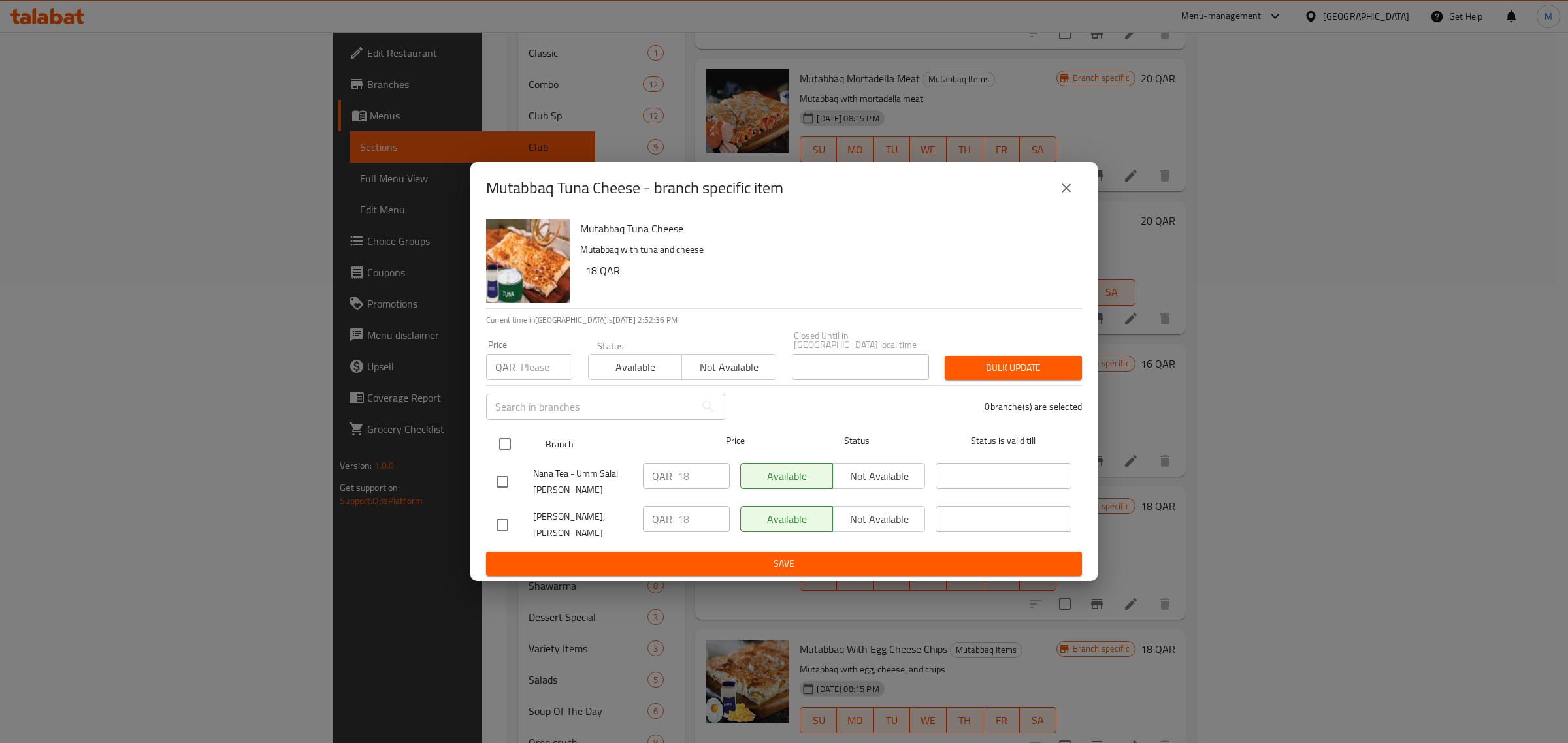
click at [504, 450] on input "checkbox" at bounding box center [505, 444] width 27 height 27
checkbox input "true"
click at [549, 371] on input "number" at bounding box center [546, 367] width 52 height 26
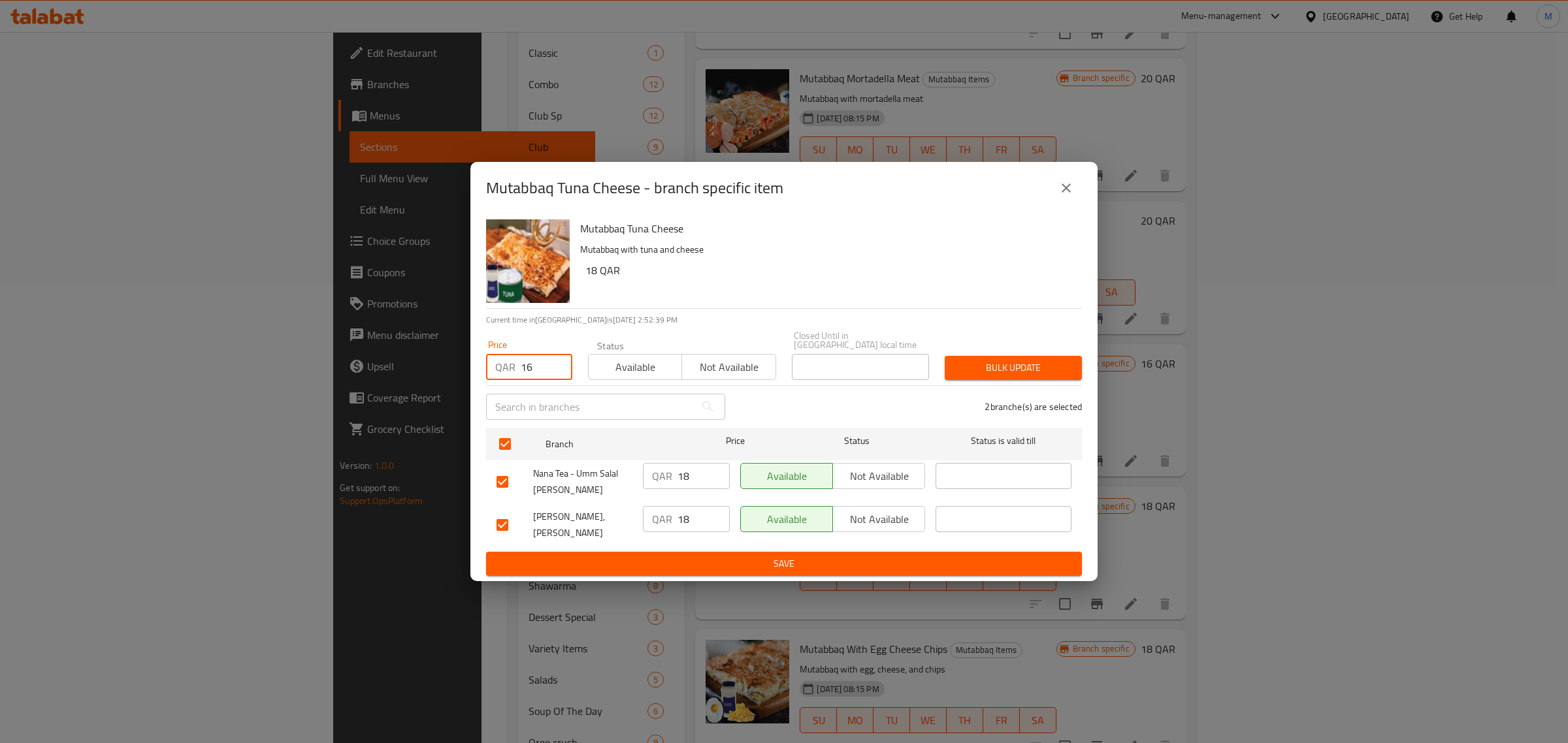
type input "16"
click at [1039, 372] on span "Bulk update" at bounding box center [1013, 368] width 116 height 16
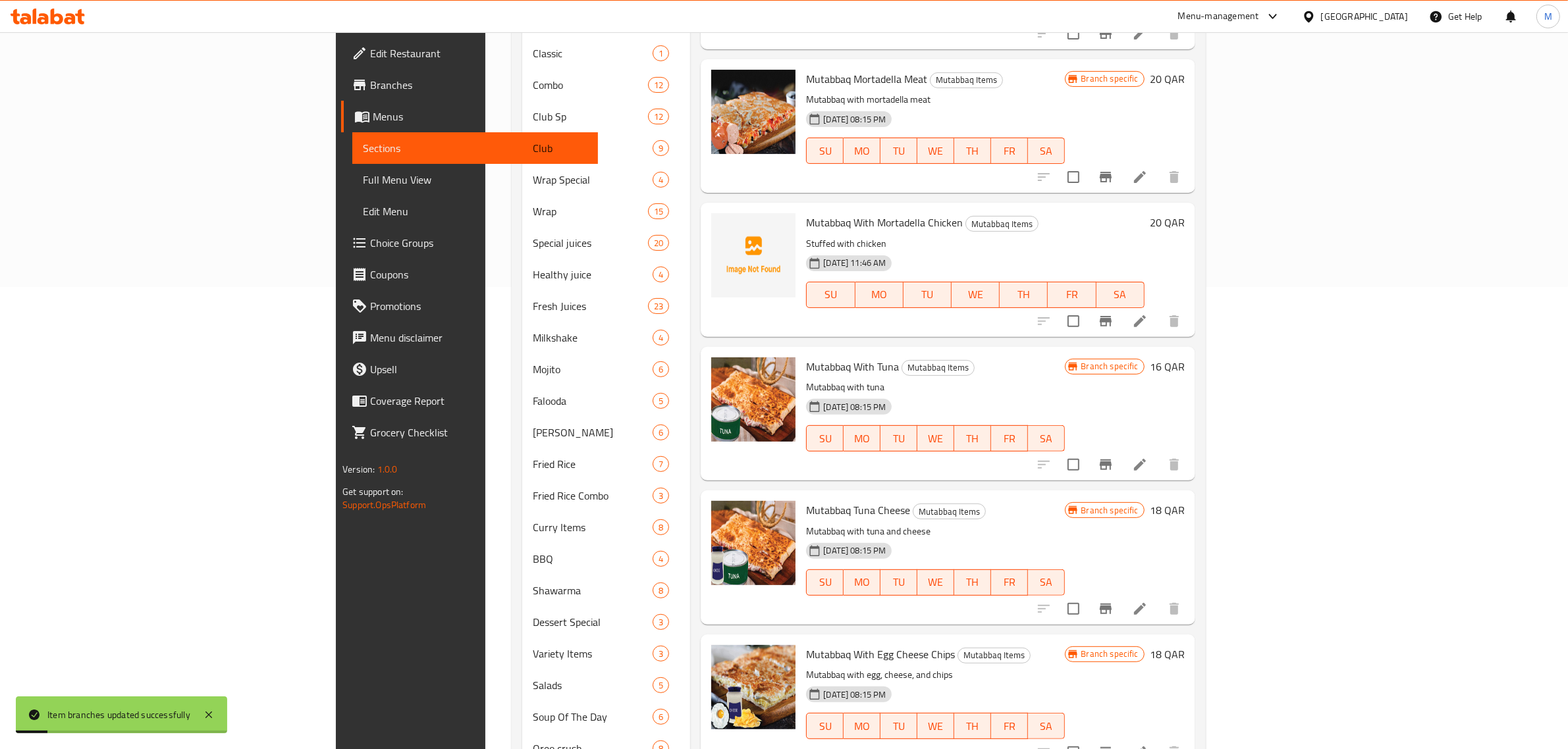
click at [1185, 501] on h6 "18 QAR" at bounding box center [1167, 510] width 35 height 18
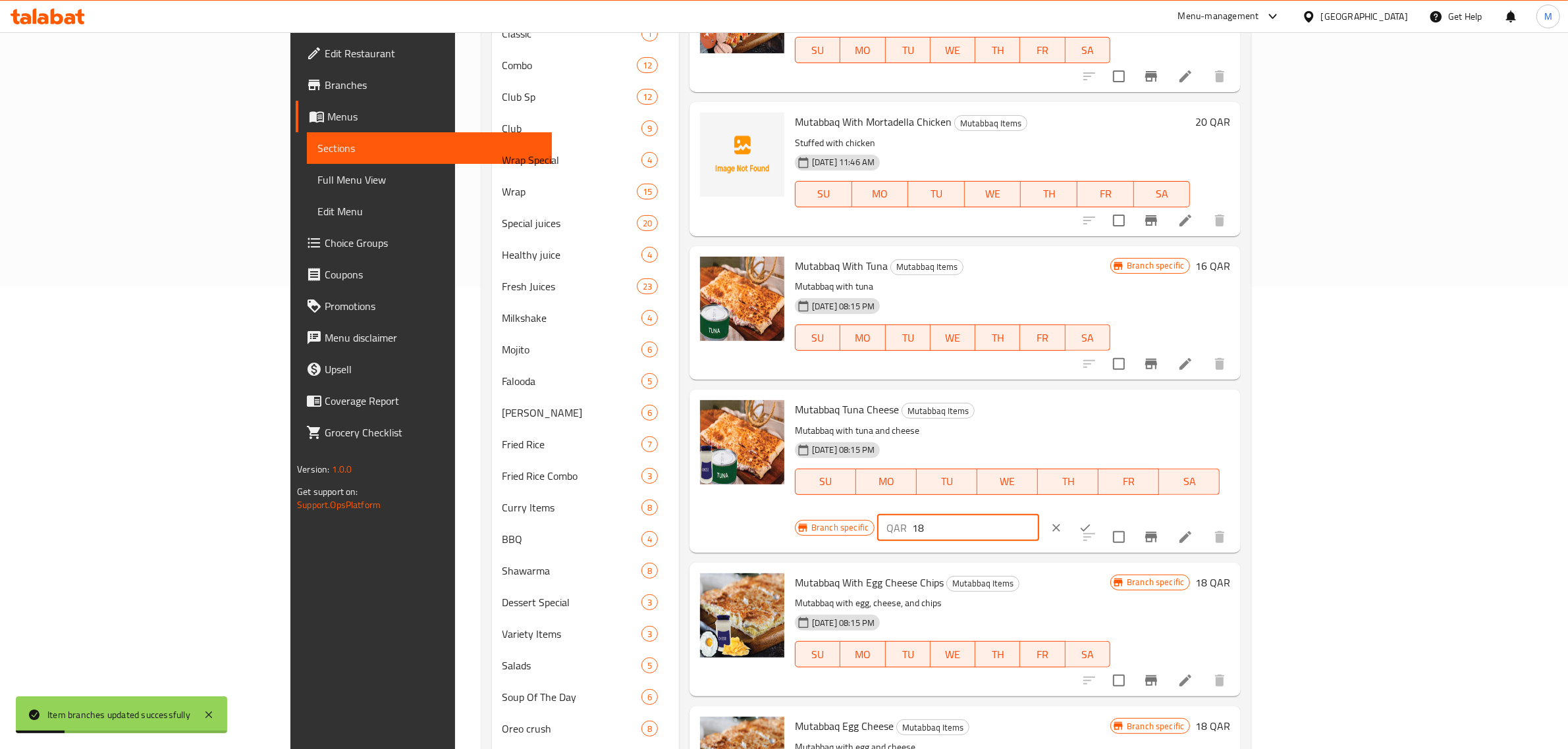
drag, startPoint x: 1381, startPoint y: 384, endPoint x: 1314, endPoint y: 387, distance: 67.1
click at [1038, 515] on div "QAR 18 ​" at bounding box center [958, 528] width 161 height 27
type input "16"
click at [1100, 514] on button "ok" at bounding box center [1085, 528] width 29 height 29
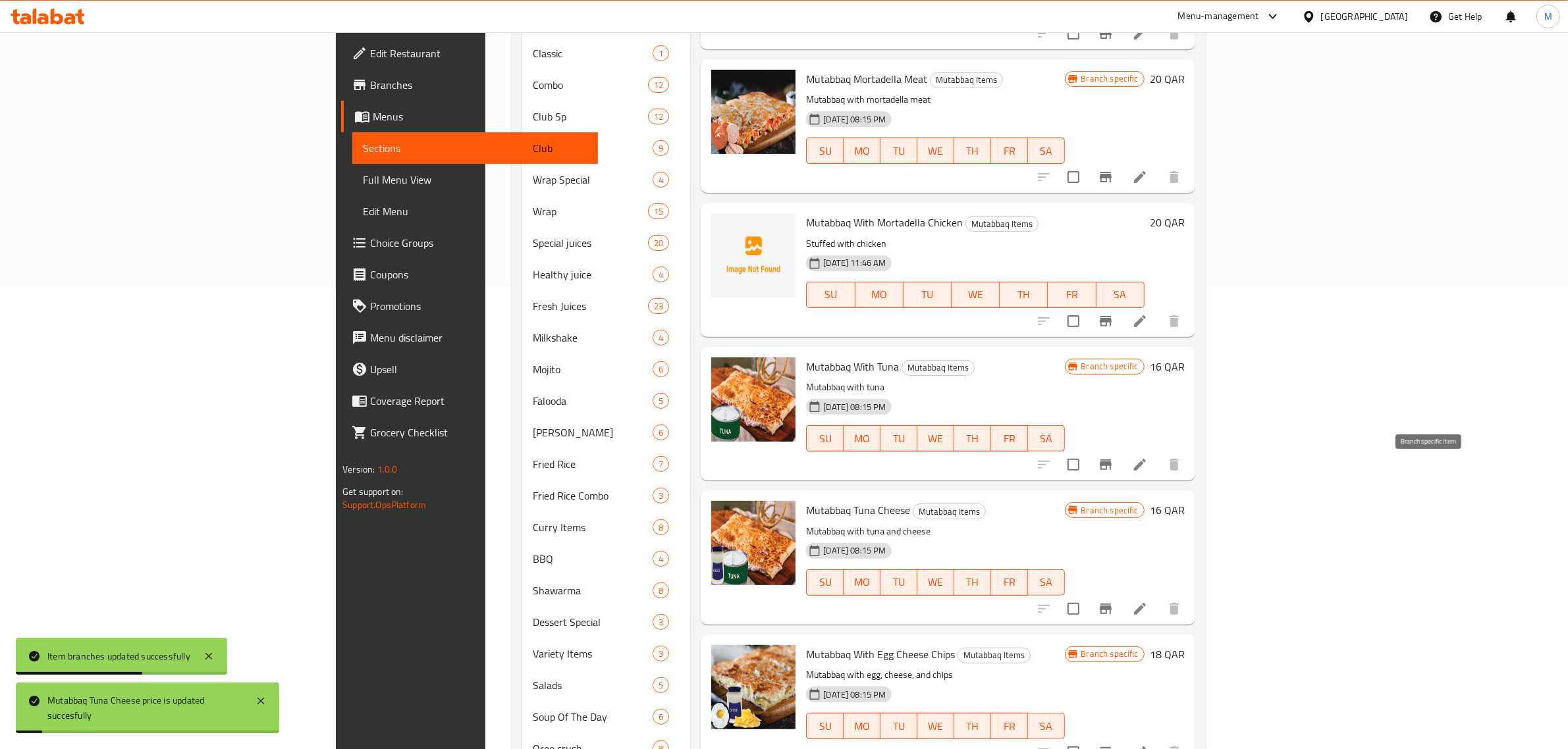
click at [1113, 601] on icon "Branch-specific-item" at bounding box center [1105, 609] width 16 height 16
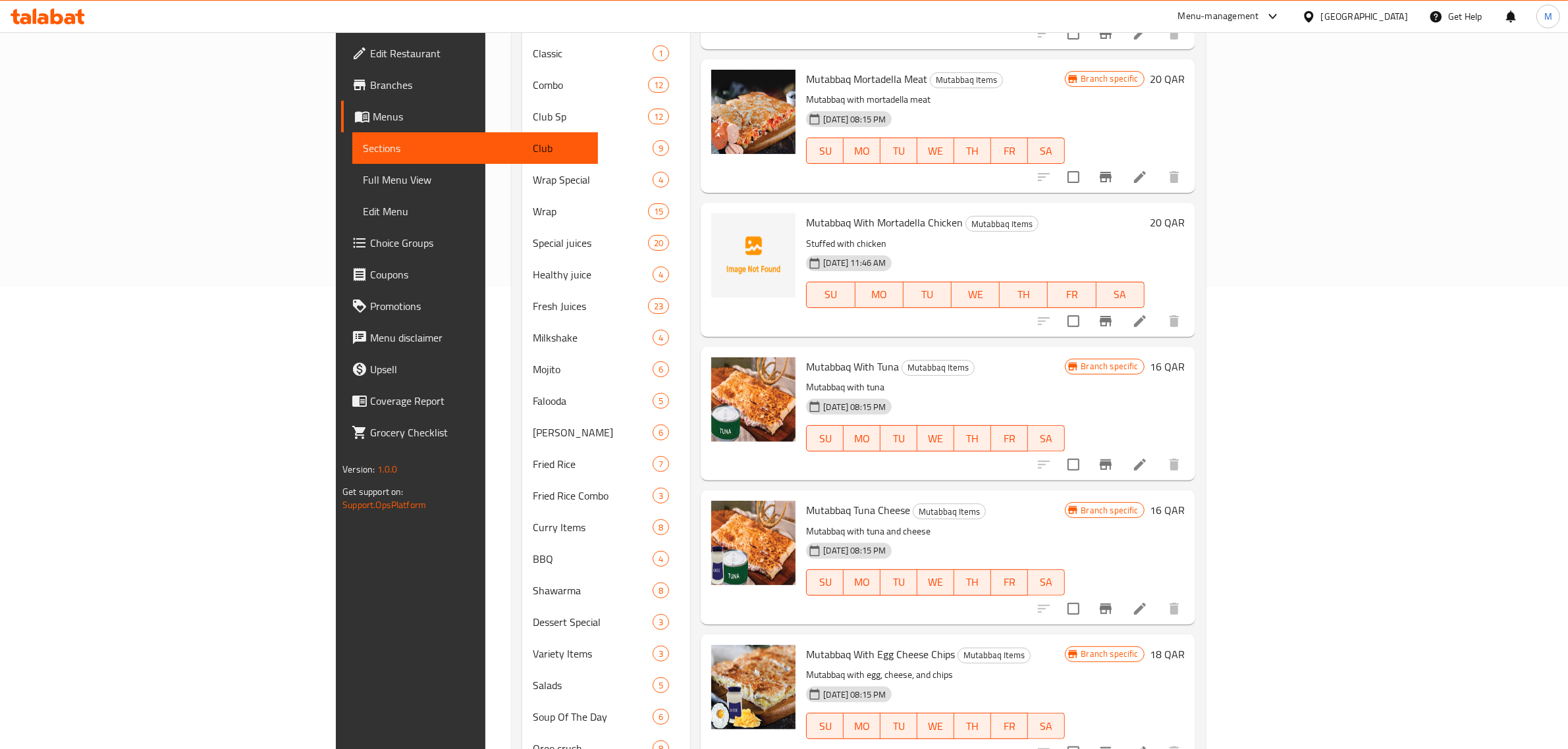
click at [947, 667] on p "Mutabbaq with egg, cheese, and chips" at bounding box center [934, 675] width 258 height 17
click at [1112, 604] on icon "Branch-specific-item" at bounding box center [1106, 609] width 12 height 11
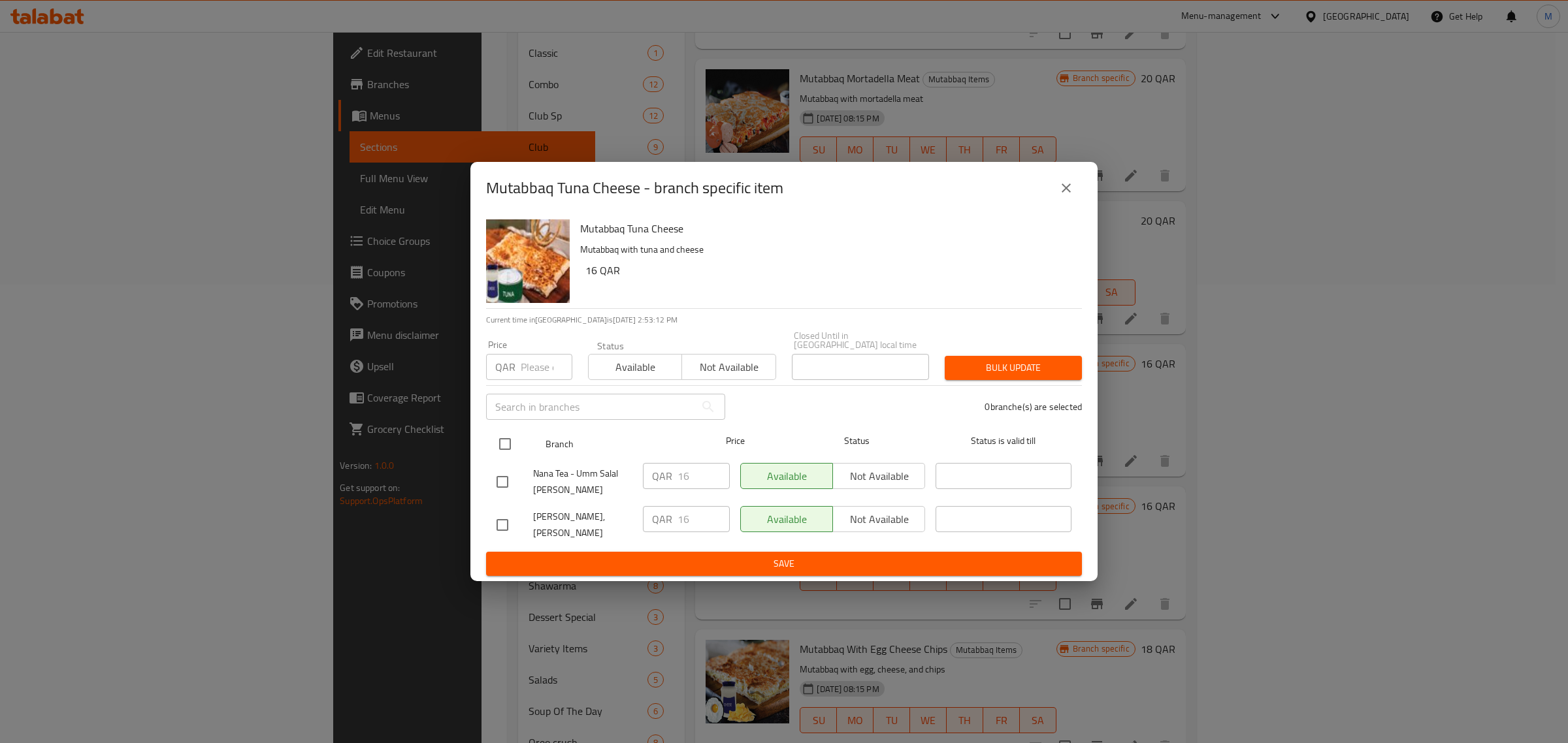
click at [513, 446] on input "checkbox" at bounding box center [505, 444] width 27 height 27
checkbox input "true"
click at [541, 369] on input "number" at bounding box center [546, 367] width 52 height 26
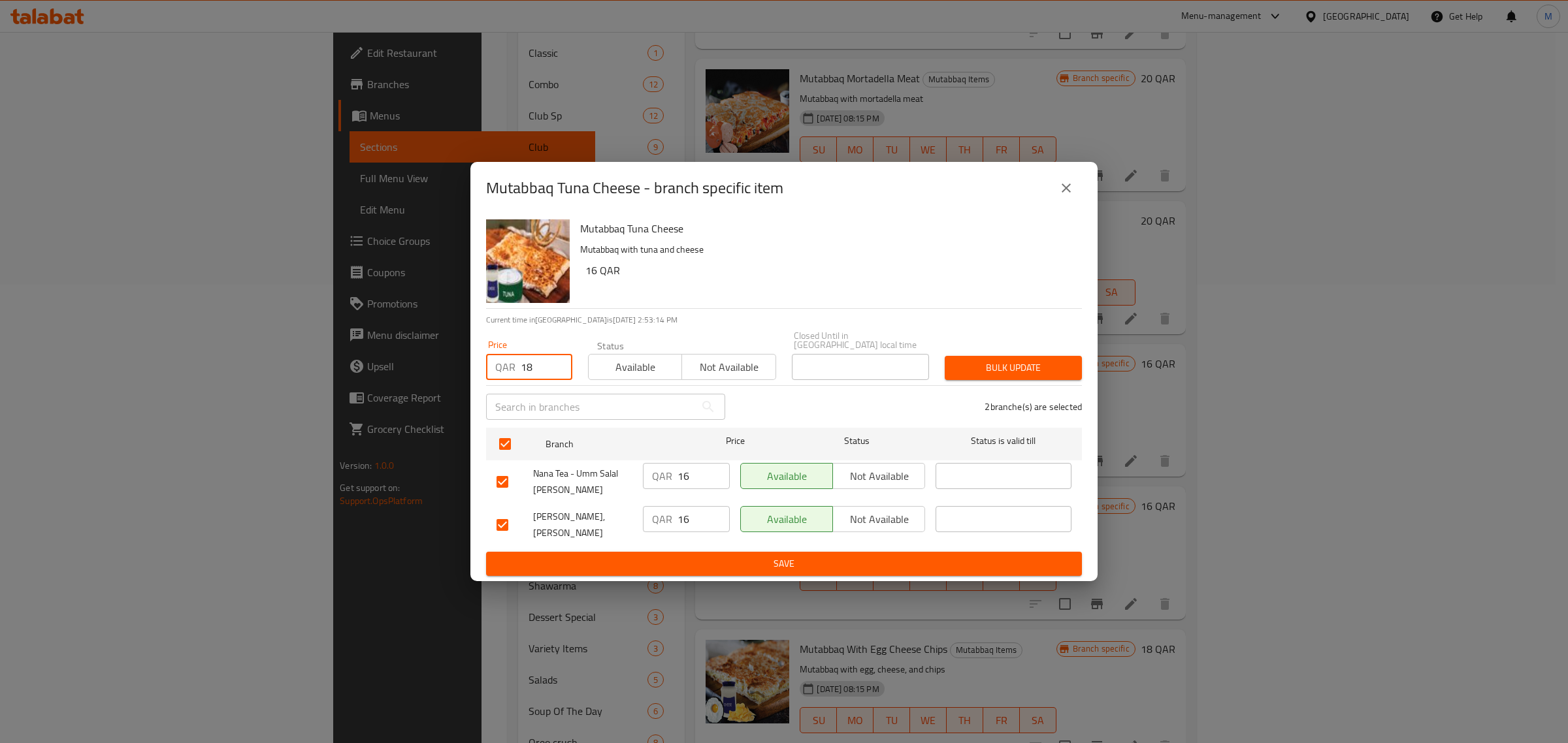
type input "18"
click at [1003, 363] on span "Bulk update" at bounding box center [1013, 368] width 116 height 16
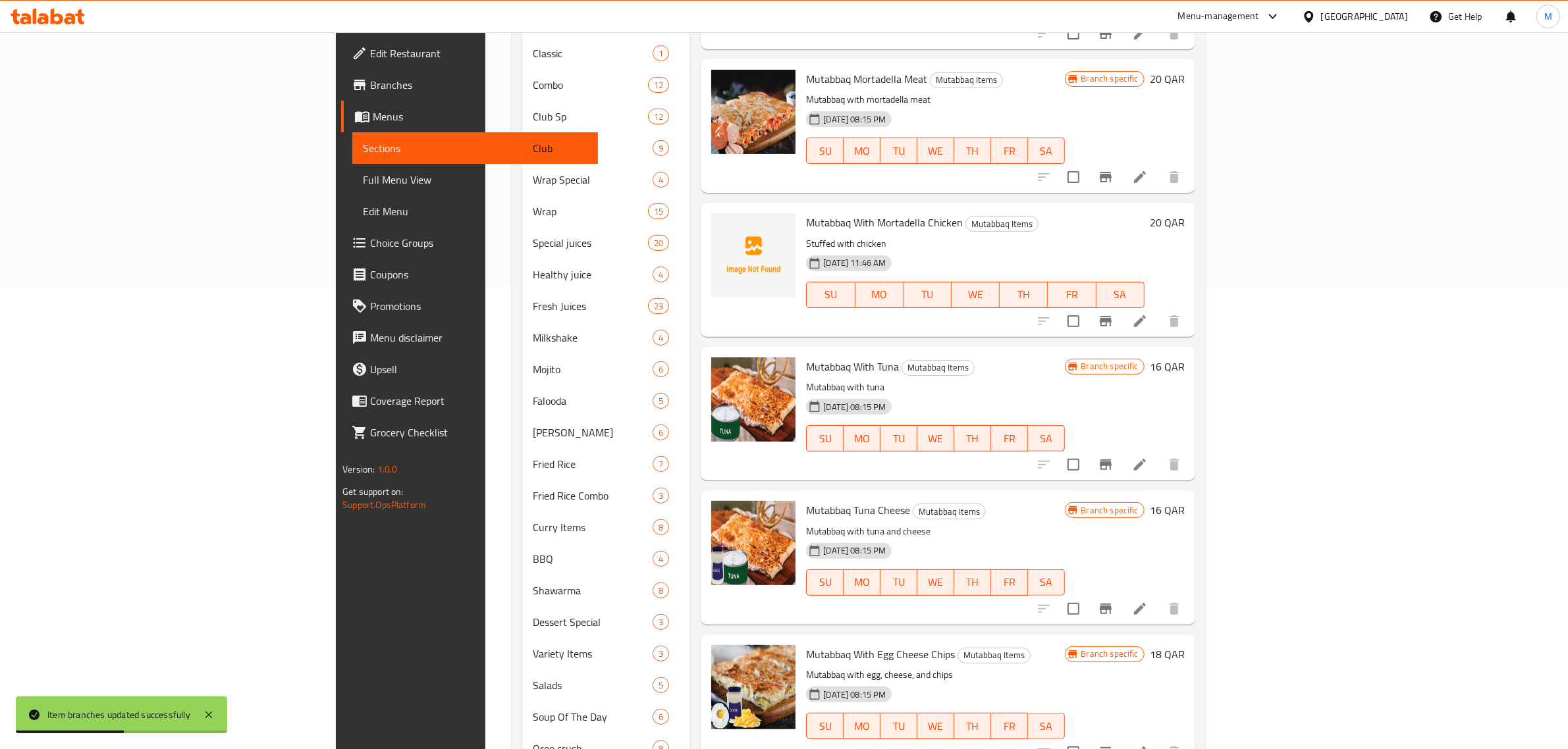
click at [1185, 501] on h6 "16 QAR" at bounding box center [1167, 510] width 35 height 18
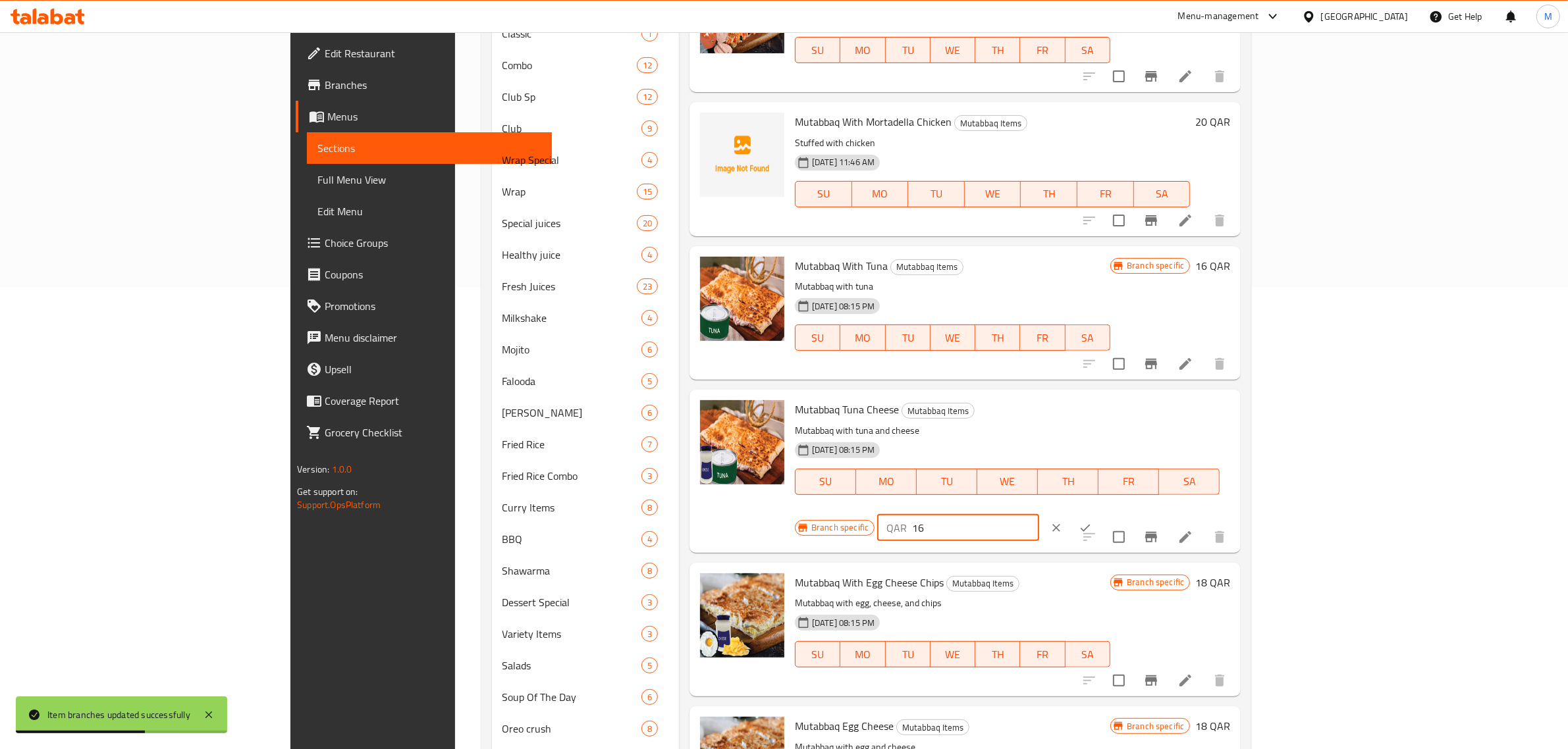
drag, startPoint x: 1349, startPoint y: 387, endPoint x: 1314, endPoint y: 387, distance: 35.0
click at [1038, 515] on div "QAR 16 ​" at bounding box center [958, 528] width 161 height 27
type input "18"
click at [1092, 521] on icon "ok" at bounding box center [1085, 528] width 13 height 13
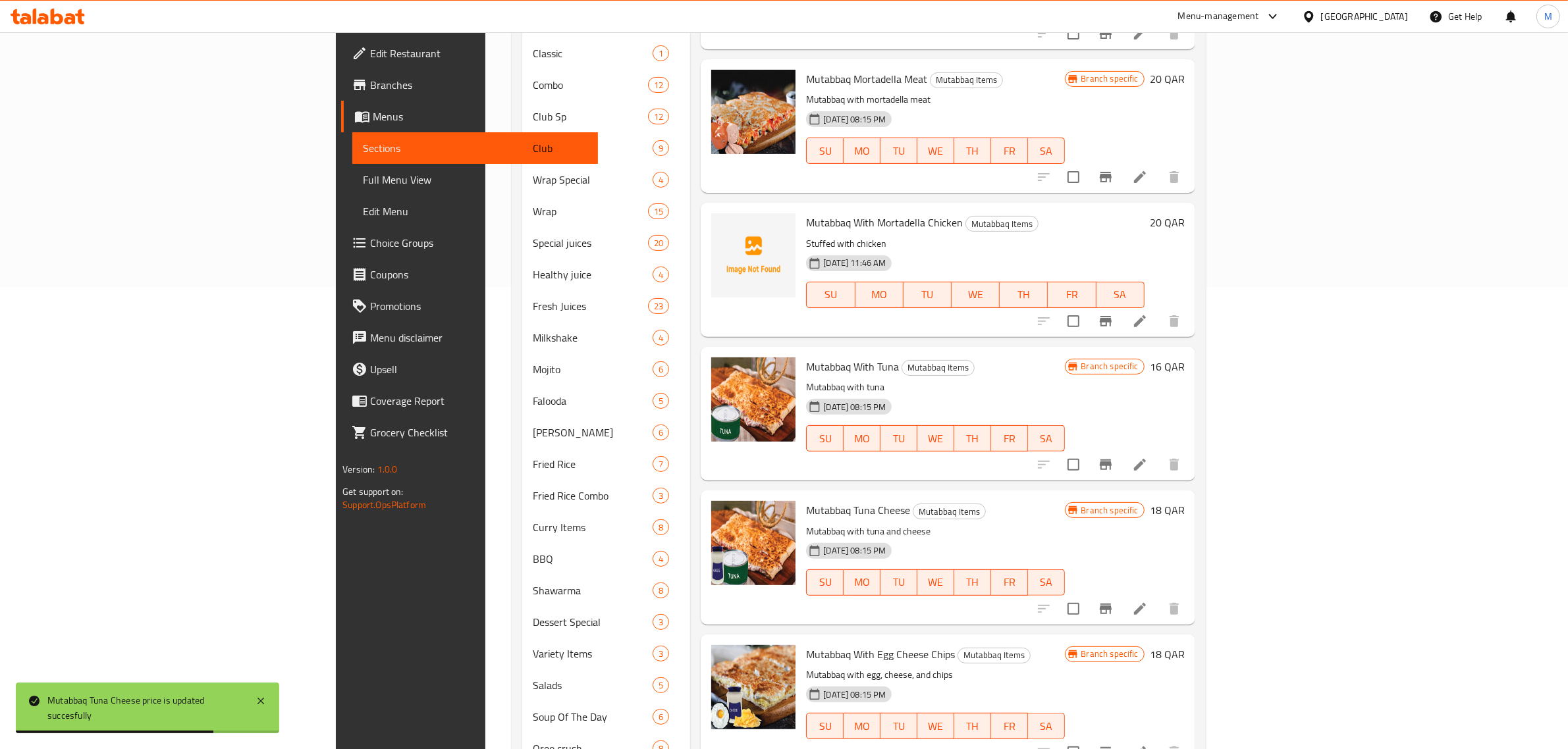
drag, startPoint x: 1295, startPoint y: 395, endPoint x: 1263, endPoint y: 398, distance: 32.1
click at [1064, 524] on p "Mutabbaq with tuna and cheese" at bounding box center [934, 532] width 258 height 17
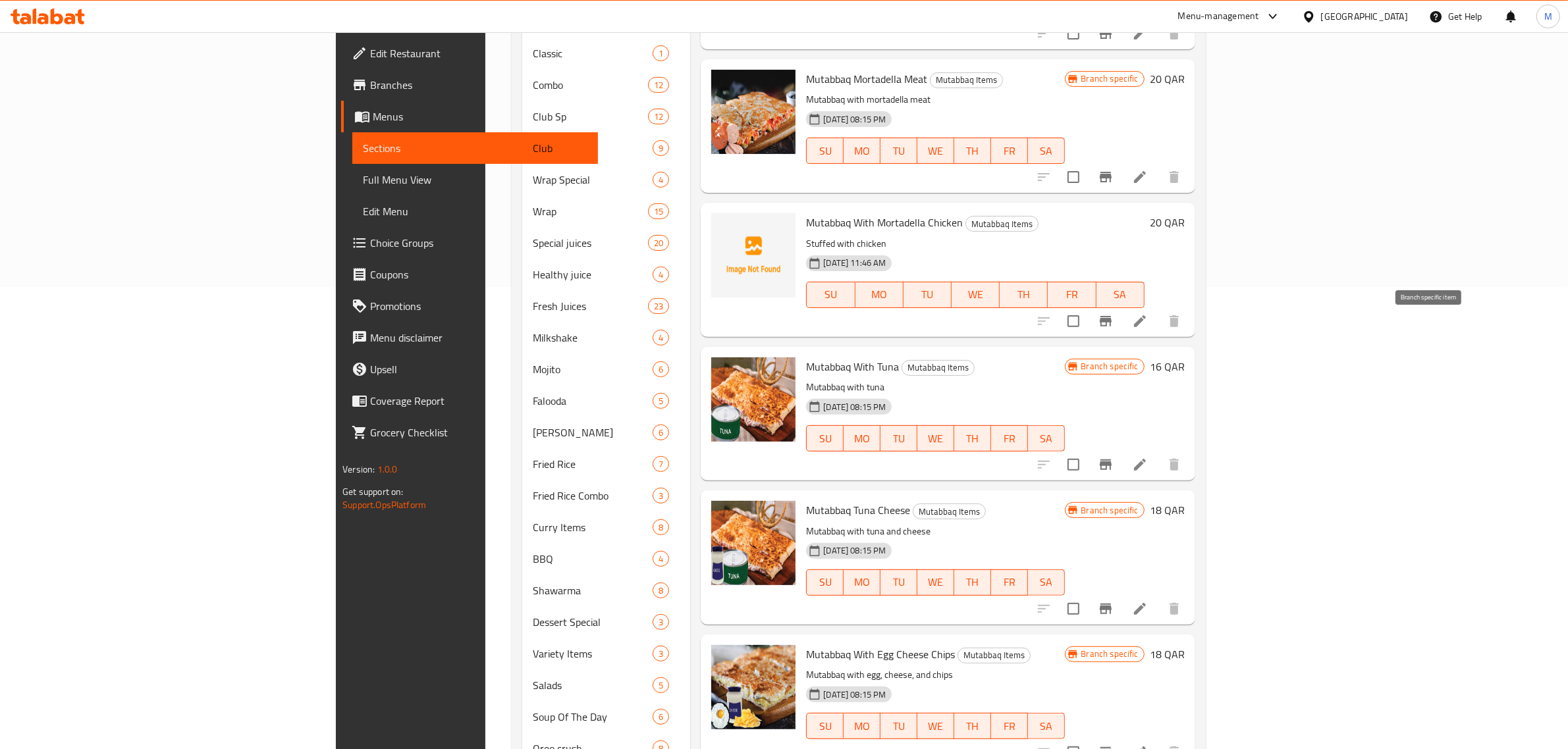
click at [1112, 460] on icon "Branch-specific-item" at bounding box center [1106, 465] width 12 height 11
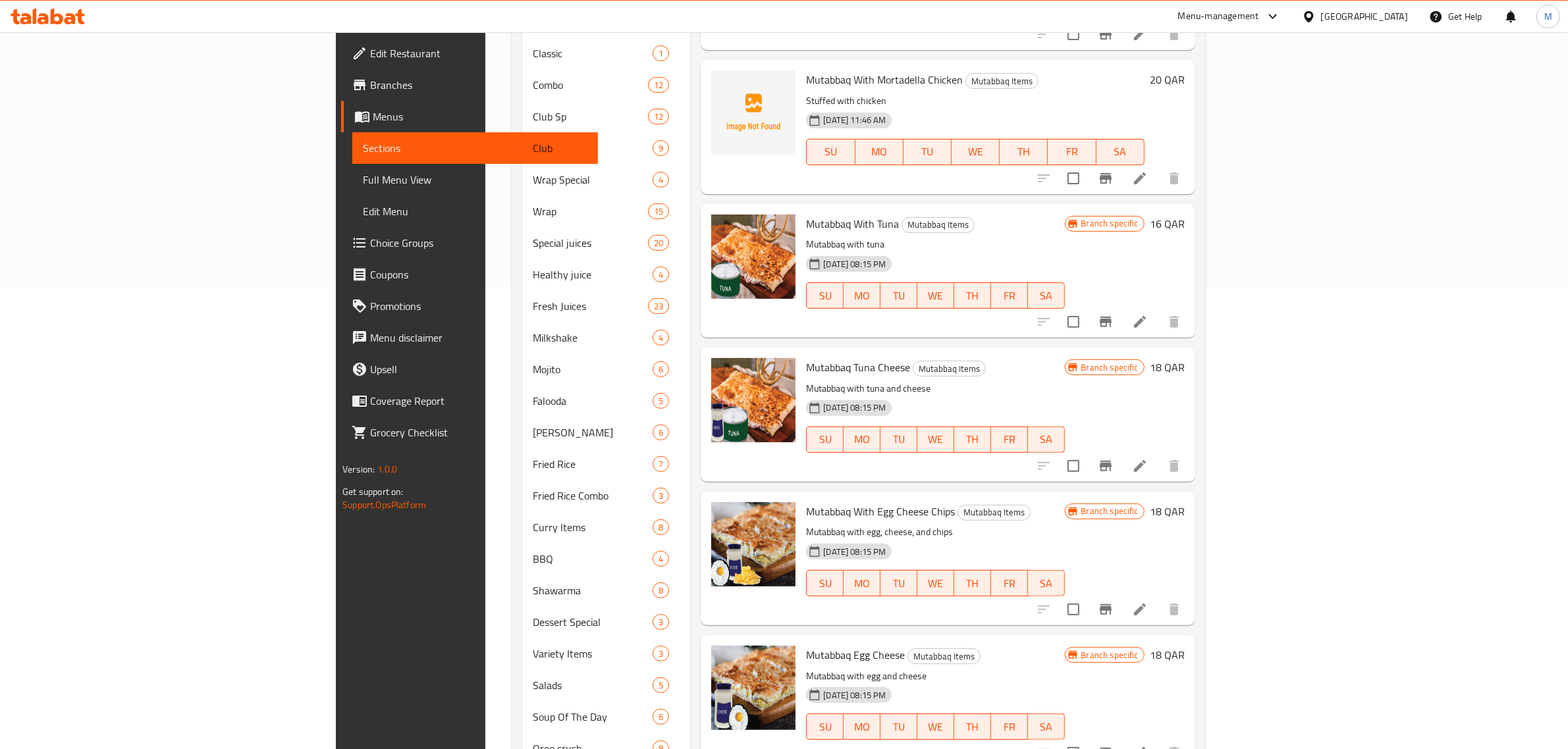
scroll to position [2700, 0]
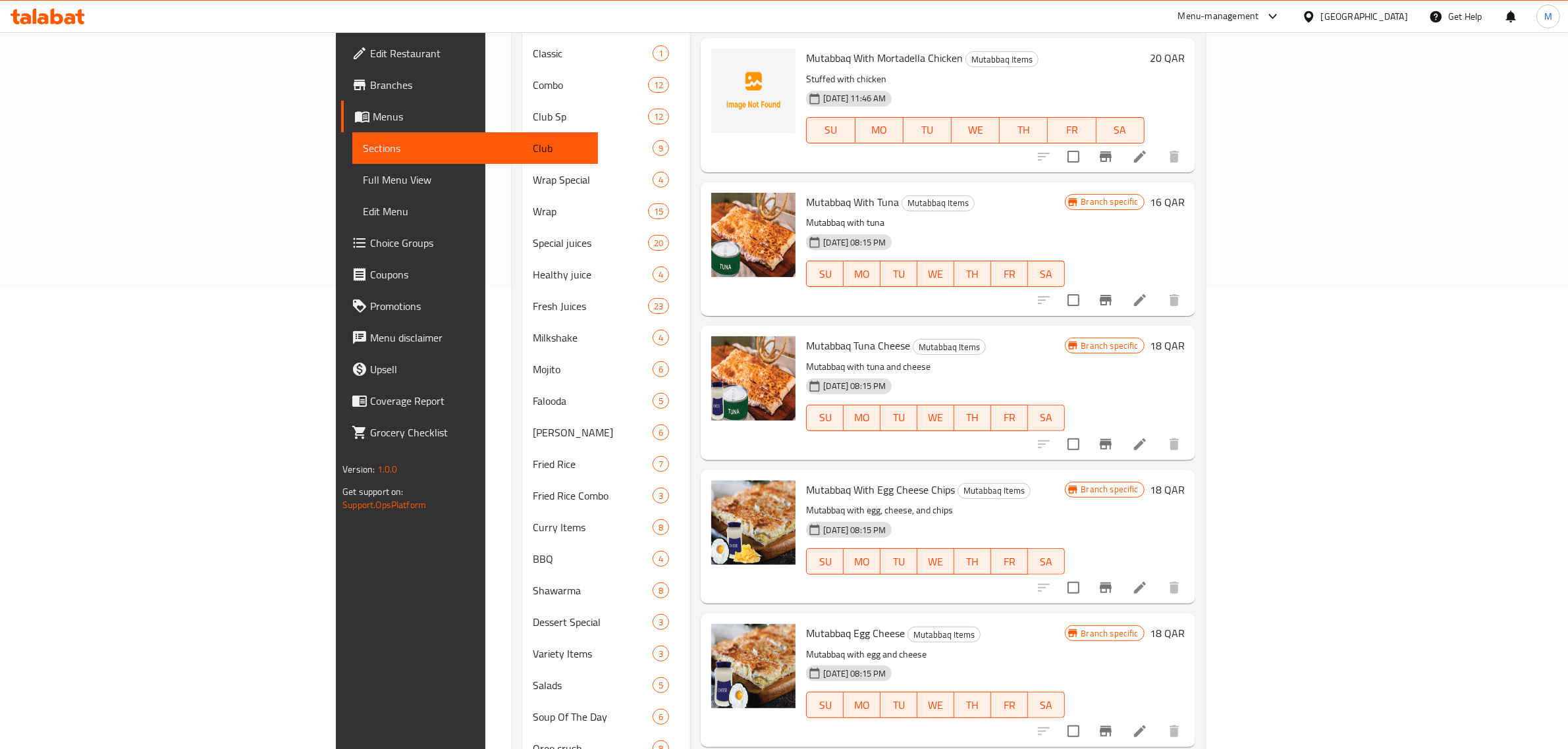
click at [821, 480] on span "Mutabbaq With Egg Cheese Chips" at bounding box center [880, 490] width 149 height 20
copy h6 "Mutabbaq With Egg Cheese Chips"
click at [1064, 480] on h6 "Mutabbaq With Egg Cheese Chips Mutabbaq Items" at bounding box center [934, 490] width 258 height 18
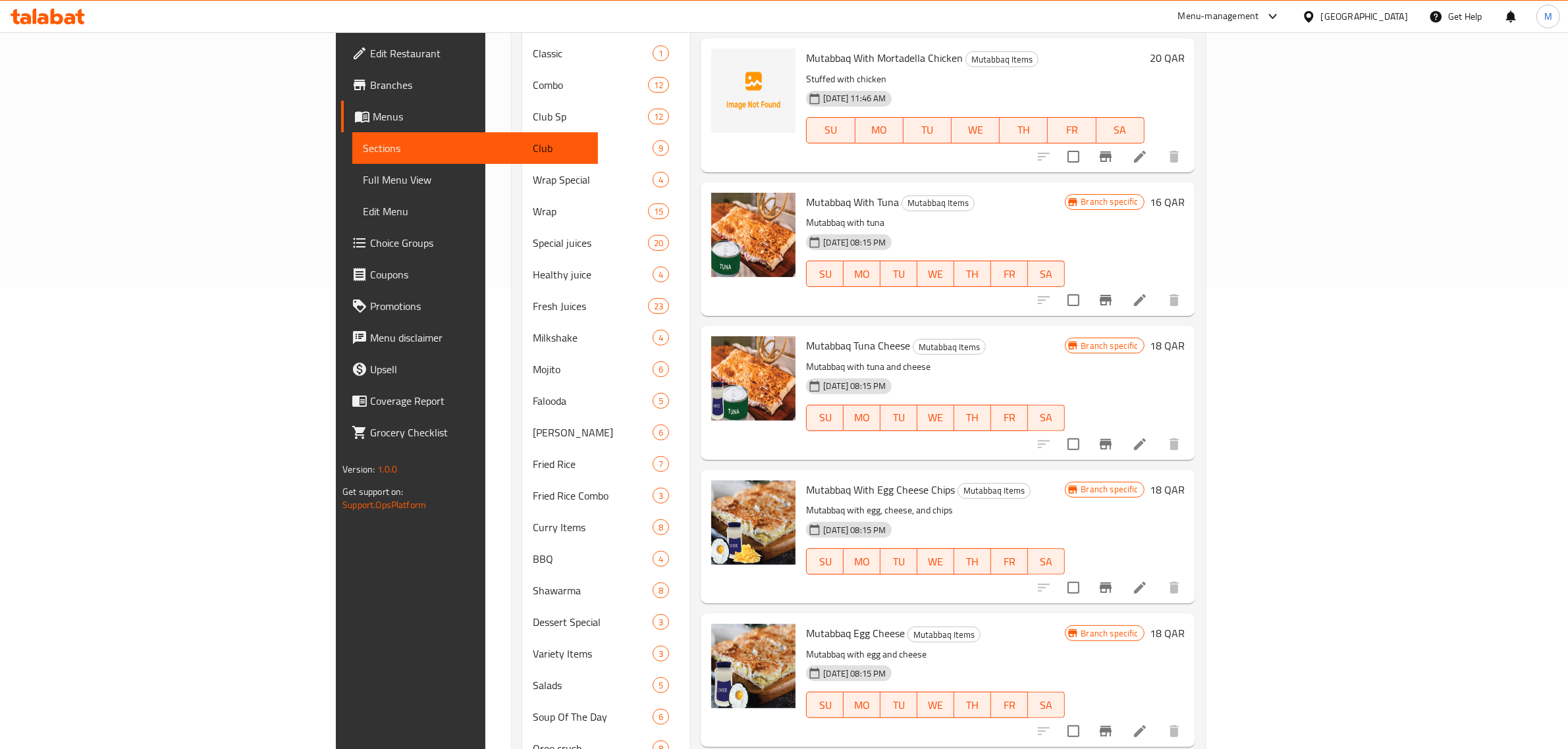
click at [1055, 624] on h6 "Mutabbaq Egg Cheese Mutabbaq Items" at bounding box center [934, 633] width 258 height 18
click at [1064, 624] on h6 "Mutabbaq Egg Cheese Mutabbaq Items" at bounding box center [934, 633] width 258 height 18
click at [1112, 726] on icon "Branch-specific-item" at bounding box center [1106, 731] width 12 height 11
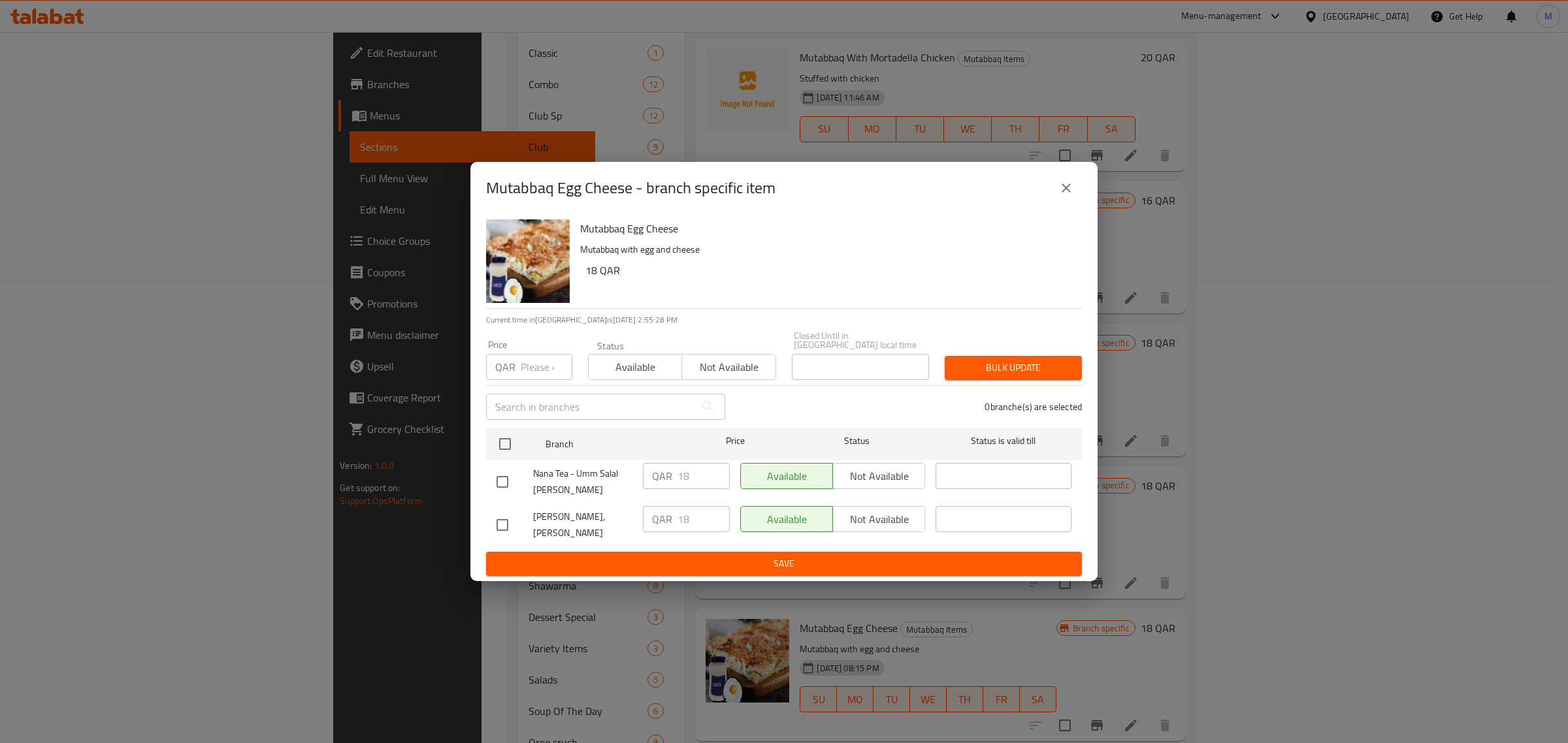
click at [1065, 196] on icon "close" at bounding box center [1066, 188] width 16 height 16
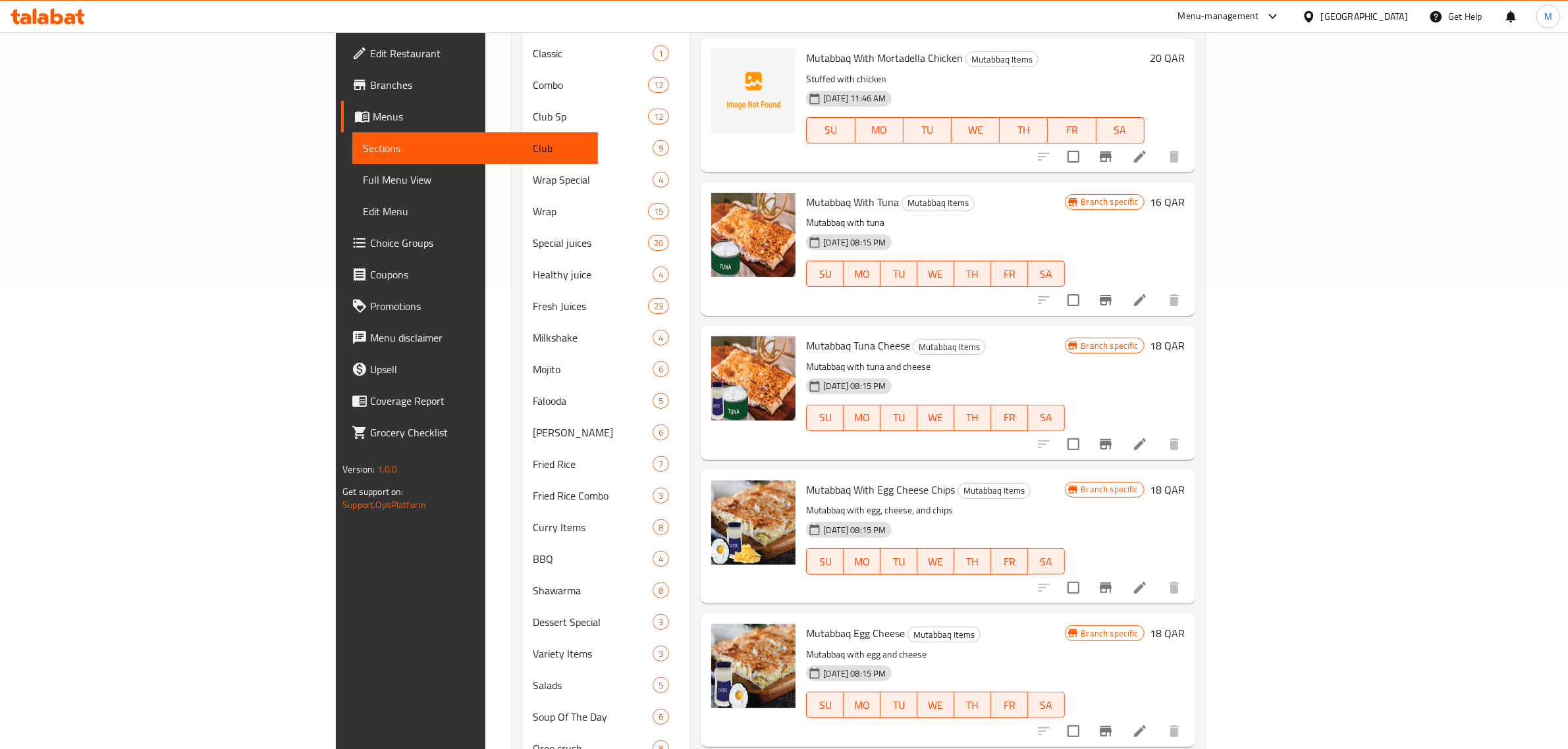
click at [1009, 647] on p "Mutabbaq with egg and cheese" at bounding box center [934, 655] width 258 height 17
click at [1147, 723] on icon at bounding box center [1139, 731] width 16 height 16
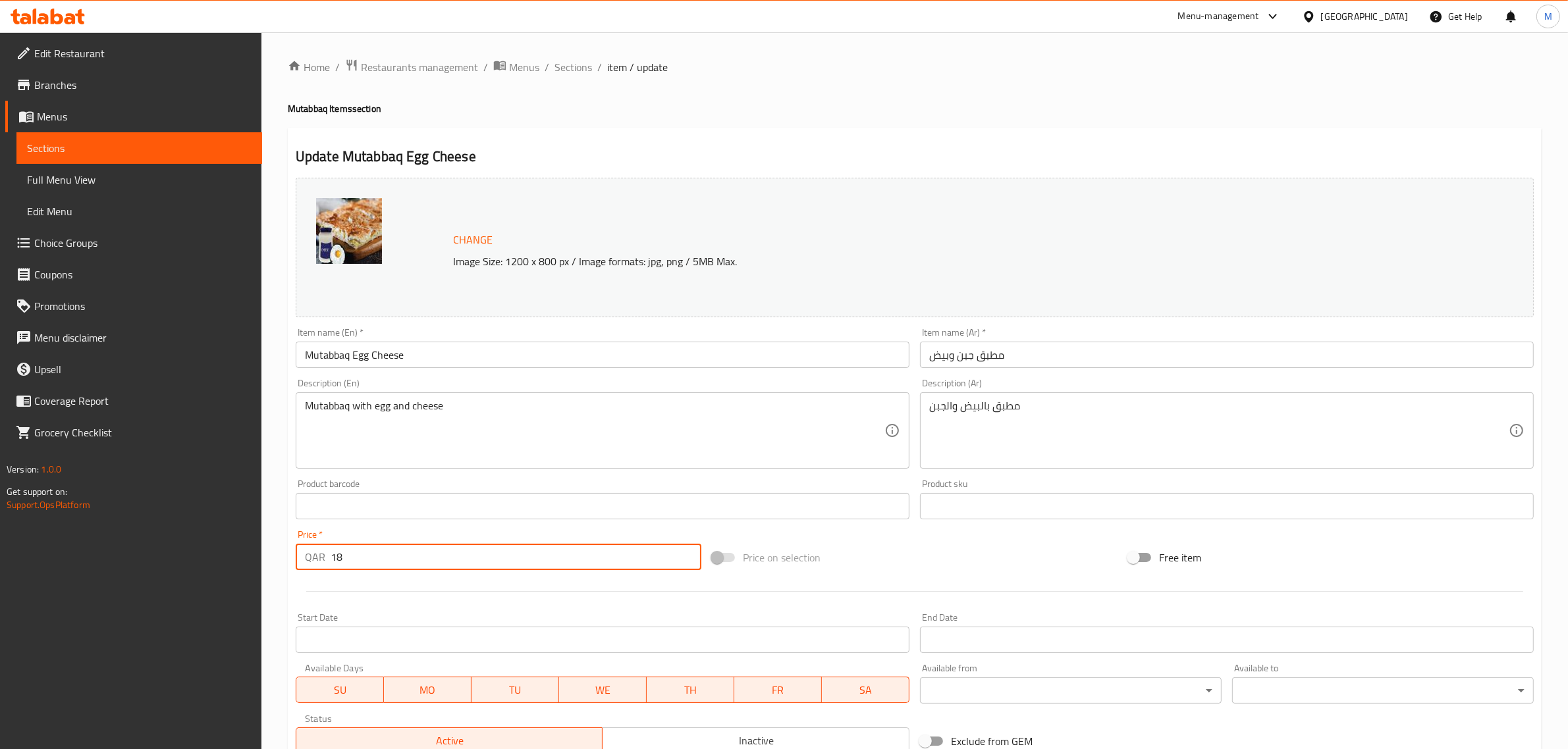
click at [549, 563] on input "18" at bounding box center [516, 557] width 371 height 27
type input "1"
type input "16"
click at [981, 527] on div "Change Image Size: 1200 x 800 px / Image formats: jpg, png / 5MB Max. Item name…" at bounding box center [914, 466] width 1248 height 587
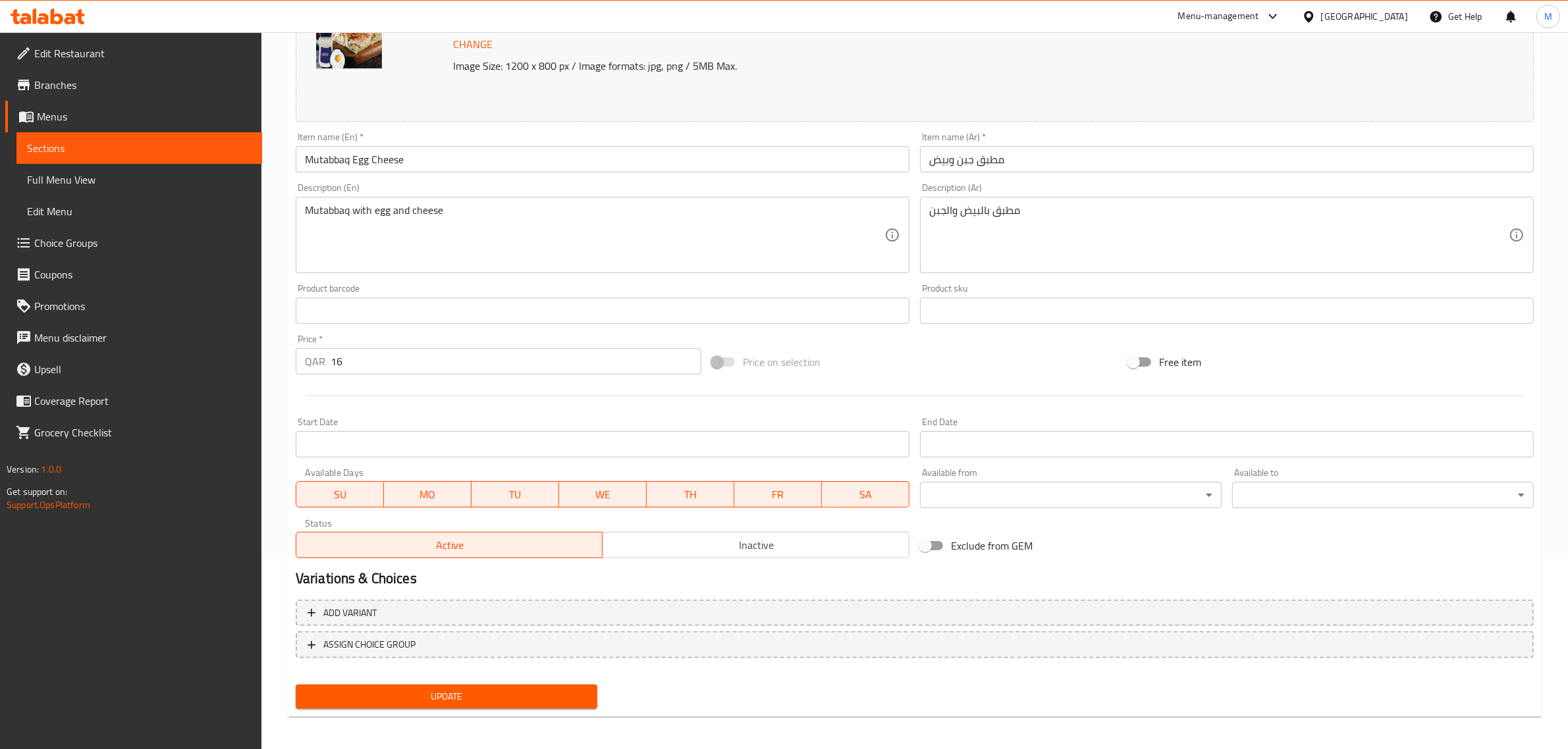
scroll to position [198, 0]
click at [496, 695] on span "Update" at bounding box center [446, 694] width 280 height 17
click at [530, 686] on span "Update" at bounding box center [446, 694] width 280 height 17
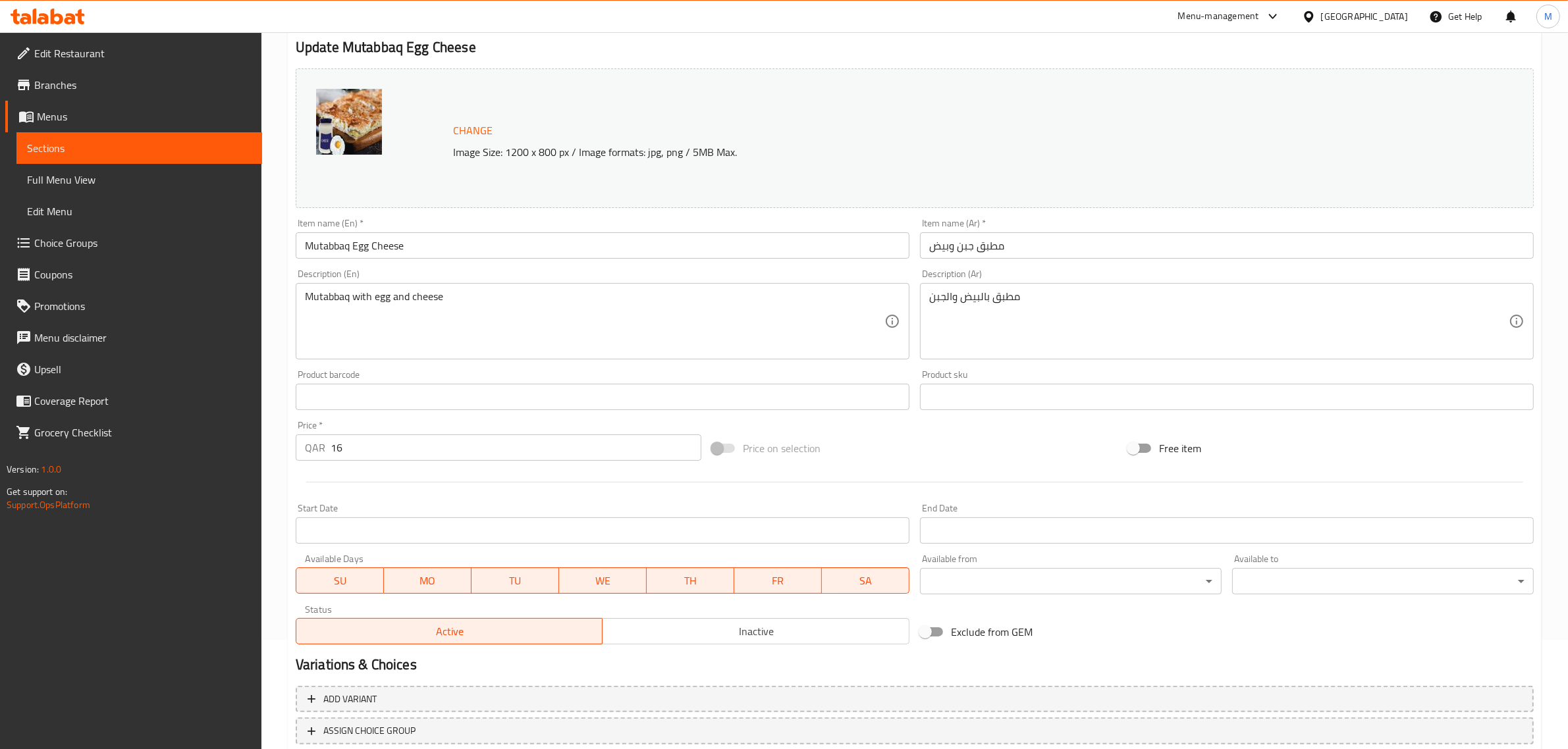
scroll to position [0, 0]
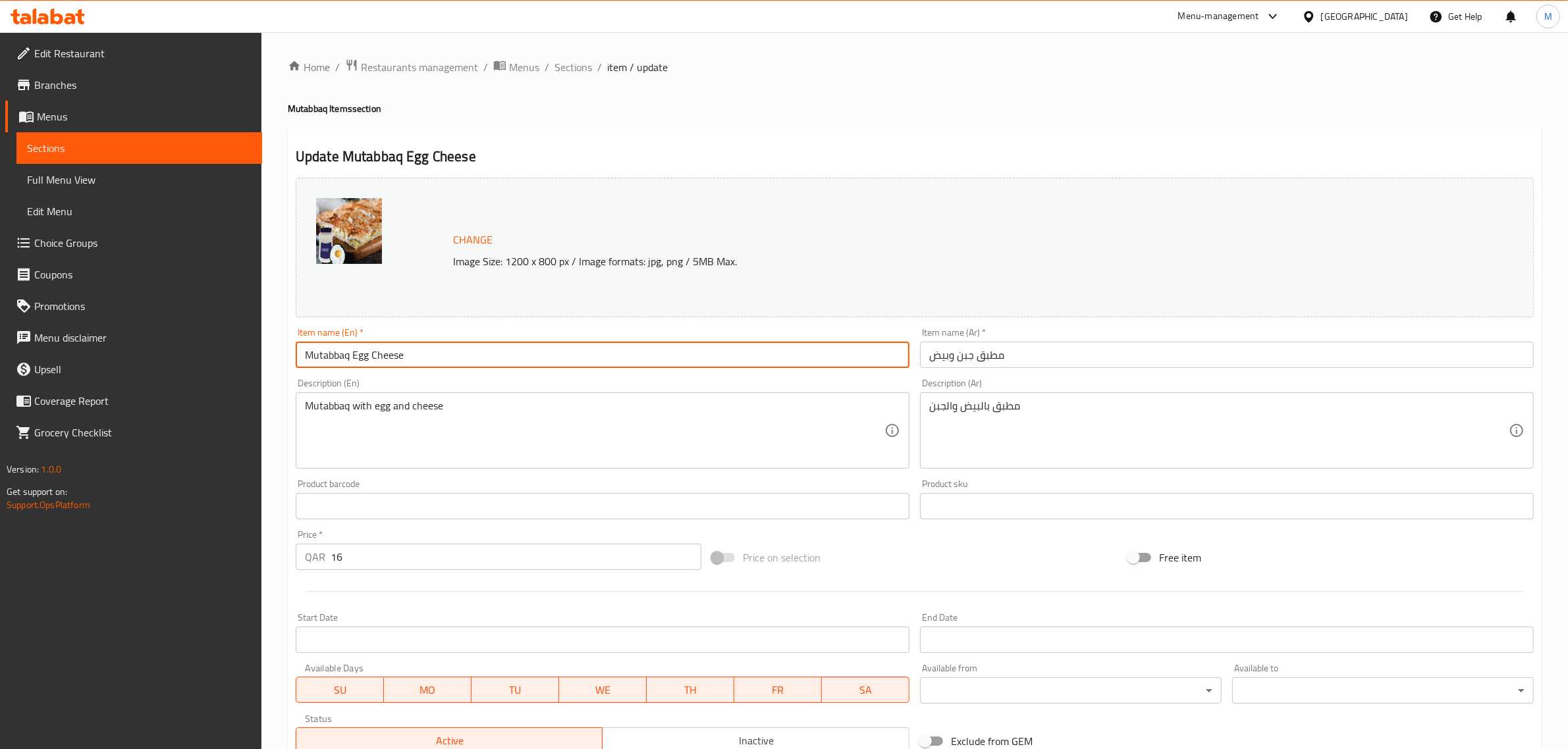
click at [505, 367] on input "Mutabbaq Egg Cheese" at bounding box center [603, 355] width 614 height 27
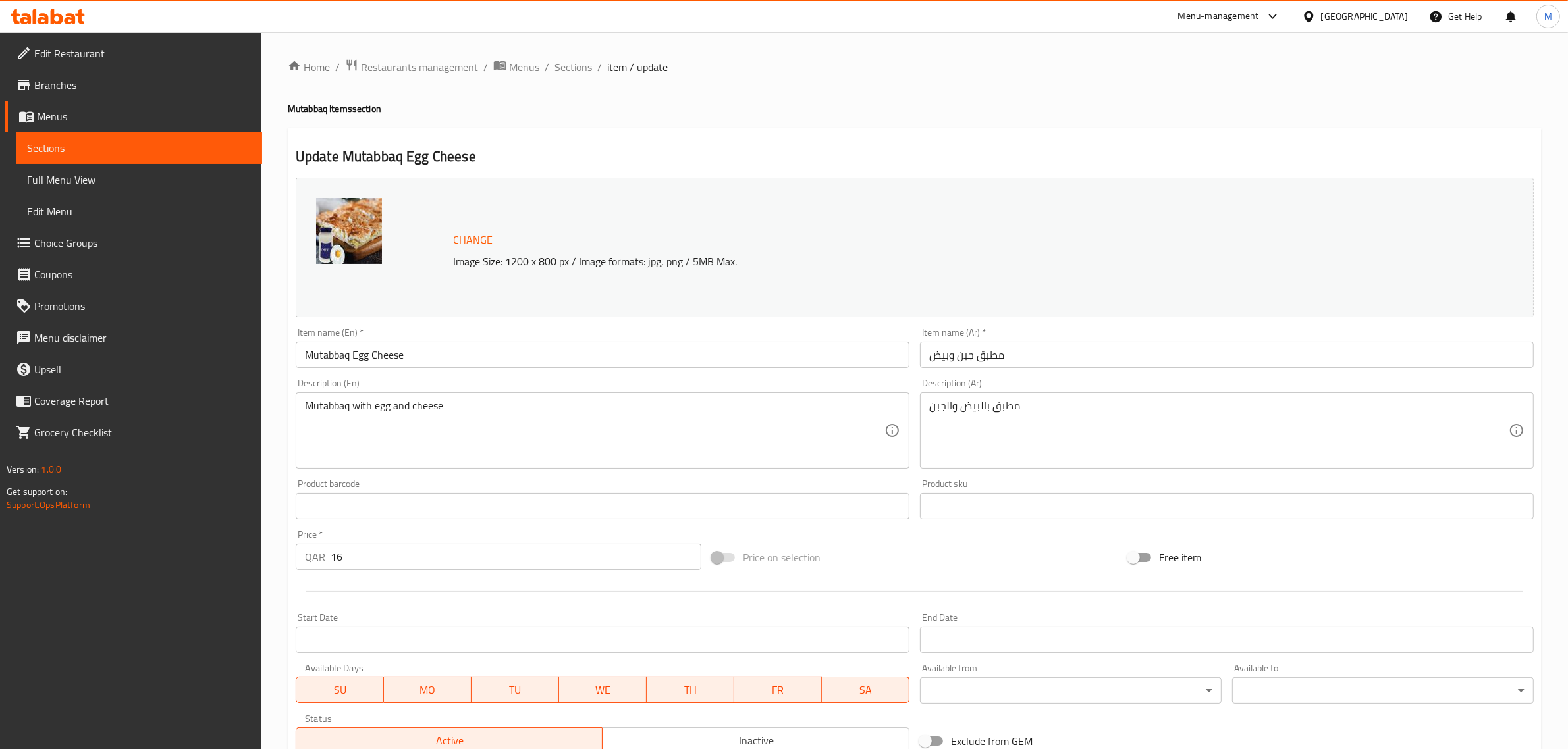
drag, startPoint x: 616, startPoint y: 145, endPoint x: 584, endPoint y: 71, distance: 80.6
click at [614, 144] on div "Update Mutabbaq Egg Cheese Change Image Size: 1200 x 800 px / Image formats: jp…" at bounding box center [915, 520] width 1254 height 786
click at [578, 64] on span "Sections" at bounding box center [573, 67] width 37 height 16
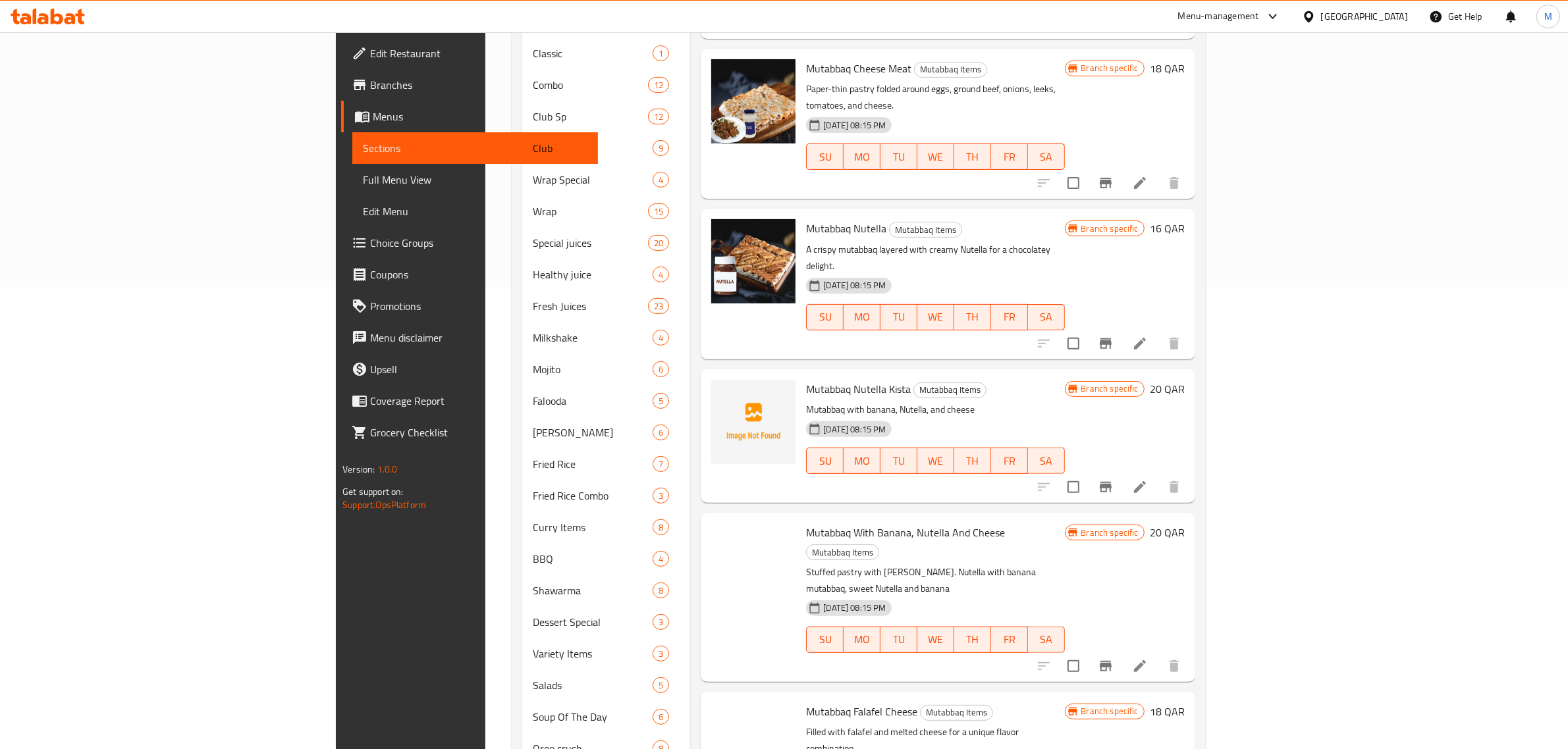
scroll to position [2823, 0]
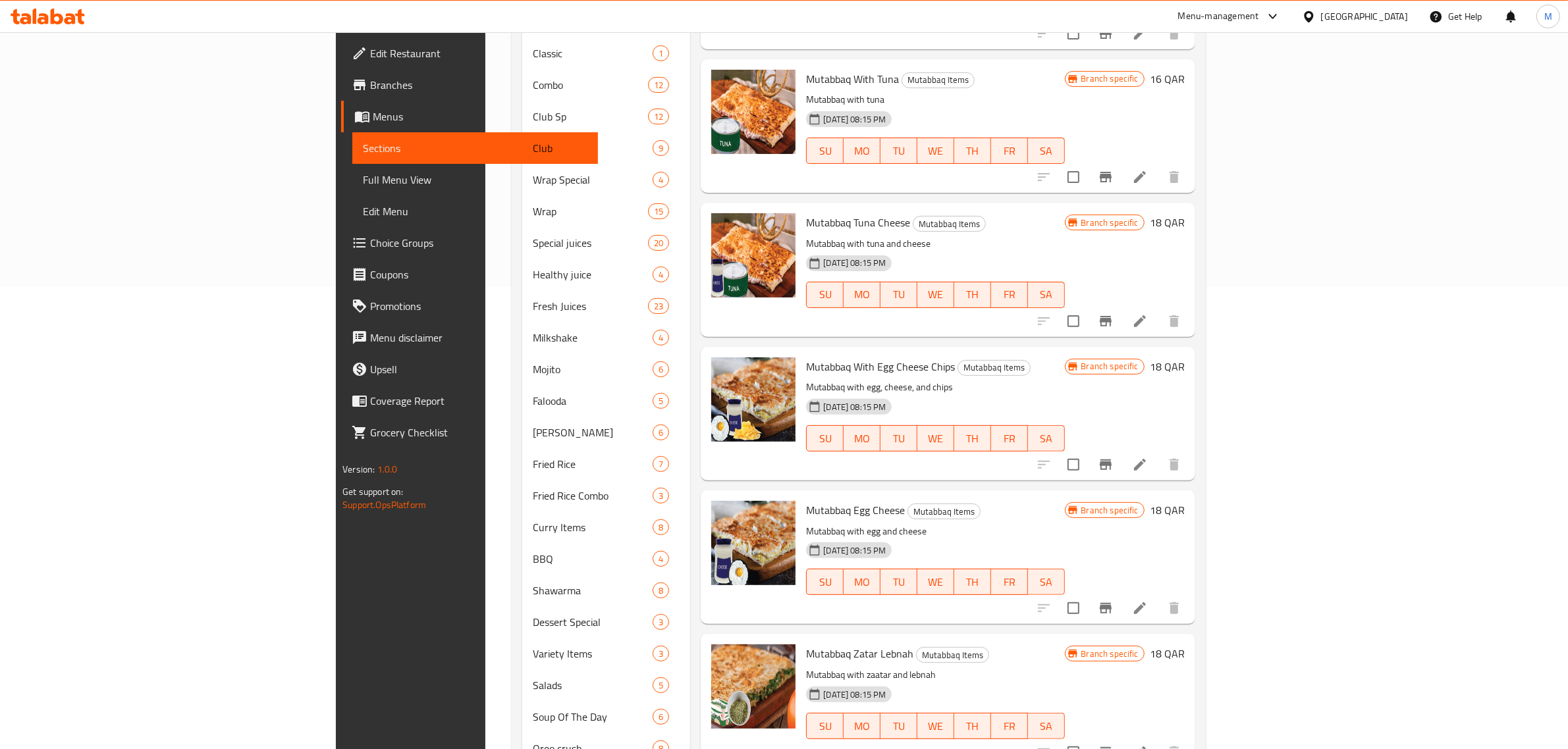
click at [1185, 501] on h6 "18 QAR" at bounding box center [1167, 510] width 35 height 18
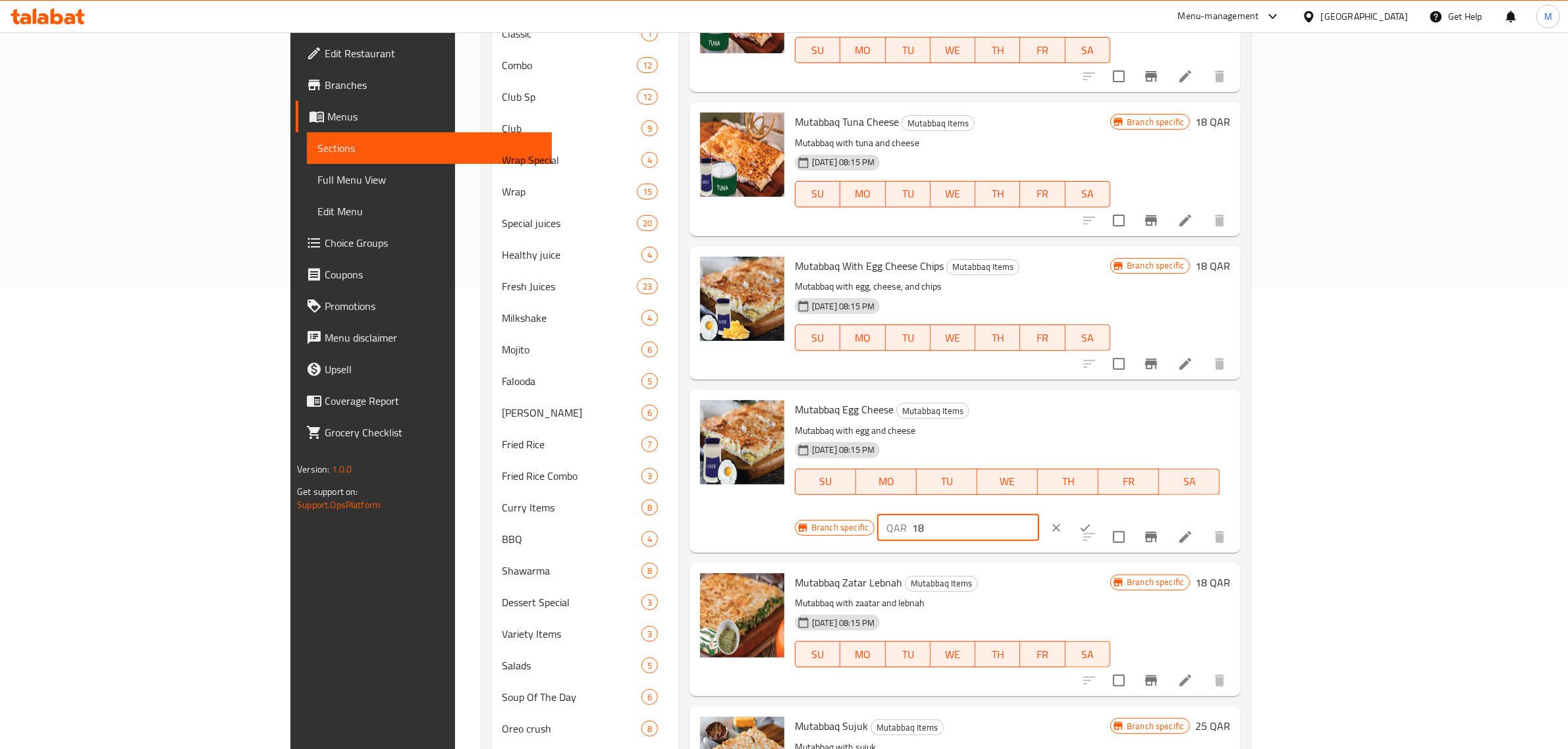
drag, startPoint x: 1389, startPoint y: 388, endPoint x: 1319, endPoint y: 384, distance: 70.1
click at [1038, 515] on div "QAR 18 ​" at bounding box center [958, 528] width 161 height 27
type input "16"
click at [1092, 521] on icon "ok" at bounding box center [1085, 528] width 13 height 13
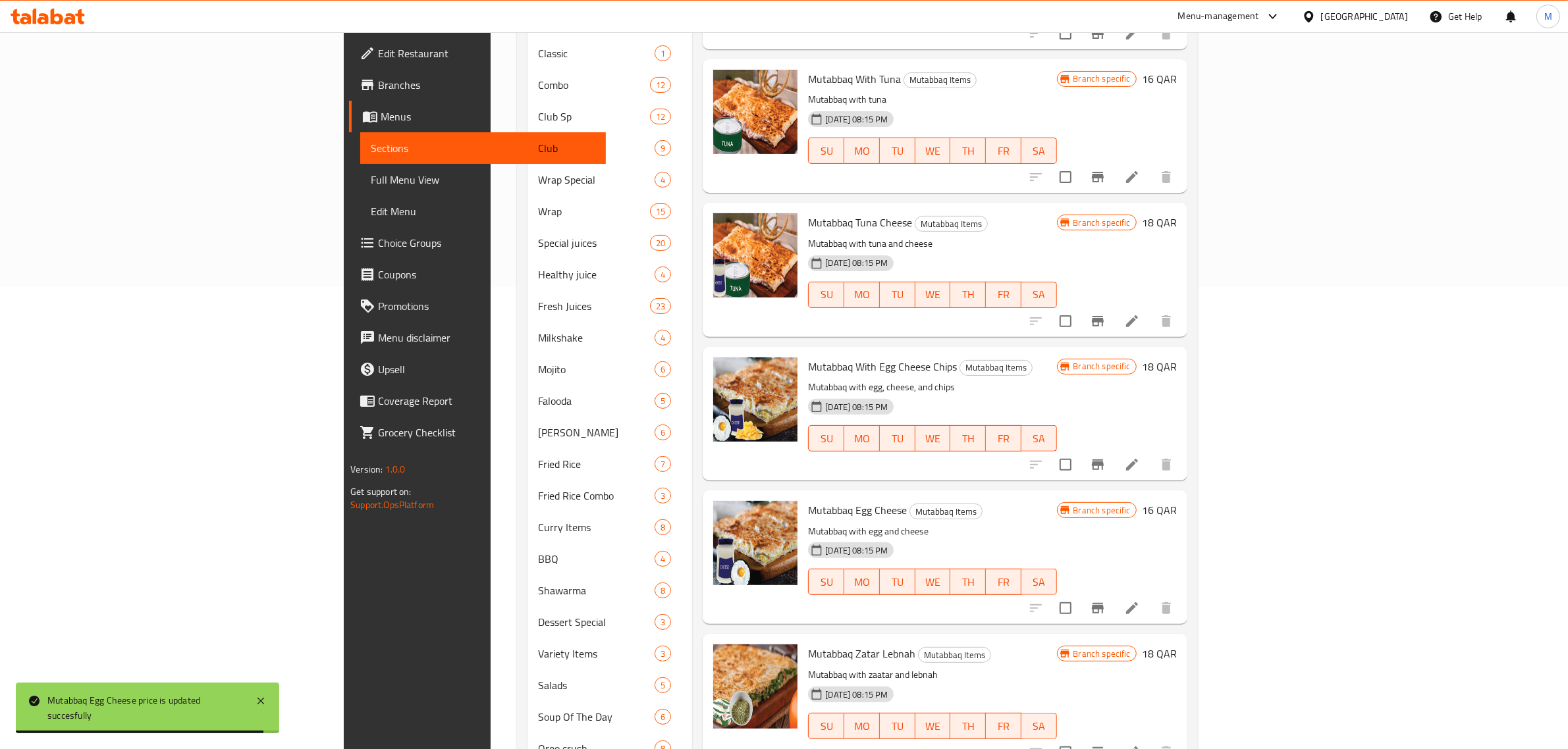
click at [1056, 524] on p "Mutabbaq with egg and cheese" at bounding box center [932, 532] width 249 height 17
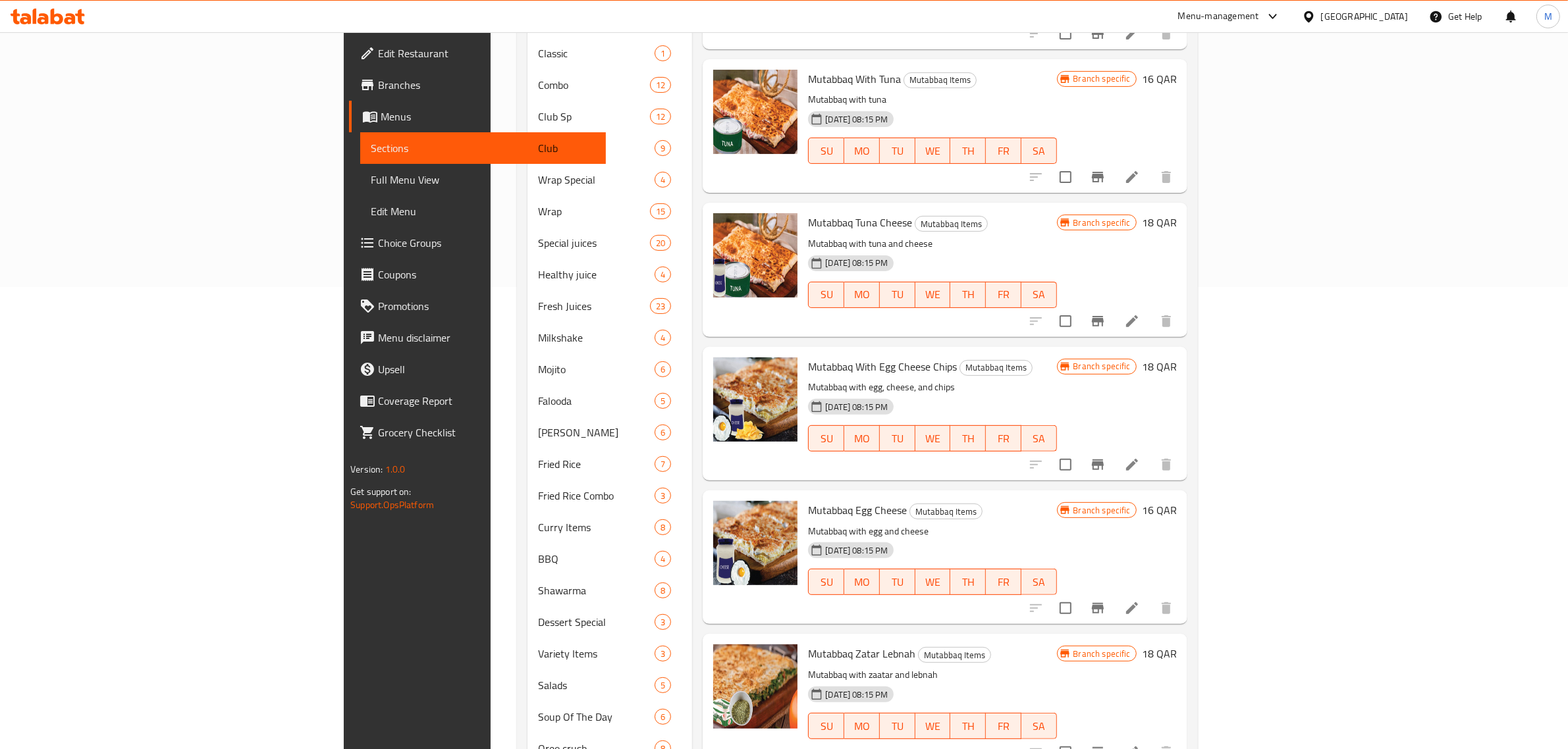
drag, startPoint x: 959, startPoint y: 403, endPoint x: 943, endPoint y: 380, distance: 28.0
drag, startPoint x: 943, startPoint y: 380, endPoint x: 914, endPoint y: 377, distance: 29.2
click at [914, 501] on h6 "Mutabbaq Egg Cheese Mutabbaq Items" at bounding box center [932, 510] width 249 height 18
click at [988, 537] on div "30-08-2024 08:15 PM SU MO TU WE TH FR SA" at bounding box center [931, 573] width 259 height 71
click at [1062, 682] on div "30-08-2024 08:15 PM SU MO TU WE TH FR SA" at bounding box center [931, 717] width 259 height 71
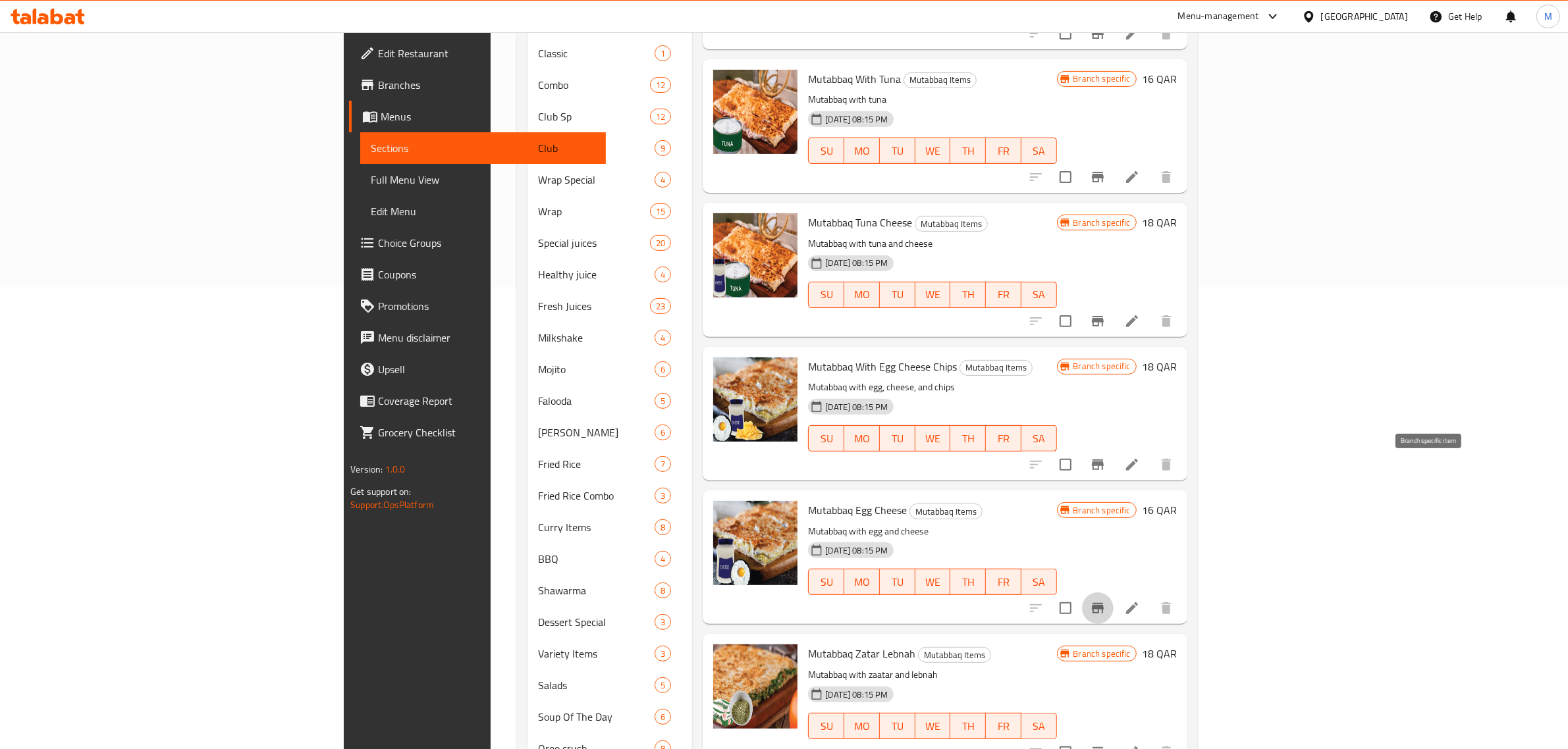
click at [1103, 603] on icon "Branch-specific-item" at bounding box center [1097, 608] width 12 height 11
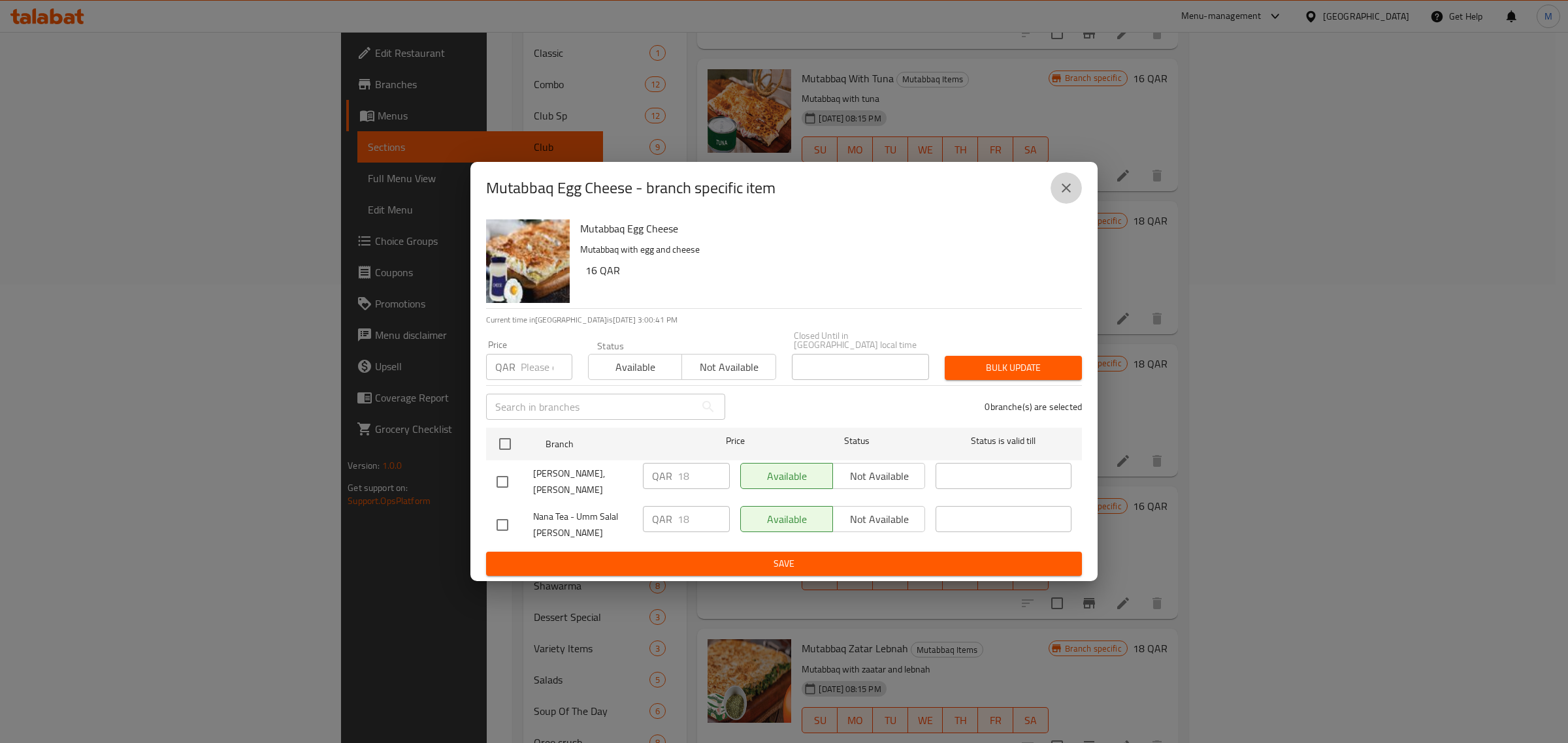
click at [1063, 196] on icon "close" at bounding box center [1066, 188] width 16 height 16
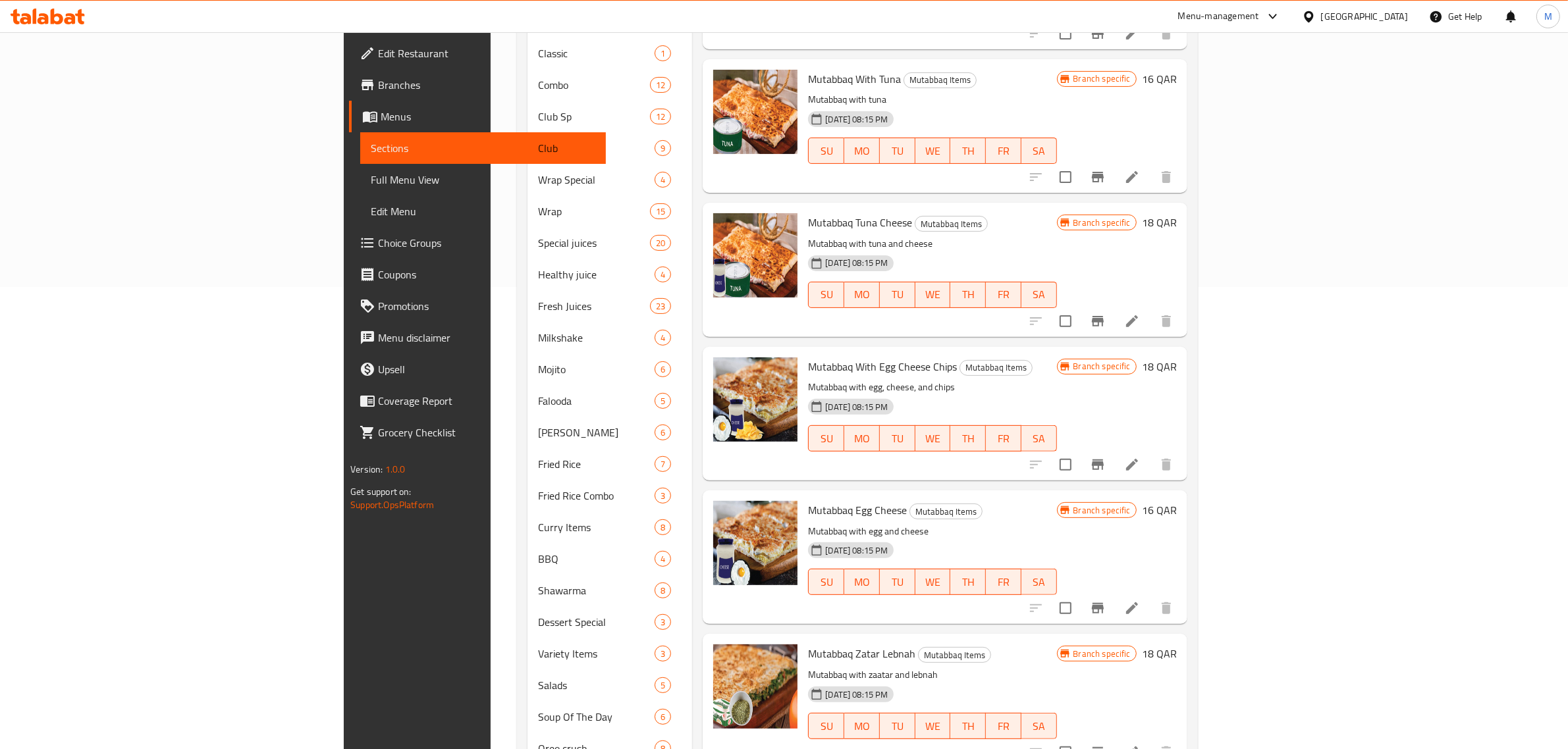
click at [1056, 644] on h6 "Mutabbaq Zatar Lebnah Mutabbaq Items" at bounding box center [932, 653] width 249 height 18
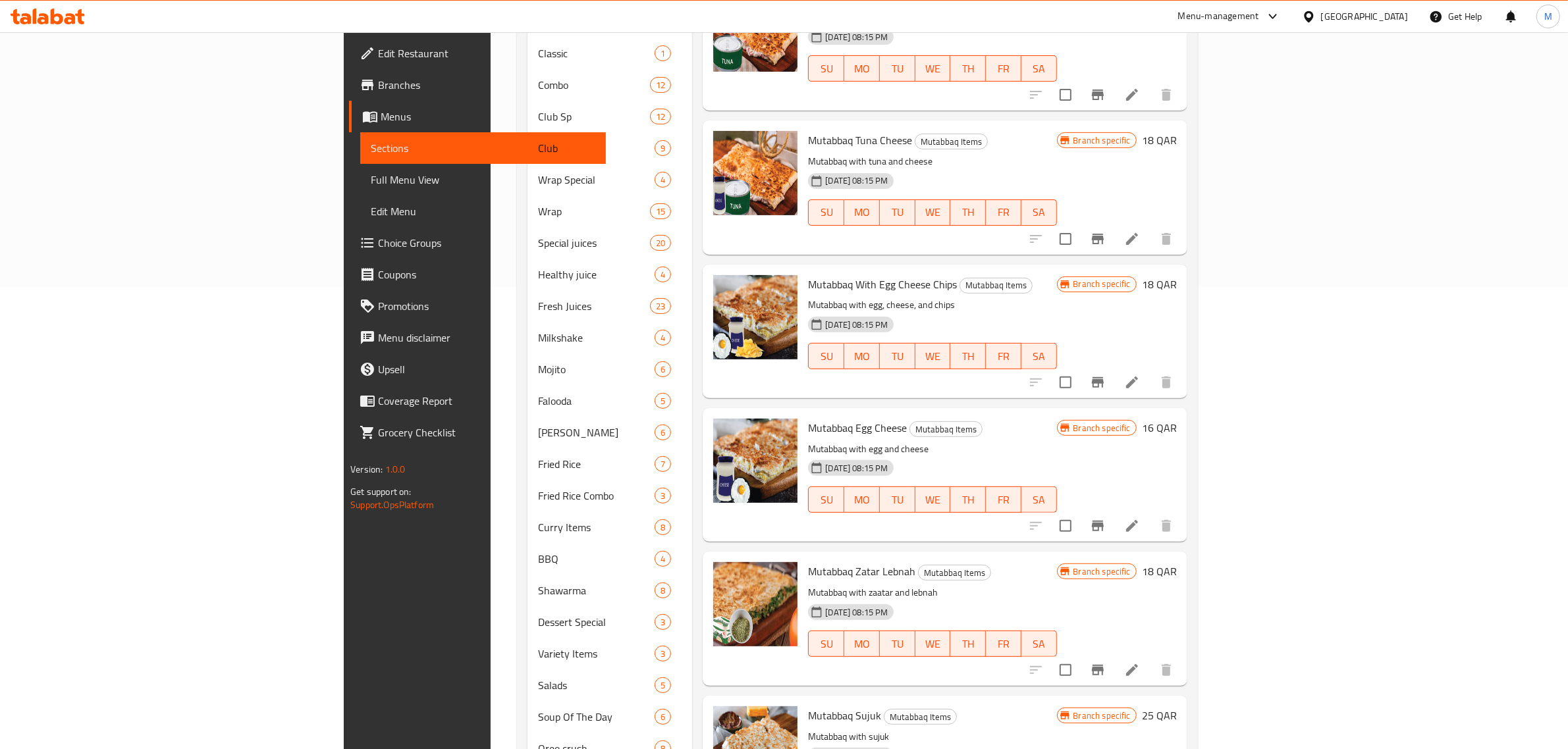
scroll to position [2988, 0]
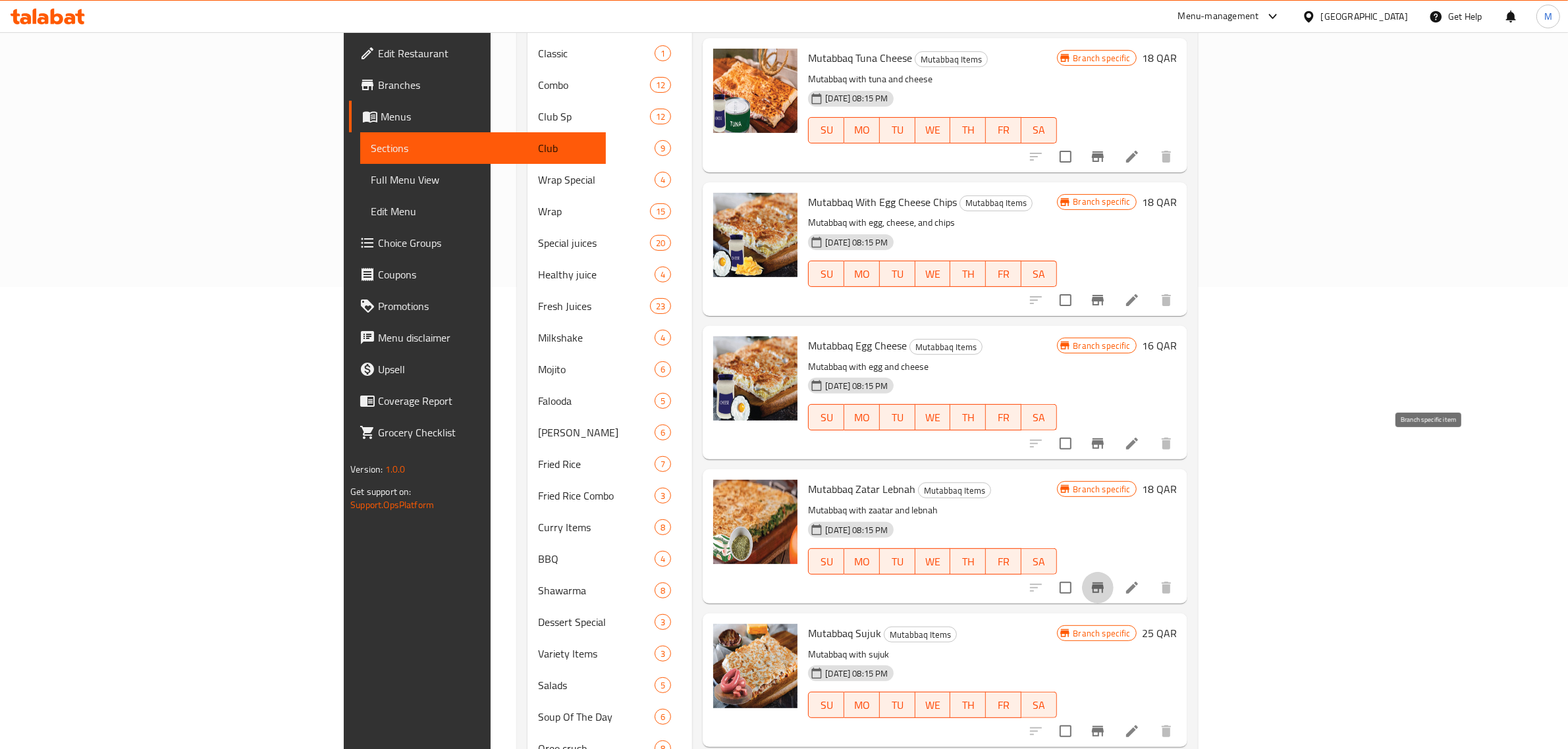
click at [1103, 583] on icon "Branch-specific-item" at bounding box center [1097, 588] width 12 height 11
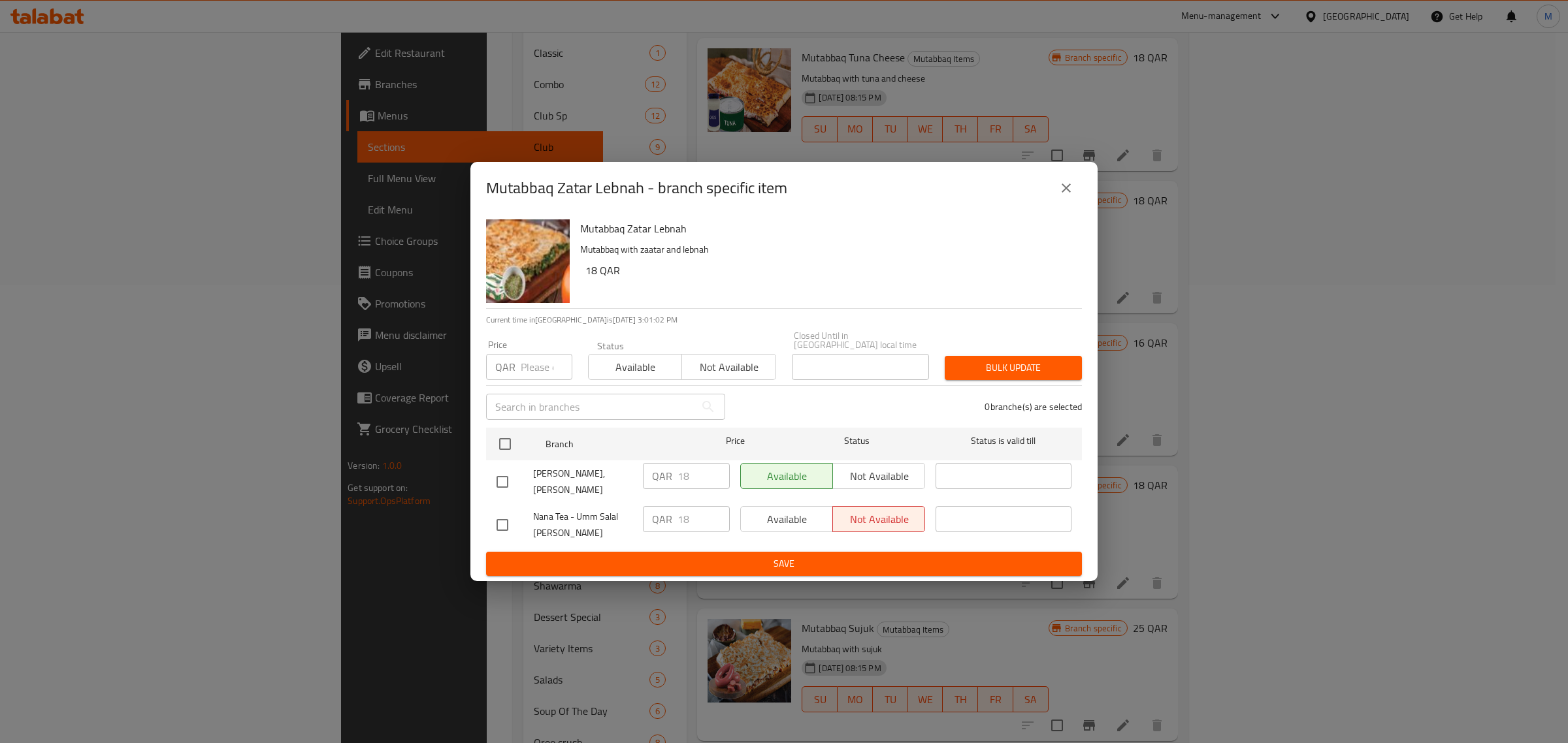
click at [1057, 201] on button "close" at bounding box center [1066, 188] width 31 height 31
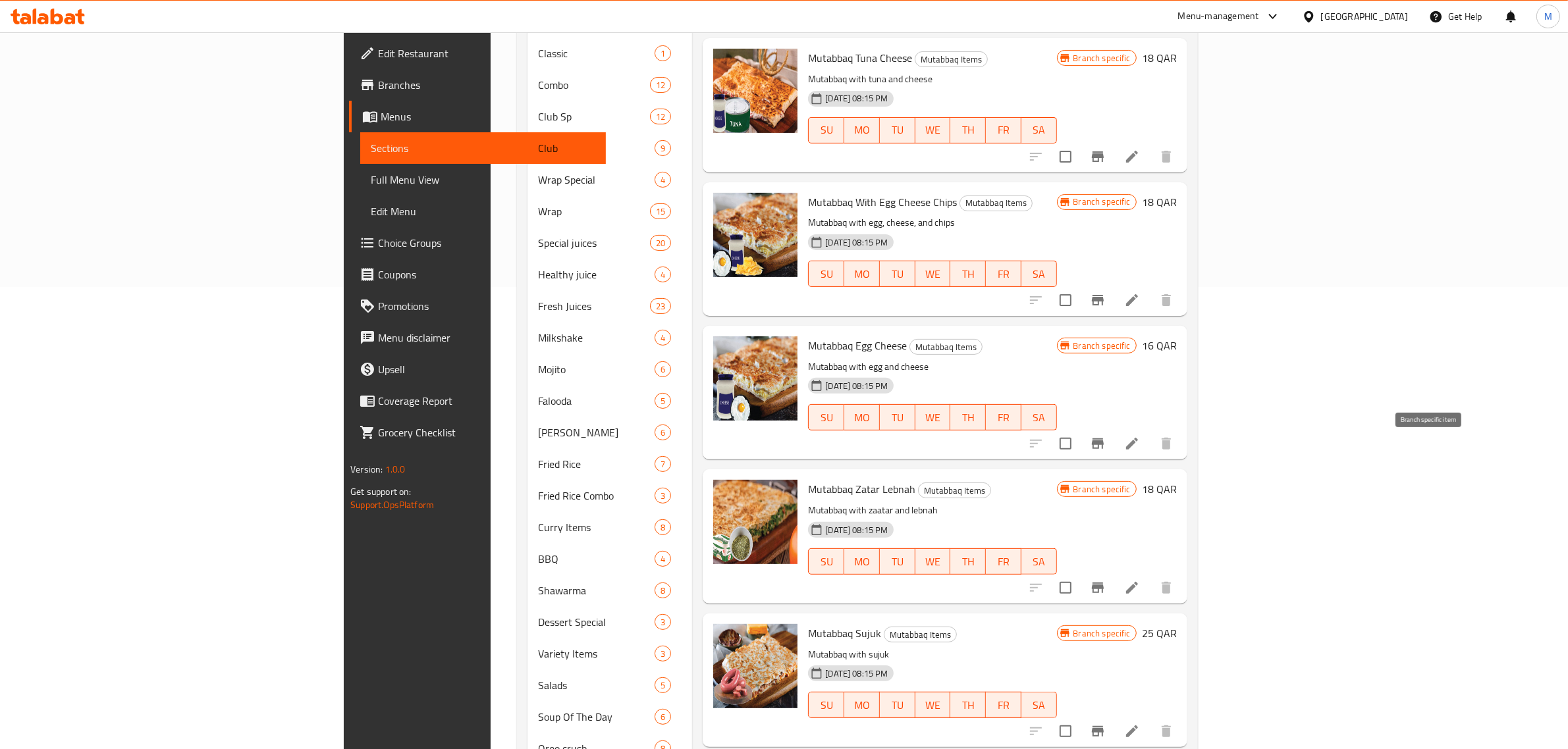
click at [1113, 572] on button "Branch-specific-item" at bounding box center [1097, 588] width 32 height 32
click at [1106, 723] on icon "Branch-specific-item" at bounding box center [1097, 731] width 16 height 16
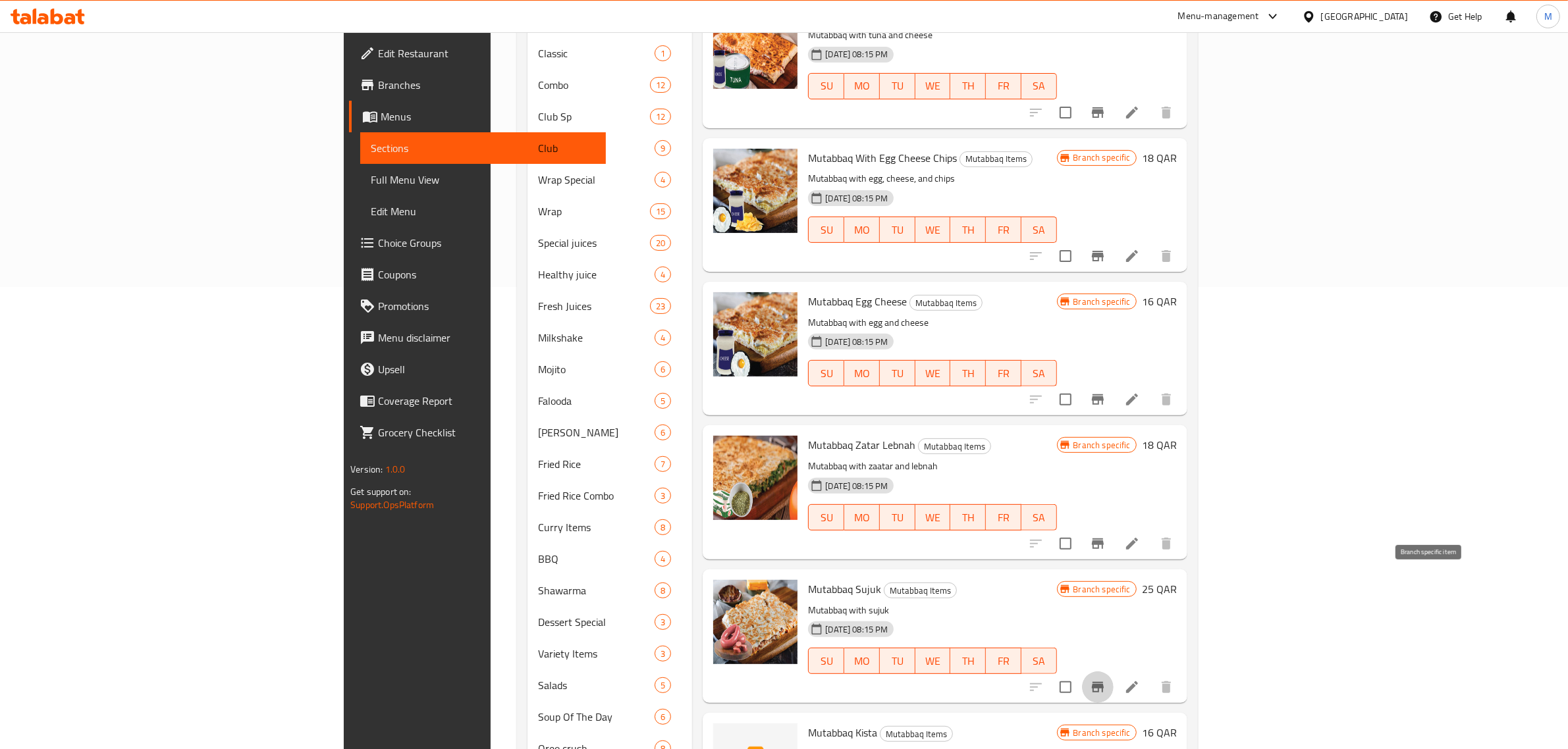
scroll to position [3070, 0]
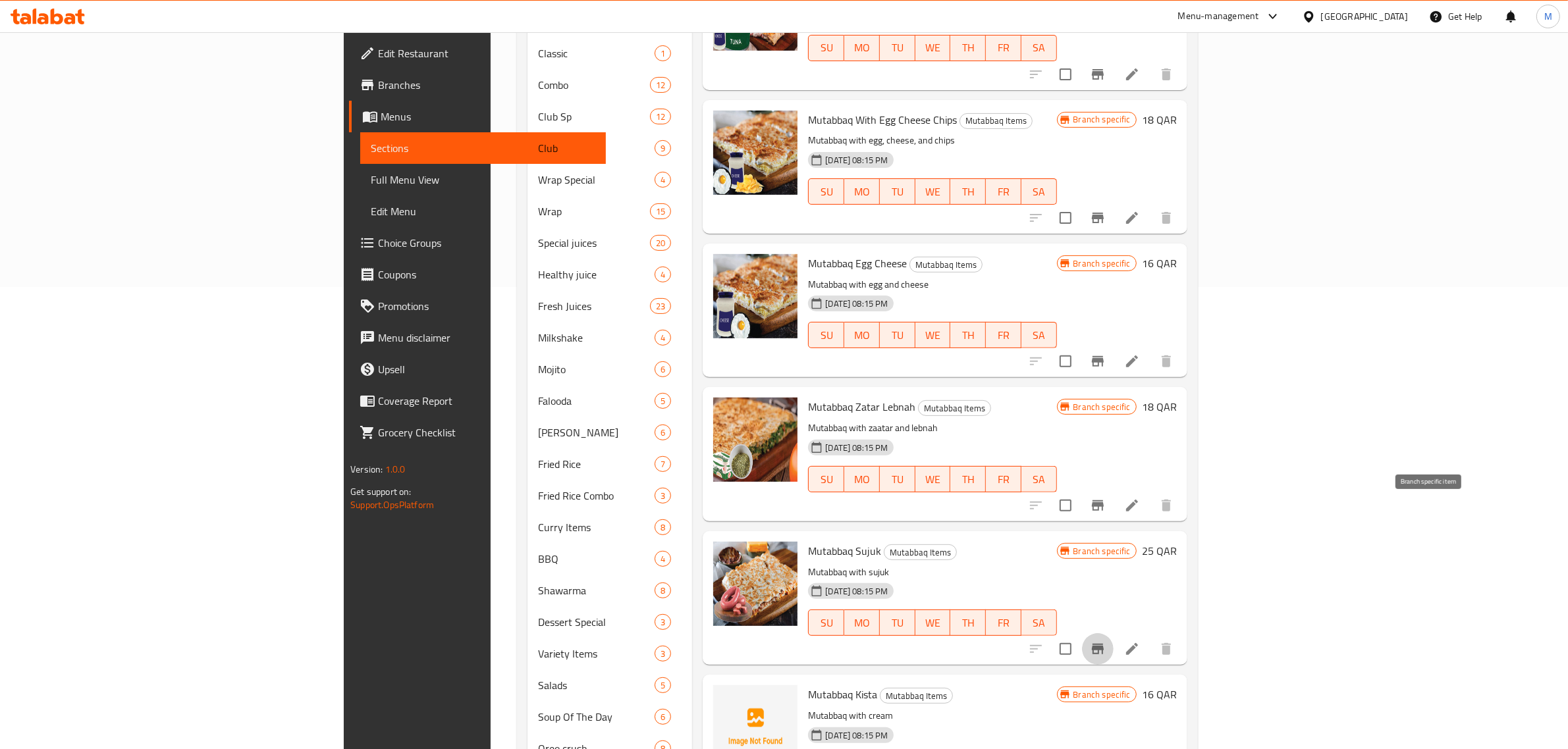
click at [808, 685] on span "Mutabbaq Kista" at bounding box center [842, 695] width 69 height 20
copy h6 "Mutabbaq Kista"
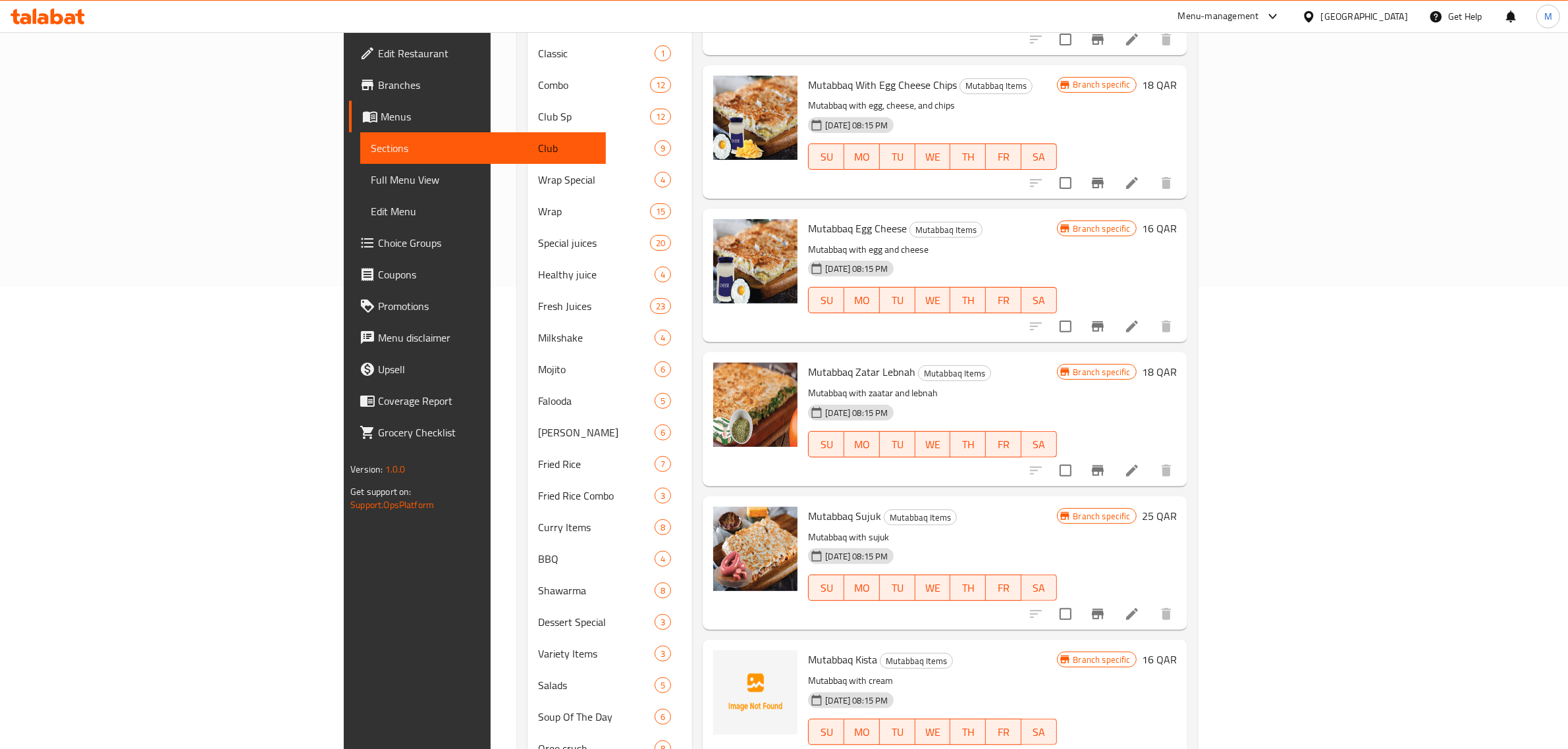
scroll to position [3152, 0]
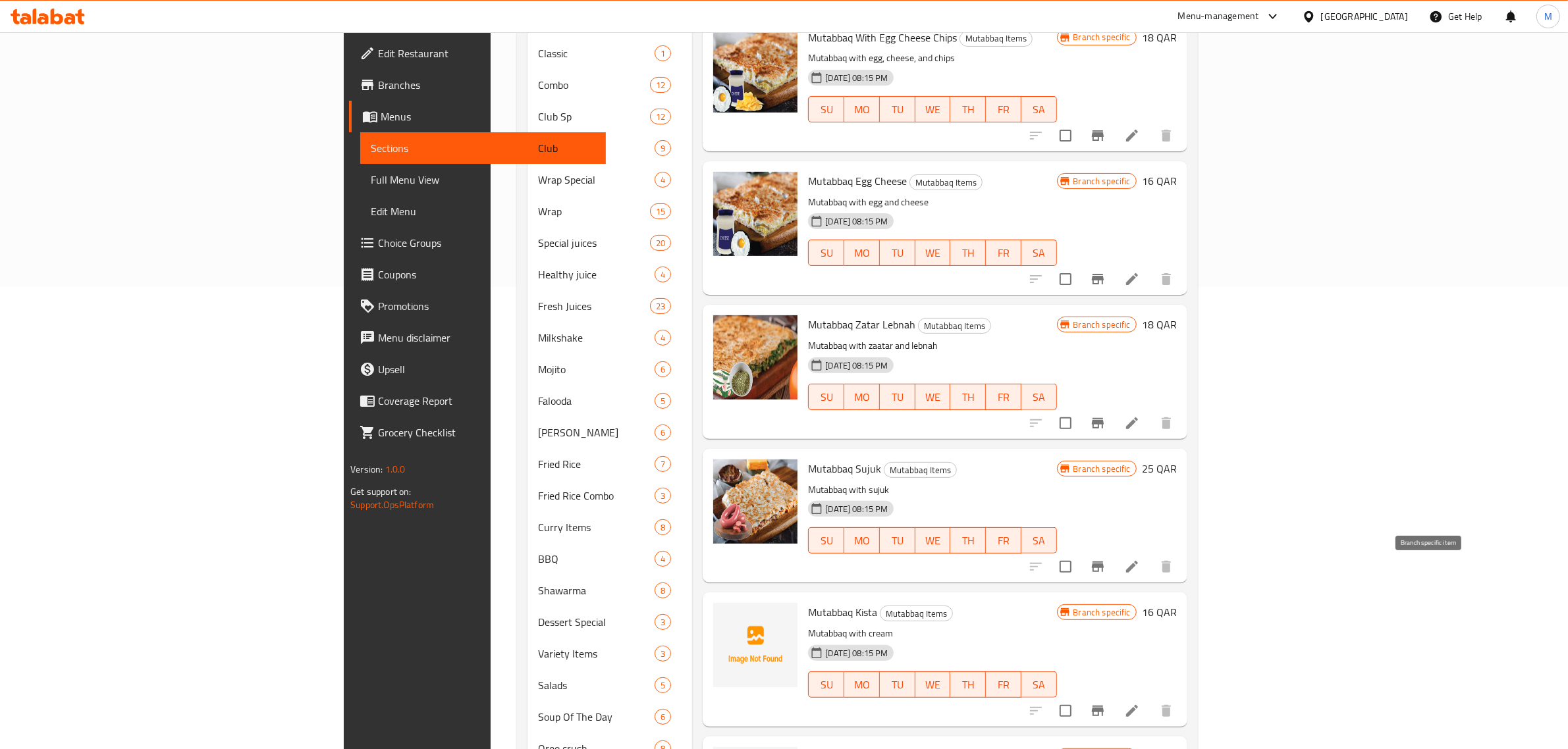
click at [1106, 703] on icon "Branch-specific-item" at bounding box center [1097, 711] width 16 height 16
click at [1056, 747] on h6 "Mutabbaq Kista Banana Mutabbaq Items" at bounding box center [932, 756] width 249 height 18
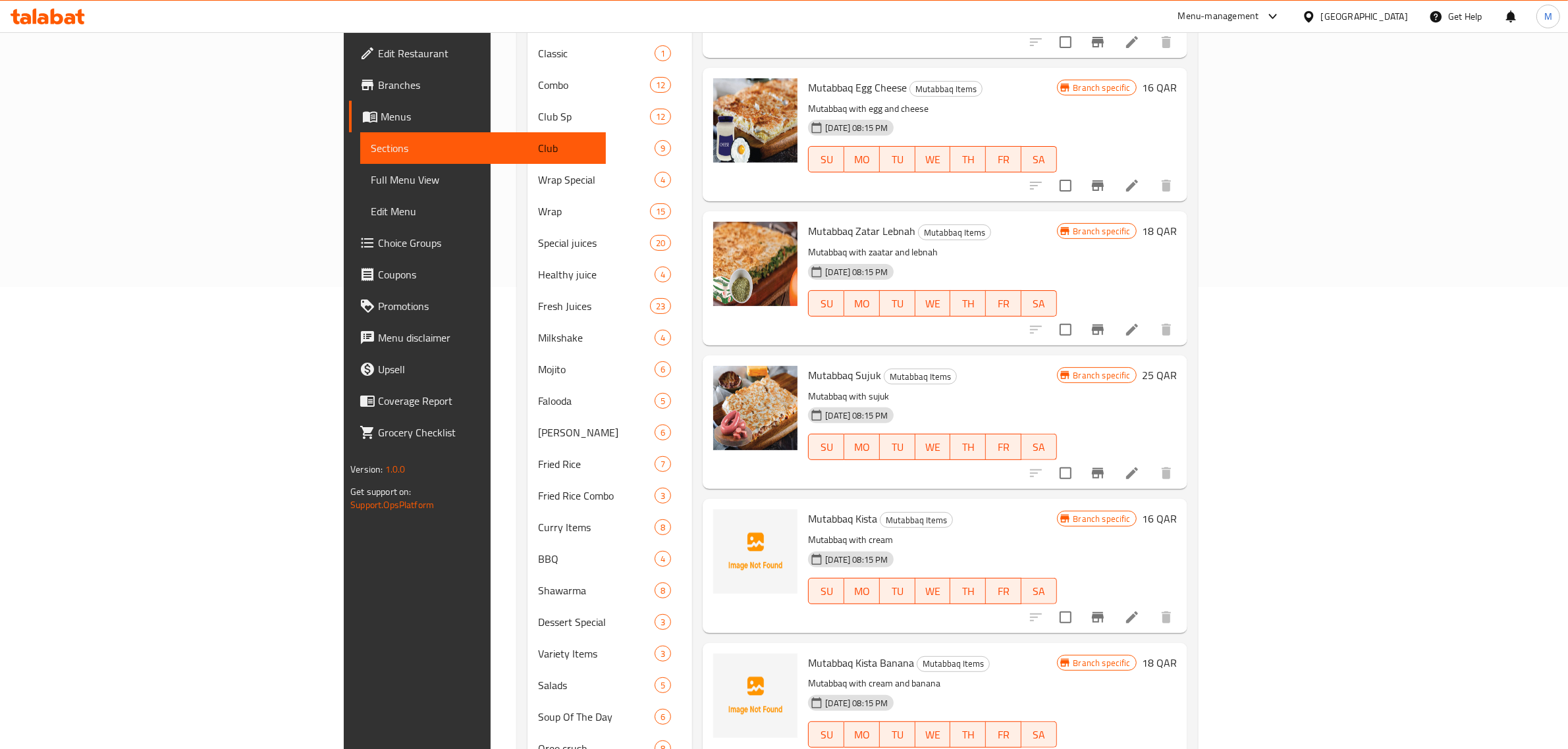
scroll to position [3254, 0]
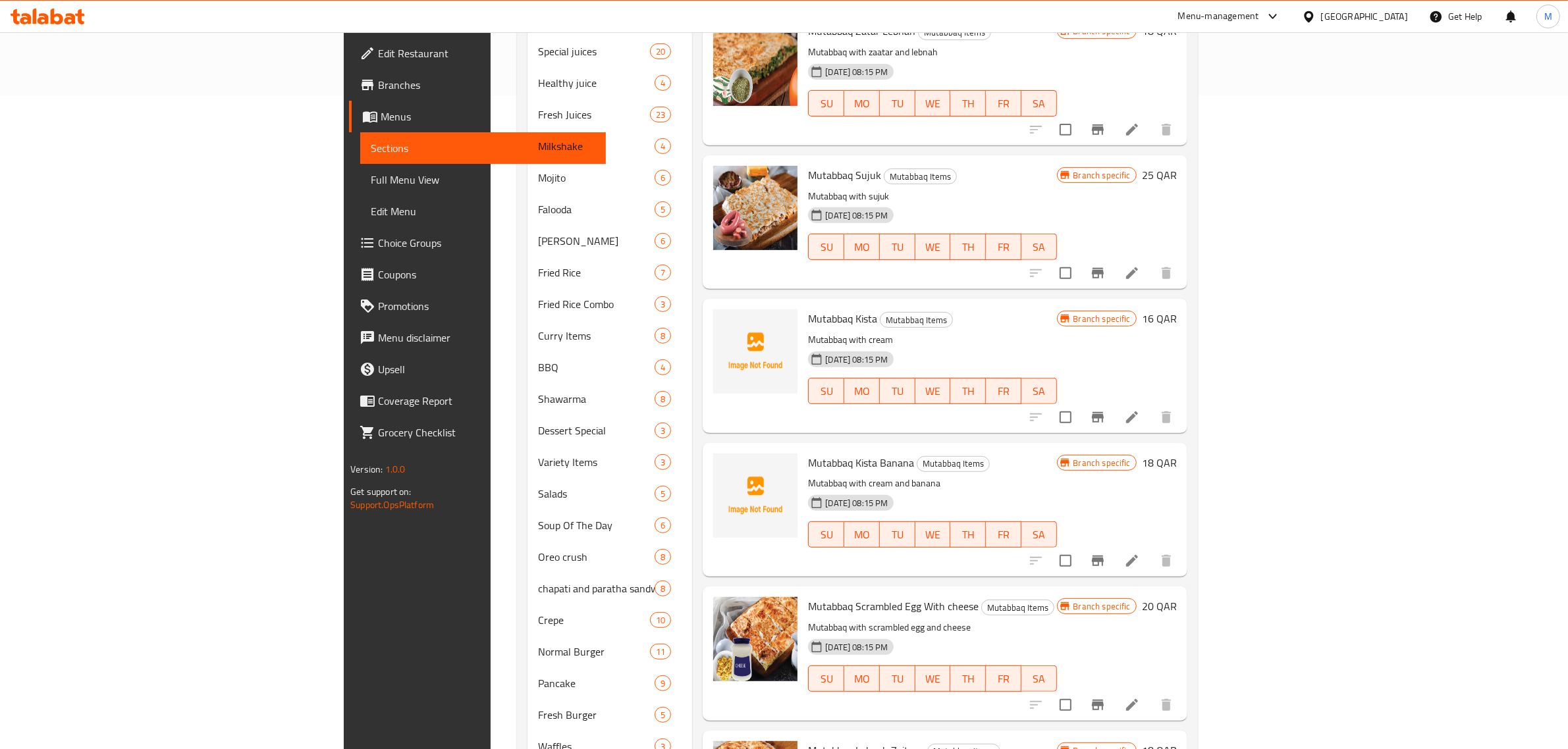
scroll to position [709, 0]
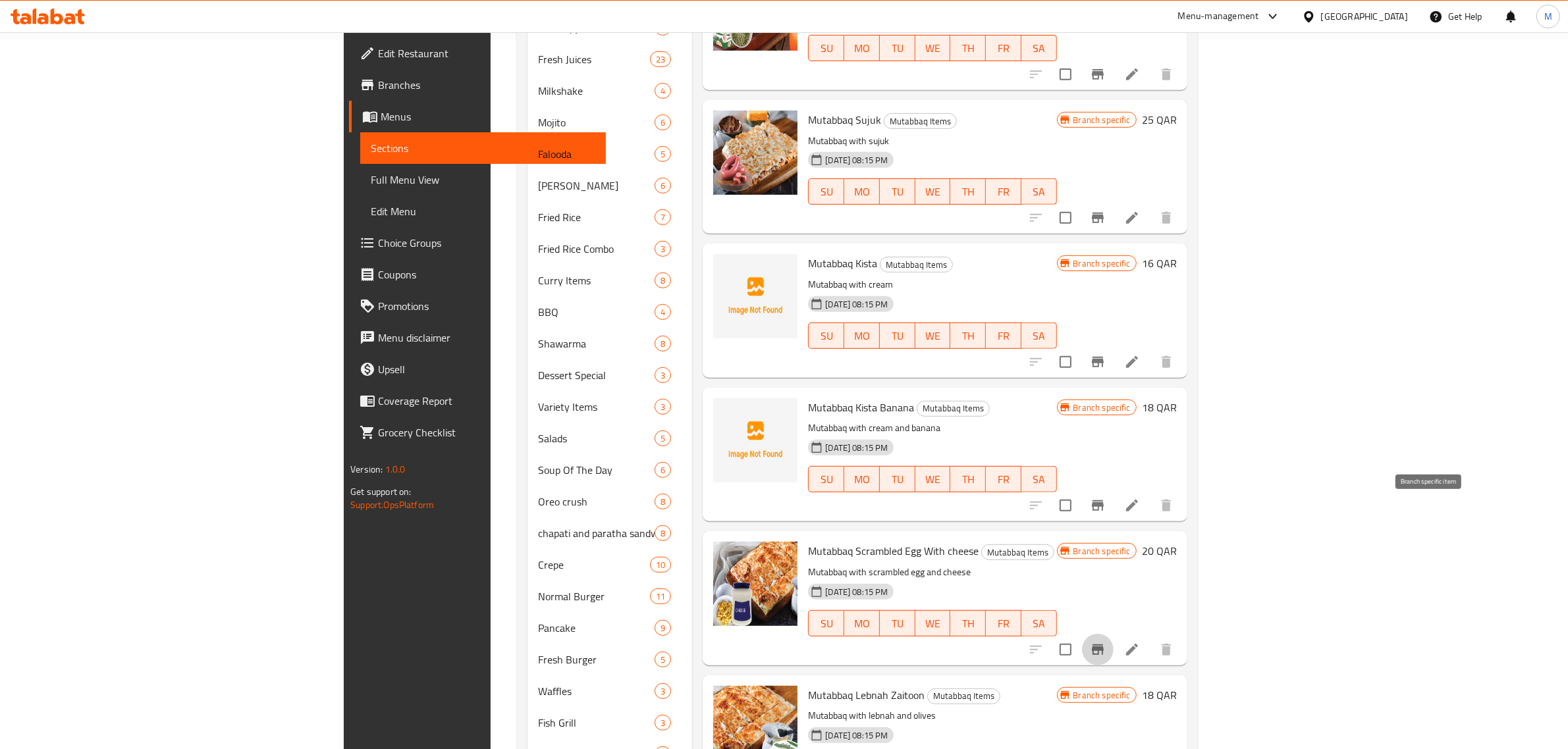
click at [1103, 644] on icon "Branch-specific-item" at bounding box center [1097, 649] width 12 height 11
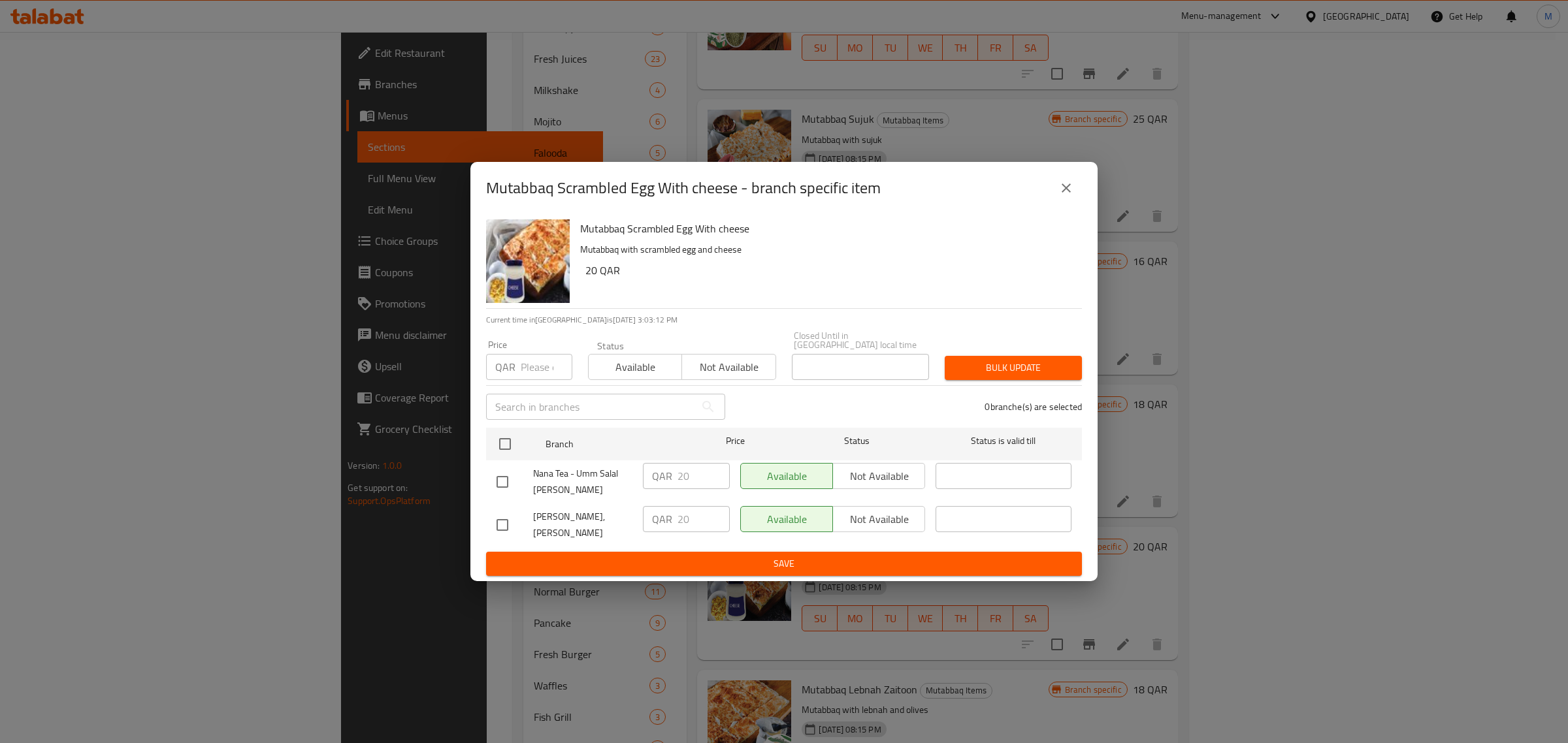
click at [1059, 196] on icon "close" at bounding box center [1066, 188] width 16 height 16
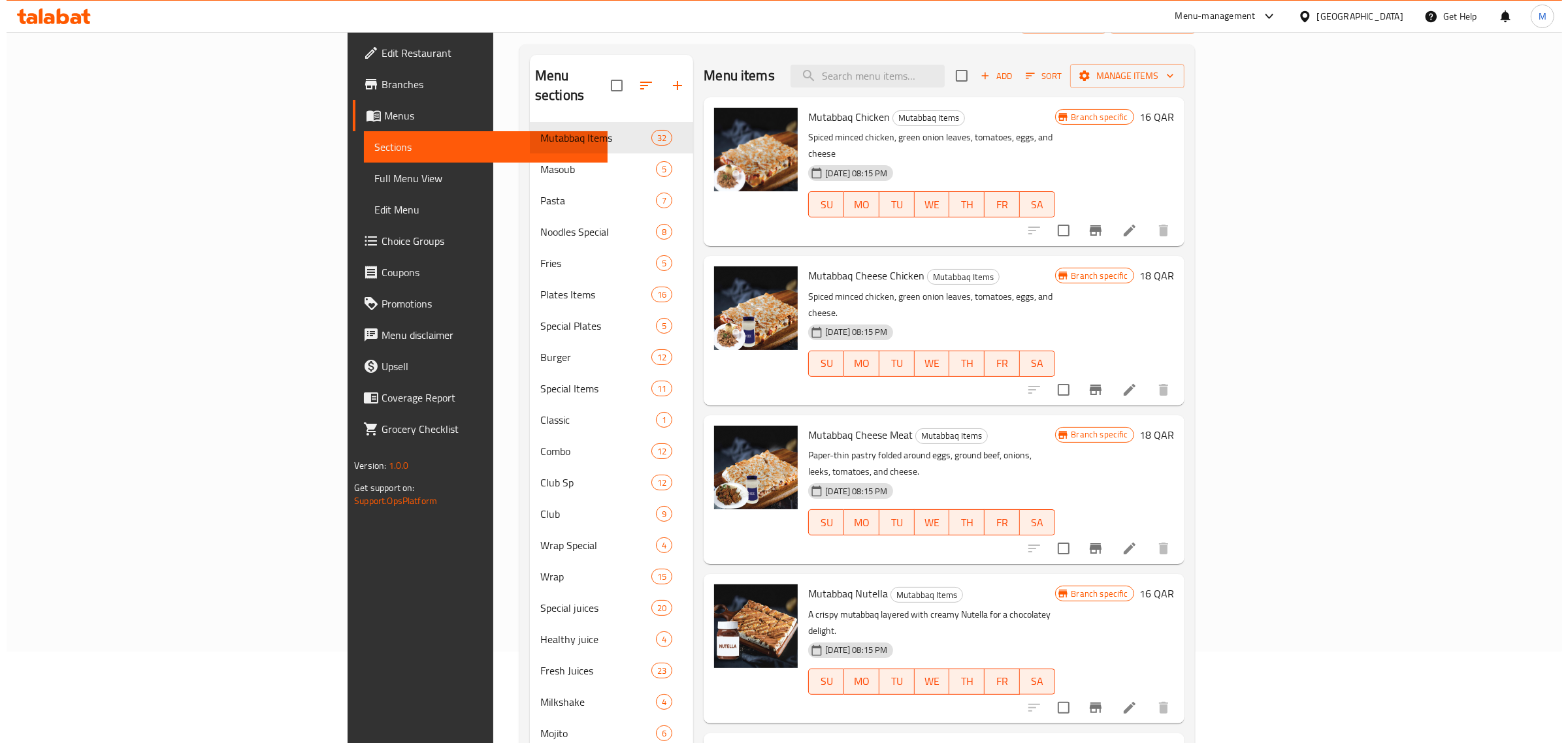
scroll to position [0, 0]
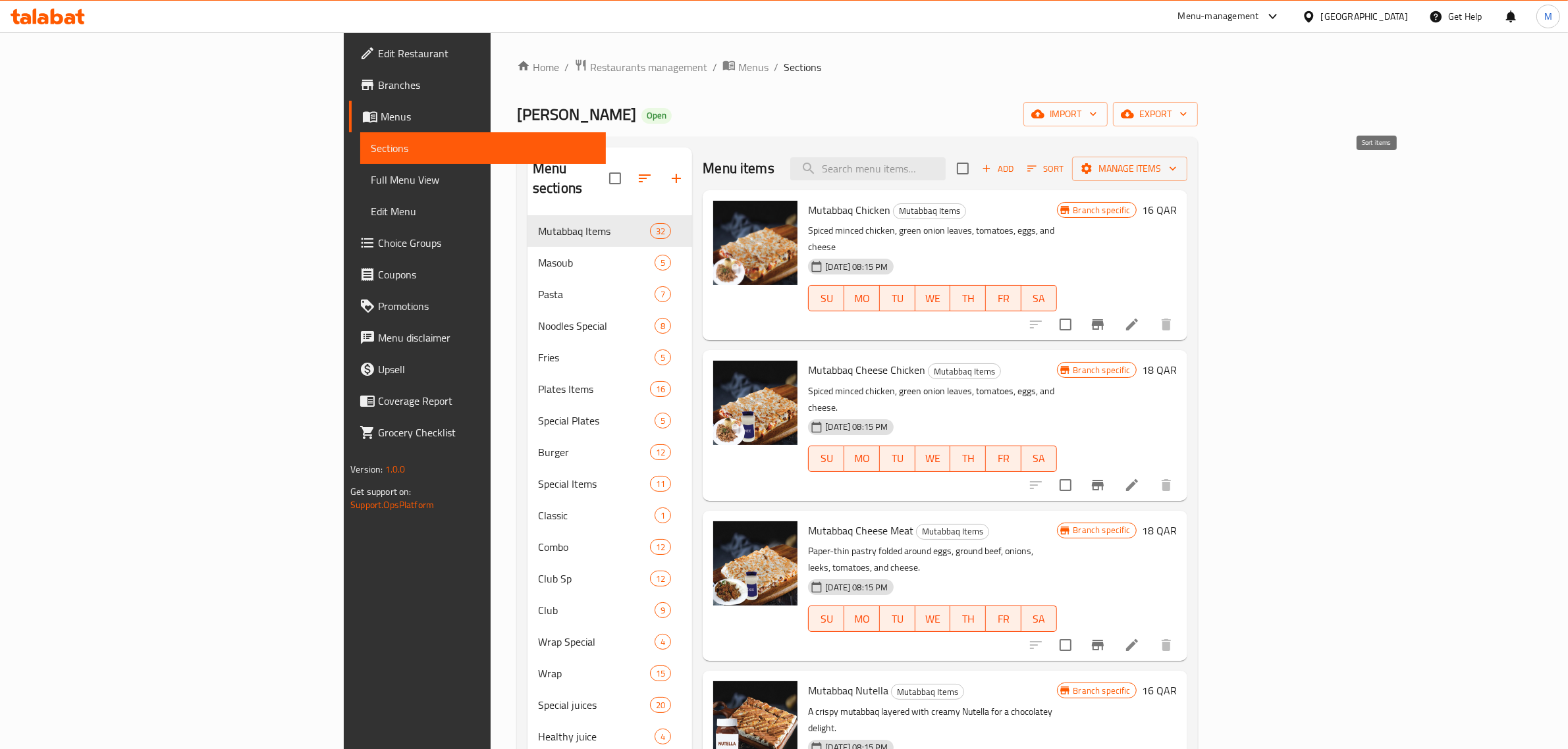
click at [1038, 163] on icon "button" at bounding box center [1032, 169] width 12 height 12
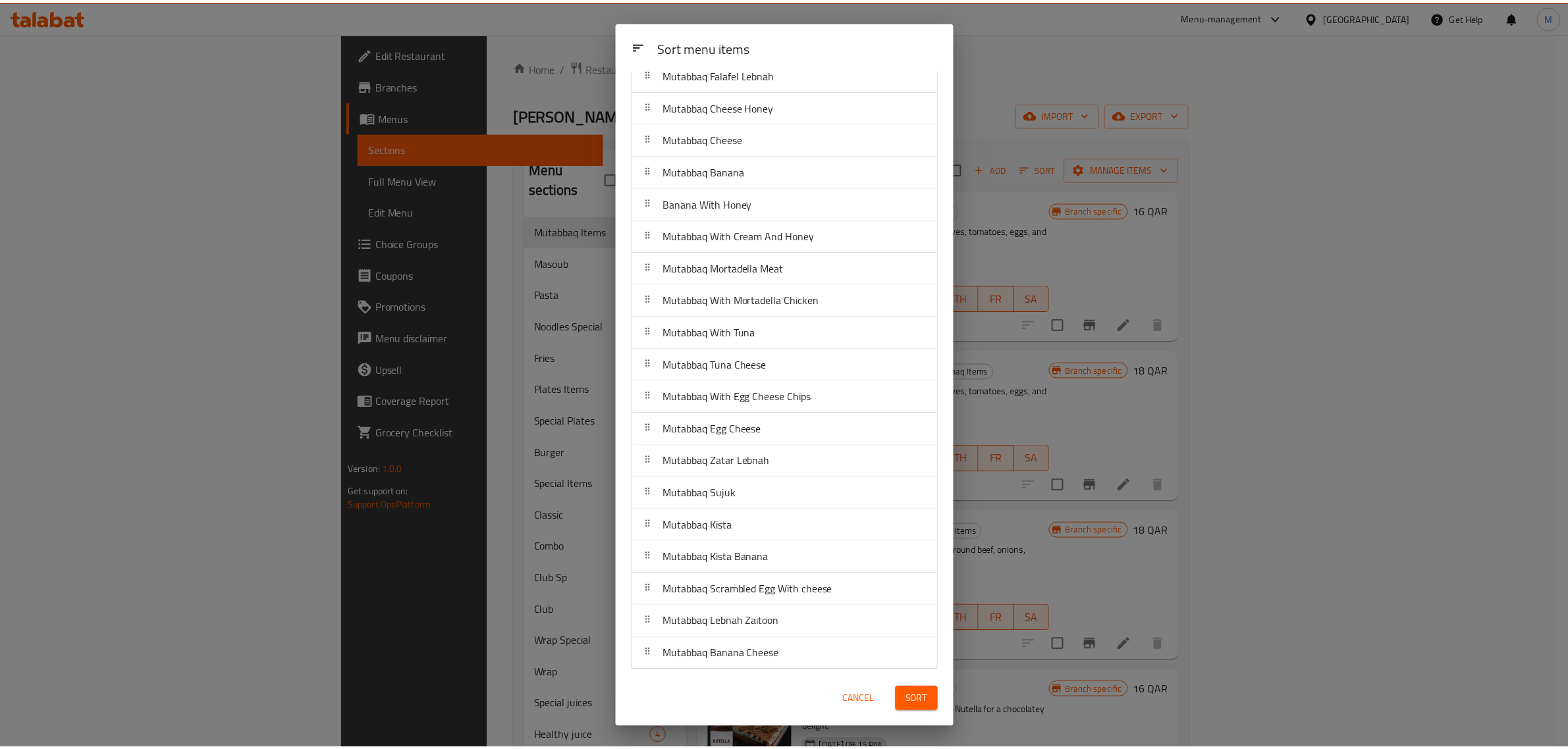
scroll to position [476, 0]
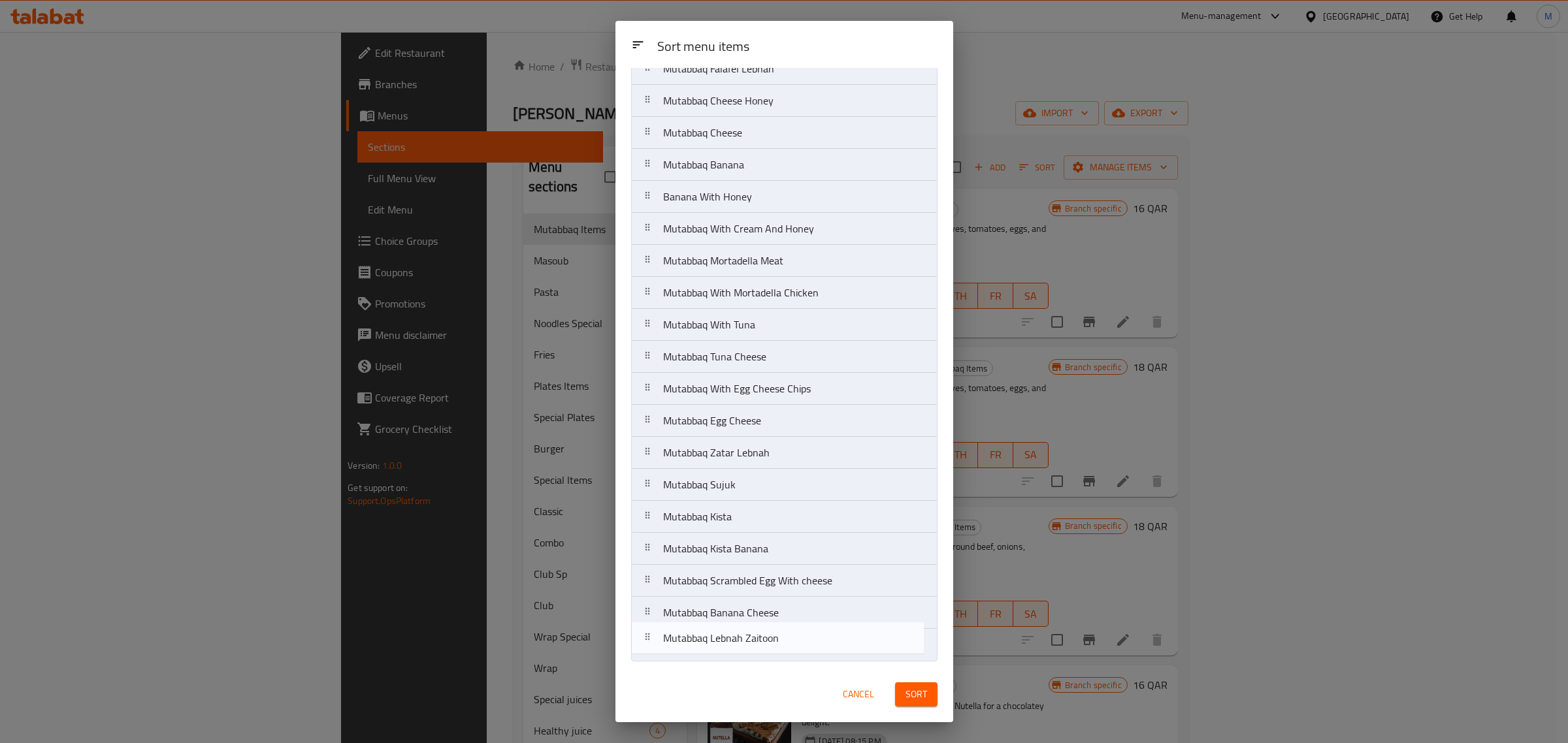
drag, startPoint x: 758, startPoint y: 618, endPoint x: 758, endPoint y: 651, distance: 33.0
click at [758, 651] on nav "Mutabbaq Chicken Mutabbaq Cheese Chicken Mutabbaq Cheese Meat Mutabbaq Nutella …" at bounding box center [784, 148] width 306 height 1025
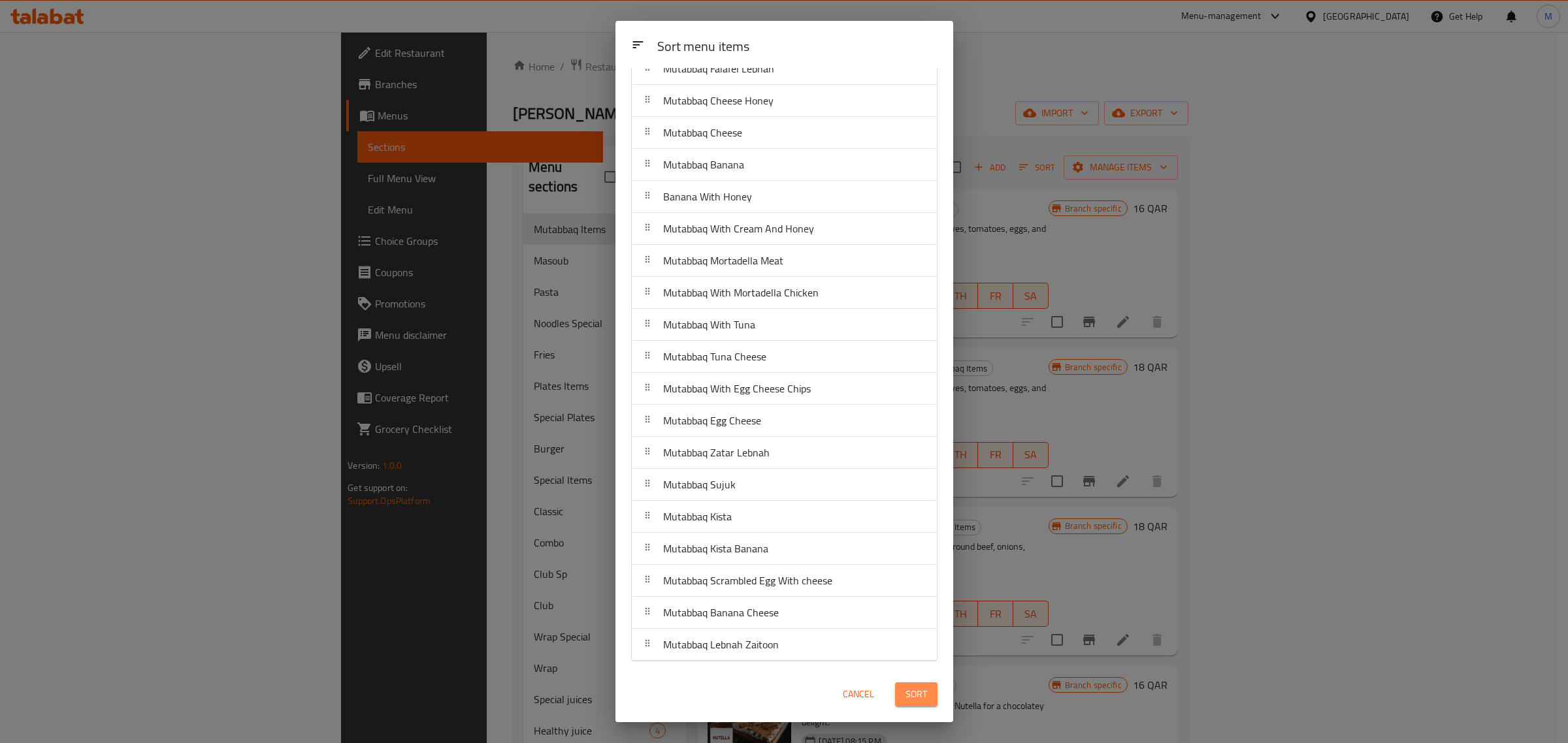
click at [925, 697] on span "Sort" at bounding box center [916, 694] width 21 height 16
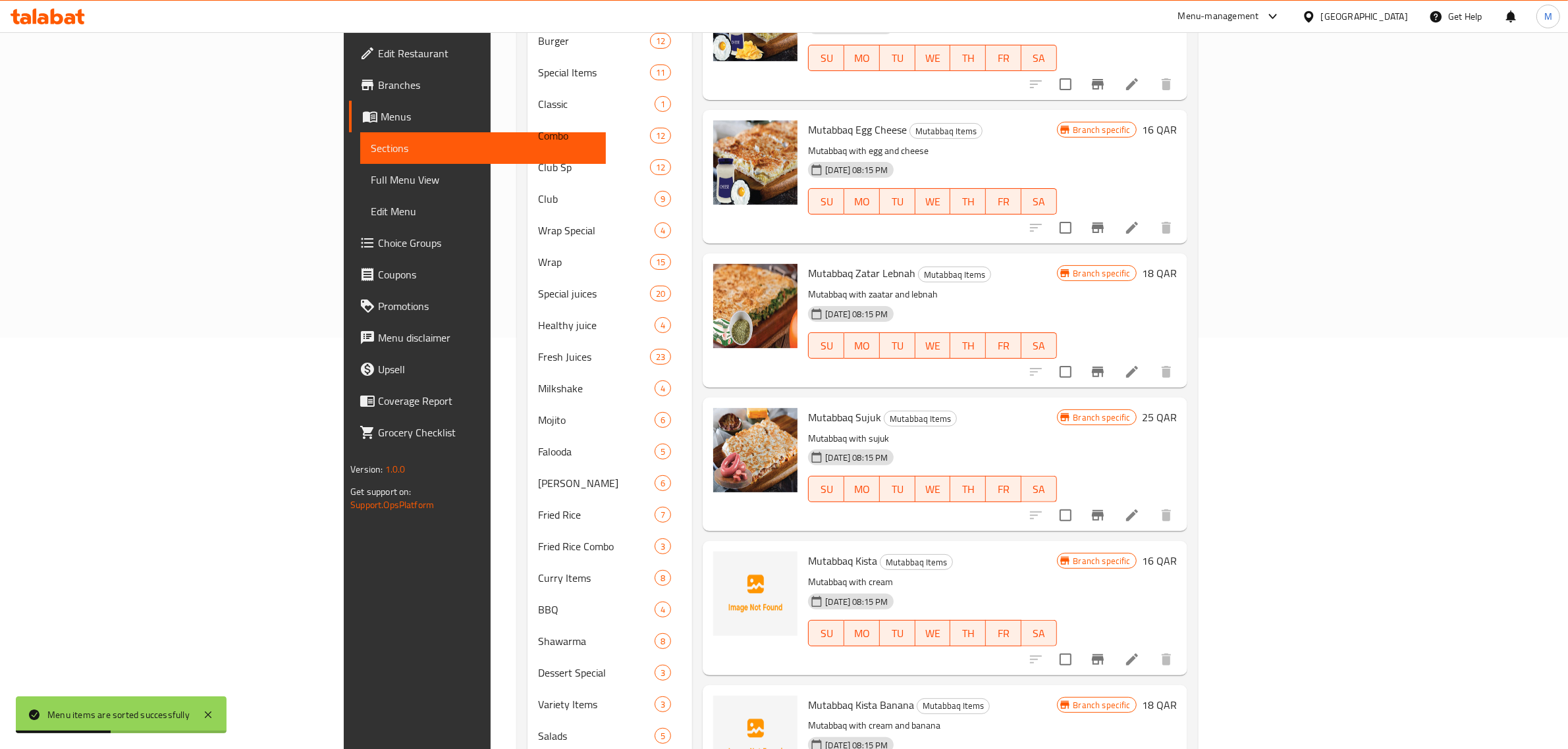
scroll to position [814, 0]
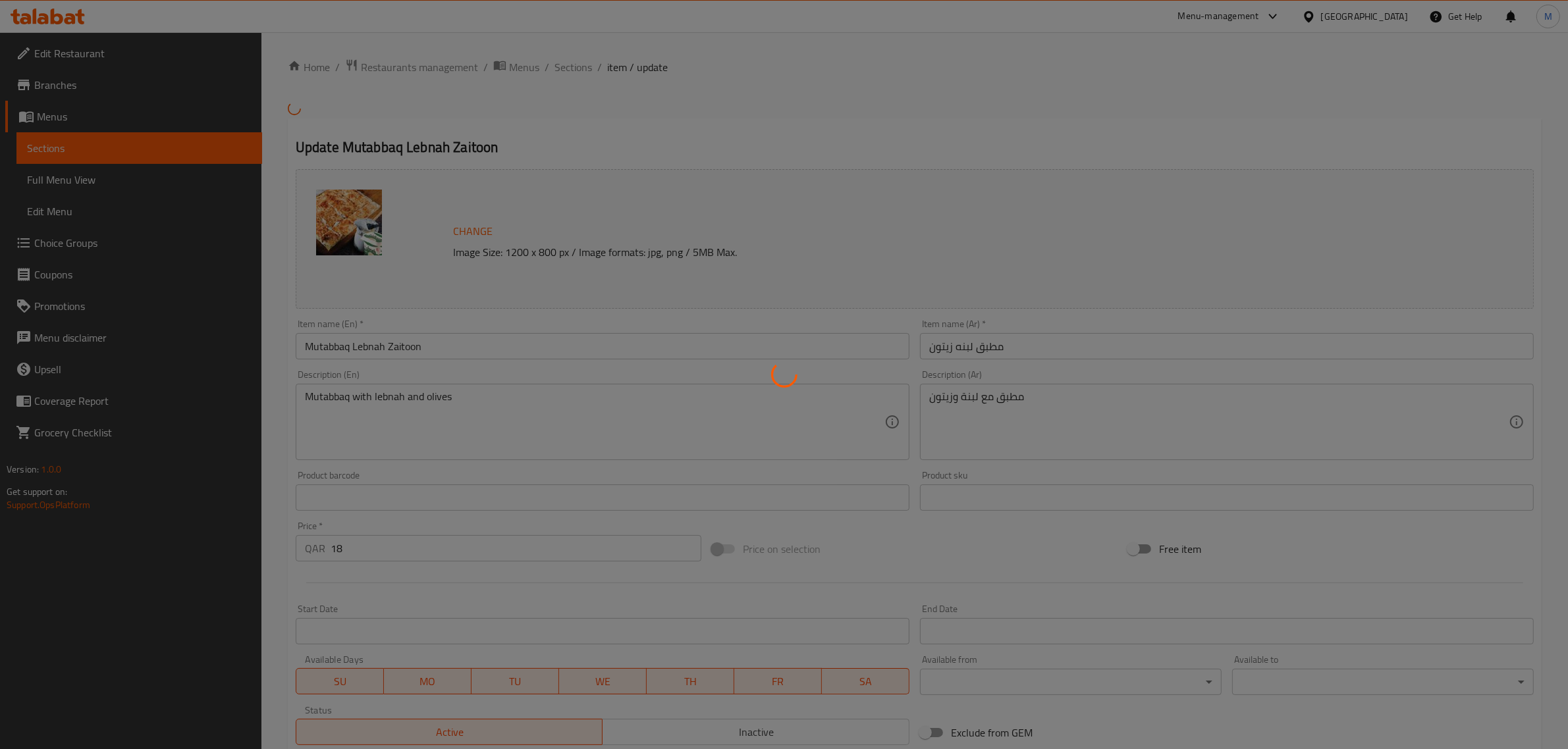
click at [1021, 553] on div at bounding box center [784, 374] width 1568 height 749
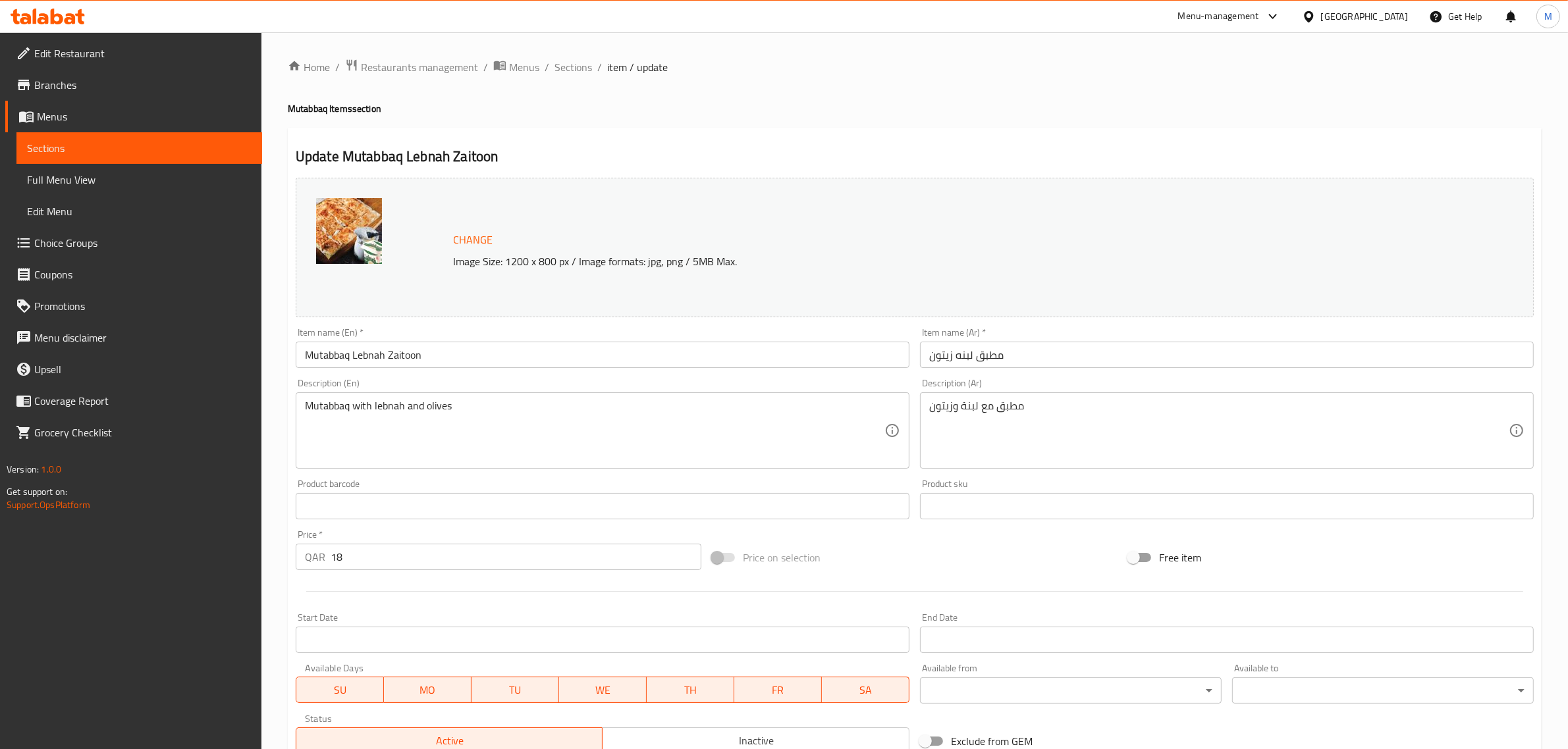
drag, startPoint x: 1020, startPoint y: 549, endPoint x: 986, endPoint y: 546, distance: 34.1
click at [986, 546] on div "Price on selection" at bounding box center [915, 557] width 416 height 36
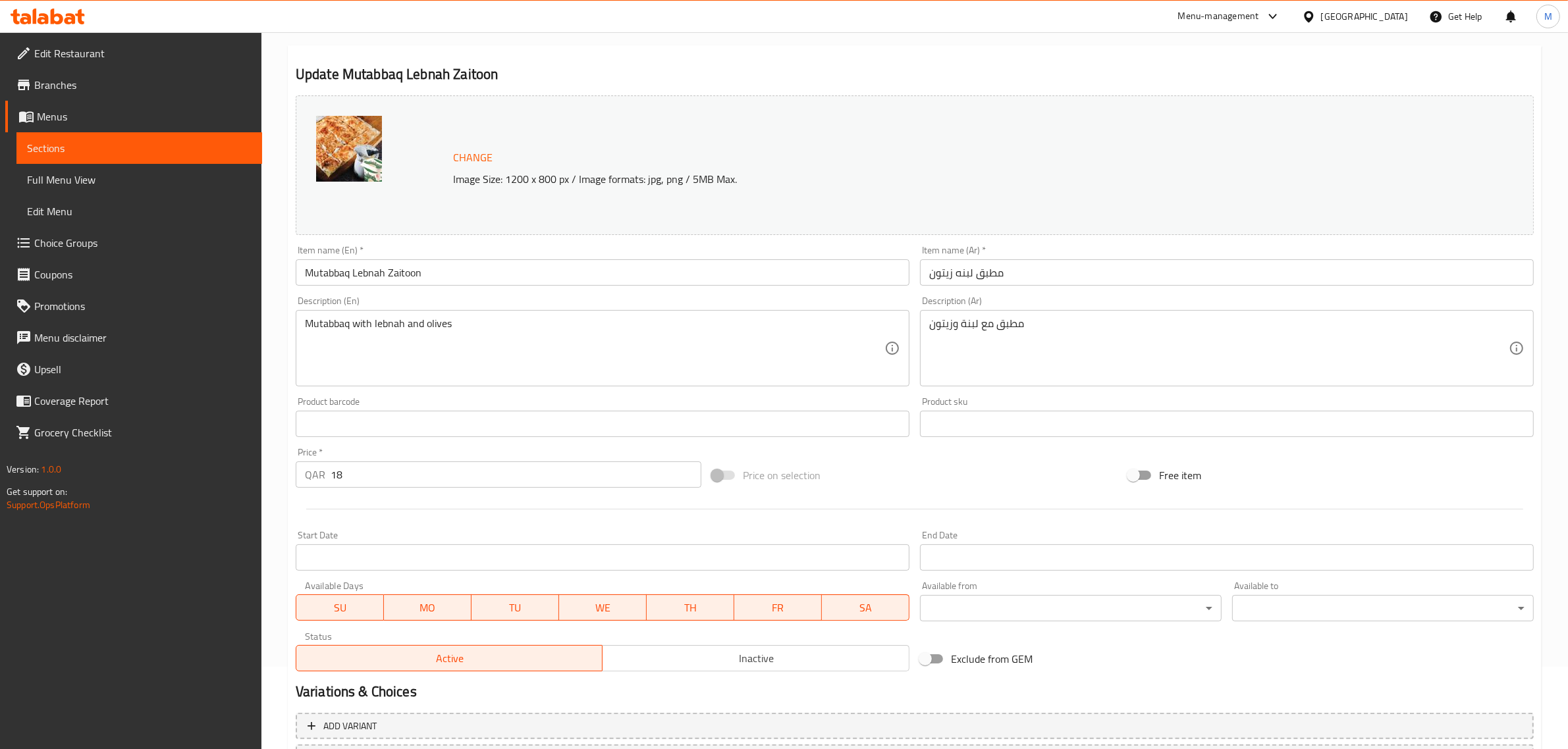
scroll to position [198, 0]
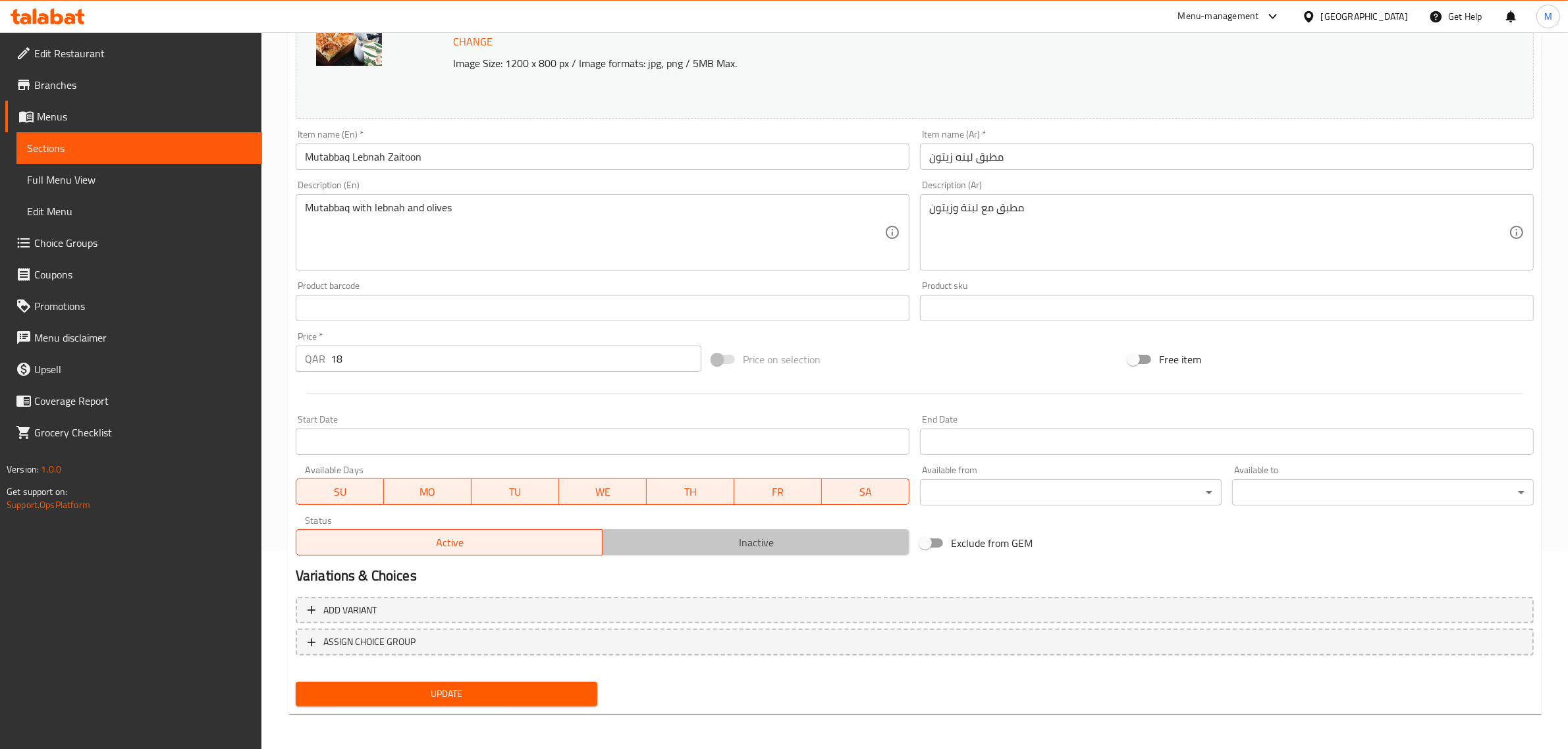
click at [727, 548] on span "Inactive" at bounding box center [756, 542] width 296 height 19
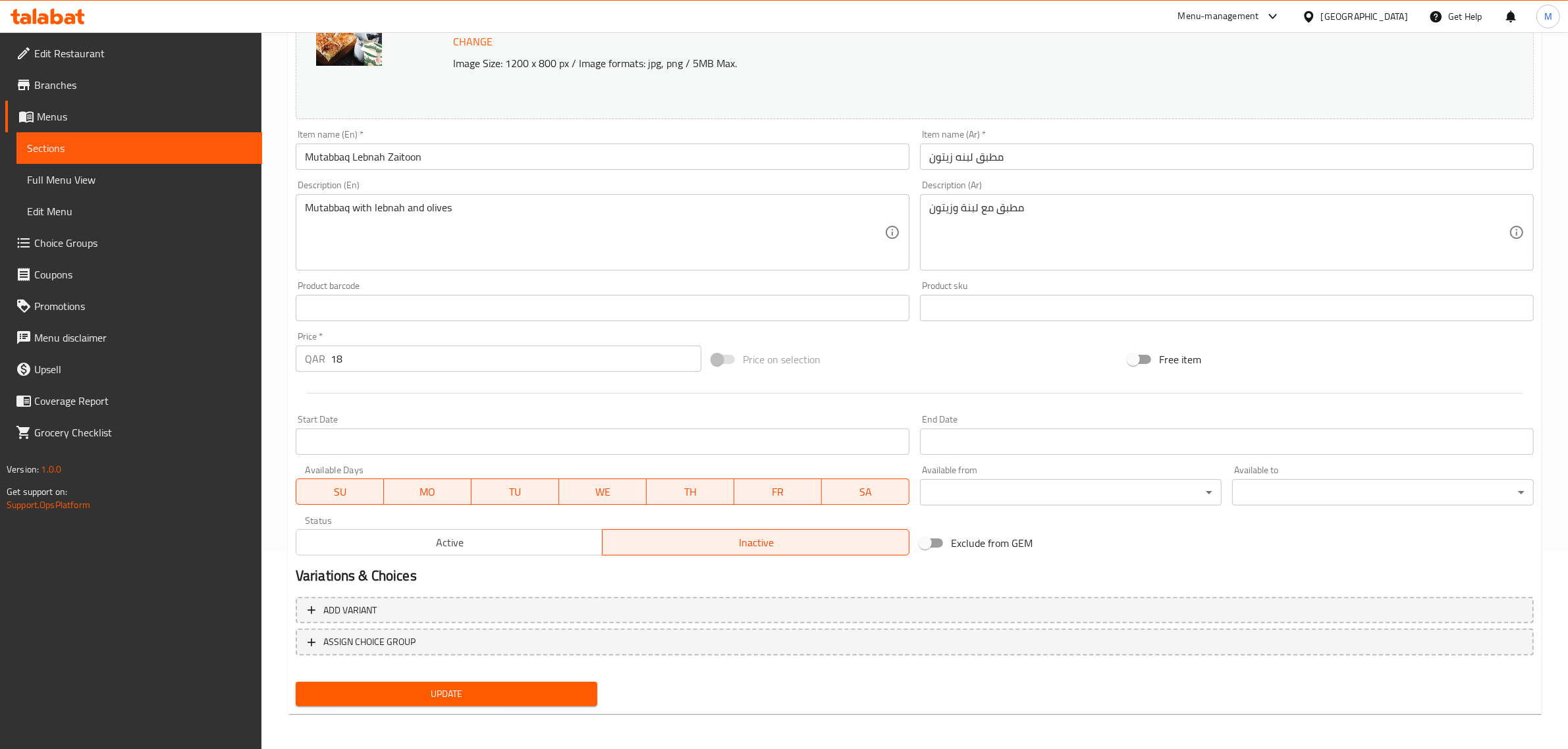
click at [515, 686] on span "Update" at bounding box center [446, 694] width 280 height 17
click at [491, 712] on div "Update Mutabbaq Lebnah Zaitoon Change Image Size: 1200 x 800 px / Image formats…" at bounding box center [915, 322] width 1254 height 786
click at [491, 702] on button "Update" at bounding box center [446, 693] width 302 height 24
click at [663, 687] on div "Update" at bounding box center [914, 694] width 1248 height 35
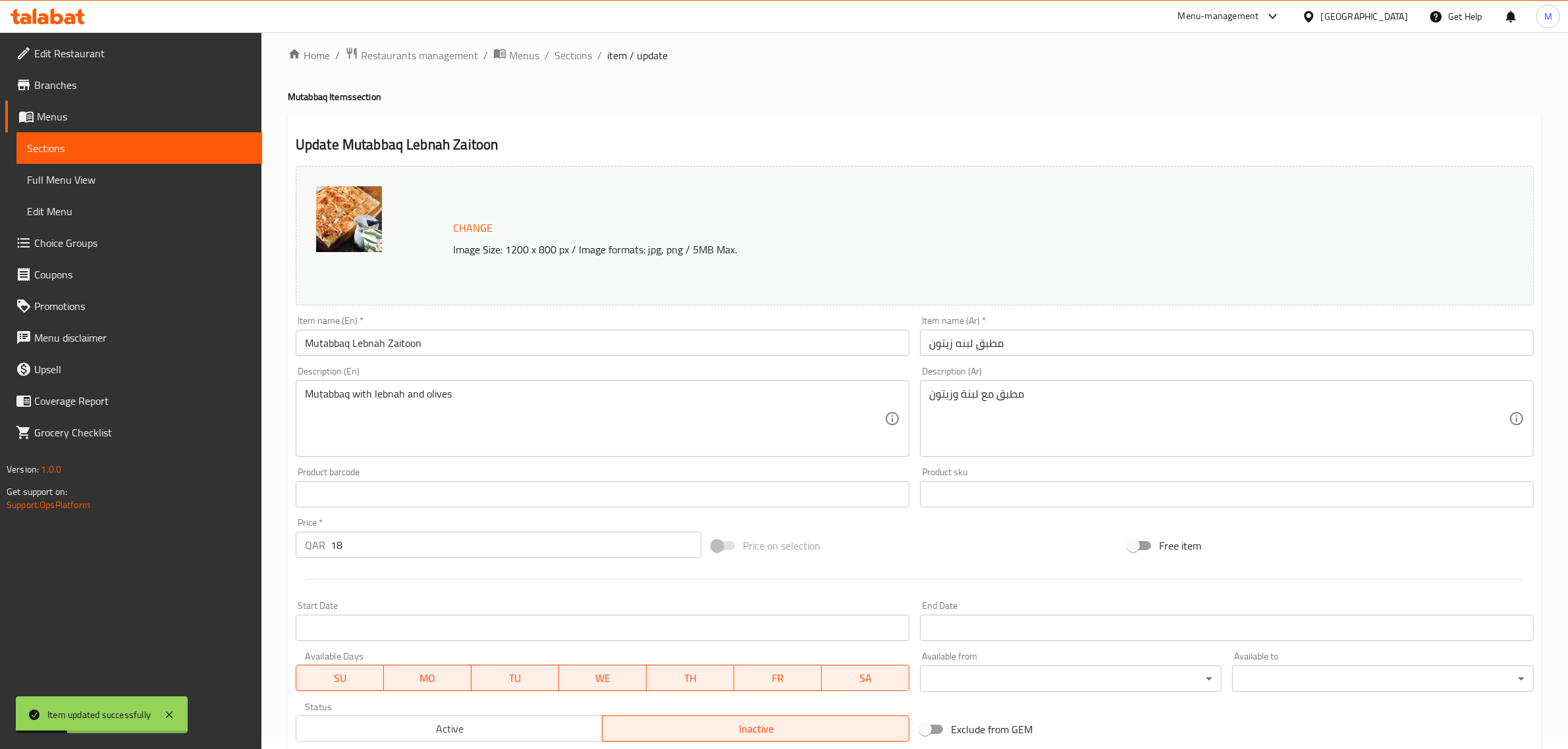
scroll to position [0, 0]
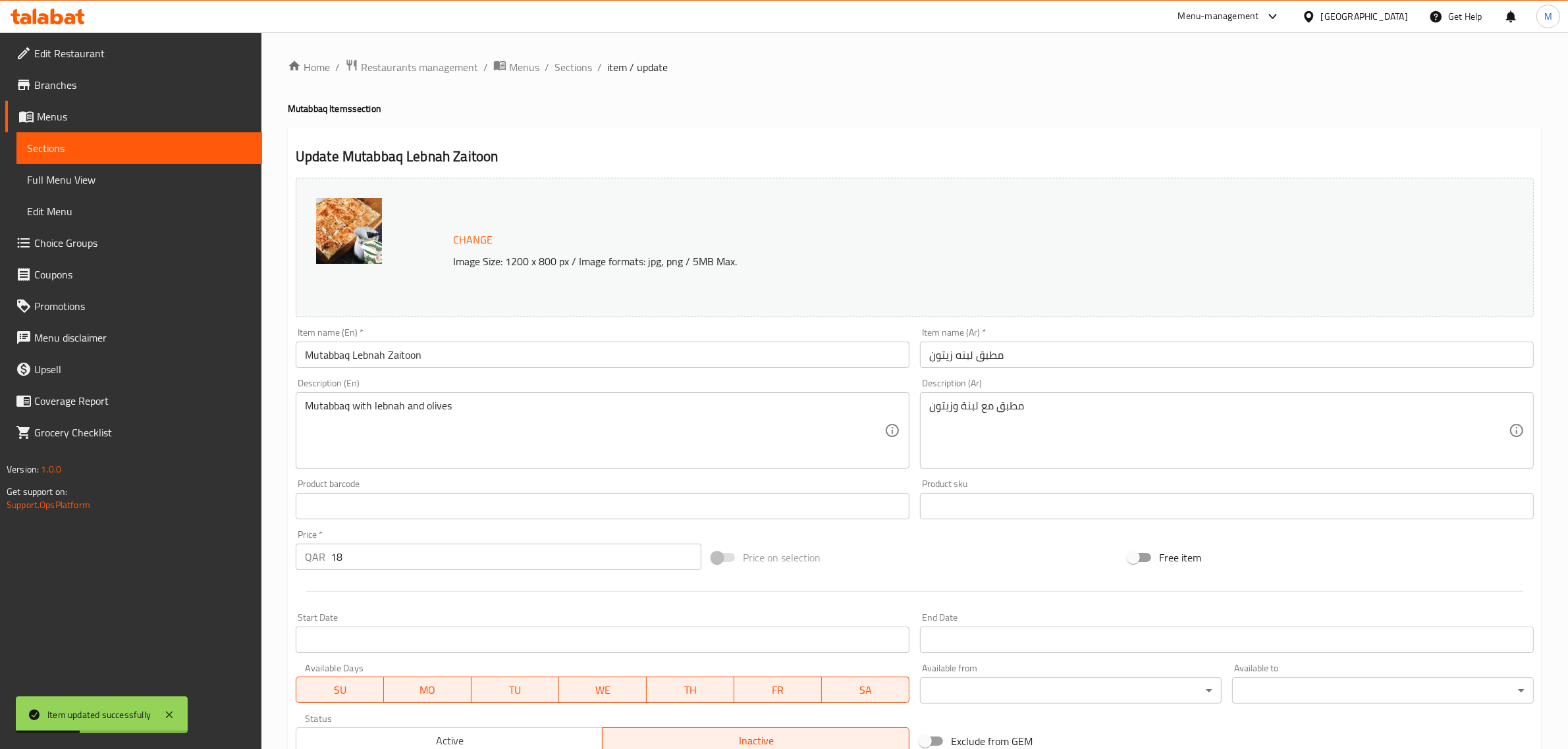
click at [432, 359] on input "Mutabbaq Lebnah Zaitoon" at bounding box center [603, 355] width 614 height 27
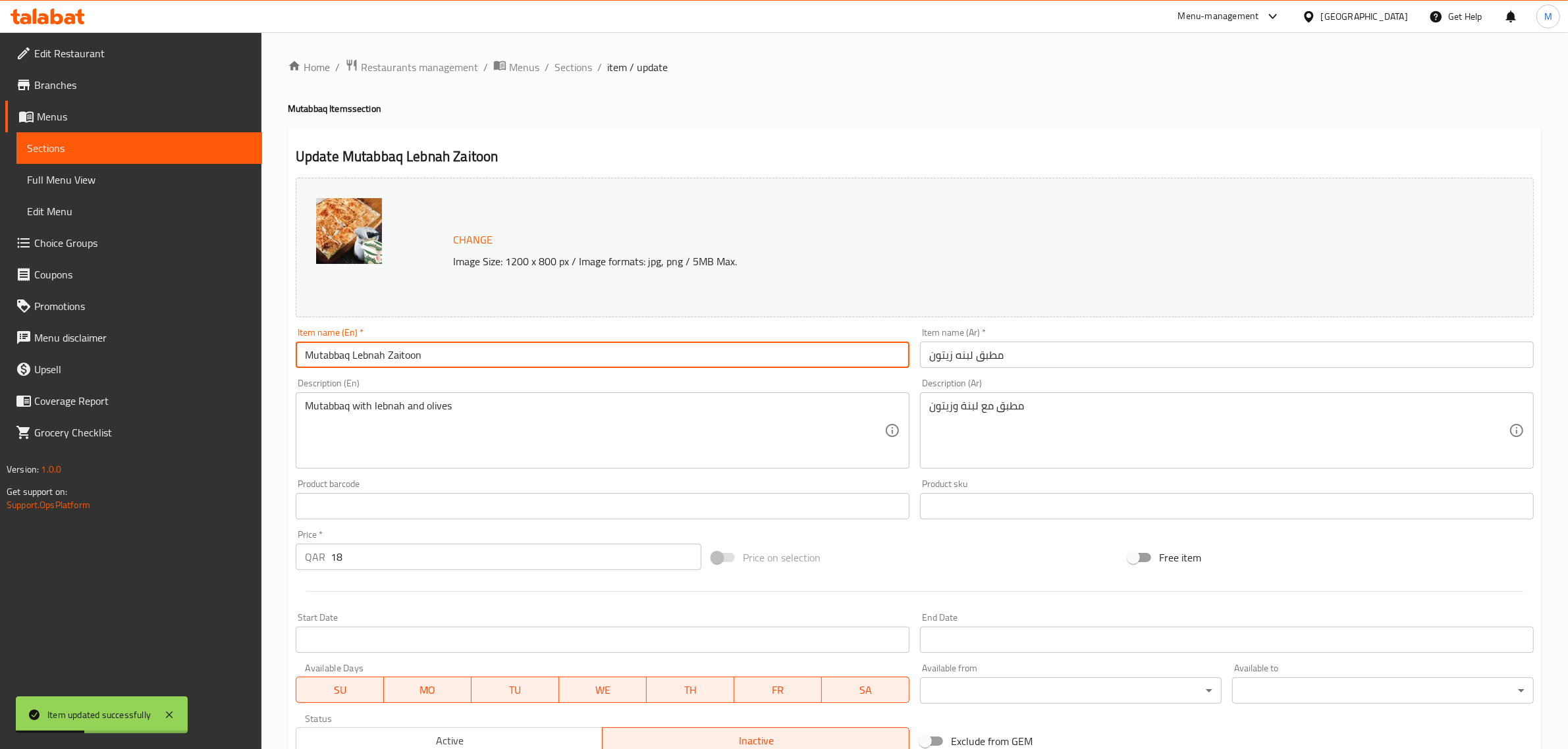
click at [432, 359] on input "Mutabbaq Lebnah Zaitoon" at bounding box center [603, 355] width 614 height 27
click at [584, 155] on h2 "Update Mutabbaq Lebnah Zaitoon" at bounding box center [915, 157] width 1238 height 20
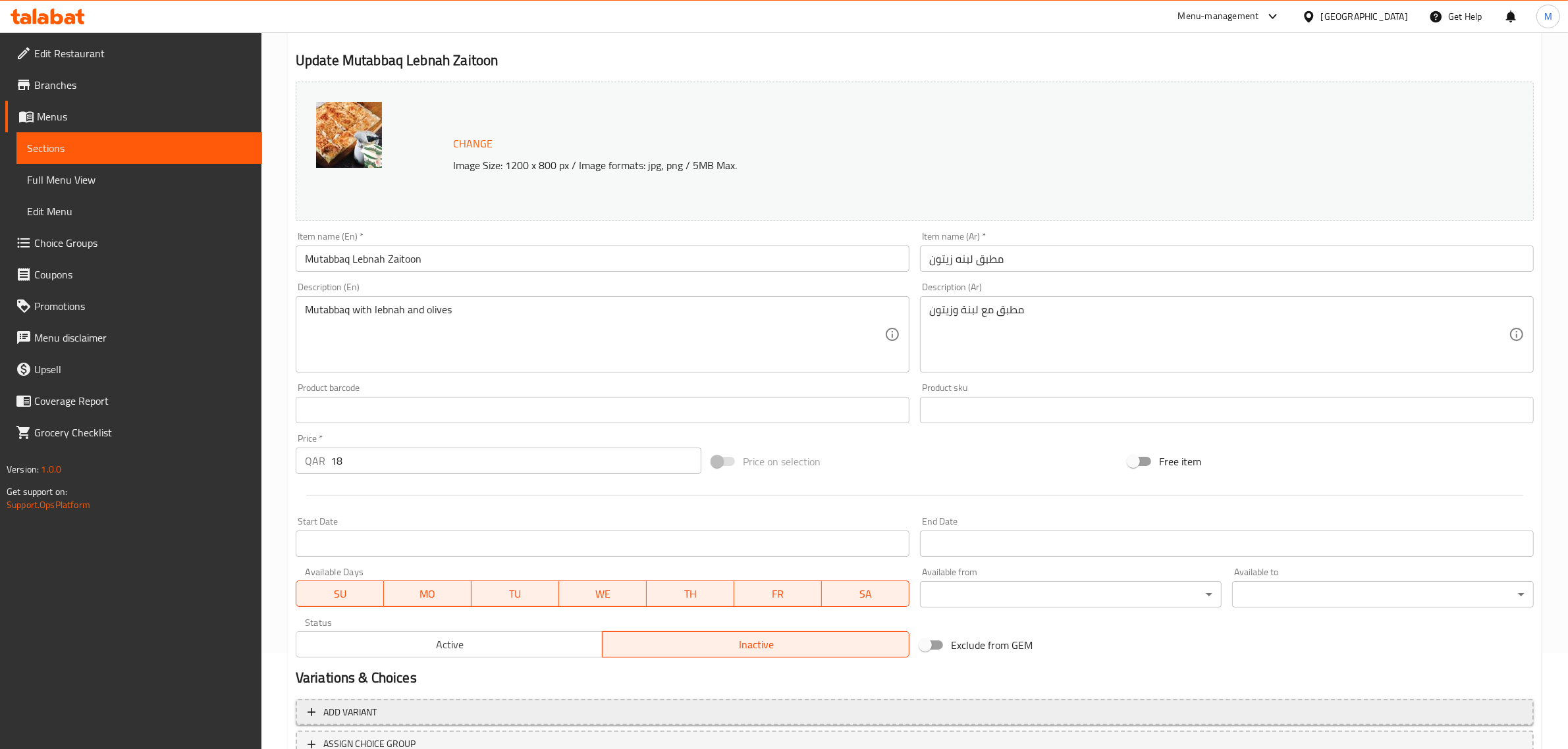
scroll to position [198, 0]
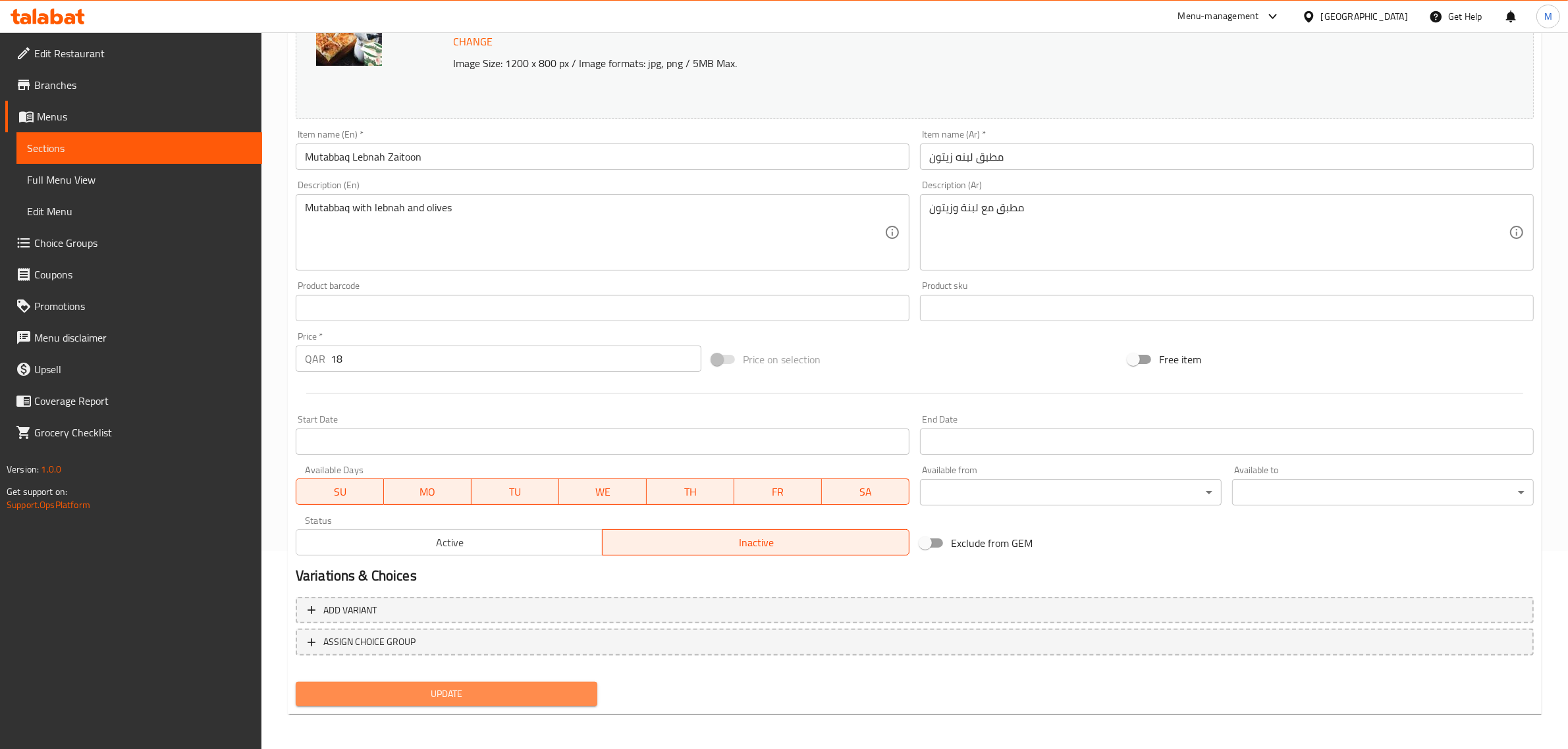
click at [488, 692] on span "Update" at bounding box center [446, 694] width 280 height 17
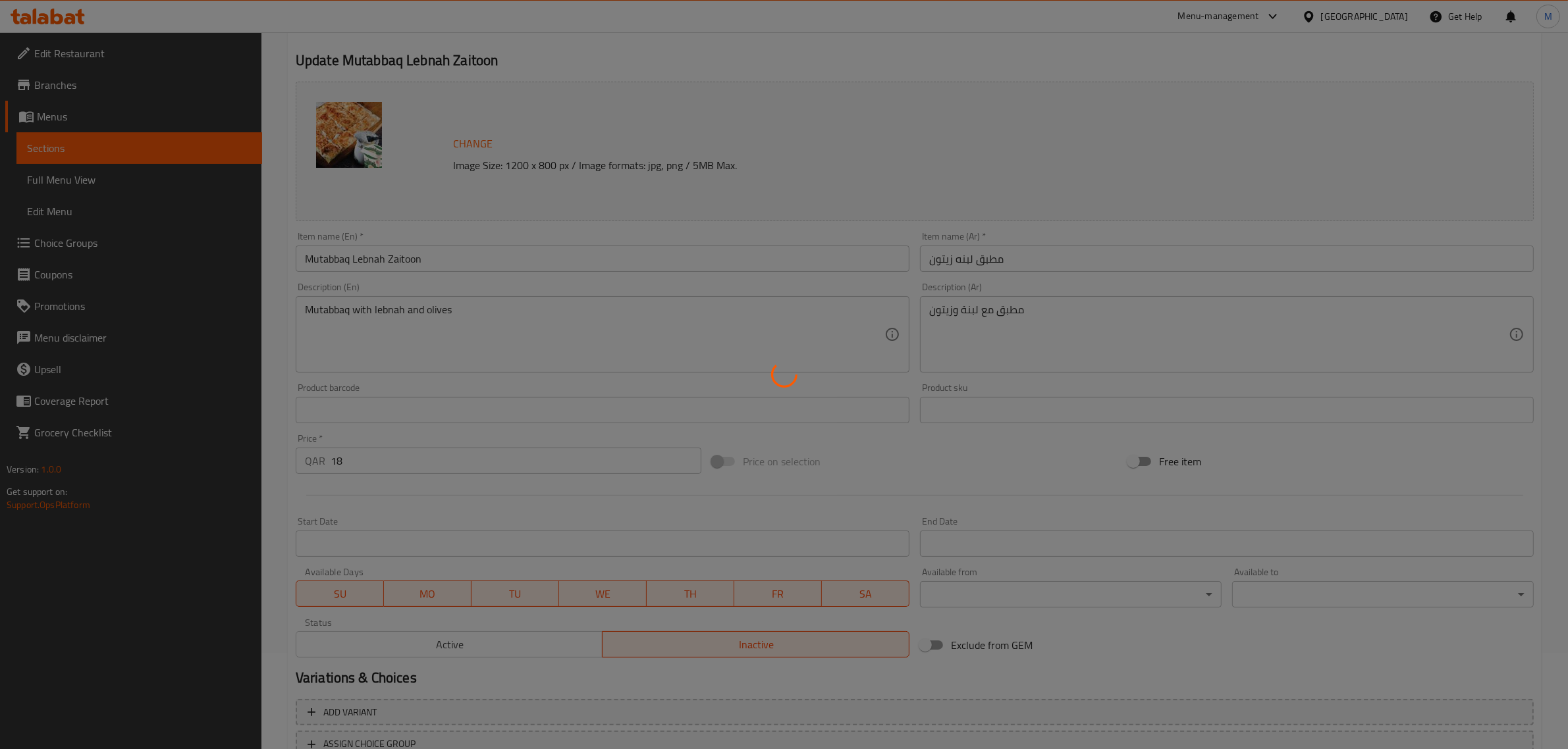
scroll to position [0, 0]
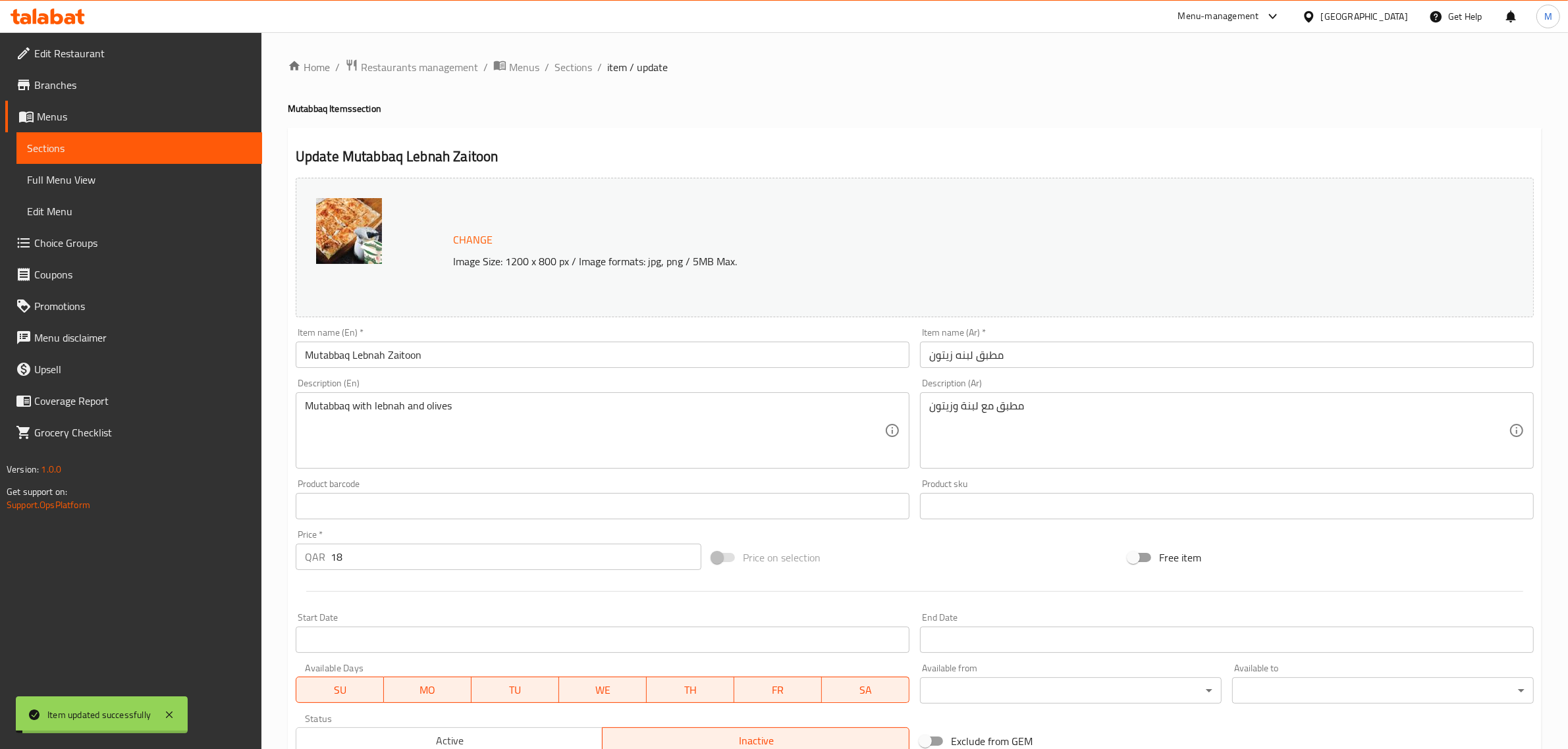
click at [338, 106] on h4 "Mutabbaq Items section" at bounding box center [915, 109] width 1254 height 13
click at [338, 107] on h4 "Mutabbaq Items section" at bounding box center [915, 109] width 1254 height 13
copy h4 "Mutabbaq Items section"
click at [557, 62] on span "Sections" at bounding box center [573, 67] width 37 height 16
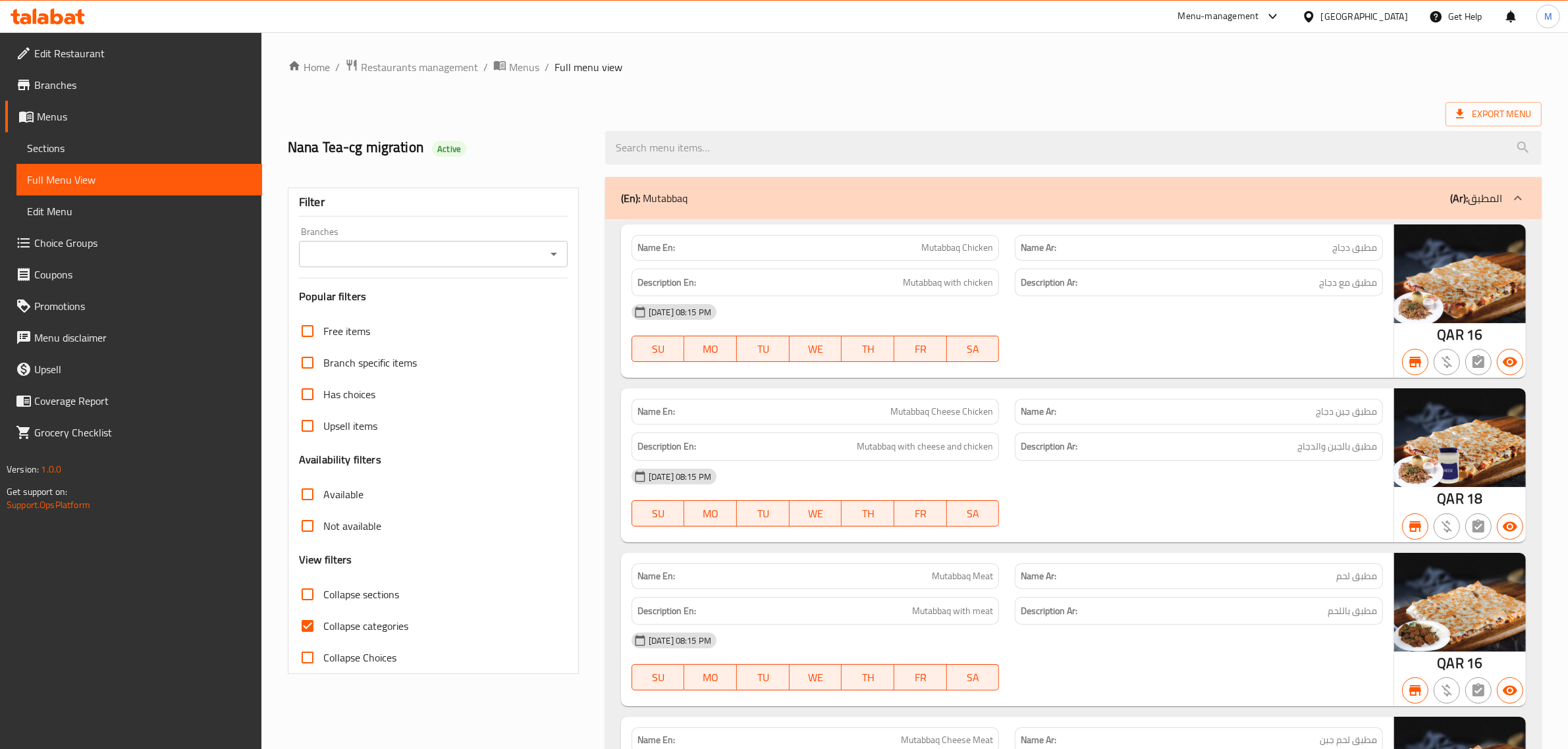
click at [935, 254] on span "Mutabbaq Chicken" at bounding box center [957, 248] width 71 height 14
copy span "Mutabbaq"
click at [546, 252] on icon "Open" at bounding box center [554, 254] width 16 height 16
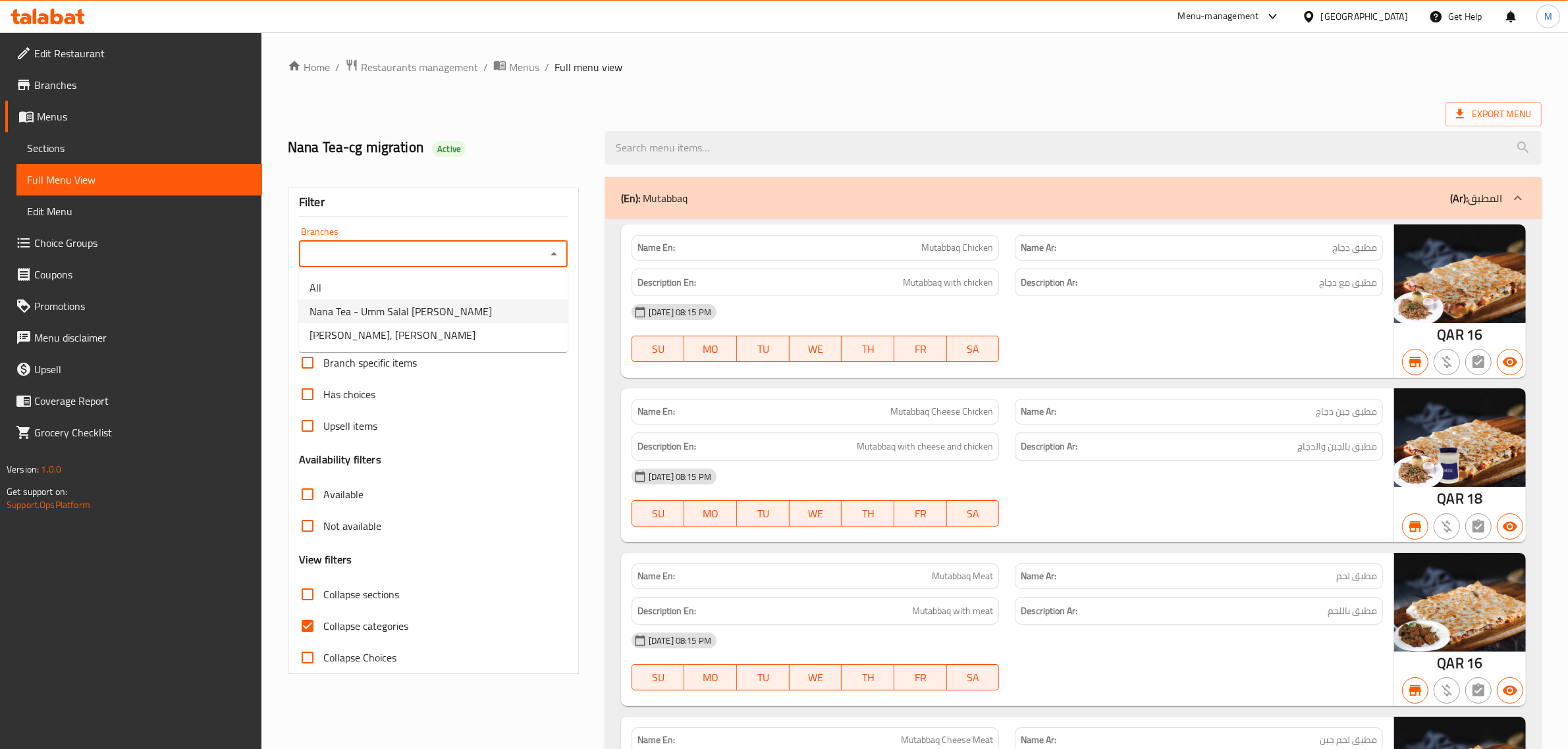
click at [502, 317] on li "Nana Tea - Umm Salal Mohammed" at bounding box center [433, 311] width 269 height 24
type input "Nana Tea - Umm Salal Mohammed"
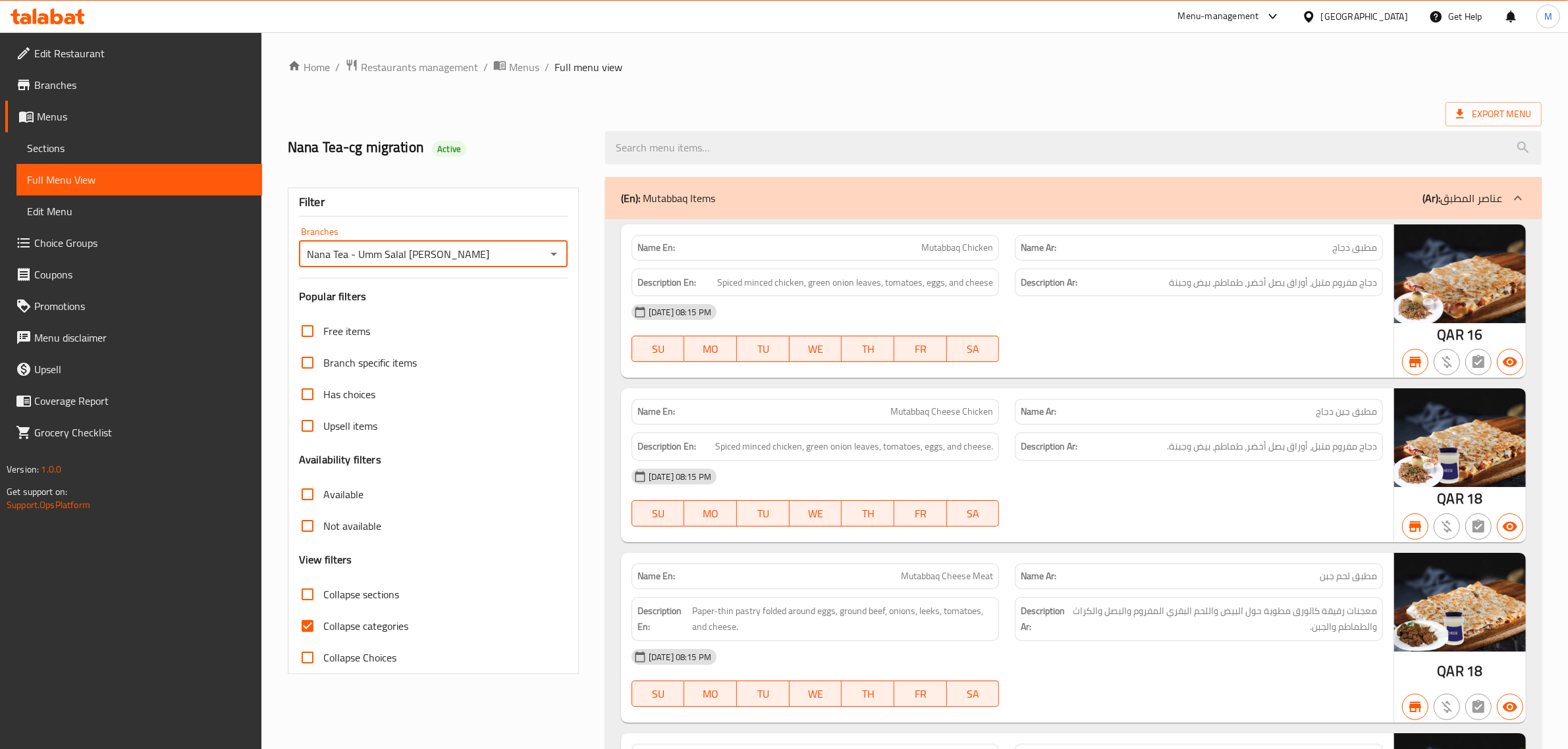
click at [315, 594] on input "Collapse sections" at bounding box center [308, 594] width 32 height 32
checkbox input "true"
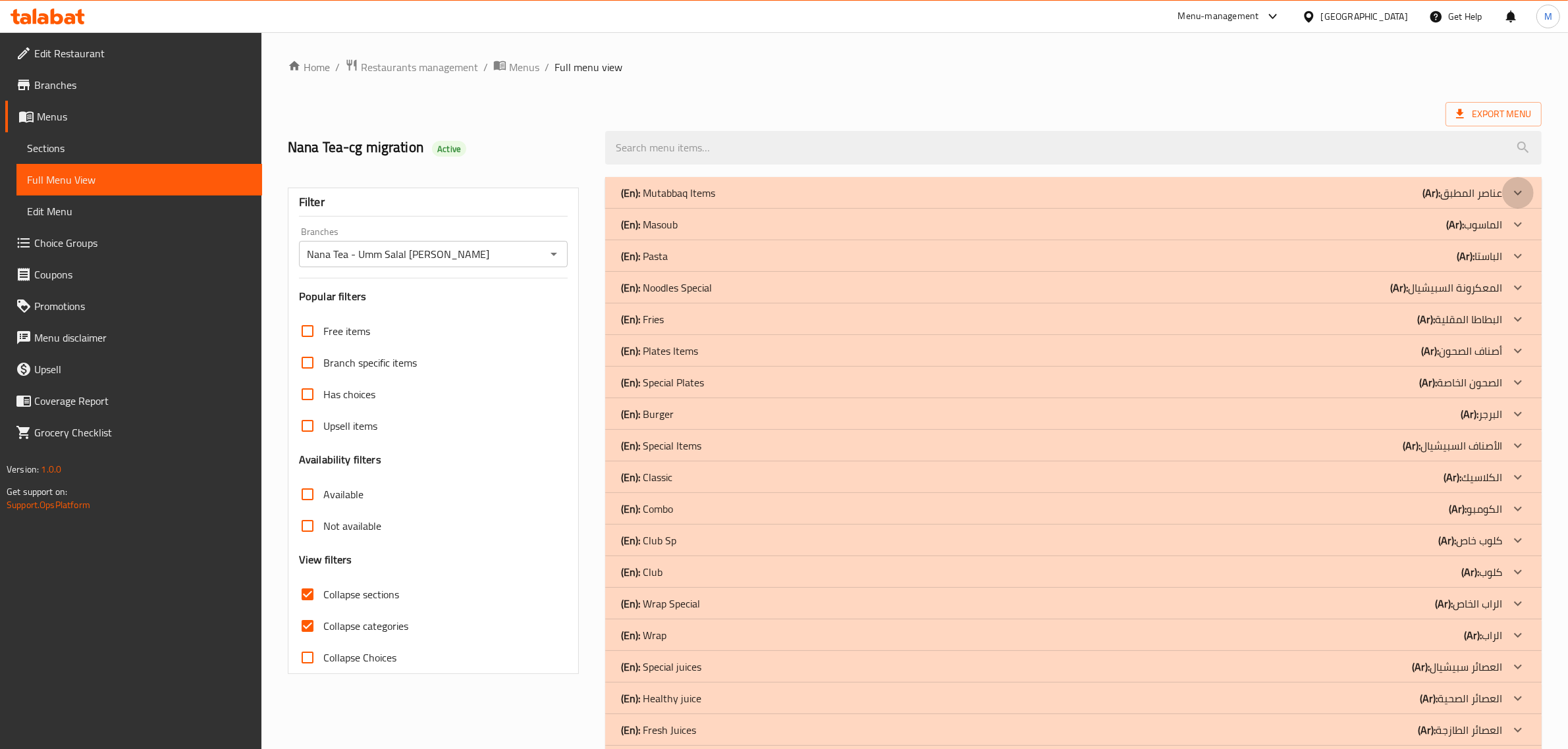
click at [1507, 188] on div at bounding box center [1517, 193] width 32 height 32
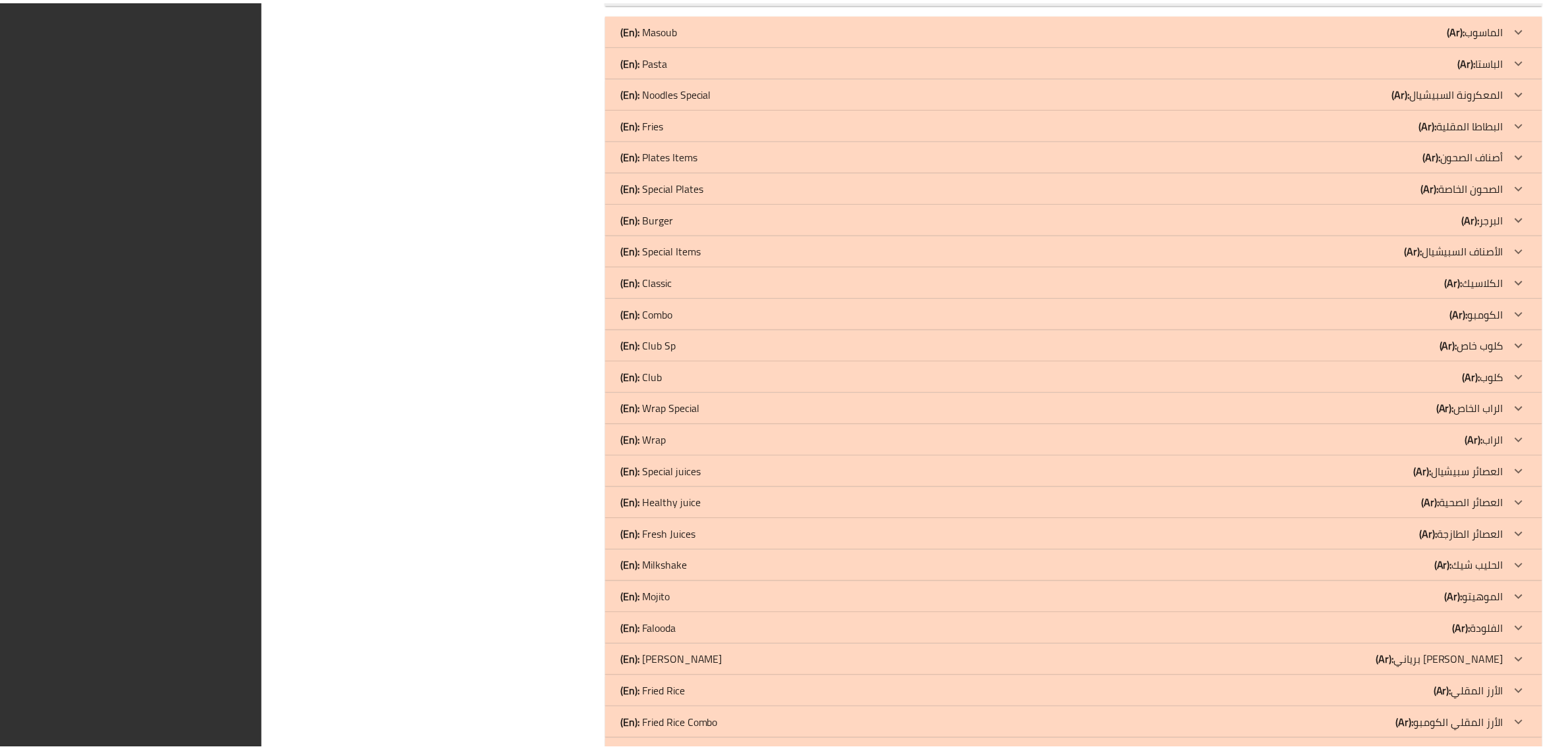
scroll to position [6146, 0]
